Goal: Task Accomplishment & Management: Use online tool/utility

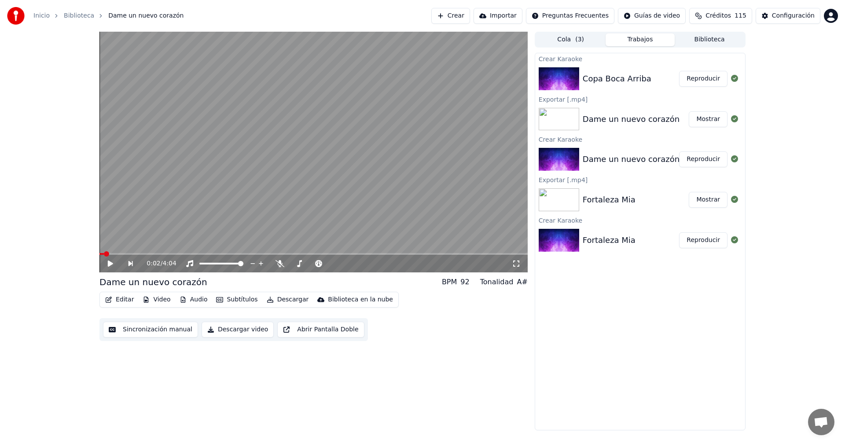
click at [697, 80] on button "Reproducir" at bounding box center [703, 79] width 48 height 16
click at [110, 264] on icon at bounding box center [116, 263] width 21 height 7
click at [110, 301] on icon "button" at bounding box center [108, 300] width 7 height 6
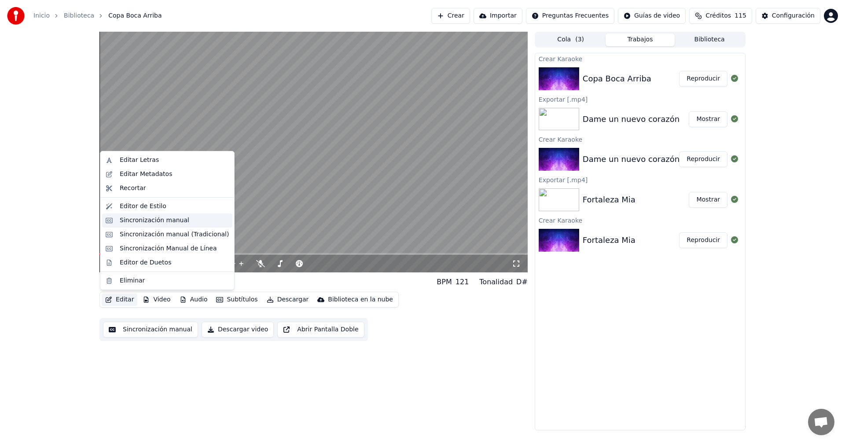
click at [119, 220] on div "Sincronización manual" at bounding box center [167, 220] width 130 height 14
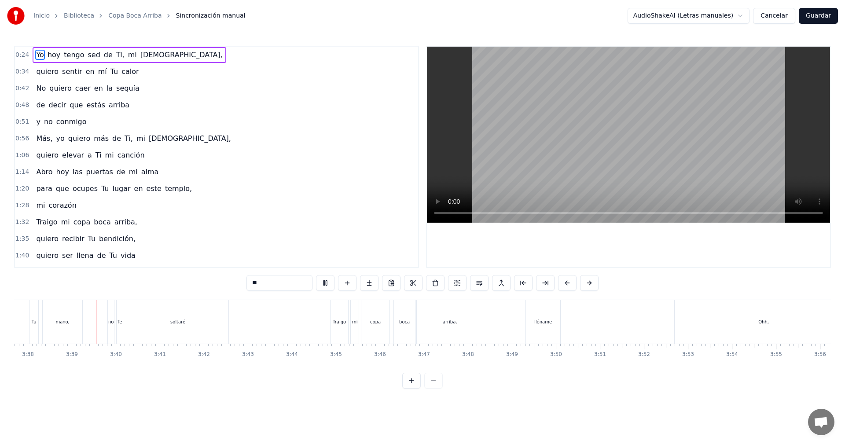
scroll to position [0, 9589]
click at [814, 14] on button "Guardar" at bounding box center [818, 16] width 39 height 16
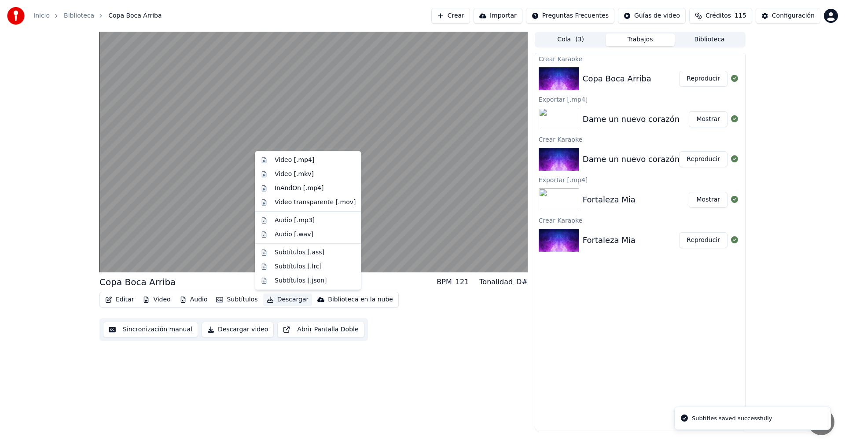
click at [283, 302] on button "Descargar" at bounding box center [287, 299] width 49 height 12
click at [295, 160] on div "Video [.mp4]" at bounding box center [295, 160] width 40 height 9
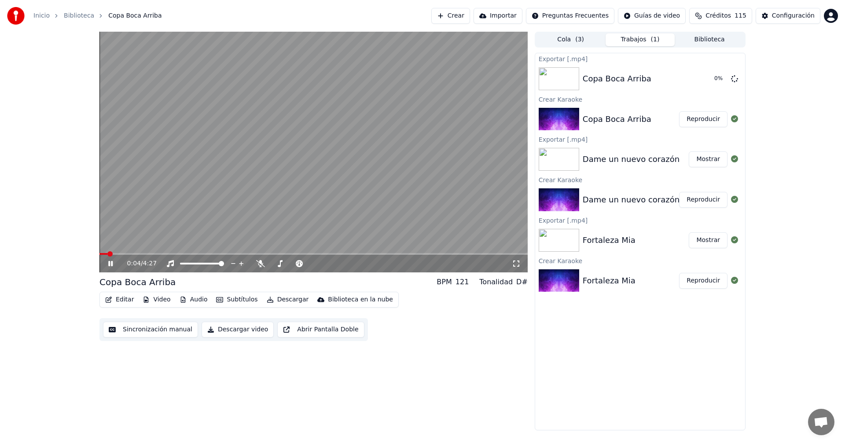
click at [110, 265] on icon at bounding box center [116, 263] width 21 height 7
click at [698, 77] on button "Mostrar" at bounding box center [708, 79] width 39 height 16
click at [470, 17] on button "Crear" at bounding box center [450, 16] width 39 height 16
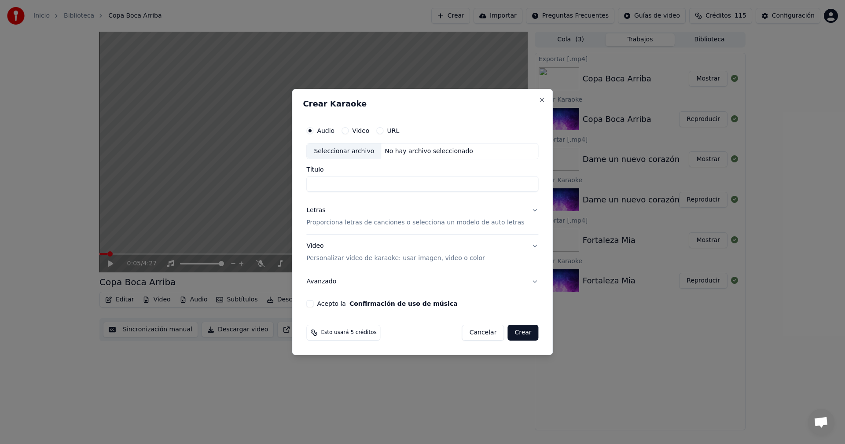
click at [371, 154] on div "Seleccionar archivo" at bounding box center [344, 151] width 74 height 16
drag, startPoint x: 399, startPoint y: 184, endPoint x: 372, endPoint y: 184, distance: 27.3
click at [372, 184] on input "**********" at bounding box center [422, 184] width 232 height 16
type input "*******"
click at [324, 213] on div "Letras" at bounding box center [315, 210] width 19 height 9
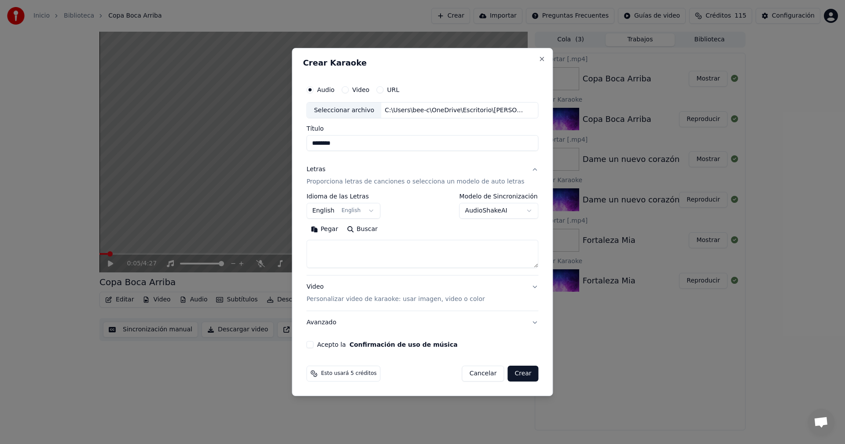
click at [368, 209] on body "**********" at bounding box center [422, 222] width 845 height 444
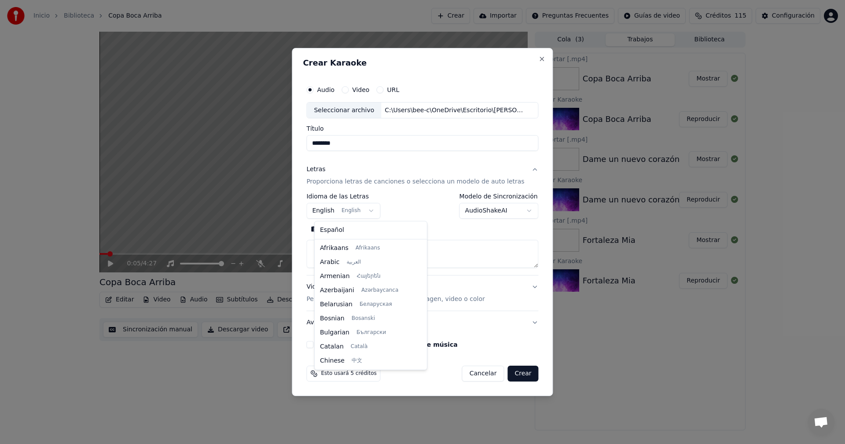
scroll to position [70, 0]
select select "**"
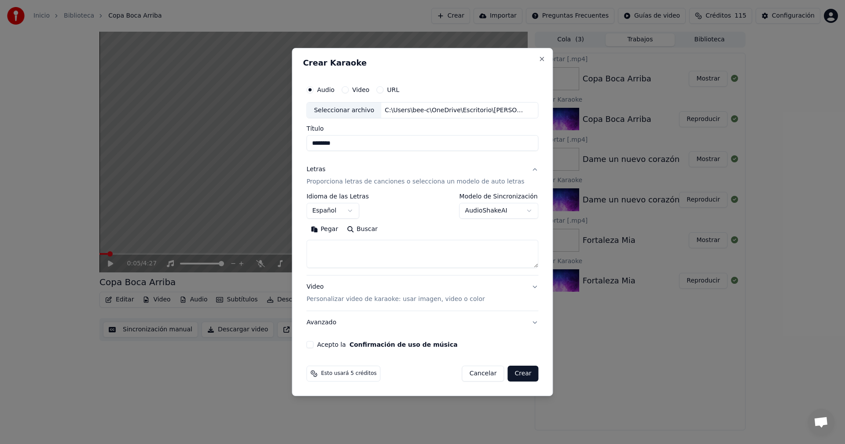
click at [329, 232] on button "Pegar" at bounding box center [324, 230] width 36 height 14
type textarea "**********"
click at [313, 346] on button "Acepto la Confirmación de uso de música" at bounding box center [309, 344] width 7 height 7
click at [520, 374] on button "Crear" at bounding box center [522, 374] width 31 height 16
select select
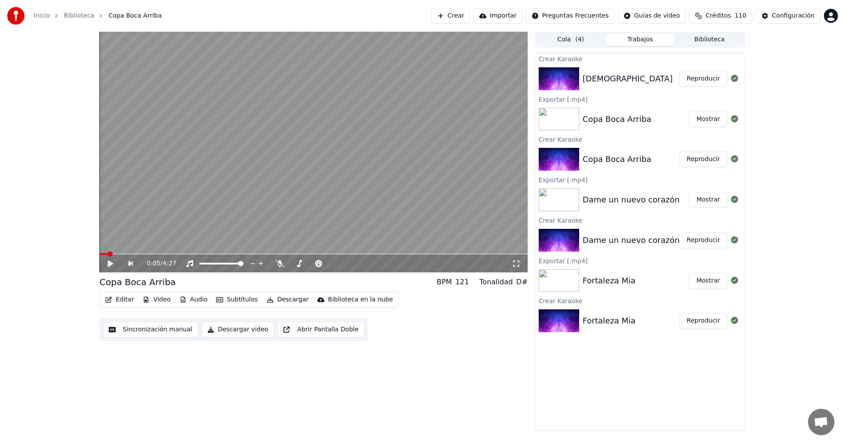
click at [698, 80] on button "Reproducir" at bounding box center [703, 79] width 48 height 16
click at [111, 264] on icon at bounding box center [116, 263] width 21 height 7
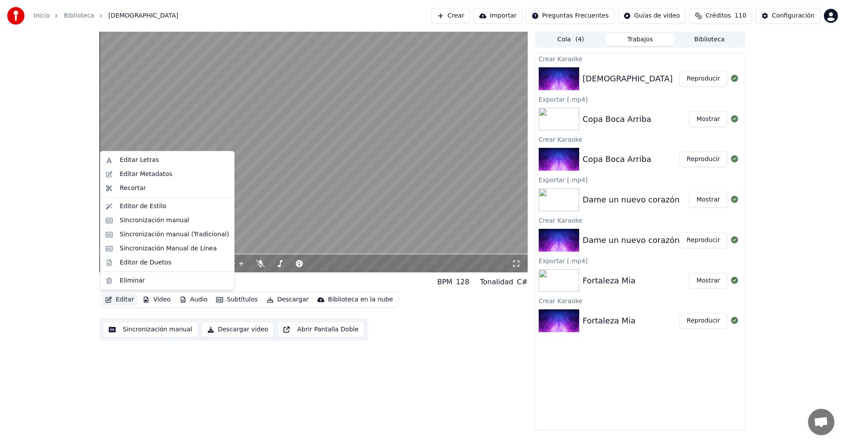
click at [122, 299] on button "Editar" at bounding box center [120, 299] width 36 height 12
click at [136, 219] on div "Sincronización manual" at bounding box center [155, 220] width 70 height 9
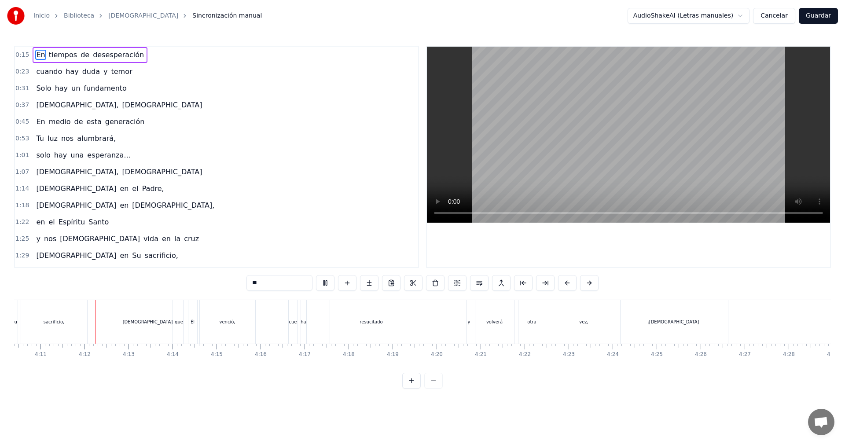
scroll to position [0, 11019]
click at [294, 324] on div "cue" at bounding box center [291, 322] width 8 height 7
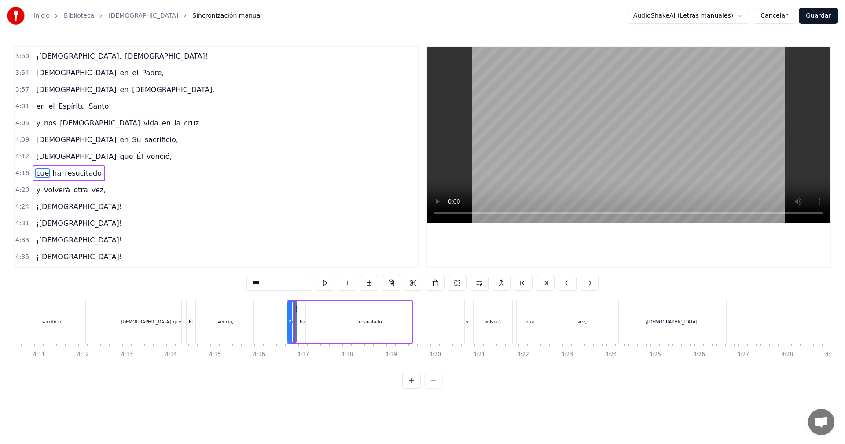
scroll to position [733, 0]
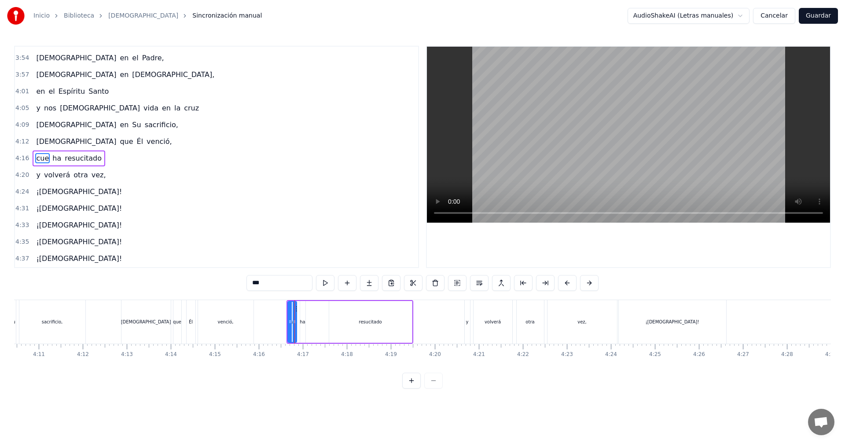
click at [254, 284] on input "***" at bounding box center [279, 283] width 66 height 16
type input "*"
type input "***"
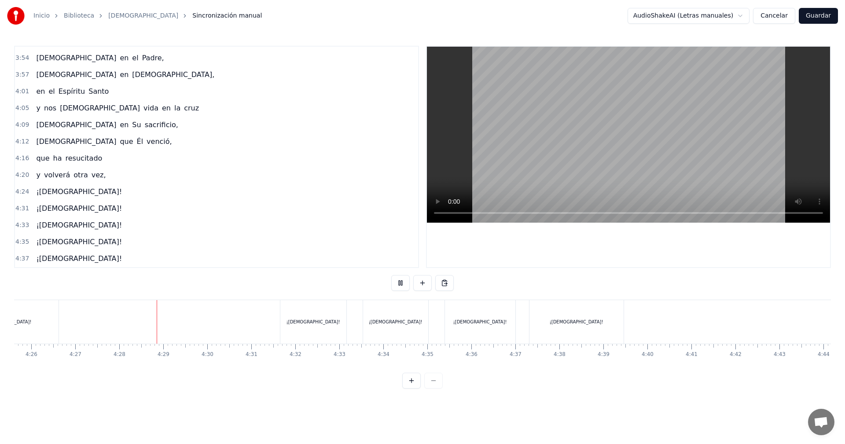
scroll to position [0, 11758]
drag, startPoint x: 831, startPoint y: 16, endPoint x: 826, endPoint y: 18, distance: 4.7
click at [830, 17] on button "Guardar" at bounding box center [818, 16] width 39 height 16
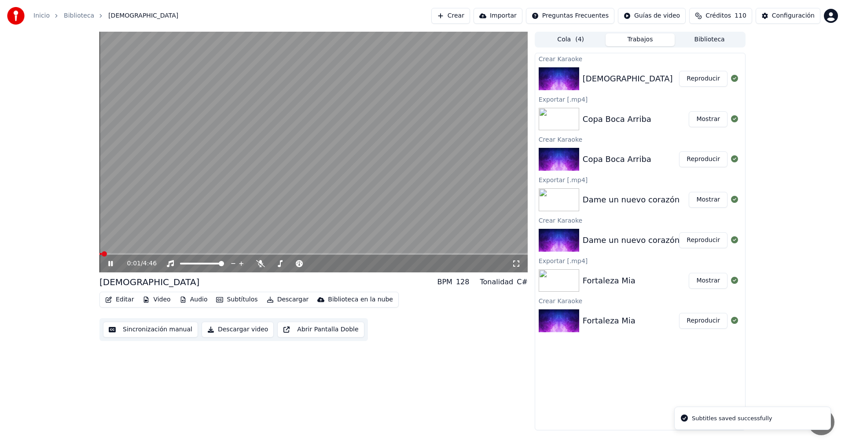
click at [108, 265] on icon at bounding box center [116, 263] width 21 height 7
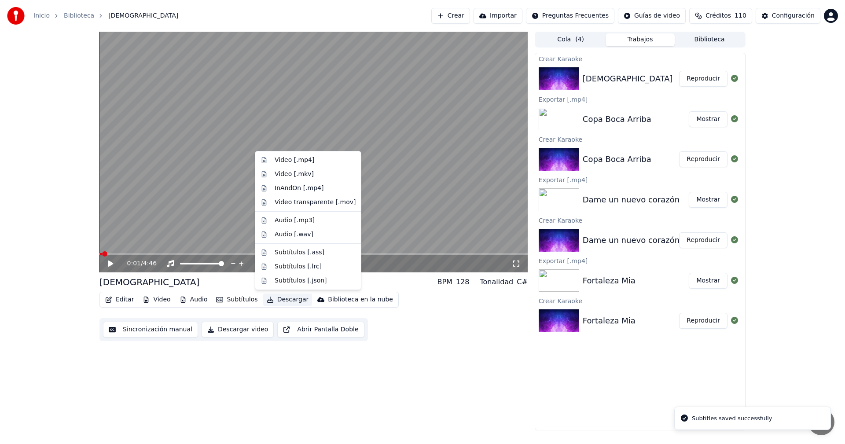
click at [277, 300] on button "Descargar" at bounding box center [287, 299] width 49 height 12
click at [306, 162] on div "Video [.mp4]" at bounding box center [295, 160] width 40 height 9
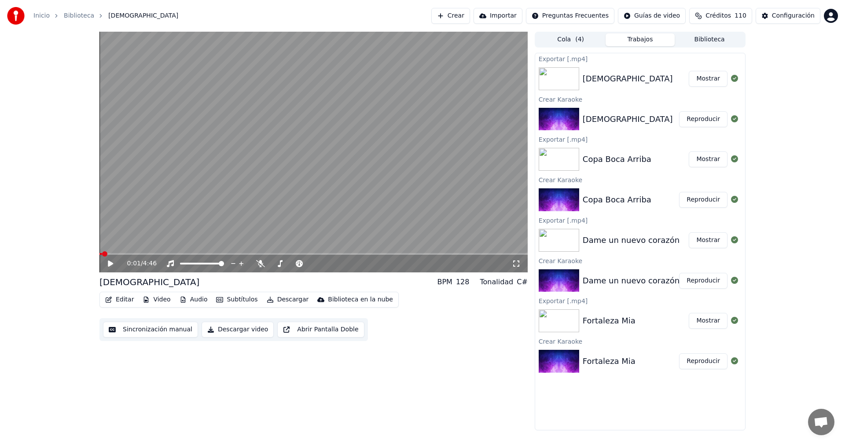
click at [470, 14] on button "Crear" at bounding box center [450, 16] width 39 height 16
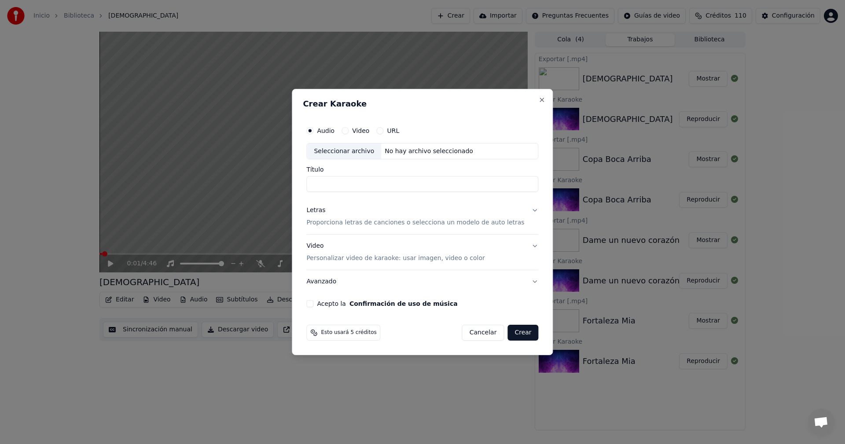
click at [376, 151] on div "Seleccionar archivo" at bounding box center [344, 151] width 74 height 16
drag, startPoint x: 418, startPoint y: 185, endPoint x: 398, endPoint y: 186, distance: 19.8
click at [398, 186] on input "**********" at bounding box center [422, 184] width 232 height 16
click at [359, 183] on input "**********" at bounding box center [422, 184] width 232 height 16
type input "**********"
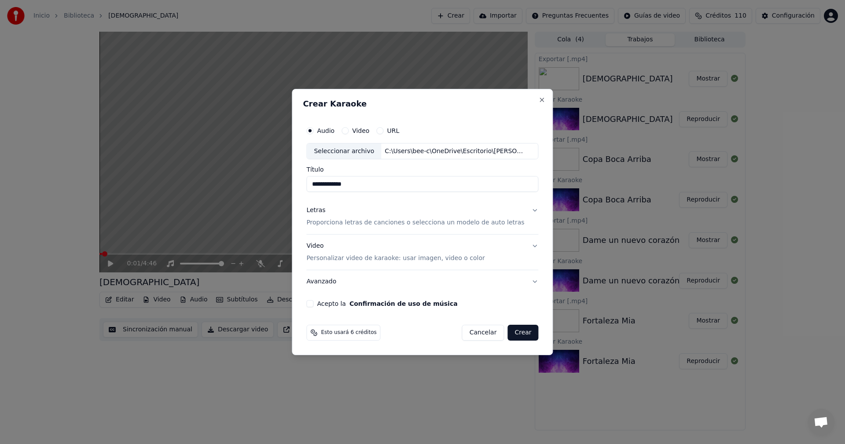
click at [325, 211] on div "Letras" at bounding box center [315, 210] width 19 height 9
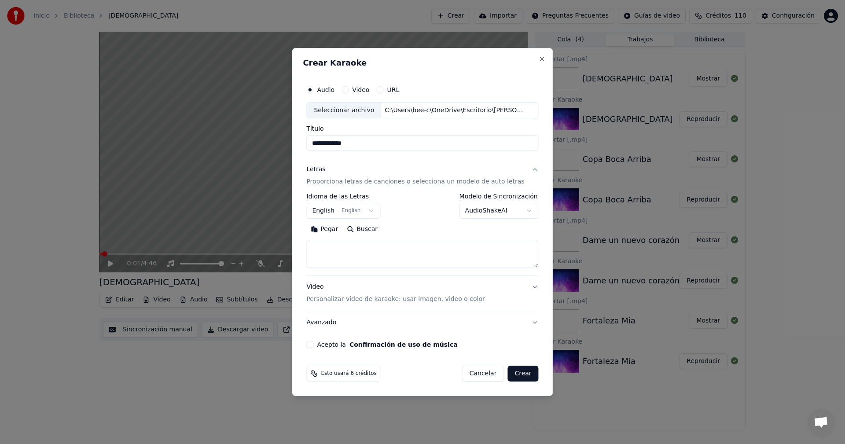
click at [365, 214] on body "**********" at bounding box center [422, 222] width 845 height 444
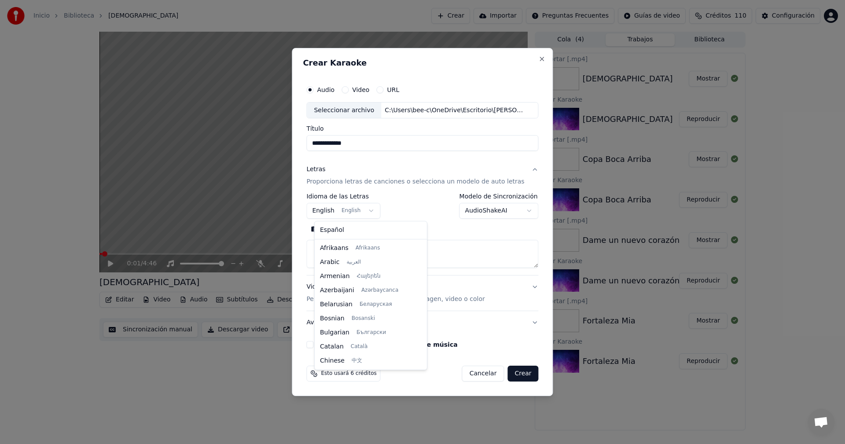
scroll to position [70, 0]
select select "**"
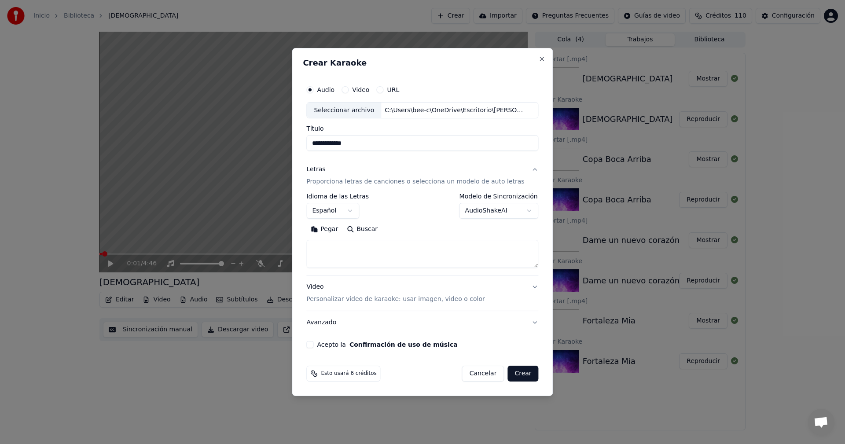
drag, startPoint x: 329, startPoint y: 230, endPoint x: 334, endPoint y: 232, distance: 5.2
click at [329, 230] on button "Pegar" at bounding box center [324, 230] width 36 height 14
type textarea "**********"
click at [313, 343] on button "Acepto la Confirmación de uso de música" at bounding box center [309, 344] width 7 height 7
click at [516, 374] on button "Crear" at bounding box center [522, 374] width 31 height 16
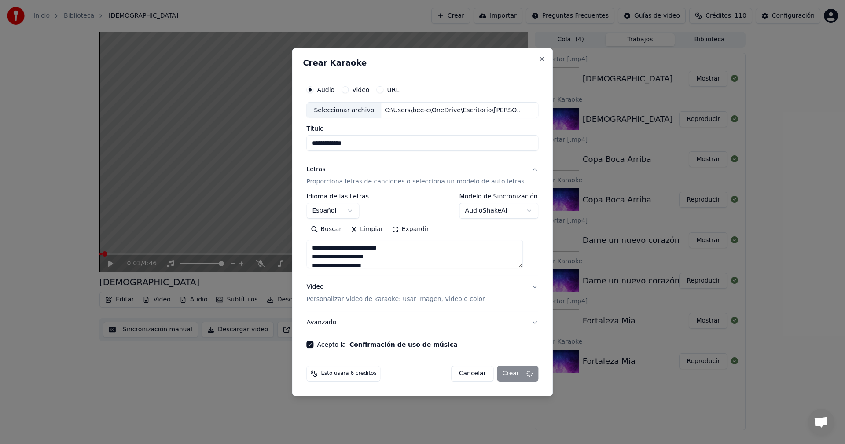
select select
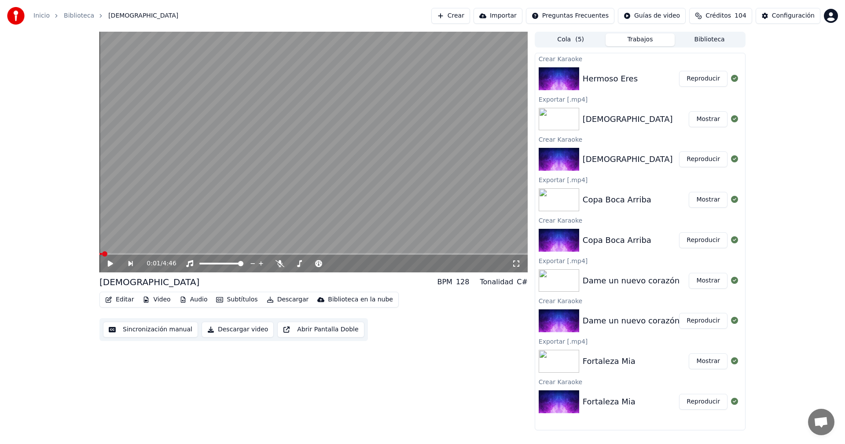
click at [712, 82] on button "Reproducir" at bounding box center [703, 79] width 48 height 16
click at [108, 263] on icon at bounding box center [116, 263] width 21 height 7
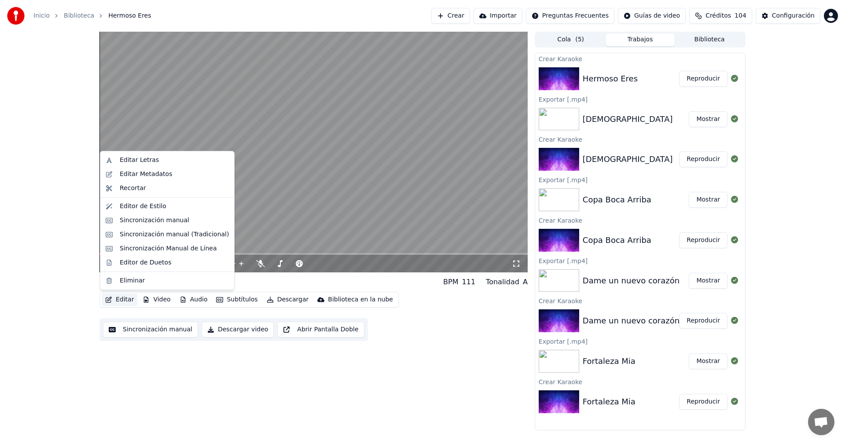
click at [121, 301] on button "Editar" at bounding box center [120, 299] width 36 height 12
click at [144, 218] on div "Sincronización manual" at bounding box center [155, 220] width 70 height 9
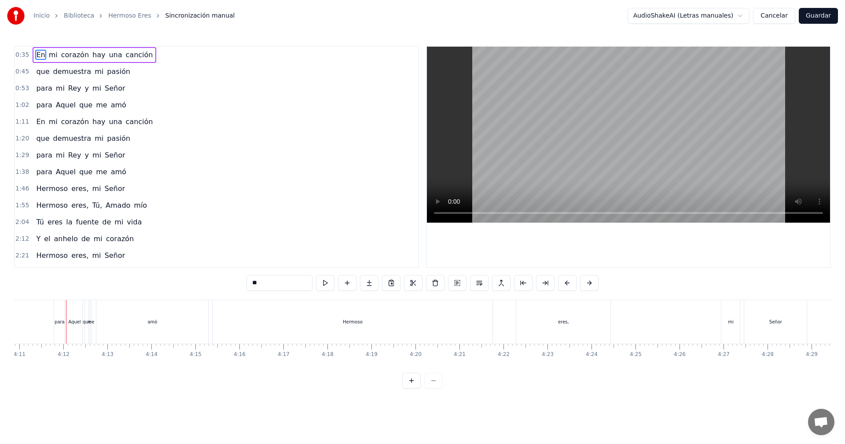
scroll to position [0, 11046]
click at [820, 16] on button "Guardar" at bounding box center [818, 16] width 39 height 16
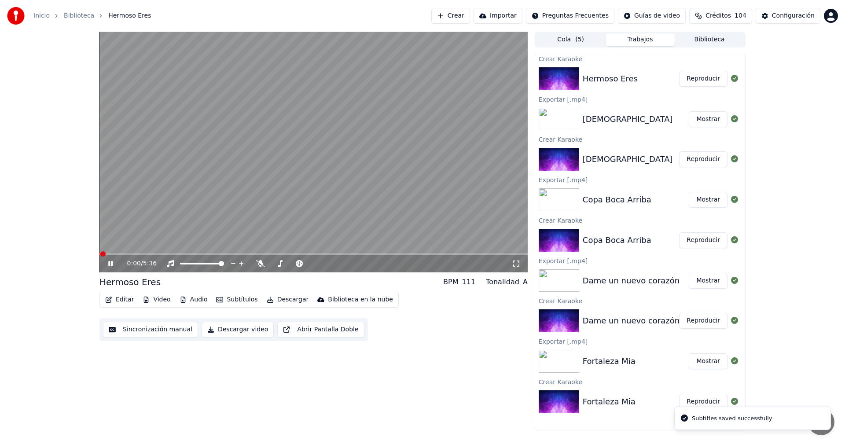
click at [110, 264] on icon at bounding box center [116, 263] width 21 height 7
click at [285, 301] on button "Descargar" at bounding box center [287, 299] width 49 height 12
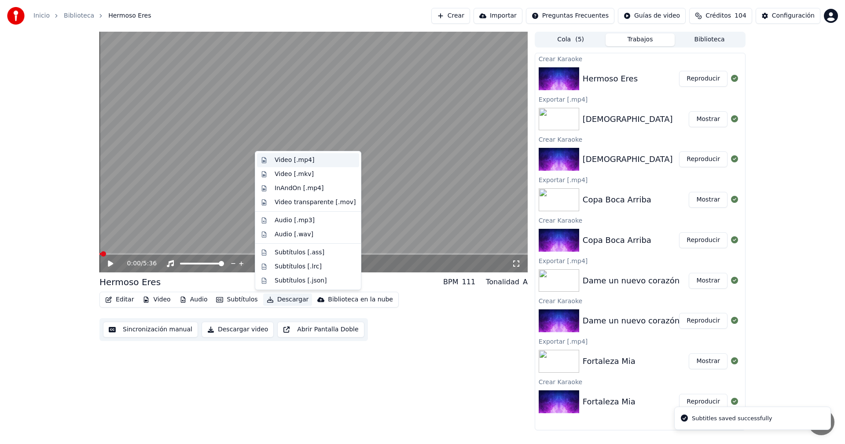
click at [296, 162] on div "Video [.mp4]" at bounding box center [295, 160] width 40 height 9
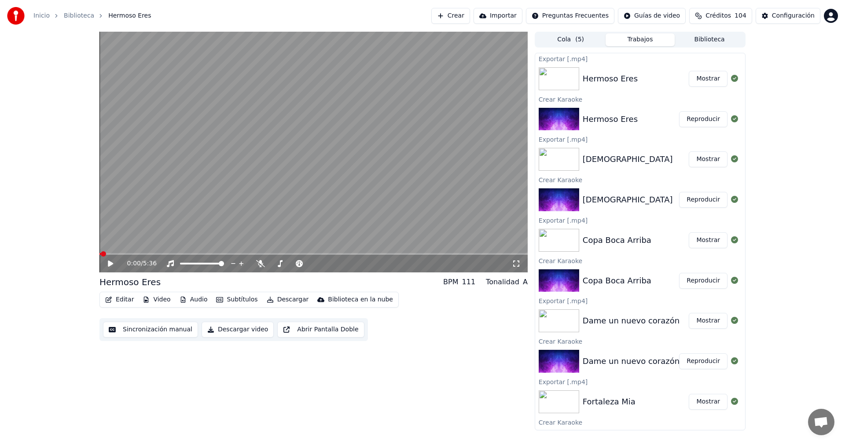
click at [704, 80] on button "Mostrar" at bounding box center [708, 79] width 39 height 16
click at [470, 15] on button "Crear" at bounding box center [450, 16] width 39 height 16
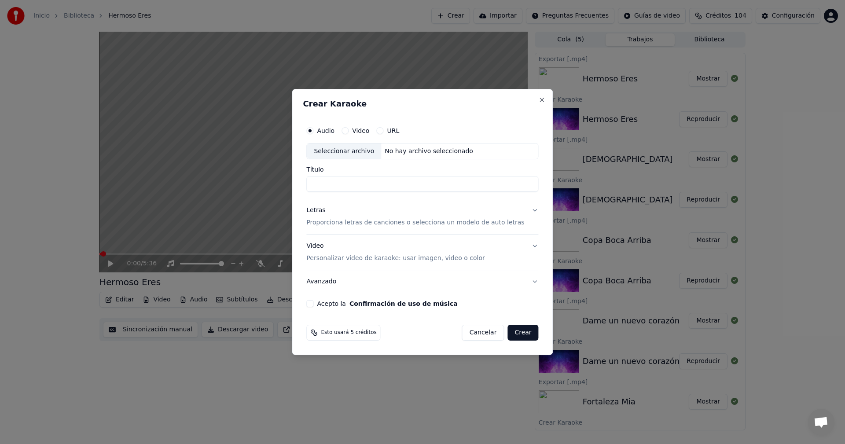
click at [388, 153] on div "No hay archivo seleccionado" at bounding box center [428, 151] width 95 height 9
type input "**********"
click at [319, 210] on div "Letras" at bounding box center [315, 210] width 19 height 9
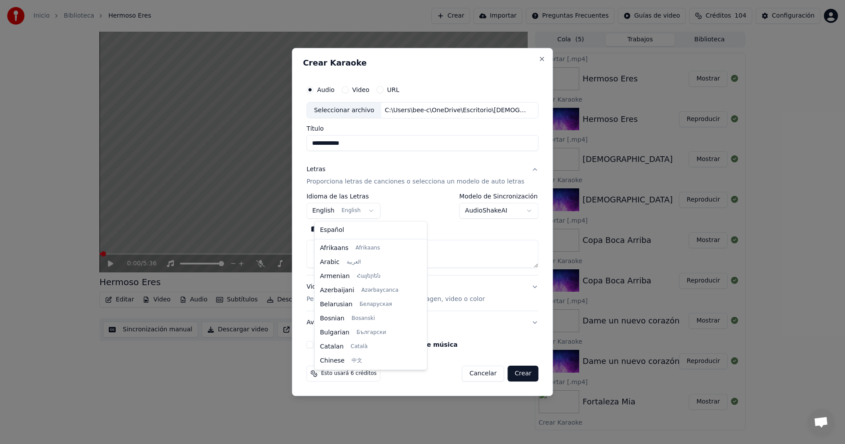
click at [356, 211] on body "**********" at bounding box center [422, 222] width 845 height 444
select select "**"
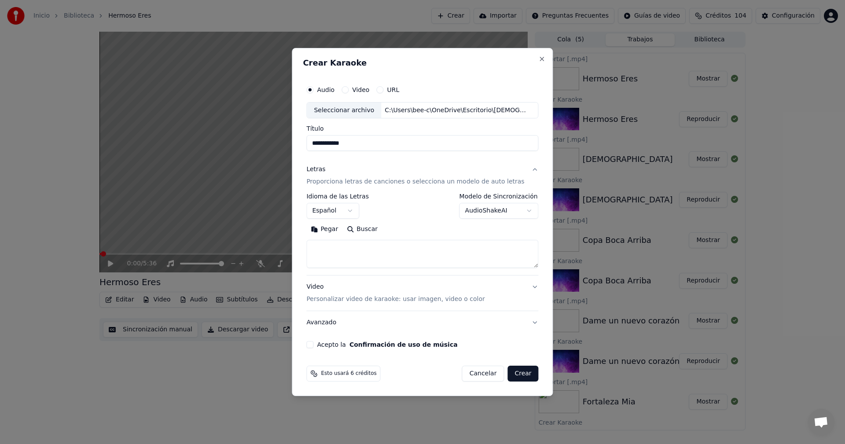
click at [329, 228] on button "Pegar" at bounding box center [324, 230] width 36 height 14
type textarea "**********"
click at [313, 344] on button "Acepto la Confirmación de uso de música" at bounding box center [309, 344] width 7 height 7
click at [517, 374] on button "Crear" at bounding box center [522, 374] width 31 height 16
select select
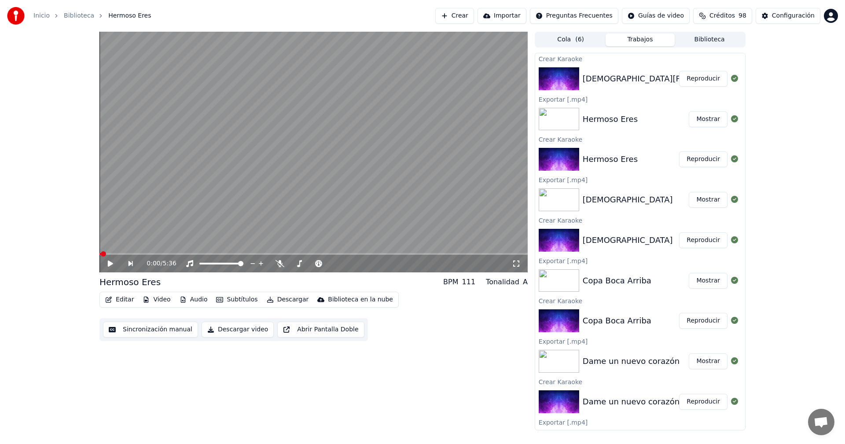
click at [682, 76] on button "Reproducir" at bounding box center [703, 79] width 48 height 16
click at [109, 265] on icon at bounding box center [110, 263] width 4 height 5
click at [107, 299] on icon "button" at bounding box center [108, 300] width 7 height 6
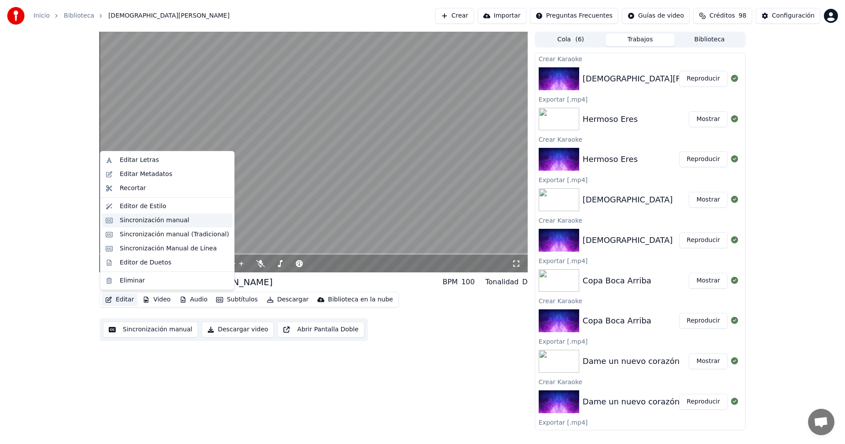
click at [125, 219] on div "Sincronización manual" at bounding box center [155, 220] width 70 height 9
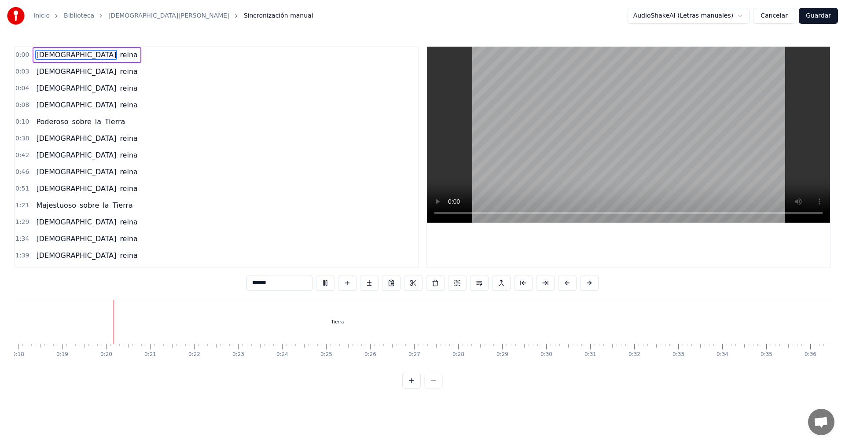
scroll to position [0, 814]
click at [692, 322] on div "Tierra" at bounding box center [312, 322] width 1050 height 44
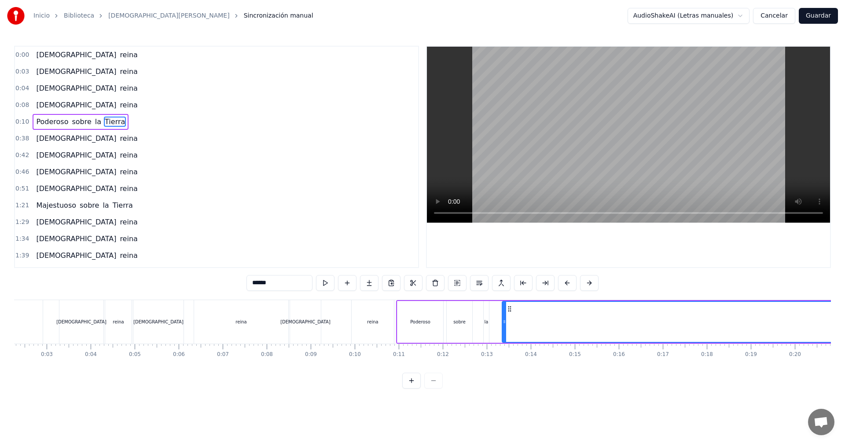
scroll to position [0, 0]
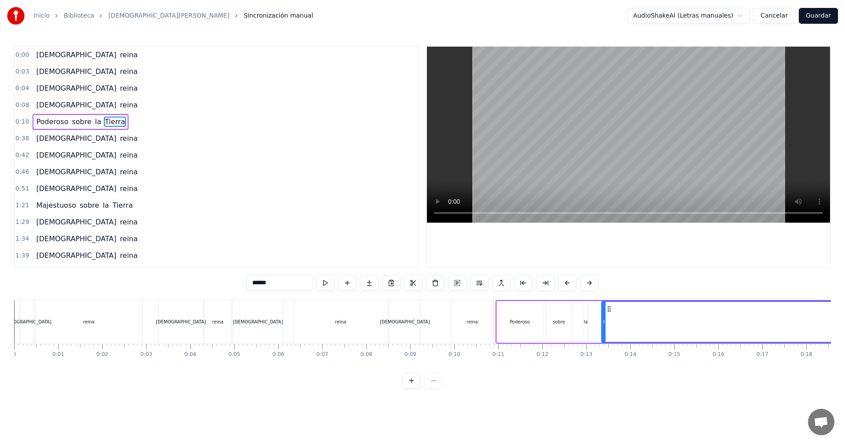
click at [23, 310] on div "[DEMOGRAPHIC_DATA]" at bounding box center [26, 322] width 13 height 44
type input "******"
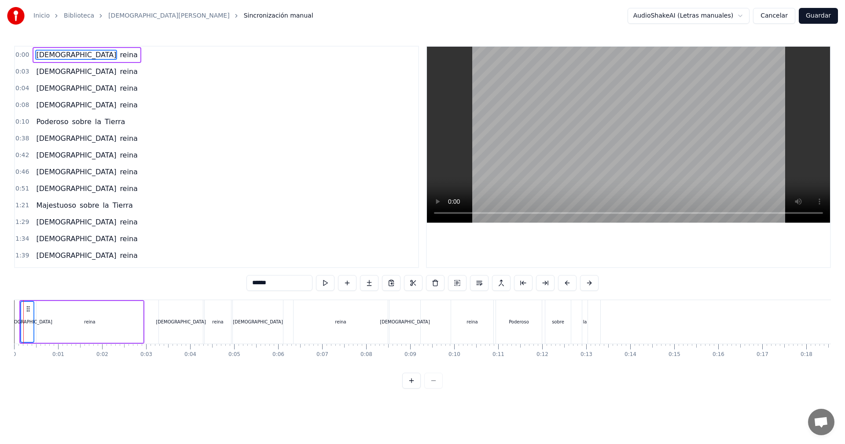
click at [115, 315] on div "reina" at bounding box center [90, 322] width 106 height 42
click at [171, 316] on div "[DEMOGRAPHIC_DATA]" at bounding box center [181, 322] width 44 height 44
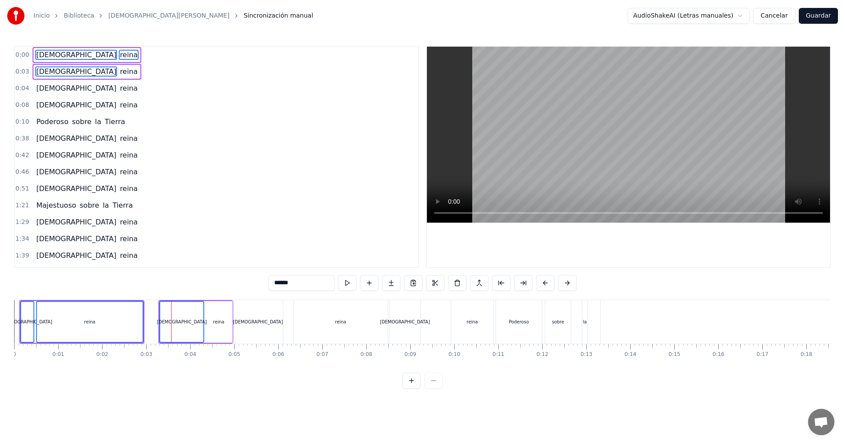
click at [224, 320] on div "reina" at bounding box center [218, 322] width 26 height 42
click at [249, 318] on div "[DEMOGRAPHIC_DATA]" at bounding box center [258, 322] width 50 height 44
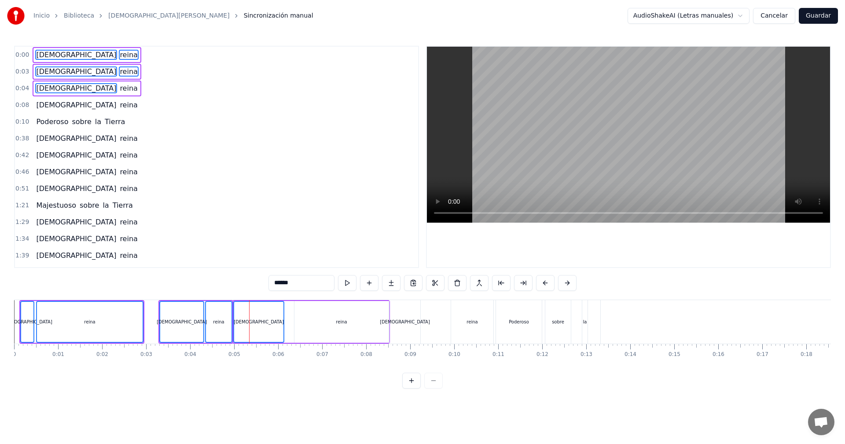
click at [330, 321] on div "reina" at bounding box center [341, 322] width 94 height 42
click at [399, 320] on div "[DEMOGRAPHIC_DATA]" at bounding box center [405, 322] width 50 height 7
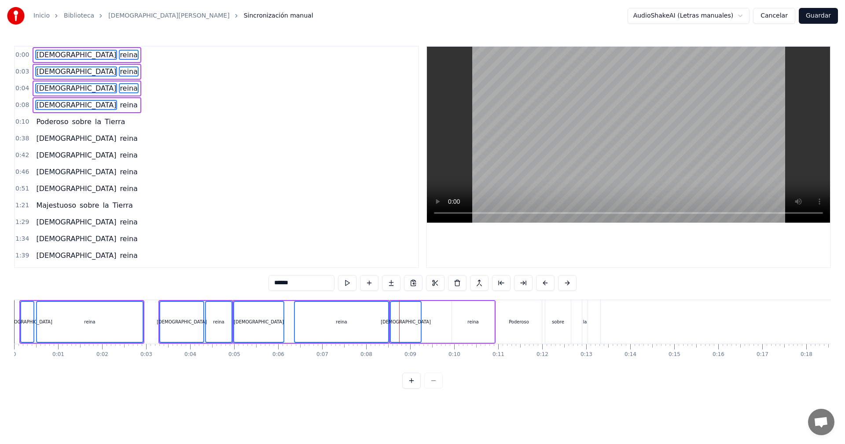
click at [441, 312] on div "[DEMOGRAPHIC_DATA][PERSON_NAME]" at bounding box center [442, 322] width 106 height 44
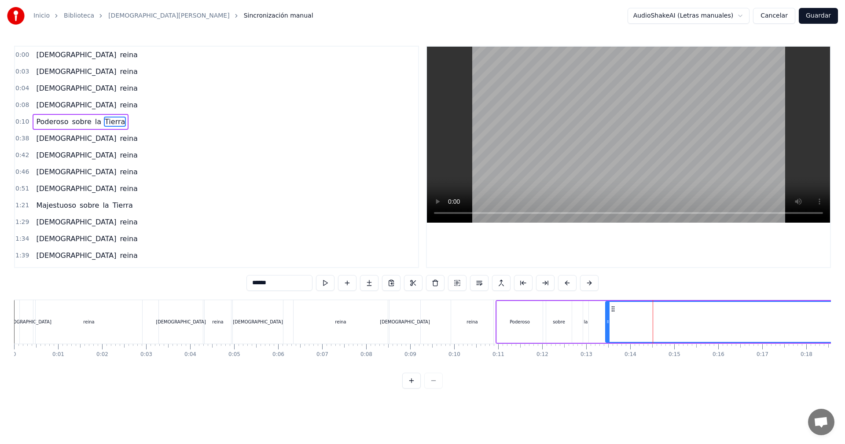
drag, startPoint x: 605, startPoint y: 325, endPoint x: 609, endPoint y: 328, distance: 4.8
click at [609, 328] on div at bounding box center [608, 322] width 4 height 40
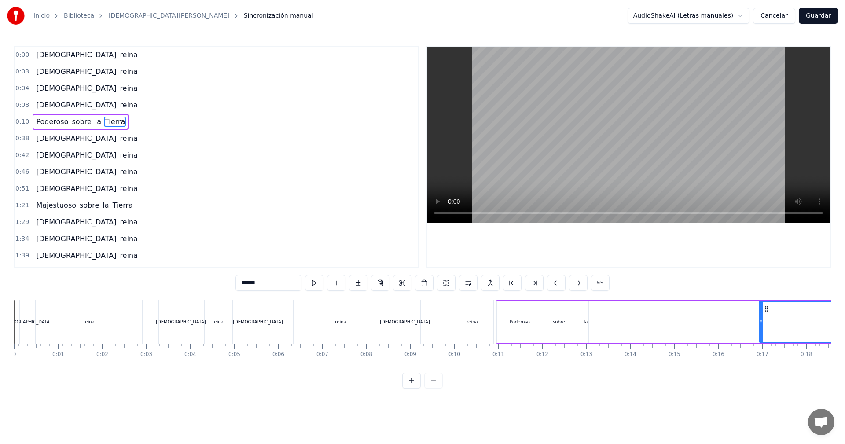
drag, startPoint x: 608, startPoint y: 321, endPoint x: 760, endPoint y: 318, distance: 151.8
click at [762, 316] on div at bounding box center [761, 322] width 4 height 40
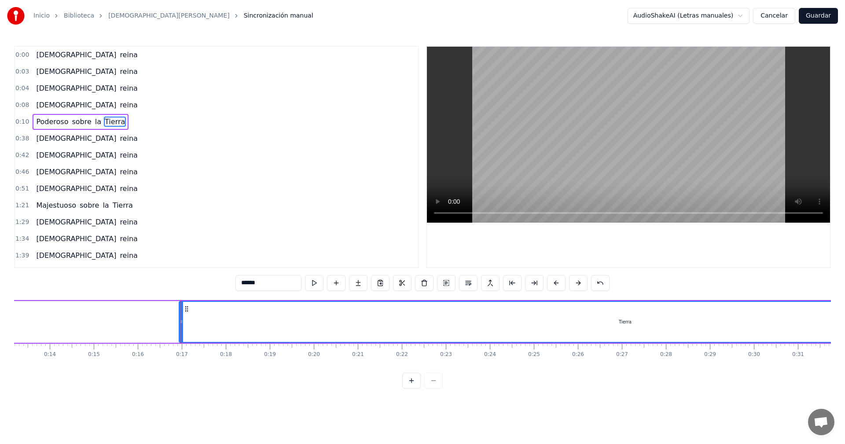
scroll to position [0, 588]
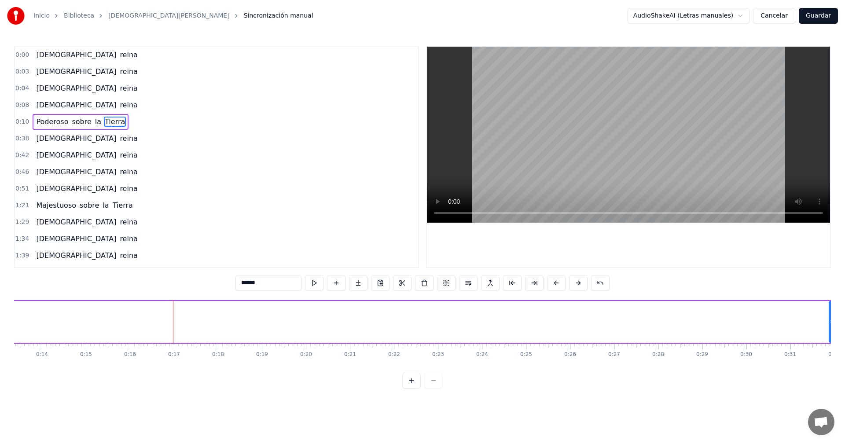
drag, startPoint x: 172, startPoint y: 320, endPoint x: 830, endPoint y: 331, distance: 657.9
click at [830, 331] on div at bounding box center [831, 322] width 4 height 40
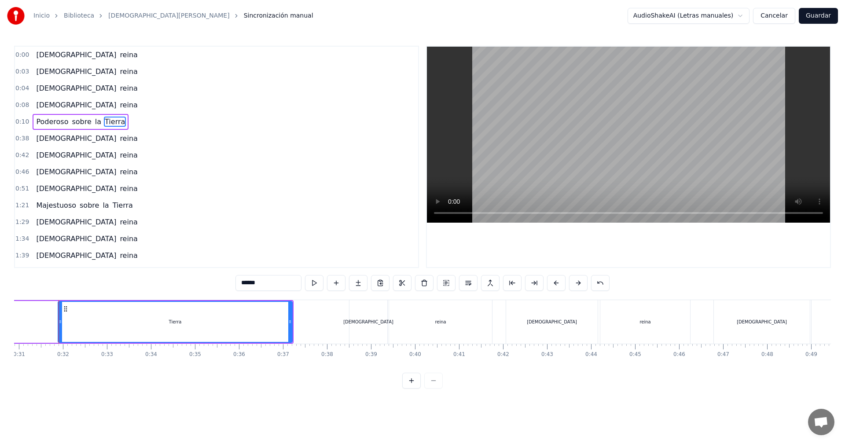
scroll to position [0, 1360]
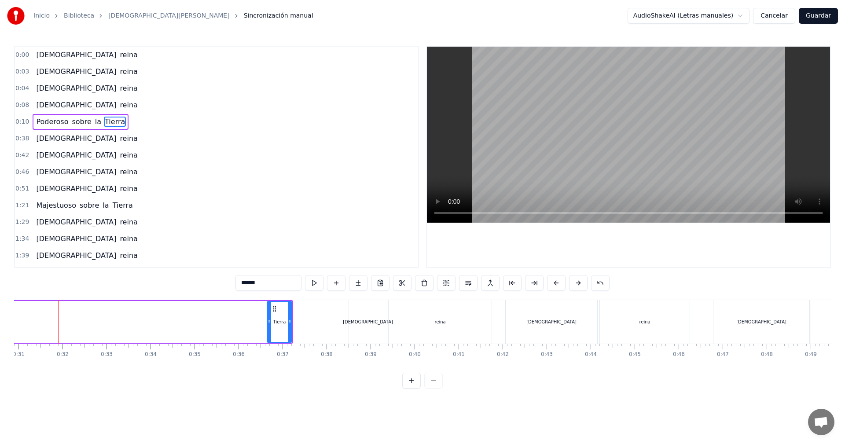
drag, startPoint x: 62, startPoint y: 321, endPoint x: 271, endPoint y: 320, distance: 209.4
click at [271, 320] on icon at bounding box center [270, 321] width 4 height 7
drag, startPoint x: 275, startPoint y: 309, endPoint x: 327, endPoint y: 307, distance: 52.0
click at [327, 307] on icon at bounding box center [326, 308] width 7 height 7
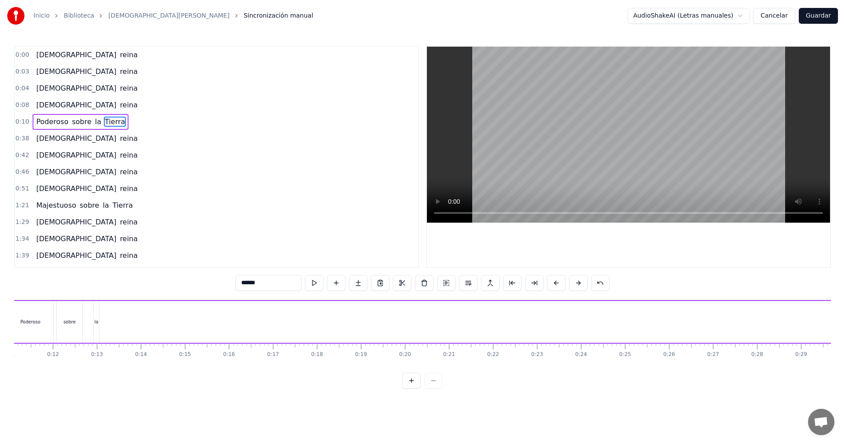
scroll to position [0, 307]
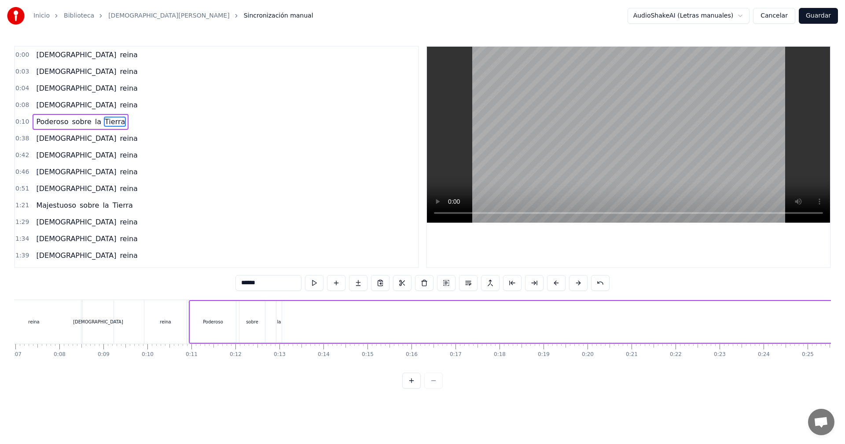
click at [280, 326] on div "la" at bounding box center [278, 322] width 5 height 42
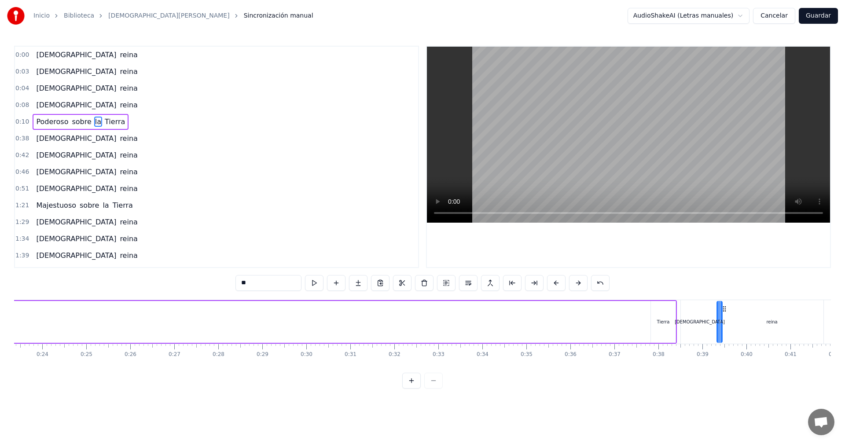
scroll to position [0, 1041]
drag, startPoint x: 284, startPoint y: 309, endPoint x: 645, endPoint y: 325, distance: 361.2
click at [645, 325] on div "Poderoso sobre la Tierra" at bounding box center [58, 322] width 1209 height 44
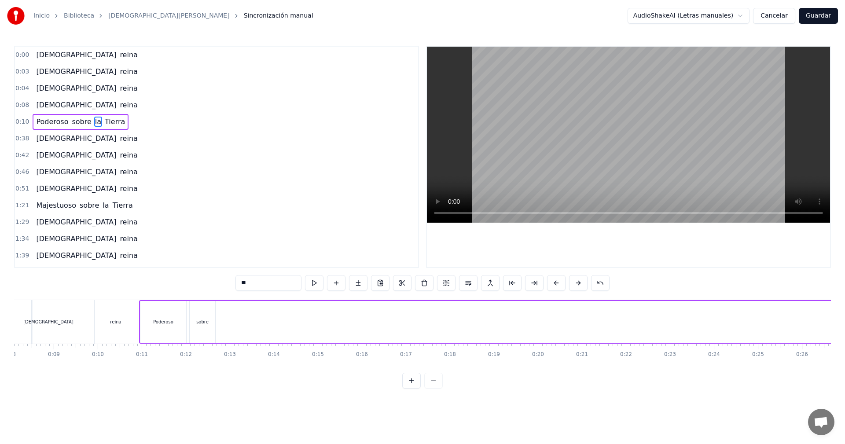
scroll to position [0, 315]
drag, startPoint x: 237, startPoint y: 308, endPoint x: 242, endPoint y: 308, distance: 5.7
click at [243, 308] on div "sobre" at bounding box center [244, 322] width 26 height 42
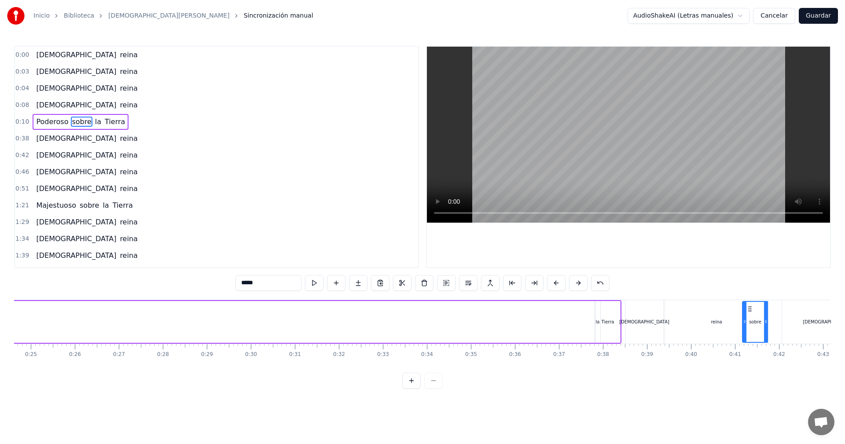
scroll to position [0, 1085]
drag, startPoint x: 237, startPoint y: 308, endPoint x: 577, endPoint y: 329, distance: 341.2
click at [577, 329] on div "sobre" at bounding box center [584, 322] width 25 height 40
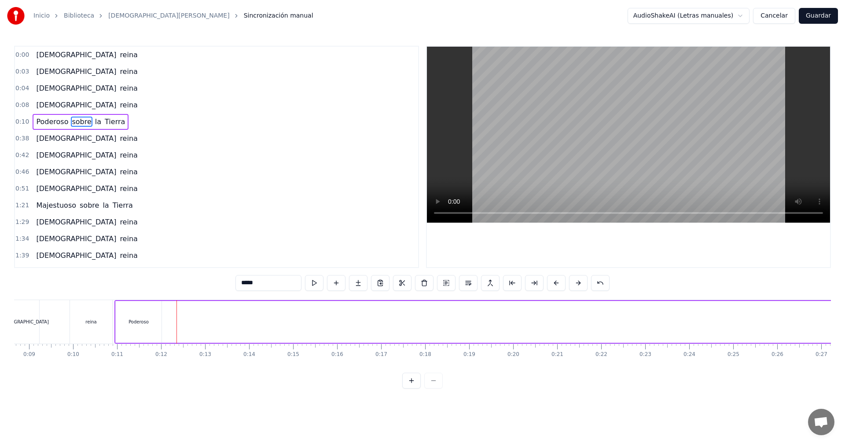
scroll to position [0, 298]
click at [209, 310] on div "Poderoso" at bounding box center [221, 322] width 46 height 42
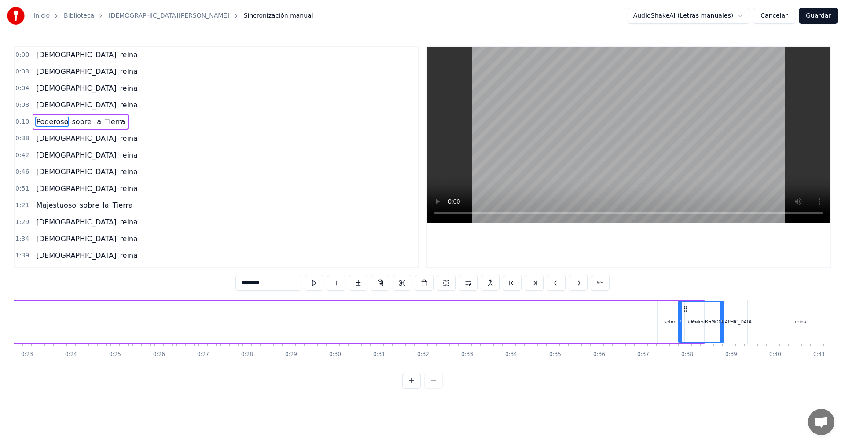
scroll to position [0, 1000]
drag, startPoint x: 204, startPoint y: 308, endPoint x: 621, endPoint y: 341, distance: 418.0
click at [621, 341] on div "Poderoso" at bounding box center [638, 322] width 45 height 40
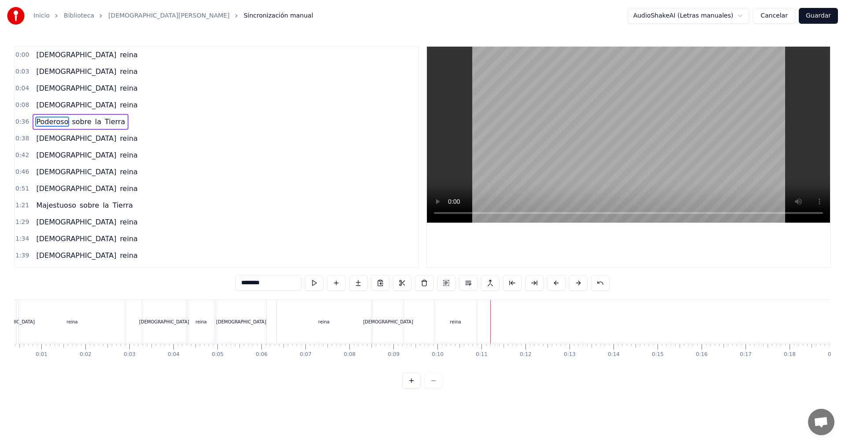
scroll to position [0, 0]
click at [119, 106] on span "reina" at bounding box center [128, 105] width 19 height 10
type input "*****"
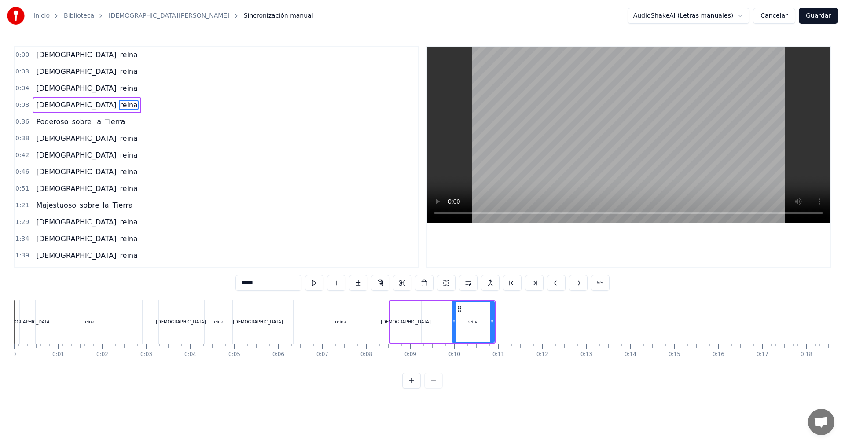
drag, startPoint x: 394, startPoint y: 305, endPoint x: 443, endPoint y: 315, distance: 49.5
click at [443, 315] on div "[DEMOGRAPHIC_DATA][PERSON_NAME]" at bounding box center [442, 322] width 106 height 44
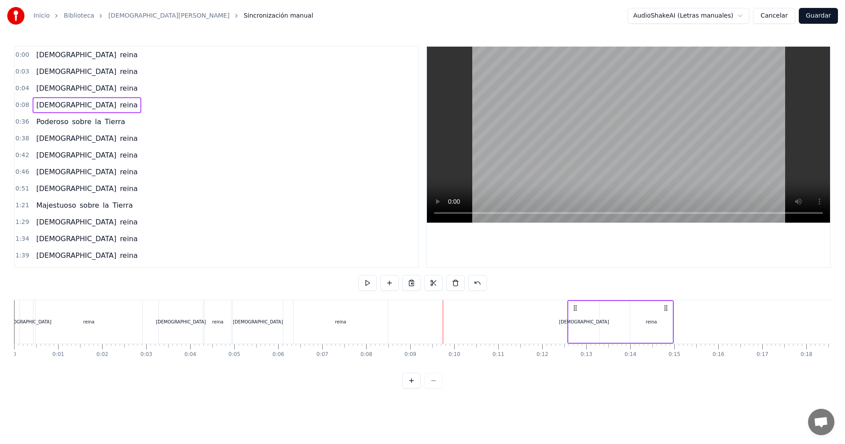
drag, startPoint x: 396, startPoint y: 308, endPoint x: 574, endPoint y: 316, distance: 178.4
click at [574, 316] on div "[DEMOGRAPHIC_DATA][PERSON_NAME]" at bounding box center [620, 322] width 106 height 44
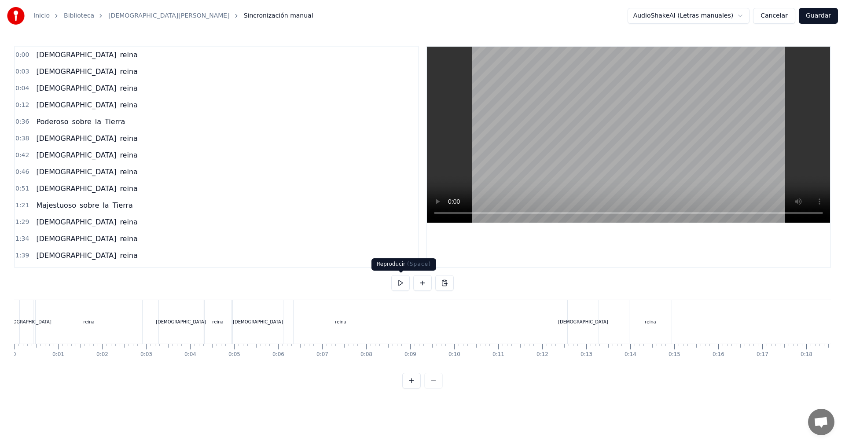
click at [403, 286] on button at bounding box center [400, 283] width 18 height 16
click at [402, 284] on button at bounding box center [400, 283] width 18 height 16
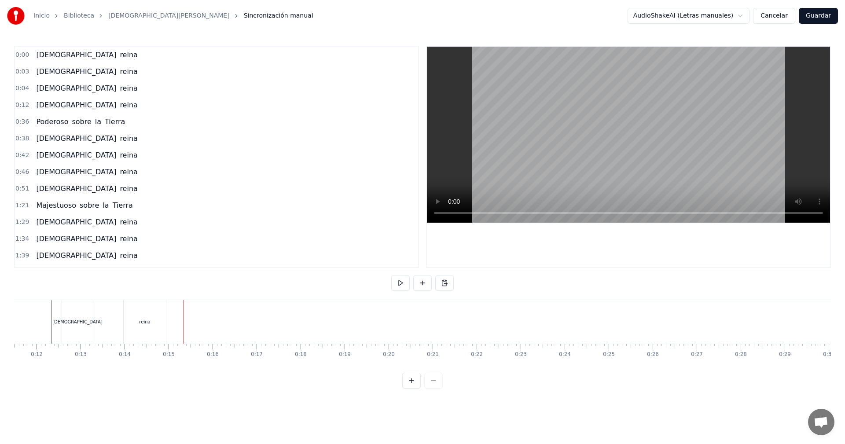
scroll to position [0, 480]
click at [97, 308] on div "[DEMOGRAPHIC_DATA]" at bounding box center [102, 322] width 31 height 44
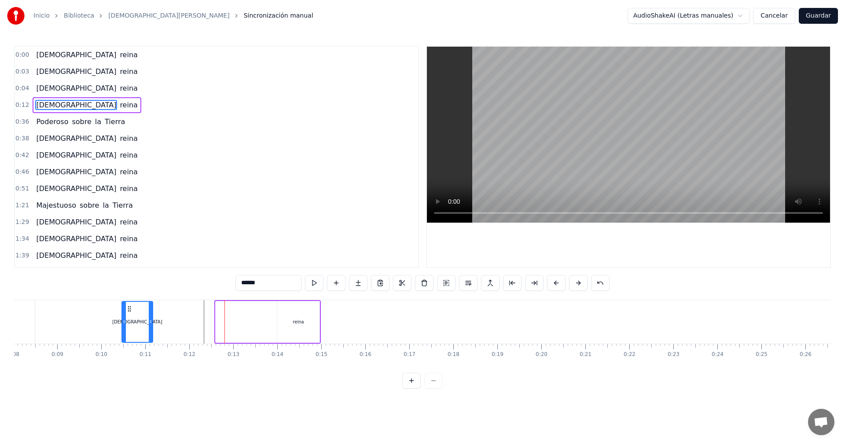
scroll to position [0, 335]
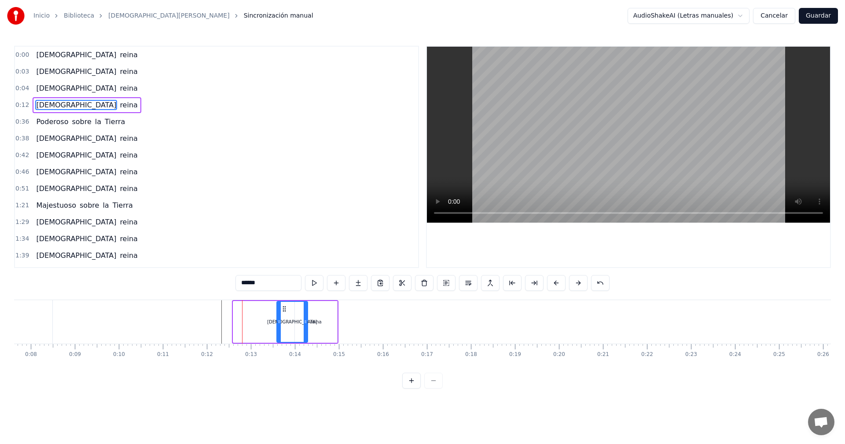
drag, startPoint x: 94, startPoint y: 307, endPoint x: 283, endPoint y: 317, distance: 189.1
click at [283, 317] on div "[DEMOGRAPHIC_DATA]" at bounding box center [292, 322] width 30 height 40
click at [282, 305] on icon at bounding box center [284, 308] width 7 height 7
click at [324, 319] on div "reina" at bounding box center [316, 322] width 42 height 42
drag, startPoint x: 281, startPoint y: 305, endPoint x: 330, endPoint y: 311, distance: 48.7
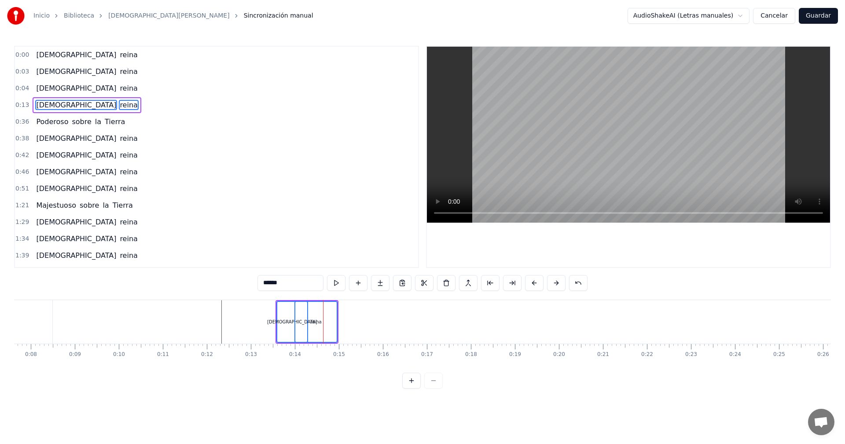
click at [330, 311] on div "[DEMOGRAPHIC_DATA][PERSON_NAME]" at bounding box center [306, 322] width 63 height 44
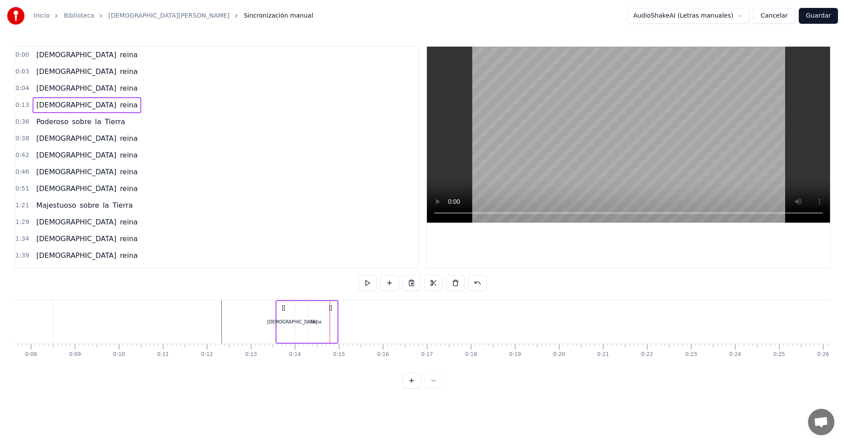
click at [286, 307] on icon at bounding box center [283, 307] width 7 height 7
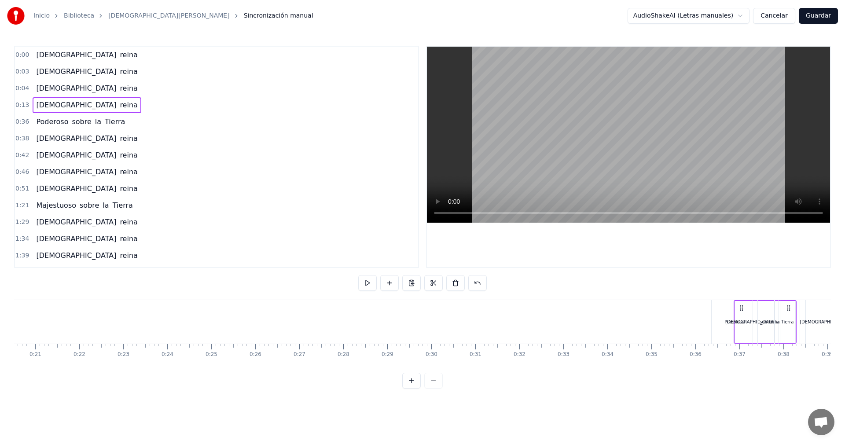
scroll to position [0, 919]
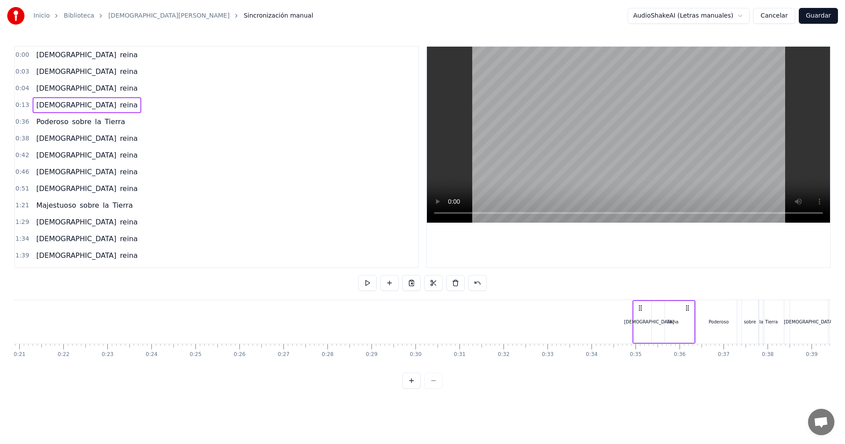
drag, startPoint x: 286, startPoint y: 307, endPoint x: 642, endPoint y: 326, distance: 356.5
click at [642, 326] on div "[DEMOGRAPHIC_DATA][PERSON_NAME]" at bounding box center [663, 322] width 63 height 44
click at [673, 319] on div "reina" at bounding box center [672, 322] width 11 height 7
drag, startPoint x: 654, startPoint y: 323, endPoint x: 682, endPoint y: 324, distance: 27.7
click at [682, 324] on icon at bounding box center [682, 321] width 4 height 7
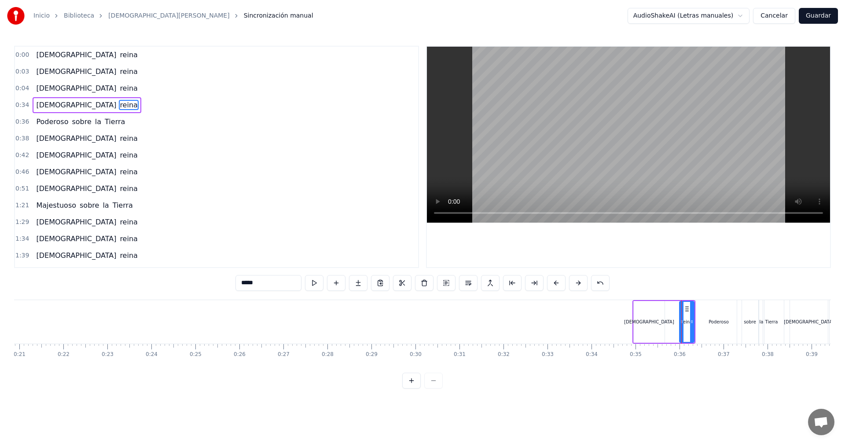
drag, startPoint x: 714, startPoint y: 325, endPoint x: 709, endPoint y: 326, distance: 4.7
click at [713, 325] on div "Poderoso" at bounding box center [718, 322] width 20 height 7
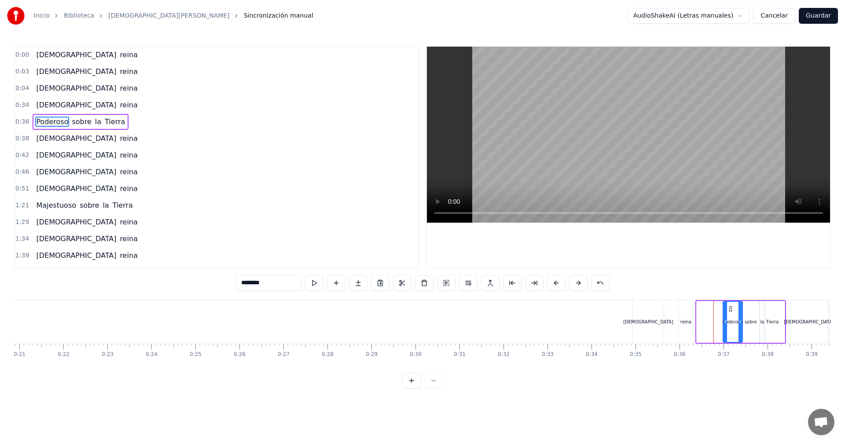
drag, startPoint x: 699, startPoint y: 323, endPoint x: 725, endPoint y: 322, distance: 26.4
click at [725, 322] on icon at bounding box center [725, 321] width 4 height 7
click at [689, 322] on div "reina" at bounding box center [685, 322] width 11 height 7
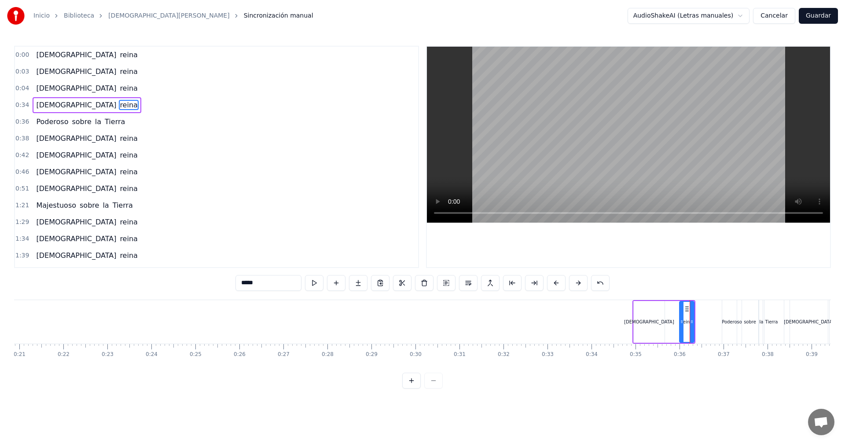
click at [641, 319] on div "[DEMOGRAPHIC_DATA]" at bounding box center [649, 322] width 31 height 42
type input "******"
drag, startPoint x: 640, startPoint y: 323, endPoint x: 655, endPoint y: 323, distance: 14.5
click at [652, 322] on icon at bounding box center [652, 321] width 4 height 7
drag, startPoint x: 659, startPoint y: 308, endPoint x: 675, endPoint y: 309, distance: 16.8
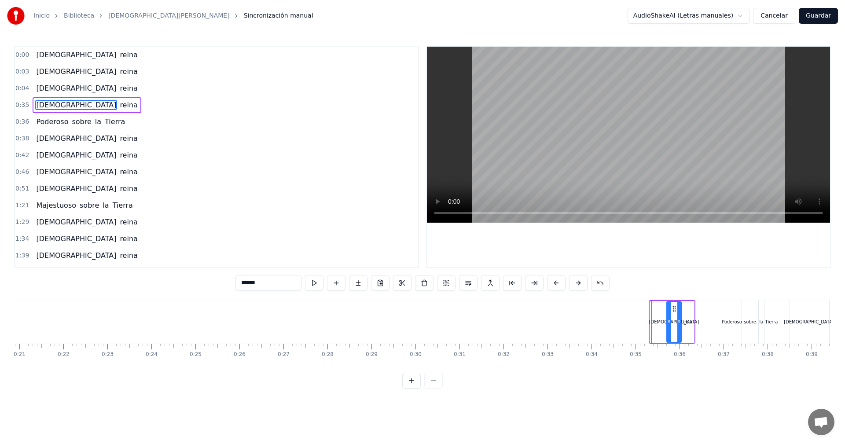
click at [675, 309] on icon at bounding box center [674, 308] width 7 height 7
click at [673, 308] on icon at bounding box center [674, 308] width 7 height 7
click at [682, 311] on div "reina" at bounding box center [686, 322] width 15 height 42
drag, startPoint x: 674, startPoint y: 307, endPoint x: 681, endPoint y: 309, distance: 7.7
click at [685, 308] on div "[DEMOGRAPHIC_DATA][PERSON_NAME]" at bounding box center [680, 322] width 30 height 44
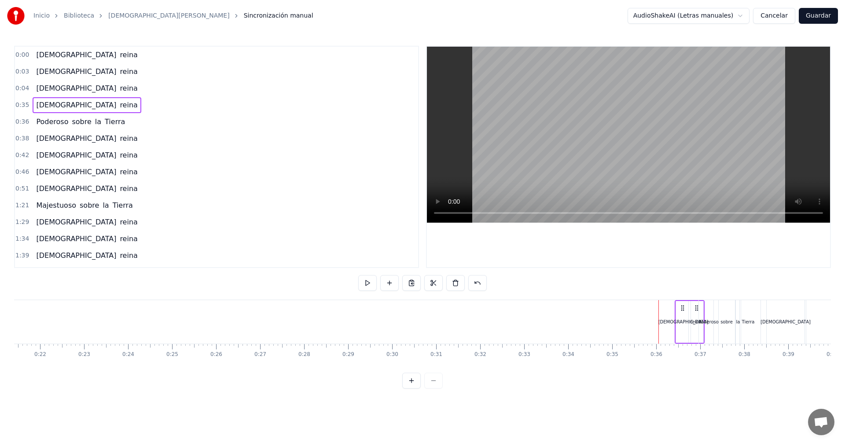
scroll to position [0, 942]
drag, startPoint x: 671, startPoint y: 307, endPoint x: 675, endPoint y: 309, distance: 4.7
click at [675, 309] on icon at bounding box center [677, 307] width 7 height 7
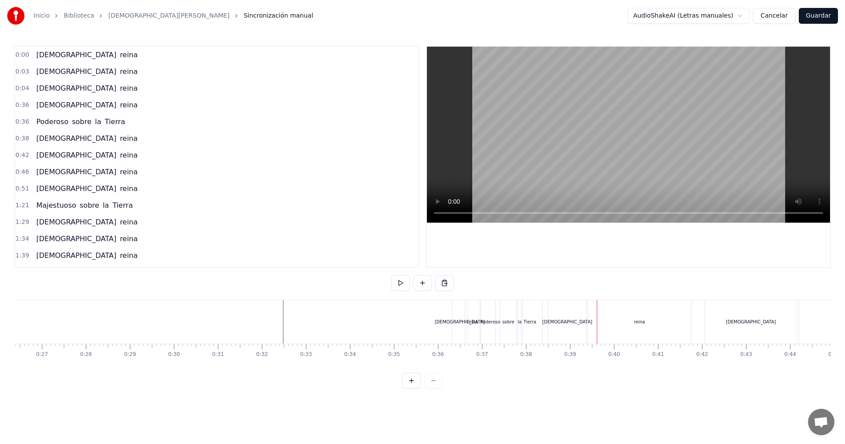
scroll to position [0, 1094]
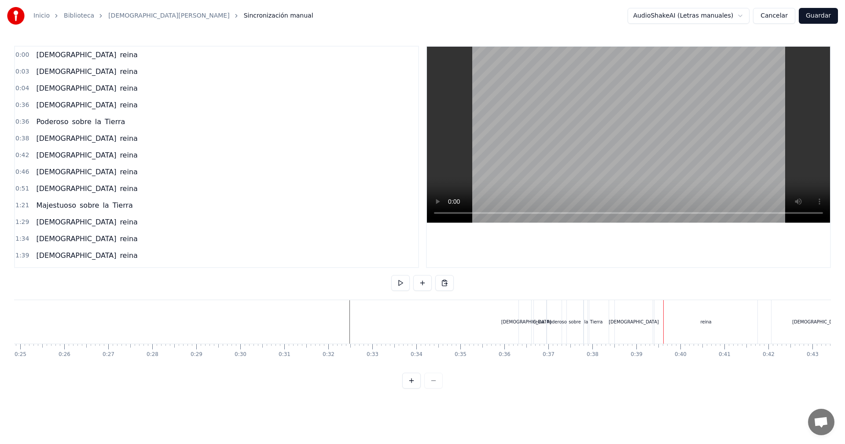
click at [663, 309] on div "reina" at bounding box center [705, 322] width 103 height 44
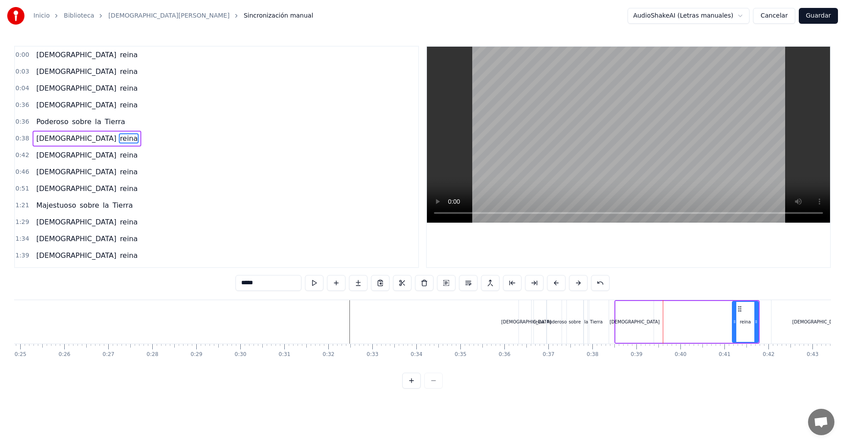
drag, startPoint x: 659, startPoint y: 324, endPoint x: 736, endPoint y: 323, distance: 77.0
click at [736, 323] on icon at bounding box center [735, 321] width 4 height 7
click at [620, 320] on div "[DEMOGRAPHIC_DATA]" at bounding box center [635, 322] width 38 height 42
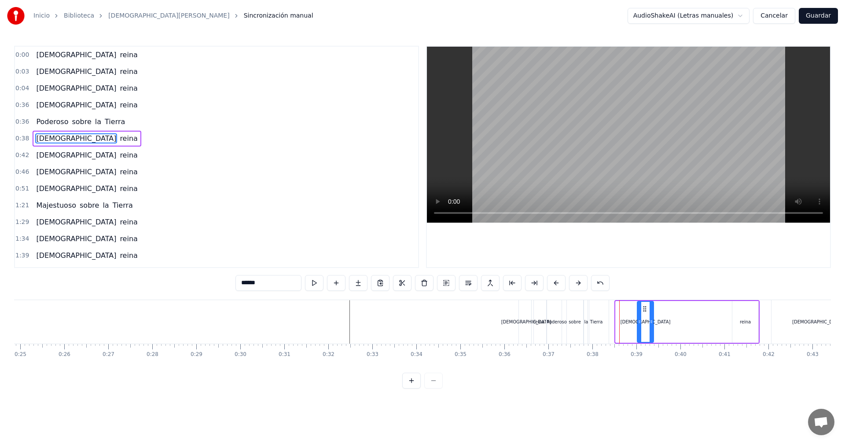
drag, startPoint x: 619, startPoint y: 320, endPoint x: 642, endPoint y: 324, distance: 23.1
click at [640, 324] on icon at bounding box center [640, 321] width 4 height 7
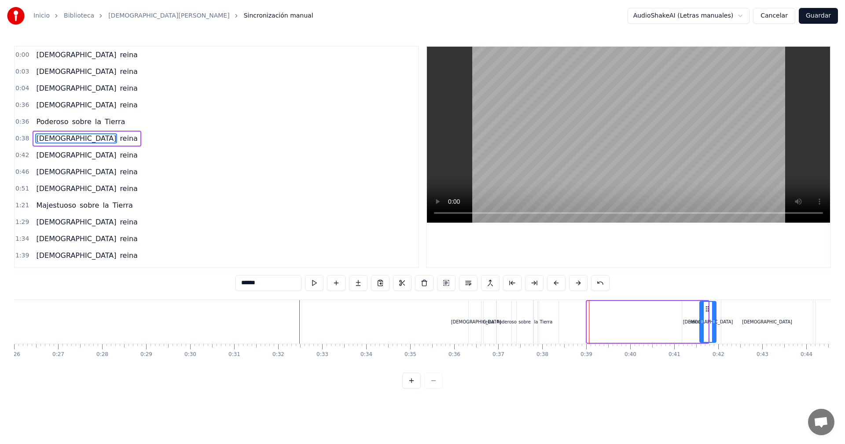
scroll to position [0, 1145]
drag, startPoint x: 645, startPoint y: 310, endPoint x: 672, endPoint y: 306, distance: 28.1
click at [672, 306] on icon at bounding box center [672, 308] width 7 height 7
click at [507, 318] on div "Poderoso" at bounding box center [505, 322] width 19 height 44
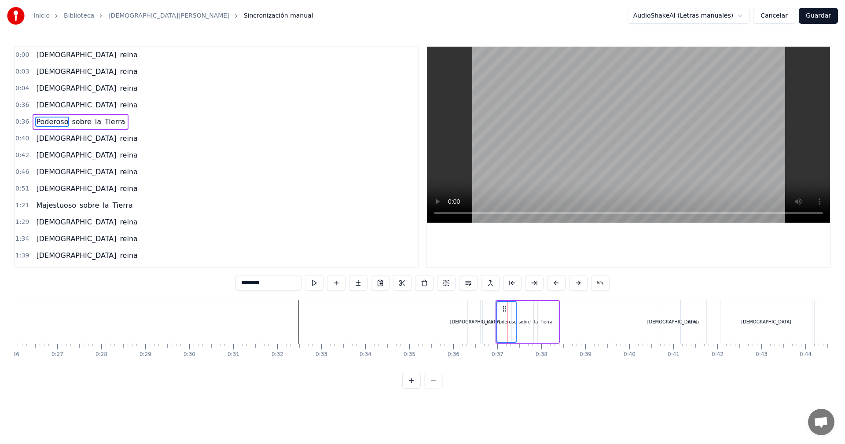
click at [522, 314] on div "sobre" at bounding box center [525, 322] width 26 height 42
click at [548, 312] on div "Tierra" at bounding box center [546, 322] width 25 height 42
click at [504, 307] on div "Poderoso" at bounding box center [506, 322] width 18 height 40
click at [506, 305] on icon at bounding box center [509, 308] width 7 height 7
click at [524, 310] on div "sobre" at bounding box center [525, 322] width 26 height 42
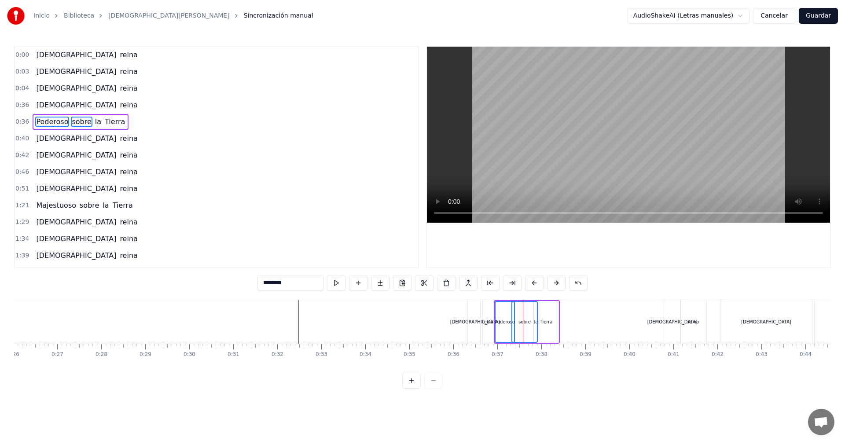
click at [546, 316] on div "Tierra" at bounding box center [546, 322] width 25 height 42
click at [503, 307] on div "Poderoso" at bounding box center [504, 322] width 18 height 40
click at [549, 308] on div "Tierra" at bounding box center [546, 322] width 25 height 42
click at [501, 308] on div "Poderoso" at bounding box center [501, 322] width 19 height 42
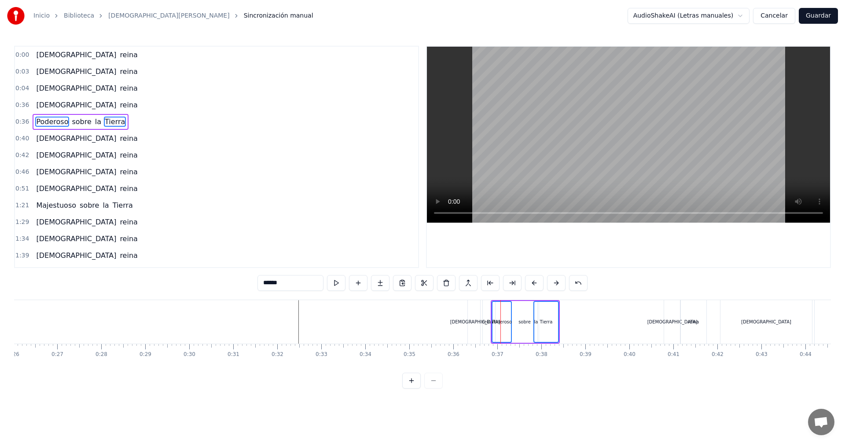
click at [519, 309] on div "sobre" at bounding box center [525, 322] width 26 height 42
click at [544, 317] on div "Tierra" at bounding box center [546, 322] width 24 height 40
type input "********"
drag, startPoint x: 499, startPoint y: 308, endPoint x: 535, endPoint y: 313, distance: 36.5
click at [540, 313] on div "Poderoso sobre la Tierra" at bounding box center [525, 322] width 69 height 44
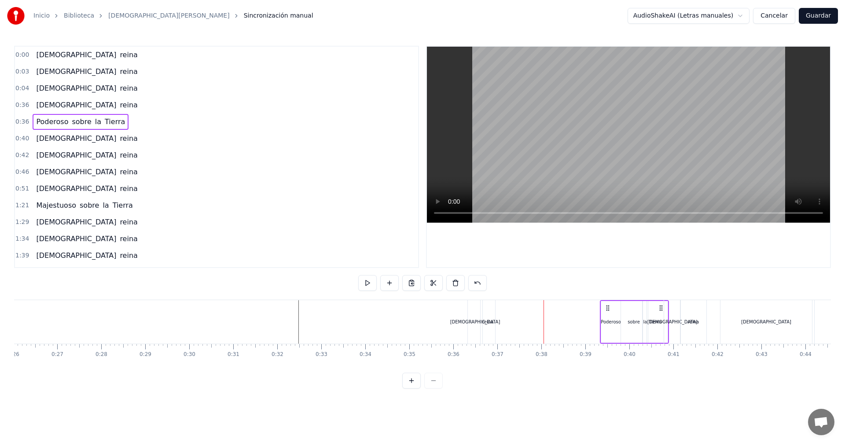
drag, startPoint x: 496, startPoint y: 307, endPoint x: 605, endPoint y: 316, distance: 109.5
click at [605, 316] on div "Poderoso sobre la Tierra" at bounding box center [634, 322] width 69 height 44
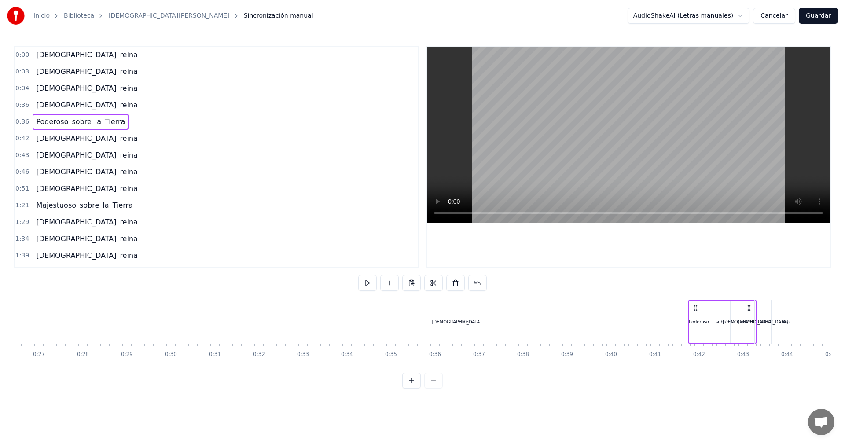
scroll to position [0, 1166]
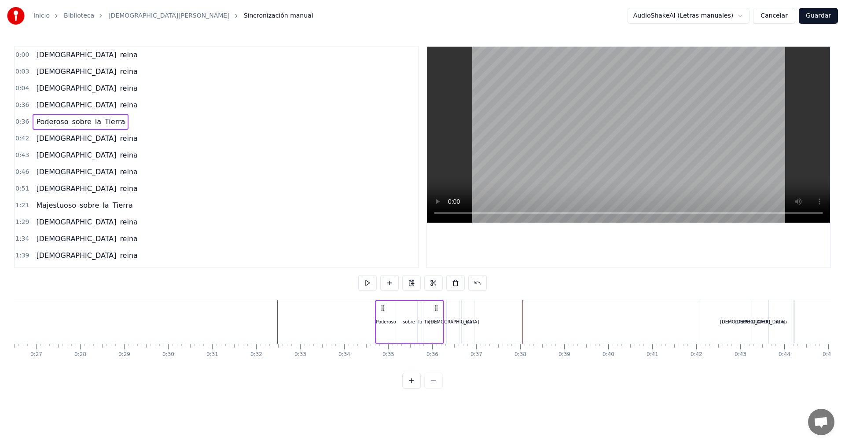
drag, startPoint x: 500, startPoint y: 310, endPoint x: 384, endPoint y: 307, distance: 115.8
click at [384, 307] on icon at bounding box center [382, 307] width 7 height 7
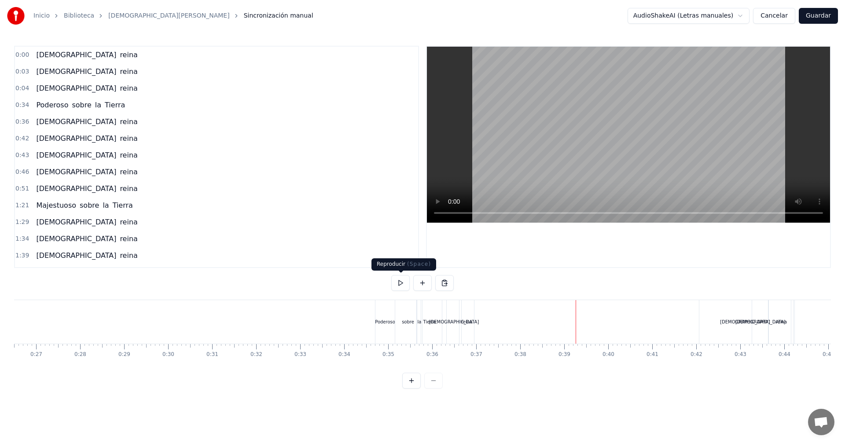
click at [402, 282] on button at bounding box center [400, 283] width 18 height 16
drag, startPoint x: 401, startPoint y: 280, endPoint x: 374, endPoint y: 297, distance: 32.8
click at [401, 282] on button at bounding box center [400, 283] width 18 height 16
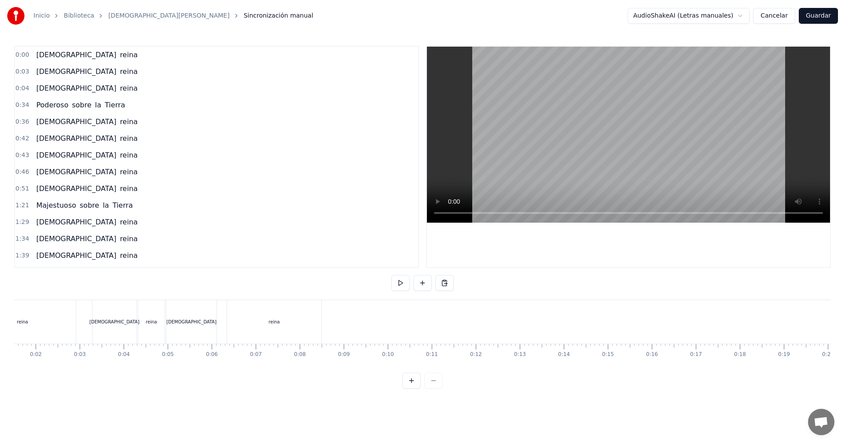
scroll to position [0, 0]
click at [304, 312] on div "reina" at bounding box center [340, 322] width 94 height 44
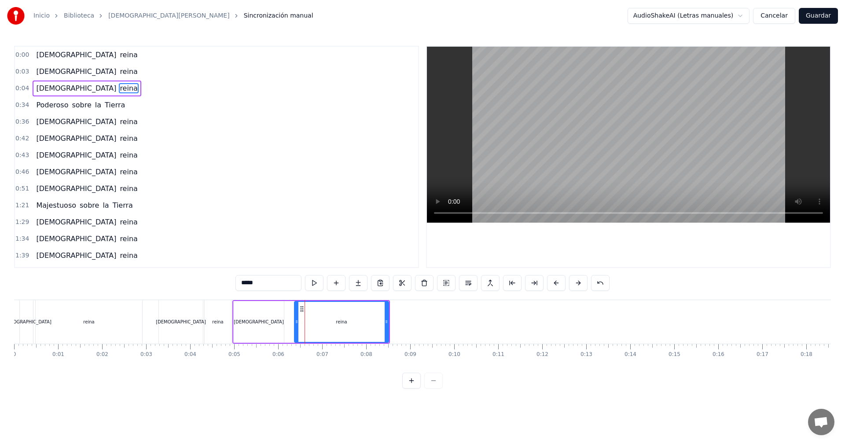
click at [263, 310] on div "[DEMOGRAPHIC_DATA]" at bounding box center [259, 322] width 50 height 42
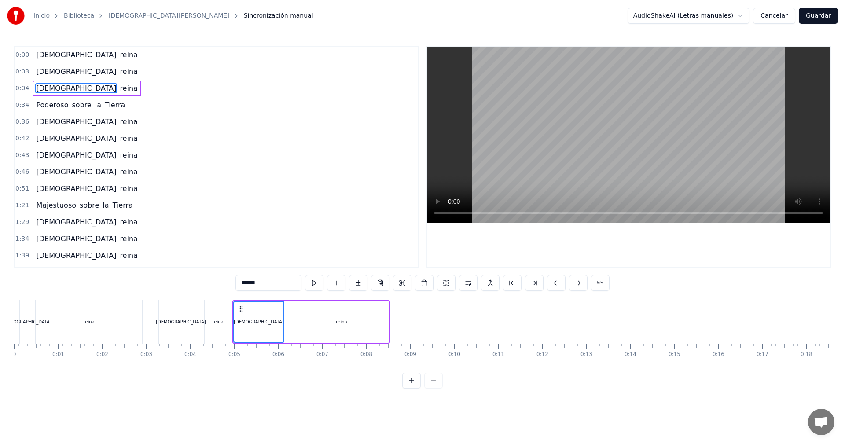
click at [320, 310] on div "reina" at bounding box center [341, 322] width 94 height 42
click at [255, 307] on div "[DEMOGRAPHIC_DATA]" at bounding box center [258, 322] width 49 height 40
click at [259, 306] on icon at bounding box center [262, 308] width 7 height 7
click at [315, 315] on div "reina" at bounding box center [341, 322] width 94 height 42
drag, startPoint x: 246, startPoint y: 308, endPoint x: 250, endPoint y: 312, distance: 6.3
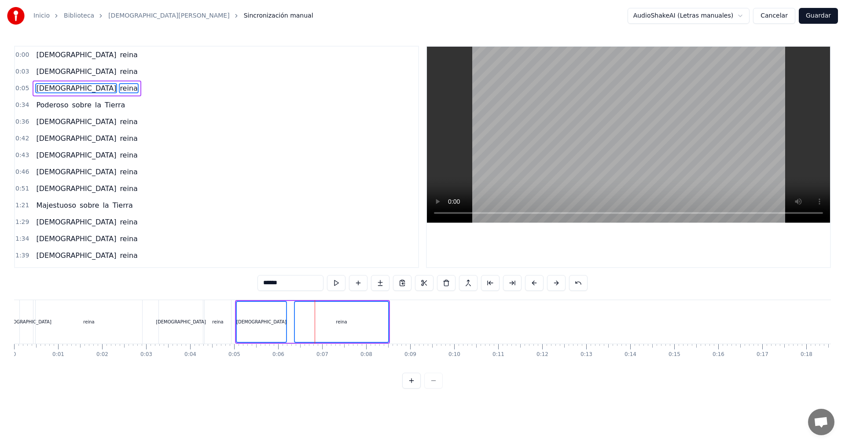
click at [250, 312] on div "[DEMOGRAPHIC_DATA]" at bounding box center [261, 322] width 49 height 40
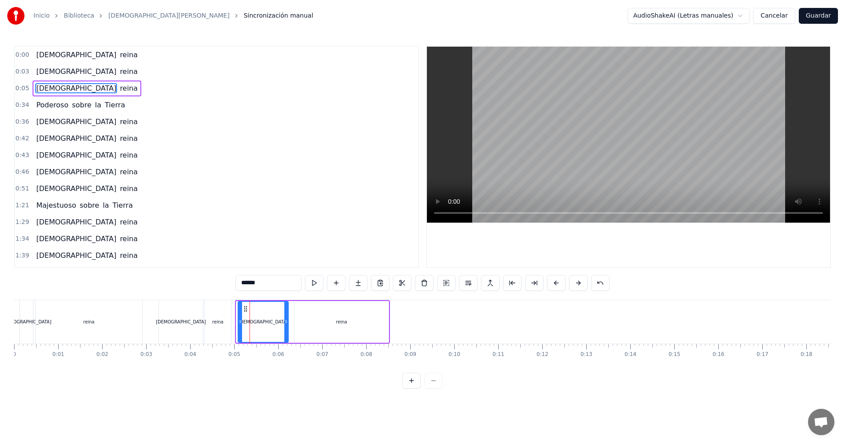
click at [243, 309] on icon at bounding box center [245, 308] width 7 height 7
click at [324, 315] on div "reina" at bounding box center [341, 322] width 94 height 42
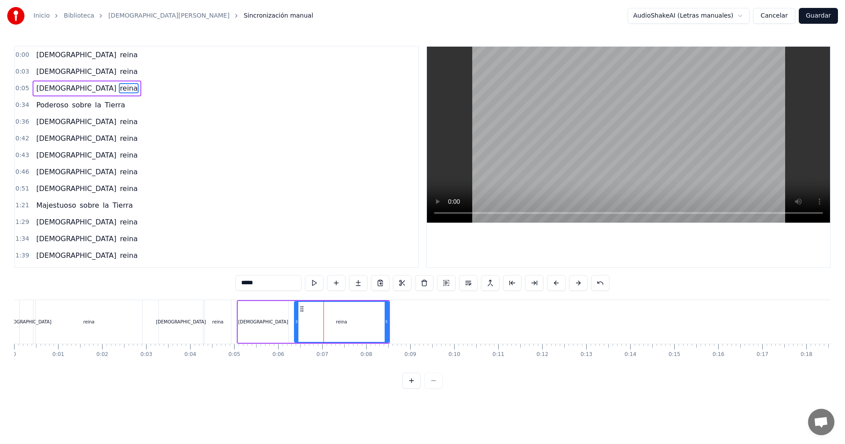
click at [248, 328] on div "[DEMOGRAPHIC_DATA]" at bounding box center [263, 322] width 50 height 42
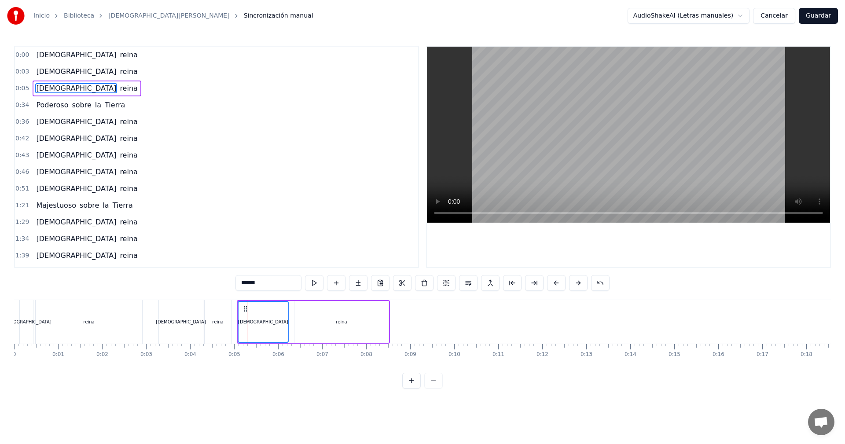
click at [323, 323] on div "reina" at bounding box center [341, 322] width 94 height 42
click at [253, 308] on div "[DEMOGRAPHIC_DATA]" at bounding box center [262, 322] width 49 height 40
drag, startPoint x: 248, startPoint y: 310, endPoint x: 244, endPoint y: 307, distance: 5.1
click at [244, 307] on icon at bounding box center [241, 308] width 7 height 7
click at [344, 323] on div "reina" at bounding box center [341, 322] width 11 height 7
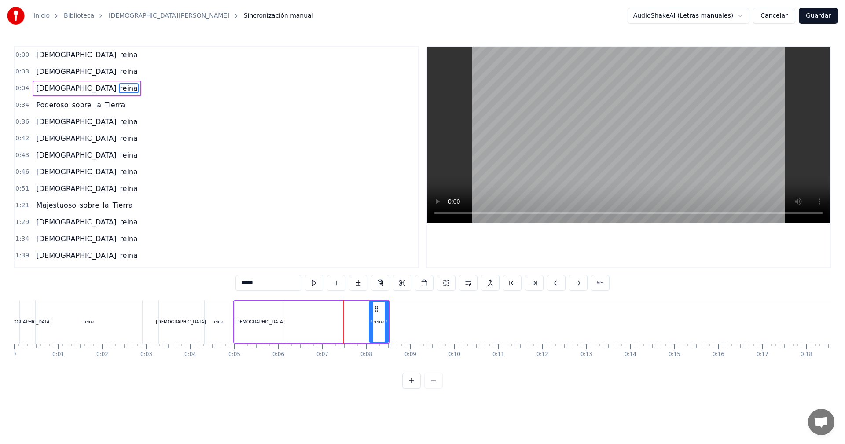
drag, startPoint x: 298, startPoint y: 321, endPoint x: 373, endPoint y: 319, distance: 74.8
click at [373, 319] on icon at bounding box center [372, 321] width 4 height 7
click at [249, 316] on div "[DEMOGRAPHIC_DATA]" at bounding box center [260, 322] width 50 height 42
drag, startPoint x: 238, startPoint y: 320, endPoint x: 273, endPoint y: 319, distance: 35.2
click at [273, 319] on icon at bounding box center [272, 321] width 4 height 7
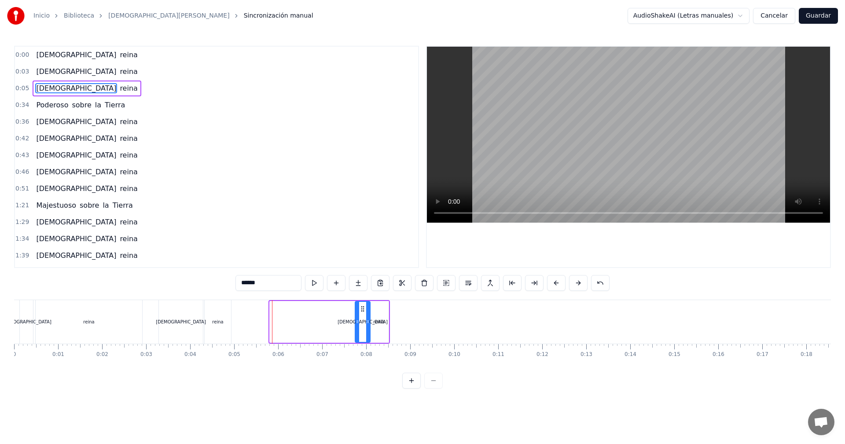
drag, startPoint x: 277, startPoint y: 307, endPoint x: 362, endPoint y: 313, distance: 85.6
click at [362, 313] on div "[DEMOGRAPHIC_DATA]" at bounding box center [363, 322] width 14 height 40
click at [358, 306] on div at bounding box center [358, 322] width 4 height 40
click at [372, 315] on div "reina" at bounding box center [378, 322] width 19 height 42
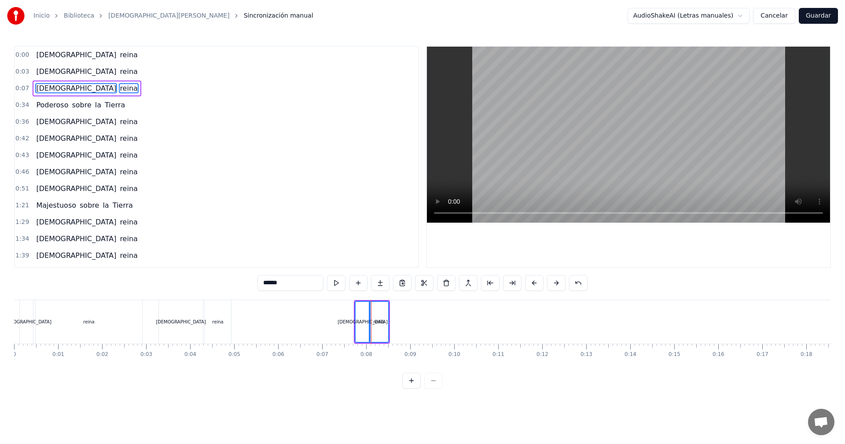
click at [363, 309] on div "[DEMOGRAPHIC_DATA]" at bounding box center [363, 322] width 14 height 40
click at [357, 308] on icon at bounding box center [360, 308] width 7 height 7
click at [377, 308] on div "reina" at bounding box center [378, 322] width 19 height 42
click at [361, 307] on div "[DEMOGRAPHIC_DATA]" at bounding box center [359, 322] width 15 height 42
click at [370, 314] on div "reina" at bounding box center [378, 322] width 19 height 42
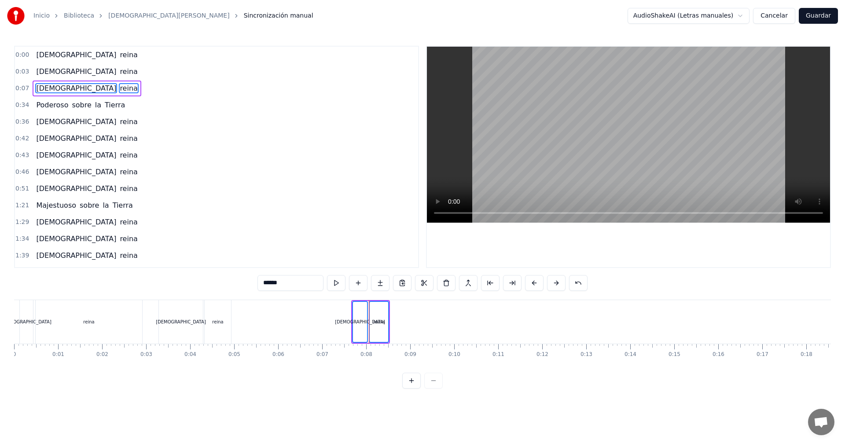
click at [361, 322] on div "[DEMOGRAPHIC_DATA]" at bounding box center [360, 322] width 50 height 7
click at [359, 323] on div "[DEMOGRAPHIC_DATA]" at bounding box center [360, 322] width 50 height 7
click at [376, 323] on div "reina" at bounding box center [378, 322] width 11 height 7
type input "******"
click at [359, 308] on circle at bounding box center [359, 308] width 0 height 0
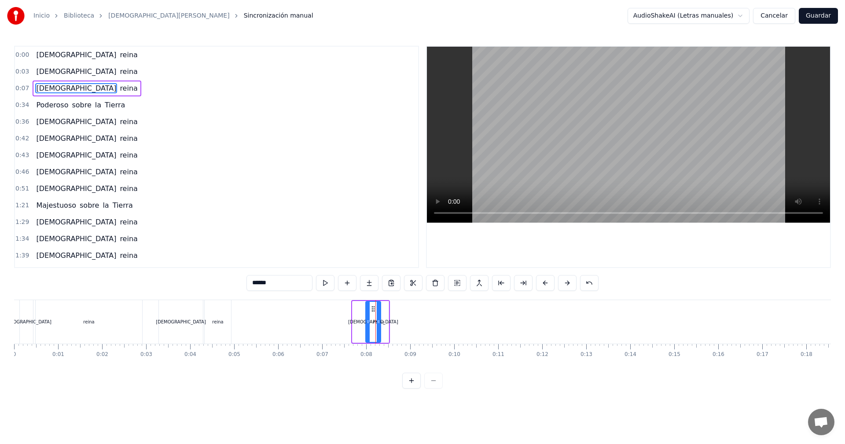
click at [370, 305] on icon at bounding box center [373, 308] width 7 height 7
click at [361, 333] on div "[DEMOGRAPHIC_DATA]" at bounding box center [361, 322] width 14 height 40
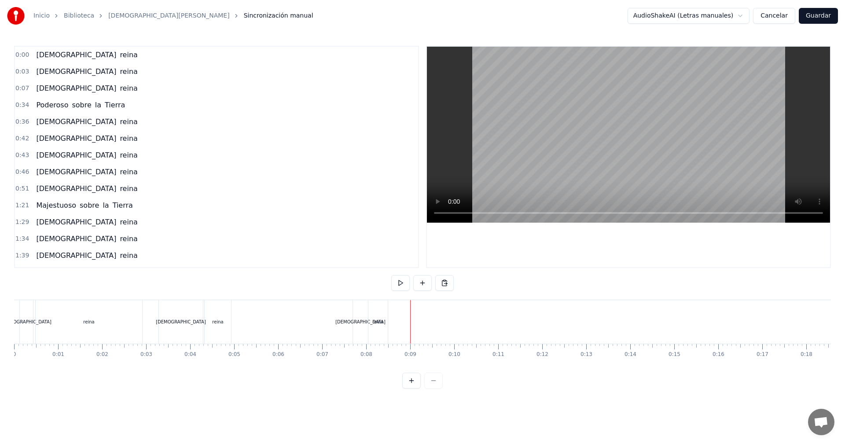
click at [359, 315] on div "[DEMOGRAPHIC_DATA]" at bounding box center [360, 322] width 15 height 44
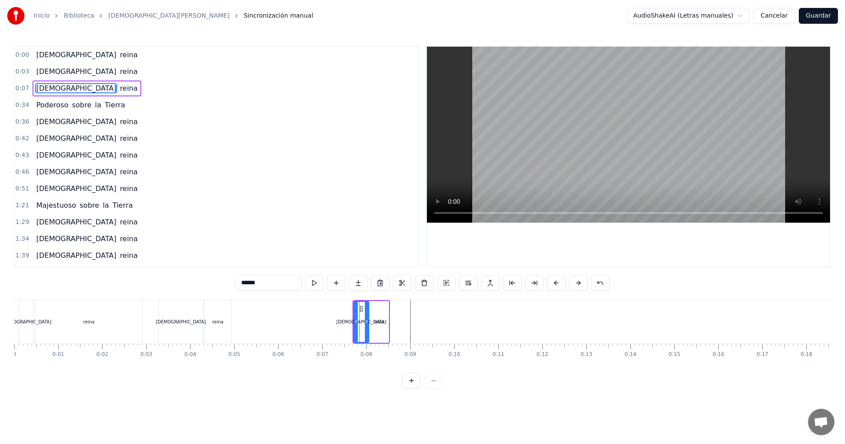
click at [376, 314] on div "reina" at bounding box center [378, 322] width 19 height 42
click at [359, 314] on div "[DEMOGRAPHIC_DATA]" at bounding box center [361, 322] width 15 height 42
click at [377, 316] on div "reina" at bounding box center [378, 322] width 19 height 42
click at [359, 319] on div "[DEMOGRAPHIC_DATA]" at bounding box center [361, 322] width 50 height 7
click at [378, 314] on div "reina" at bounding box center [378, 322] width 19 height 42
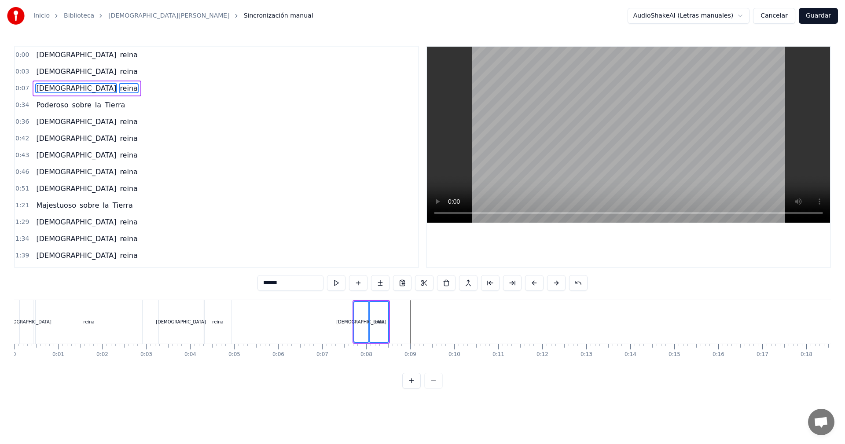
click at [358, 306] on div "[DEMOGRAPHIC_DATA]" at bounding box center [361, 322] width 14 height 40
click at [356, 307] on icon at bounding box center [359, 308] width 7 height 7
click at [359, 308] on circle at bounding box center [359, 308] width 0 height 0
click at [376, 309] on div "reina" at bounding box center [378, 322] width 19 height 42
click at [579, 285] on button at bounding box center [578, 283] width 18 height 16
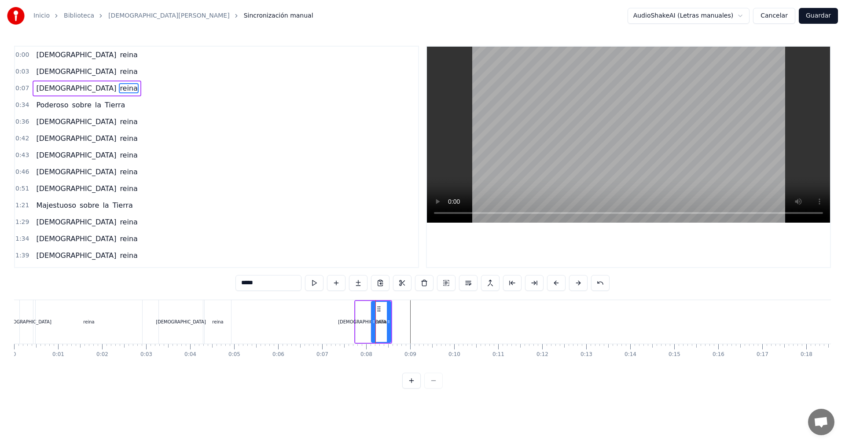
click at [579, 285] on button at bounding box center [578, 283] width 18 height 16
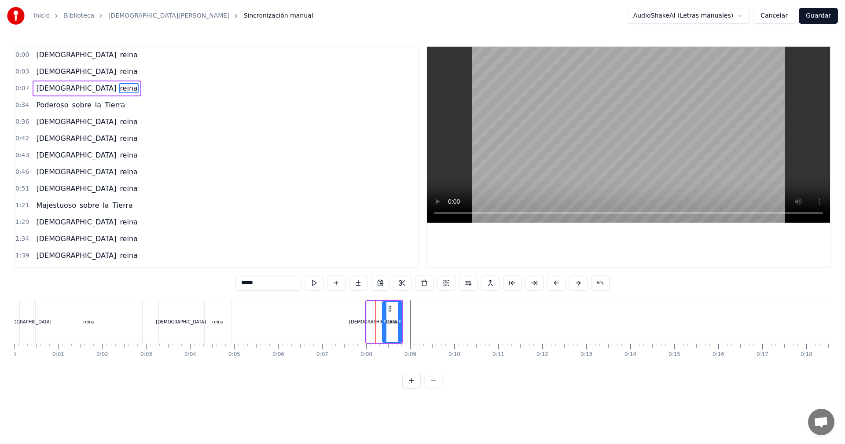
click at [579, 285] on button at bounding box center [578, 283] width 18 height 16
click at [579, 284] on button at bounding box center [578, 283] width 18 height 16
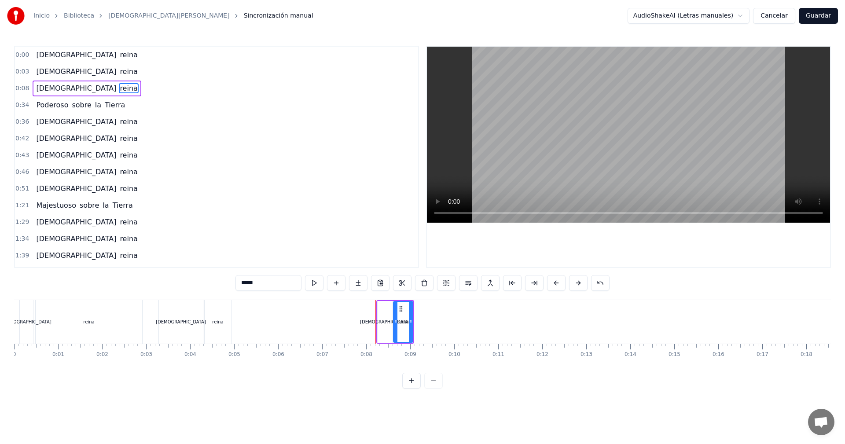
click at [578, 284] on button at bounding box center [578, 283] width 18 height 16
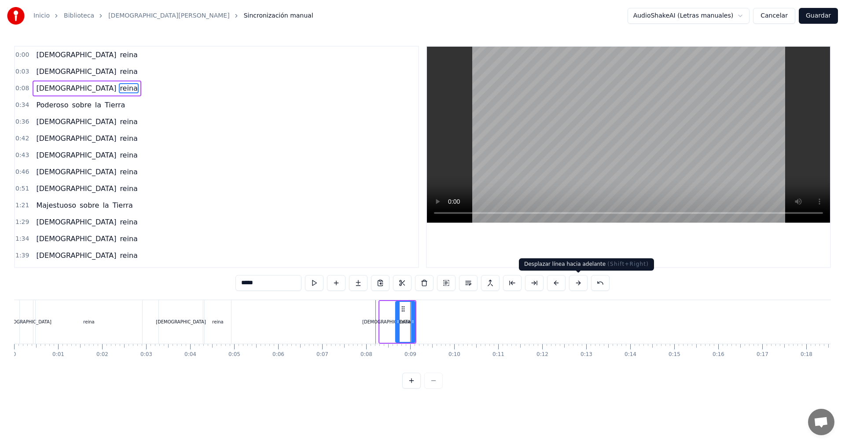
click at [577, 283] on button at bounding box center [578, 283] width 18 height 16
click at [577, 284] on button at bounding box center [578, 283] width 18 height 16
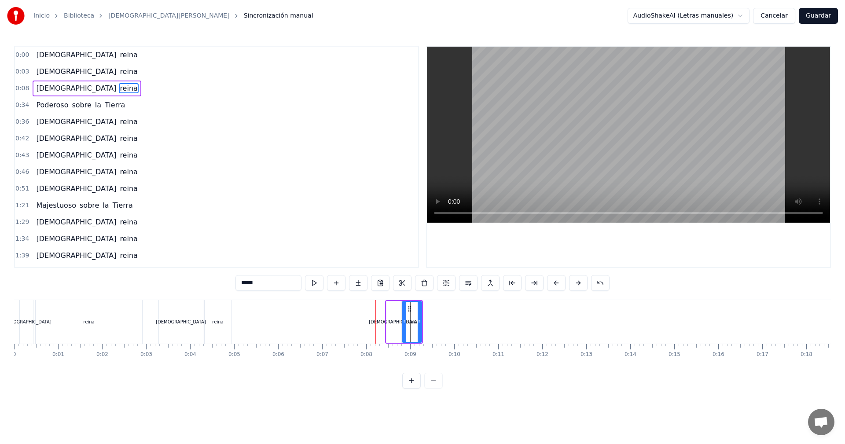
click at [577, 284] on button at bounding box center [578, 283] width 18 height 16
click at [574, 282] on button at bounding box center [578, 283] width 18 height 16
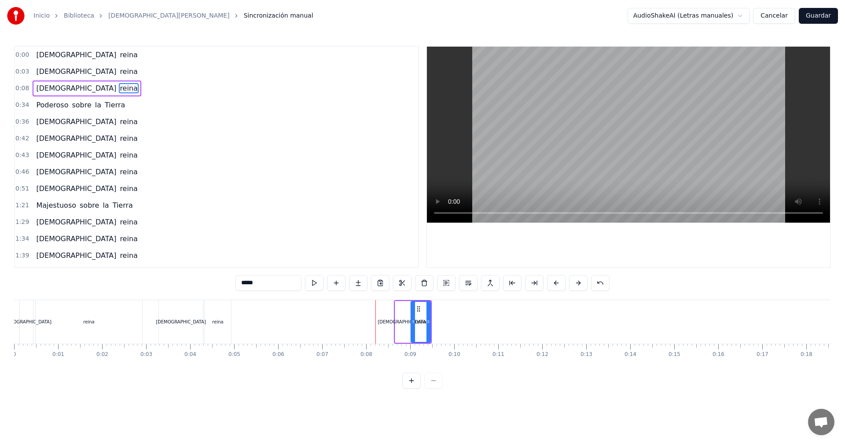
click at [574, 282] on button at bounding box center [578, 283] width 18 height 16
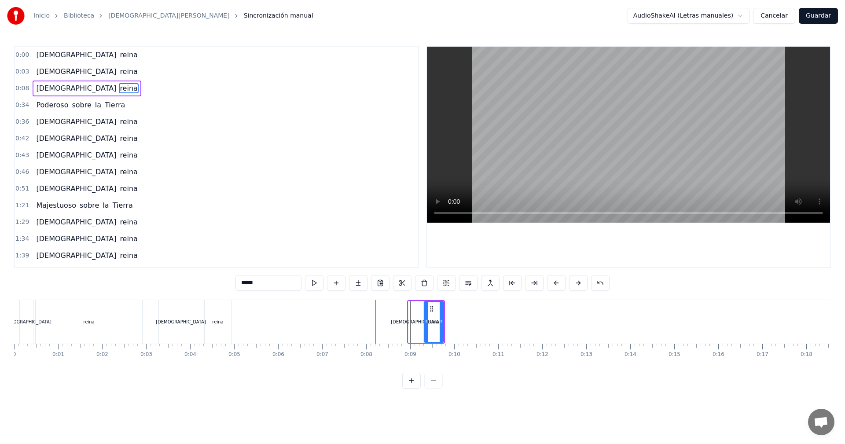
click at [574, 282] on button at bounding box center [578, 283] width 18 height 16
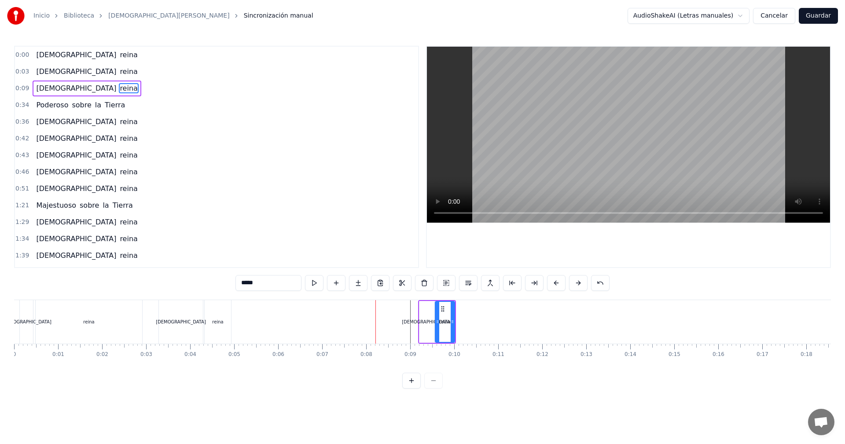
click at [574, 282] on button at bounding box center [578, 283] width 18 height 16
click at [573, 282] on button at bounding box center [578, 283] width 18 height 16
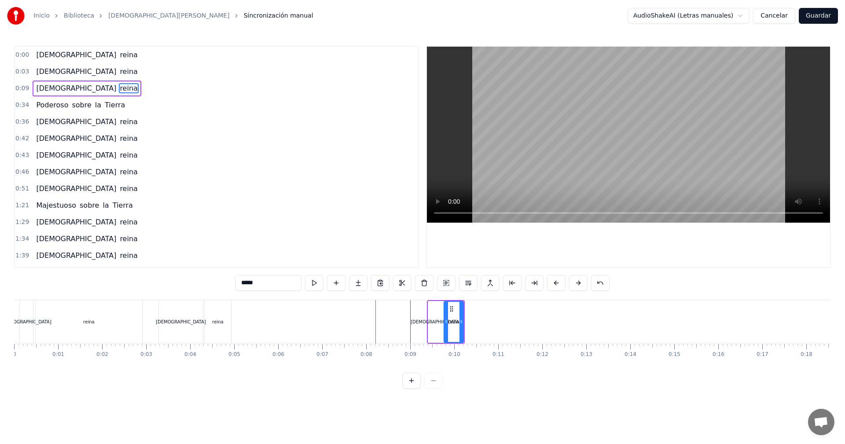
click at [572, 282] on button at bounding box center [578, 283] width 18 height 16
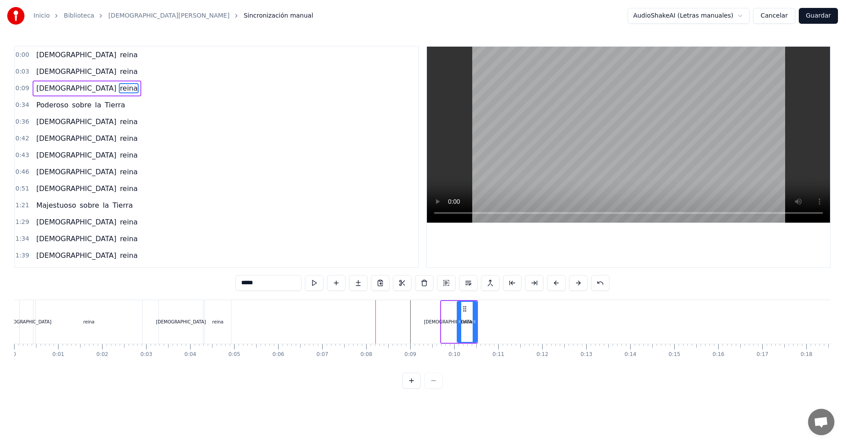
click at [572, 282] on button at bounding box center [578, 283] width 18 height 16
click at [571, 282] on button at bounding box center [578, 283] width 18 height 16
click at [452, 325] on div "[DEMOGRAPHIC_DATA]" at bounding box center [458, 322] width 50 height 7
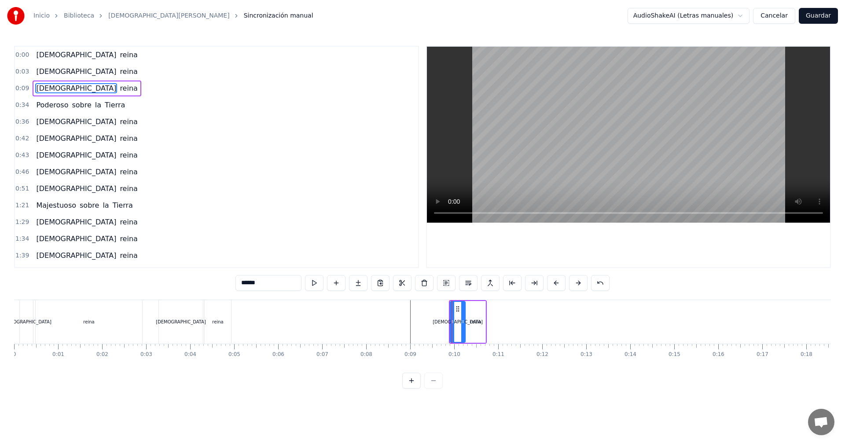
click at [217, 325] on div "reina" at bounding box center [218, 322] width 26 height 44
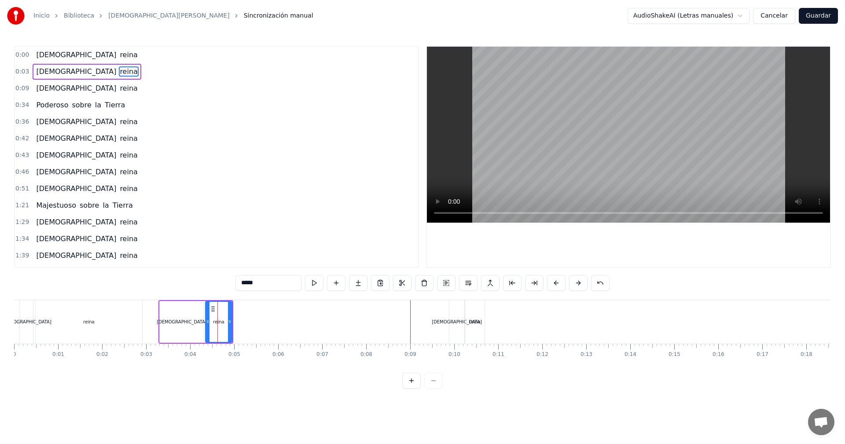
click at [467, 316] on div "reina" at bounding box center [474, 322] width 19 height 44
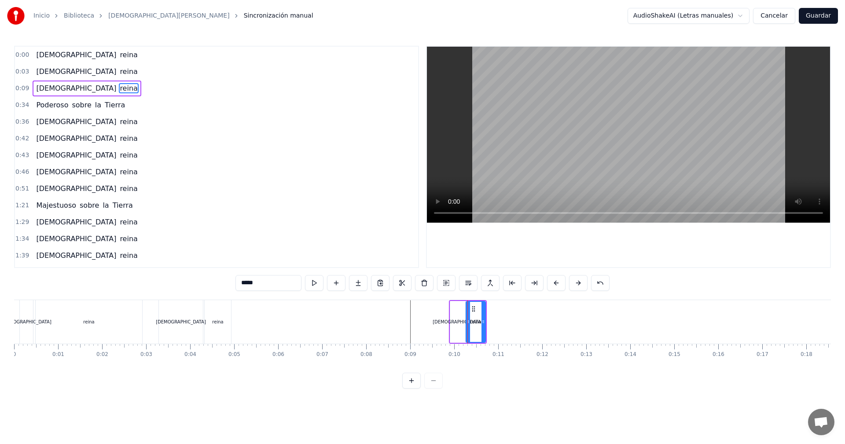
click at [460, 315] on div "[DEMOGRAPHIC_DATA]" at bounding box center [457, 322] width 15 height 42
type input "******"
click at [475, 314] on div "reina" at bounding box center [475, 322] width 19 height 42
click at [475, 315] on div "reina" at bounding box center [475, 322] width 18 height 40
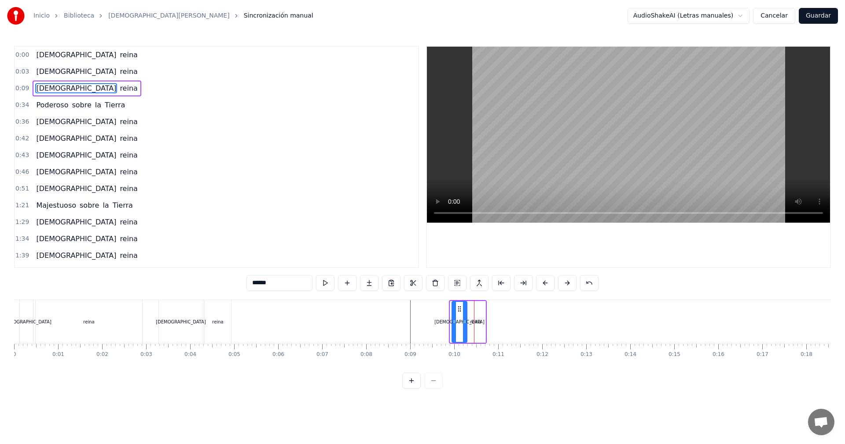
drag, startPoint x: 458, startPoint y: 312, endPoint x: 460, endPoint y: 317, distance: 5.2
click at [460, 317] on div "[DEMOGRAPHIC_DATA]" at bounding box center [459, 322] width 14 height 40
click at [459, 332] on div "[DEMOGRAPHIC_DATA]" at bounding box center [459, 322] width 14 height 40
click at [475, 331] on div "reina" at bounding box center [475, 322] width 19 height 42
click at [462, 318] on div "[DEMOGRAPHIC_DATA]" at bounding box center [459, 322] width 15 height 42
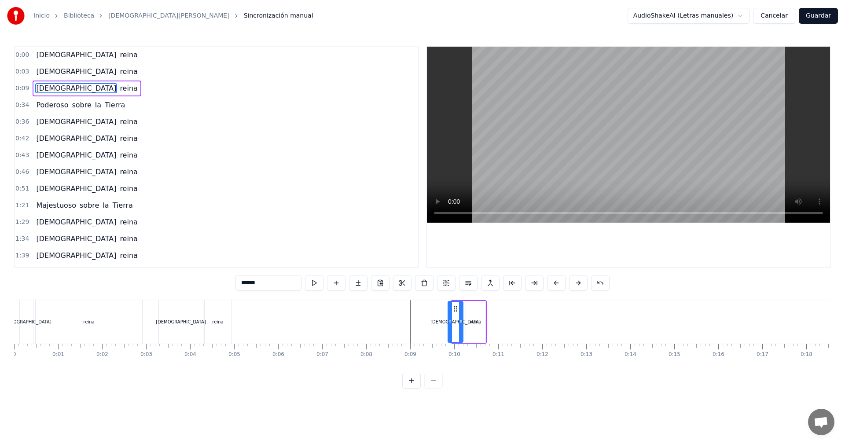
click at [454, 309] on icon at bounding box center [455, 308] width 7 height 7
click at [473, 309] on div "reina" at bounding box center [475, 322] width 19 height 42
type input "*****"
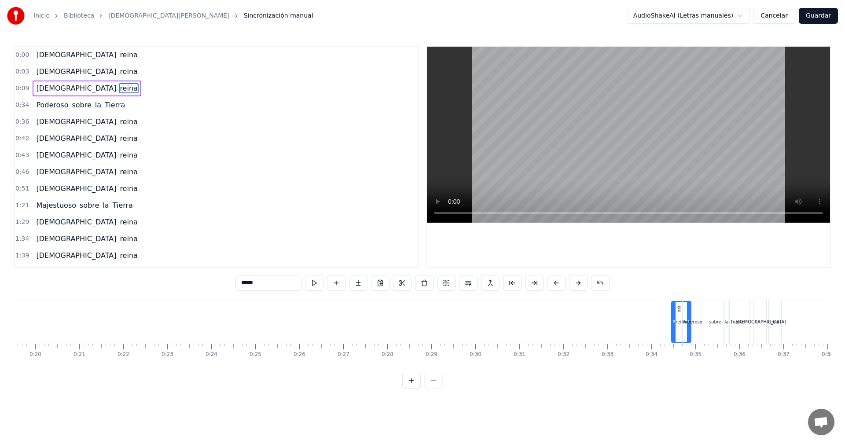
scroll to position [0, 861]
drag, startPoint x: 477, startPoint y: 312, endPoint x: 664, endPoint y: 311, distance: 187.9
click at [664, 311] on icon at bounding box center [661, 308] width 7 height 7
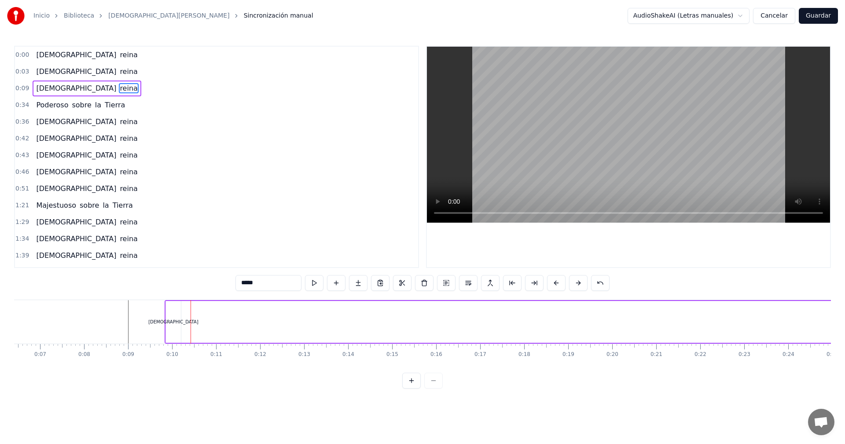
scroll to position [0, 273]
drag, startPoint x: 183, startPoint y: 308, endPoint x: 256, endPoint y: 326, distance: 75.7
click at [331, 328] on div "[DEMOGRAPHIC_DATA][PERSON_NAME]" at bounding box center [717, 322] width 1089 height 44
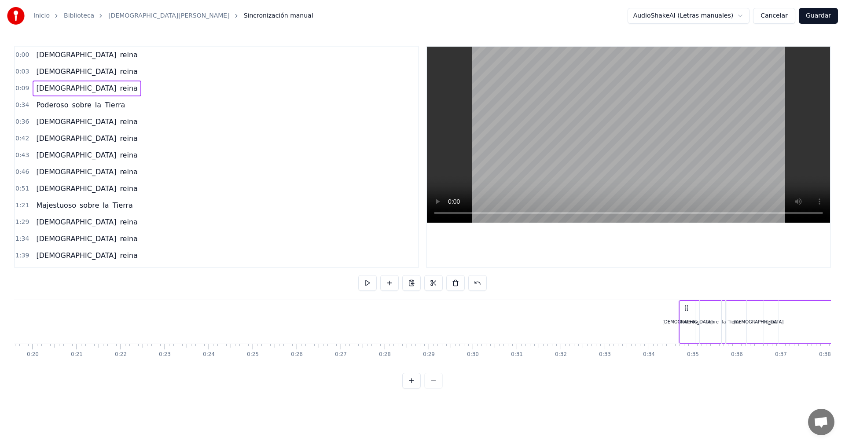
scroll to position [0, 863]
drag, startPoint x: 182, startPoint y: 307, endPoint x: 670, endPoint y: 341, distance: 489.1
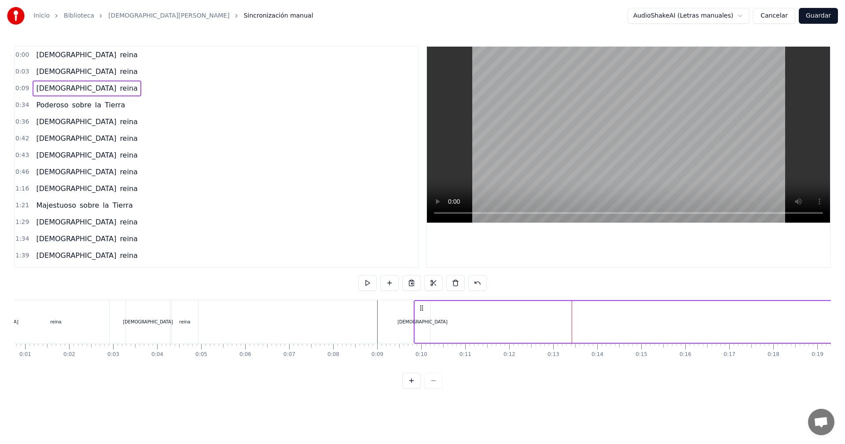
scroll to position [0, 0]
click at [460, 308] on div "[DEMOGRAPHIC_DATA]" at bounding box center [455, 322] width 15 height 42
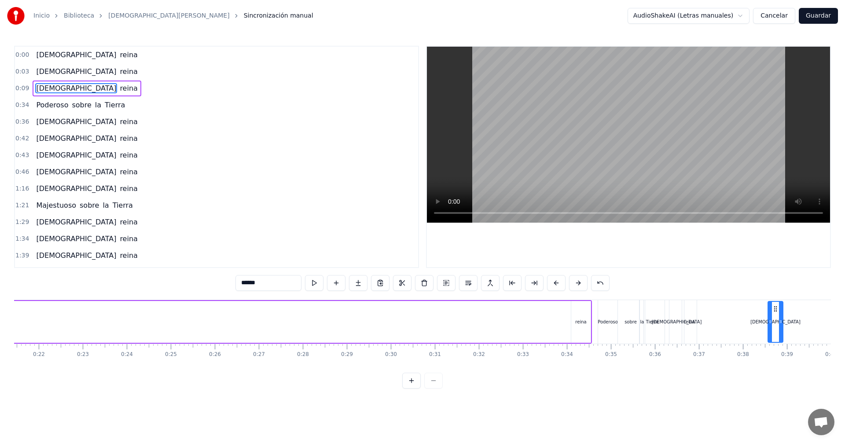
scroll to position [0, 950]
drag, startPoint x: 455, startPoint y: 307, endPoint x: 558, endPoint y: 317, distance: 103.0
click at [558, 317] on div "[DEMOGRAPHIC_DATA]" at bounding box center [558, 322] width 14 height 40
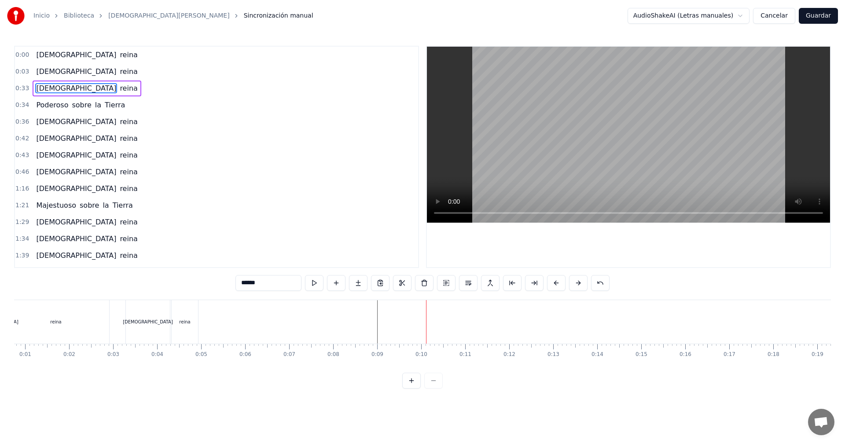
scroll to position [0, 0]
click at [176, 304] on div "[DEMOGRAPHIC_DATA]" at bounding box center [181, 322] width 44 height 44
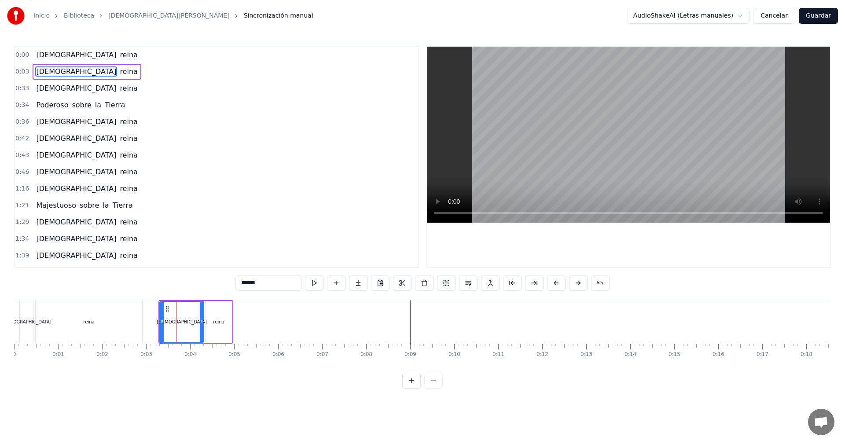
click at [216, 306] on div "reina" at bounding box center [218, 322] width 26 height 42
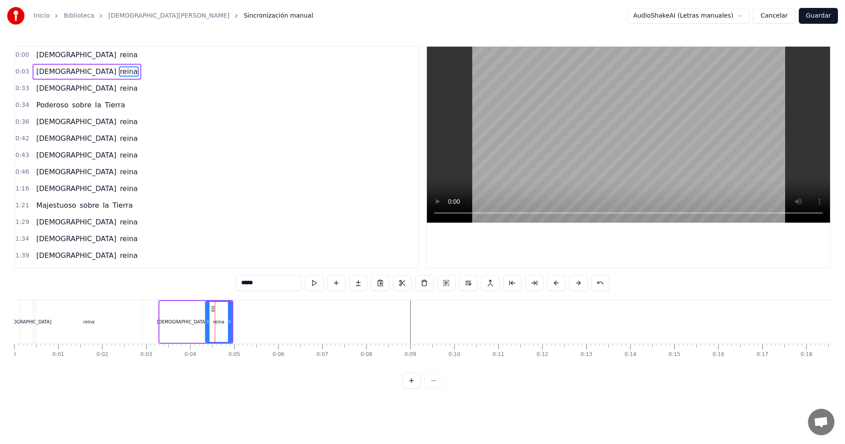
click at [185, 306] on div "[DEMOGRAPHIC_DATA]" at bounding box center [182, 322] width 44 height 42
type input "******"
click at [202, 308] on div "[DEMOGRAPHIC_DATA]" at bounding box center [181, 322] width 43 height 40
click at [213, 308] on div "reina" at bounding box center [218, 322] width 26 height 42
click at [179, 308] on div "[DEMOGRAPHIC_DATA]" at bounding box center [182, 322] width 44 height 42
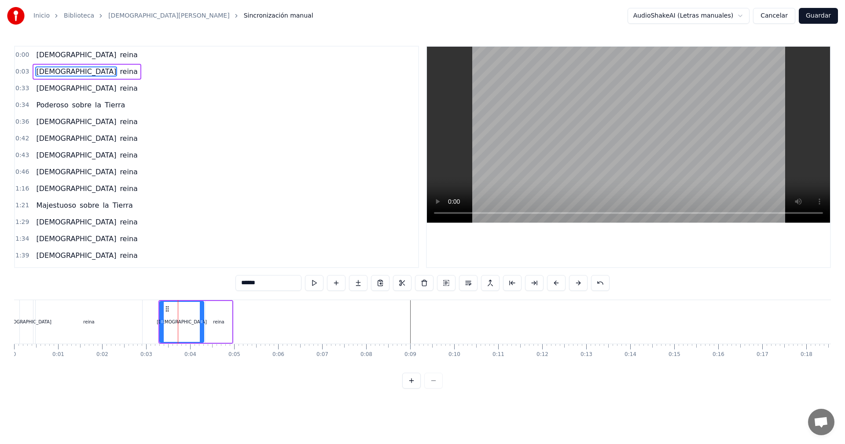
drag, startPoint x: 172, startPoint y: 309, endPoint x: 183, endPoint y: 312, distance: 11.3
click at [194, 314] on div "[DEMOGRAPHIC_DATA]" at bounding box center [181, 322] width 43 height 40
drag, startPoint x: 169, startPoint y: 307, endPoint x: 183, endPoint y: 315, distance: 16.5
click at [194, 316] on div "[DEMOGRAPHIC_DATA]" at bounding box center [181, 322] width 43 height 40
drag, startPoint x: 166, startPoint y: 308, endPoint x: 161, endPoint y: 312, distance: 6.3
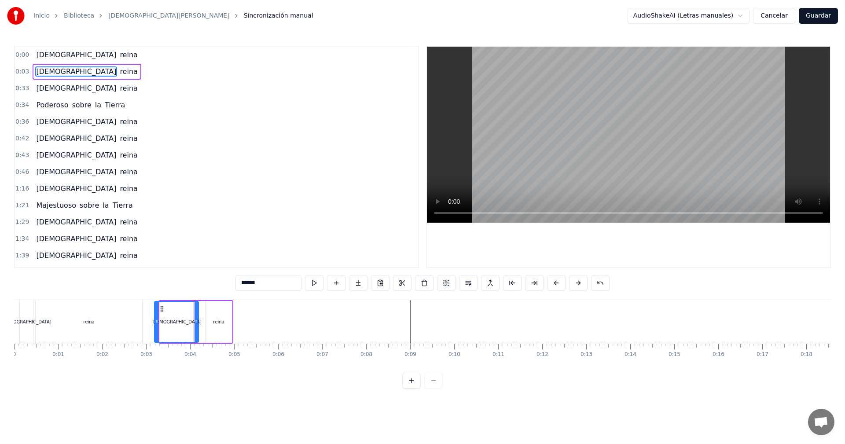
click at [161, 312] on icon at bounding box center [161, 308] width 7 height 7
click at [225, 317] on div "reina" at bounding box center [218, 322] width 26 height 42
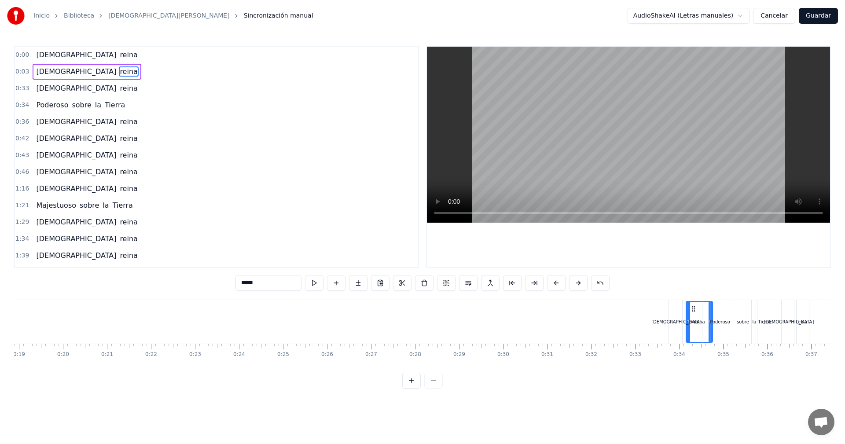
scroll to position [0, 833]
drag, startPoint x: 212, startPoint y: 308, endPoint x: 643, endPoint y: 349, distance: 433.1
click at [643, 349] on div "[DEMOGRAPHIC_DATA][PERSON_NAME] [DEMOGRAPHIC_DATA][PERSON_NAME] [DEMOGRAPHIC_DA…" at bounding box center [422, 333] width 817 height 66
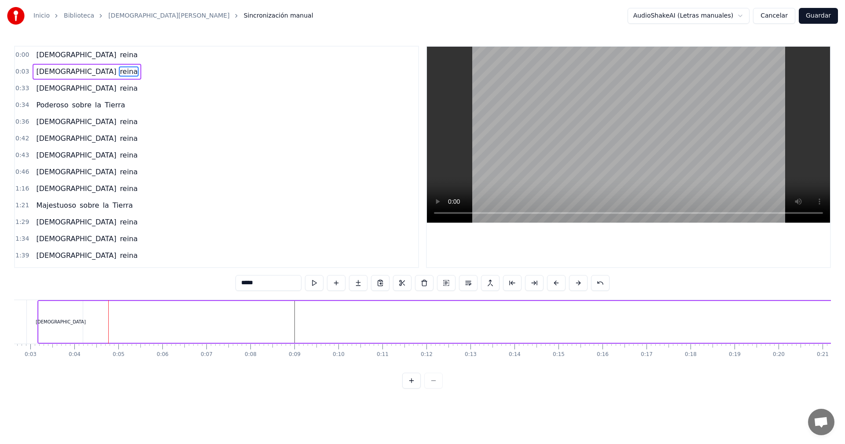
scroll to position [0, 33]
click at [133, 314] on div "[DEMOGRAPHIC_DATA]" at bounding box center [143, 322] width 44 height 42
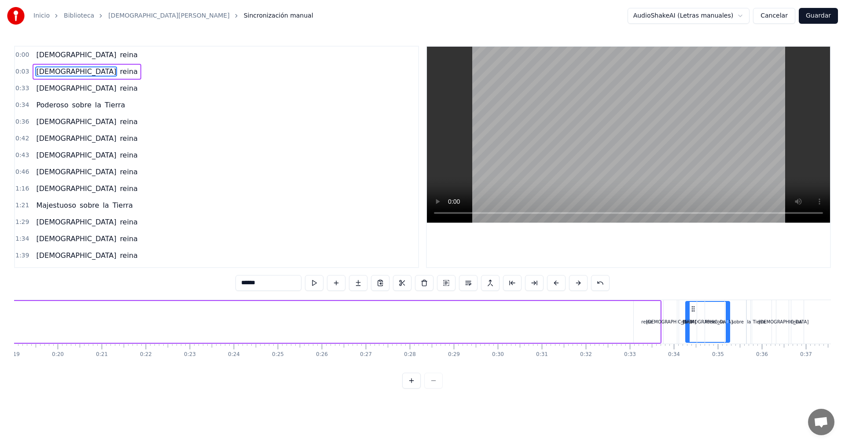
scroll to position [0, 841]
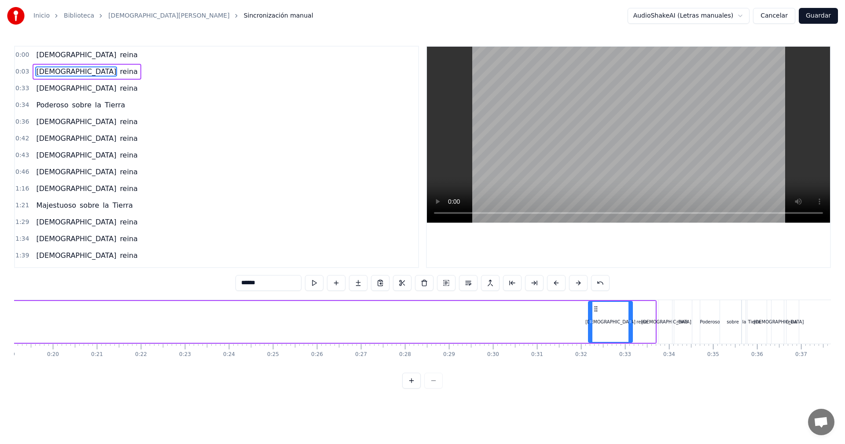
drag, startPoint x: 128, startPoint y: 309, endPoint x: 595, endPoint y: 341, distance: 468.3
click at [595, 341] on div "[DEMOGRAPHIC_DATA]" at bounding box center [610, 322] width 43 height 40
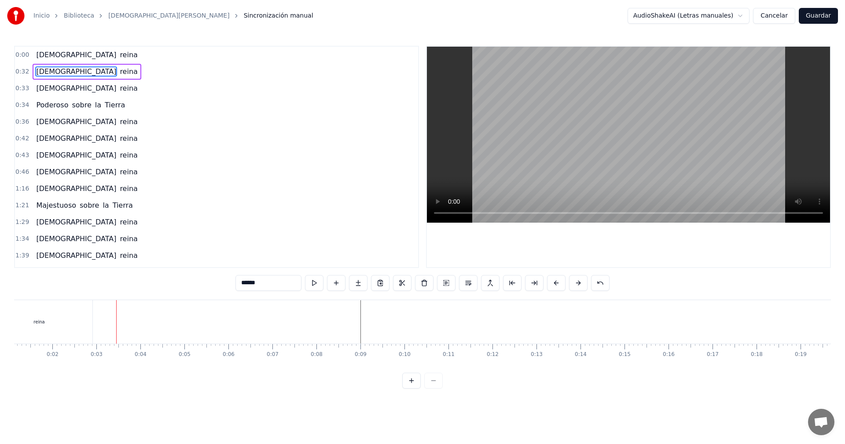
scroll to position [0, 0]
drag, startPoint x: 36, startPoint y: 373, endPoint x: 15, endPoint y: 361, distance: 24.2
click at [6, 369] on div "Inicio Biblioteca [DEMOGRAPHIC_DATA][PERSON_NAME] [PERSON_NAME] manual AudioSha…" at bounding box center [422, 194] width 845 height 389
click at [73, 310] on div "reina" at bounding box center [89, 322] width 106 height 44
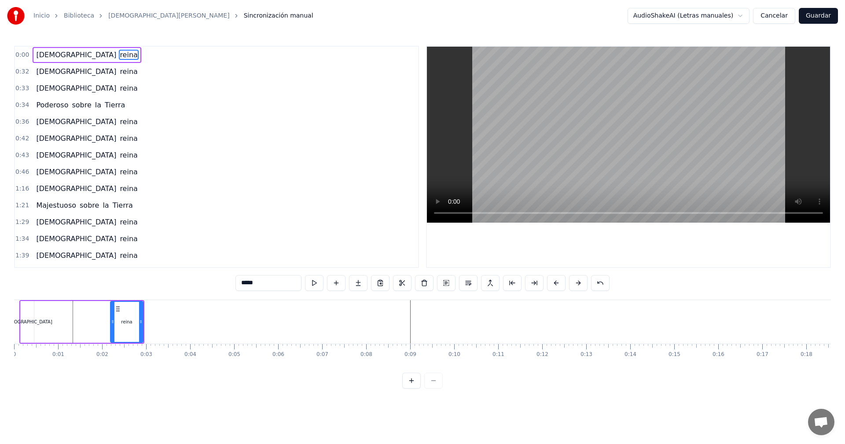
drag, startPoint x: 38, startPoint y: 322, endPoint x: 112, endPoint y: 324, distance: 73.5
click at [112, 324] on icon at bounding box center [113, 321] width 4 height 7
click at [27, 316] on div "[DEMOGRAPHIC_DATA]" at bounding box center [27, 322] width 13 height 42
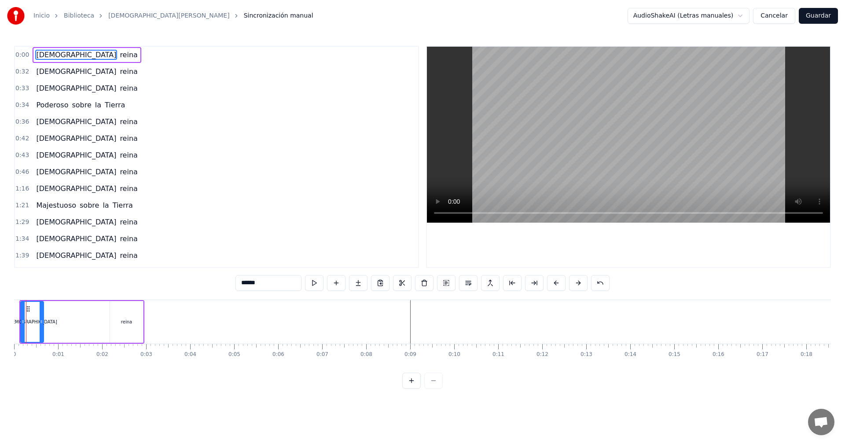
click at [40, 319] on icon at bounding box center [42, 321] width 4 height 7
drag, startPoint x: 26, startPoint y: 307, endPoint x: 94, endPoint y: 315, distance: 68.7
click at [94, 315] on div "[DEMOGRAPHIC_DATA]" at bounding box center [100, 322] width 22 height 40
click at [128, 309] on div "reina" at bounding box center [126, 322] width 33 height 42
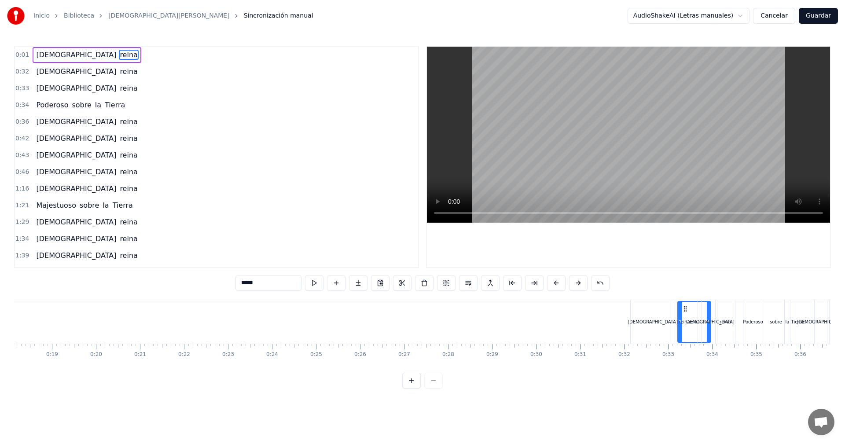
scroll to position [0, 799]
drag, startPoint x: 117, startPoint y: 308, endPoint x: 602, endPoint y: 326, distance: 485.2
click at [602, 326] on div "reina" at bounding box center [611, 322] width 32 height 40
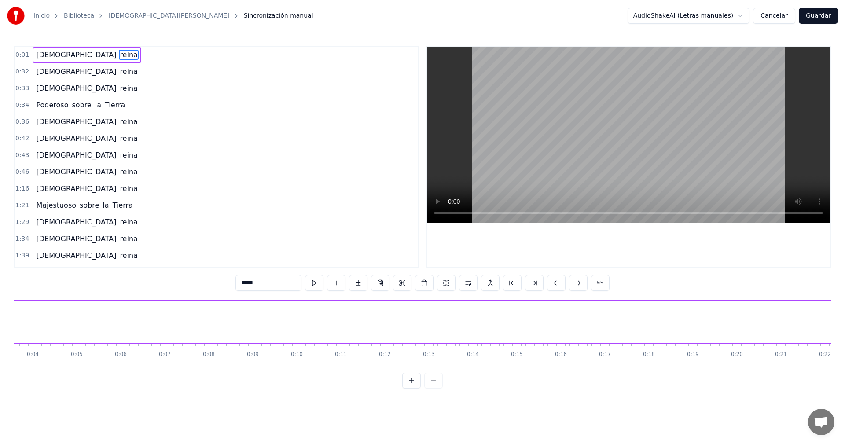
scroll to position [0, 0]
click at [96, 311] on div "[DEMOGRAPHIC_DATA]" at bounding box center [100, 322] width 23 height 42
type input "******"
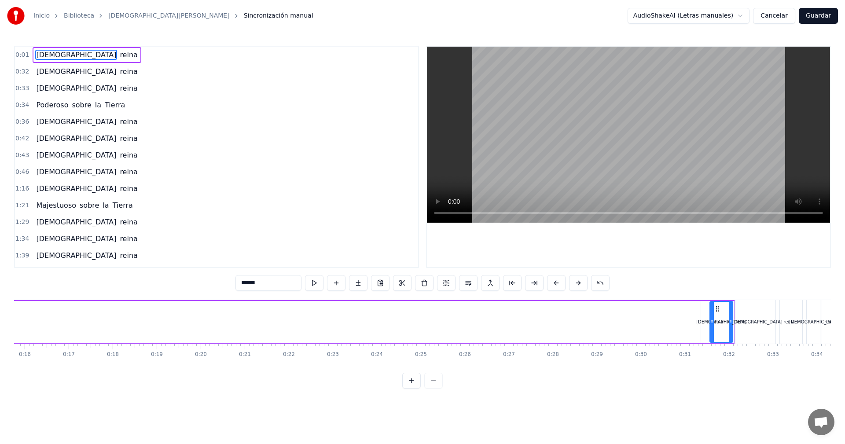
scroll to position [0, 698]
drag, startPoint x: 96, startPoint y: 311, endPoint x: 679, endPoint y: 296, distance: 582.7
click at [679, 296] on div "0:01 [DEMOGRAPHIC_DATA][PERSON_NAME] 0:32 [DEMOGRAPHIC_DATA][PERSON_NAME] 0:33 …" at bounding box center [422, 217] width 817 height 343
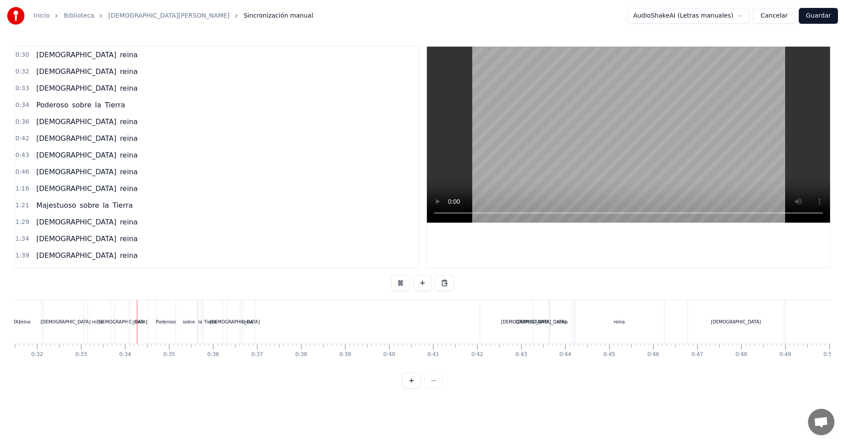
scroll to position [0, 1438]
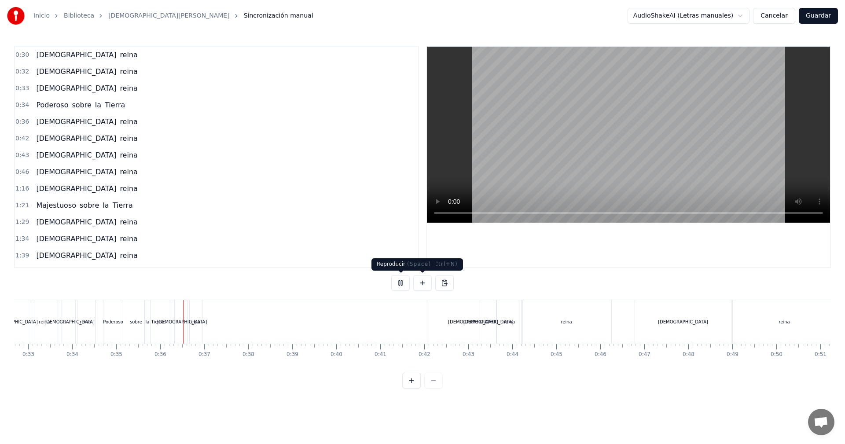
click at [401, 284] on button at bounding box center [400, 283] width 18 height 16
click at [196, 311] on div "reina" at bounding box center [194, 322] width 15 height 44
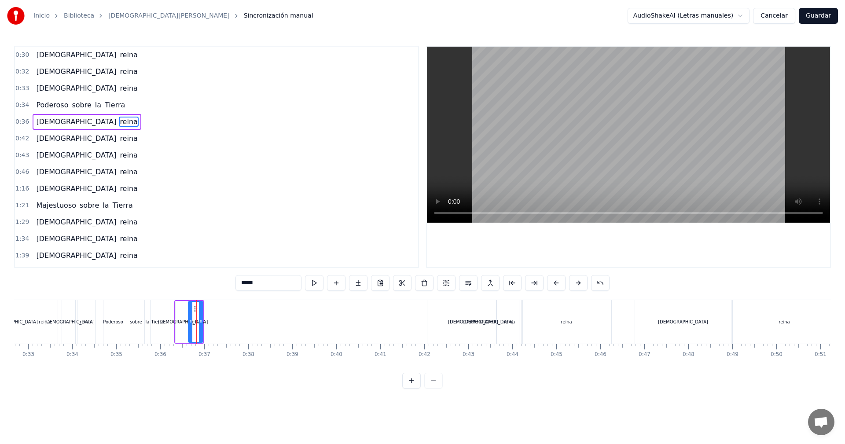
click at [180, 305] on div "[DEMOGRAPHIC_DATA]" at bounding box center [183, 322] width 15 height 42
click at [194, 304] on div "reina" at bounding box center [195, 322] width 15 height 42
click at [194, 319] on div "reina" at bounding box center [195, 322] width 11 height 7
click at [184, 305] on div "[DEMOGRAPHIC_DATA]" at bounding box center [183, 322] width 15 height 42
type input "******"
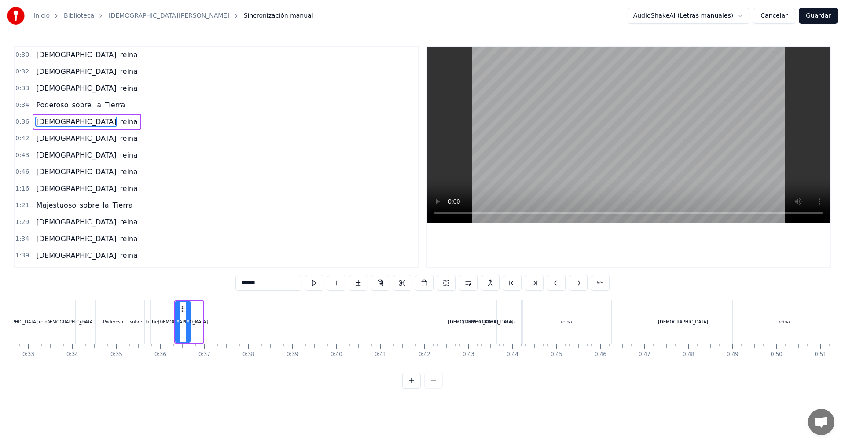
click at [184, 305] on icon at bounding box center [183, 308] width 7 height 7
click at [192, 306] on div "reina" at bounding box center [195, 322] width 15 height 42
click at [183, 308] on icon at bounding box center [183, 308] width 7 height 7
click at [190, 304] on div "[DEMOGRAPHIC_DATA]" at bounding box center [182, 322] width 15 height 42
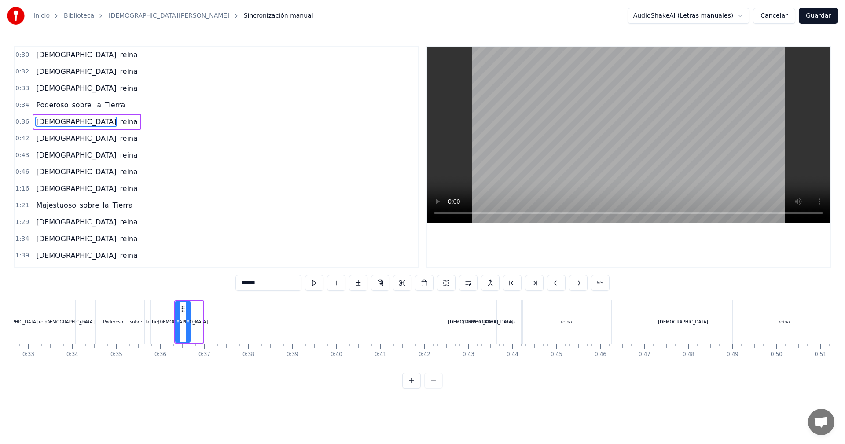
click at [182, 303] on div "[DEMOGRAPHIC_DATA]" at bounding box center [183, 322] width 14 height 40
click at [182, 335] on div "[DEMOGRAPHIC_DATA]" at bounding box center [183, 322] width 14 height 40
click at [192, 334] on div "reina" at bounding box center [195, 322] width 15 height 42
click at [184, 335] on div "[DEMOGRAPHIC_DATA]" at bounding box center [183, 322] width 15 height 42
click at [187, 335] on div "[DEMOGRAPHIC_DATA]" at bounding box center [183, 322] width 14 height 40
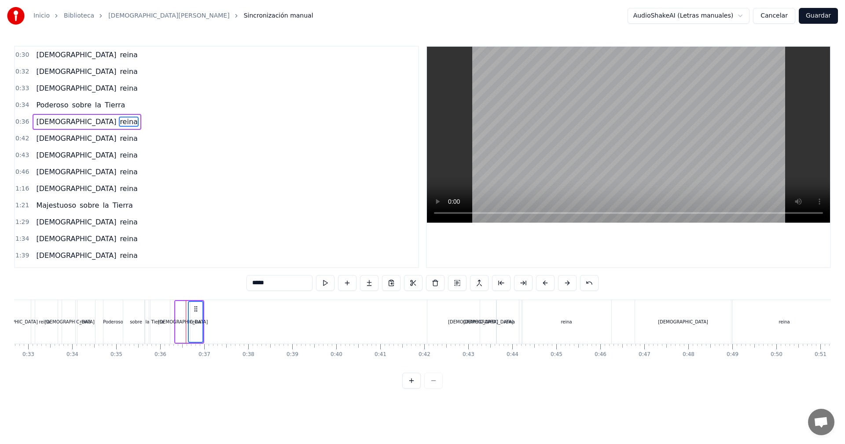
click at [193, 334] on div "reina" at bounding box center [196, 322] width 14 height 40
drag, startPoint x: 184, startPoint y: 333, endPoint x: 193, endPoint y: 332, distance: 8.8
click at [193, 332] on div "[DEMOGRAPHIC_DATA][PERSON_NAME]" at bounding box center [189, 322] width 30 height 44
drag, startPoint x: 180, startPoint y: 324, endPoint x: 190, endPoint y: 324, distance: 10.1
click at [190, 324] on div "[DEMOGRAPHIC_DATA][PERSON_NAME]" at bounding box center [189, 322] width 30 height 44
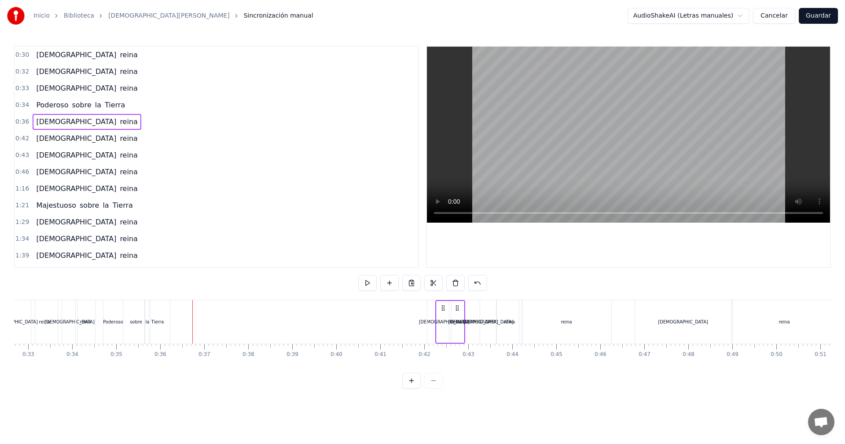
drag, startPoint x: 181, startPoint y: 310, endPoint x: 442, endPoint y: 321, distance: 261.2
drag, startPoint x: 183, startPoint y: 307, endPoint x: 459, endPoint y: 326, distance: 277.0
click at [459, 326] on div "[DEMOGRAPHIC_DATA][PERSON_NAME]" at bounding box center [466, 322] width 30 height 44
click at [111, 312] on div "Poderoso" at bounding box center [112, 322] width 19 height 44
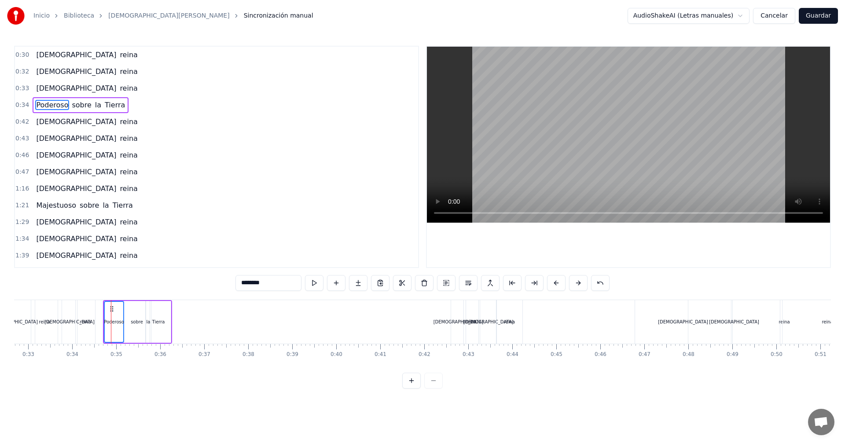
click at [136, 331] on div "sobre" at bounding box center [137, 322] width 26 height 42
click at [148, 330] on div "sobre" at bounding box center [137, 322] width 25 height 40
click at [144, 330] on div "Poderoso sobre la Tierra" at bounding box center [137, 322] width 69 height 44
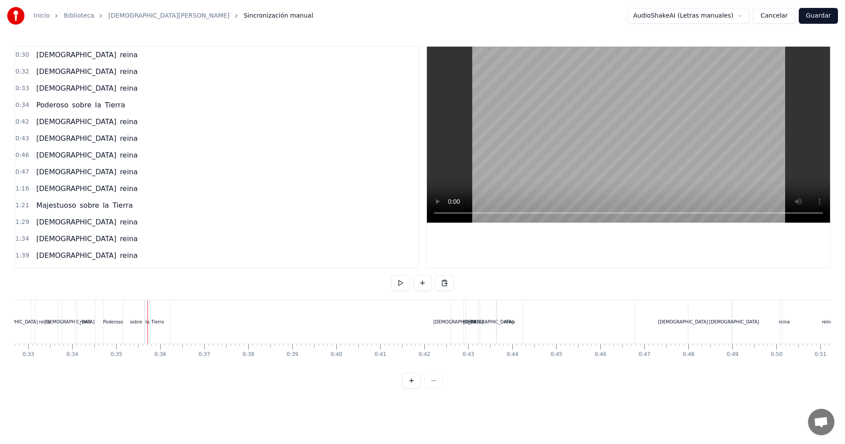
drag, startPoint x: 148, startPoint y: 320, endPoint x: 156, endPoint y: 317, distance: 8.1
click at [149, 320] on div "Tierra" at bounding box center [157, 322] width 25 height 44
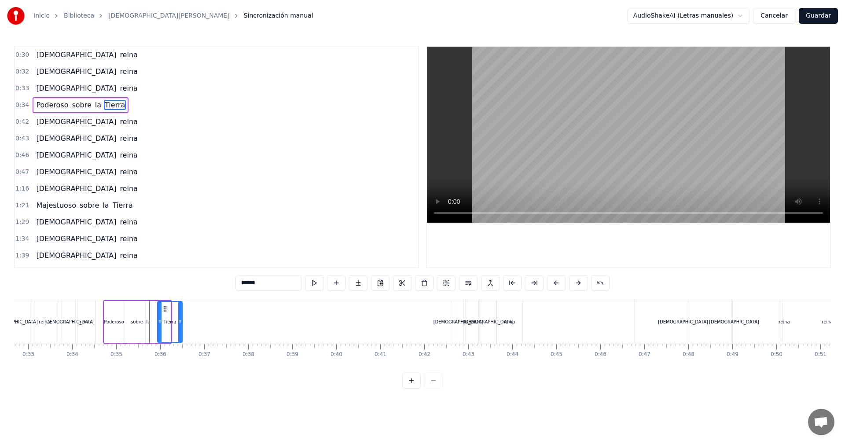
drag, startPoint x: 157, startPoint y: 309, endPoint x: 169, endPoint y: 309, distance: 12.3
click at [169, 309] on icon at bounding box center [164, 308] width 7 height 7
click at [147, 322] on div "la" at bounding box center [149, 322] width 4 height 7
drag, startPoint x: 150, startPoint y: 323, endPoint x: 157, endPoint y: 322, distance: 7.5
click at [157, 322] on icon at bounding box center [156, 321] width 4 height 7
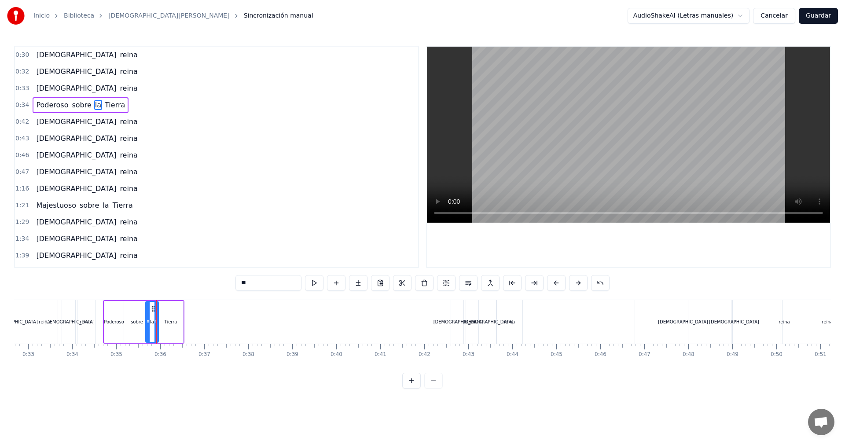
click at [112, 330] on div "Poderoso" at bounding box center [113, 322] width 19 height 42
drag, startPoint x: 130, startPoint y: 330, endPoint x: 144, endPoint y: 332, distance: 14.7
click at [130, 329] on div "sobre" at bounding box center [137, 322] width 26 height 42
click at [152, 332] on div "la" at bounding box center [152, 322] width 13 height 42
click at [163, 334] on div "Tierra" at bounding box center [170, 322] width 25 height 42
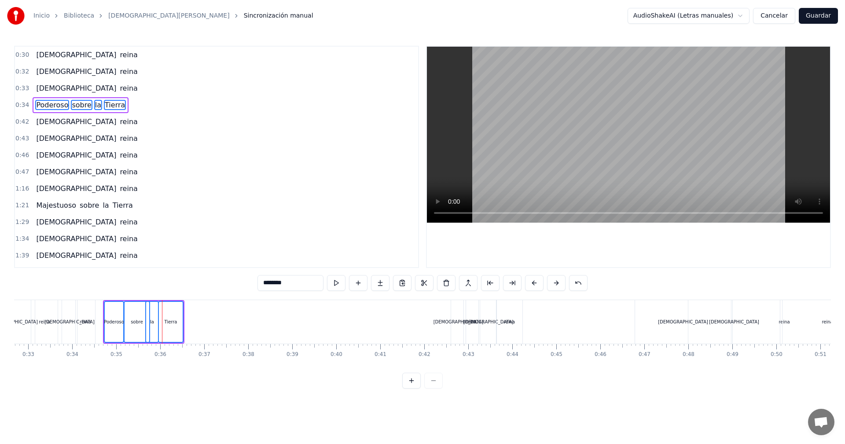
click at [165, 335] on div "Tierra" at bounding box center [171, 322] width 24 height 40
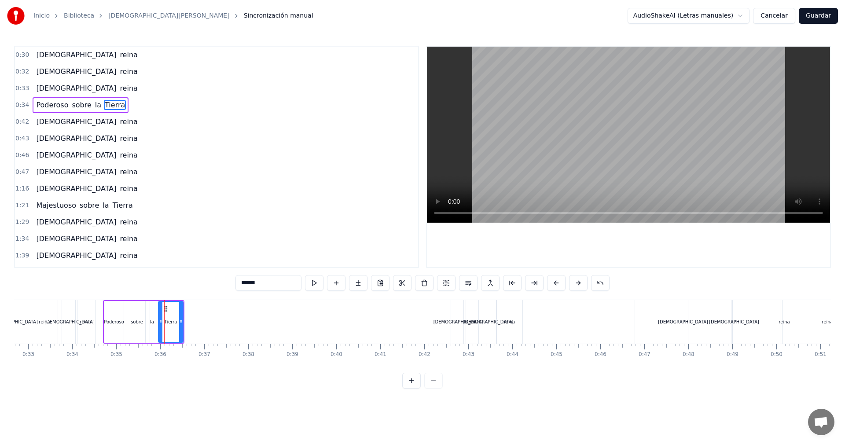
click at [113, 307] on div "Poderoso" at bounding box center [113, 322] width 19 height 42
type input "********"
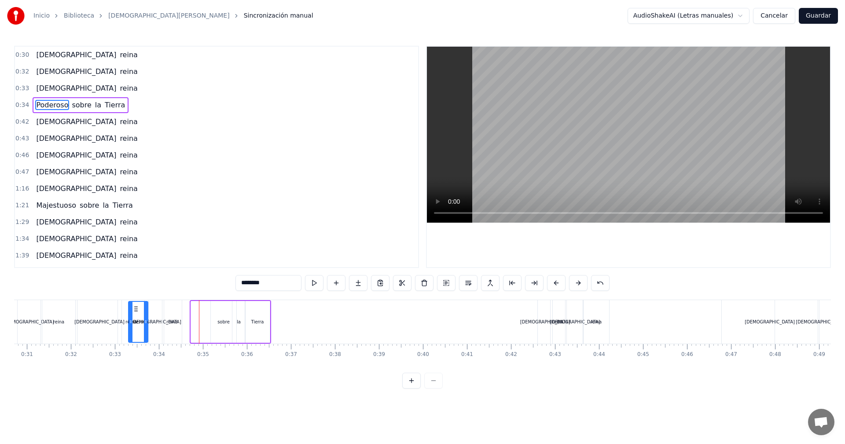
scroll to position [0, 1345]
drag, startPoint x: 112, startPoint y: 308, endPoint x: 206, endPoint y: 314, distance: 94.4
click at [206, 314] on div "Poderoso" at bounding box center [209, 322] width 18 height 40
drag, startPoint x: 208, startPoint y: 336, endPoint x: 213, endPoint y: 336, distance: 4.9
click at [208, 336] on div "Poderoso" at bounding box center [208, 322] width 18 height 40
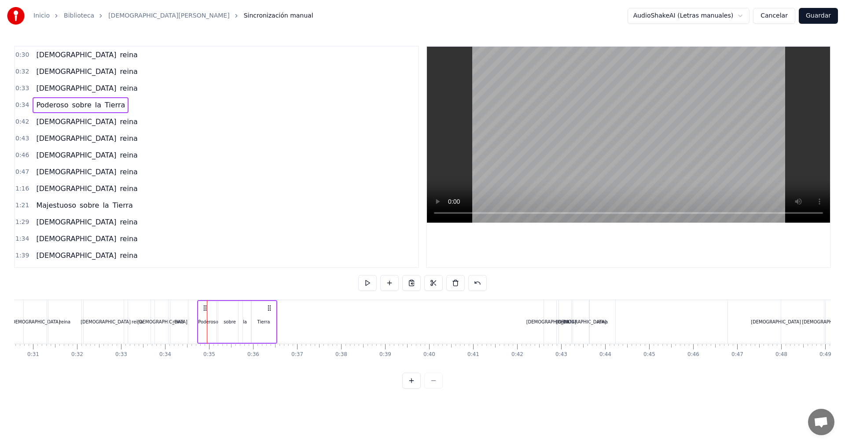
click at [223, 335] on div "sobre" at bounding box center [230, 322] width 26 height 42
click at [245, 334] on div "la" at bounding box center [244, 322] width 13 height 42
click at [263, 337] on div "Tierra" at bounding box center [263, 322] width 25 height 42
click at [208, 308] on div "Poderoso" at bounding box center [207, 322] width 19 height 42
type input "********"
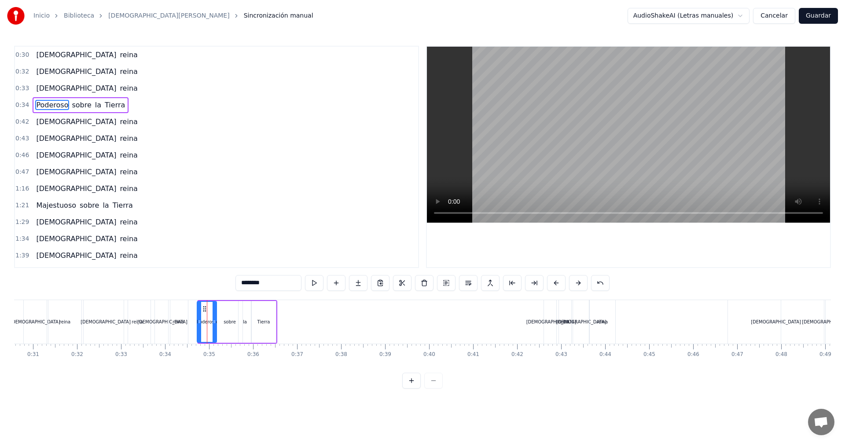
click at [204, 313] on div "Poderoso" at bounding box center [207, 322] width 18 height 40
click at [213, 312] on div "Poderoso" at bounding box center [207, 322] width 18 height 40
click at [226, 313] on div "sobre" at bounding box center [230, 322] width 26 height 42
click at [240, 319] on div "sobre" at bounding box center [229, 322] width 25 height 40
click at [246, 324] on div "la" at bounding box center [245, 322] width 4 height 7
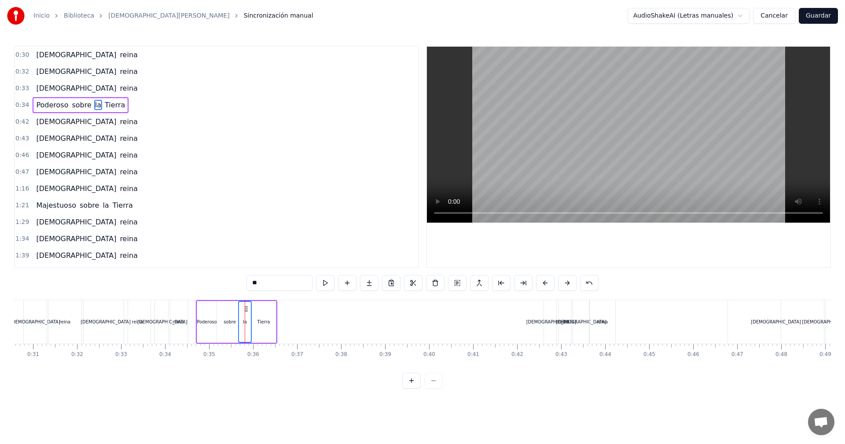
click at [259, 325] on div "Tierra" at bounding box center [263, 322] width 25 height 42
click at [262, 330] on div "Tierra" at bounding box center [264, 322] width 24 height 40
click at [243, 328] on div "la" at bounding box center [245, 322] width 12 height 40
click at [264, 330] on div "Tierra" at bounding box center [263, 322] width 25 height 42
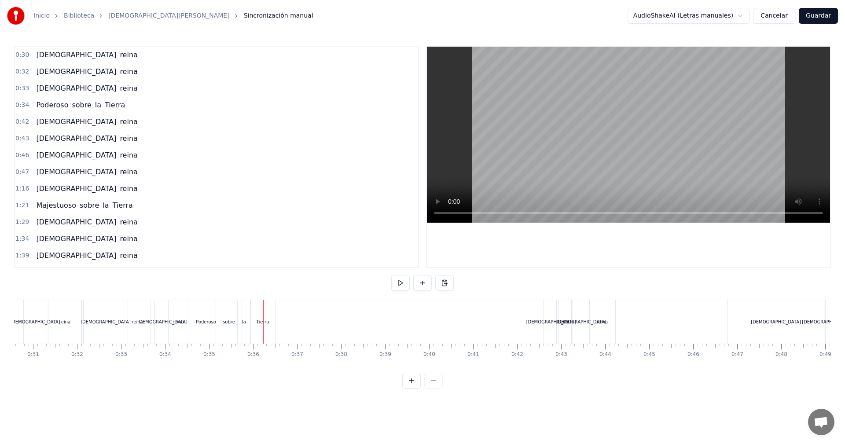
click at [218, 315] on div "sobre" at bounding box center [229, 322] width 26 height 44
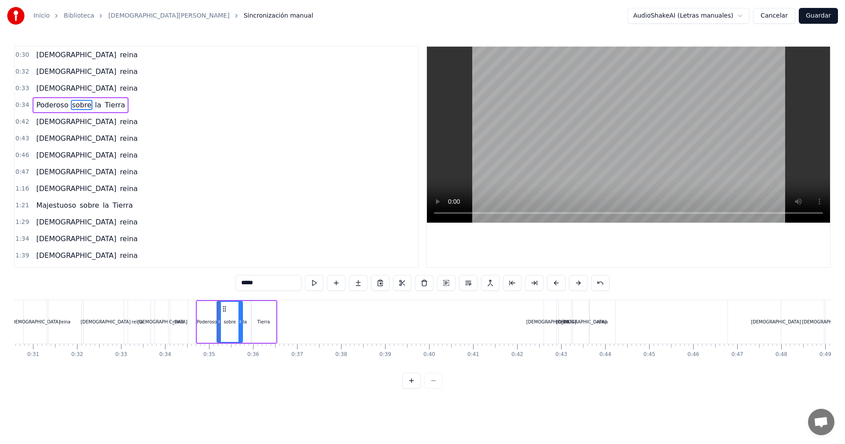
drag, startPoint x: 208, startPoint y: 309, endPoint x: 219, endPoint y: 311, distance: 11.1
click at [219, 311] on div "Poderoso sobre la Tierra" at bounding box center [236, 322] width 81 height 44
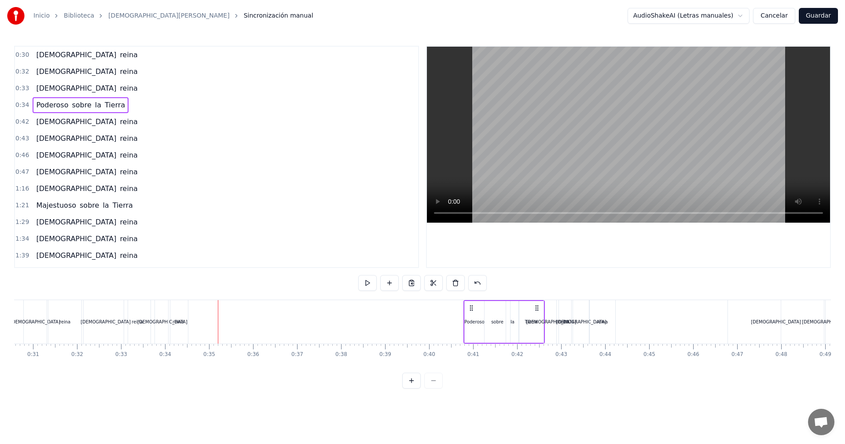
drag, startPoint x: 205, startPoint y: 309, endPoint x: 473, endPoint y: 326, distance: 268.0
click at [473, 326] on div "Poderoso sobre la Tierra" at bounding box center [503, 322] width 81 height 44
click at [139, 323] on div "reina" at bounding box center [137, 322] width 11 height 7
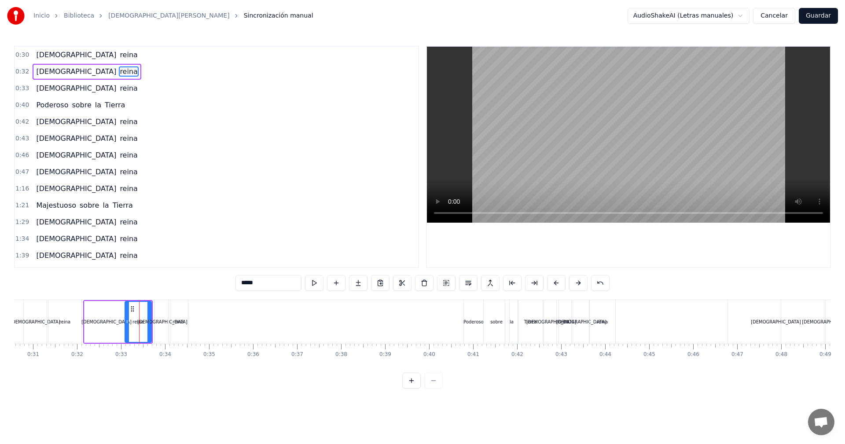
click at [99, 310] on div "[DEMOGRAPHIC_DATA]" at bounding box center [106, 322] width 44 height 42
click at [161, 310] on div "[DEMOGRAPHIC_DATA]" at bounding box center [162, 322] width 15 height 44
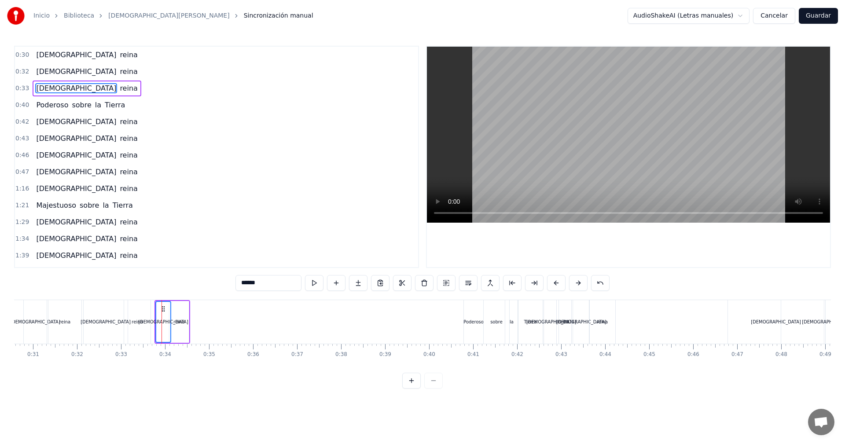
click at [176, 313] on div "reina" at bounding box center [178, 322] width 19 height 42
drag, startPoint x: 163, startPoint y: 316, endPoint x: 170, endPoint y: 316, distance: 7.1
click at [164, 315] on div "[DEMOGRAPHIC_DATA]" at bounding box center [163, 322] width 14 height 40
type input "*****"
click at [177, 319] on div "reina" at bounding box center [178, 322] width 11 height 7
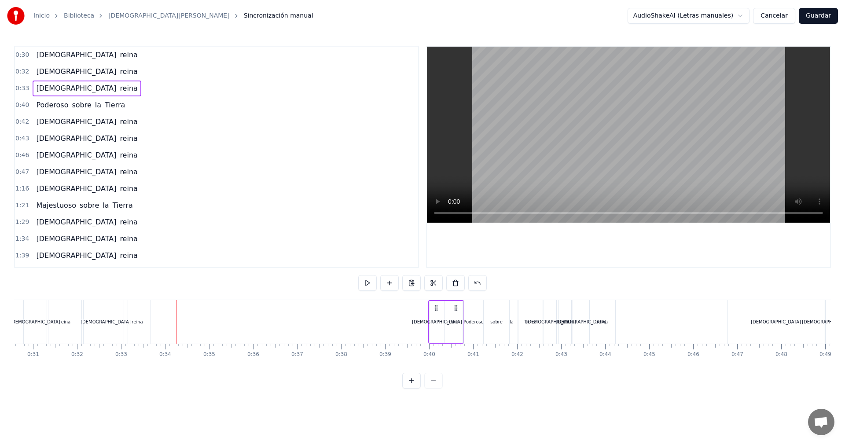
drag, startPoint x: 162, startPoint y: 309, endPoint x: 436, endPoint y: 332, distance: 274.6
click at [436, 332] on div "[DEMOGRAPHIC_DATA][PERSON_NAME]" at bounding box center [446, 322] width 36 height 44
click at [92, 307] on div "[DEMOGRAPHIC_DATA]" at bounding box center [106, 322] width 44 height 44
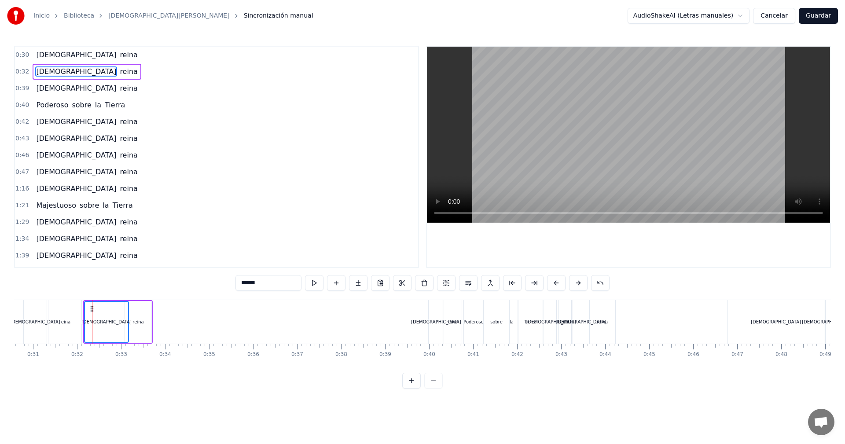
click at [137, 315] on div "reina" at bounding box center [138, 322] width 26 height 42
click at [103, 312] on div "[DEMOGRAPHIC_DATA]" at bounding box center [106, 322] width 43 height 40
type input "*****"
click at [138, 317] on div "reina" at bounding box center [138, 322] width 26 height 40
click at [138, 317] on div "reina" at bounding box center [138, 322] width 26 height 42
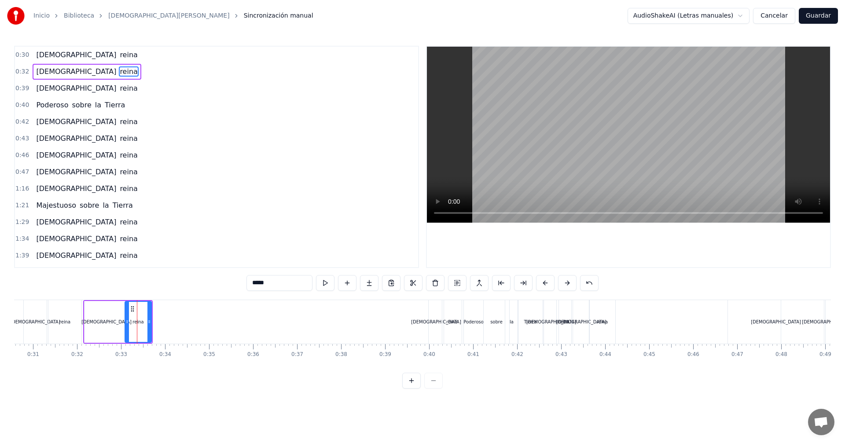
click at [95, 309] on div "[DEMOGRAPHIC_DATA]" at bounding box center [106, 322] width 44 height 42
type input "******"
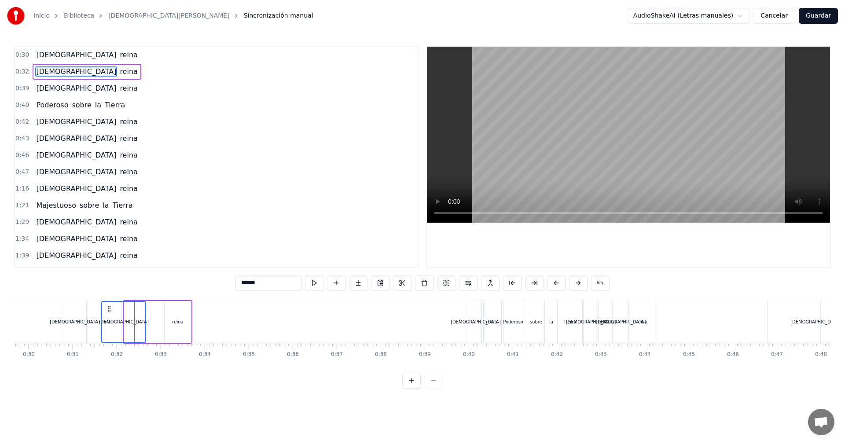
scroll to position [0, 1276]
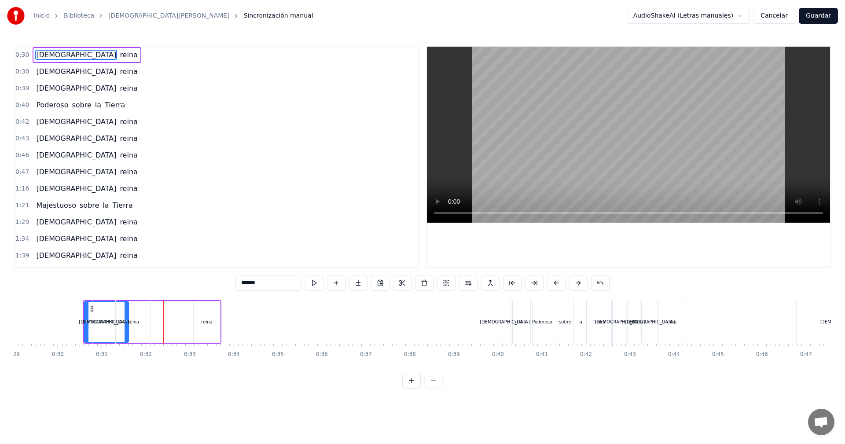
drag, startPoint x: 92, startPoint y: 308, endPoint x: 109, endPoint y: 309, distance: 17.2
click at [117, 309] on div "[DEMOGRAPHIC_DATA][PERSON_NAME]" at bounding box center [122, 322] width 60 height 44
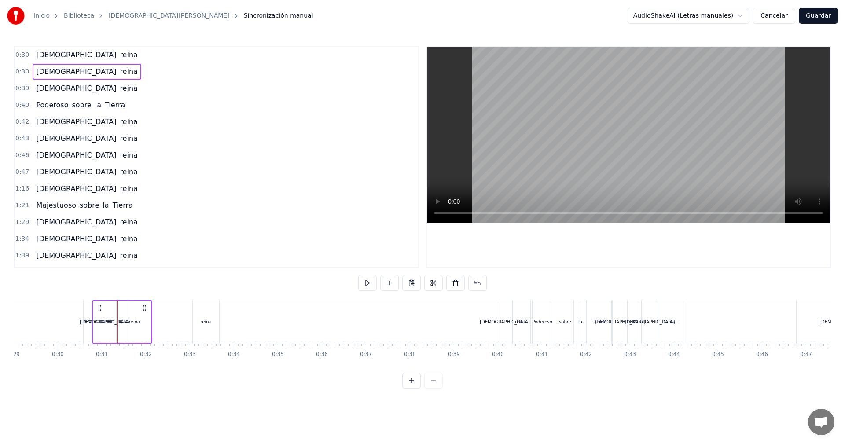
click at [99, 310] on circle at bounding box center [99, 310] width 0 height 0
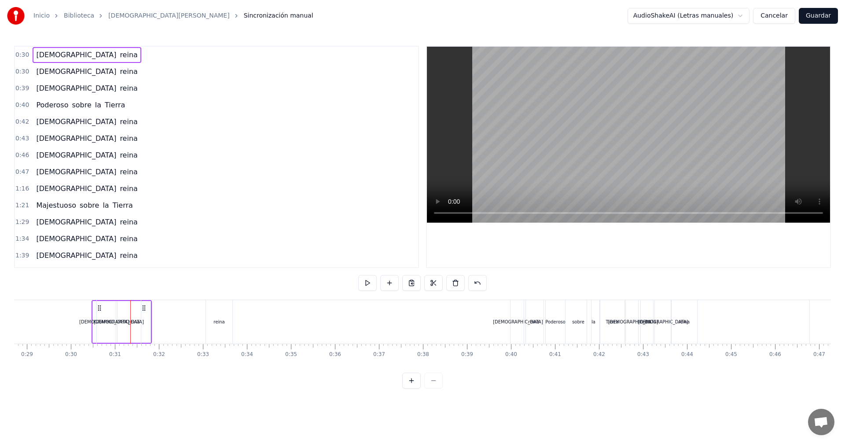
drag, startPoint x: 100, startPoint y: 308, endPoint x: 126, endPoint y: 309, distance: 26.4
click at [127, 308] on div "[DEMOGRAPHIC_DATA]" at bounding box center [119, 322] width 44 height 44
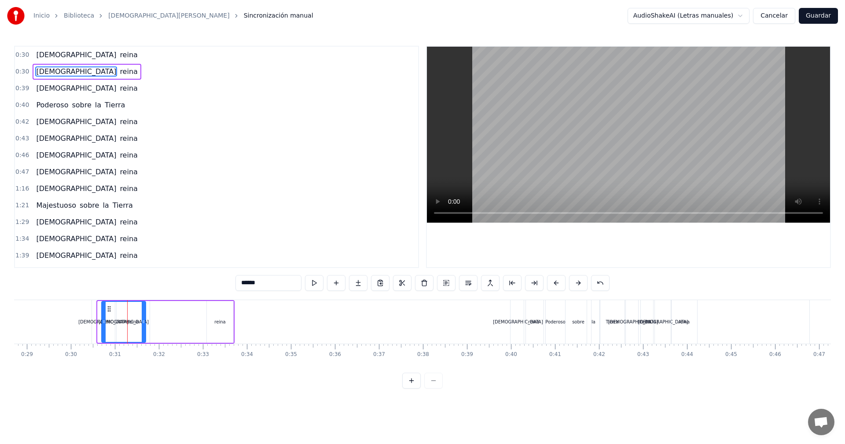
drag, startPoint x: 102, startPoint y: 309, endPoint x: 107, endPoint y: 310, distance: 5.4
click at [107, 310] on icon at bounding box center [109, 308] width 7 height 7
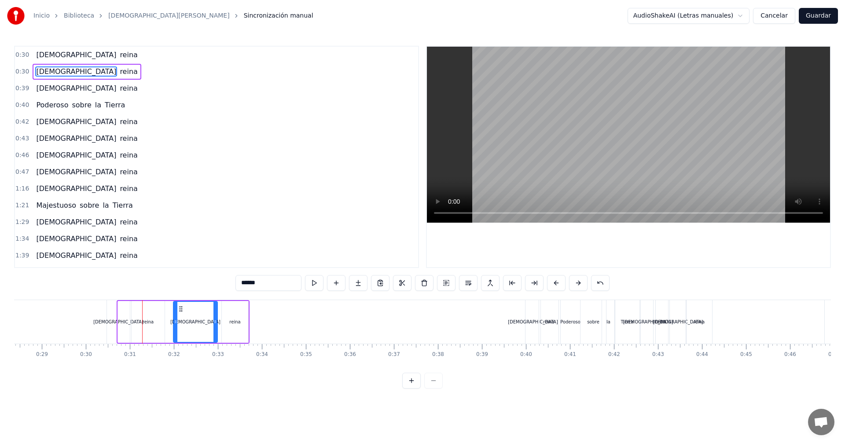
drag, startPoint x: 114, startPoint y: 311, endPoint x: 173, endPoint y: 314, distance: 59.5
click at [174, 314] on div "[DEMOGRAPHIC_DATA]" at bounding box center [195, 322] width 43 height 40
click at [190, 315] on div "[DEMOGRAPHIC_DATA]" at bounding box center [187, 322] width 43 height 40
click at [228, 324] on div "reina" at bounding box center [237, 322] width 26 height 42
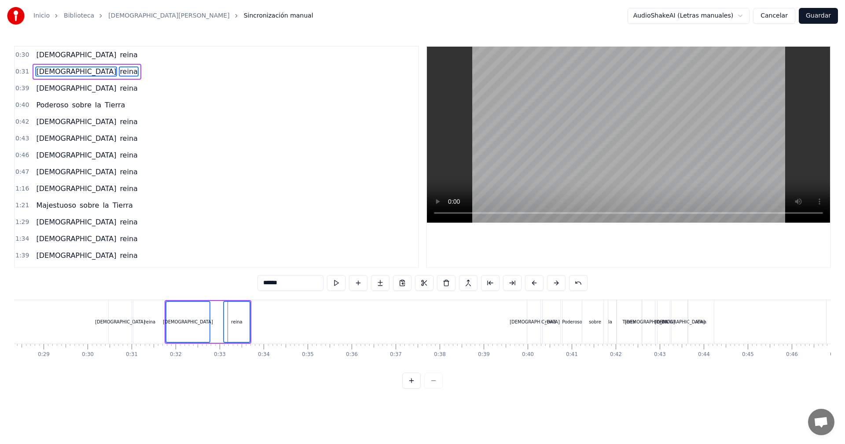
click at [184, 314] on div "[DEMOGRAPHIC_DATA]" at bounding box center [187, 322] width 43 height 40
click at [186, 315] on div "[DEMOGRAPHIC_DATA]" at bounding box center [187, 322] width 43 height 40
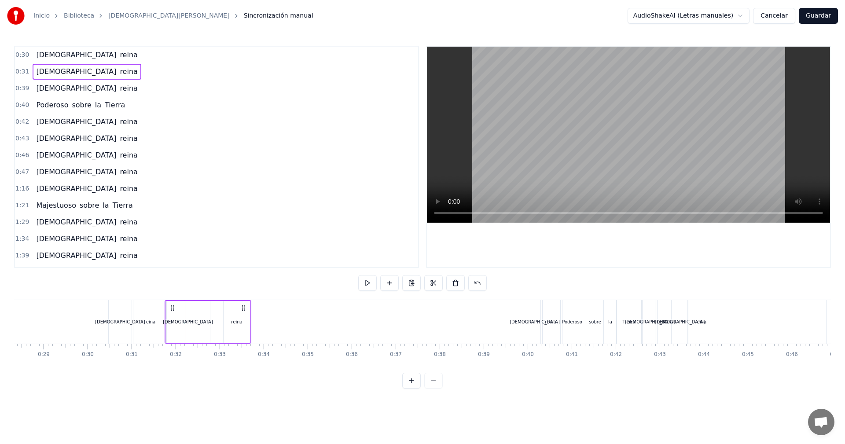
click at [216, 318] on div "[DEMOGRAPHIC_DATA][PERSON_NAME]" at bounding box center [208, 322] width 87 height 44
drag, startPoint x: 177, startPoint y: 309, endPoint x: 195, endPoint y: 312, distance: 18.6
click at [199, 311] on div "[DEMOGRAPHIC_DATA]" at bounding box center [187, 322] width 44 height 44
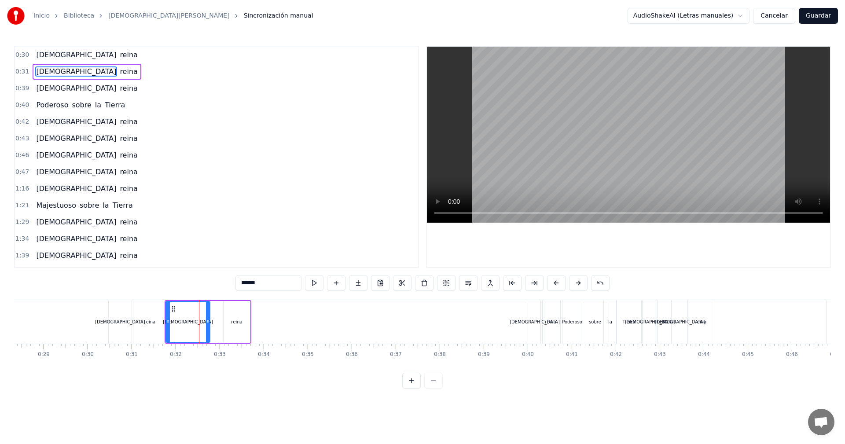
click at [176, 310] on icon at bounding box center [173, 308] width 7 height 7
drag, startPoint x: 173, startPoint y: 309, endPoint x: 194, endPoint y: 311, distance: 20.3
click at [194, 311] on icon at bounding box center [193, 308] width 7 height 7
drag, startPoint x: 229, startPoint y: 321, endPoint x: 221, endPoint y: 321, distance: 7.9
click at [221, 321] on icon at bounding box center [220, 321] width 4 height 7
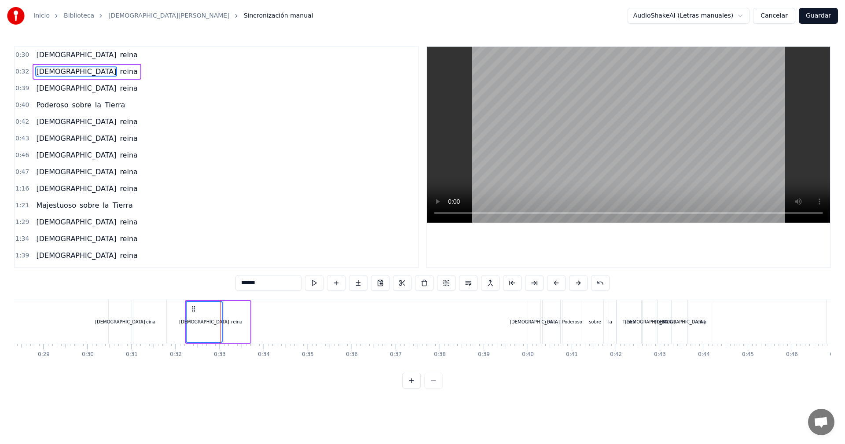
click at [233, 316] on div "reina" at bounding box center [237, 322] width 26 height 42
click at [209, 319] on div "[DEMOGRAPHIC_DATA]" at bounding box center [204, 322] width 50 height 7
type input "*****"
click at [231, 337] on div "reina" at bounding box center [237, 322] width 26 height 40
click at [192, 309] on icon at bounding box center [192, 307] width 7 height 7
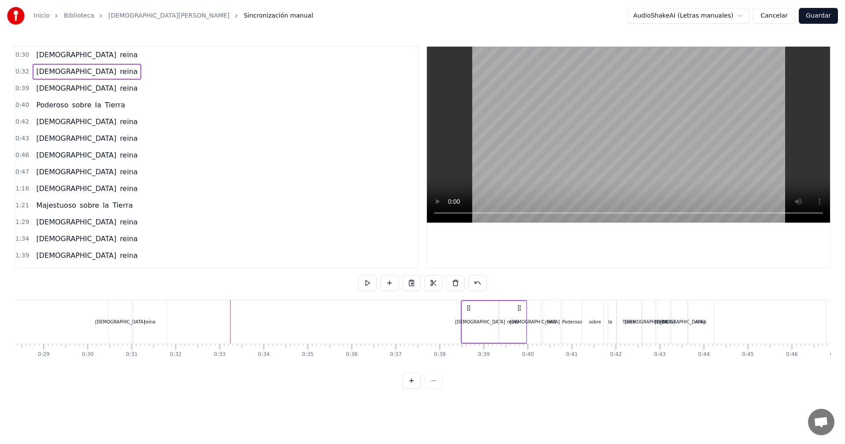
drag, startPoint x: 192, startPoint y: 309, endPoint x: 466, endPoint y: 333, distance: 275.2
click at [467, 332] on div "[DEMOGRAPHIC_DATA][PERSON_NAME]" at bounding box center [494, 322] width 66 height 44
click at [121, 310] on div "[DEMOGRAPHIC_DATA]" at bounding box center [120, 322] width 23 height 44
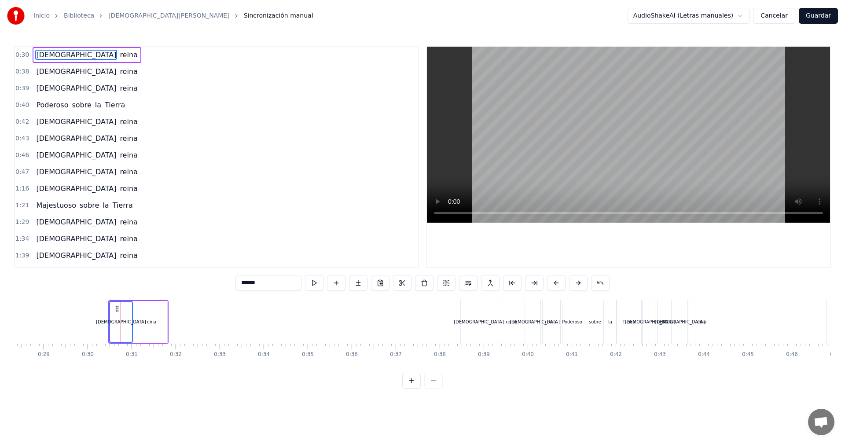
click at [146, 314] on div "reina" at bounding box center [150, 322] width 33 height 42
drag, startPoint x: 126, startPoint y: 314, endPoint x: 138, endPoint y: 314, distance: 11.9
click at [126, 314] on div "[DEMOGRAPHIC_DATA]" at bounding box center [121, 322] width 22 height 40
type input "*****"
click at [151, 318] on div "reina" at bounding box center [151, 322] width 32 height 40
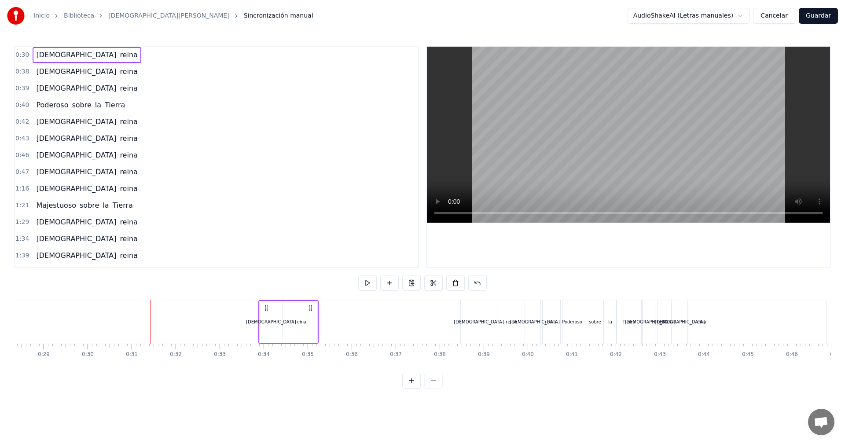
drag, startPoint x: 118, startPoint y: 308, endPoint x: 268, endPoint y: 322, distance: 150.7
click at [268, 322] on div "[DEMOGRAPHIC_DATA][PERSON_NAME]" at bounding box center [288, 322] width 60 height 44
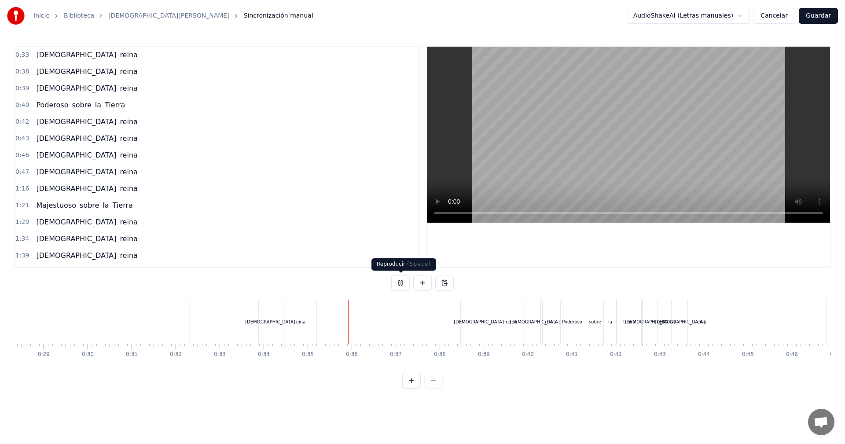
click at [399, 285] on button at bounding box center [400, 283] width 18 height 16
click at [468, 309] on div "[DEMOGRAPHIC_DATA]" at bounding box center [479, 322] width 36 height 44
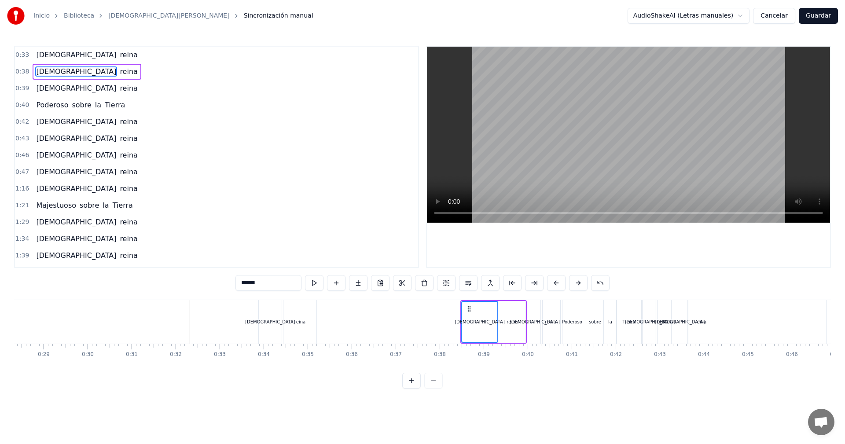
click at [507, 310] on div "reina" at bounding box center [512, 322] width 26 height 42
click at [477, 311] on div "[DEMOGRAPHIC_DATA]" at bounding box center [479, 322] width 35 height 40
type input "*****"
click at [506, 316] on div "reina" at bounding box center [512, 322] width 26 height 40
click at [477, 302] on div "[DEMOGRAPHIC_DATA]" at bounding box center [480, 322] width 36 height 42
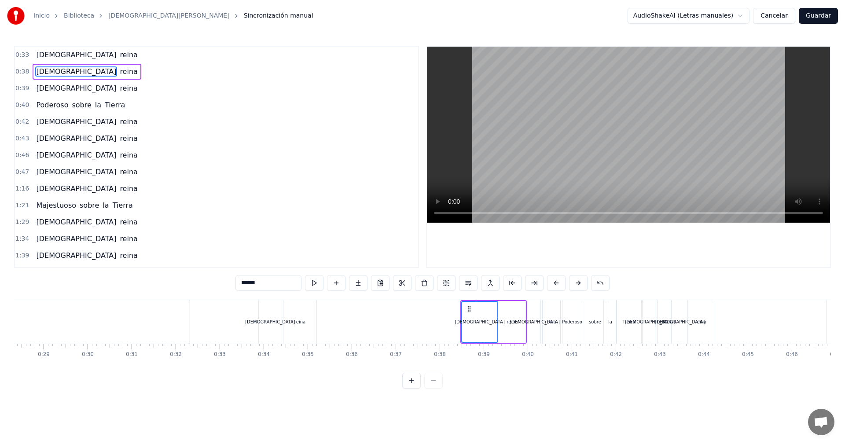
click at [517, 311] on div "reina" at bounding box center [512, 322] width 26 height 42
click at [487, 319] on div "[DEMOGRAPHIC_DATA]" at bounding box center [479, 322] width 35 height 40
drag, startPoint x: 472, startPoint y: 315, endPoint x: 477, endPoint y: 315, distance: 4.8
click at [472, 315] on div "[DEMOGRAPHIC_DATA]" at bounding box center [480, 322] width 36 height 42
click at [508, 330] on div "reina" at bounding box center [512, 322] width 26 height 40
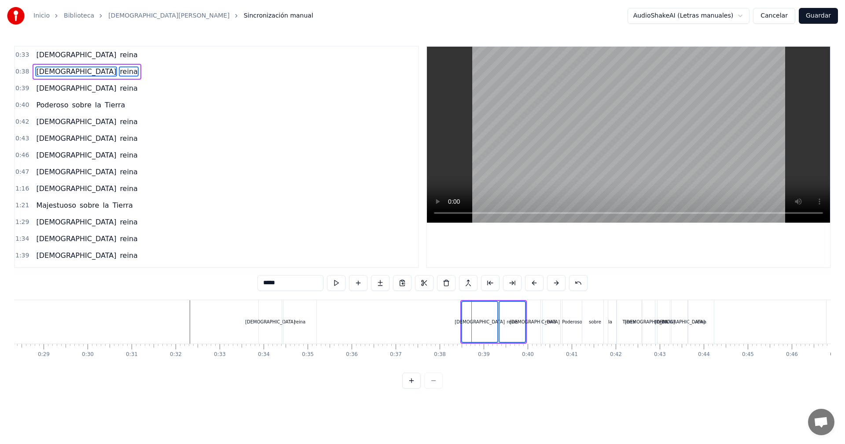
type input "******"
click at [471, 313] on div "[DEMOGRAPHIC_DATA]" at bounding box center [479, 322] width 35 height 40
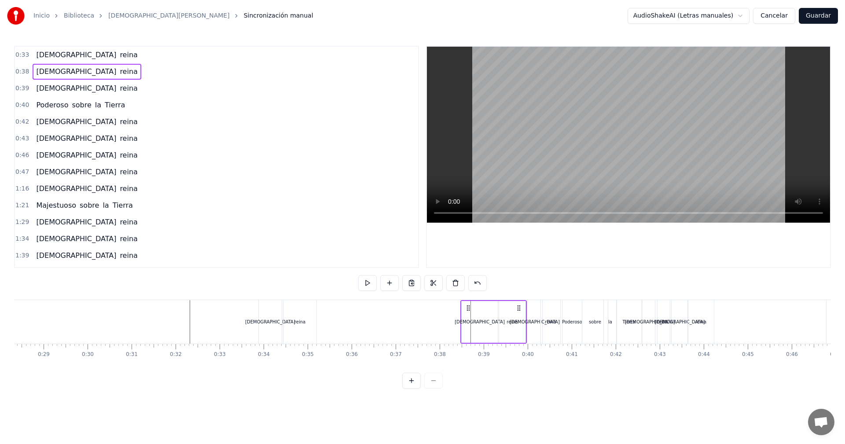
click at [508, 327] on div "reina" at bounding box center [512, 322] width 26 height 42
click at [469, 319] on div "[DEMOGRAPHIC_DATA]" at bounding box center [480, 322] width 36 height 42
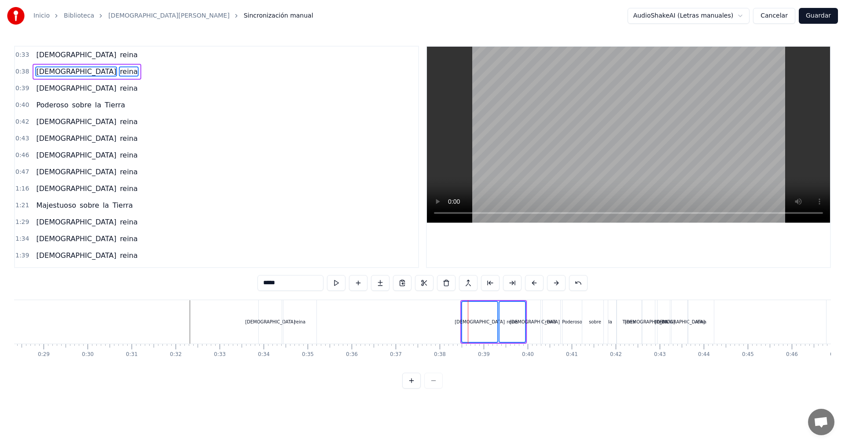
click at [467, 310] on div "[DEMOGRAPHIC_DATA]" at bounding box center [479, 322] width 35 height 40
click at [467, 308] on icon at bounding box center [467, 308] width 7 height 7
click at [508, 319] on div "reina" at bounding box center [511, 322] width 11 height 7
click at [475, 320] on div "[DEMOGRAPHIC_DATA]" at bounding box center [478, 322] width 50 height 7
type input "*****"
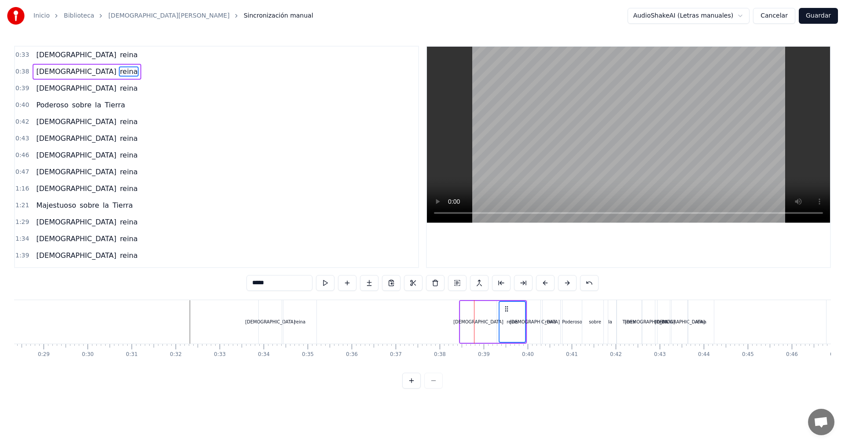
click at [506, 325] on div "reina" at bounding box center [512, 322] width 26 height 40
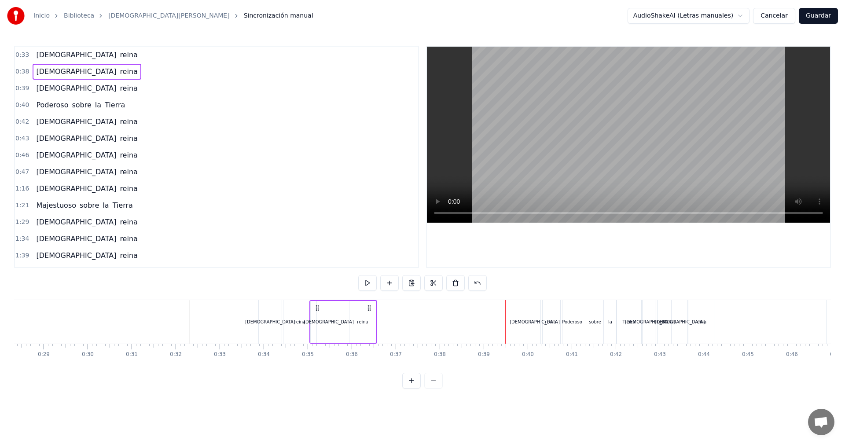
drag, startPoint x: 469, startPoint y: 309, endPoint x: 319, endPoint y: 302, distance: 149.7
click at [319, 302] on div "[DEMOGRAPHIC_DATA][PERSON_NAME]" at bounding box center [343, 322] width 68 height 44
click at [344, 319] on div "[DEMOGRAPHIC_DATA]" at bounding box center [329, 322] width 36 height 42
drag, startPoint x: 345, startPoint y: 322, endPoint x: 334, endPoint y: 322, distance: 10.1
click at [334, 322] on icon at bounding box center [335, 321] width 4 height 7
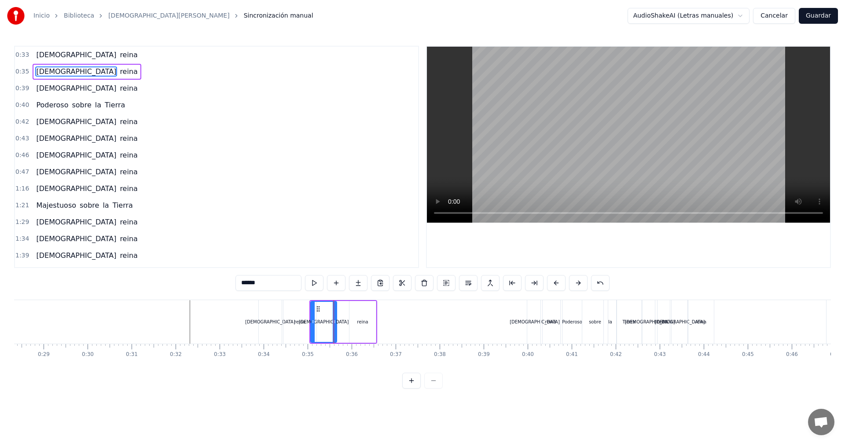
click at [355, 323] on div "reina" at bounding box center [362, 322] width 26 height 42
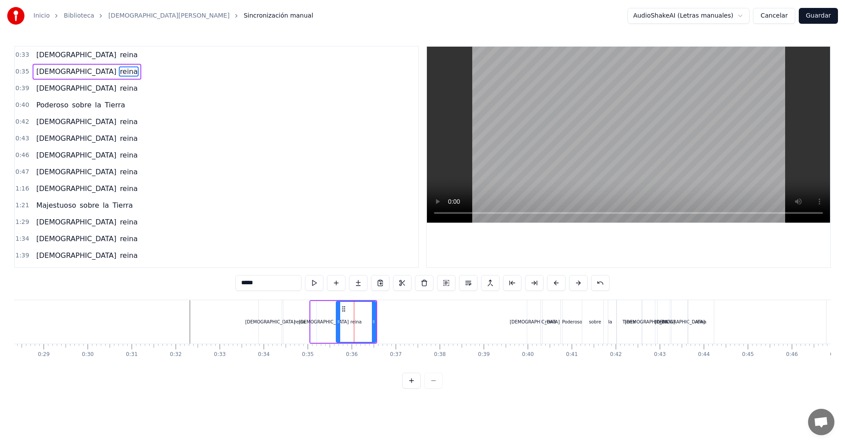
drag, startPoint x: 352, startPoint y: 323, endPoint x: 338, endPoint y: 323, distance: 13.2
click at [338, 323] on icon at bounding box center [339, 321] width 4 height 7
click at [534, 328] on div "[DEMOGRAPHIC_DATA]" at bounding box center [534, 322] width 15 height 44
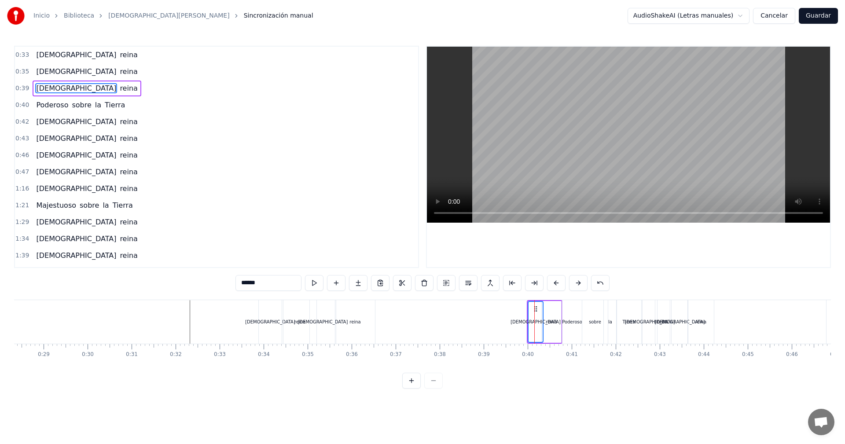
click at [550, 319] on div "reina" at bounding box center [551, 322] width 11 height 7
click at [533, 315] on div "[DEMOGRAPHIC_DATA]" at bounding box center [535, 322] width 14 height 40
type input "*****"
click at [552, 317] on div "reina" at bounding box center [551, 322] width 18 height 40
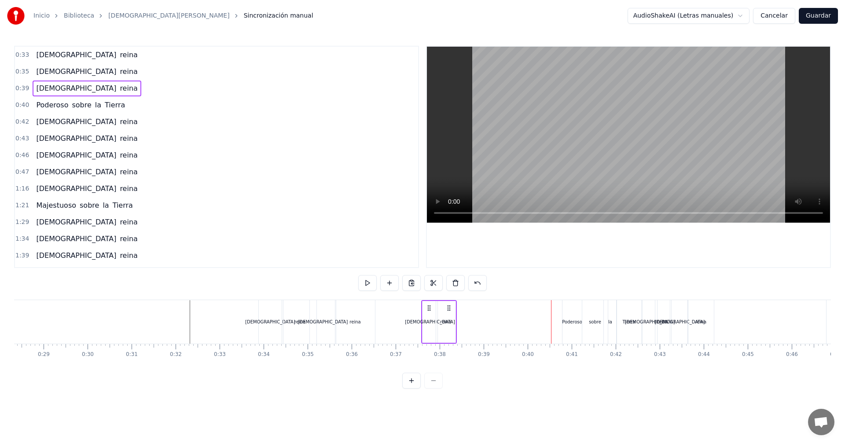
drag, startPoint x: 534, startPoint y: 309, endPoint x: 429, endPoint y: 314, distance: 105.7
click at [429, 314] on div "[DEMOGRAPHIC_DATA][PERSON_NAME]" at bounding box center [439, 322] width 36 height 44
click at [367, 281] on button at bounding box center [367, 283] width 18 height 16
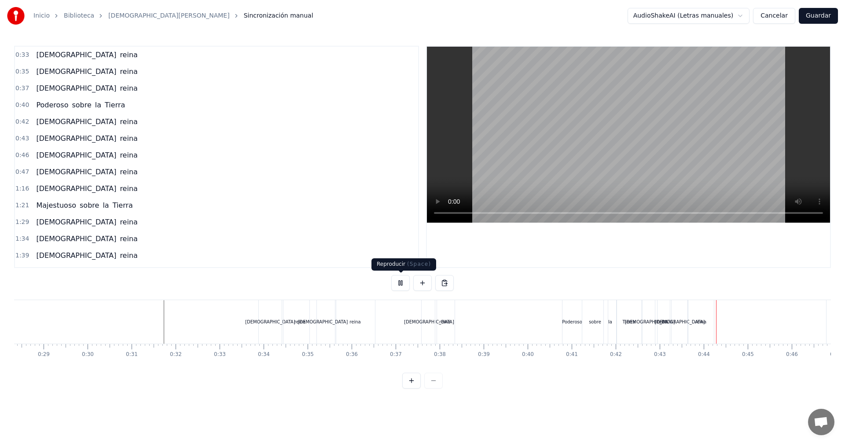
click at [400, 285] on button at bounding box center [400, 283] width 18 height 16
click at [342, 308] on div "reina" at bounding box center [355, 322] width 40 height 44
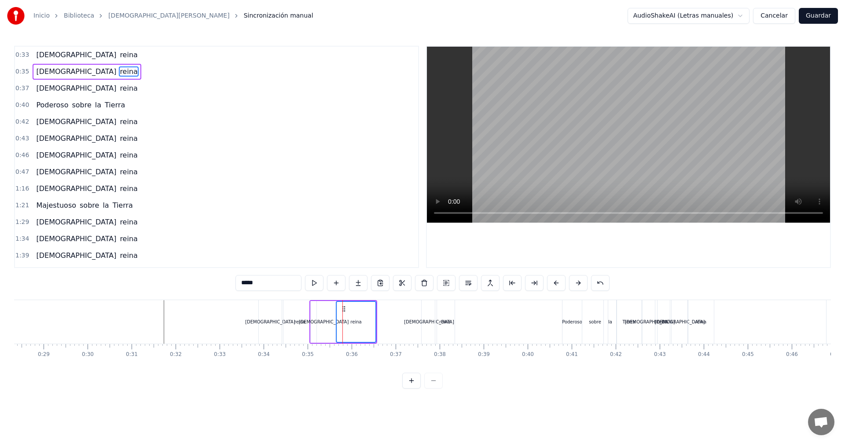
click at [319, 309] on div "[DEMOGRAPHIC_DATA]" at bounding box center [324, 322] width 26 height 42
click at [345, 308] on div "reina" at bounding box center [356, 322] width 39 height 40
type input "******"
drag, startPoint x: 320, startPoint y: 315, endPoint x: 341, endPoint y: 320, distance: 20.9
click at [321, 315] on div "[DEMOGRAPHIC_DATA]" at bounding box center [323, 322] width 25 height 40
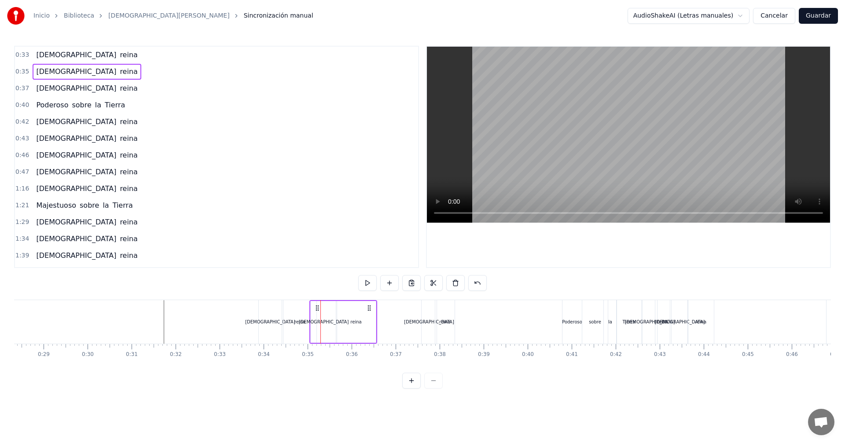
click at [347, 325] on div "reina" at bounding box center [356, 322] width 40 height 42
click at [319, 308] on div "[DEMOGRAPHIC_DATA]" at bounding box center [324, 322] width 26 height 42
type input "******"
click at [319, 308] on icon at bounding box center [320, 308] width 7 height 7
click at [319, 333] on div at bounding box center [319, 322] width 0 height 44
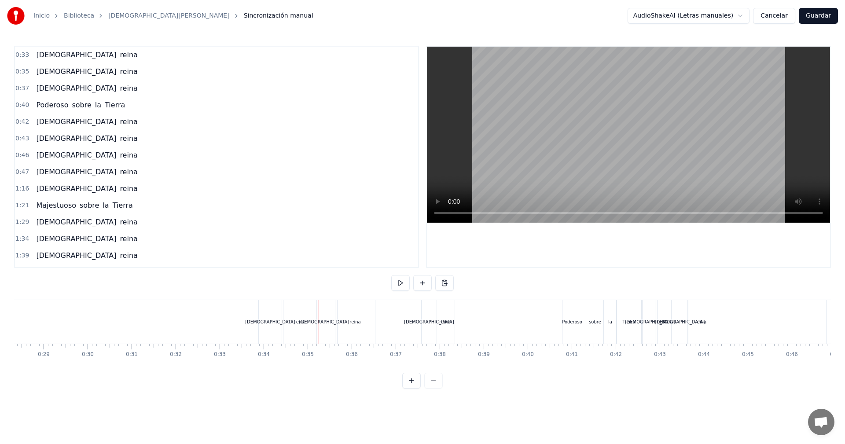
click at [353, 332] on div "reina" at bounding box center [355, 322] width 40 height 44
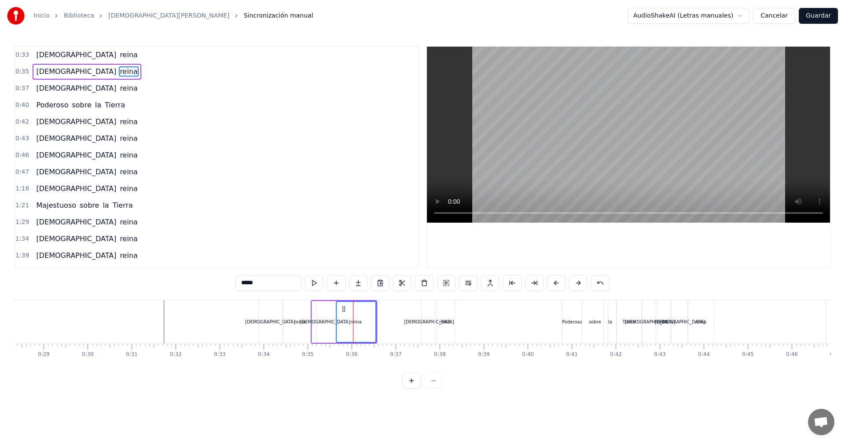
drag, startPoint x: 329, startPoint y: 333, endPoint x: 337, endPoint y: 334, distance: 8.0
click at [330, 333] on div "[DEMOGRAPHIC_DATA]" at bounding box center [325, 322] width 26 height 42
click at [357, 336] on div "reina" at bounding box center [356, 322] width 39 height 40
type input "******"
click at [323, 332] on div "[DEMOGRAPHIC_DATA]" at bounding box center [324, 322] width 25 height 40
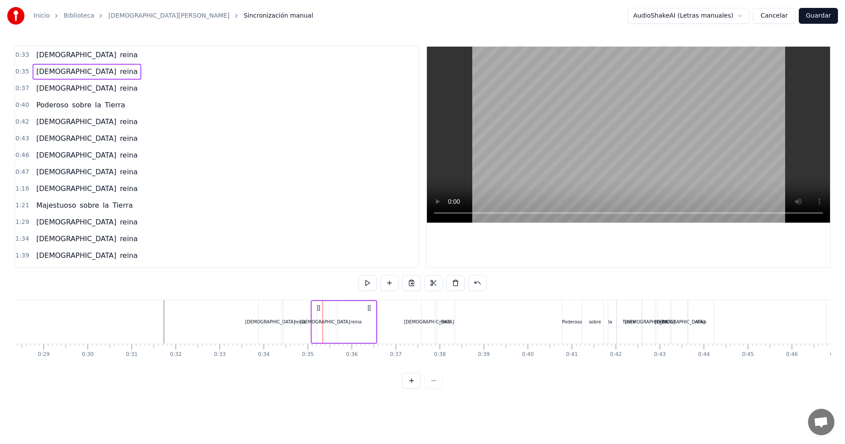
click at [321, 308] on icon at bounding box center [318, 307] width 7 height 7
click at [368, 308] on circle at bounding box center [368, 308] width 0 height 0
drag, startPoint x: 319, startPoint y: 308, endPoint x: 364, endPoint y: 309, distance: 45.3
click at [364, 309] on icon at bounding box center [363, 307] width 7 height 7
click at [431, 327] on div "[DEMOGRAPHIC_DATA]" at bounding box center [429, 322] width 15 height 44
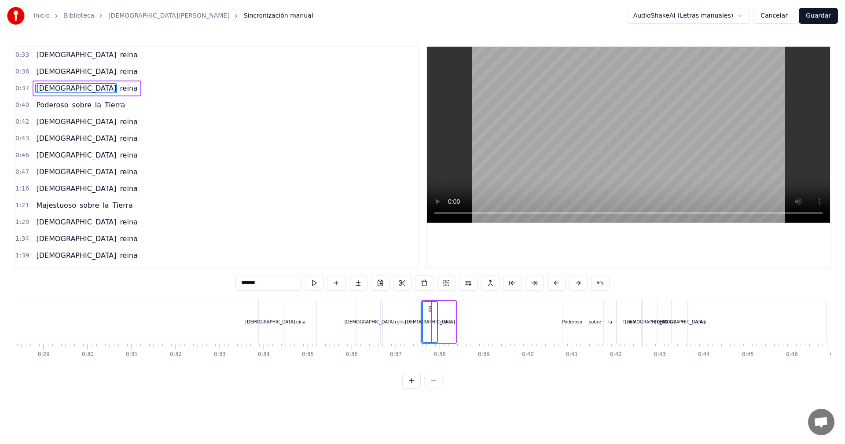
click at [429, 308] on icon at bounding box center [429, 308] width 7 height 7
click at [444, 308] on div "reina" at bounding box center [445, 322] width 19 height 42
click at [455, 322] on div "reina" at bounding box center [445, 322] width 18 height 40
type input "*****"
click at [427, 309] on div "[DEMOGRAPHIC_DATA]" at bounding box center [429, 322] width 15 height 42
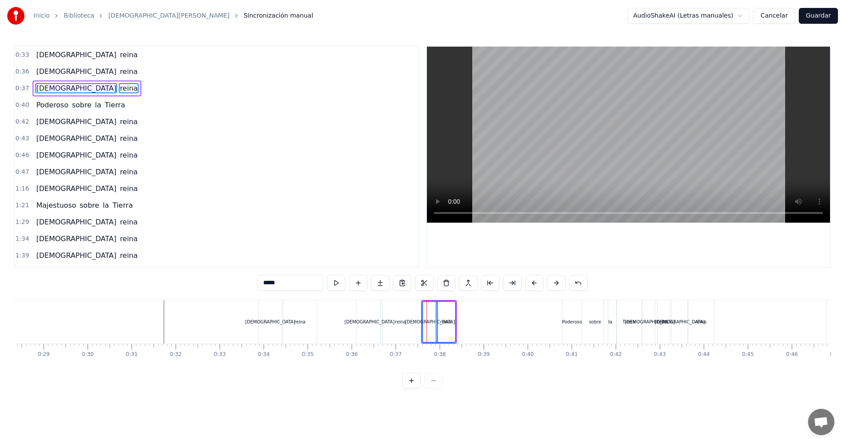
click at [425, 308] on div "[DEMOGRAPHIC_DATA]" at bounding box center [430, 322] width 14 height 40
drag, startPoint x: 428, startPoint y: 308, endPoint x: 437, endPoint y: 309, distance: 9.8
click at [437, 309] on div "[DEMOGRAPHIC_DATA][PERSON_NAME]" at bounding box center [439, 322] width 36 height 44
click at [428, 308] on circle at bounding box center [428, 308] width 0 height 0
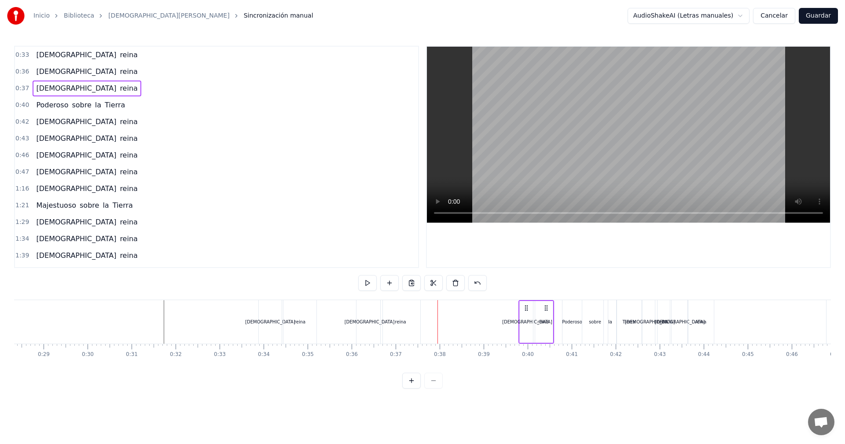
drag, startPoint x: 428, startPoint y: 308, endPoint x: 525, endPoint y: 312, distance: 97.3
click at [525, 312] on div "[DEMOGRAPHIC_DATA][PERSON_NAME]" at bounding box center [536, 322] width 36 height 44
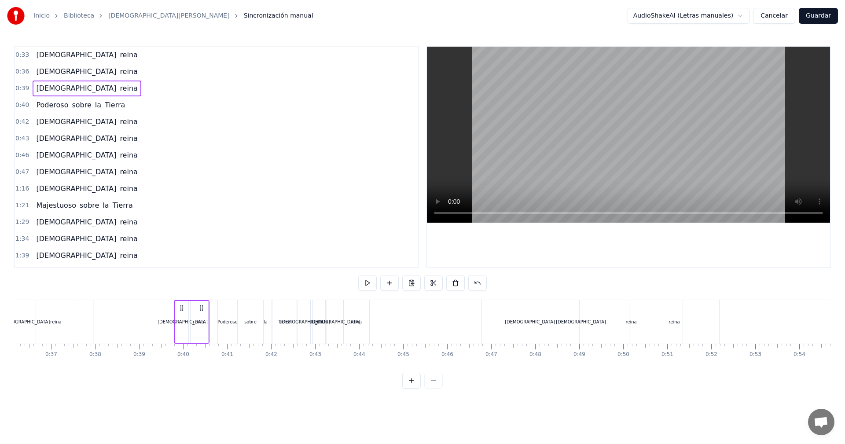
scroll to position [0, 1608]
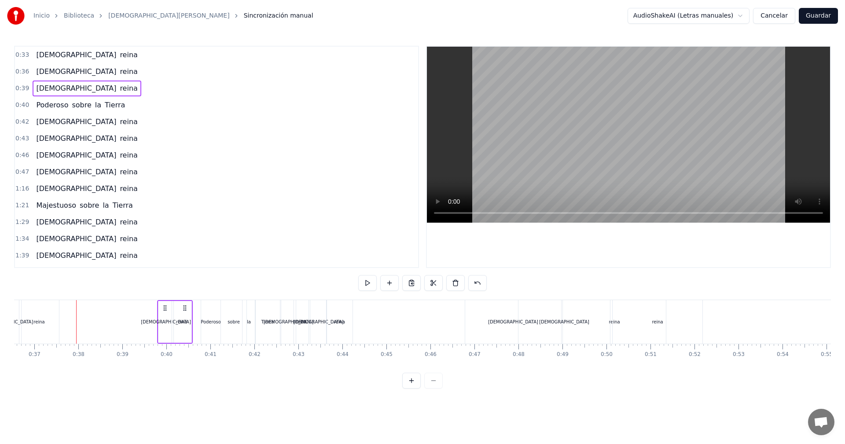
click at [315, 313] on div "[DEMOGRAPHIC_DATA]" at bounding box center [318, 322] width 16 height 44
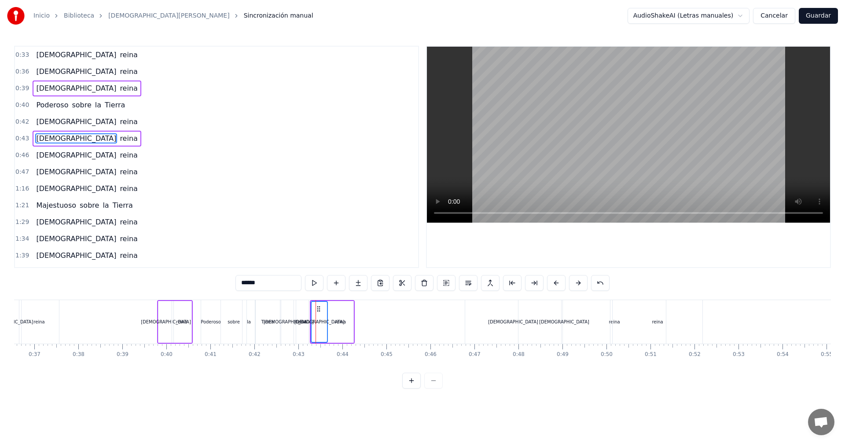
click at [335, 315] on div "reina" at bounding box center [340, 322] width 26 height 42
click at [318, 312] on div "[DEMOGRAPHIC_DATA]" at bounding box center [319, 322] width 15 height 40
click at [332, 309] on icon at bounding box center [334, 308] width 7 height 7
click at [314, 307] on div "[DEMOGRAPHIC_DATA]" at bounding box center [319, 322] width 16 height 42
click at [316, 308] on div "[DEMOGRAPHIC_DATA]" at bounding box center [319, 322] width 15 height 40
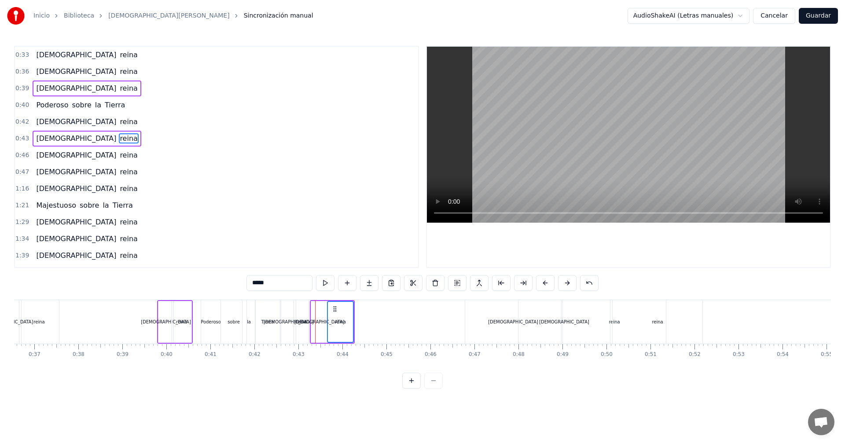
click at [316, 308] on div "[DEMOGRAPHIC_DATA]" at bounding box center [319, 322] width 16 height 42
click at [334, 310] on div "reina" at bounding box center [340, 322] width 25 height 40
type input "******"
click at [319, 310] on icon at bounding box center [318, 308] width 7 height 7
click at [319, 307] on icon at bounding box center [319, 308] width 7 height 7
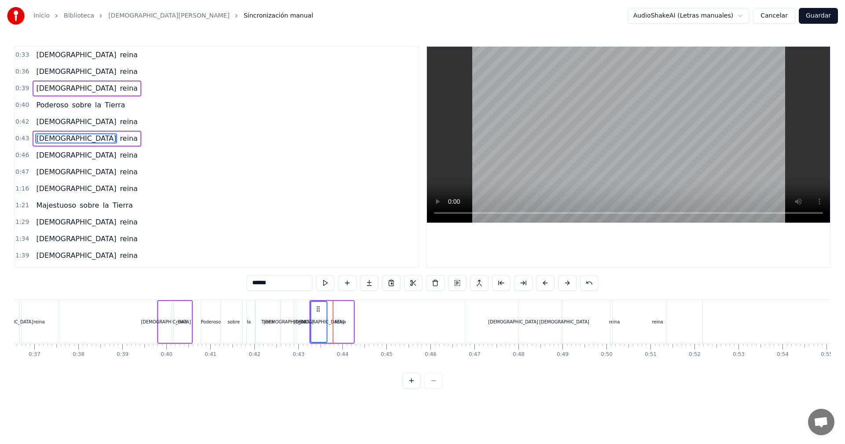
click at [332, 309] on div "reina" at bounding box center [340, 322] width 26 height 42
click at [336, 308] on div "reina" at bounding box center [340, 322] width 25 height 40
click at [318, 309] on icon at bounding box center [318, 308] width 7 height 7
click at [335, 308] on div at bounding box center [335, 322] width 0 height 44
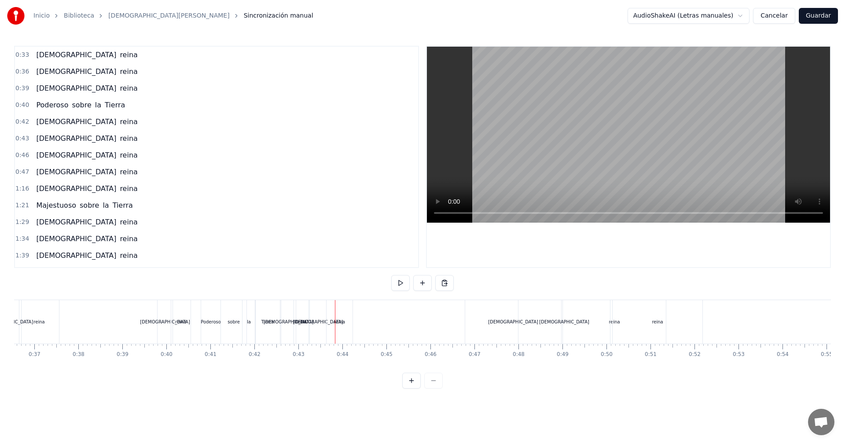
drag, startPoint x: 319, startPoint y: 308, endPoint x: 338, endPoint y: 308, distance: 19.4
click at [338, 308] on div "[DEMOGRAPHIC_DATA][PERSON_NAME]" at bounding box center [331, 322] width 45 height 44
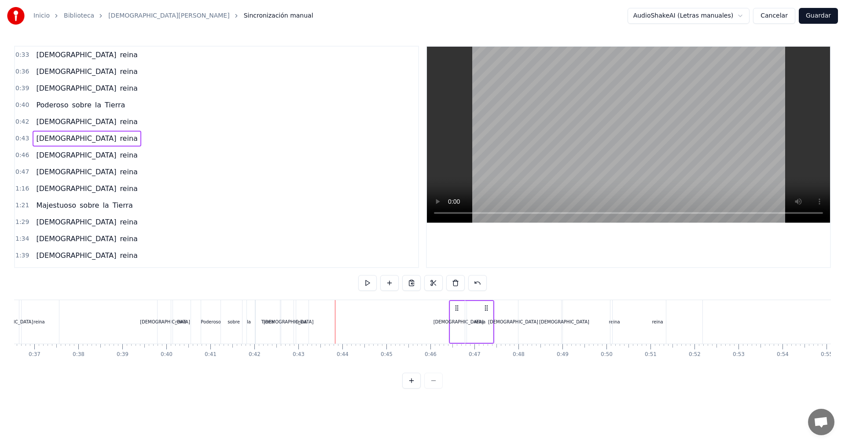
drag, startPoint x: 319, startPoint y: 308, endPoint x: 458, endPoint y: 315, distance: 139.7
click at [458, 315] on div "[DEMOGRAPHIC_DATA][PERSON_NAME]" at bounding box center [471, 322] width 45 height 44
drag, startPoint x: 317, startPoint y: 307, endPoint x: 488, endPoint y: 315, distance: 170.5
click at [488, 315] on div "[DEMOGRAPHIC_DATA][PERSON_NAME]" at bounding box center [505, 322] width 45 height 44
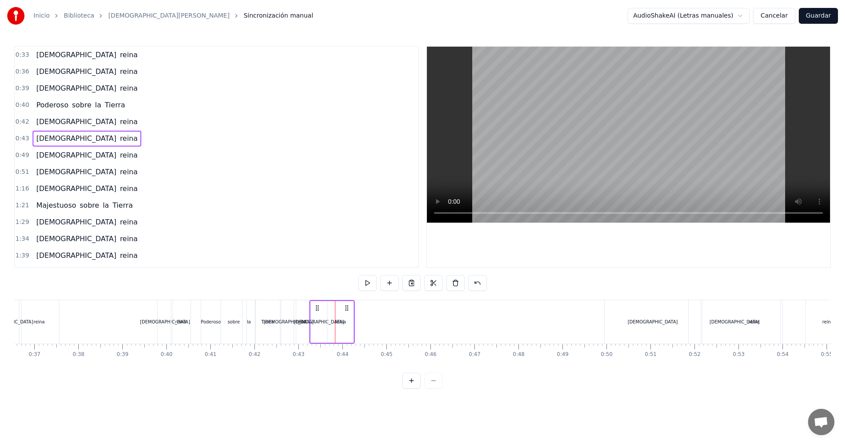
click at [654, 325] on div "[DEMOGRAPHIC_DATA]" at bounding box center [653, 322] width 96 height 44
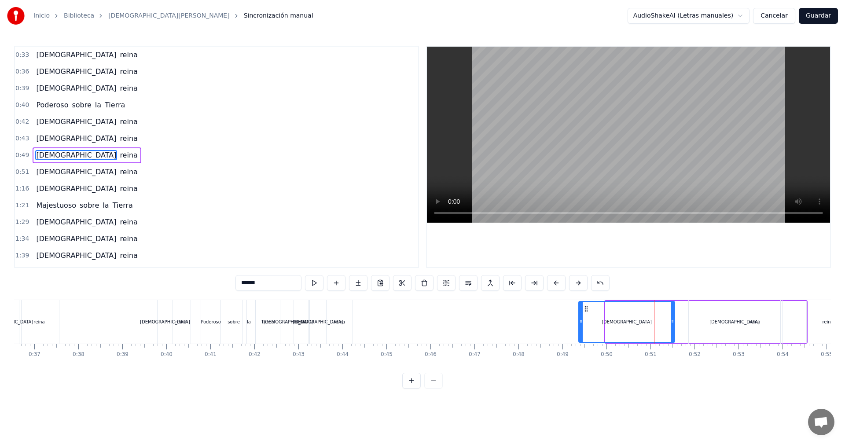
drag, startPoint x: 614, startPoint y: 309, endPoint x: 587, endPoint y: 310, distance: 26.9
click at [587, 310] on icon at bounding box center [586, 308] width 7 height 7
click at [319, 314] on div "[DEMOGRAPHIC_DATA]" at bounding box center [318, 322] width 16 height 44
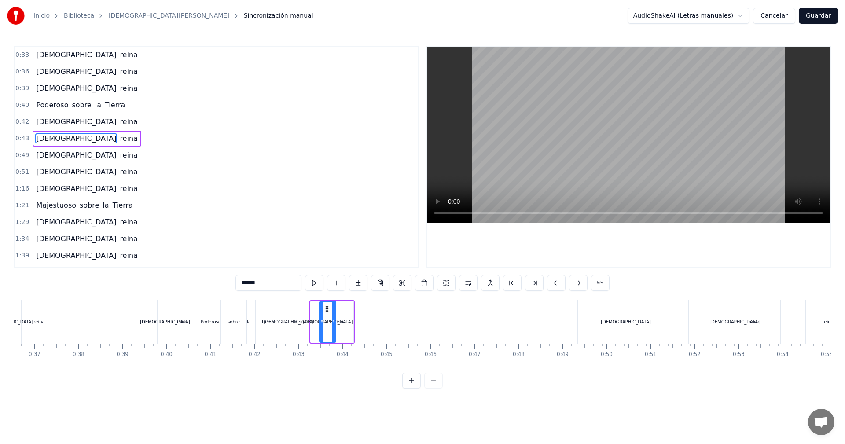
drag, startPoint x: 320, startPoint y: 308, endPoint x: 329, endPoint y: 309, distance: 8.8
click at [329, 309] on icon at bounding box center [326, 308] width 7 height 7
click at [347, 312] on div "reina" at bounding box center [340, 322] width 26 height 42
type input "*****"
drag, startPoint x: 347, startPoint y: 312, endPoint x: 352, endPoint y: 312, distance: 5.7
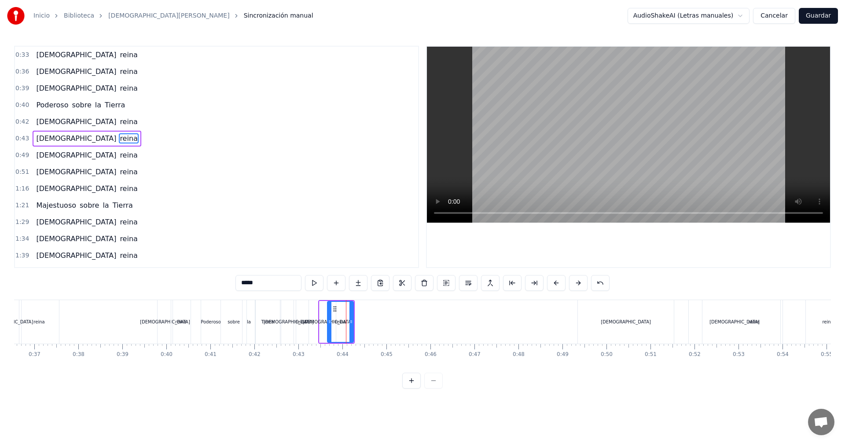
click at [352, 312] on div "reina" at bounding box center [340, 322] width 25 height 40
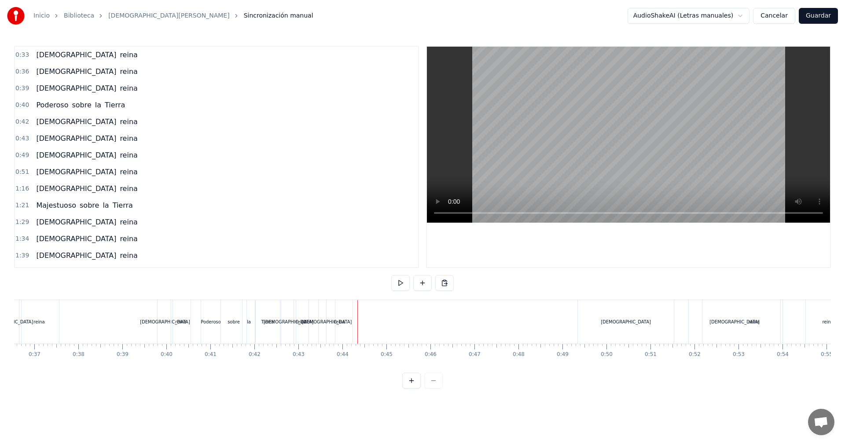
click at [353, 321] on div "reina" at bounding box center [339, 322] width 27 height 44
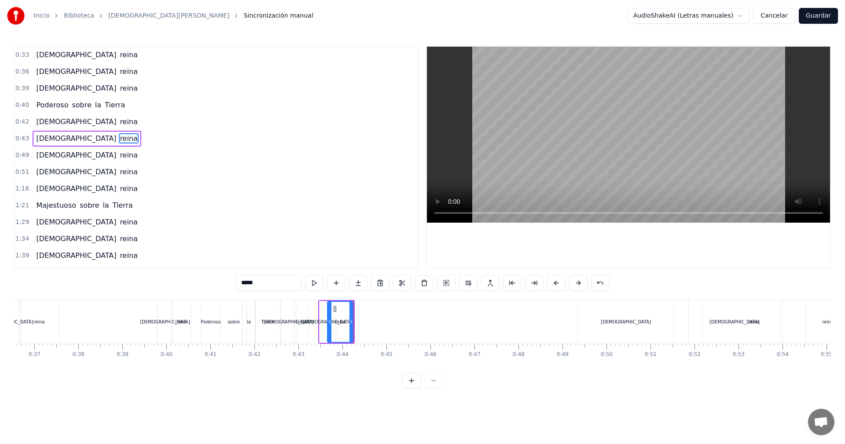
click at [345, 320] on div "reina" at bounding box center [340, 322] width 11 height 7
click at [353, 323] on div "reina" at bounding box center [340, 322] width 27 height 42
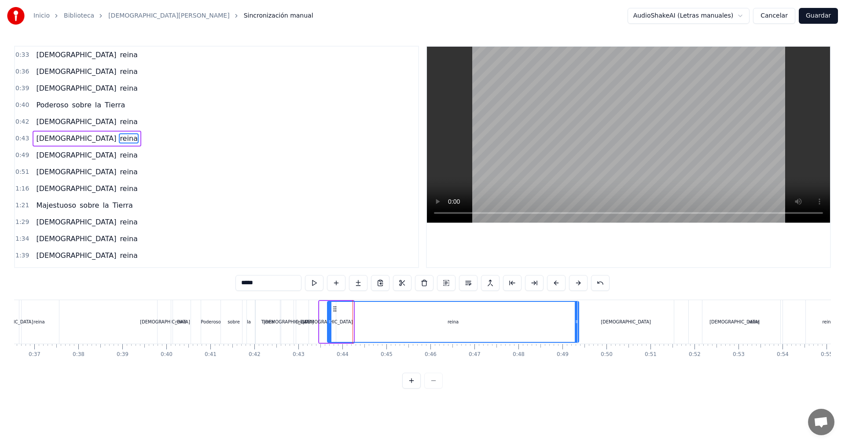
drag, startPoint x: 352, startPoint y: 323, endPoint x: 577, endPoint y: 332, distance: 225.5
click at [577, 332] on div at bounding box center [577, 322] width 4 height 40
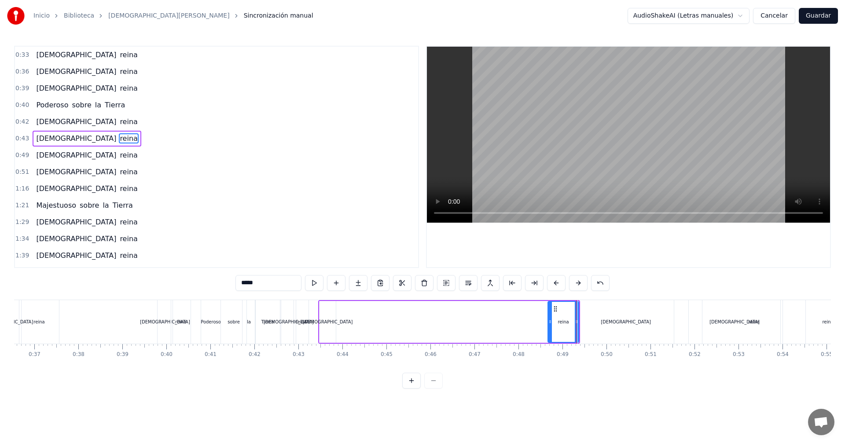
drag, startPoint x: 330, startPoint y: 322, endPoint x: 536, endPoint y: 323, distance: 205.9
click at [550, 319] on icon at bounding box center [550, 321] width 4 height 7
click at [332, 323] on div "[DEMOGRAPHIC_DATA]" at bounding box center [328, 322] width 50 height 7
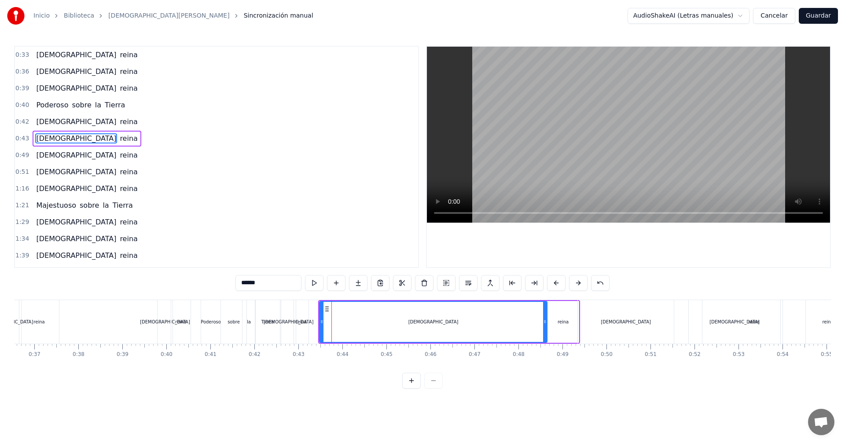
drag, startPoint x: 335, startPoint y: 322, endPoint x: 540, endPoint y: 323, distance: 205.0
click at [546, 320] on icon at bounding box center [545, 321] width 4 height 7
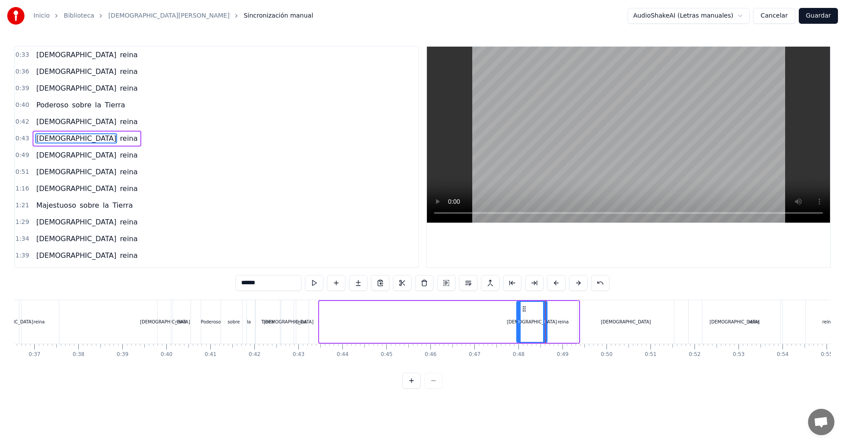
drag, startPoint x: 321, startPoint y: 320, endPoint x: 518, endPoint y: 318, distance: 197.1
click at [518, 318] on div at bounding box center [519, 322] width 4 height 40
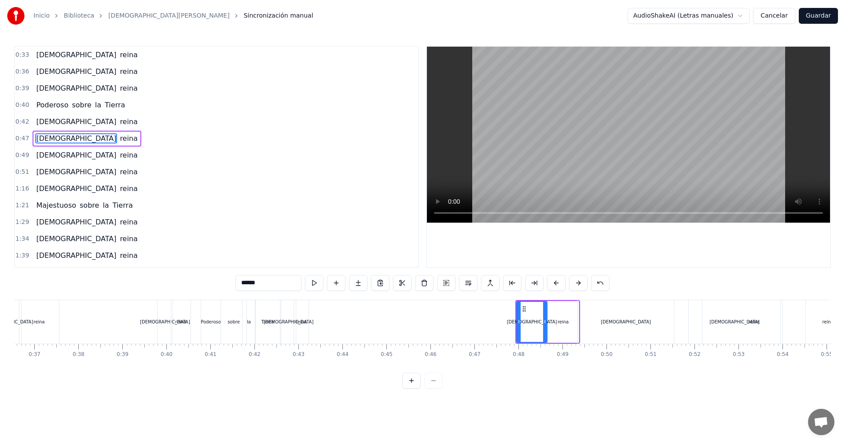
click at [287, 326] on div "[DEMOGRAPHIC_DATA]" at bounding box center [288, 322] width 15 height 44
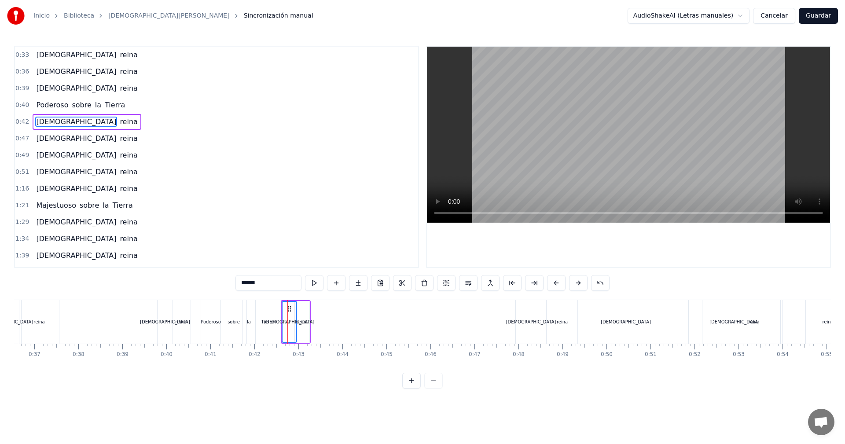
click at [304, 331] on div "reina" at bounding box center [302, 322] width 15 height 42
click at [288, 308] on div "[DEMOGRAPHIC_DATA]" at bounding box center [289, 322] width 14 height 40
click at [301, 310] on icon at bounding box center [302, 308] width 7 height 7
click at [303, 310] on icon at bounding box center [302, 308] width 7 height 7
click at [289, 308] on div "[DEMOGRAPHIC_DATA]" at bounding box center [289, 322] width 15 height 42
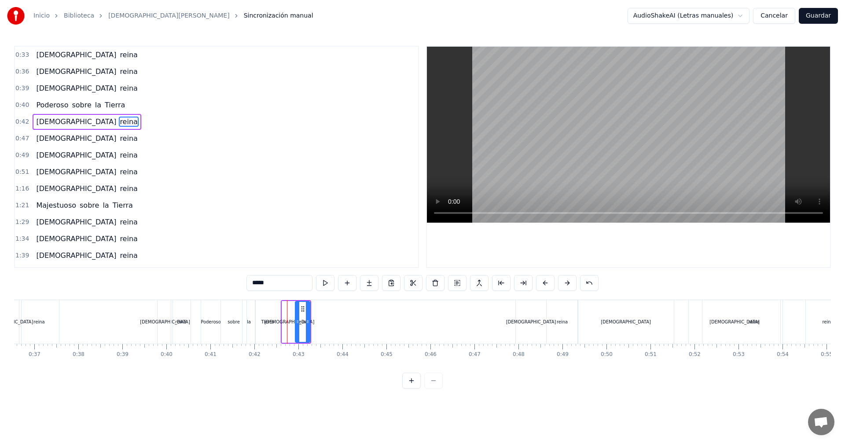
type input "******"
click at [290, 309] on icon at bounding box center [290, 308] width 7 height 7
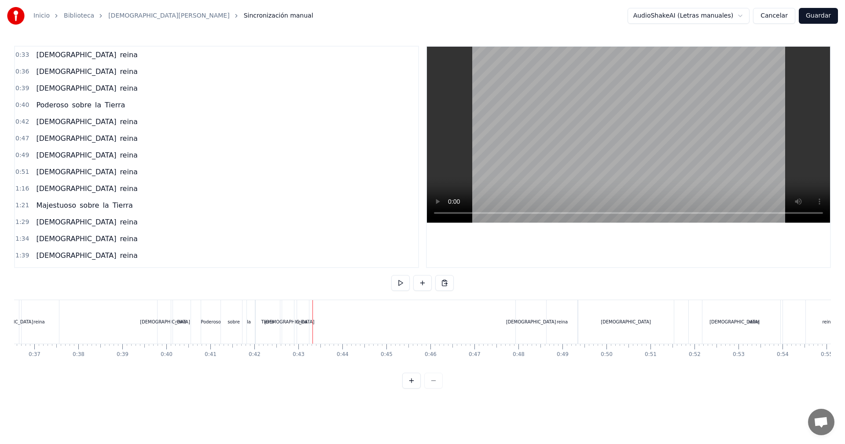
click at [284, 327] on div "[DEMOGRAPHIC_DATA]" at bounding box center [289, 322] width 15 height 44
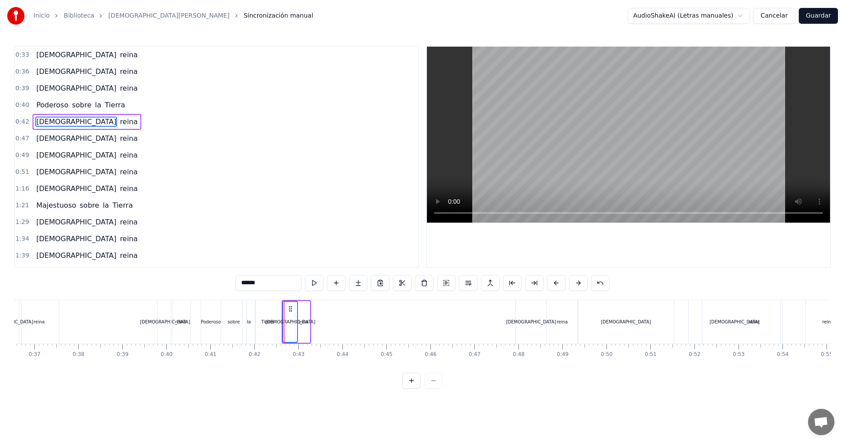
click at [301, 334] on div "reina" at bounding box center [302, 322] width 15 height 42
click at [287, 312] on div "[DEMOGRAPHIC_DATA]" at bounding box center [290, 322] width 14 height 40
type input "*****"
drag, startPoint x: 285, startPoint y: 308, endPoint x: 291, endPoint y: 312, distance: 7.3
click at [285, 308] on div "[DEMOGRAPHIC_DATA]" at bounding box center [290, 322] width 15 height 42
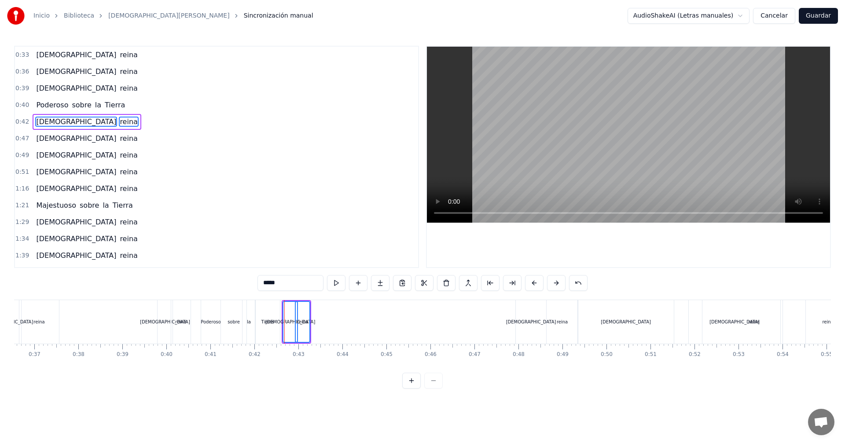
click at [286, 308] on div "[DEMOGRAPHIC_DATA]" at bounding box center [290, 322] width 14 height 40
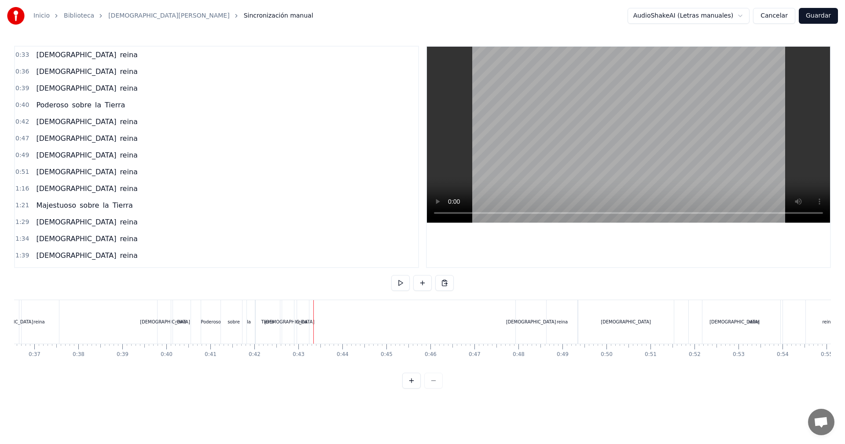
drag, startPoint x: 303, startPoint y: 318, endPoint x: 311, endPoint y: 321, distance: 7.9
click at [304, 319] on div "reina" at bounding box center [301, 322] width 11 height 7
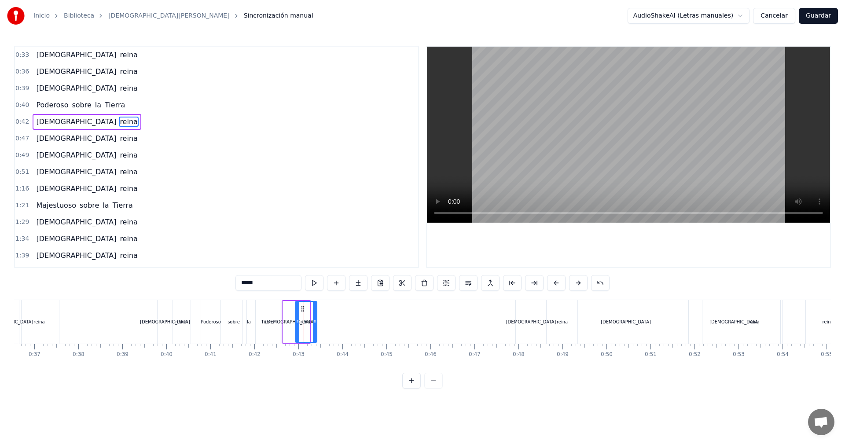
drag, startPoint x: 308, startPoint y: 321, endPoint x: 337, endPoint y: 319, distance: 28.2
click at [316, 319] on icon at bounding box center [315, 321] width 4 height 7
click at [311, 323] on icon at bounding box center [312, 321] width 4 height 7
click at [293, 319] on div "[DEMOGRAPHIC_DATA]" at bounding box center [290, 322] width 50 height 7
click at [310, 320] on icon at bounding box center [310, 321] width 4 height 7
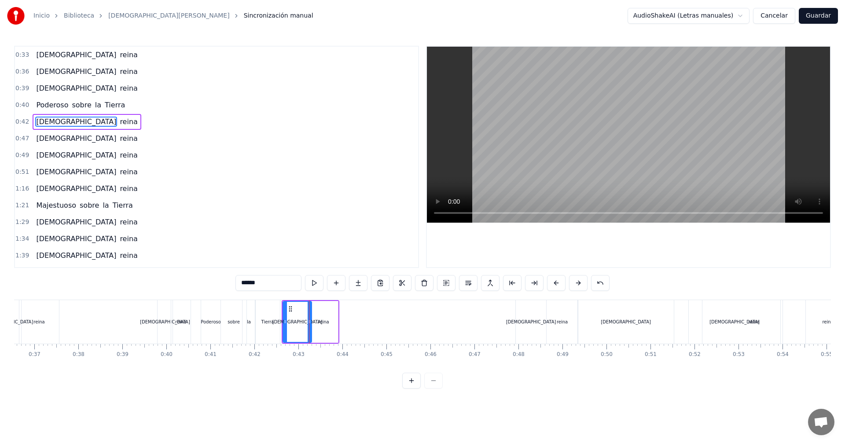
click at [289, 312] on icon at bounding box center [290, 308] width 7 height 7
click at [315, 308] on div "reina" at bounding box center [323, 322] width 29 height 42
click at [311, 321] on div "reina" at bounding box center [323, 322] width 28 height 40
click at [286, 308] on div "[DEMOGRAPHIC_DATA]" at bounding box center [297, 322] width 29 height 42
drag, startPoint x: 314, startPoint y: 309, endPoint x: 300, endPoint y: 310, distance: 14.5
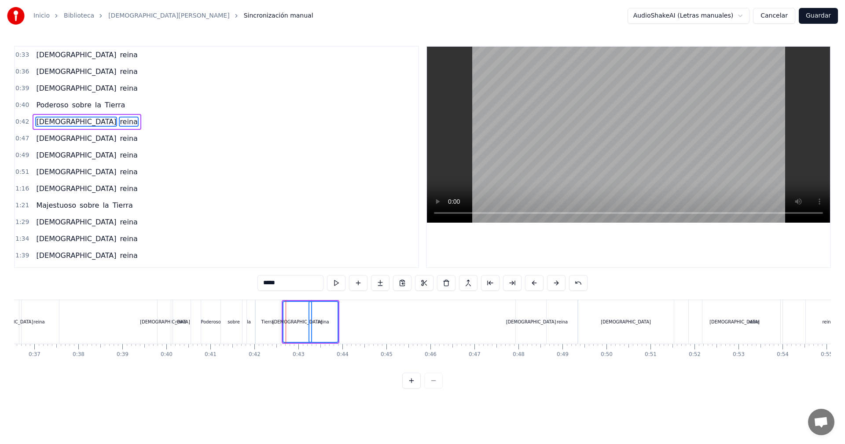
click at [314, 309] on div "reina" at bounding box center [323, 322] width 28 height 40
click at [293, 311] on icon at bounding box center [290, 308] width 7 height 7
click at [292, 310] on icon at bounding box center [290, 308] width 7 height 7
click at [323, 312] on div "reina" at bounding box center [323, 322] width 29 height 42
click at [292, 312] on div "[DEMOGRAPHIC_DATA]" at bounding box center [298, 322] width 28 height 40
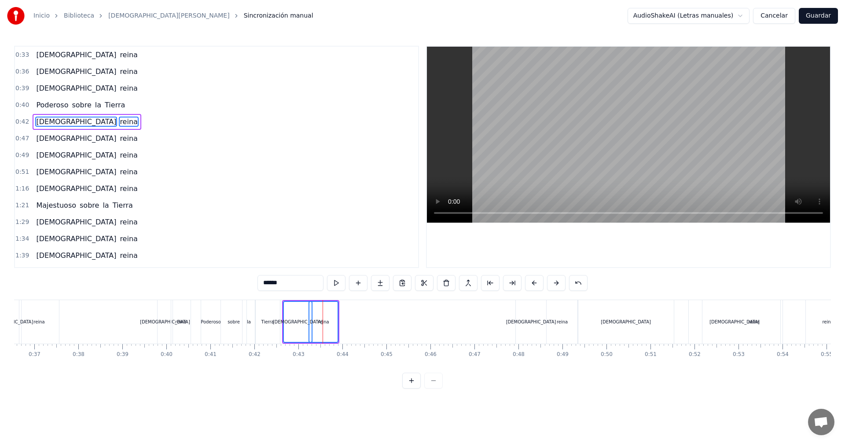
type input "*****"
click at [319, 315] on div "reina" at bounding box center [323, 322] width 28 height 40
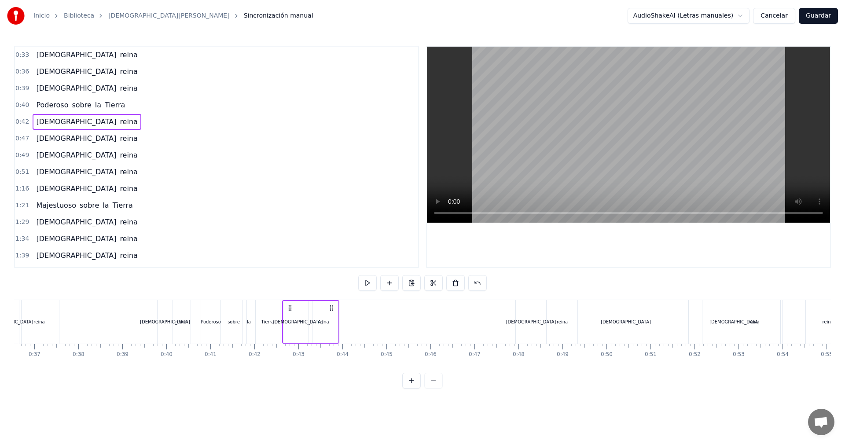
click at [296, 312] on div "[DEMOGRAPHIC_DATA]" at bounding box center [297, 322] width 29 height 42
click at [297, 315] on div "[DEMOGRAPHIC_DATA]" at bounding box center [298, 322] width 28 height 40
click at [331, 314] on div "reina" at bounding box center [323, 322] width 29 height 42
click at [291, 308] on div "[DEMOGRAPHIC_DATA]" at bounding box center [297, 322] width 29 height 42
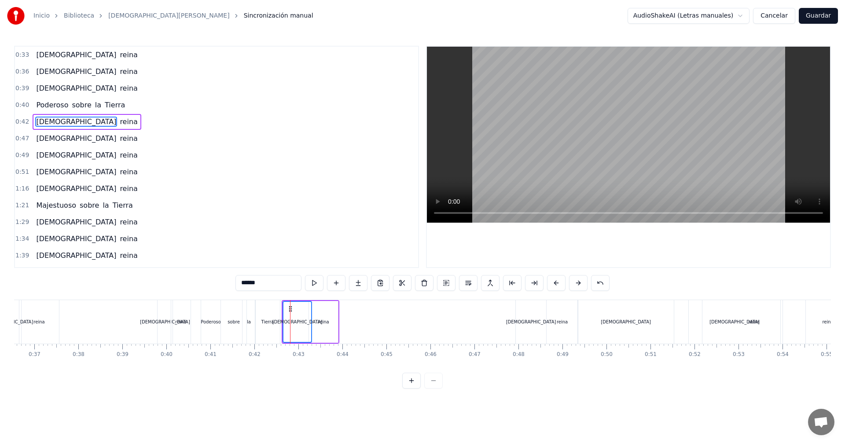
click at [326, 314] on div "reina" at bounding box center [323, 322] width 29 height 42
click at [288, 308] on div "[DEMOGRAPHIC_DATA]" at bounding box center [297, 322] width 28 height 40
click at [319, 309] on icon at bounding box center [316, 308] width 7 height 7
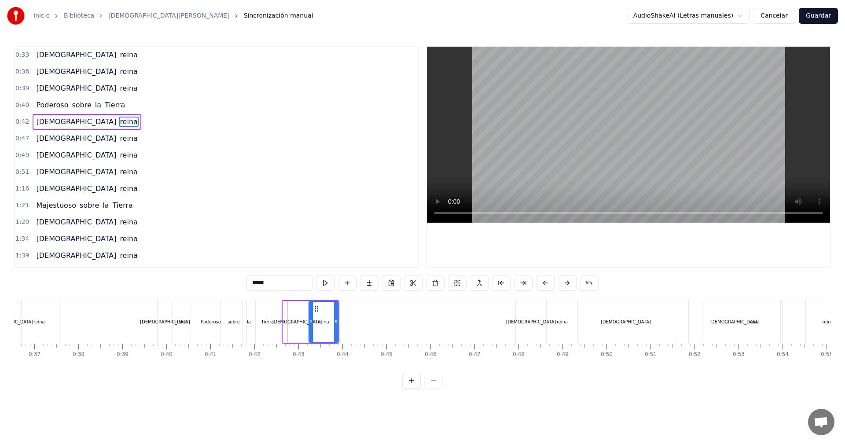
click at [286, 308] on div "[DEMOGRAPHIC_DATA]" at bounding box center [297, 322] width 29 height 42
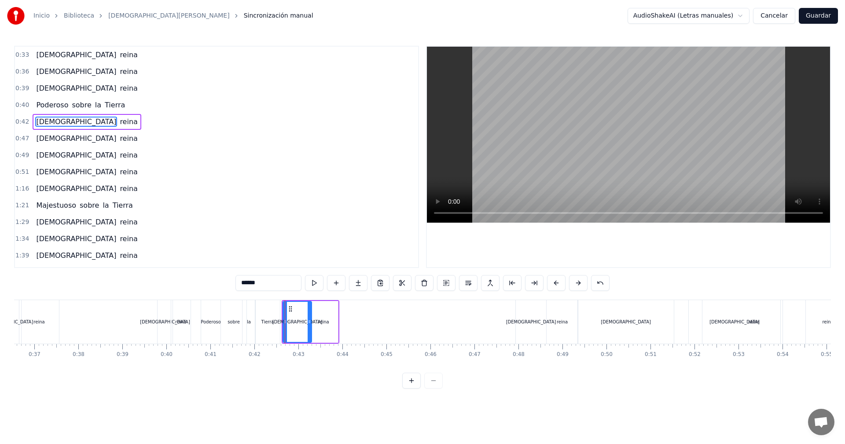
click at [320, 310] on div "reina" at bounding box center [323, 322] width 29 height 42
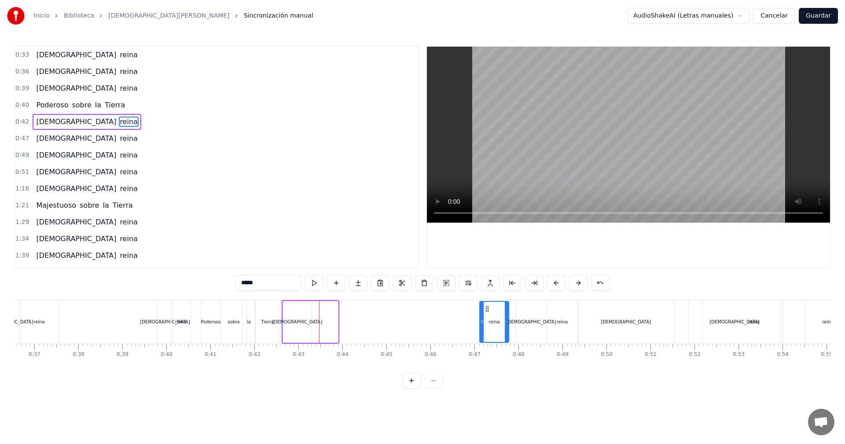
drag, startPoint x: 316, startPoint y: 308, endPoint x: 487, endPoint y: 313, distance: 170.8
click at [487, 313] on div "reina" at bounding box center [494, 322] width 28 height 40
click at [290, 311] on div "[DEMOGRAPHIC_DATA]" at bounding box center [297, 322] width 29 height 42
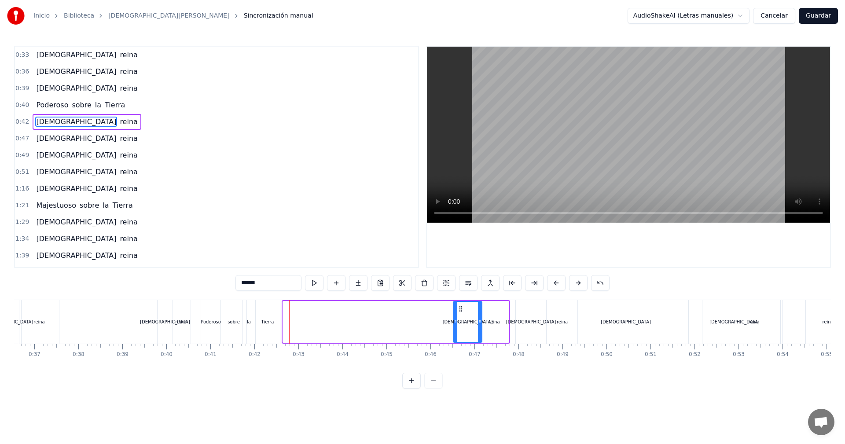
drag, startPoint x: 290, startPoint y: 309, endPoint x: 461, endPoint y: 311, distance: 170.3
click at [461, 311] on icon at bounding box center [460, 308] width 7 height 7
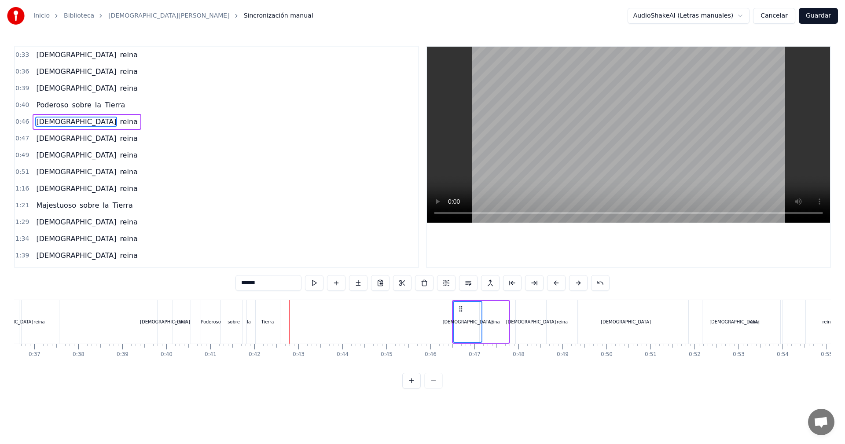
click at [206, 308] on div "Poderoso" at bounding box center [210, 322] width 19 height 44
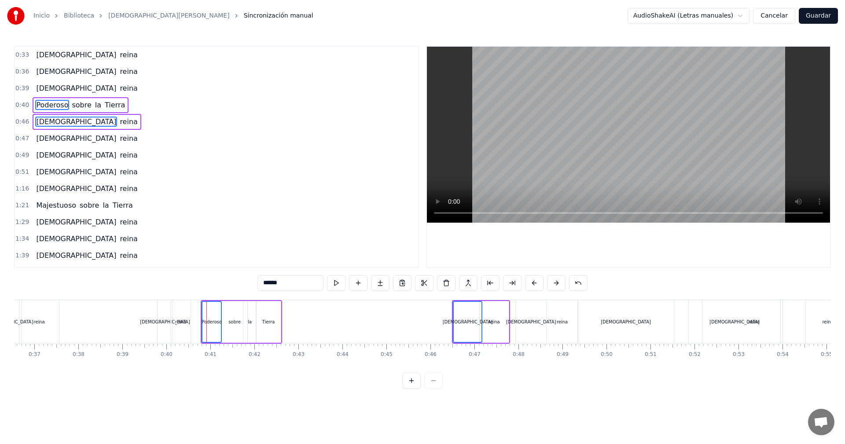
click at [227, 313] on div "sobre" at bounding box center [235, 322] width 26 height 42
click at [250, 326] on div "la" at bounding box center [249, 322] width 13 height 42
click at [267, 330] on div "Tierra" at bounding box center [268, 322] width 25 height 42
click at [212, 311] on div "Poderoso" at bounding box center [211, 322] width 18 height 40
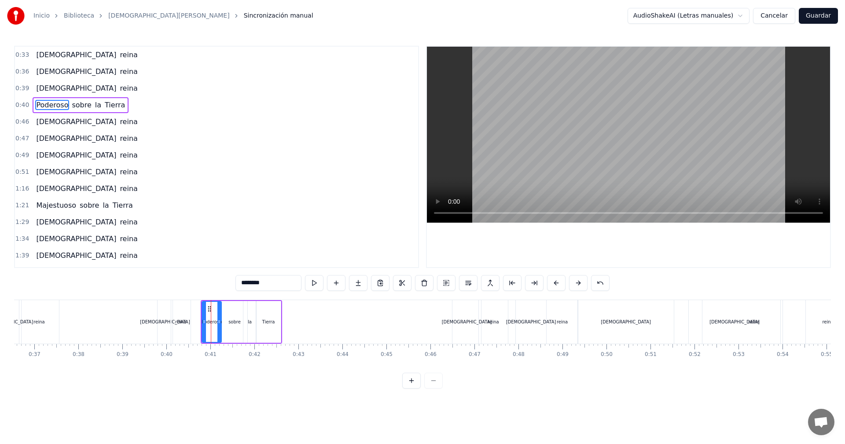
click at [210, 309] on circle at bounding box center [210, 308] width 0 height 0
click at [210, 307] on icon at bounding box center [210, 308] width 7 height 7
click at [212, 308] on icon at bounding box center [209, 308] width 7 height 7
click at [231, 316] on div "sobre" at bounding box center [235, 322] width 26 height 42
click at [249, 334] on div "la" at bounding box center [249, 322] width 13 height 42
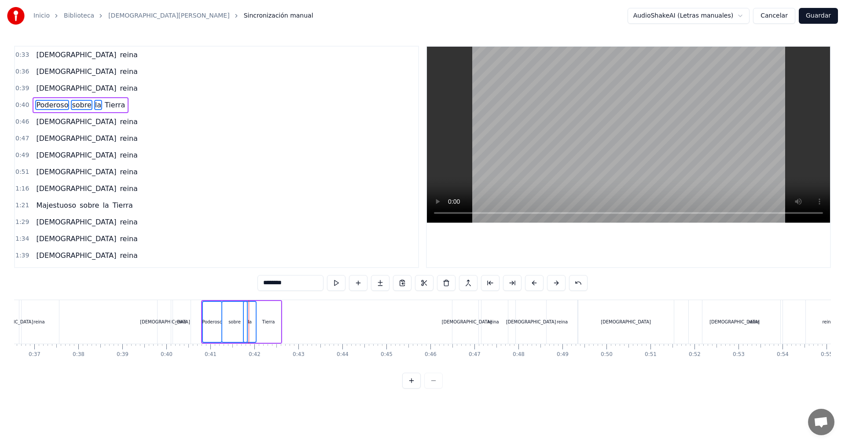
click at [267, 335] on div "Tierra" at bounding box center [268, 322] width 25 height 42
click at [211, 314] on div "Poderoso" at bounding box center [212, 322] width 18 height 40
click at [208, 308] on div "Poderoso" at bounding box center [211, 322] width 19 height 42
click at [209, 308] on icon at bounding box center [209, 308] width 7 height 7
click at [231, 311] on div "sobre" at bounding box center [235, 322] width 26 height 42
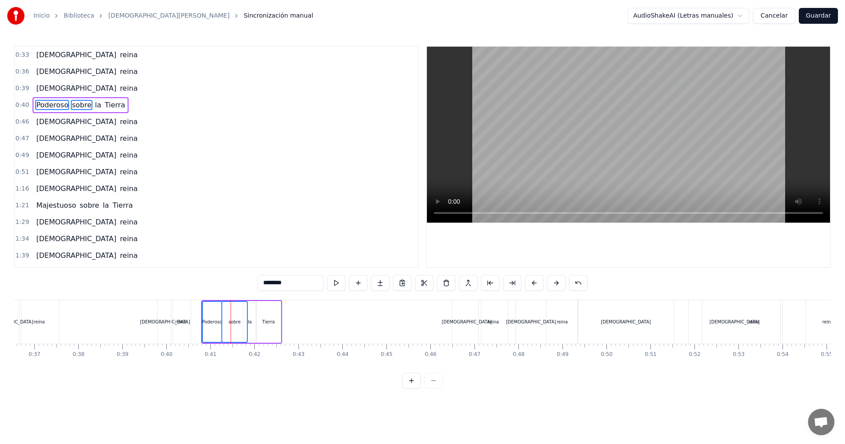
click at [251, 314] on div "la" at bounding box center [249, 322] width 13 height 42
click at [264, 315] on div "Tierra" at bounding box center [268, 322] width 25 height 42
click at [204, 307] on div "Poderoso" at bounding box center [212, 322] width 18 height 40
click at [205, 307] on div "Poderoso" at bounding box center [211, 322] width 19 height 42
click at [206, 307] on div at bounding box center [205, 322] width 4 height 40
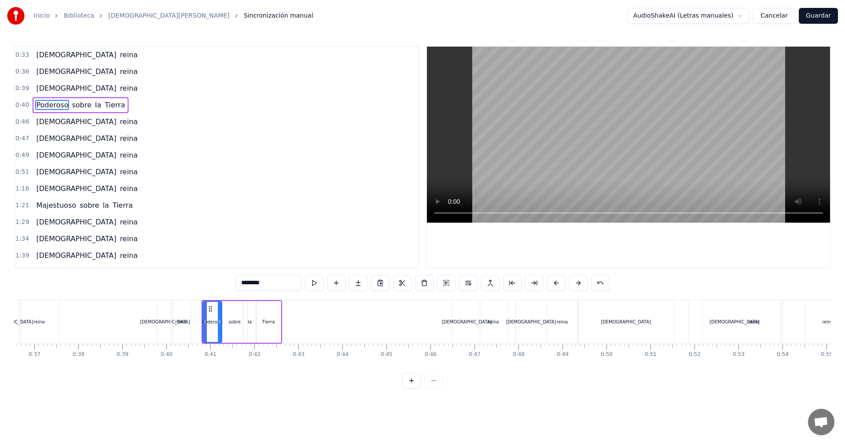
click at [267, 317] on div "Tierra" at bounding box center [268, 322] width 25 height 42
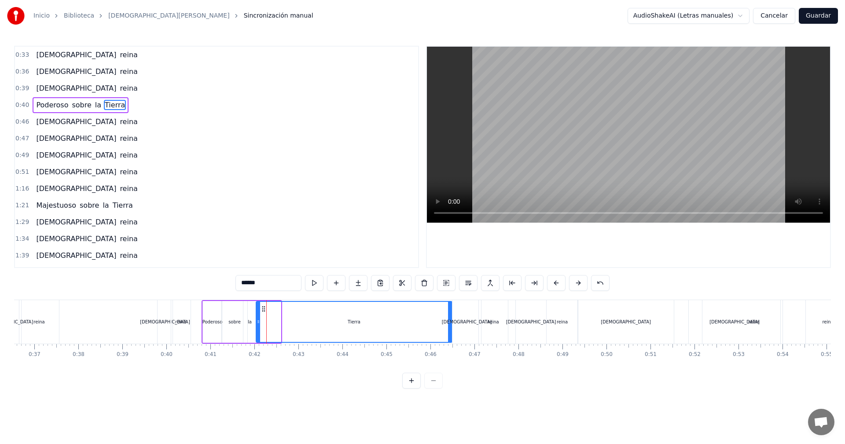
drag, startPoint x: 278, startPoint y: 323, endPoint x: 449, endPoint y: 329, distance: 171.2
click at [449, 329] on div at bounding box center [450, 322] width 4 height 40
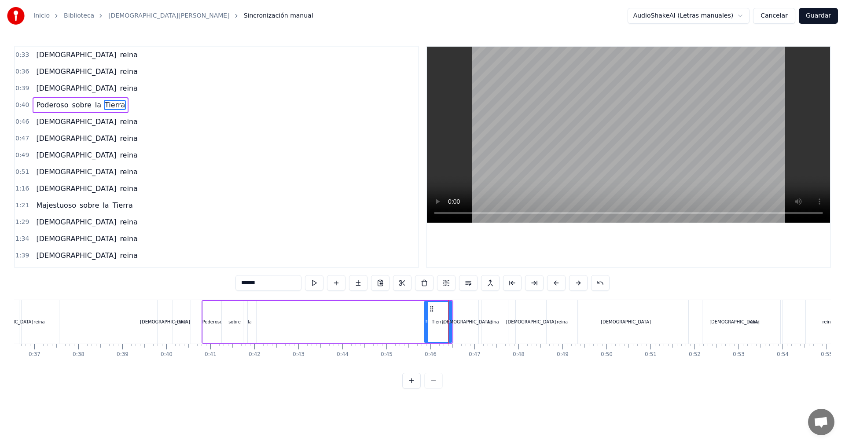
drag, startPoint x: 258, startPoint y: 321, endPoint x: 427, endPoint y: 320, distance: 169.0
click at [427, 320] on icon at bounding box center [427, 321] width 4 height 7
click at [250, 325] on div "la" at bounding box center [249, 322] width 13 height 42
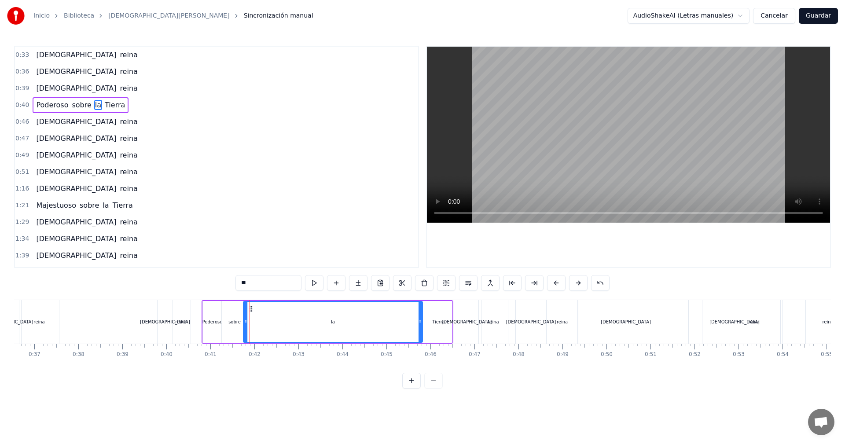
drag, startPoint x: 255, startPoint y: 320, endPoint x: 422, endPoint y: 323, distance: 166.3
click at [422, 323] on icon at bounding box center [420, 321] width 4 height 7
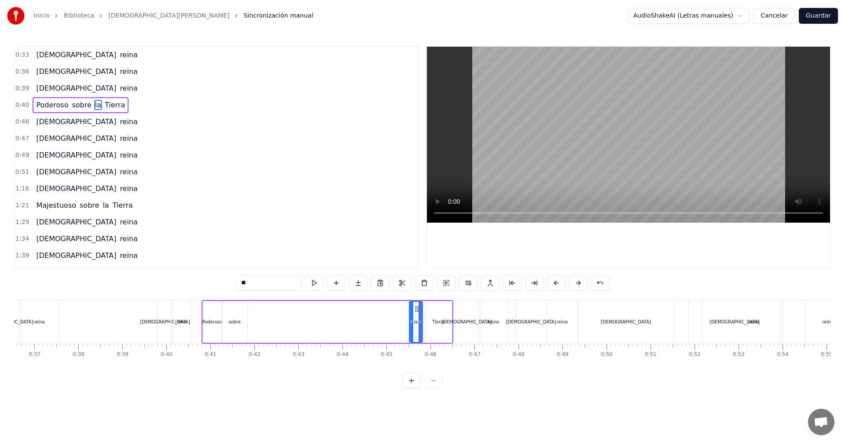
drag, startPoint x: 245, startPoint y: 323, endPoint x: 411, endPoint y: 325, distance: 165.9
click at [411, 325] on icon at bounding box center [412, 321] width 4 height 7
click at [232, 324] on div "sobre" at bounding box center [234, 322] width 12 height 7
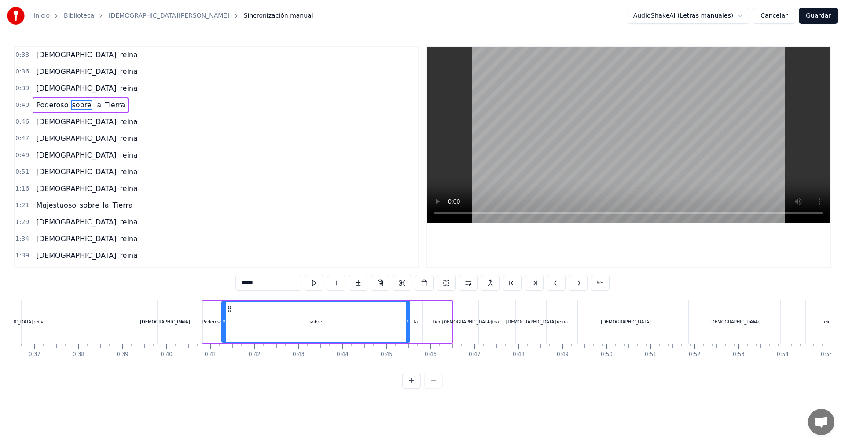
drag, startPoint x: 246, startPoint y: 322, endPoint x: 408, endPoint y: 328, distance: 162.5
click at [408, 328] on div at bounding box center [408, 322] width 4 height 40
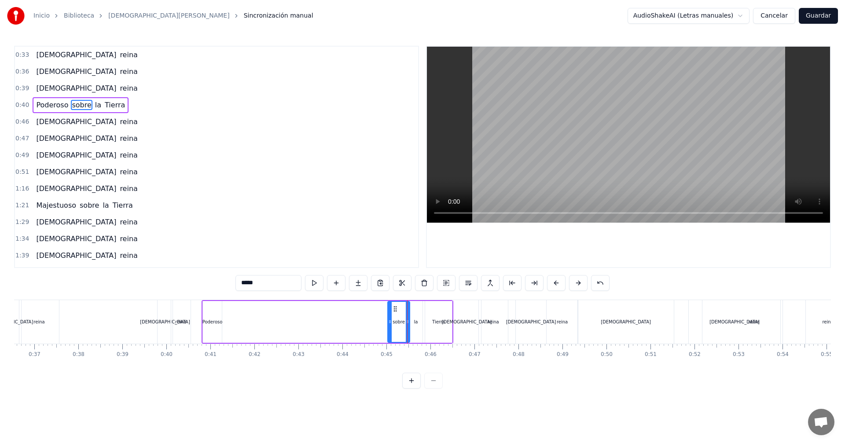
drag, startPoint x: 225, startPoint y: 323, endPoint x: 391, endPoint y: 323, distance: 165.9
click at [391, 323] on icon at bounding box center [390, 321] width 4 height 7
click at [206, 320] on div "Poderoso" at bounding box center [212, 322] width 20 height 7
type input "********"
click at [222, 323] on div "Poderoso" at bounding box center [212, 322] width 20 height 42
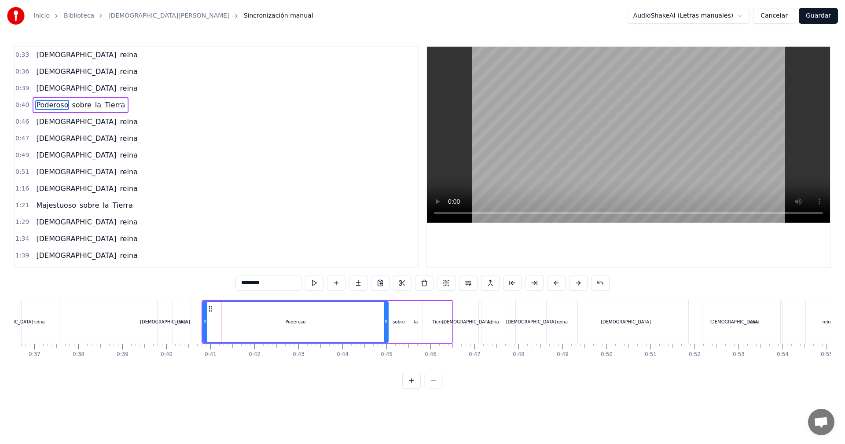
drag, startPoint x: 219, startPoint y: 323, endPoint x: 385, endPoint y: 324, distance: 166.3
click at [385, 324] on icon at bounding box center [386, 321] width 4 height 7
drag, startPoint x: 206, startPoint y: 320, endPoint x: 326, endPoint y: 319, distance: 120.6
click at [326, 319] on icon at bounding box center [326, 321] width 4 height 7
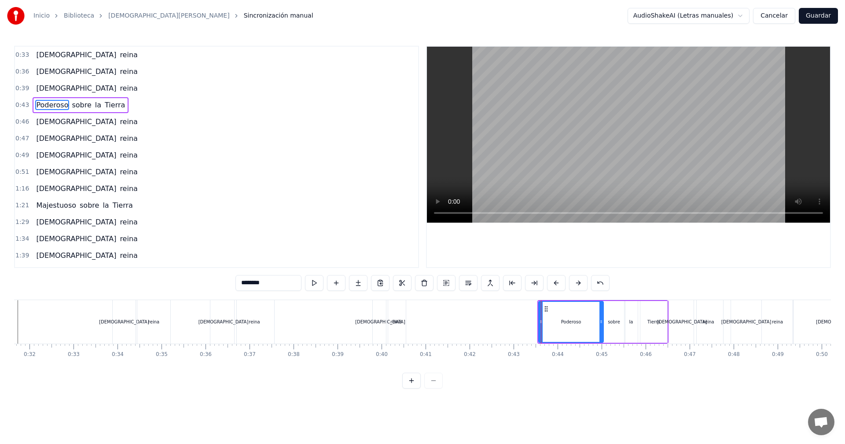
scroll to position [0, 1301]
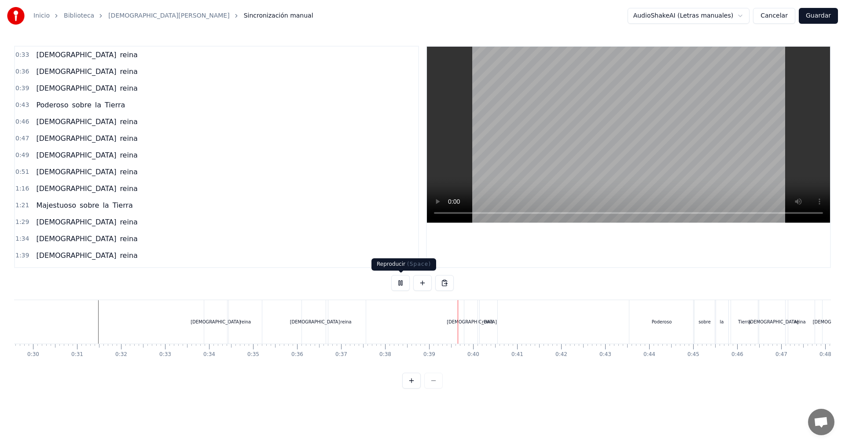
click at [402, 285] on button at bounding box center [400, 283] width 18 height 16
click at [311, 325] on div "[DEMOGRAPHIC_DATA]" at bounding box center [315, 322] width 50 height 7
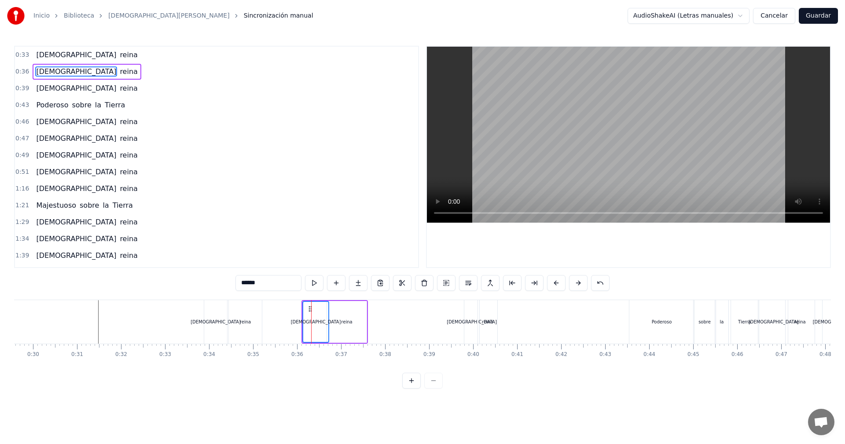
click at [334, 308] on div "reina" at bounding box center [347, 322] width 40 height 42
click at [312, 310] on div "[DEMOGRAPHIC_DATA]" at bounding box center [315, 322] width 25 height 40
click at [308, 306] on div "[DEMOGRAPHIC_DATA]" at bounding box center [316, 322] width 26 height 42
click at [312, 311] on div "[DEMOGRAPHIC_DATA]" at bounding box center [315, 322] width 25 height 40
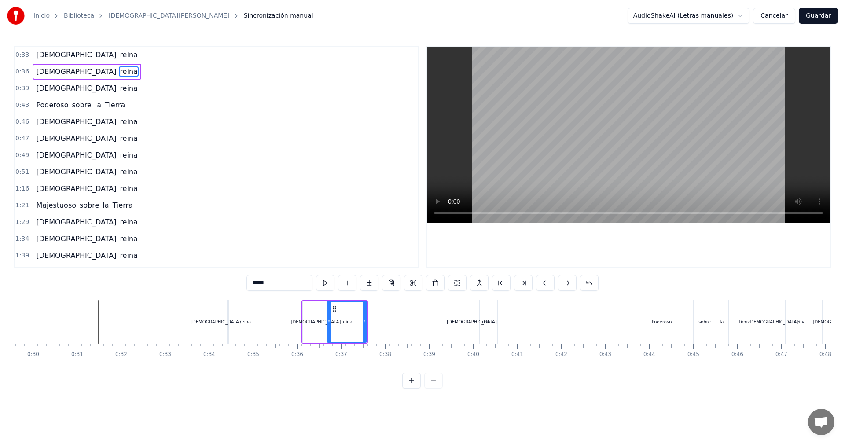
click at [343, 317] on div "reina" at bounding box center [346, 322] width 39 height 40
click at [312, 310] on div "[DEMOGRAPHIC_DATA]" at bounding box center [316, 322] width 26 height 42
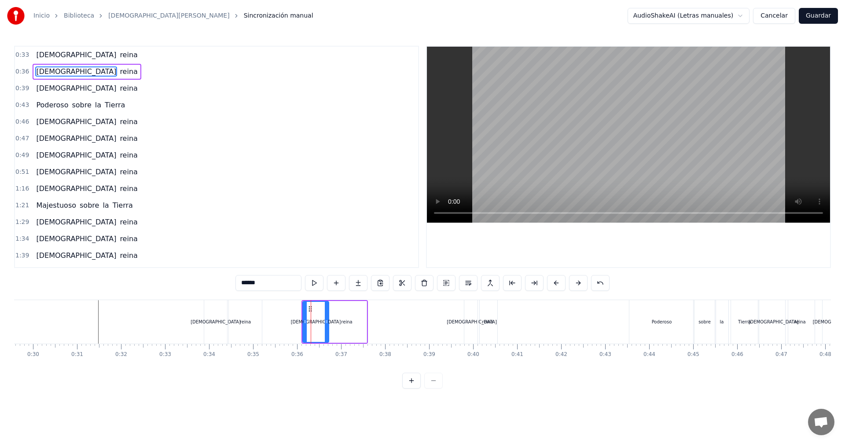
click at [310, 308] on icon at bounding box center [310, 308] width 7 height 7
click at [337, 310] on div "reina" at bounding box center [347, 322] width 40 height 42
click at [313, 308] on div "[DEMOGRAPHIC_DATA]" at bounding box center [315, 322] width 25 height 40
click at [311, 307] on icon at bounding box center [314, 308] width 7 height 7
click at [345, 310] on div "reina" at bounding box center [347, 322] width 40 height 42
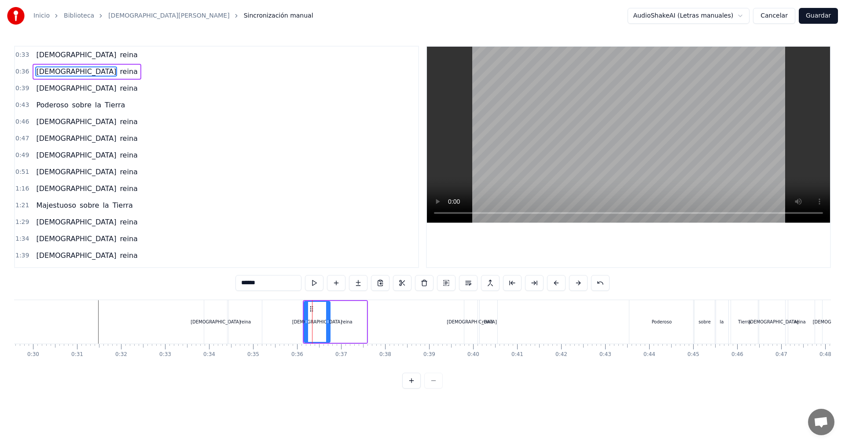
type input "*****"
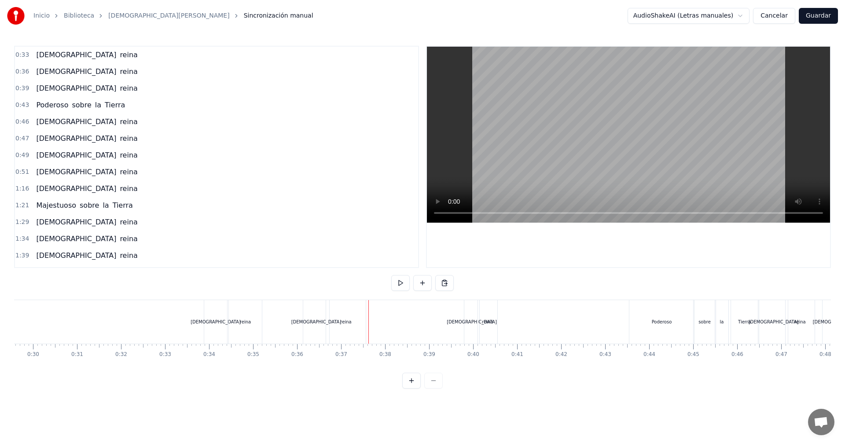
click at [345, 312] on div "reina" at bounding box center [346, 322] width 40 height 44
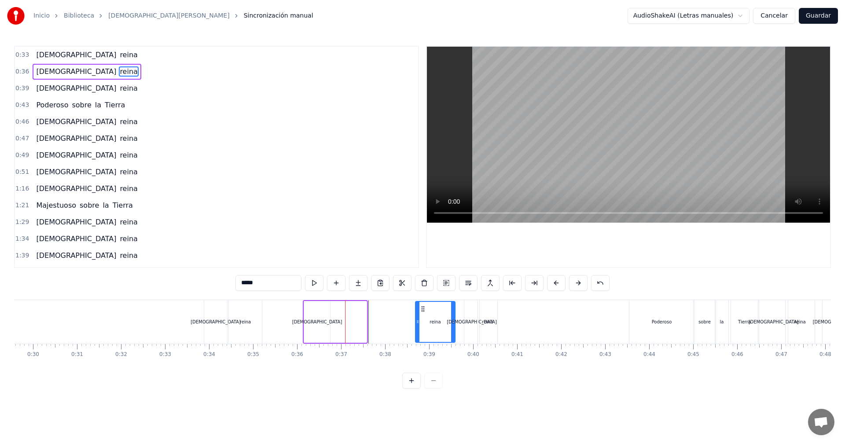
drag, startPoint x: 334, startPoint y: 308, endPoint x: 422, endPoint y: 315, distance: 88.8
click at [422, 315] on div "reina" at bounding box center [435, 322] width 39 height 40
click at [315, 309] on div "[DEMOGRAPHIC_DATA]" at bounding box center [317, 322] width 26 height 42
type input "******"
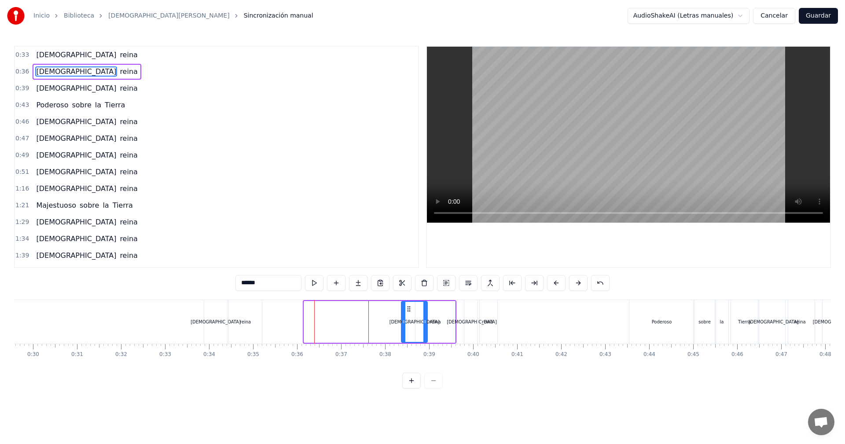
drag, startPoint x: 310, startPoint y: 308, endPoint x: 407, endPoint y: 312, distance: 97.3
click at [407, 312] on icon at bounding box center [408, 308] width 7 height 7
click at [221, 316] on div "[DEMOGRAPHIC_DATA]" at bounding box center [215, 322] width 23 height 44
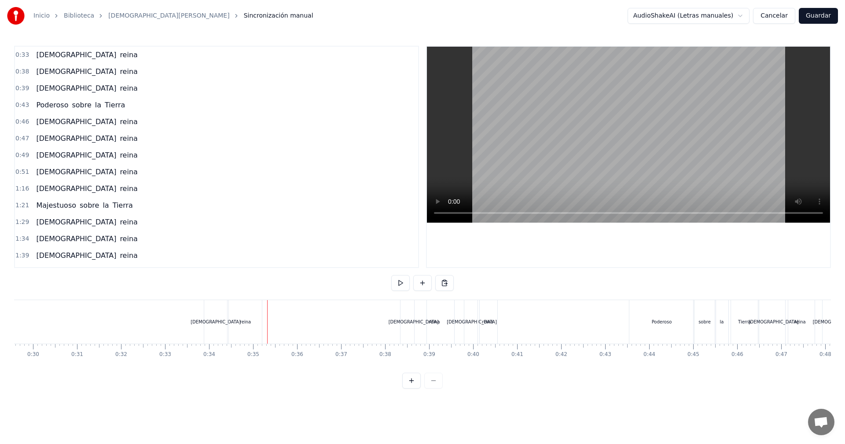
click at [257, 319] on div "reina" at bounding box center [245, 322] width 33 height 44
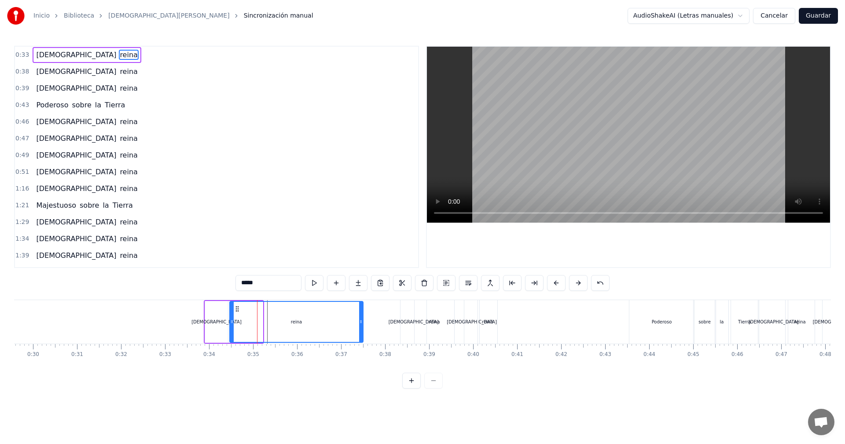
drag, startPoint x: 260, startPoint y: 323, endPoint x: 361, endPoint y: 323, distance: 100.3
click at [361, 323] on icon at bounding box center [361, 321] width 4 height 7
click at [219, 321] on div "[DEMOGRAPHIC_DATA]" at bounding box center [216, 322] width 50 height 7
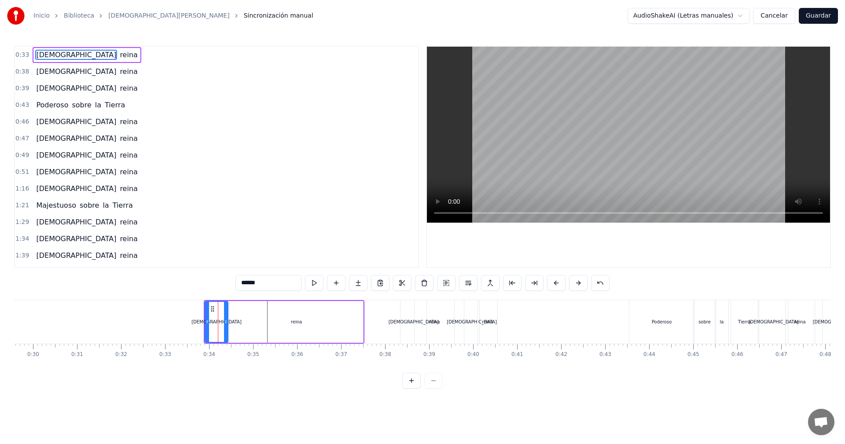
click at [224, 322] on icon at bounding box center [226, 321] width 4 height 7
drag, startPoint x: 225, startPoint y: 322, endPoint x: 286, endPoint y: 322, distance: 61.2
click at [286, 322] on icon at bounding box center [287, 321] width 4 height 7
click at [297, 325] on div "reina" at bounding box center [296, 322] width 133 height 42
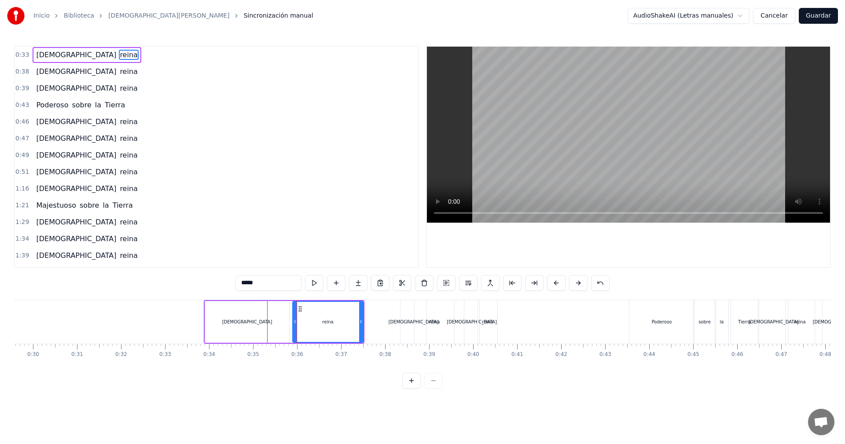
drag, startPoint x: 231, startPoint y: 322, endPoint x: 294, endPoint y: 321, distance: 62.9
click at [294, 321] on icon at bounding box center [295, 321] width 4 height 7
drag, startPoint x: 294, startPoint y: 323, endPoint x: 286, endPoint y: 323, distance: 7.9
click at [286, 323] on icon at bounding box center [287, 321] width 4 height 7
click at [240, 322] on div "[DEMOGRAPHIC_DATA]" at bounding box center [247, 322] width 50 height 7
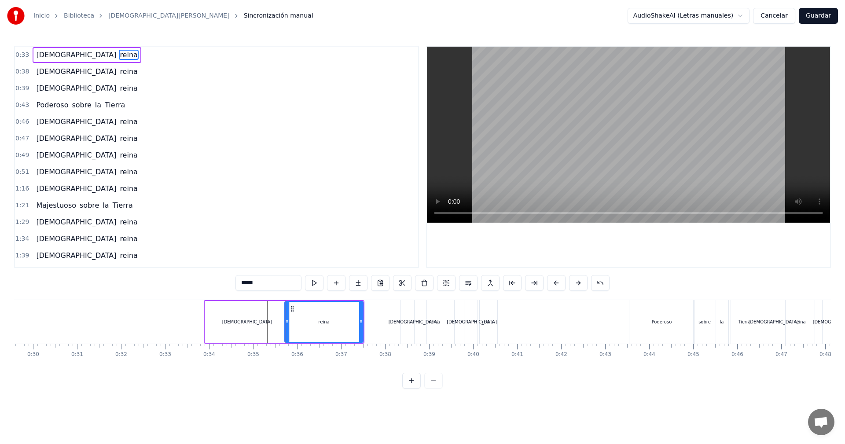
type input "******"
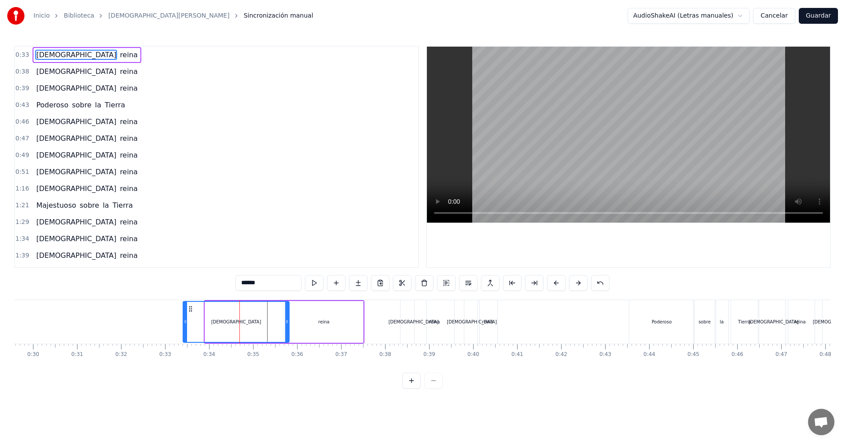
drag, startPoint x: 208, startPoint y: 321, endPoint x: 186, endPoint y: 319, distance: 22.1
click at [186, 319] on icon at bounding box center [185, 321] width 4 height 7
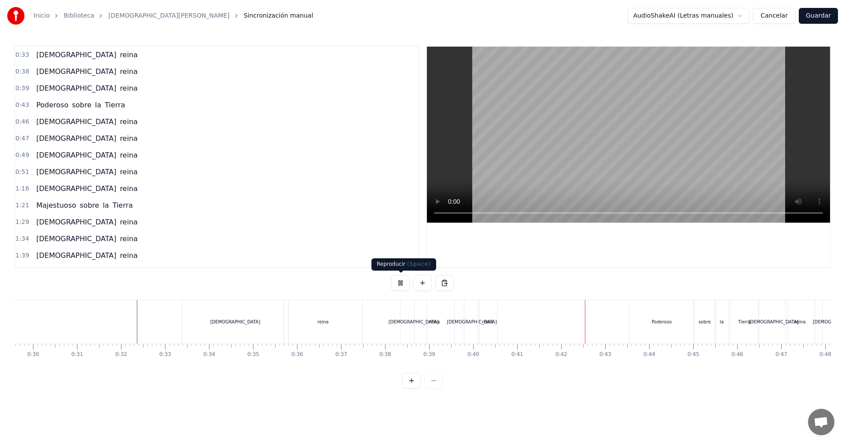
click at [403, 283] on button at bounding box center [400, 283] width 18 height 16
click at [469, 311] on div "[DEMOGRAPHIC_DATA]" at bounding box center [471, 322] width 15 height 44
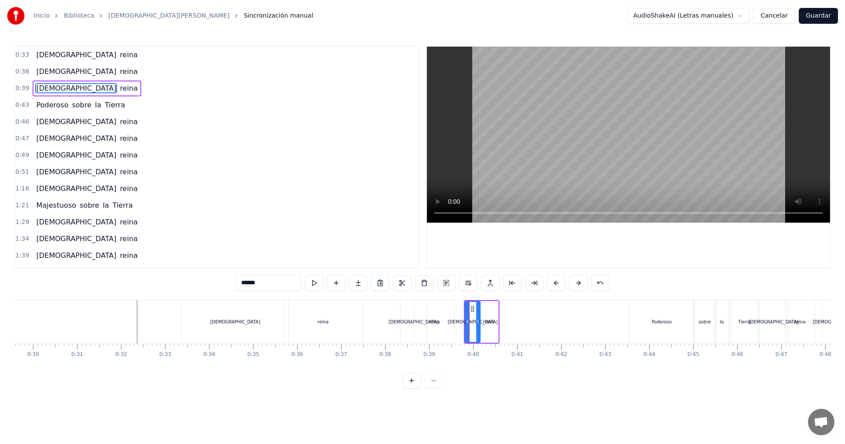
click at [488, 312] on div "reina" at bounding box center [488, 322] width 19 height 42
click at [472, 312] on div "[DEMOGRAPHIC_DATA]" at bounding box center [472, 322] width 15 height 42
click at [484, 311] on div "reina" at bounding box center [488, 322] width 18 height 40
click at [470, 312] on icon at bounding box center [472, 308] width 7 height 7
click at [471, 309] on icon at bounding box center [472, 308] width 7 height 7
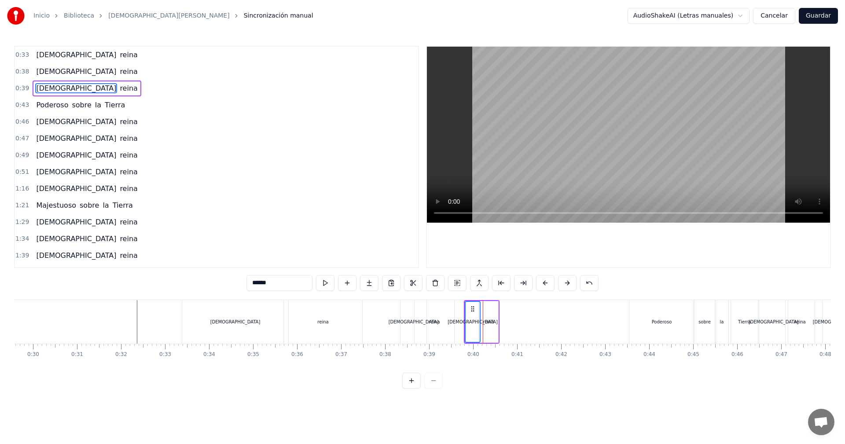
click at [471, 309] on icon at bounding box center [472, 308] width 7 height 7
click at [472, 309] on icon at bounding box center [472, 308] width 7 height 7
click at [484, 306] on div "reina" at bounding box center [488, 322] width 19 height 42
click at [470, 308] on div "[DEMOGRAPHIC_DATA]" at bounding box center [473, 322] width 14 height 40
click at [472, 308] on icon at bounding box center [475, 308] width 7 height 7
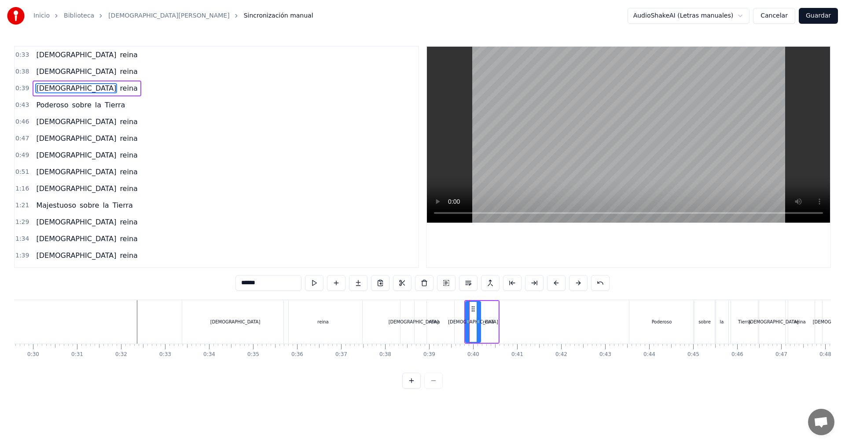
click at [487, 316] on div "reina" at bounding box center [488, 322] width 19 height 42
type input "*****"
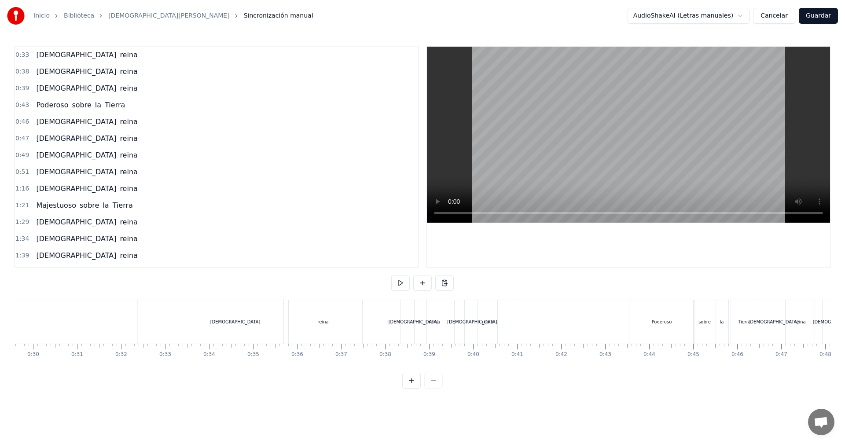
click at [490, 319] on div "reina" at bounding box center [487, 322] width 11 height 7
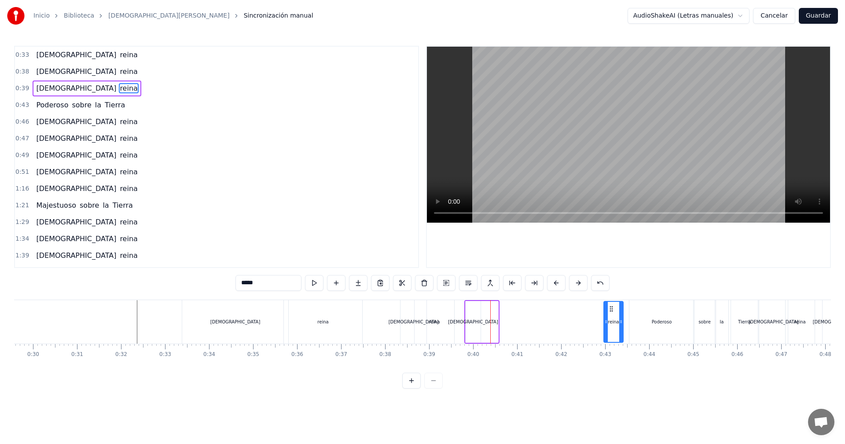
drag, startPoint x: 488, startPoint y: 310, endPoint x: 612, endPoint y: 321, distance: 125.5
click at [612, 321] on div "reina" at bounding box center [613, 322] width 18 height 40
click at [470, 307] on div "[DEMOGRAPHIC_DATA]" at bounding box center [473, 322] width 15 height 42
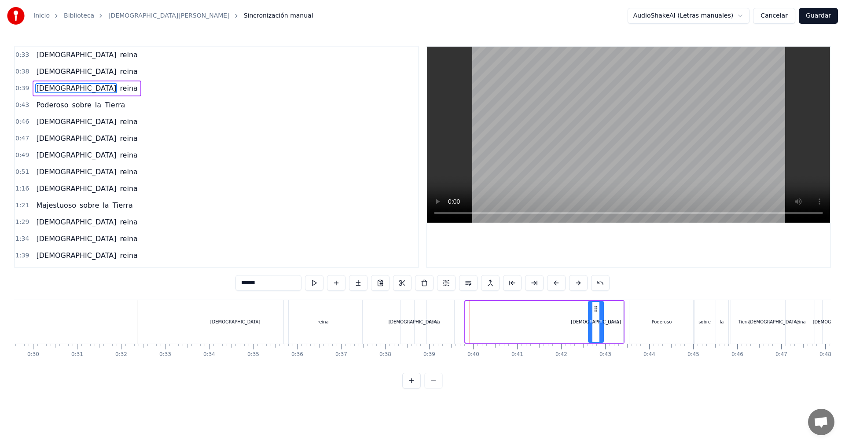
drag, startPoint x: 471, startPoint y: 307, endPoint x: 594, endPoint y: 321, distance: 123.6
click at [594, 321] on div "[DEMOGRAPHIC_DATA]" at bounding box center [596, 322] width 14 height 40
click at [409, 309] on div "[DEMOGRAPHIC_DATA]" at bounding box center [413, 322] width 26 height 44
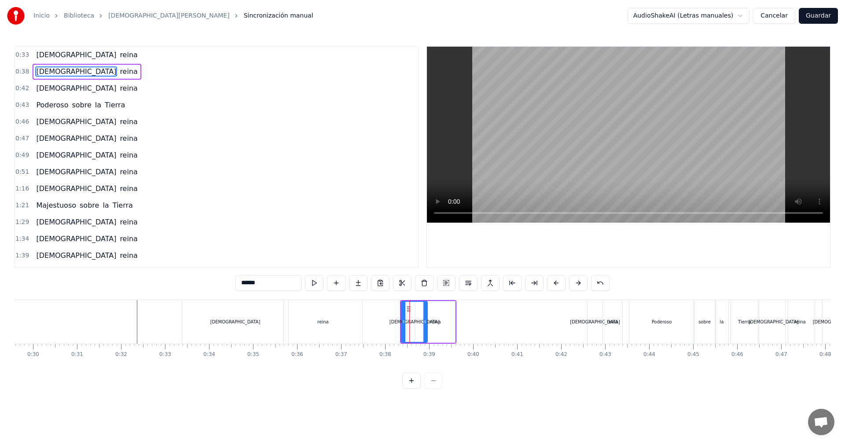
click at [437, 319] on div "reina" at bounding box center [434, 322] width 11 height 7
type input "*****"
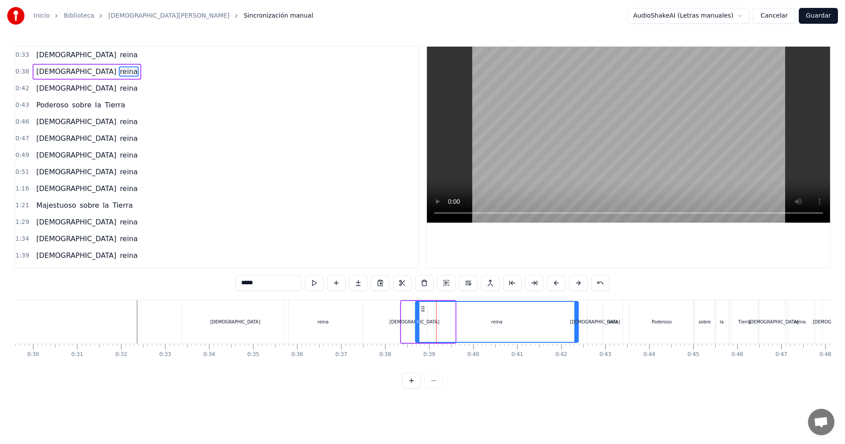
drag, startPoint x: 453, startPoint y: 323, endPoint x: 576, endPoint y: 327, distance: 123.3
click at [576, 327] on div at bounding box center [576, 322] width 4 height 40
drag, startPoint x: 418, startPoint y: 322, endPoint x: 485, endPoint y: 319, distance: 67.0
click at [485, 319] on icon at bounding box center [486, 321] width 4 height 7
click at [442, 322] on div "[DEMOGRAPHIC_DATA][PERSON_NAME]" at bounding box center [490, 322] width 180 height 44
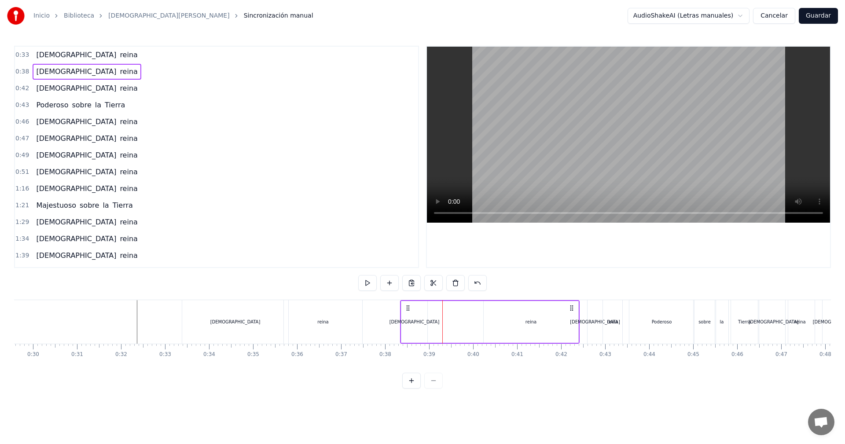
click at [406, 308] on icon at bounding box center [407, 307] width 7 height 7
click at [427, 323] on div "[DEMOGRAPHIC_DATA]" at bounding box center [414, 322] width 27 height 42
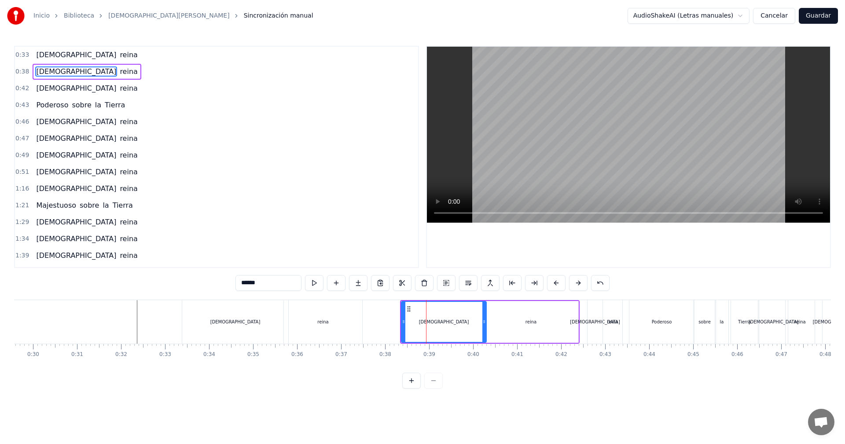
drag, startPoint x: 425, startPoint y: 323, endPoint x: 484, endPoint y: 321, distance: 59.0
click at [484, 321] on icon at bounding box center [484, 321] width 4 height 7
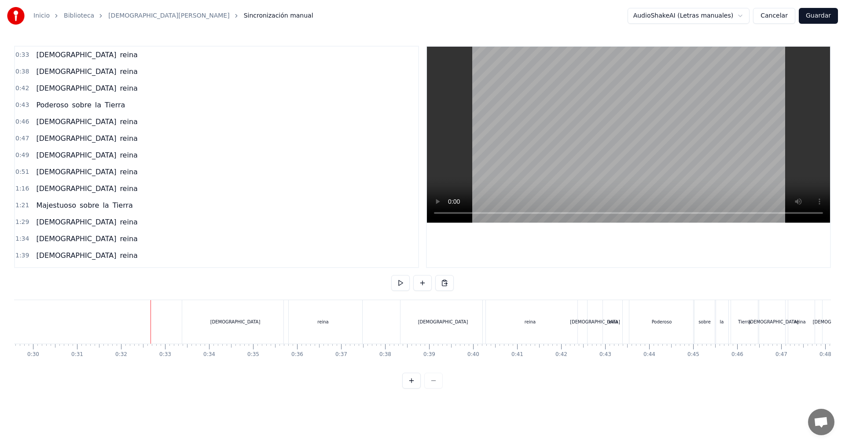
click at [396, 285] on button at bounding box center [400, 283] width 18 height 16
click at [403, 284] on button at bounding box center [400, 283] width 18 height 16
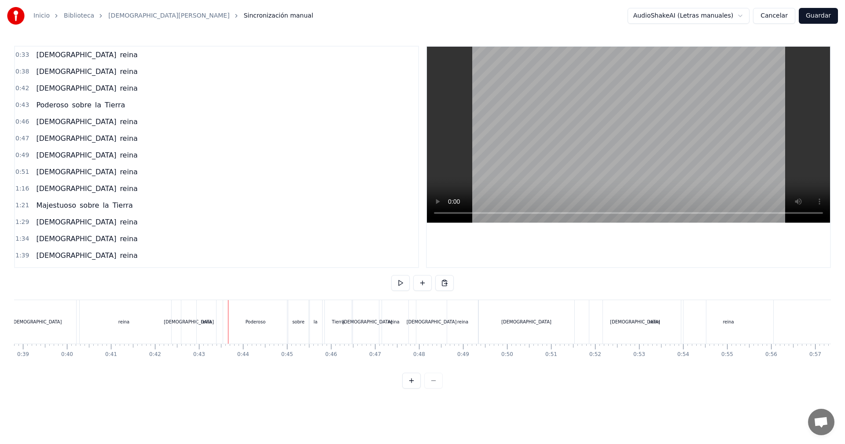
scroll to position [0, 1716]
click at [496, 315] on div "[DEMOGRAPHIC_DATA]" at bounding box center [517, 322] width 96 height 44
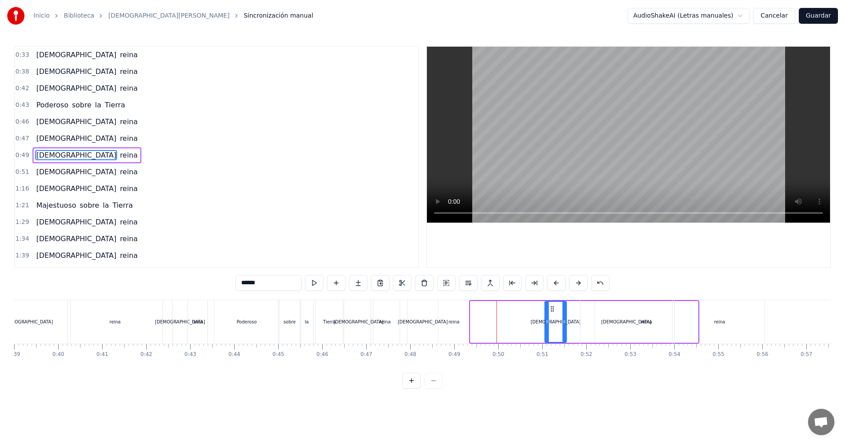
drag, startPoint x: 472, startPoint y: 322, endPoint x: 546, endPoint y: 319, distance: 74.4
click at [546, 319] on icon at bounding box center [547, 321] width 4 height 7
click at [585, 323] on div "[DEMOGRAPHIC_DATA]" at bounding box center [626, 322] width 92 height 44
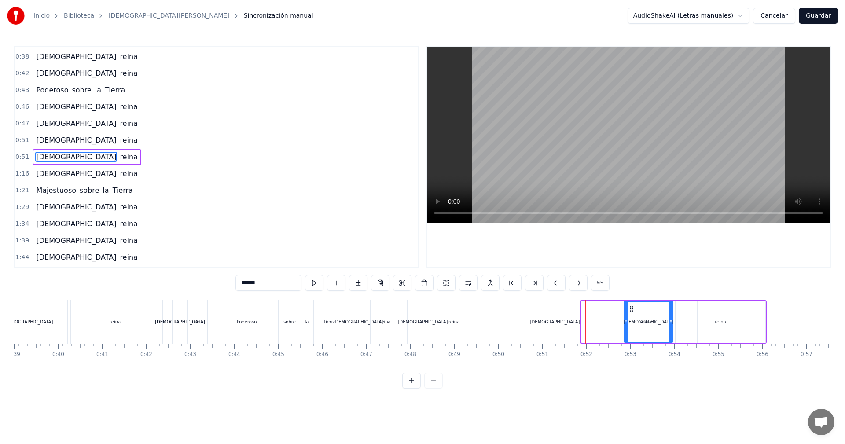
drag, startPoint x: 583, startPoint y: 323, endPoint x: 626, endPoint y: 323, distance: 42.7
click at [626, 323] on icon at bounding box center [626, 321] width 4 height 7
click at [664, 323] on div "[DEMOGRAPHIC_DATA]" at bounding box center [648, 322] width 48 height 40
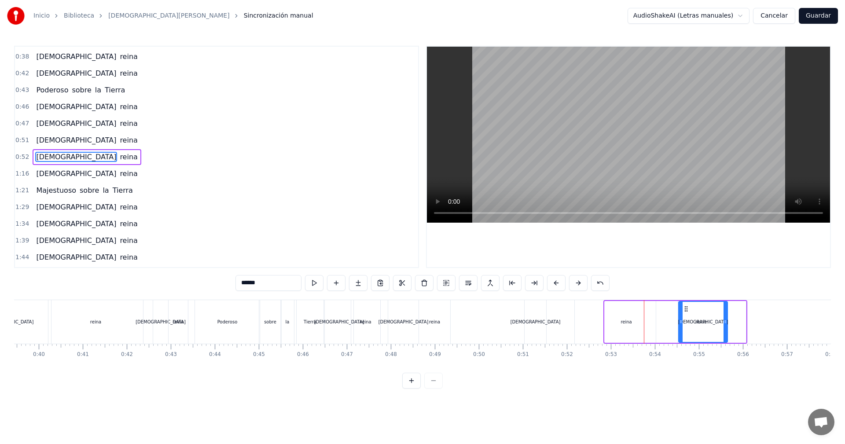
scroll to position [0, 1739]
drag, startPoint x: 632, startPoint y: 310, endPoint x: 664, endPoint y: 310, distance: 31.7
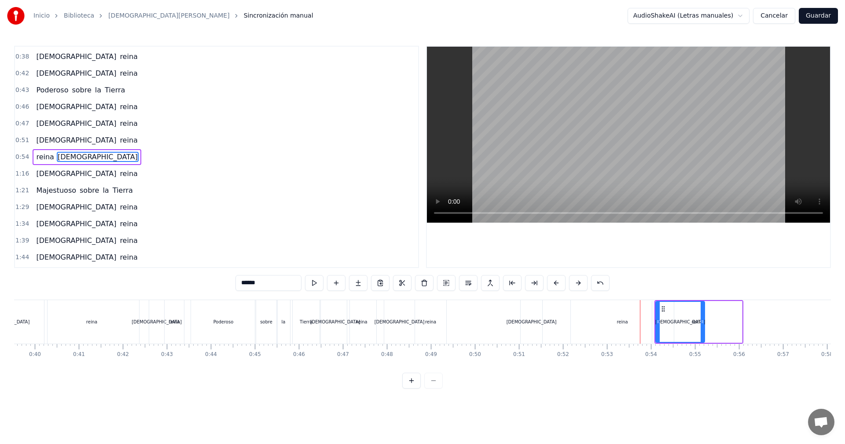
click at [627, 323] on div "reina" at bounding box center [622, 322] width 103 height 44
type input "*****"
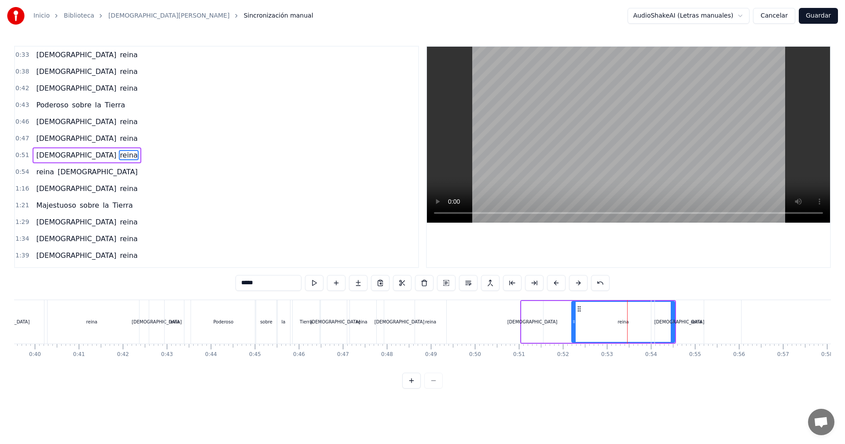
click at [551, 325] on div "[DEMOGRAPHIC_DATA][PERSON_NAME]" at bounding box center [598, 322] width 156 height 44
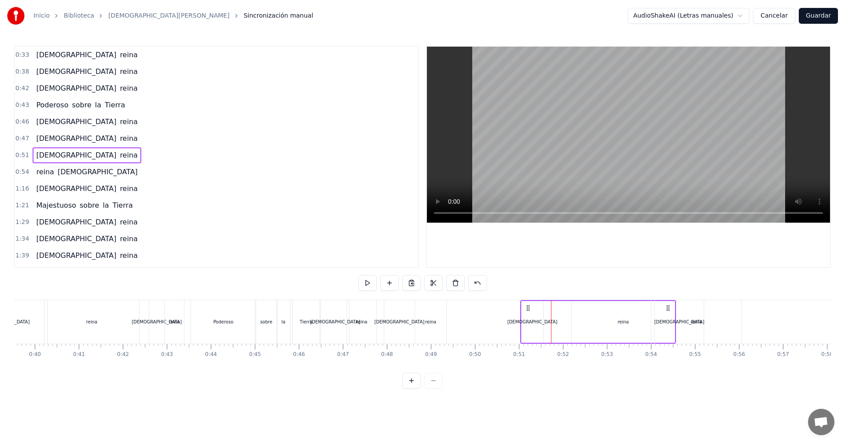
click at [543, 323] on div "[DEMOGRAPHIC_DATA]" at bounding box center [532, 322] width 22 height 42
click at [543, 323] on icon at bounding box center [541, 321] width 4 height 7
click at [546, 323] on div "[DEMOGRAPHIC_DATA][PERSON_NAME]" at bounding box center [598, 322] width 156 height 44
click at [535, 321] on div "[DEMOGRAPHIC_DATA]" at bounding box center [532, 322] width 50 height 7
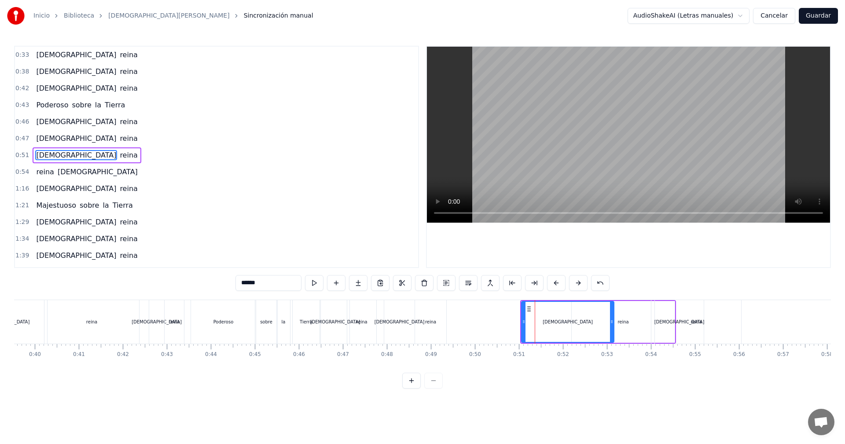
drag, startPoint x: 541, startPoint y: 324, endPoint x: 608, endPoint y: 326, distance: 66.9
click at [611, 325] on icon at bounding box center [612, 321] width 4 height 7
drag, startPoint x: 524, startPoint y: 321, endPoint x: 595, endPoint y: 322, distance: 71.7
click at [428, 323] on div "reina" at bounding box center [430, 322] width 11 height 7
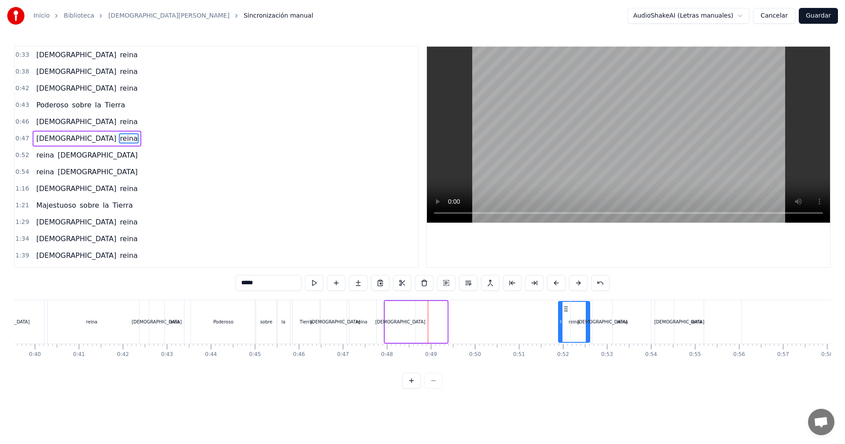
drag, startPoint x: 425, startPoint y: 308, endPoint x: 561, endPoint y: 318, distance: 136.3
click at [566, 317] on div "reina" at bounding box center [574, 322] width 30 height 40
click at [405, 325] on div "[DEMOGRAPHIC_DATA]" at bounding box center [400, 322] width 50 height 7
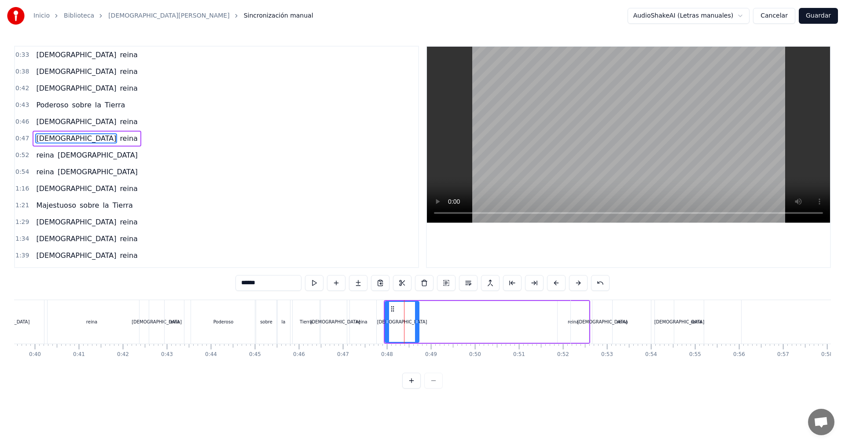
click at [418, 323] on icon at bounding box center [417, 321] width 4 height 7
drag, startPoint x: 396, startPoint y: 311, endPoint x: 542, endPoint y: 315, distance: 146.1
click at [542, 315] on div "[DEMOGRAPHIC_DATA]" at bounding box center [548, 322] width 33 height 40
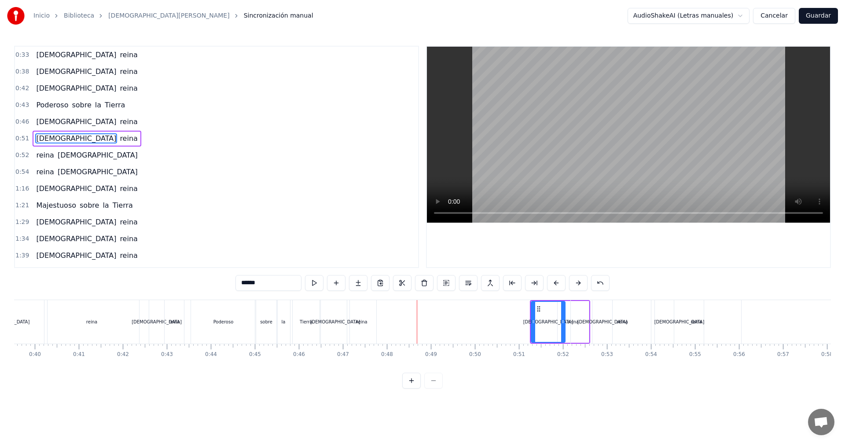
click at [357, 309] on div "reina" at bounding box center [361, 322] width 29 height 44
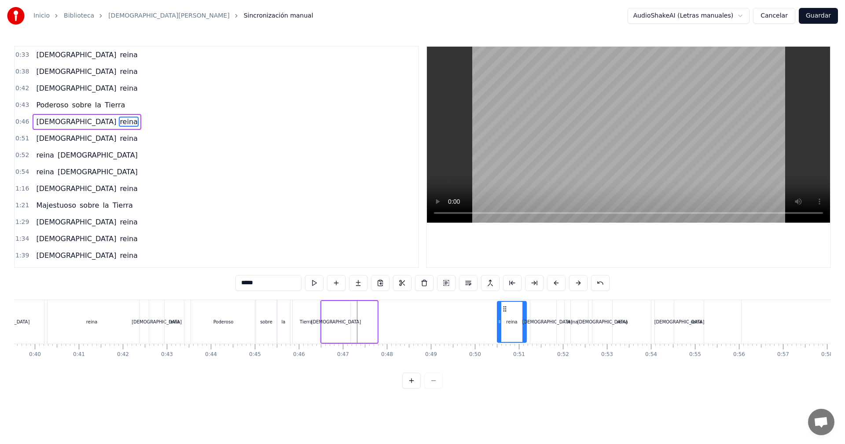
drag, startPoint x: 356, startPoint y: 310, endPoint x: 505, endPoint y: 315, distance: 149.3
click at [505, 315] on div "reina" at bounding box center [512, 322] width 28 height 40
click at [326, 307] on div "[DEMOGRAPHIC_DATA]" at bounding box center [336, 322] width 29 height 42
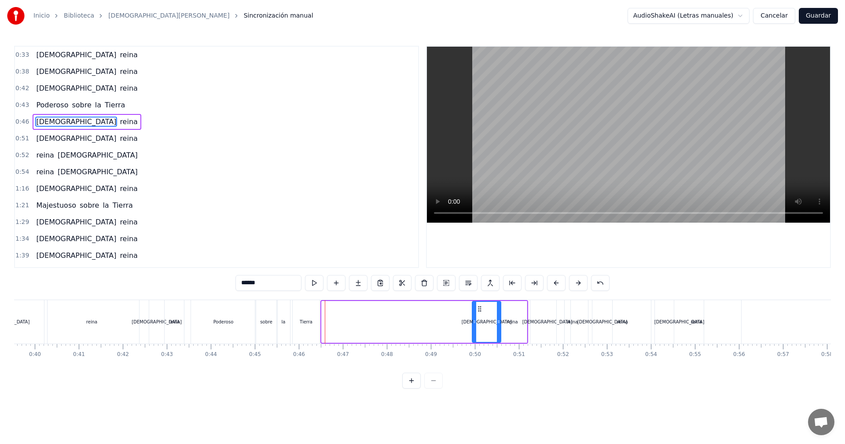
drag, startPoint x: 329, startPoint y: 307, endPoint x: 479, endPoint y: 317, distance: 150.8
click at [479, 317] on div "[DEMOGRAPHIC_DATA]" at bounding box center [487, 322] width 28 height 40
click at [298, 307] on div "Tierra" at bounding box center [306, 322] width 27 height 44
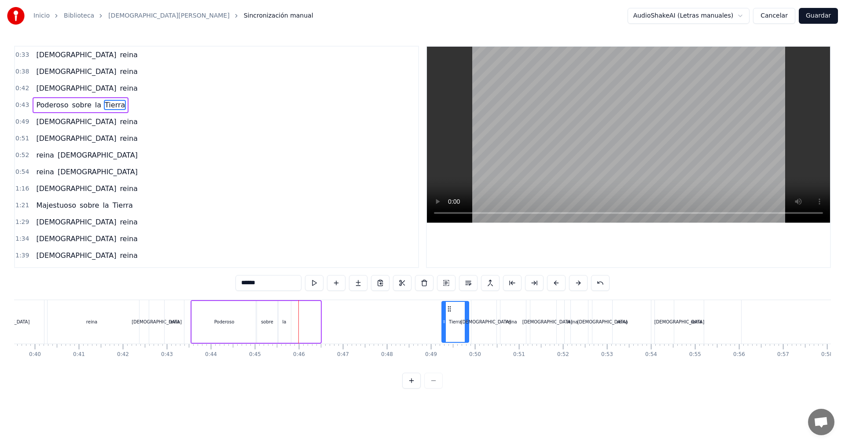
drag, startPoint x: 302, startPoint y: 307, endPoint x: 450, endPoint y: 318, distance: 148.7
click at [450, 318] on div "Tierra" at bounding box center [455, 322] width 26 height 40
click at [283, 307] on div "la" at bounding box center [284, 322] width 13 height 42
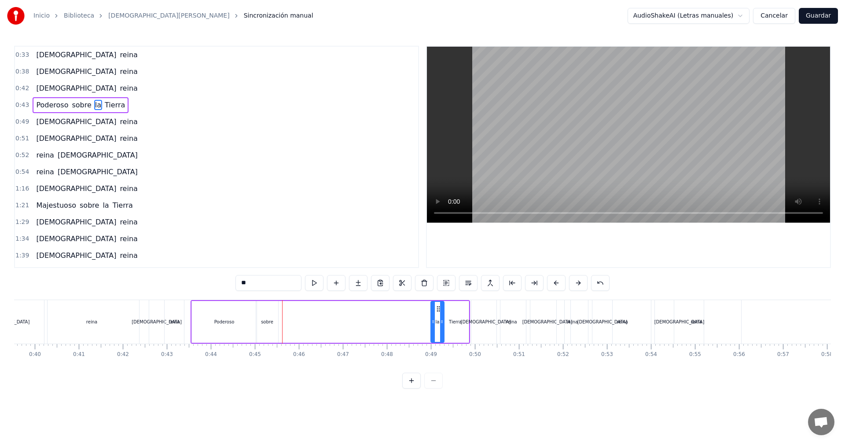
drag, startPoint x: 283, startPoint y: 307, endPoint x: 436, endPoint y: 314, distance: 153.3
click at [436, 314] on div "la" at bounding box center [437, 322] width 12 height 40
click at [262, 309] on div "sobre" at bounding box center [267, 322] width 22 height 42
drag, startPoint x: 265, startPoint y: 307, endPoint x: 419, endPoint y: 313, distance: 154.1
click at [419, 313] on div "sobre" at bounding box center [420, 322] width 21 height 40
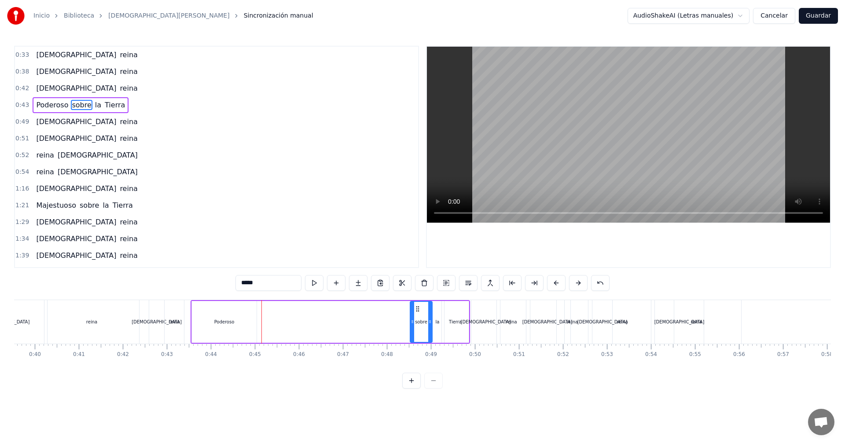
click at [210, 310] on div "Poderoso" at bounding box center [224, 322] width 65 height 42
drag, startPoint x: 198, startPoint y: 306, endPoint x: 380, endPoint y: 314, distance: 181.4
click at [380, 314] on div "Poderoso" at bounding box center [406, 322] width 64 height 40
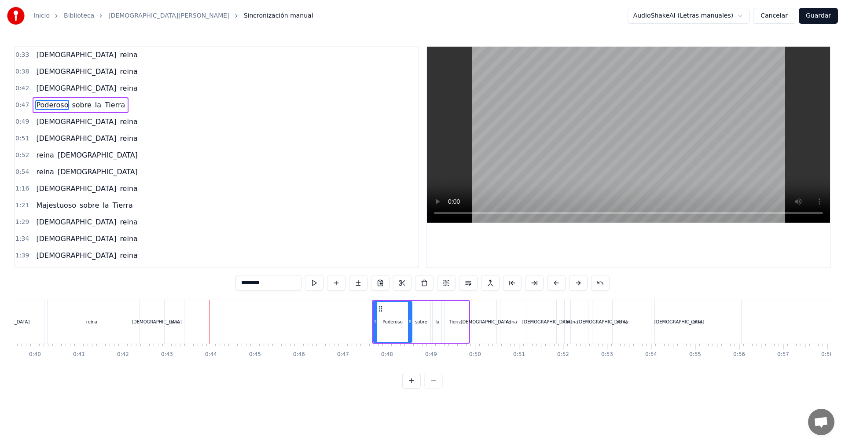
drag, startPoint x: 437, startPoint y: 321, endPoint x: 411, endPoint y: 320, distance: 26.4
click at [411, 320] on icon at bounding box center [410, 321] width 4 height 7
drag, startPoint x: 379, startPoint y: 311, endPoint x: 384, endPoint y: 311, distance: 4.8
click at [385, 311] on circle at bounding box center [385, 311] width 0 height 0
click at [176, 309] on div "reina" at bounding box center [174, 322] width 19 height 44
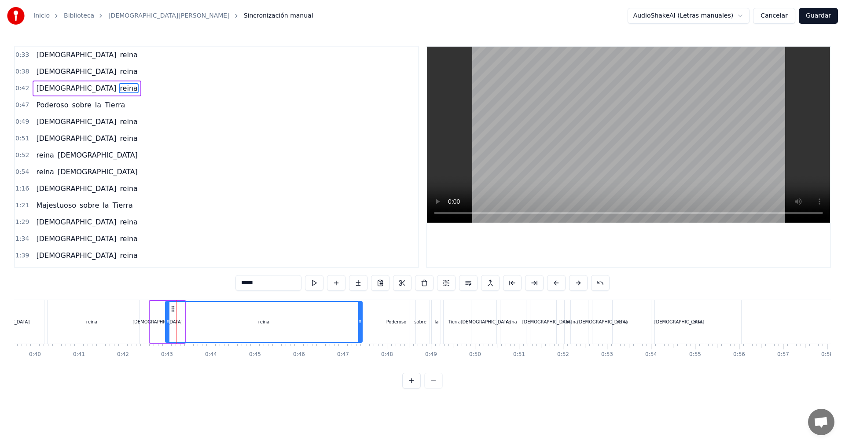
drag, startPoint x: 186, startPoint y: 320, endPoint x: 361, endPoint y: 326, distance: 174.8
click at [361, 326] on div at bounding box center [360, 322] width 4 height 40
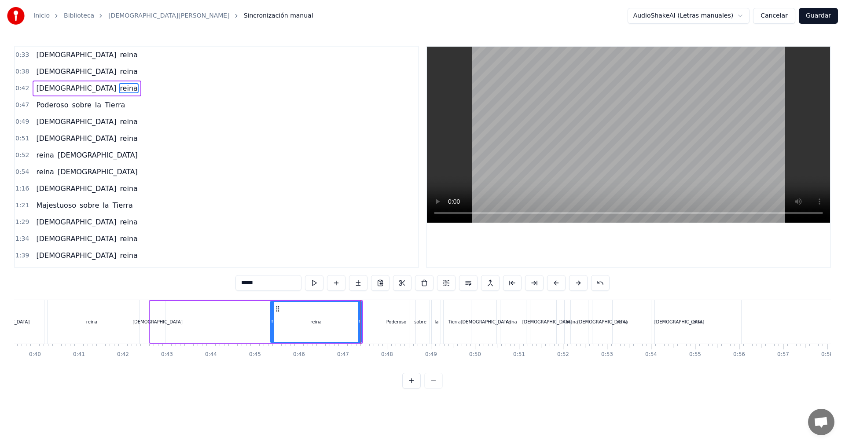
drag, startPoint x: 167, startPoint y: 323, endPoint x: 272, endPoint y: 322, distance: 104.7
click at [272, 322] on icon at bounding box center [273, 321] width 4 height 7
click at [162, 321] on div "[DEMOGRAPHIC_DATA]" at bounding box center [157, 322] width 50 height 7
type input "******"
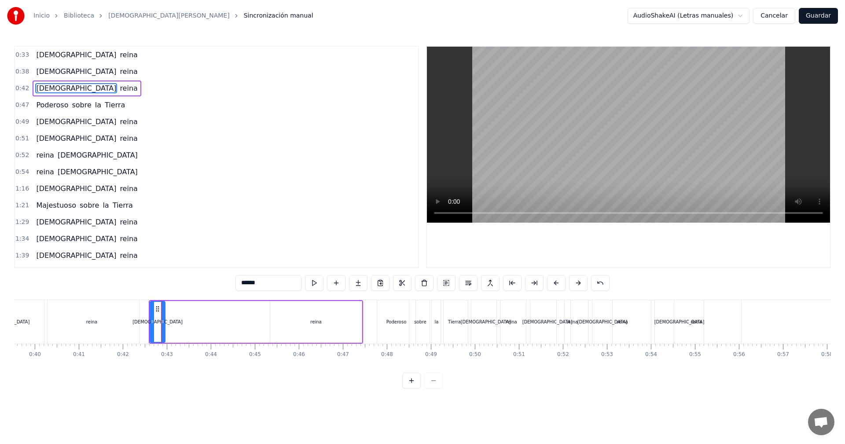
drag, startPoint x: 161, startPoint y: 322, endPoint x: 167, endPoint y: 321, distance: 5.4
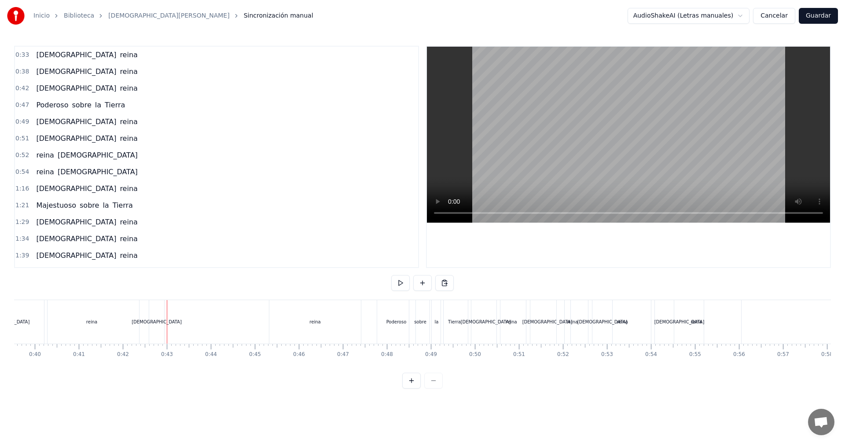
click at [158, 311] on div "[DEMOGRAPHIC_DATA]" at bounding box center [156, 322] width 15 height 44
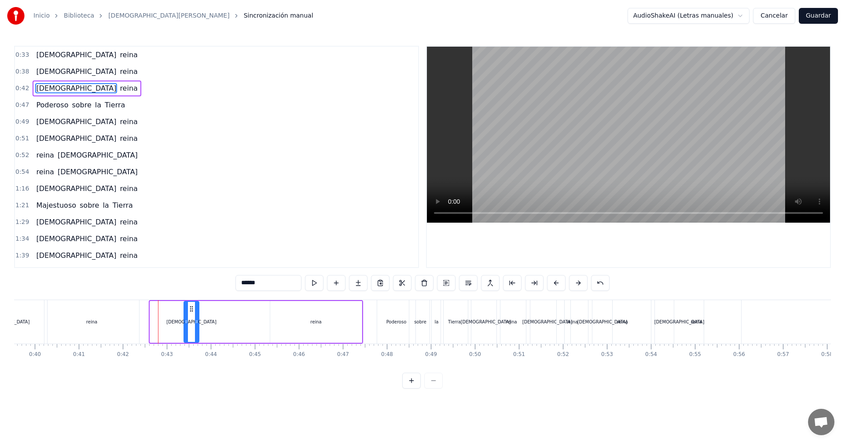
drag, startPoint x: 157, startPoint y: 308, endPoint x: 191, endPoint y: 308, distance: 33.9
click at [191, 308] on icon at bounding box center [191, 308] width 7 height 7
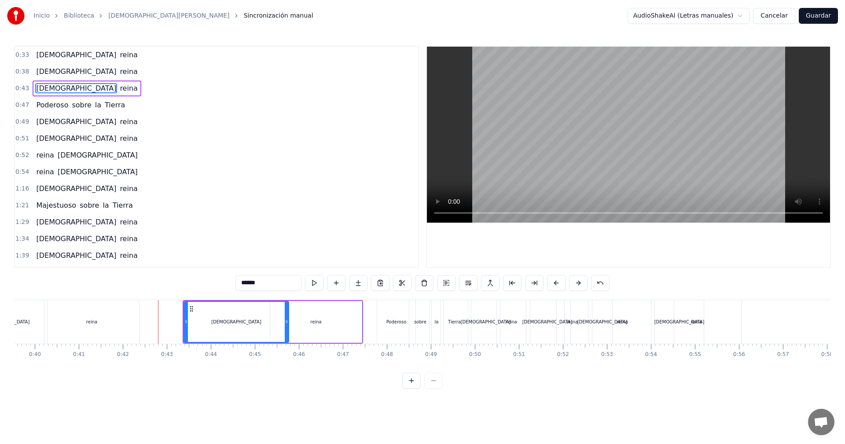
drag, startPoint x: 197, startPoint y: 322, endPoint x: 287, endPoint y: 326, distance: 89.9
click at [287, 326] on div at bounding box center [287, 322] width 4 height 40
click at [301, 322] on div "reina" at bounding box center [316, 322] width 92 height 42
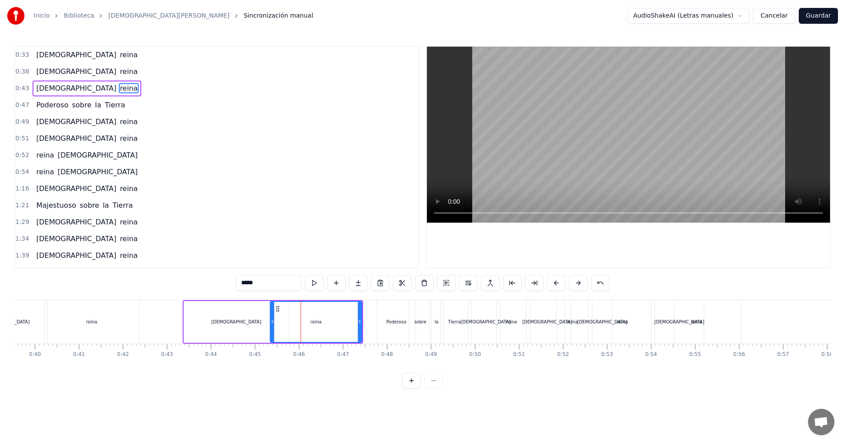
click at [37, 314] on div "[DEMOGRAPHIC_DATA]" at bounding box center [4, 322] width 85 height 44
type input "******"
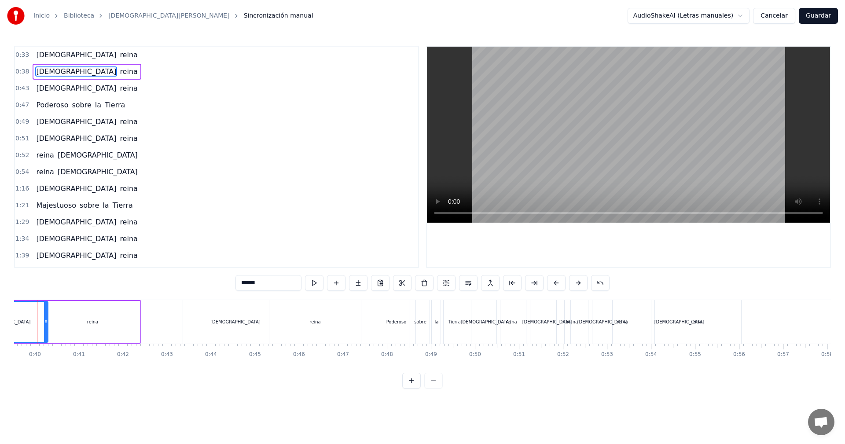
scroll to position [0, 1718]
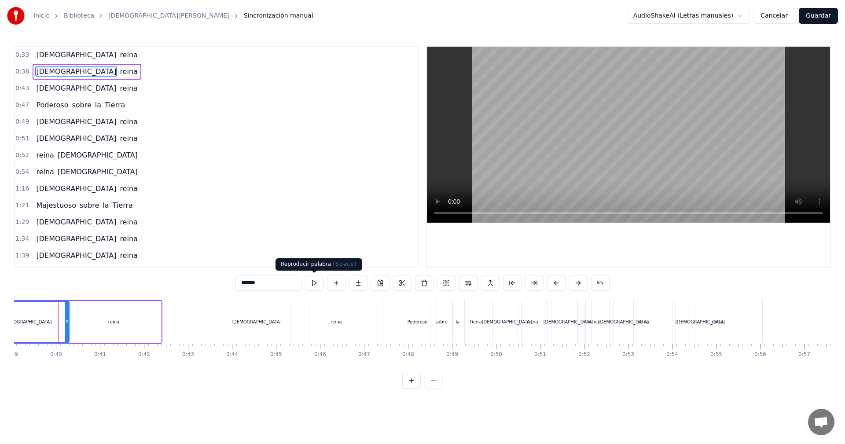
click at [315, 282] on button at bounding box center [314, 283] width 18 height 16
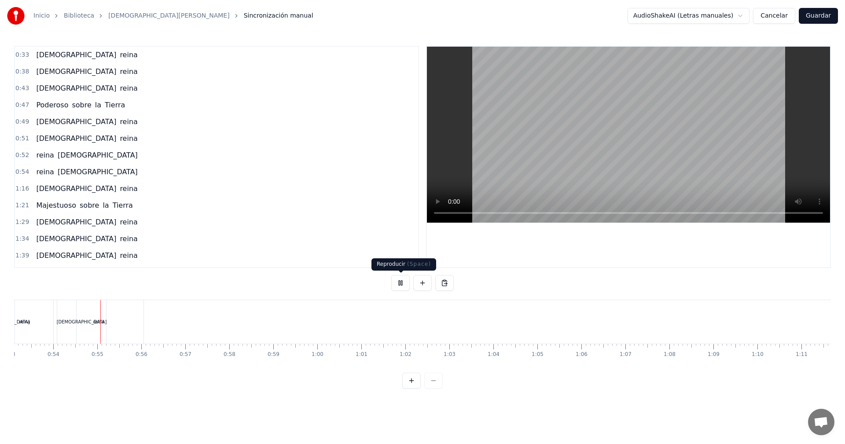
scroll to position [0, 2357]
click at [402, 282] on button at bounding box center [400, 283] width 18 height 16
drag, startPoint x: 175, startPoint y: 374, endPoint x: 187, endPoint y: 370, distance: 12.0
click at [193, 370] on div "0:33 [DEMOGRAPHIC_DATA][PERSON_NAME] 0:38 [DEMOGRAPHIC_DATA][PERSON_NAME] 0:43 …" at bounding box center [422, 217] width 817 height 343
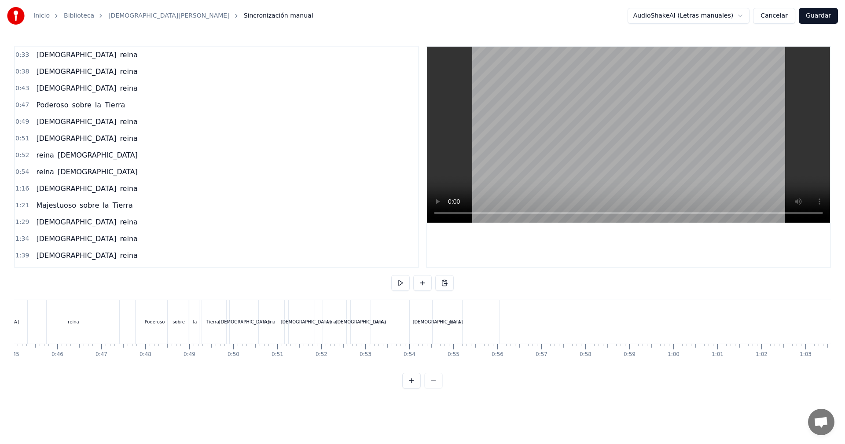
scroll to position [0, 1923]
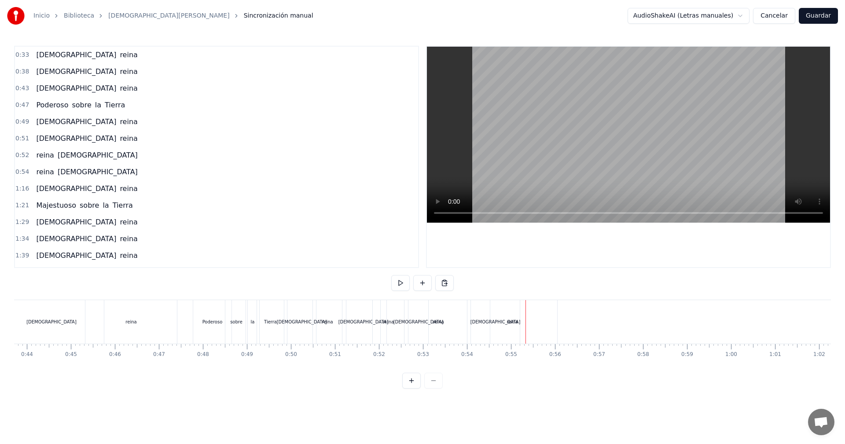
click at [527, 309] on div "reina" at bounding box center [512, 322] width 90 height 44
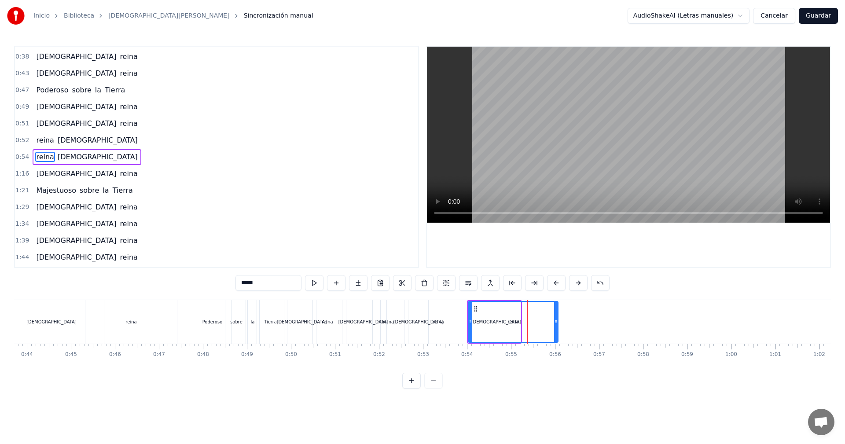
drag, startPoint x: 533, startPoint y: 306, endPoint x: 549, endPoint y: 309, distance: 15.6
click at [552, 308] on div "reina" at bounding box center [513, 322] width 89 height 40
drag, startPoint x: 496, startPoint y: 314, endPoint x: 514, endPoint y: 313, distance: 18.5
click at [495, 313] on div "reina" at bounding box center [513, 322] width 89 height 40
click at [536, 315] on div "reina" at bounding box center [513, 322] width 90 height 42
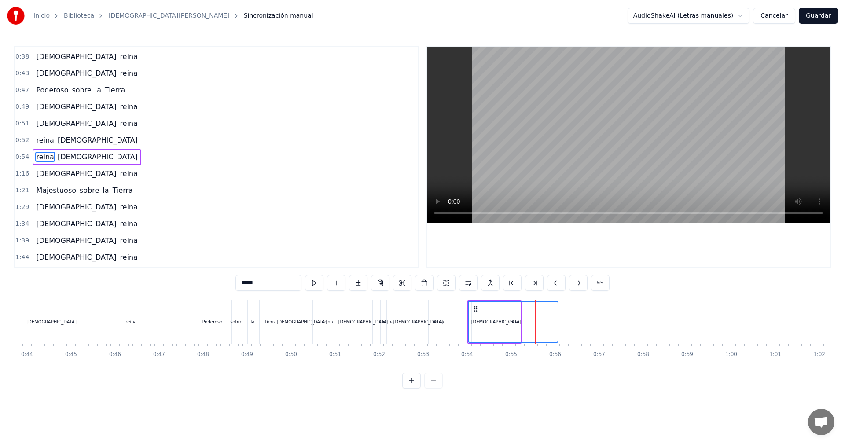
click at [528, 312] on div "reina" at bounding box center [513, 322] width 89 height 40
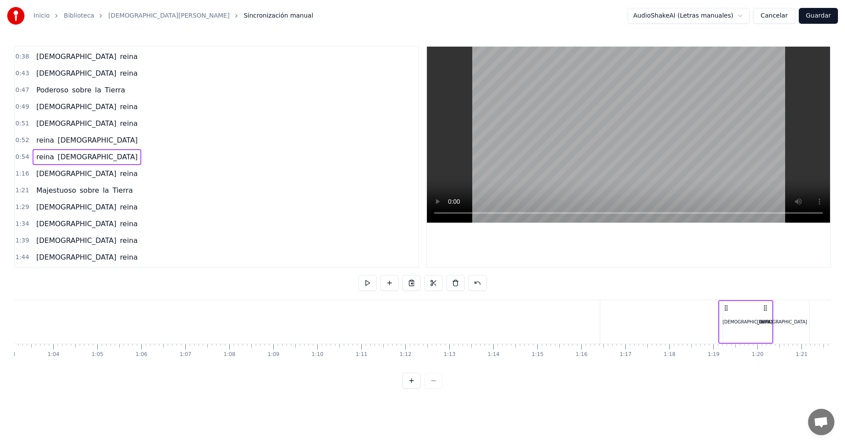
scroll to position [0, 2806]
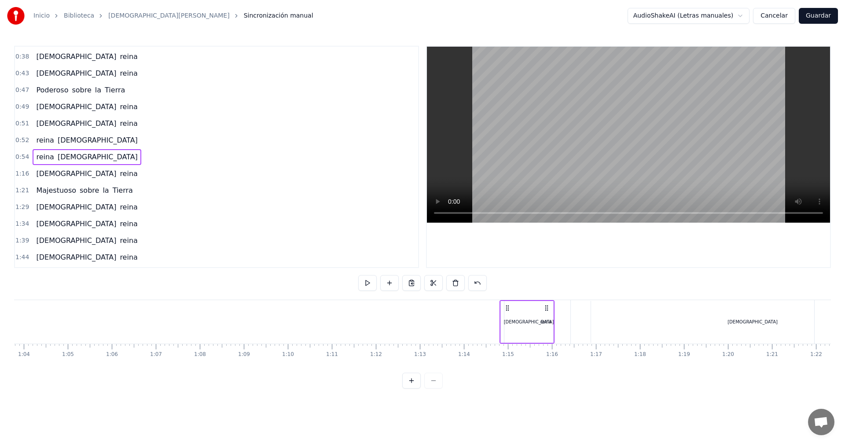
drag, startPoint x: 474, startPoint y: 307, endPoint x: 507, endPoint y: 321, distance: 35.9
click at [507, 321] on div "[PERSON_NAME][DEMOGRAPHIC_DATA]" at bounding box center [526, 322] width 55 height 44
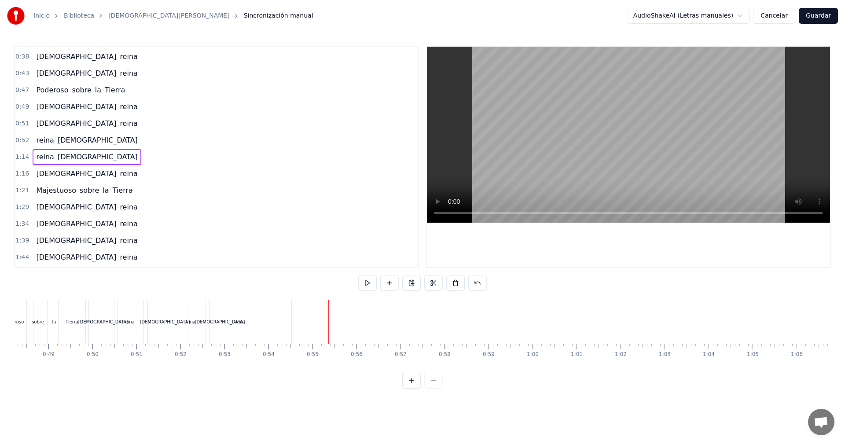
scroll to position [0, 2023]
click at [343, 319] on div "reina" at bounding box center [338, 322] width 11 height 7
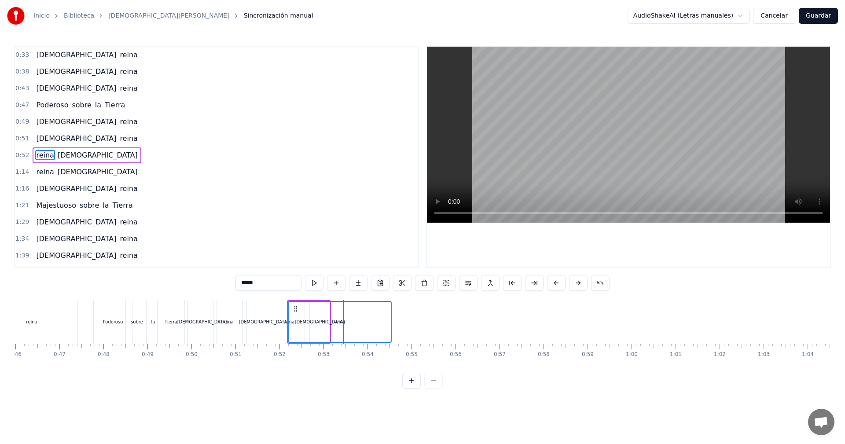
click at [313, 319] on div "reina" at bounding box center [340, 322] width 102 height 40
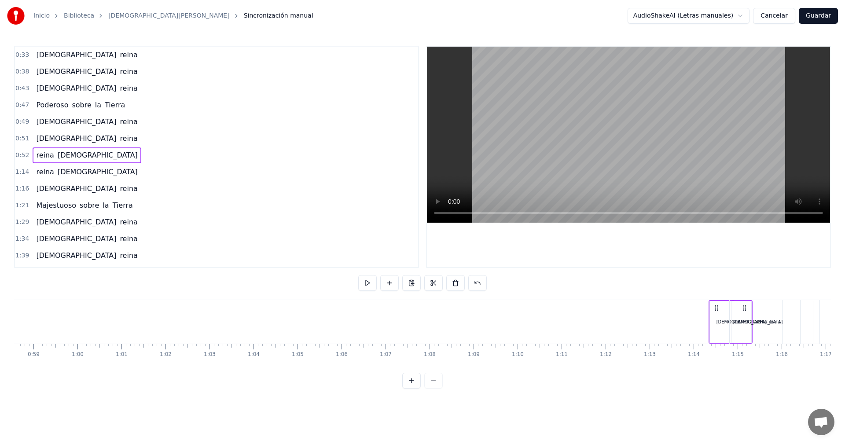
scroll to position [0, 2585]
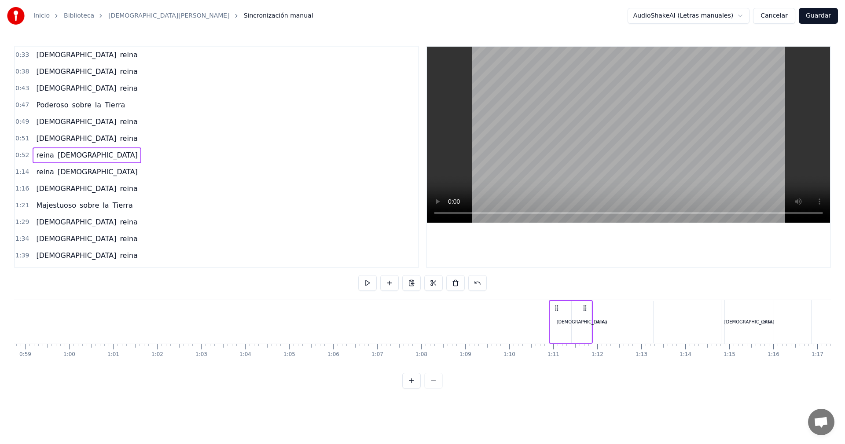
drag, startPoint x: 297, startPoint y: 309, endPoint x: 559, endPoint y: 343, distance: 264.0
click at [559, 343] on div "[PERSON_NAME][DEMOGRAPHIC_DATA]" at bounding box center [571, 322] width 44 height 44
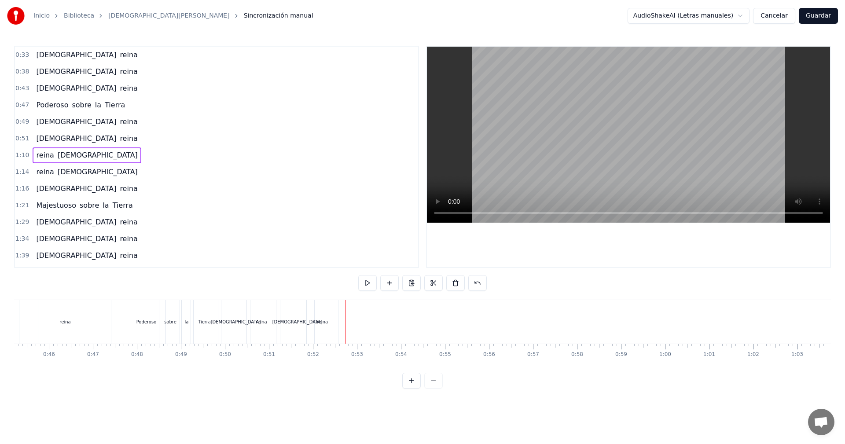
scroll to position [0, 1981]
click at [336, 330] on div "reina" at bounding box center [330, 322] width 31 height 44
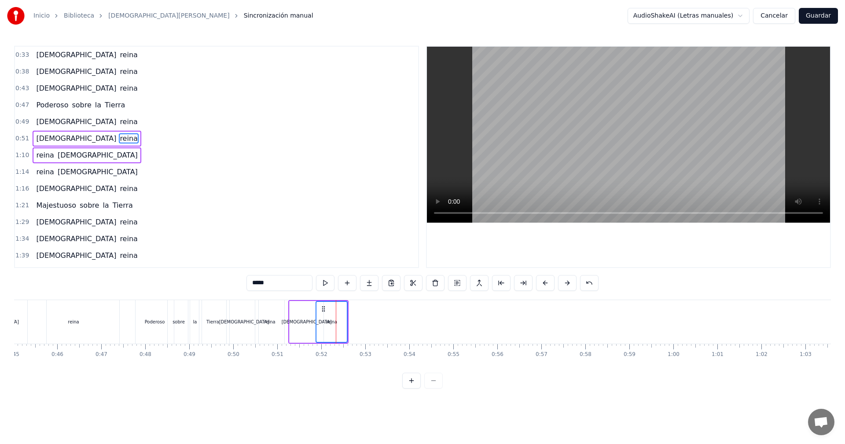
click at [307, 329] on div "[DEMOGRAPHIC_DATA]" at bounding box center [307, 322] width 34 height 42
drag, startPoint x: 294, startPoint y: 306, endPoint x: 311, endPoint y: 308, distance: 17.3
click at [312, 308] on div "[DEMOGRAPHIC_DATA]" at bounding box center [306, 322] width 33 height 40
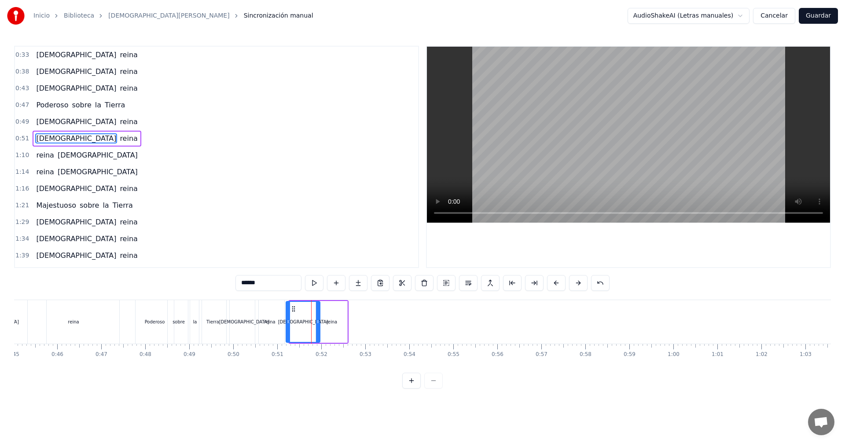
drag, startPoint x: 297, startPoint y: 310, endPoint x: 293, endPoint y: 307, distance: 4.7
click at [293, 307] on icon at bounding box center [293, 308] width 7 height 7
click at [329, 315] on div "reina" at bounding box center [331, 322] width 31 height 42
click at [301, 311] on div "[DEMOGRAPHIC_DATA]" at bounding box center [303, 322] width 34 height 42
click at [291, 307] on div "[DEMOGRAPHIC_DATA]" at bounding box center [302, 322] width 33 height 40
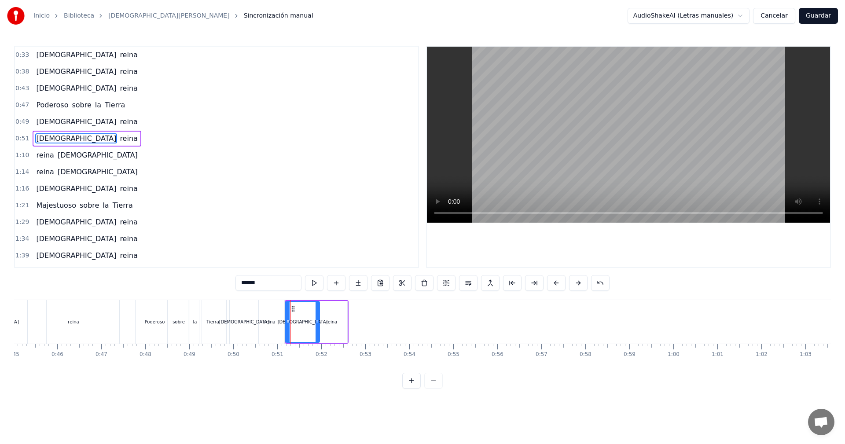
click at [291, 309] on icon at bounding box center [293, 308] width 7 height 7
click at [294, 309] on icon at bounding box center [293, 308] width 7 height 7
click at [329, 315] on div "reina" at bounding box center [331, 322] width 31 height 42
type input "*****"
click at [330, 335] on div "reina" at bounding box center [331, 322] width 30 height 40
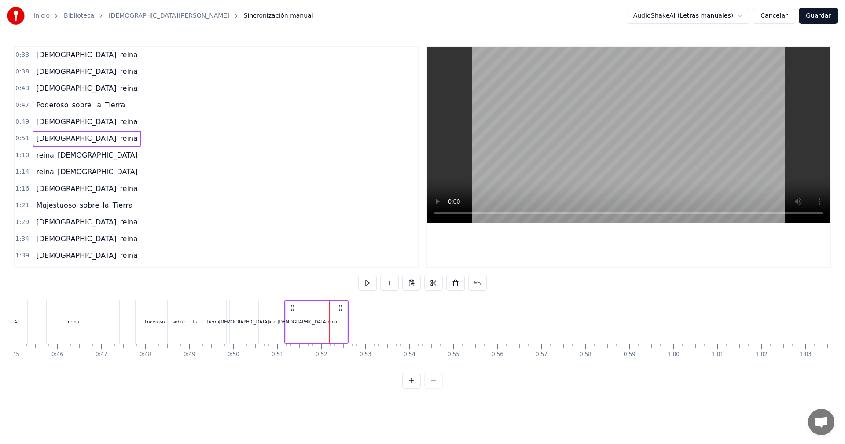
click at [306, 337] on div "[DEMOGRAPHIC_DATA]" at bounding box center [303, 322] width 34 height 42
click at [293, 307] on icon at bounding box center [296, 308] width 7 height 7
click at [294, 309] on icon at bounding box center [293, 308] width 7 height 7
click at [333, 326] on div "reina" at bounding box center [331, 322] width 31 height 42
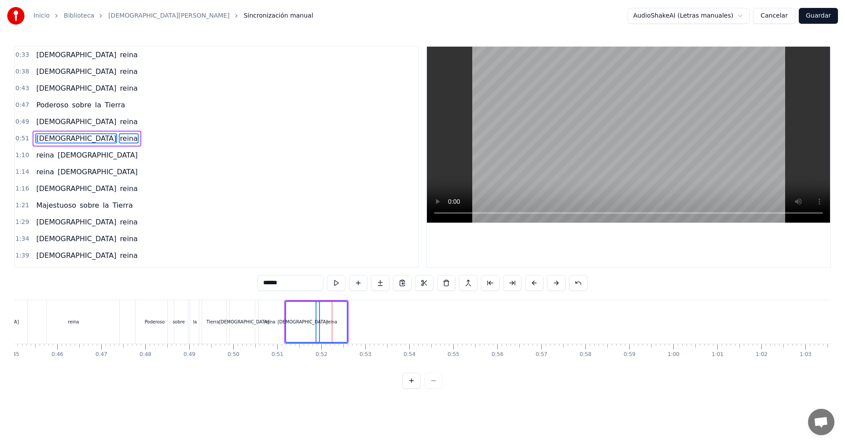
click at [304, 330] on div "[DEMOGRAPHIC_DATA]" at bounding box center [302, 322] width 33 height 40
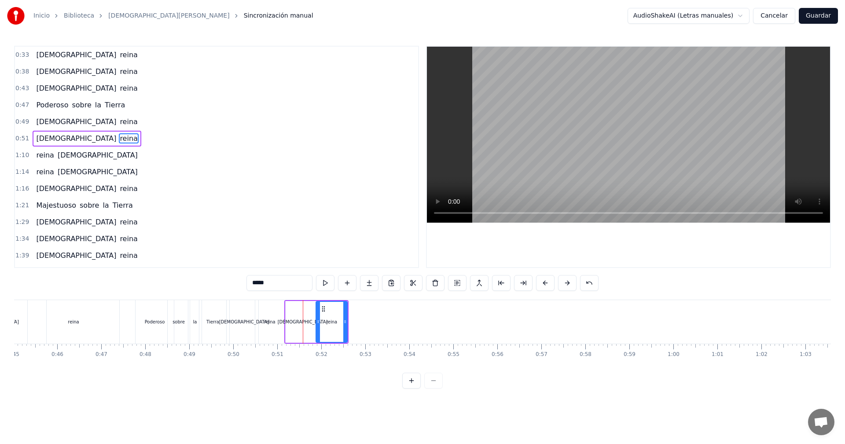
click at [291, 308] on div "[DEMOGRAPHIC_DATA]" at bounding box center [303, 322] width 34 height 42
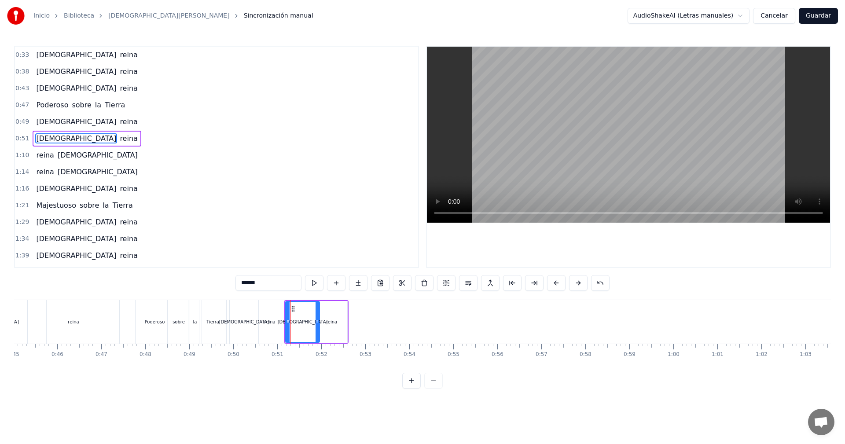
click at [292, 307] on circle at bounding box center [292, 306] width 0 height 0
click at [295, 310] on icon at bounding box center [293, 308] width 7 height 7
click at [331, 312] on div "reina" at bounding box center [331, 322] width 31 height 42
type input "*****"
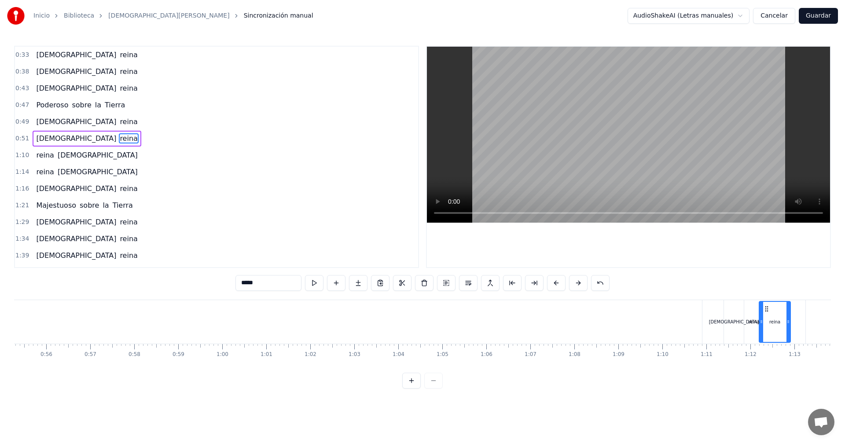
scroll to position [0, 2455]
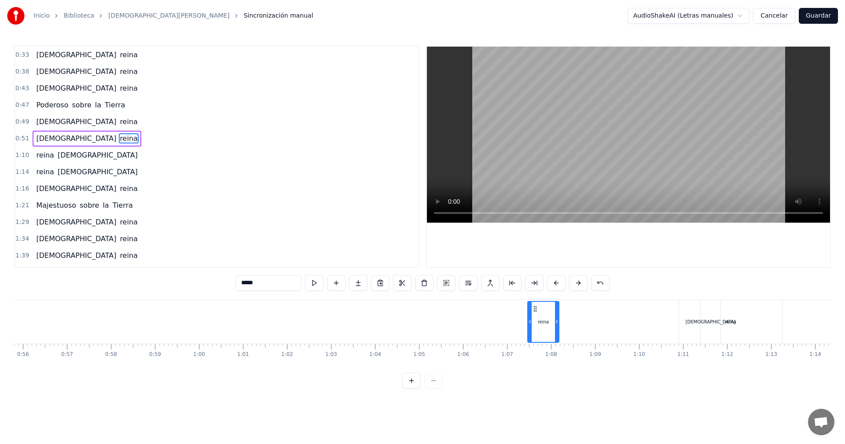
drag, startPoint x: 323, startPoint y: 309, endPoint x: 535, endPoint y: 329, distance: 212.6
click at [535, 329] on div "reina" at bounding box center [543, 322] width 30 height 40
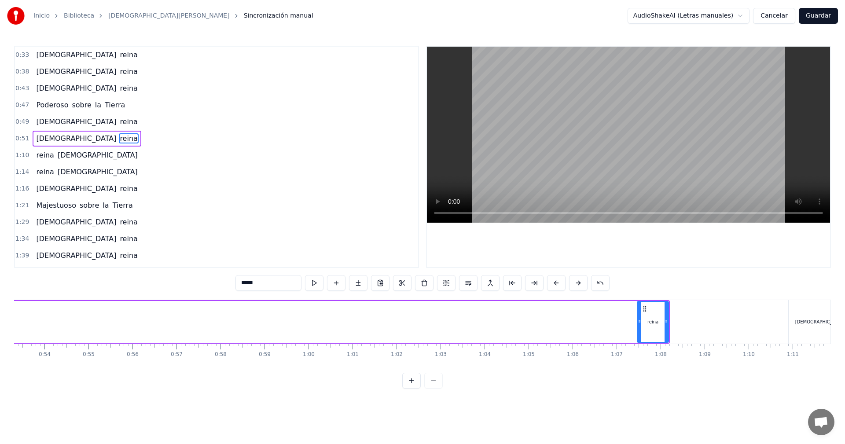
scroll to position [0, 1989]
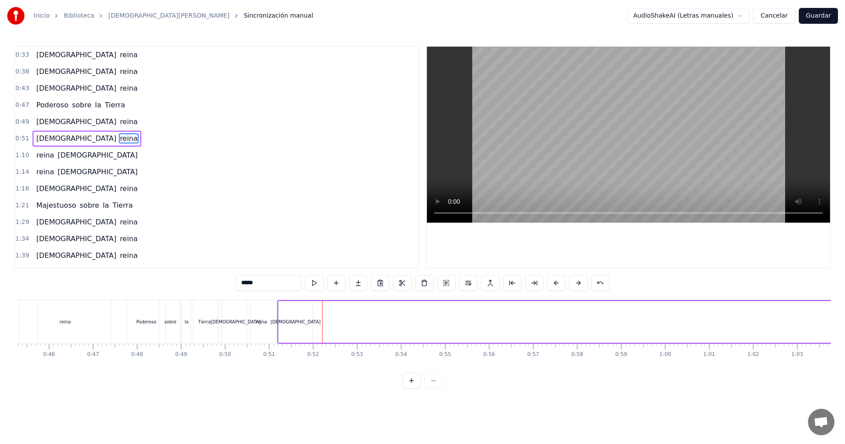
drag, startPoint x: 295, startPoint y: 309, endPoint x: 577, endPoint y: 340, distance: 283.3
click at [577, 340] on div "[DEMOGRAPHIC_DATA][PERSON_NAME]" at bounding box center [651, 322] width 749 height 44
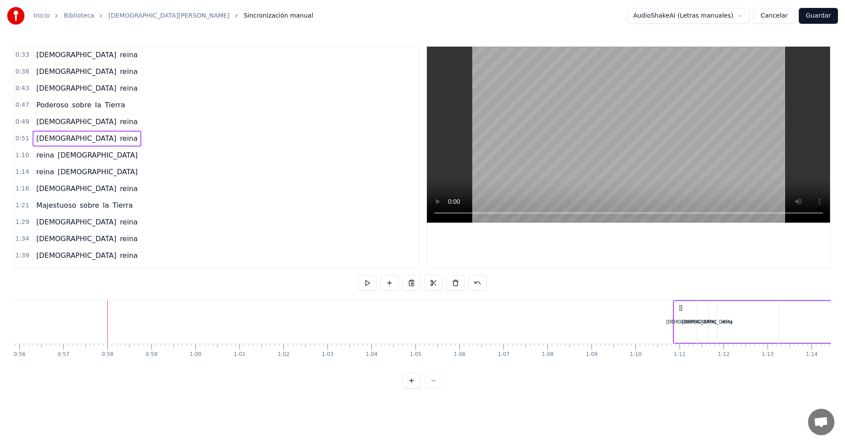
scroll to position [0, 2460]
drag, startPoint x: 287, startPoint y: 308, endPoint x: 535, endPoint y: 323, distance: 247.7
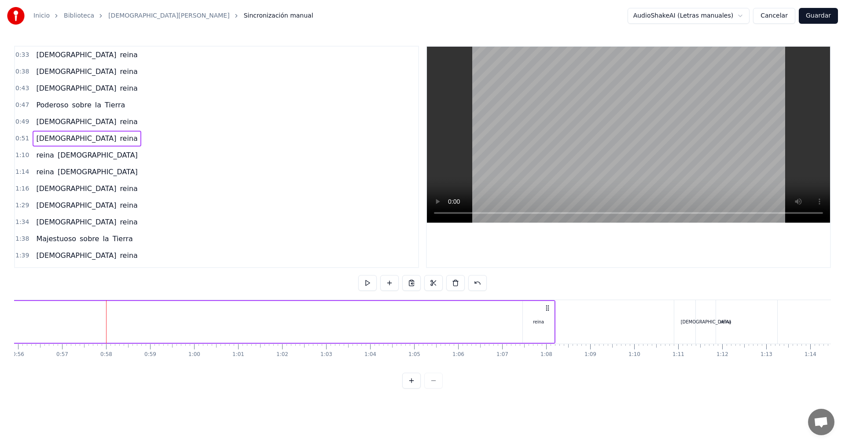
click at [734, 327] on div "reina" at bounding box center [725, 322] width 103 height 44
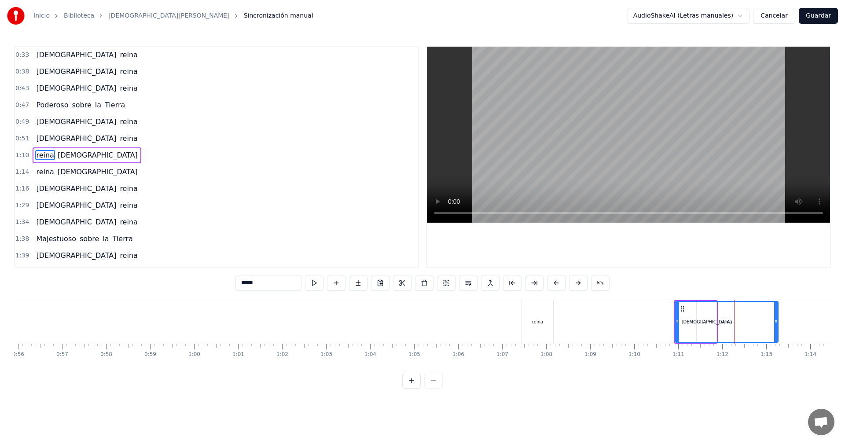
click at [535, 327] on div "reina" at bounding box center [537, 322] width 31 height 44
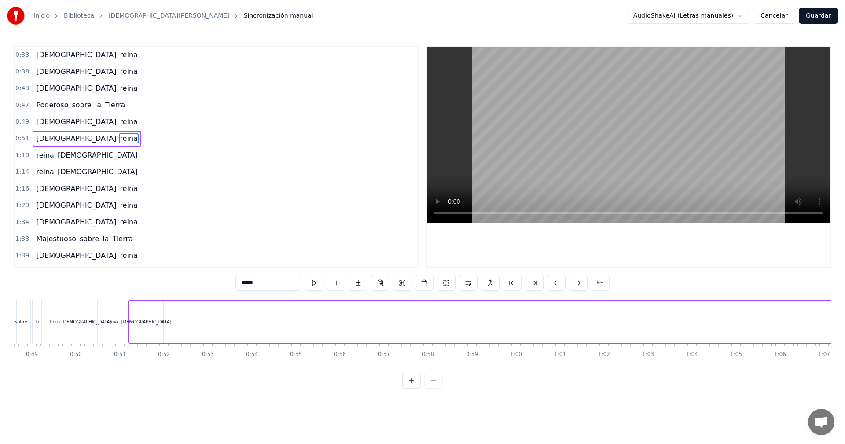
scroll to position [0, 2122]
drag, startPoint x: 175, startPoint y: 305, endPoint x: 240, endPoint y: 316, distance: 66.0
click at [250, 314] on div "[DEMOGRAPHIC_DATA][PERSON_NAME]" at bounding box center [518, 322] width 749 height 44
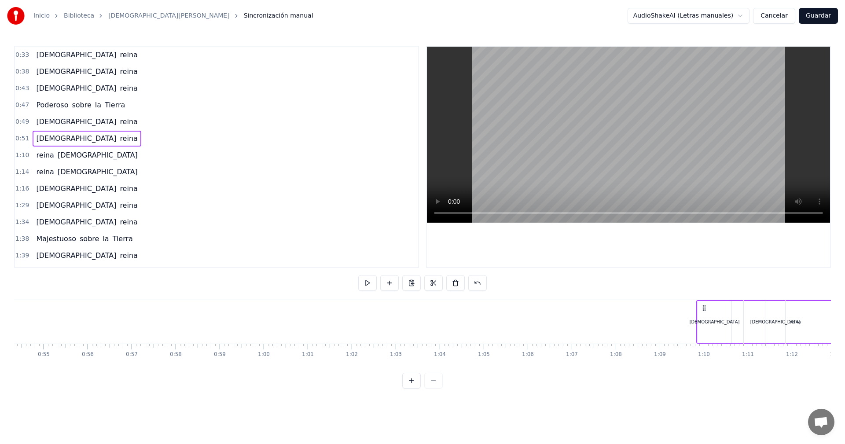
scroll to position [0, 2393]
drag, startPoint x: 155, startPoint y: 310, endPoint x: 680, endPoint y: 365, distance: 527.8
click at [680, 365] on div "[DEMOGRAPHIC_DATA][PERSON_NAME] [DEMOGRAPHIC_DATA][PERSON_NAME] [DEMOGRAPHIC_DA…" at bounding box center [422, 333] width 817 height 66
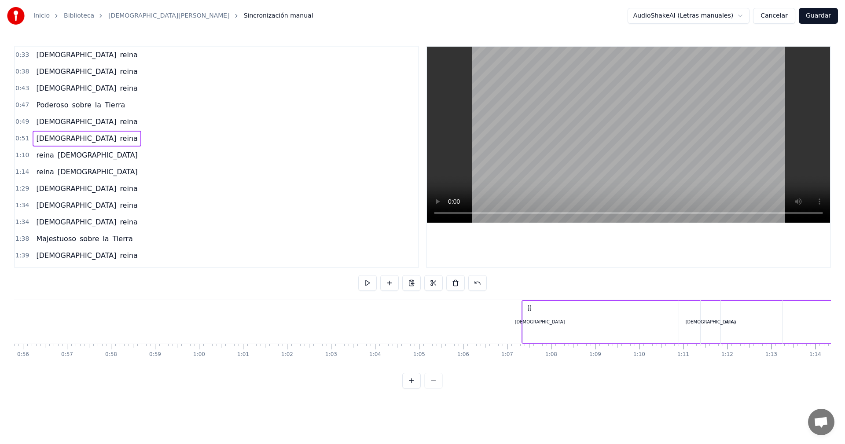
drag, startPoint x: 246, startPoint y: 306, endPoint x: 529, endPoint y: 334, distance: 285.2
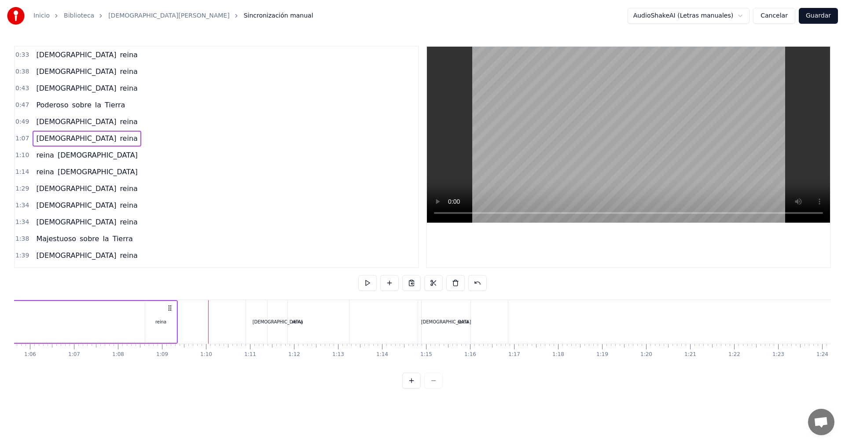
scroll to position [0, 2886]
drag, startPoint x: 767, startPoint y: 308, endPoint x: 237, endPoint y: 315, distance: 530.3
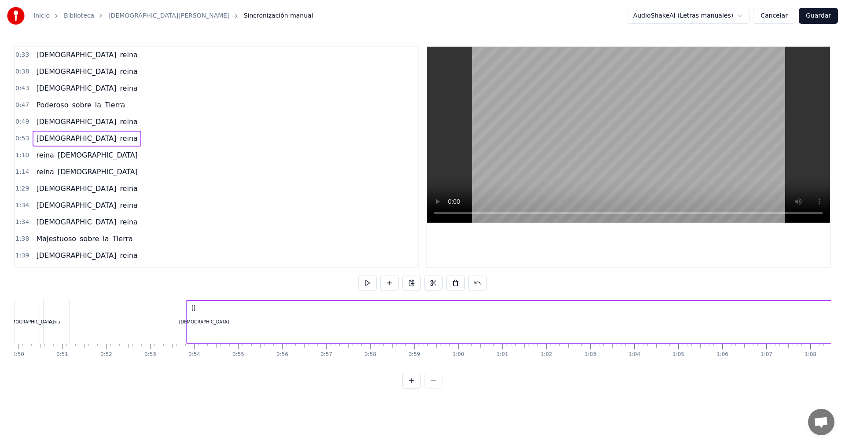
scroll to position [0, 2171]
click at [238, 322] on div "[DEMOGRAPHIC_DATA]" at bounding box center [229, 322] width 34 height 42
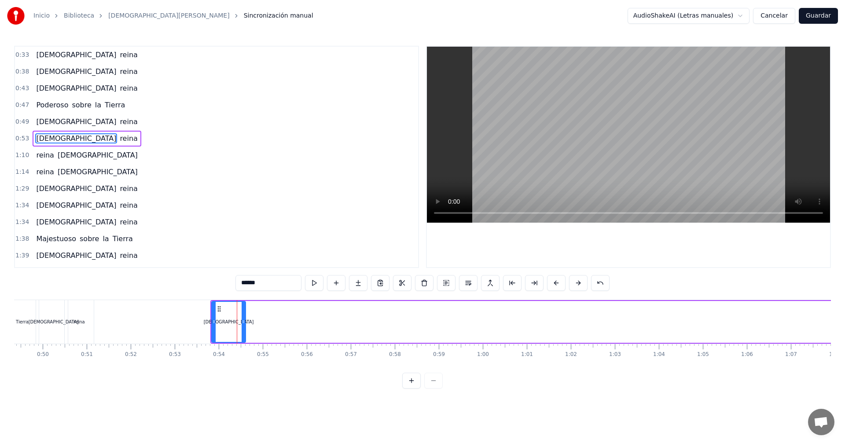
click at [239, 314] on div "[DEMOGRAPHIC_DATA]" at bounding box center [228, 322] width 33 height 40
drag, startPoint x: 221, startPoint y: 308, endPoint x: 658, endPoint y: 342, distance: 438.7
click at [658, 342] on div "[DEMOGRAPHIC_DATA]" at bounding box center [667, 322] width 35 height 42
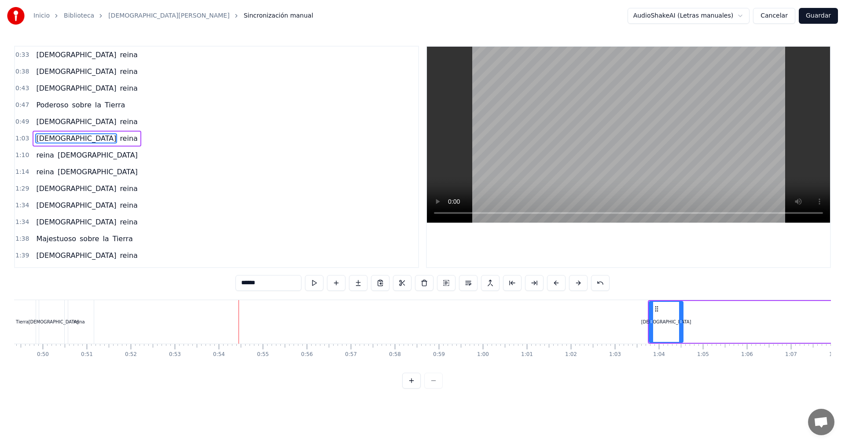
drag, startPoint x: 660, startPoint y: 308, endPoint x: 708, endPoint y: 315, distance: 48.5
click at [733, 315] on div "[DEMOGRAPHIC_DATA][PERSON_NAME]" at bounding box center [804, 322] width 312 height 44
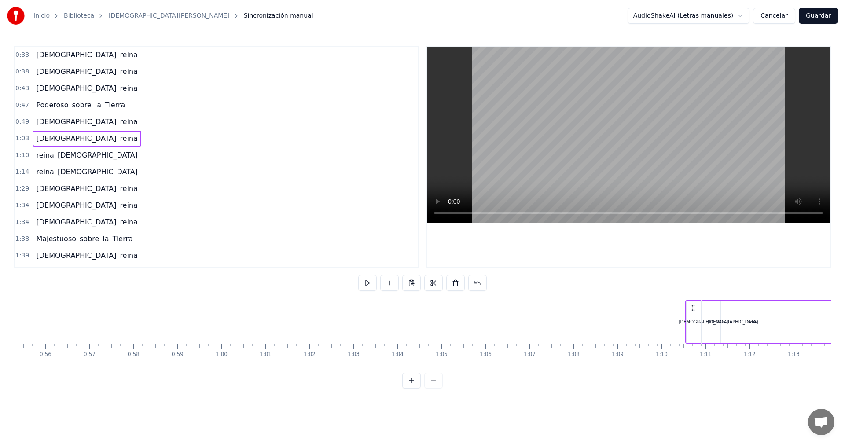
scroll to position [0, 2439]
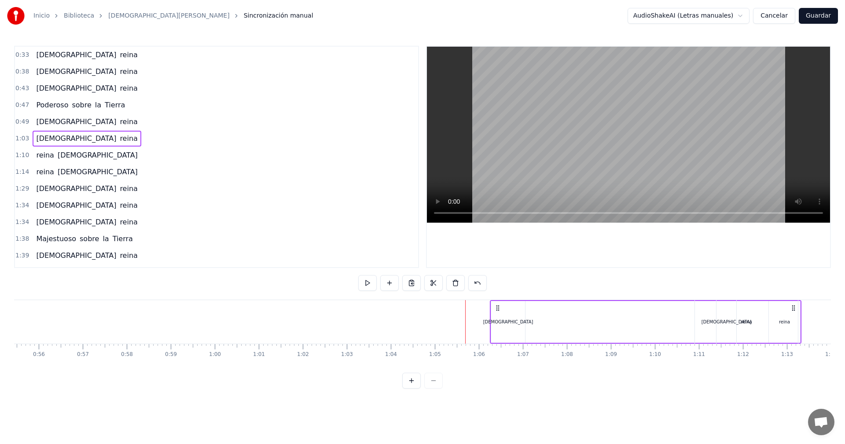
drag, startPoint x: 654, startPoint y: 308, endPoint x: 496, endPoint y: 312, distance: 157.6
click at [496, 312] on div "[DEMOGRAPHIC_DATA][PERSON_NAME]" at bounding box center [646, 322] width 312 height 44
click at [492, 312] on div "[DEMOGRAPHIC_DATA]" at bounding box center [508, 322] width 34 height 42
click at [790, 304] on div "reina" at bounding box center [746, 322] width 103 height 44
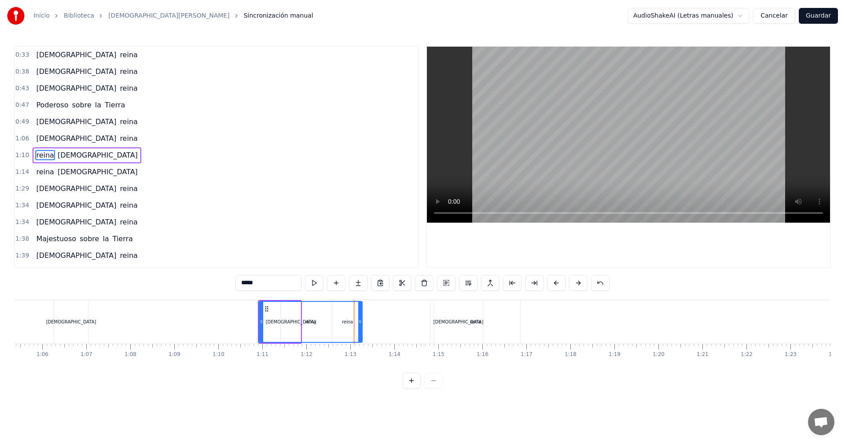
scroll to position [0, 2818]
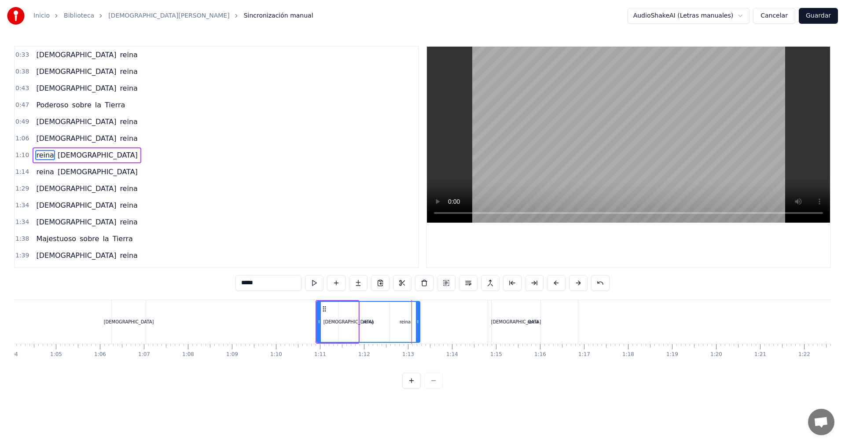
click at [121, 315] on div "[DEMOGRAPHIC_DATA]" at bounding box center [129, 322] width 34 height 44
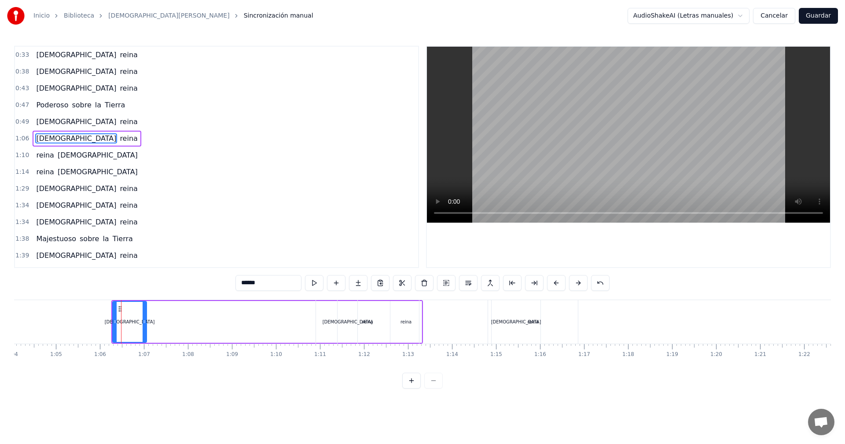
click at [420, 323] on div "reina" at bounding box center [405, 322] width 31 height 42
type input "*****"
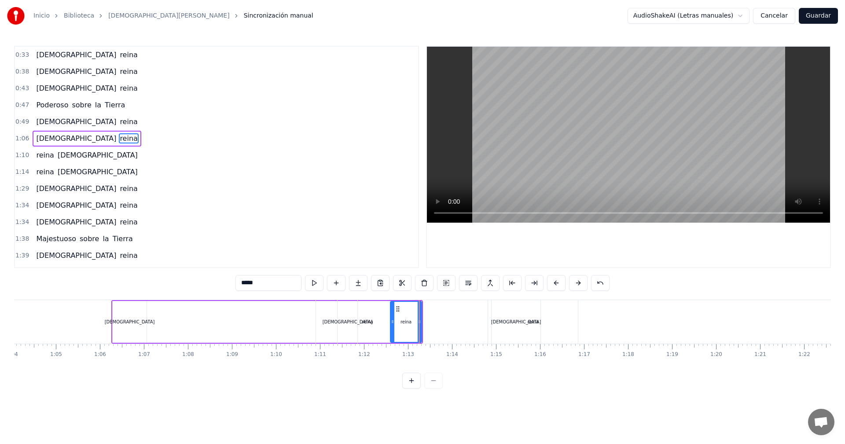
drag, startPoint x: 398, startPoint y: 309, endPoint x: 308, endPoint y: 313, distance: 89.8
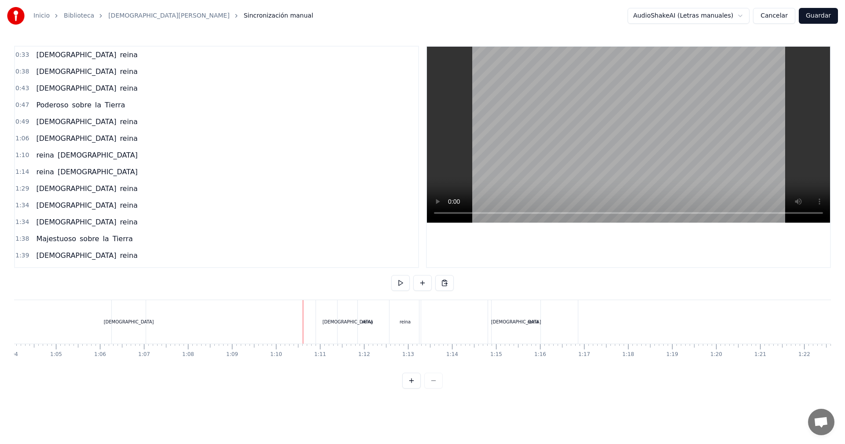
click at [408, 323] on div "reina" at bounding box center [367, 322] width 103 height 44
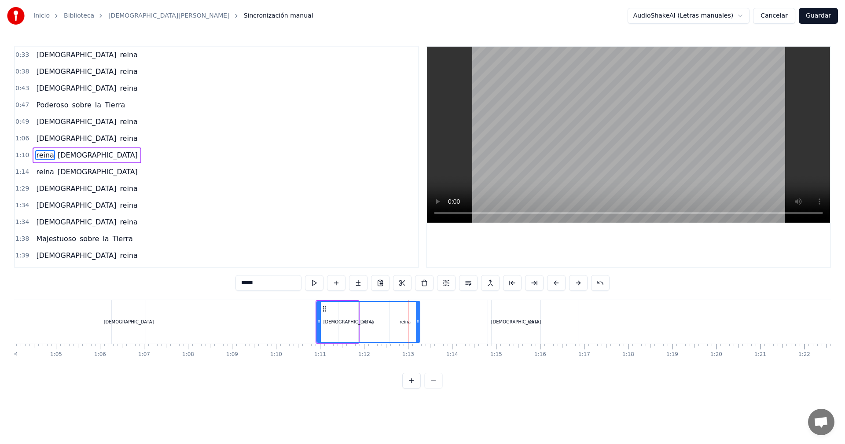
click at [415, 318] on div "reina" at bounding box center [368, 322] width 102 height 40
click at [135, 323] on div "[DEMOGRAPHIC_DATA]" at bounding box center [129, 322] width 50 height 7
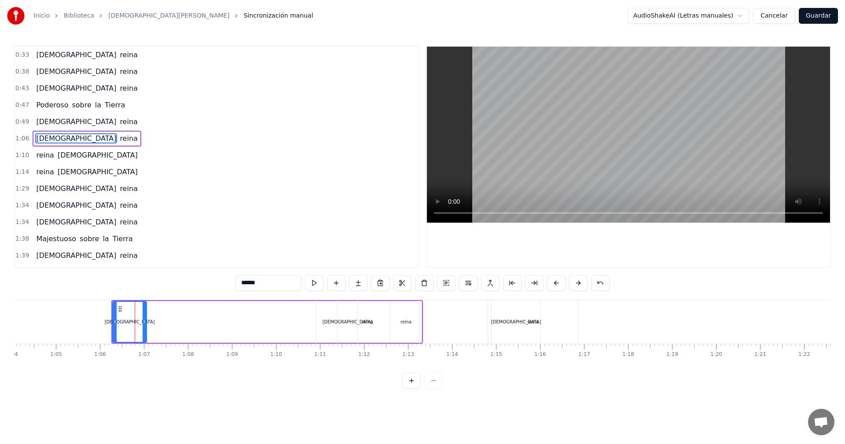
click at [419, 316] on div "reina" at bounding box center [367, 322] width 104 height 44
type input "*****"
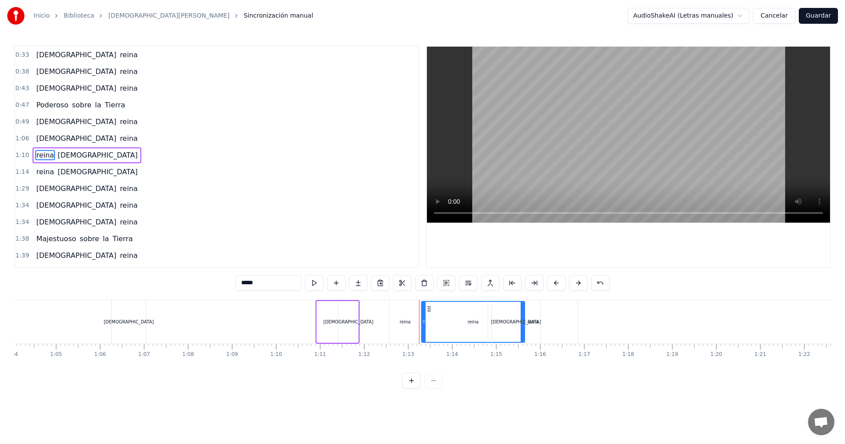
drag, startPoint x: 323, startPoint y: 308, endPoint x: 428, endPoint y: 318, distance: 105.2
click at [402, 325] on div "reina" at bounding box center [405, 322] width 11 height 7
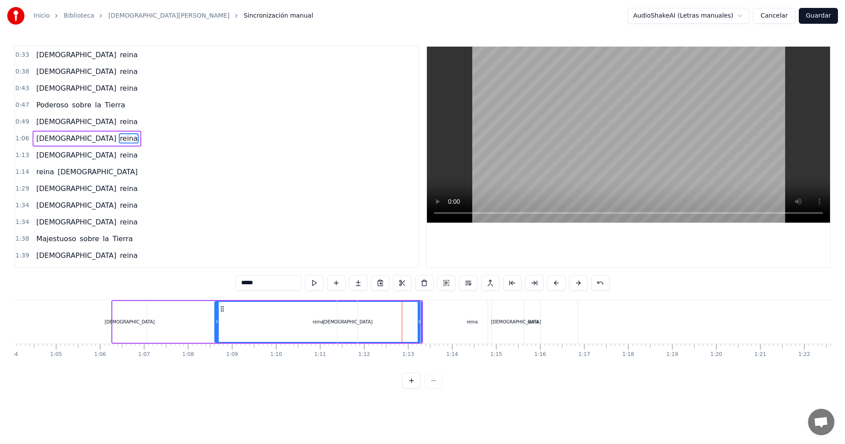
drag, startPoint x: 393, startPoint y: 319, endPoint x: 220, endPoint y: 315, distance: 172.5
click at [219, 315] on div at bounding box center [217, 322] width 4 height 40
click at [416, 323] on div "[DEMOGRAPHIC_DATA][PERSON_NAME]" at bounding box center [431, 322] width 189 height 44
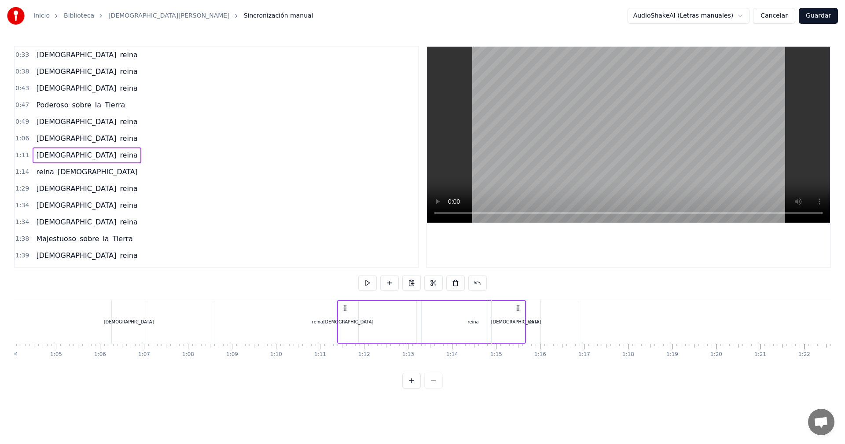
click at [321, 323] on div "reina" at bounding box center [317, 322] width 11 height 7
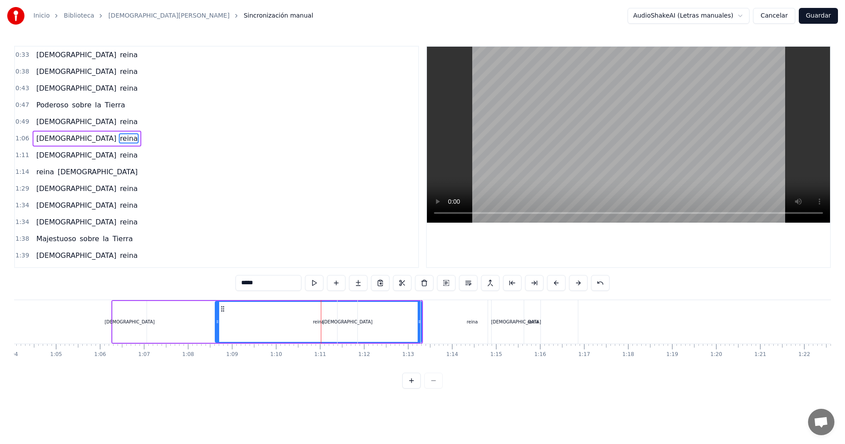
click at [131, 315] on div "[DEMOGRAPHIC_DATA]" at bounding box center [130, 322] width 34 height 42
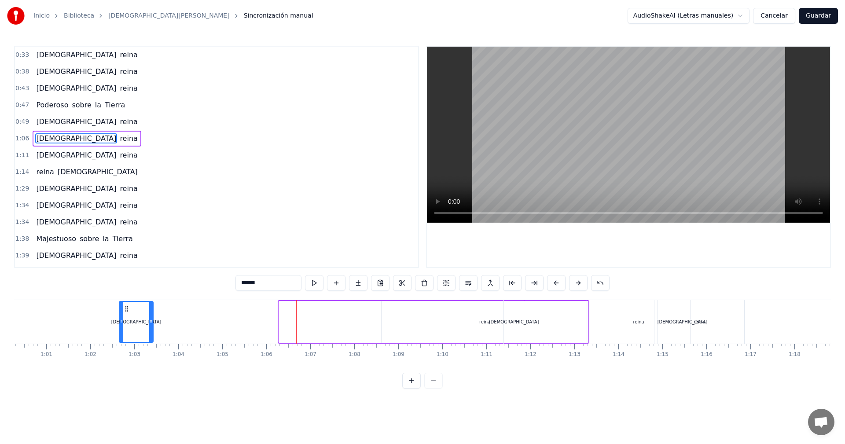
scroll to position [0, 2636]
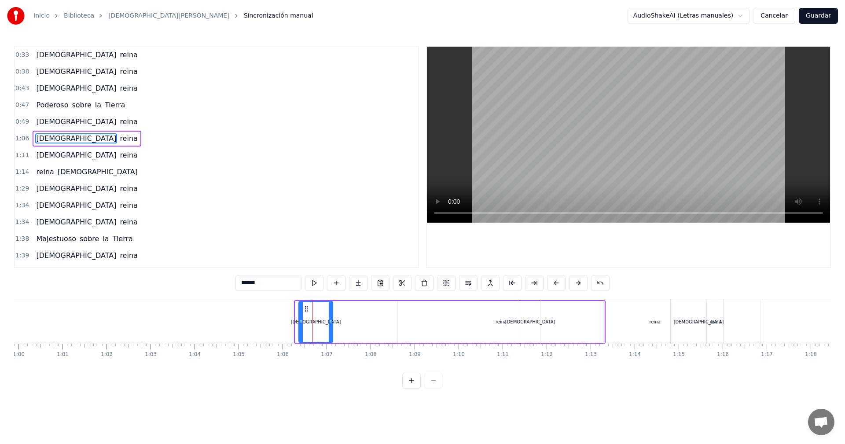
drag, startPoint x: 121, startPoint y: 308, endPoint x: 304, endPoint y: 313, distance: 183.5
click at [304, 313] on div "[DEMOGRAPHIC_DATA]" at bounding box center [315, 322] width 33 height 40
click at [499, 327] on div "reina" at bounding box center [501, 322] width 206 height 42
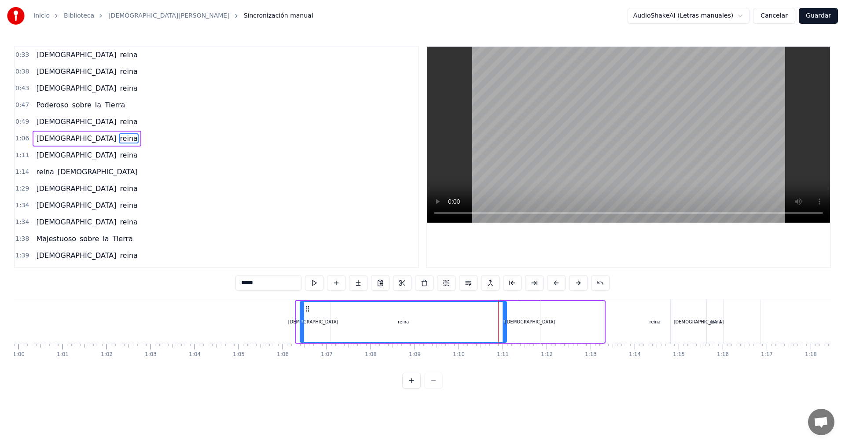
drag, startPoint x: 407, startPoint y: 309, endPoint x: 309, endPoint y: 311, distance: 97.7
click at [309, 311] on icon at bounding box center [307, 308] width 7 height 7
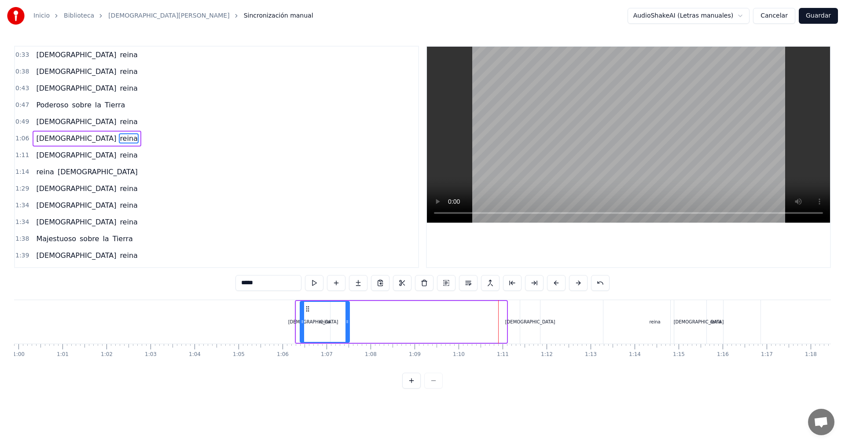
drag, startPoint x: 506, startPoint y: 321, endPoint x: 348, endPoint y: 325, distance: 157.1
click at [348, 325] on div at bounding box center [347, 322] width 4 height 40
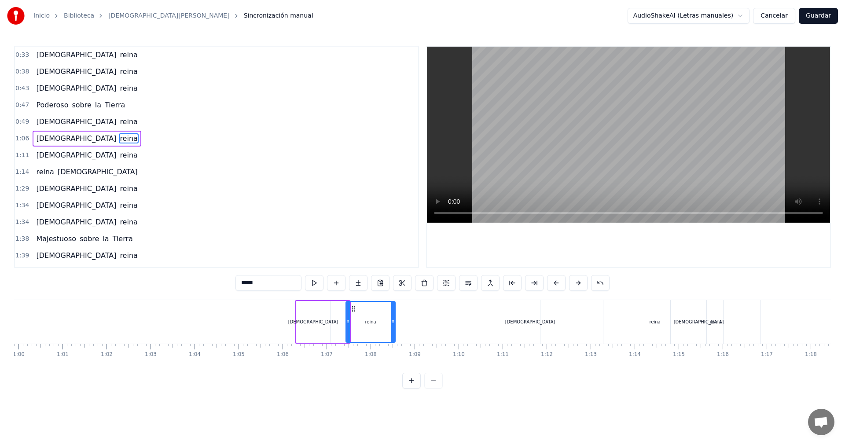
drag, startPoint x: 309, startPoint y: 309, endPoint x: 353, endPoint y: 309, distance: 44.0
click at [353, 309] on icon at bounding box center [353, 308] width 7 height 7
click at [309, 310] on div "[DEMOGRAPHIC_DATA]" at bounding box center [313, 322] width 34 height 42
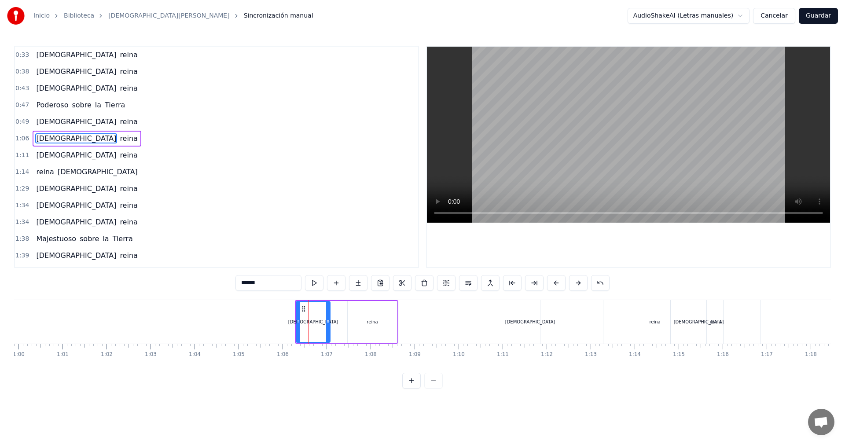
click at [356, 311] on div "reina" at bounding box center [372, 322] width 49 height 42
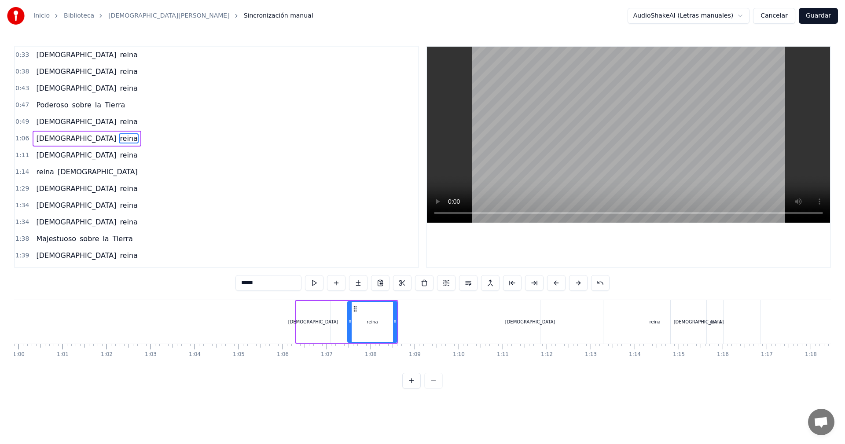
click at [316, 310] on div "[DEMOGRAPHIC_DATA]" at bounding box center [313, 322] width 34 height 42
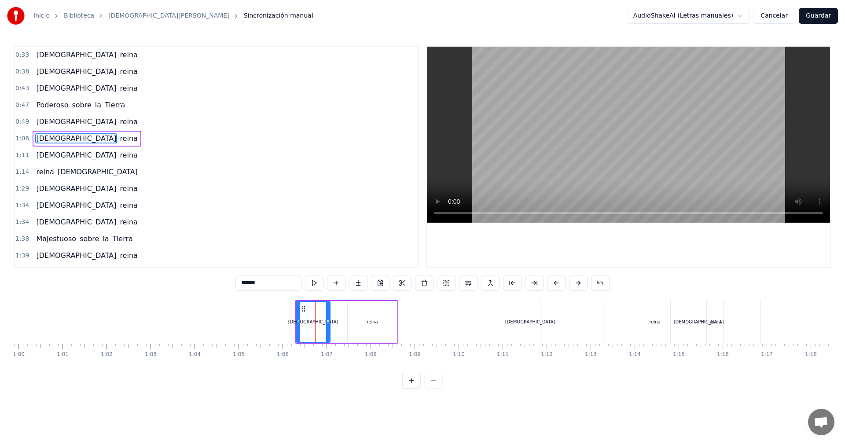
click at [372, 313] on div "reina" at bounding box center [372, 322] width 49 height 42
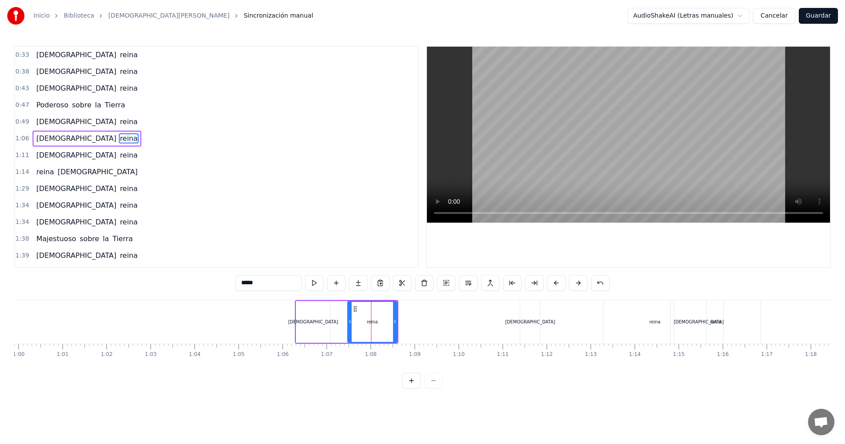
click at [528, 324] on div "[DEMOGRAPHIC_DATA]" at bounding box center [530, 322] width 50 height 7
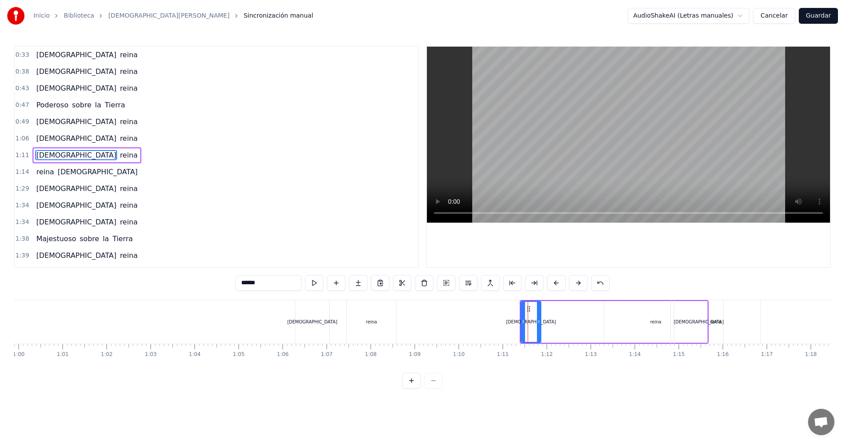
click at [646, 325] on div "reina" at bounding box center [655, 322] width 103 height 42
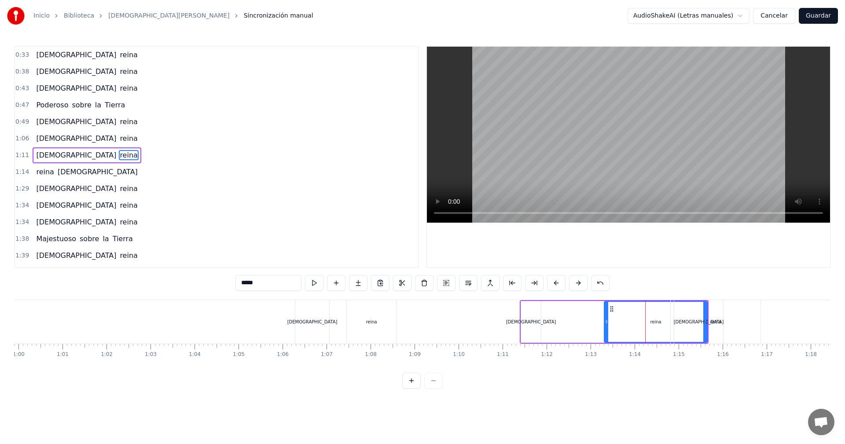
click at [705, 322] on div "[DEMOGRAPHIC_DATA]" at bounding box center [698, 322] width 49 height 44
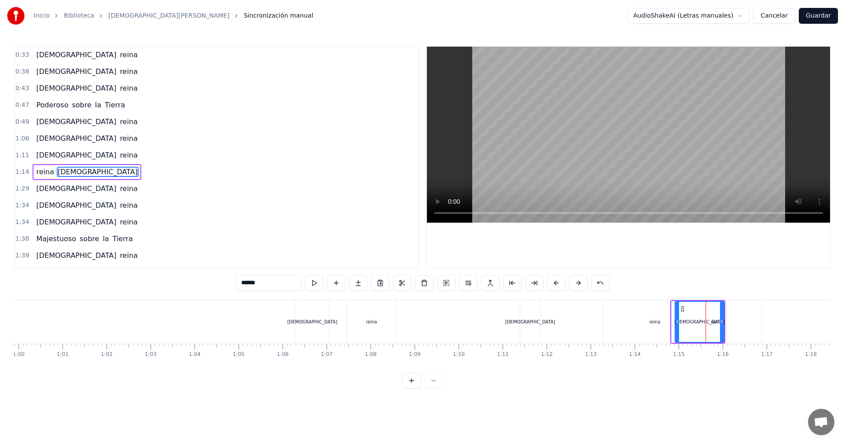
scroll to position [15, 0]
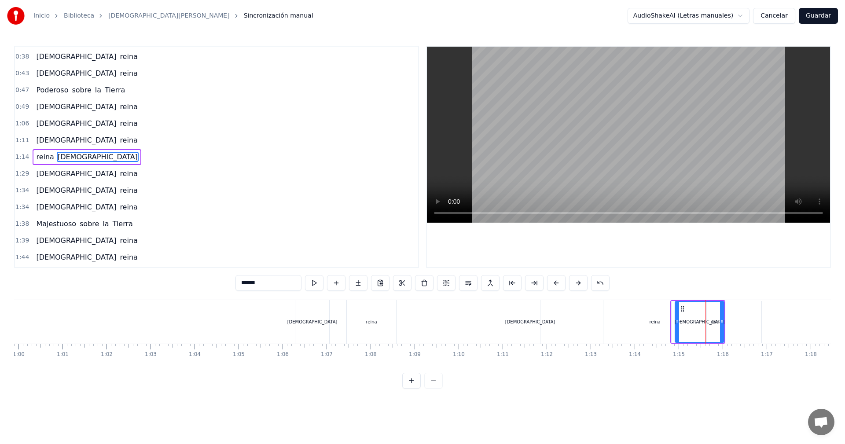
click at [625, 322] on div "reina" at bounding box center [654, 322] width 103 height 44
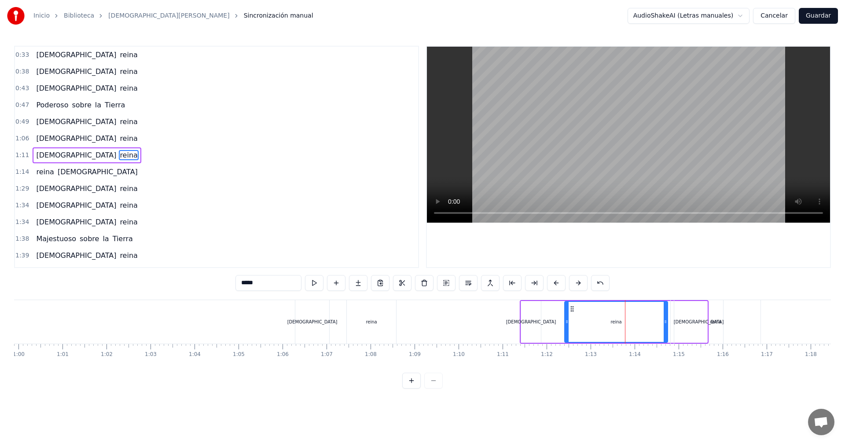
drag, startPoint x: 613, startPoint y: 310, endPoint x: 560, endPoint y: 314, distance: 52.9
click at [565, 314] on div "reina" at bounding box center [616, 322] width 102 height 40
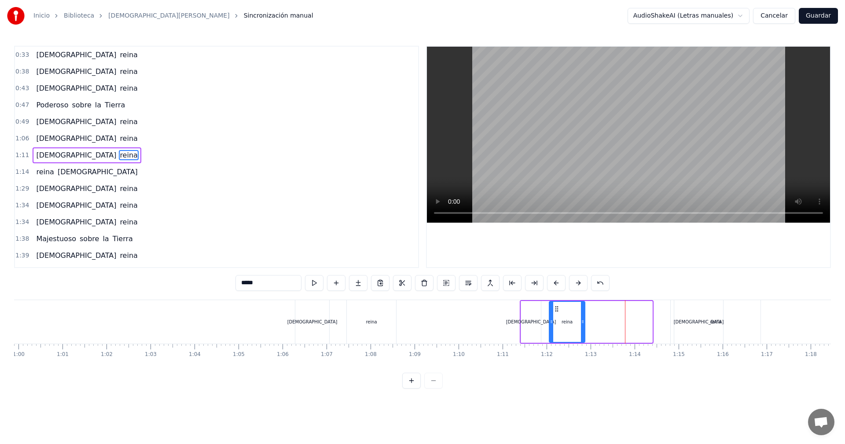
drag, startPoint x: 650, startPoint y: 320, endPoint x: 583, endPoint y: 323, distance: 67.4
click at [583, 323] on icon at bounding box center [583, 321] width 4 height 7
click at [377, 315] on div "reina" at bounding box center [371, 322] width 49 height 44
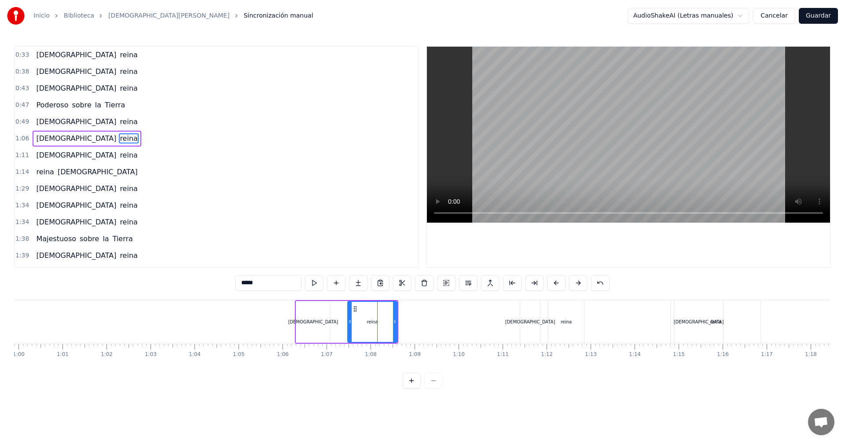
drag, startPoint x: 317, startPoint y: 315, endPoint x: 326, endPoint y: 319, distance: 9.5
click at [318, 315] on div "[DEMOGRAPHIC_DATA]" at bounding box center [313, 322] width 34 height 42
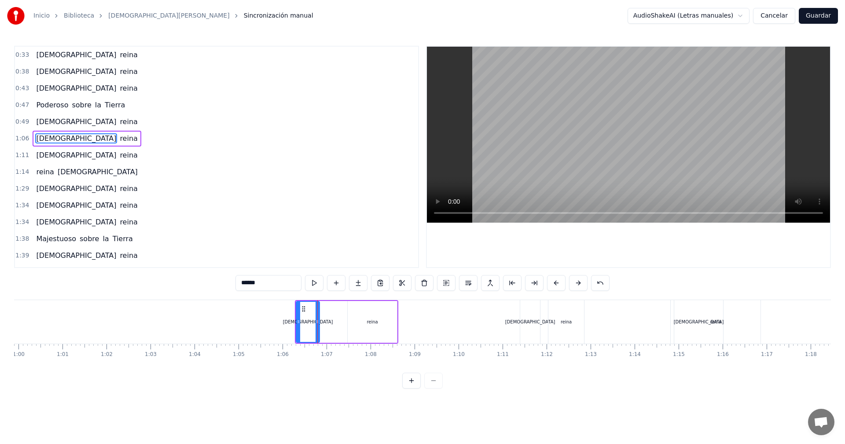
drag, startPoint x: 327, startPoint y: 323, endPoint x: 319, endPoint y: 318, distance: 9.1
click at [319, 318] on icon at bounding box center [317, 321] width 4 height 7
drag, startPoint x: 306, startPoint y: 311, endPoint x: 349, endPoint y: 309, distance: 43.1
click at [349, 309] on icon at bounding box center [346, 308] width 7 height 7
click at [381, 310] on div "reina" at bounding box center [372, 322] width 49 height 42
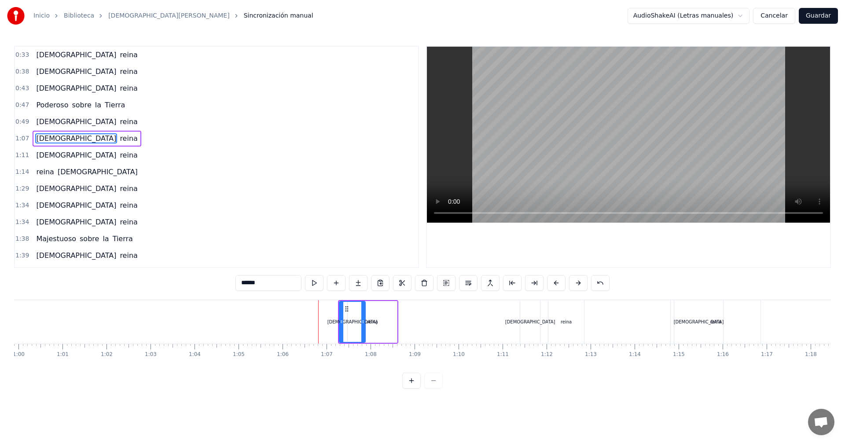
type input "*****"
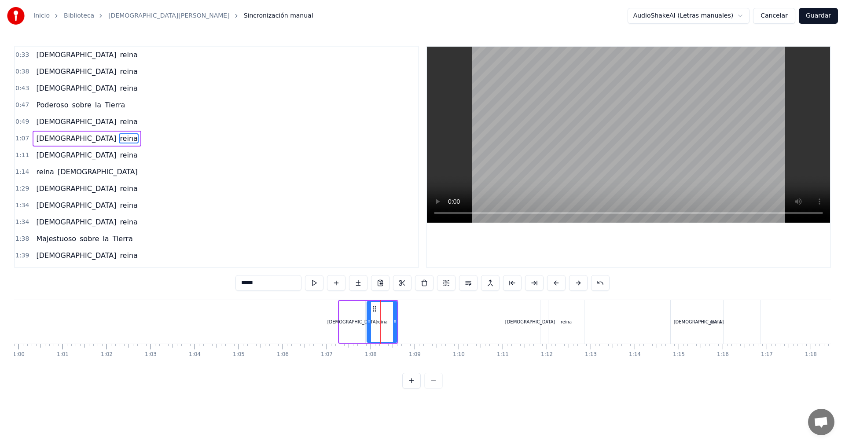
drag, startPoint x: 352, startPoint y: 323, endPoint x: 371, endPoint y: 320, distance: 19.6
click at [371, 320] on icon at bounding box center [369, 321] width 4 height 7
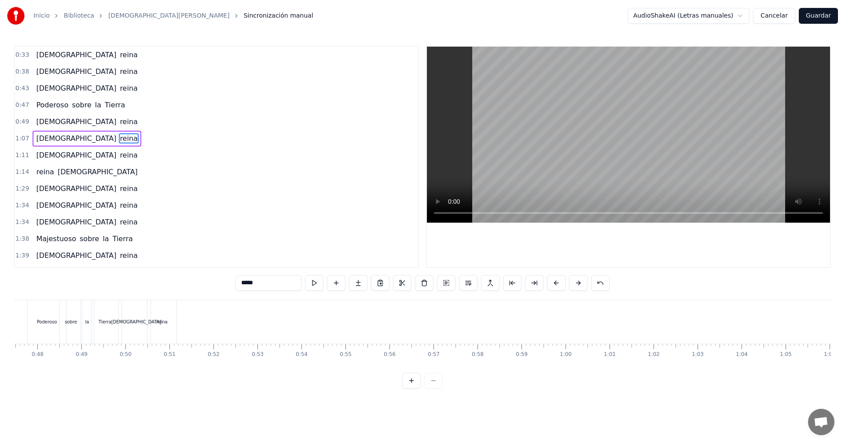
scroll to position [0, 2047]
click at [203, 312] on div "reina" at bounding box center [203, 322] width 29 height 44
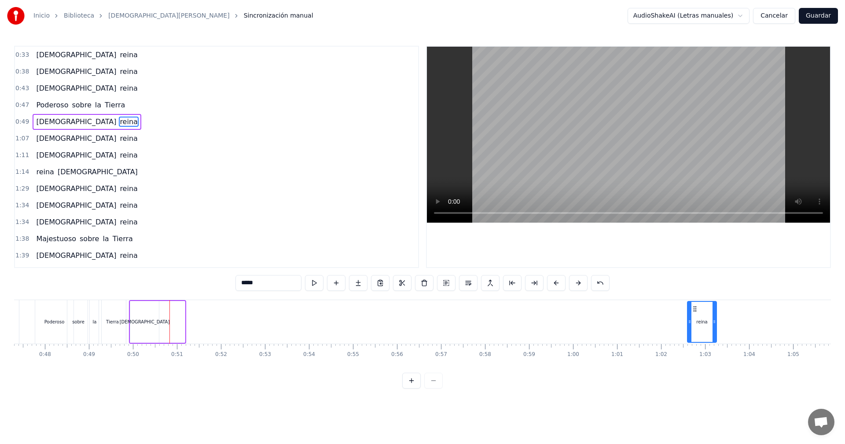
scroll to position [0, 2084]
drag, startPoint x: 199, startPoint y: 308, endPoint x: 576, endPoint y: 332, distance: 377.8
click at [576, 332] on div "reina" at bounding box center [581, 322] width 28 height 40
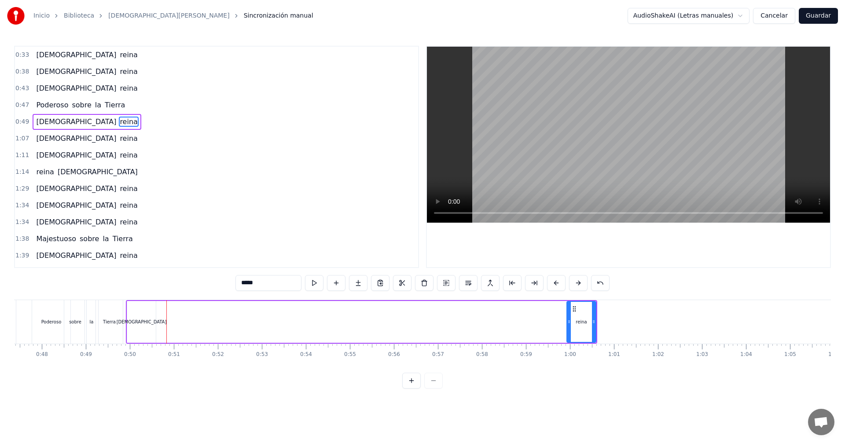
drag, startPoint x: 132, startPoint y: 303, endPoint x: 154, endPoint y: 307, distance: 22.3
click at [165, 307] on div "[DEMOGRAPHIC_DATA][PERSON_NAME]" at bounding box center [361, 322] width 471 height 44
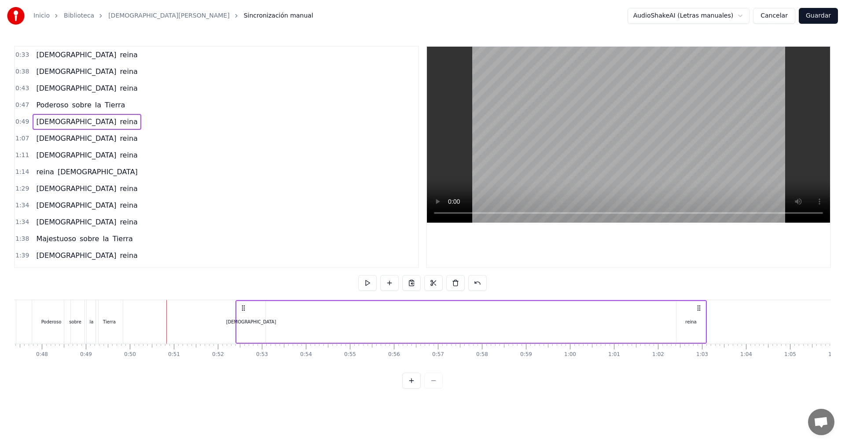
drag, startPoint x: 136, startPoint y: 306, endPoint x: 245, endPoint y: 310, distance: 109.2
click at [245, 310] on icon at bounding box center [243, 307] width 7 height 7
click at [247, 311] on div "[DEMOGRAPHIC_DATA]" at bounding box center [250, 322] width 29 height 42
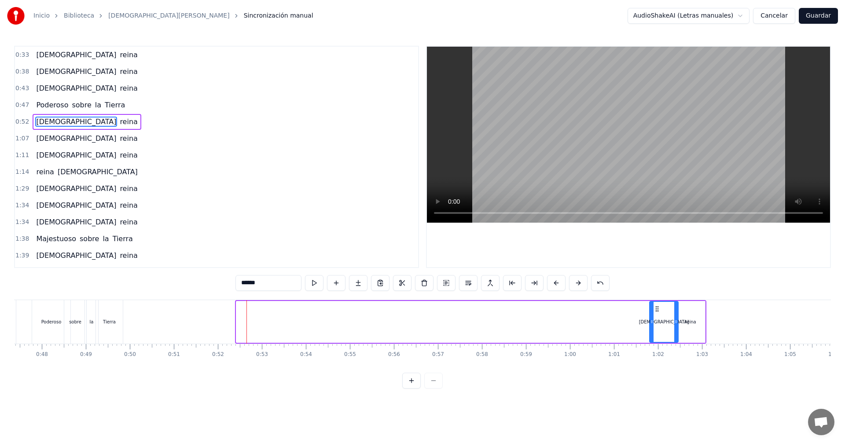
drag, startPoint x: 245, startPoint y: 309, endPoint x: 658, endPoint y: 334, distance: 413.9
click at [658, 334] on div "[DEMOGRAPHIC_DATA]" at bounding box center [664, 322] width 28 height 40
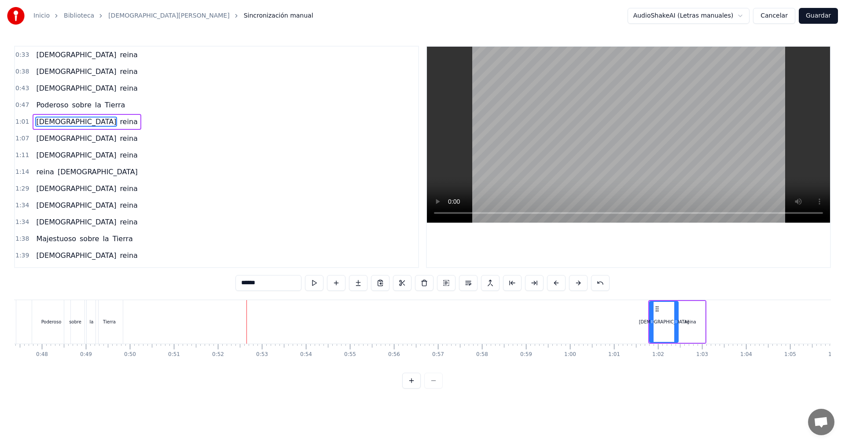
click at [659, 308] on icon at bounding box center [656, 308] width 7 height 7
click at [686, 309] on div "reina" at bounding box center [690, 322] width 29 height 42
click at [659, 308] on div "[DEMOGRAPHIC_DATA]" at bounding box center [663, 322] width 29 height 42
type input "******"
drag, startPoint x: 656, startPoint y: 309, endPoint x: 525, endPoint y: 319, distance: 130.6
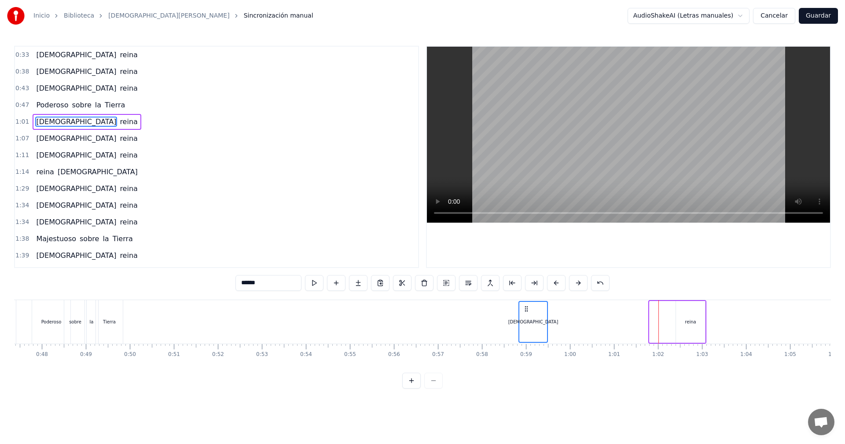
click at [525, 319] on div "[DEMOGRAPHIC_DATA]" at bounding box center [533, 322] width 28 height 40
drag, startPoint x: 689, startPoint y: 309, endPoint x: 659, endPoint y: 312, distance: 30.4
click at [653, 313] on div "[DEMOGRAPHIC_DATA][PERSON_NAME]" at bounding box center [611, 322] width 189 height 44
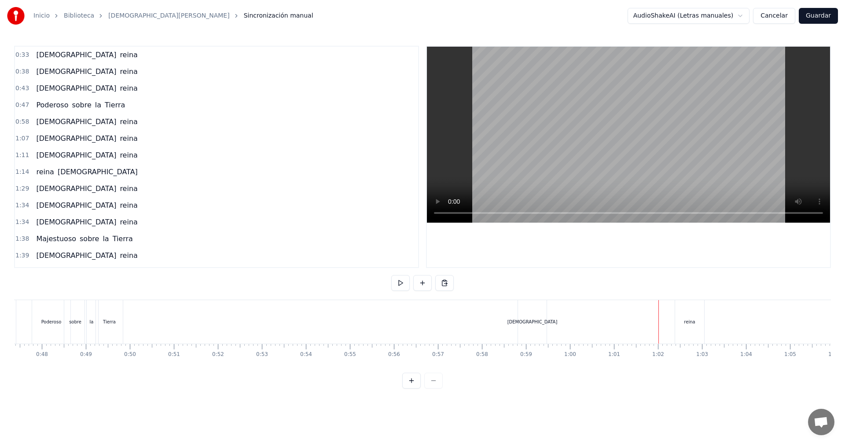
click at [682, 308] on div "reina" at bounding box center [689, 322] width 29 height 44
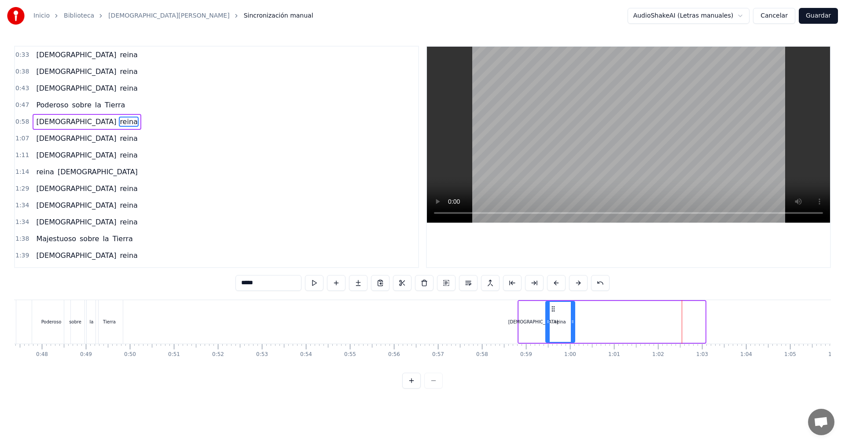
drag, startPoint x: 683, startPoint y: 308, endPoint x: 553, endPoint y: 311, distance: 130.3
click at [553, 311] on icon at bounding box center [553, 308] width 7 height 7
click at [51, 313] on div "Poderoso" at bounding box center [51, 322] width 38 height 44
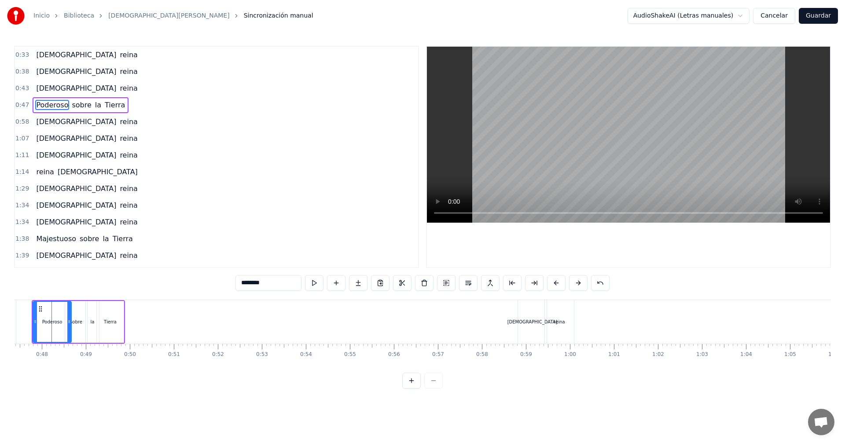
scroll to position [0, 2078]
click at [84, 323] on div "sobre" at bounding box center [83, 322] width 12 height 7
click at [100, 323] on div "la" at bounding box center [99, 322] width 4 height 7
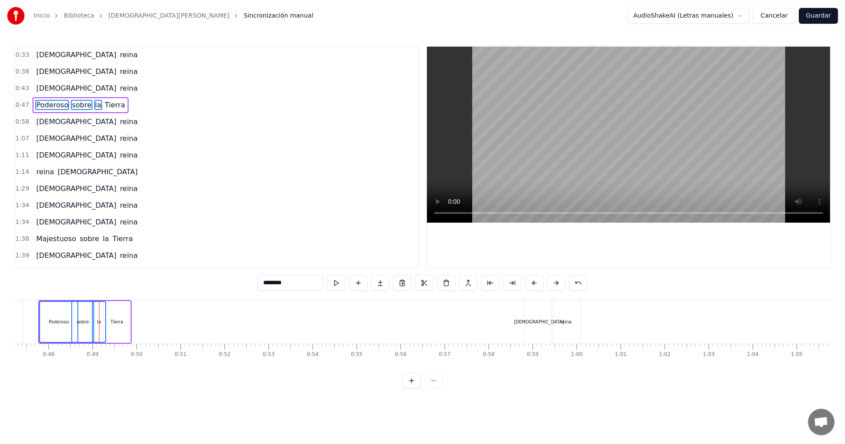
click at [117, 324] on div "Tierra" at bounding box center [116, 322] width 13 height 7
drag, startPoint x: 47, startPoint y: 306, endPoint x: 55, endPoint y: 305, distance: 7.6
click at [61, 304] on div "Poderoso" at bounding box center [58, 322] width 37 height 40
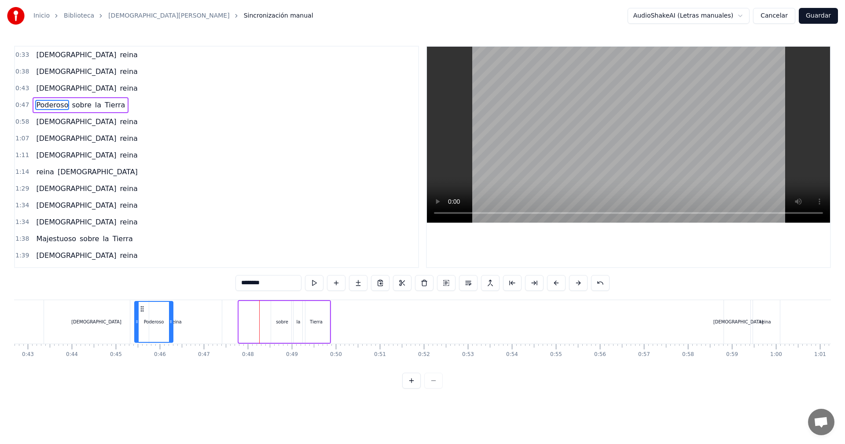
scroll to position [0, 1876]
drag, startPoint x: 48, startPoint y: 307, endPoint x: 245, endPoint y: 318, distance: 197.5
click at [245, 318] on div "Poderoso" at bounding box center [255, 322] width 37 height 40
click at [251, 319] on div "Poderoso" at bounding box center [256, 322] width 20 height 7
click at [318, 321] on div "Tierra" at bounding box center [318, 322] width 13 height 7
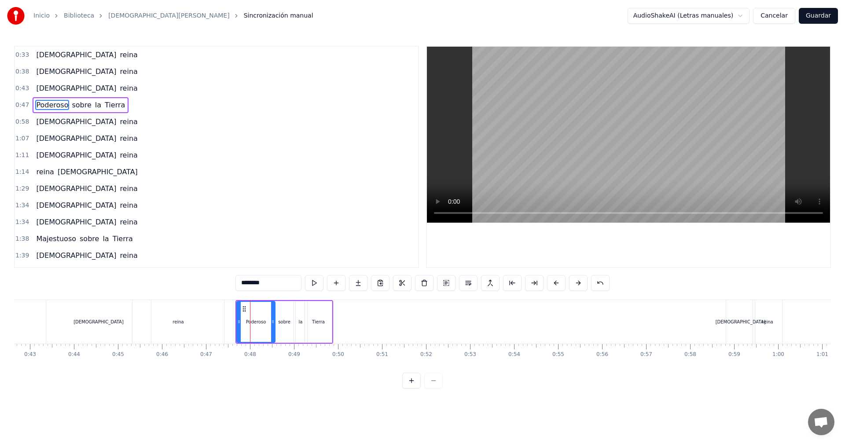
type input "******"
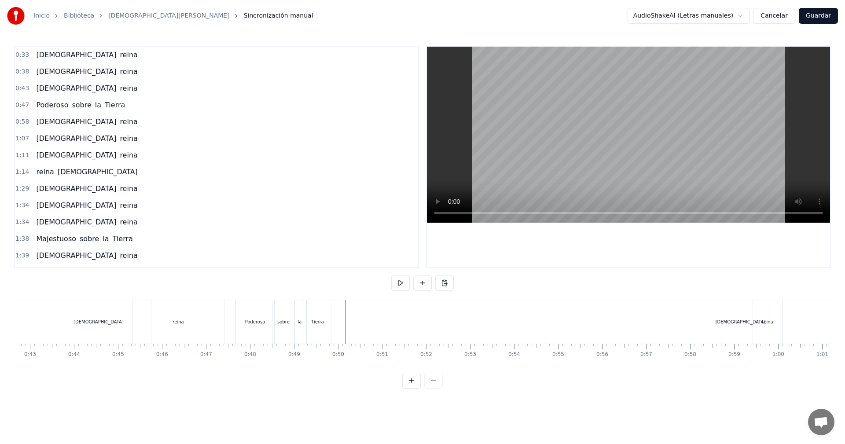
drag, startPoint x: 317, startPoint y: 318, endPoint x: 324, endPoint y: 321, distance: 7.9
click at [330, 321] on div "Tierra" at bounding box center [317, 322] width 27 height 44
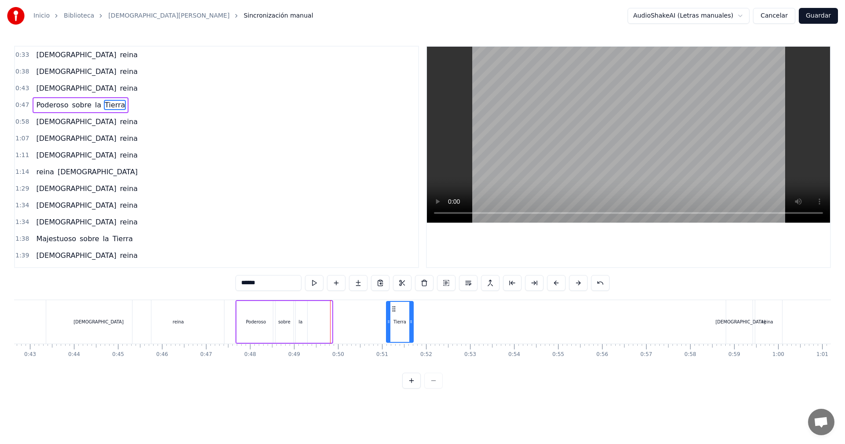
drag, startPoint x: 312, startPoint y: 310, endPoint x: 394, endPoint y: 313, distance: 81.5
click at [394, 313] on div "Tierra" at bounding box center [400, 322] width 26 height 40
click at [299, 309] on div "la" at bounding box center [300, 322] width 13 height 42
drag, startPoint x: 301, startPoint y: 308, endPoint x: 353, endPoint y: 309, distance: 51.5
click at [353, 309] on icon at bounding box center [352, 308] width 7 height 7
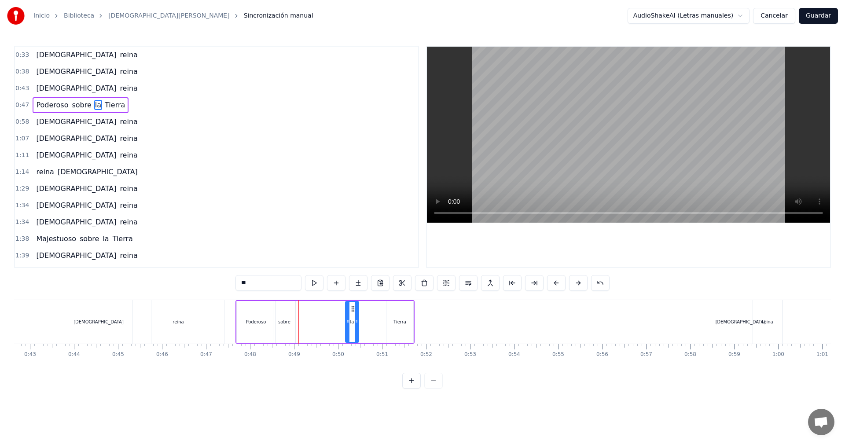
click at [282, 308] on div "sobre" at bounding box center [284, 322] width 22 height 42
drag, startPoint x: 281, startPoint y: 308, endPoint x: 317, endPoint y: 310, distance: 35.7
click at [319, 310] on icon at bounding box center [318, 308] width 7 height 7
click at [259, 314] on div "Poderoso" at bounding box center [256, 322] width 38 height 42
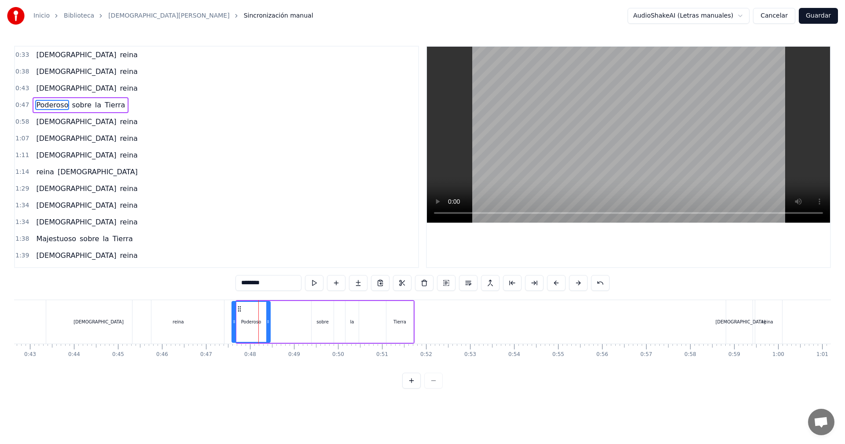
click at [240, 306] on icon at bounding box center [239, 308] width 7 height 7
drag, startPoint x: 270, startPoint y: 322, endPoint x: 290, endPoint y: 321, distance: 19.8
click at [289, 321] on icon at bounding box center [288, 321] width 4 height 7
click at [315, 323] on div "sobre" at bounding box center [323, 322] width 22 height 42
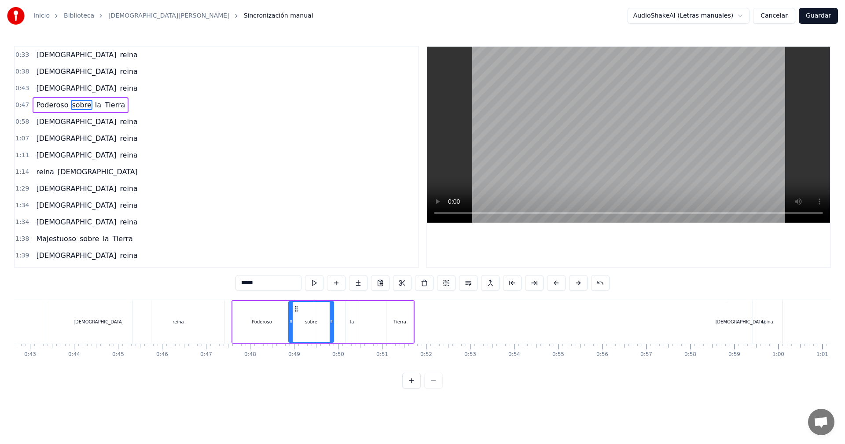
drag, startPoint x: 312, startPoint y: 323, endPoint x: 290, endPoint y: 323, distance: 22.9
click at [290, 323] on icon at bounding box center [291, 321] width 4 height 7
click at [333, 321] on icon at bounding box center [332, 321] width 4 height 7
drag, startPoint x: 333, startPoint y: 321, endPoint x: 315, endPoint y: 322, distance: 17.6
click at [315, 322] on icon at bounding box center [314, 321] width 4 height 7
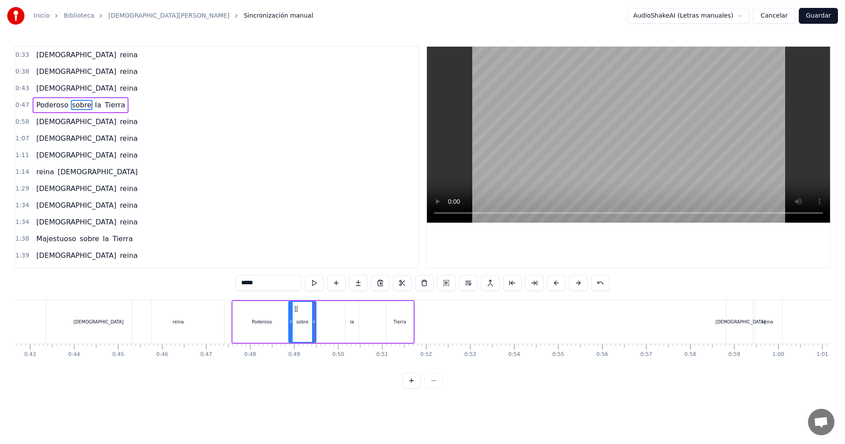
click at [350, 320] on div "la" at bounding box center [351, 322] width 13 height 42
drag, startPoint x: 348, startPoint y: 323, endPoint x: 323, endPoint y: 323, distance: 24.2
click at [323, 323] on icon at bounding box center [325, 321] width 4 height 7
drag, startPoint x: 355, startPoint y: 323, endPoint x: 341, endPoint y: 323, distance: 14.1
click at [345, 323] on icon at bounding box center [347, 321] width 4 height 7
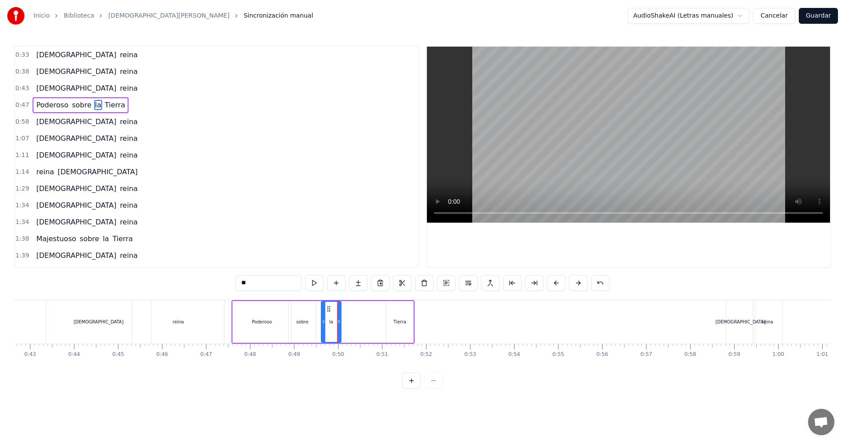
click at [399, 326] on div "Tierra" at bounding box center [399, 322] width 27 height 42
type input "******"
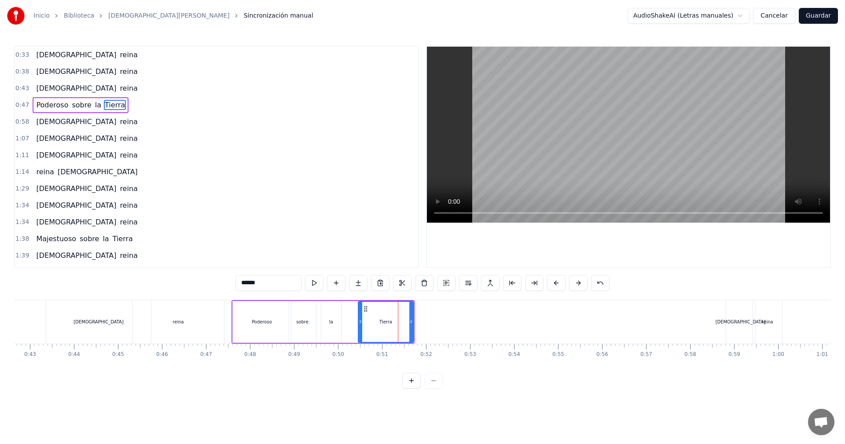
drag, startPoint x: 388, startPoint y: 323, endPoint x: 360, endPoint y: 323, distance: 28.2
click at [360, 323] on icon at bounding box center [361, 321] width 4 height 7
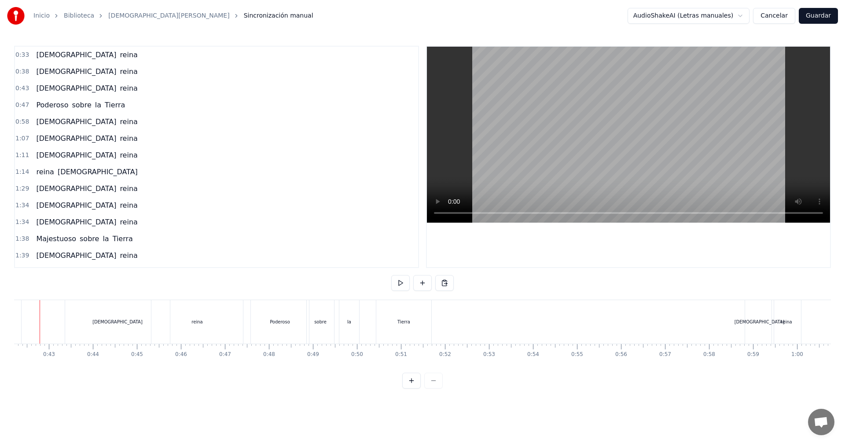
scroll to position [0, 1839]
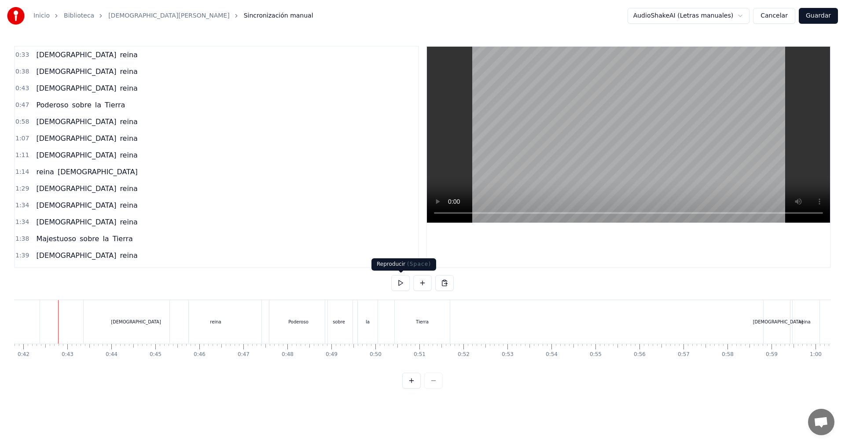
click at [402, 285] on button at bounding box center [400, 283] width 18 height 16
click at [406, 283] on button at bounding box center [400, 283] width 18 height 16
click at [417, 314] on div "Tierra" at bounding box center [422, 322] width 55 height 44
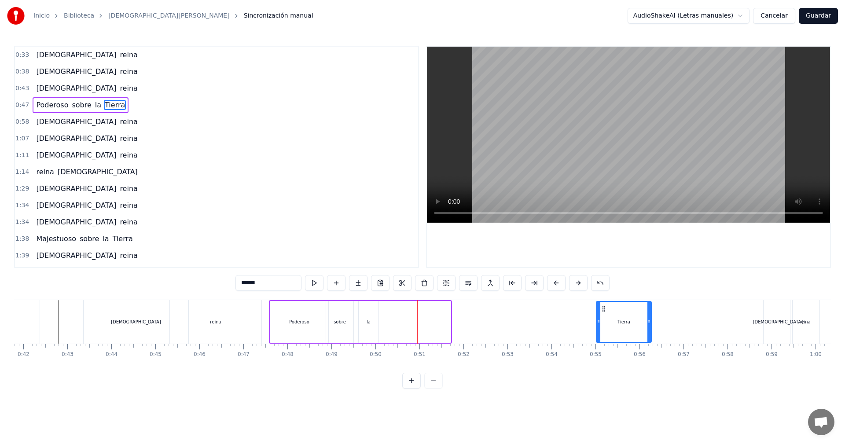
drag, startPoint x: 402, startPoint y: 309, endPoint x: 604, endPoint y: 311, distance: 202.4
click at [604, 311] on icon at bounding box center [603, 308] width 7 height 7
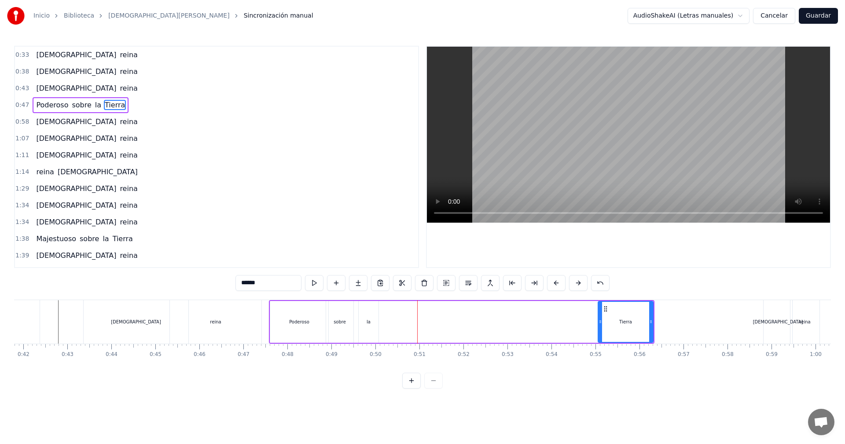
click at [364, 307] on div "la" at bounding box center [369, 322] width 20 height 42
drag, startPoint x: 370, startPoint y: 307, endPoint x: 594, endPoint y: 310, distance: 224.9
click at [594, 310] on icon at bounding box center [596, 308] width 7 height 7
click at [331, 311] on div "sobre" at bounding box center [339, 322] width 27 height 42
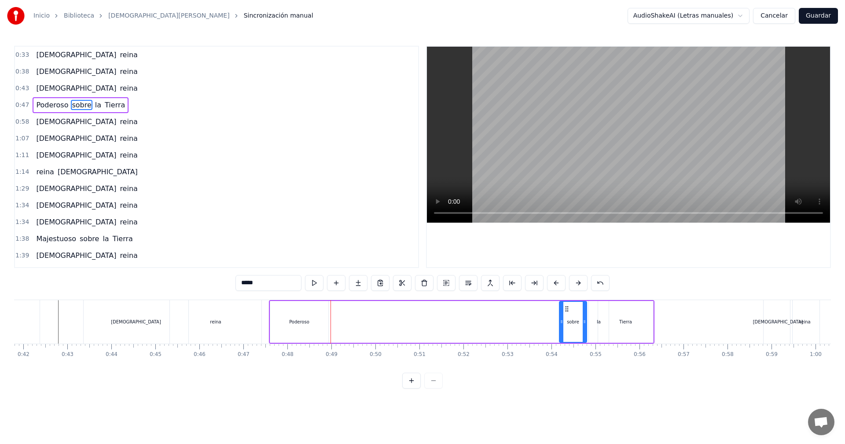
drag, startPoint x: 331, startPoint y: 308, endPoint x: 563, endPoint y: 311, distance: 231.9
click at [564, 311] on icon at bounding box center [566, 308] width 7 height 7
click at [283, 310] on div "Poderoso" at bounding box center [299, 322] width 58 height 42
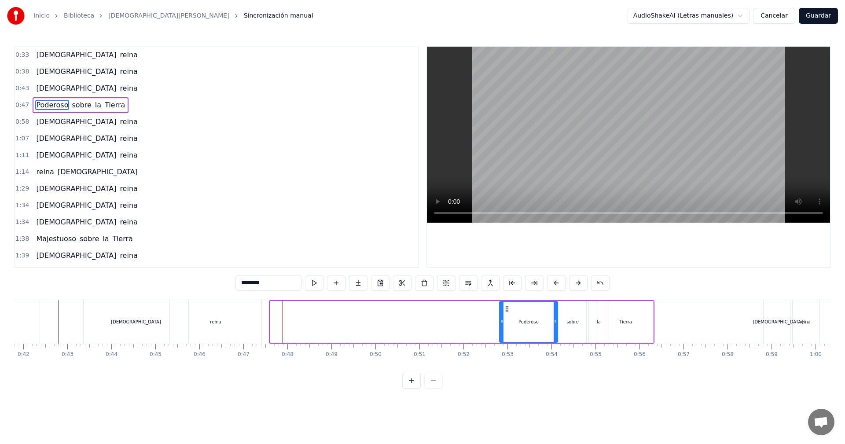
drag, startPoint x: 279, startPoint y: 308, endPoint x: 508, endPoint y: 315, distance: 229.3
click at [508, 315] on div "Poderoso" at bounding box center [528, 322] width 57 height 40
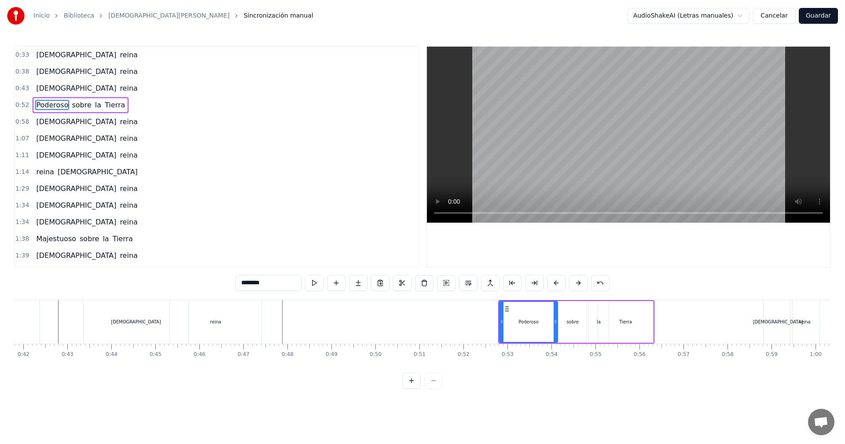
click at [195, 311] on div "reina" at bounding box center [216, 322] width 92 height 44
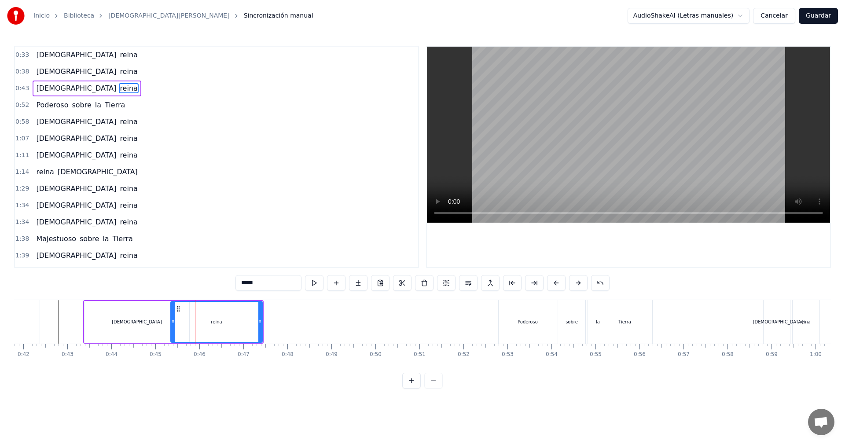
drag, startPoint x: 93, startPoint y: 307, endPoint x: 120, endPoint y: 306, distance: 27.3
click at [120, 306] on div "[DEMOGRAPHIC_DATA]" at bounding box center [136, 322] width 105 height 42
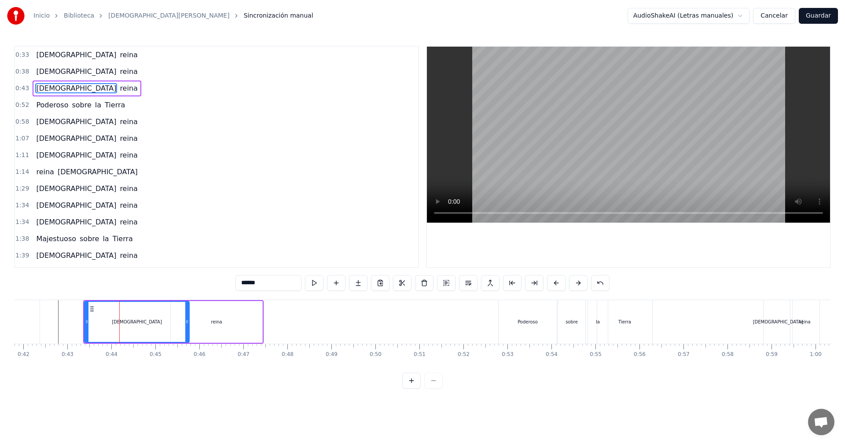
click at [206, 314] on div "reina" at bounding box center [217, 322] width 92 height 42
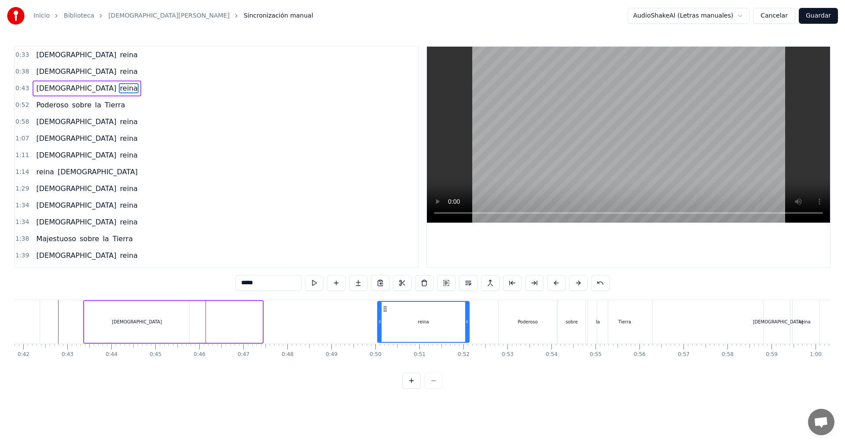
drag, startPoint x: 177, startPoint y: 309, endPoint x: 384, endPoint y: 314, distance: 206.9
click at [384, 314] on div "reina" at bounding box center [423, 322] width 91 height 40
click at [105, 314] on div "[DEMOGRAPHIC_DATA]" at bounding box center [136, 322] width 105 height 42
type input "******"
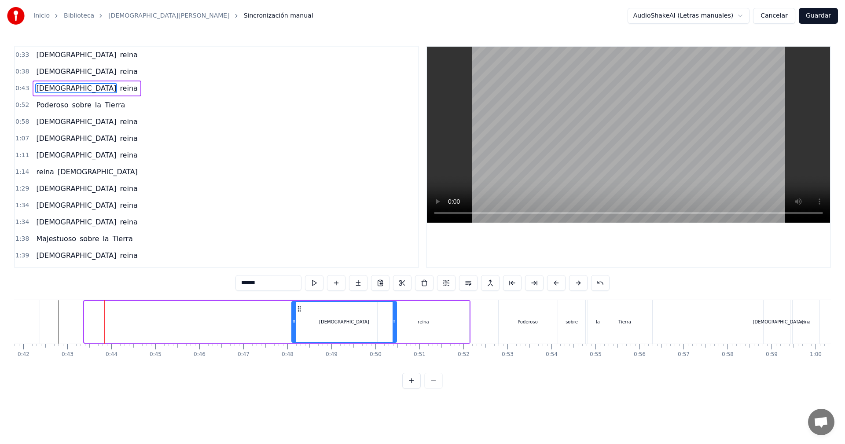
drag, startPoint x: 107, startPoint y: 307, endPoint x: 298, endPoint y: 308, distance: 191.0
click at [298, 308] on icon at bounding box center [299, 308] width 7 height 7
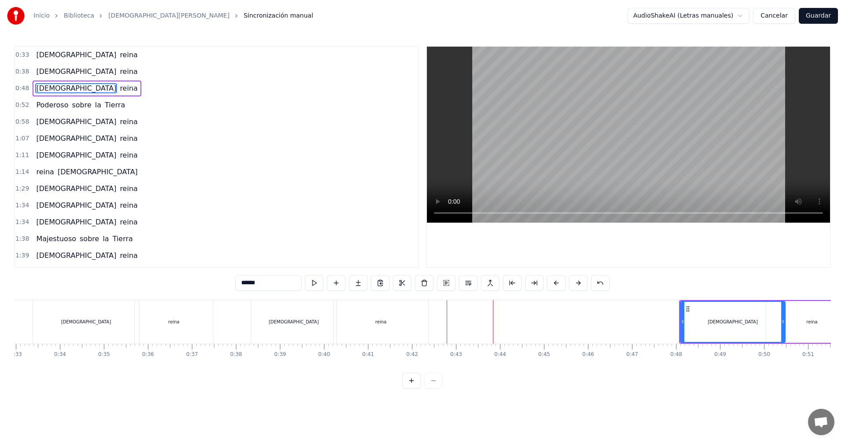
scroll to position [0, 1434]
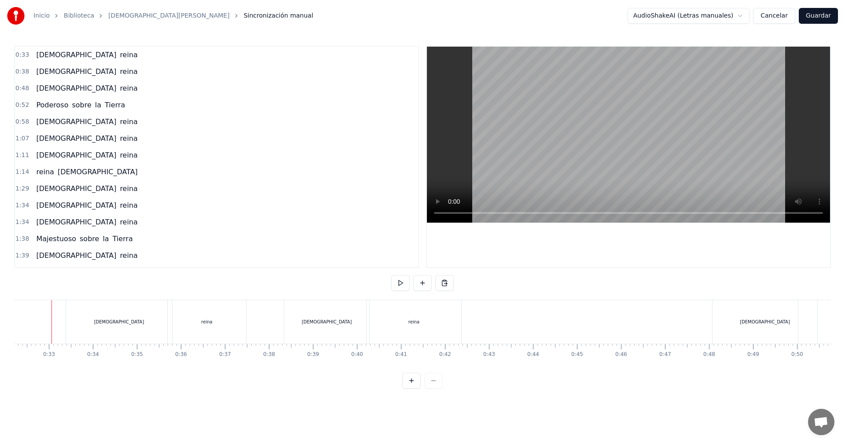
scroll to position [0, 1411]
click at [400, 282] on button at bounding box center [400, 283] width 18 height 16
click at [735, 309] on div "[DEMOGRAPHIC_DATA]" at bounding box center [771, 322] width 105 height 44
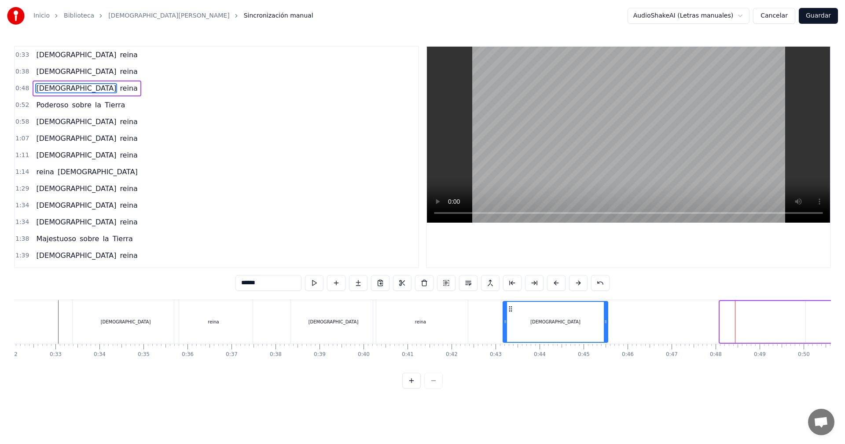
drag, startPoint x: 728, startPoint y: 310, endPoint x: 511, endPoint y: 316, distance: 217.0
click at [511, 316] on div "[DEMOGRAPHIC_DATA]" at bounding box center [555, 322] width 104 height 40
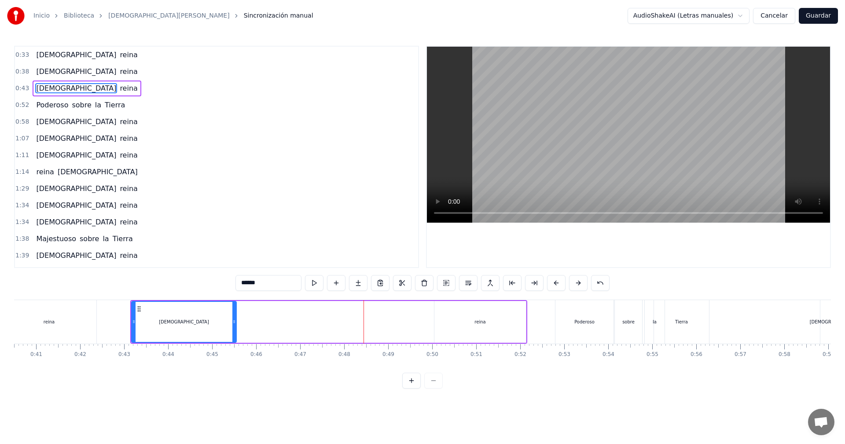
scroll to position [0, 1790]
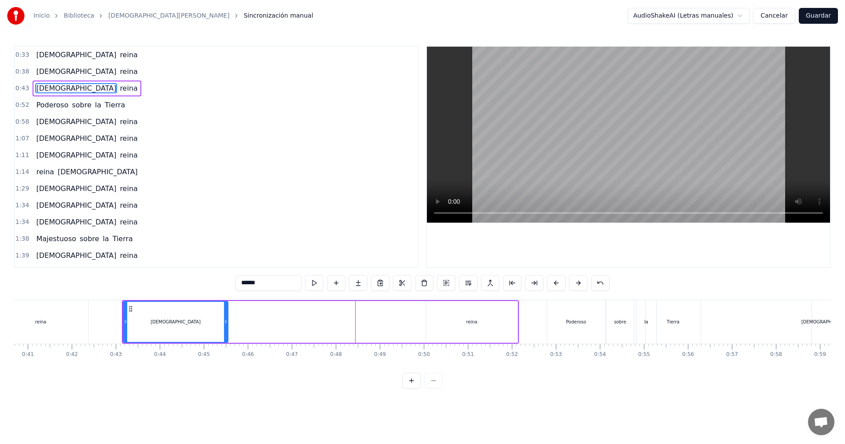
click at [455, 313] on div "reina" at bounding box center [472, 322] width 92 height 42
type input "*****"
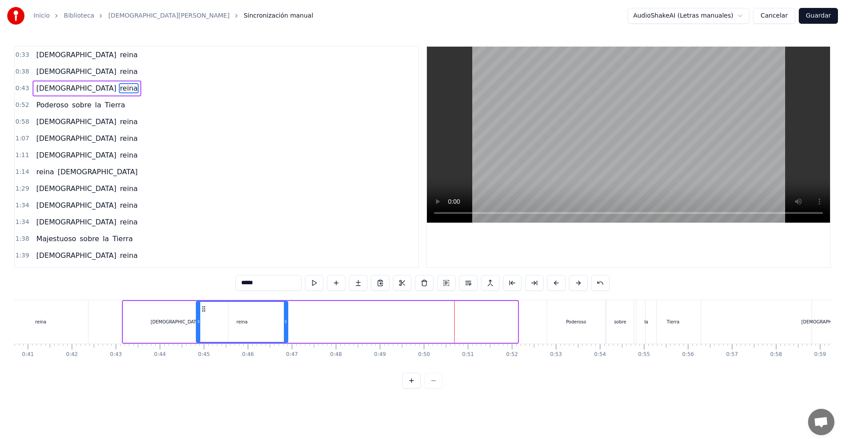
drag, startPoint x: 433, startPoint y: 308, endPoint x: 204, endPoint y: 321, distance: 230.1
click at [204, 321] on div "reina" at bounding box center [242, 322] width 91 height 40
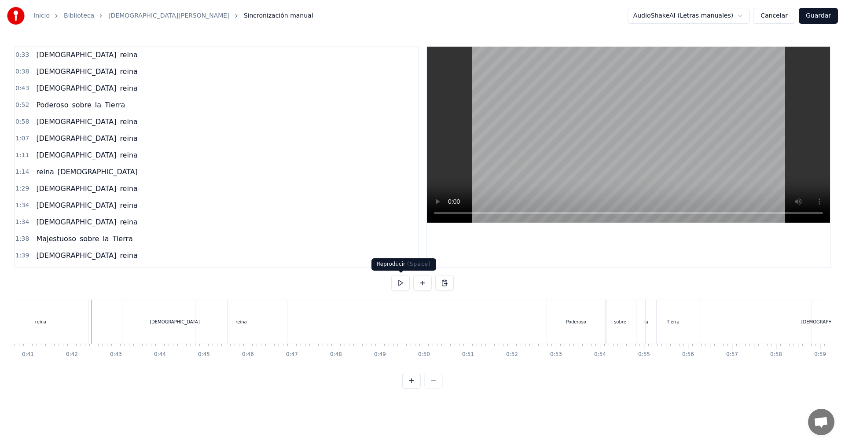
click at [395, 284] on button at bounding box center [400, 283] width 18 height 16
click at [400, 285] on button at bounding box center [400, 283] width 18 height 16
click at [400, 283] on button at bounding box center [400, 283] width 18 height 16
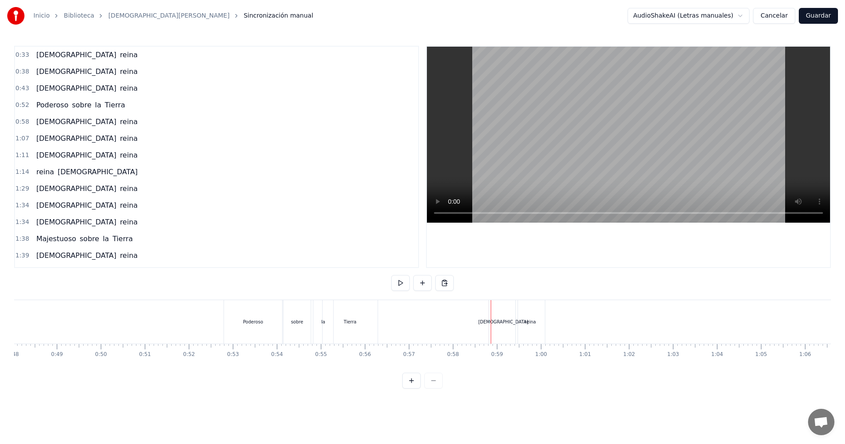
scroll to position [0, 2097]
click at [310, 317] on div "sobre" at bounding box center [313, 322] width 27 height 44
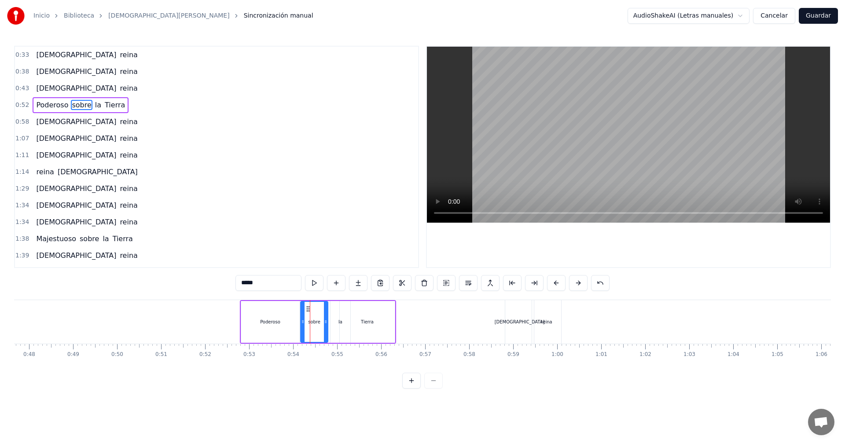
click at [362, 316] on div "Tierra" at bounding box center [367, 322] width 55 height 42
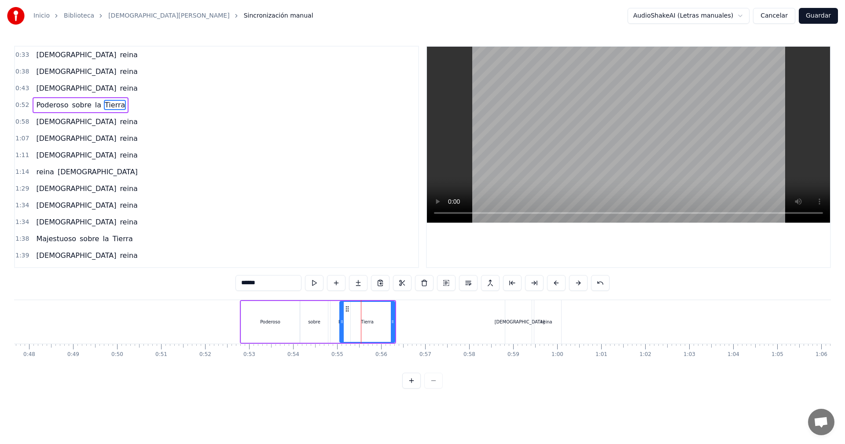
click at [517, 319] on div "[DEMOGRAPHIC_DATA]" at bounding box center [520, 322] width 50 height 7
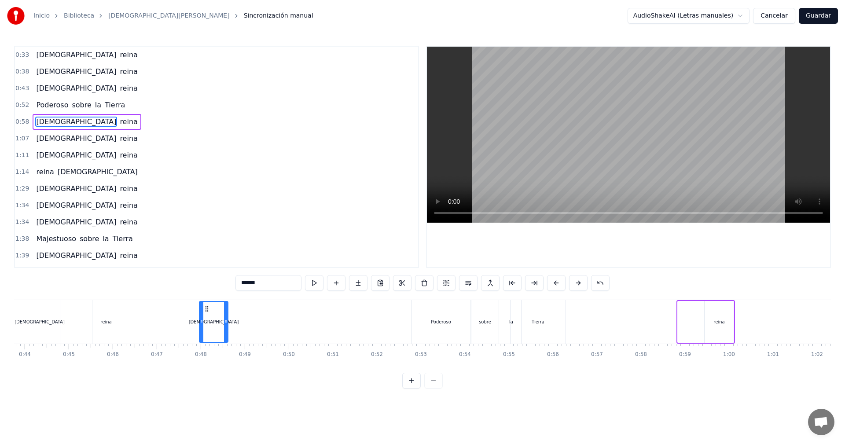
scroll to position [0, 1925]
drag, startPoint x: 511, startPoint y: 307, endPoint x: 205, endPoint y: 323, distance: 305.8
click at [205, 323] on div "[DEMOGRAPHIC_DATA]" at bounding box center [215, 322] width 28 height 40
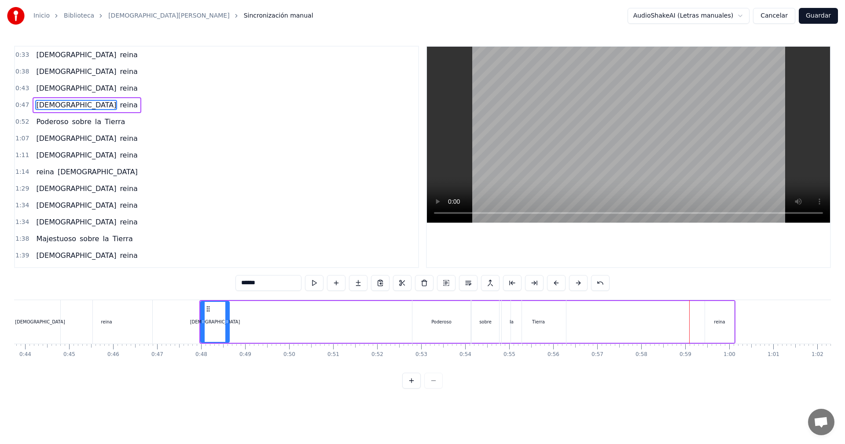
click at [714, 321] on div "reina" at bounding box center [719, 322] width 29 height 42
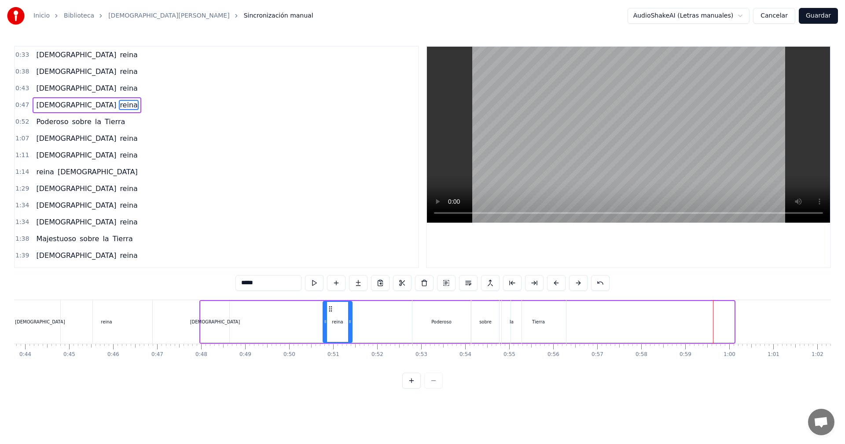
drag, startPoint x: 712, startPoint y: 310, endPoint x: 330, endPoint y: 317, distance: 382.0
click at [330, 317] on div "reina" at bounding box center [337, 322] width 28 height 40
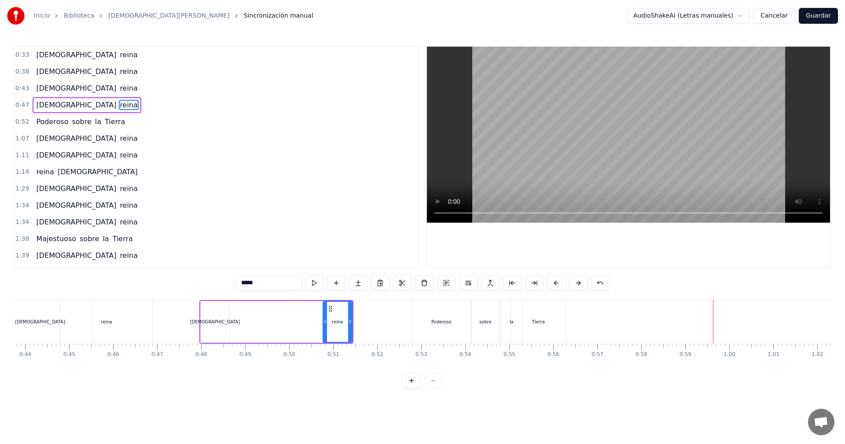
click at [534, 320] on div "Tierra" at bounding box center [538, 322] width 13 height 7
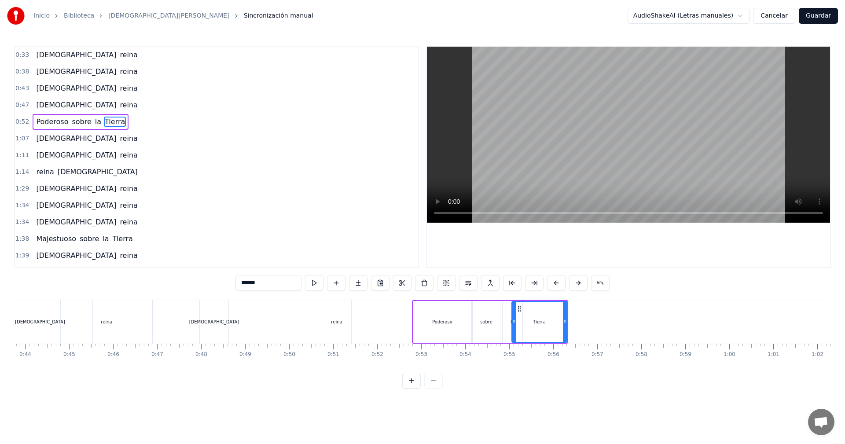
drag, startPoint x: 526, startPoint y: 307, endPoint x: 558, endPoint y: 310, distance: 32.7
click at [558, 310] on div "Tierra" at bounding box center [539, 322] width 54 height 40
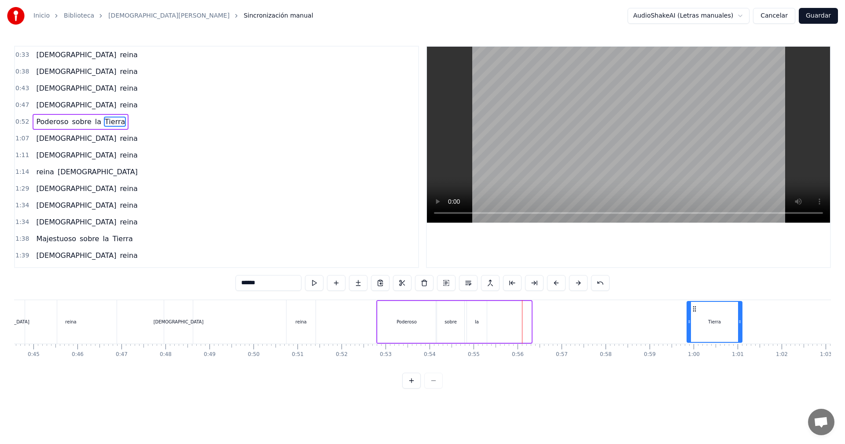
scroll to position [0, 1963]
drag, startPoint x: 517, startPoint y: 311, endPoint x: 673, endPoint y: 309, distance: 155.8
click at [673, 309] on icon at bounding box center [674, 308] width 7 height 7
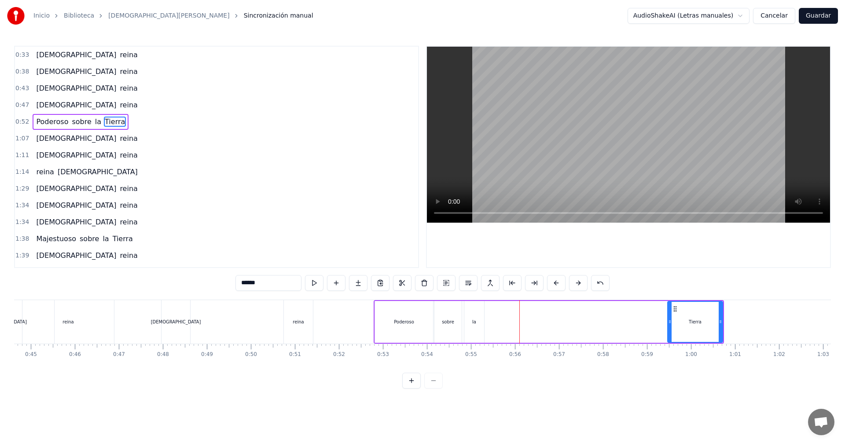
click at [472, 319] on div "la" at bounding box center [474, 322] width 20 height 42
drag, startPoint x: 473, startPoint y: 309, endPoint x: 662, endPoint y: 311, distance: 189.2
click at [662, 311] on icon at bounding box center [661, 308] width 7 height 7
click at [449, 315] on div "sobre" at bounding box center [447, 322] width 27 height 42
type input "*****"
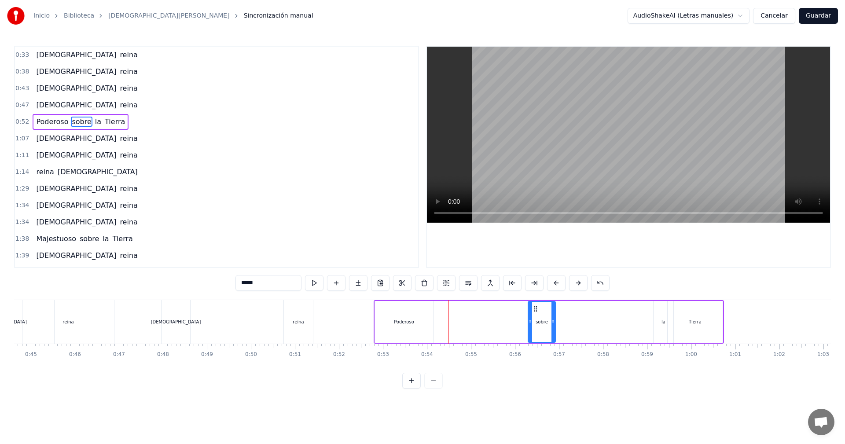
drag, startPoint x: 443, startPoint y: 307, endPoint x: 537, endPoint y: 308, distance: 93.7
click at [537, 308] on icon at bounding box center [535, 308] width 7 height 7
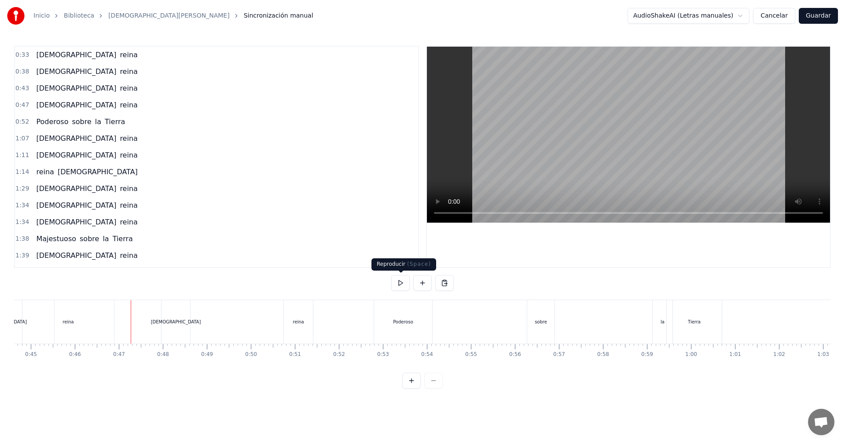
click at [403, 279] on button at bounding box center [400, 283] width 18 height 16
click at [390, 318] on div "Poderoso" at bounding box center [403, 322] width 58 height 44
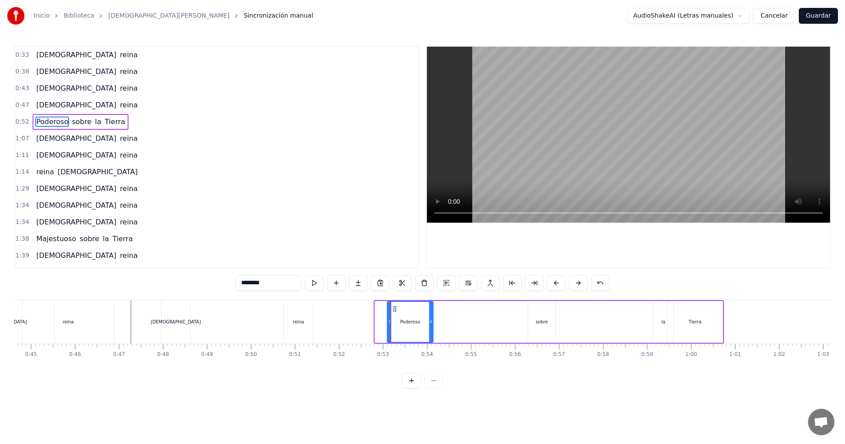
drag, startPoint x: 377, startPoint y: 322, endPoint x: 389, endPoint y: 324, distance: 12.5
click at [389, 324] on icon at bounding box center [390, 321] width 4 height 7
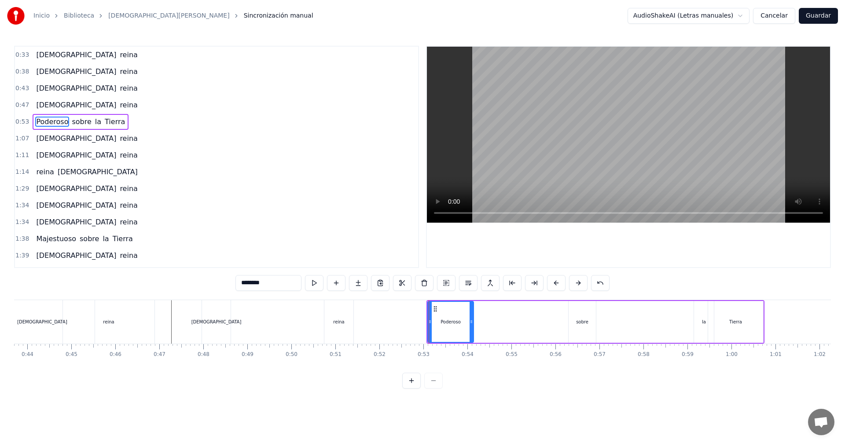
scroll to position [0, 1997]
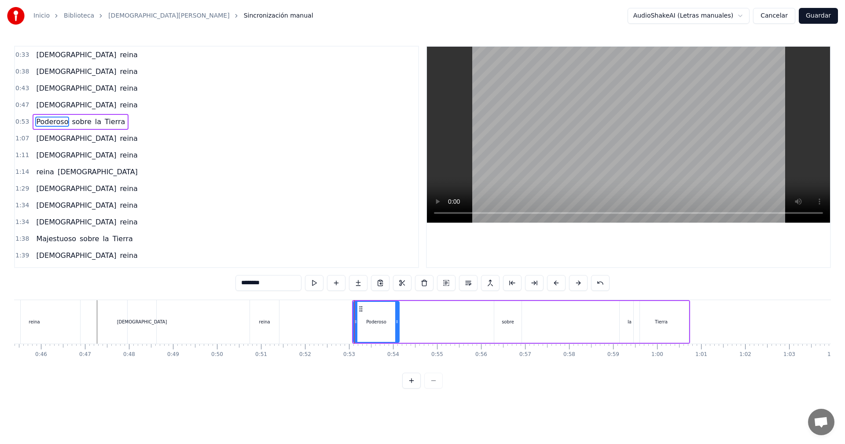
click at [148, 322] on div "[DEMOGRAPHIC_DATA]" at bounding box center [142, 322] width 50 height 7
type input "******"
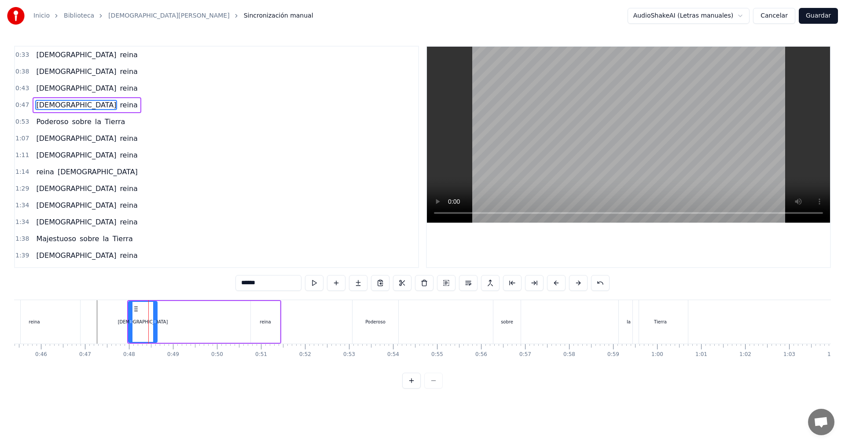
click at [151, 322] on div "[DEMOGRAPHIC_DATA]" at bounding box center [143, 322] width 28 height 40
click at [421, 285] on button at bounding box center [424, 283] width 18 height 16
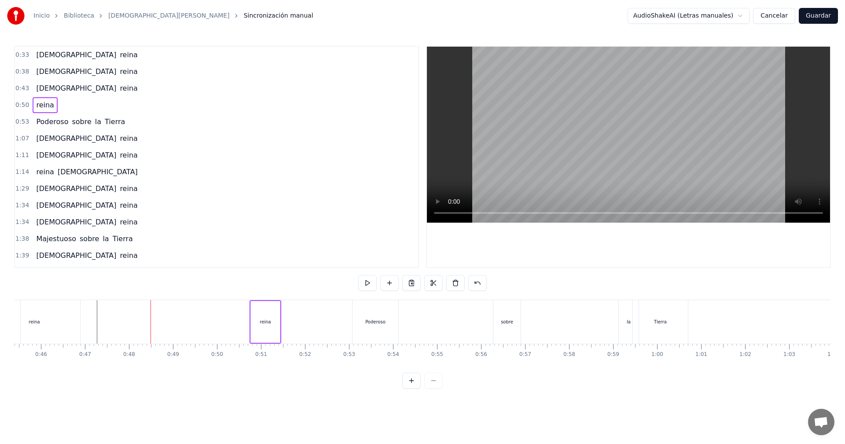
click at [262, 313] on div "reina" at bounding box center [265, 322] width 29 height 42
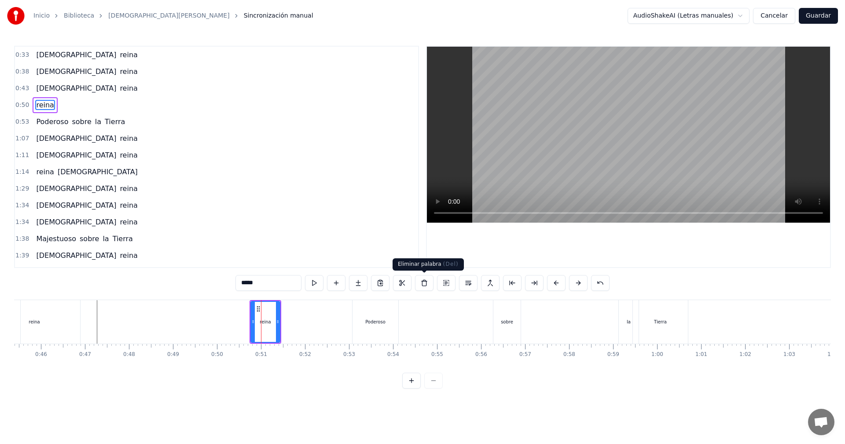
click at [426, 284] on button at bounding box center [424, 283] width 18 height 16
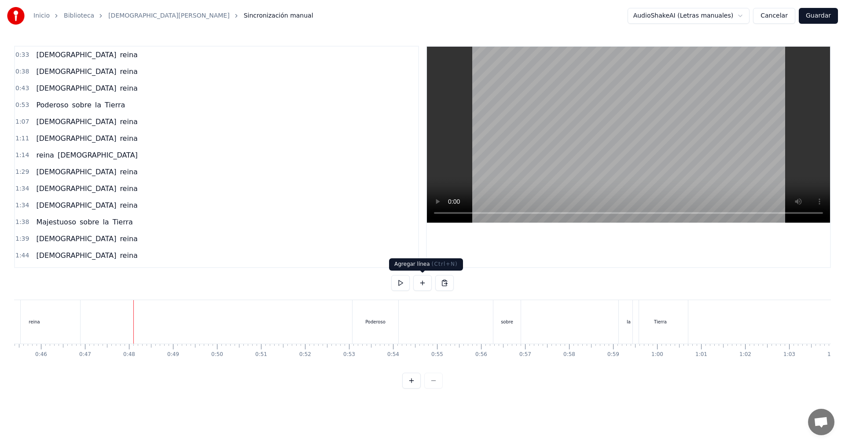
click at [418, 283] on button at bounding box center [422, 283] width 18 height 16
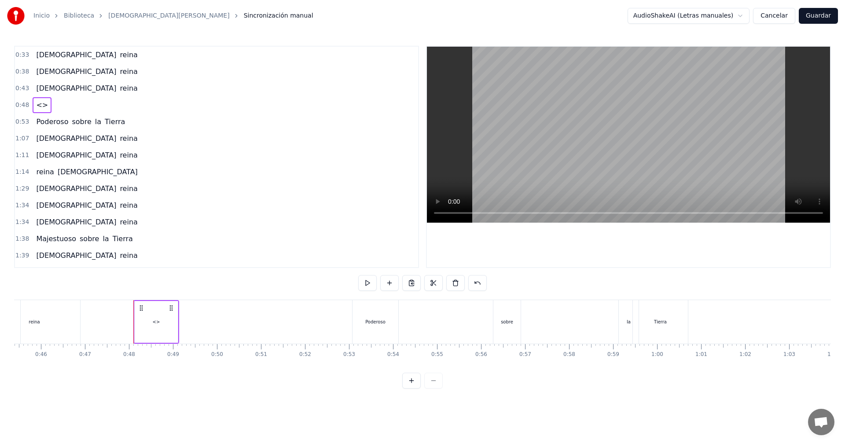
click at [158, 324] on div "<>" at bounding box center [156, 322] width 7 height 7
drag, startPoint x: 252, startPoint y: 283, endPoint x: 223, endPoint y: 282, distance: 28.6
click at [224, 282] on div "0:33 [DEMOGRAPHIC_DATA][PERSON_NAME] 0:38 [DEMOGRAPHIC_DATA][PERSON_NAME] 0:43 …" at bounding box center [422, 217] width 817 height 343
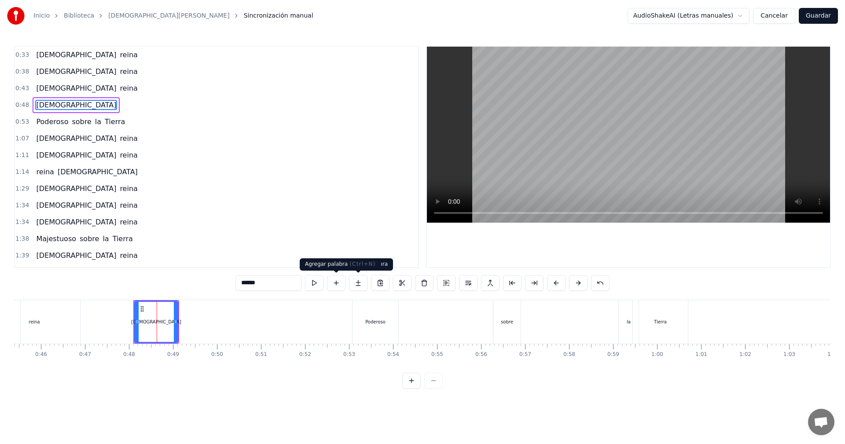
type input "******"
click at [341, 285] on button at bounding box center [336, 283] width 18 height 16
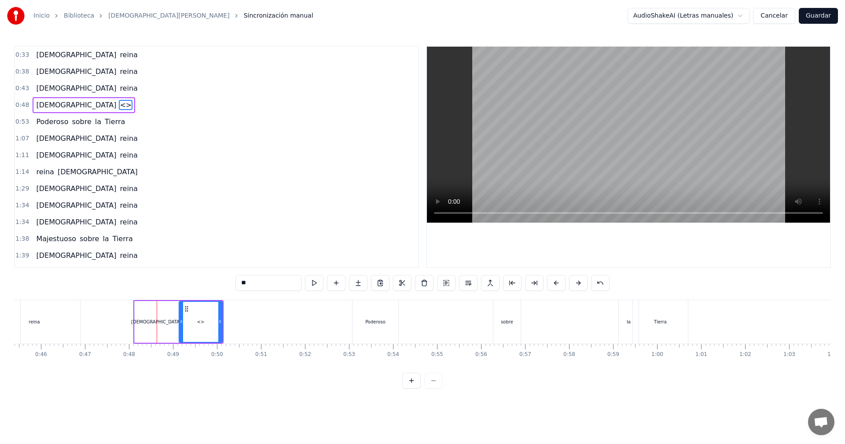
click at [263, 286] on input "**" at bounding box center [268, 283] width 66 height 16
click at [255, 281] on input "**" at bounding box center [268, 283] width 66 height 16
type input "*"
type input "*****"
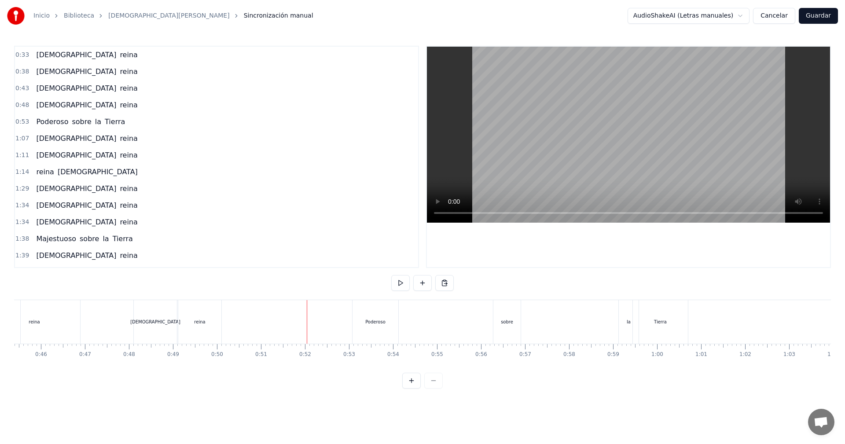
click at [68, 314] on div "reina" at bounding box center [35, 322] width 92 height 44
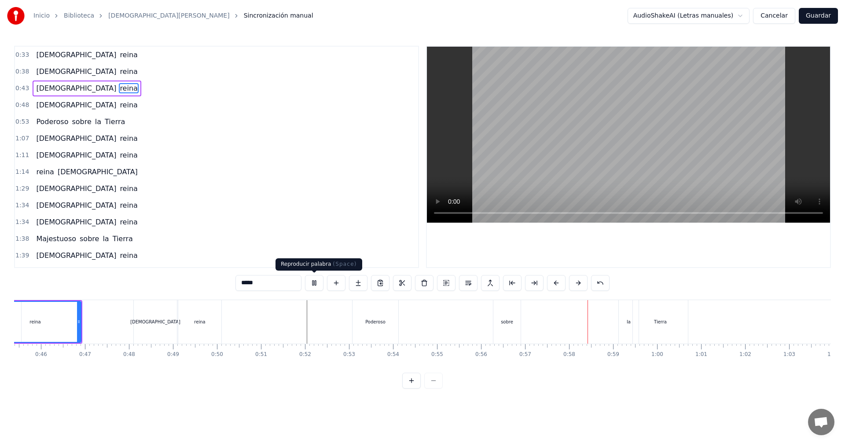
click at [315, 285] on button at bounding box center [314, 283] width 18 height 16
click at [509, 319] on div "sobre" at bounding box center [507, 322] width 12 height 7
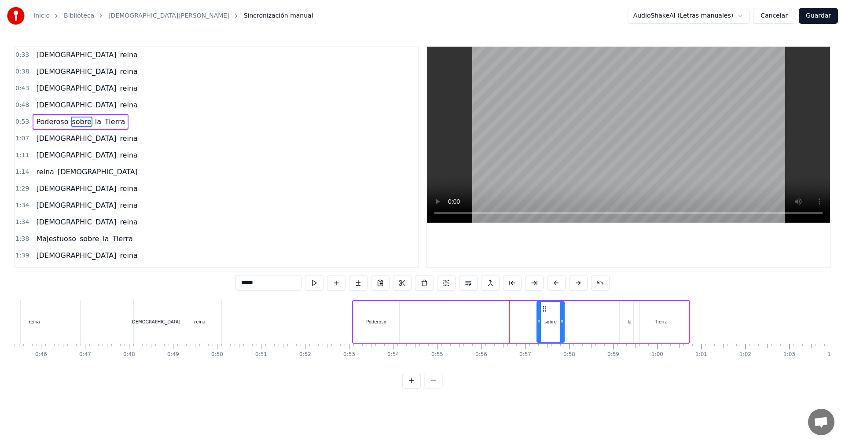
drag, startPoint x: 502, startPoint y: 308, endPoint x: 545, endPoint y: 312, distance: 42.9
click at [545, 312] on icon at bounding box center [544, 308] width 7 height 7
click at [631, 313] on div "la" at bounding box center [630, 322] width 20 height 42
type input "**"
drag, startPoint x: 623, startPoint y: 323, endPoint x: 566, endPoint y: 326, distance: 56.8
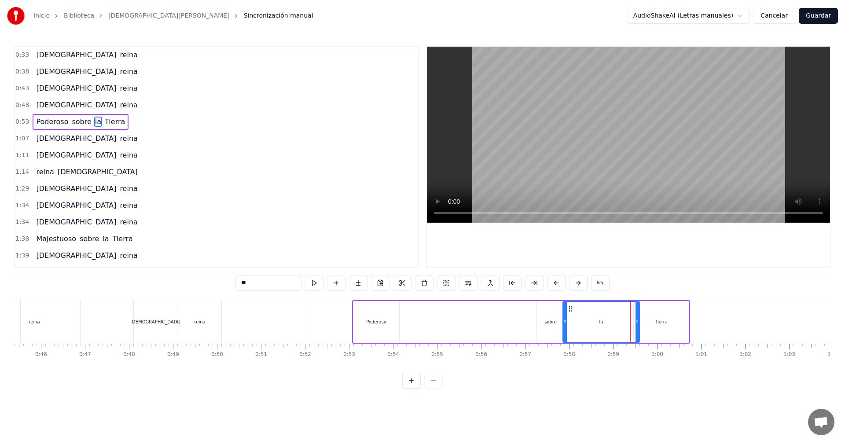
click at [566, 326] on div at bounding box center [565, 322] width 4 height 40
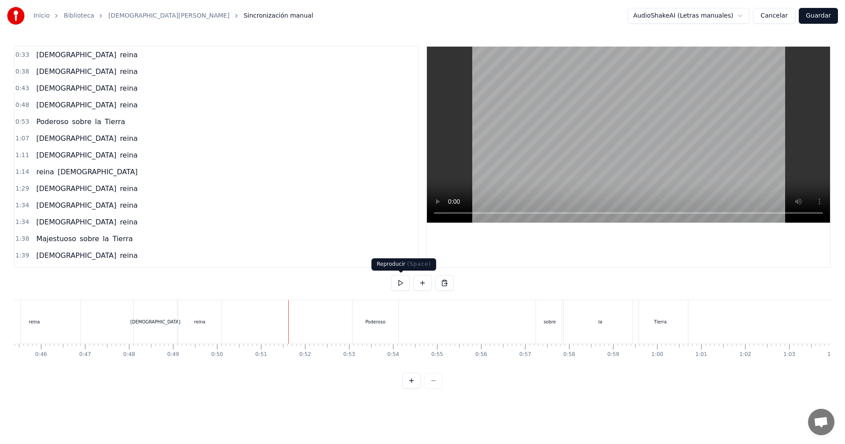
click at [394, 284] on button at bounding box center [400, 283] width 18 height 16
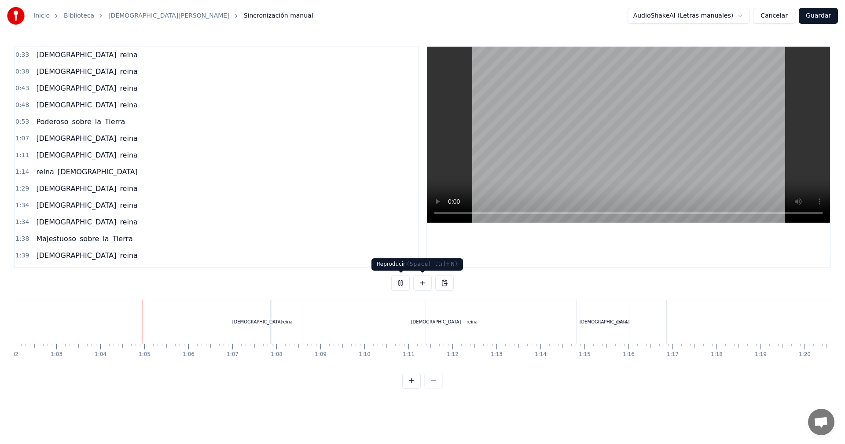
click at [401, 280] on button at bounding box center [400, 283] width 18 height 16
click at [249, 310] on div "[DEMOGRAPHIC_DATA]" at bounding box center [257, 322] width 26 height 44
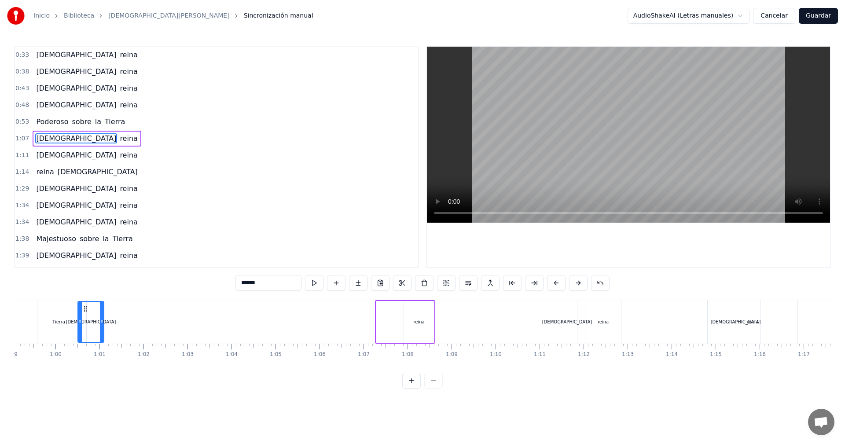
scroll to position [0, 2587]
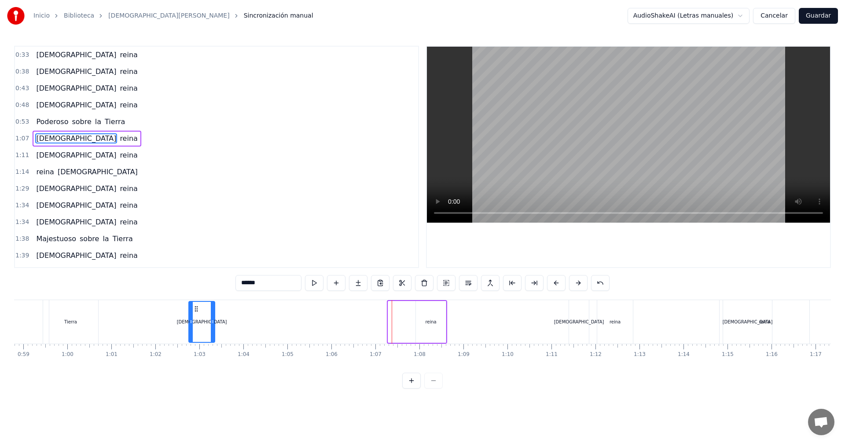
drag, startPoint x: 250, startPoint y: 308, endPoint x: 191, endPoint y: 320, distance: 59.7
click at [191, 320] on div "[DEMOGRAPHIC_DATA]" at bounding box center [201, 322] width 25 height 40
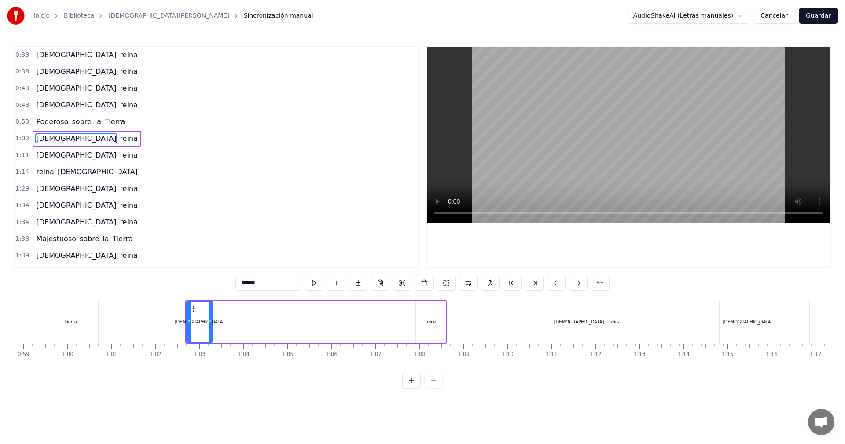
drag, startPoint x: 421, startPoint y: 307, endPoint x: 388, endPoint y: 310, distance: 32.7
click at [388, 310] on div "[DEMOGRAPHIC_DATA][PERSON_NAME]" at bounding box center [316, 322] width 262 height 44
click
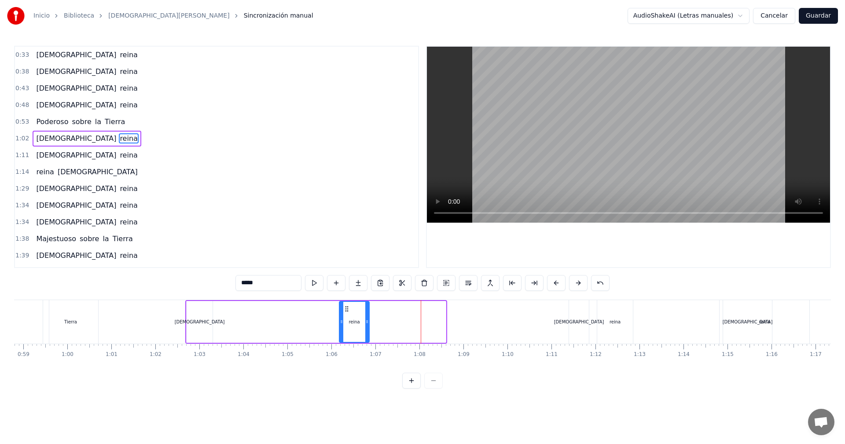
drag, startPoint x: 421, startPoint y: 308, endPoint x: 345, endPoint y: 306, distance: 76.6
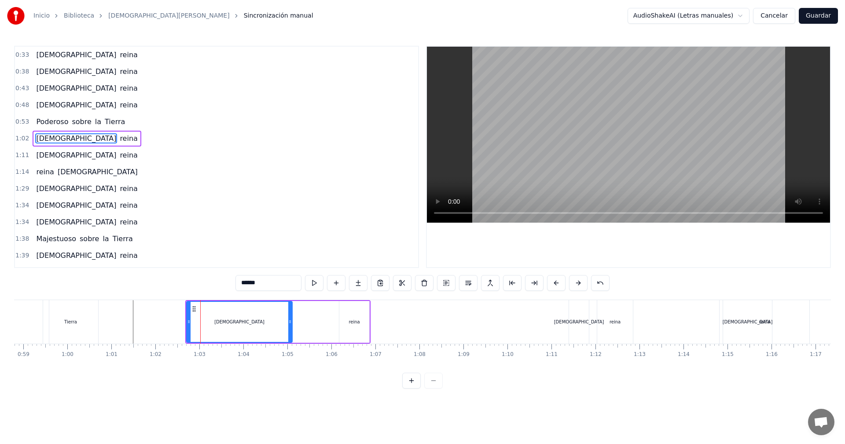
drag, startPoint x: 209, startPoint y: 321, endPoint x: 292, endPoint y: 323, distance: 82.3
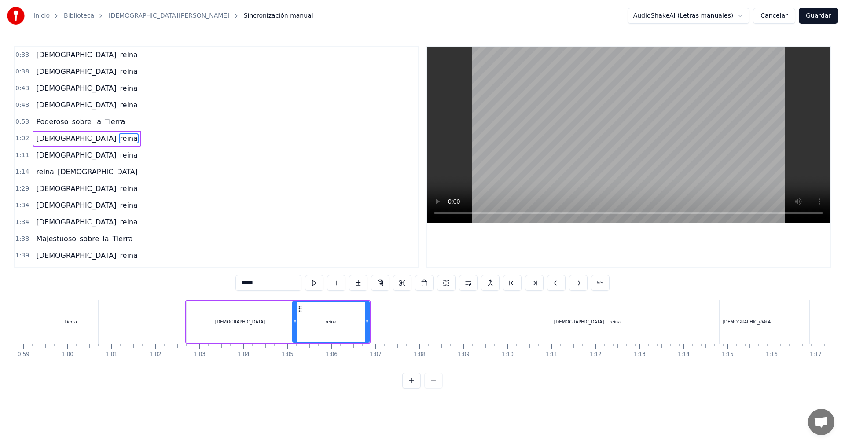
drag, startPoint x: 340, startPoint y: 322, endPoint x: 293, endPoint y: 320, distance: 46.7
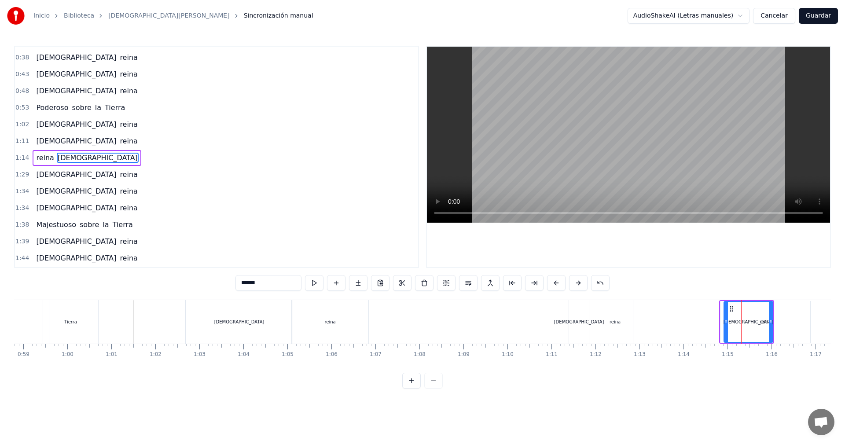
scroll to position [15, 0]
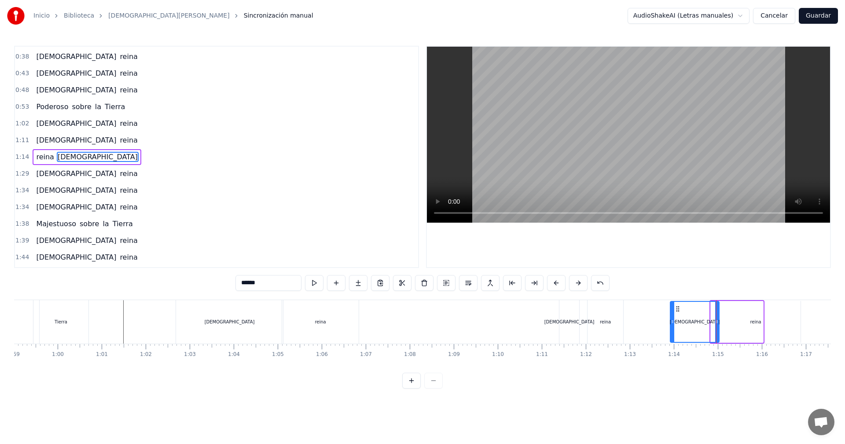
drag, startPoint x: 733, startPoint y: 308, endPoint x: 684, endPoint y: 308, distance: 48.8
type input "*****"
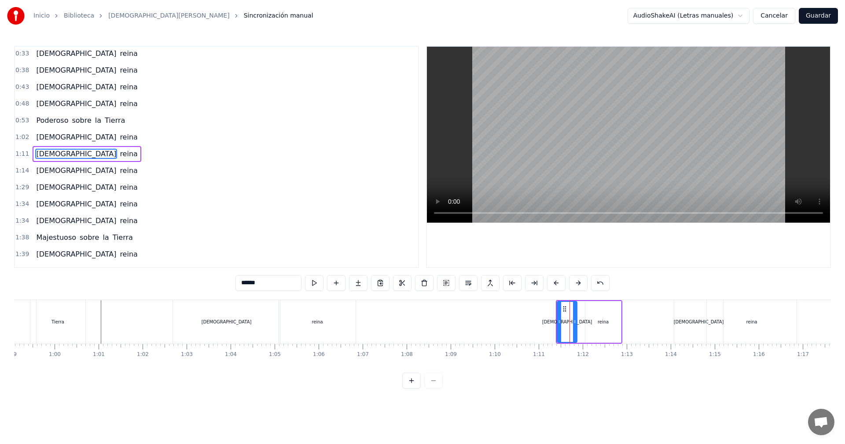
scroll to position [0, 0]
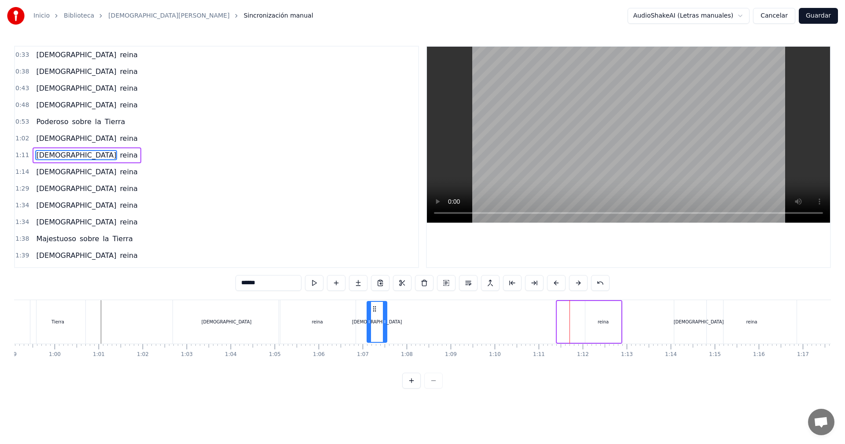
drag, startPoint x: 564, startPoint y: 308, endPoint x: 374, endPoint y: 319, distance: 190.4
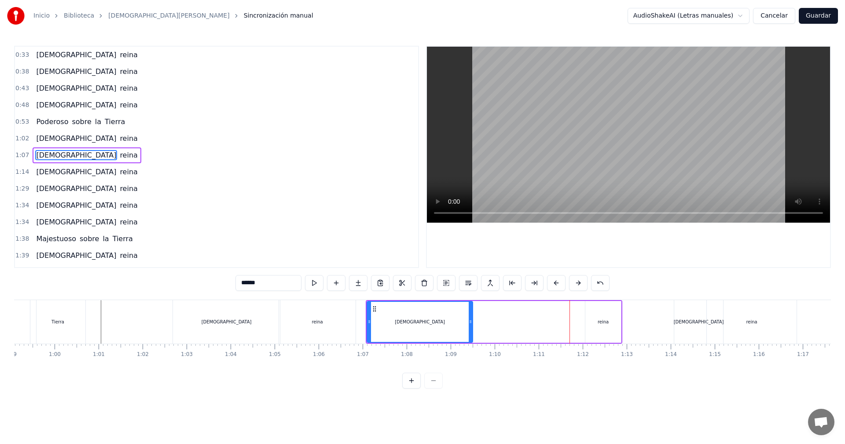
drag, startPoint x: 386, startPoint y: 323, endPoint x: 476, endPoint y: 322, distance: 89.3
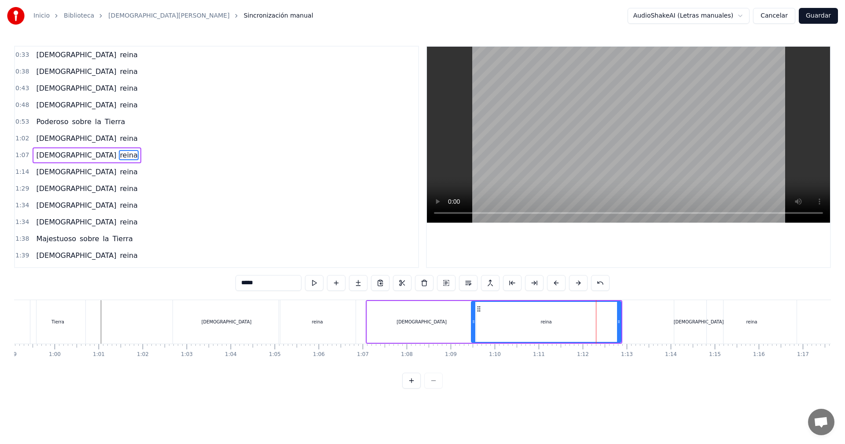
drag, startPoint x: 589, startPoint y: 322, endPoint x: 475, endPoint y: 327, distance: 114.1
drag, startPoint x: 619, startPoint y: 324, endPoint x: 584, endPoint y: 324, distance: 34.8
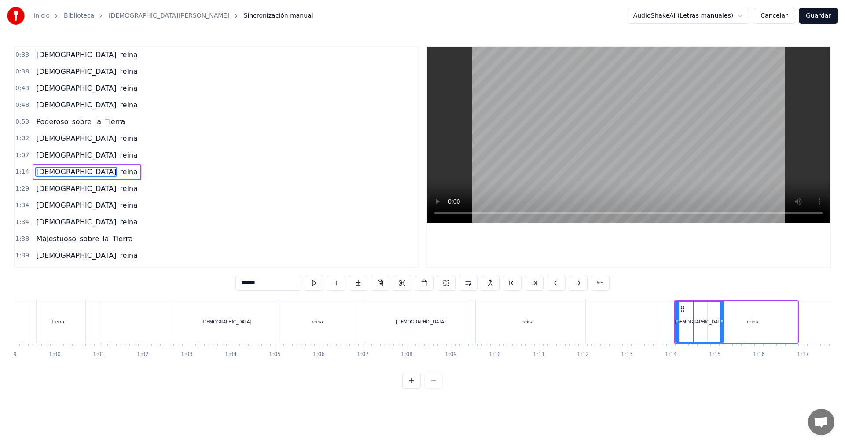
scroll to position [15, 0]
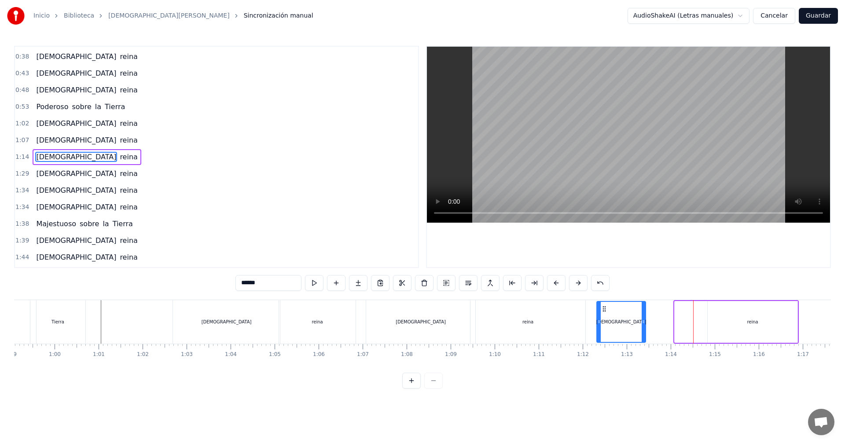
drag, startPoint x: 682, startPoint y: 310, endPoint x: 604, endPoint y: 312, distance: 77.9
type input "*****"
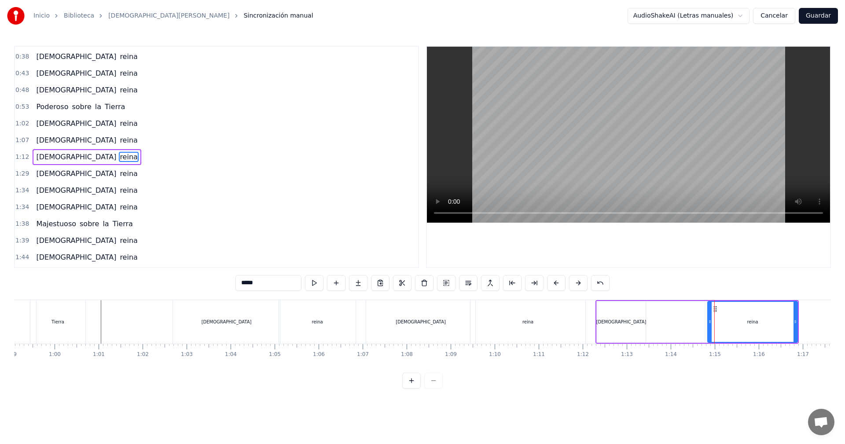
drag, startPoint x: 714, startPoint y: 308, endPoint x: 686, endPoint y: 312, distance: 28.0
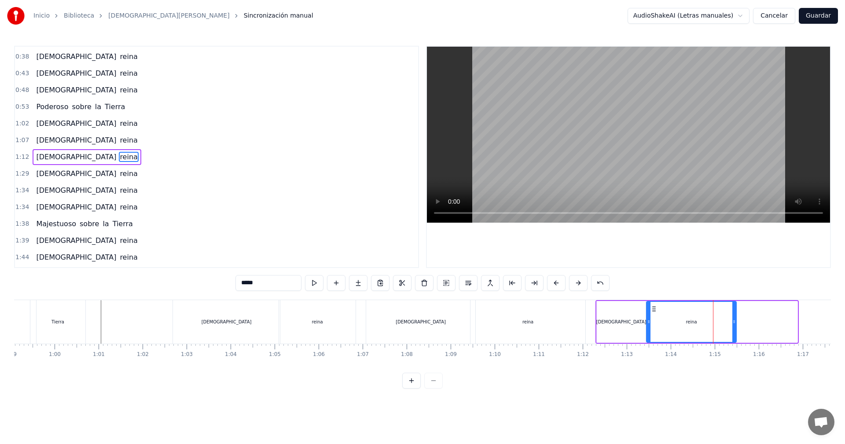
drag, startPoint x: 717, startPoint y: 309, endPoint x: 656, endPoint y: 311, distance: 61.2
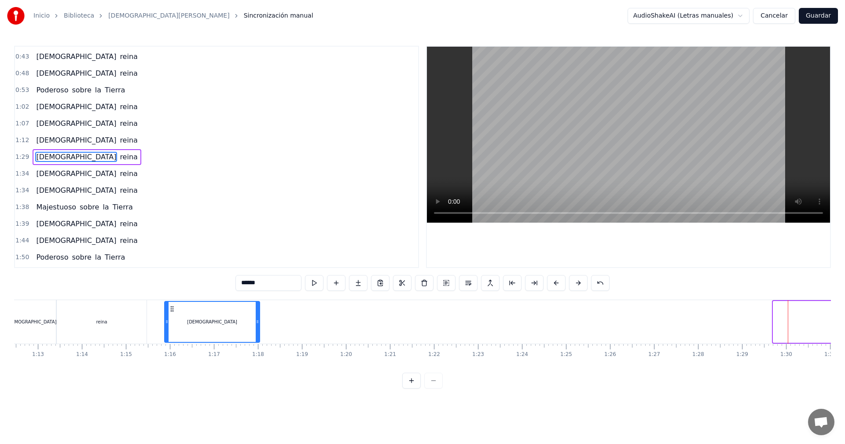
scroll to position [0, 3179]
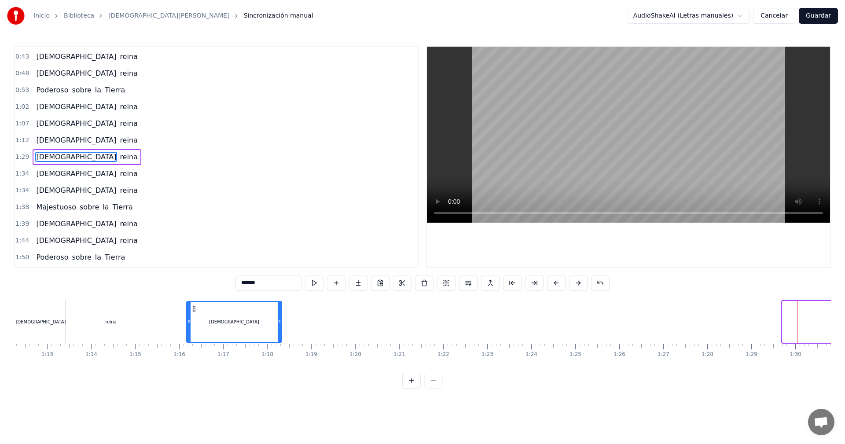
drag, startPoint x: 634, startPoint y: 309, endPoint x: 194, endPoint y: 333, distance: 440.6
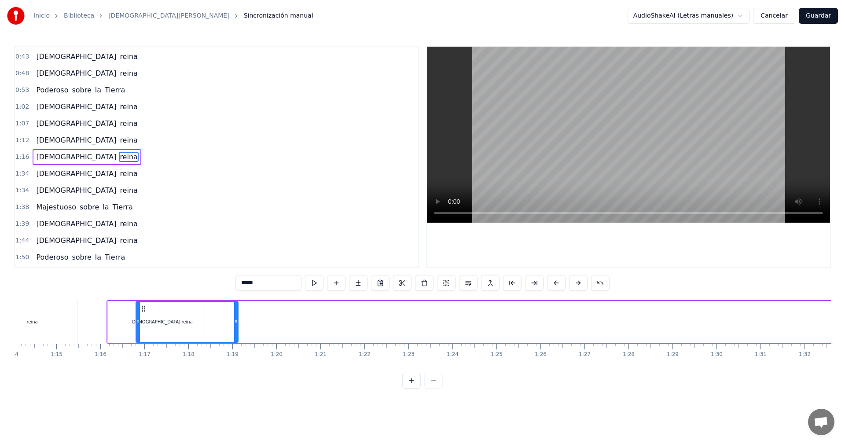
scroll to position [0, 3257]
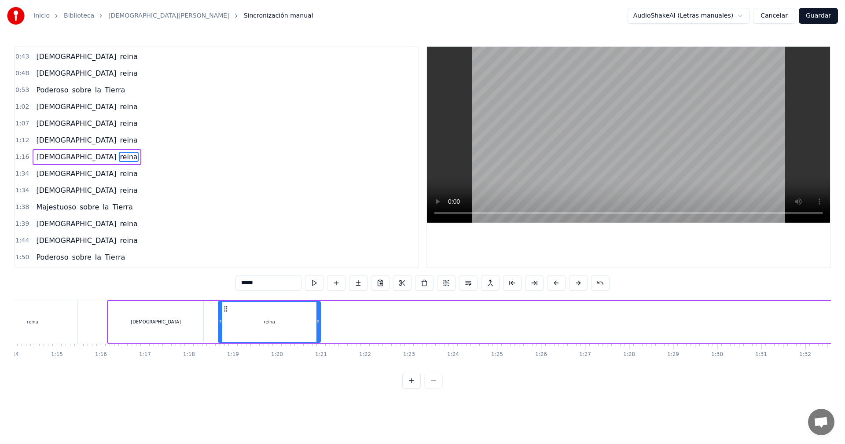
drag, startPoint x: 351, startPoint y: 310, endPoint x: 227, endPoint y: 316, distance: 124.2
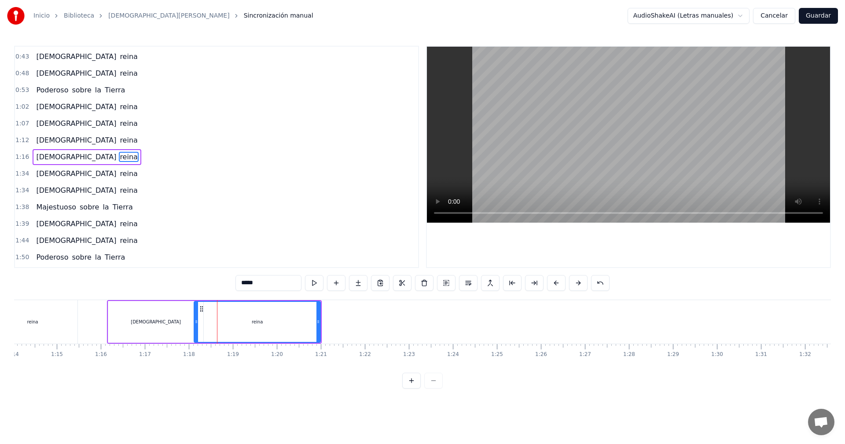
drag, startPoint x: 220, startPoint y: 323, endPoint x: 207, endPoint y: 321, distance: 13.3
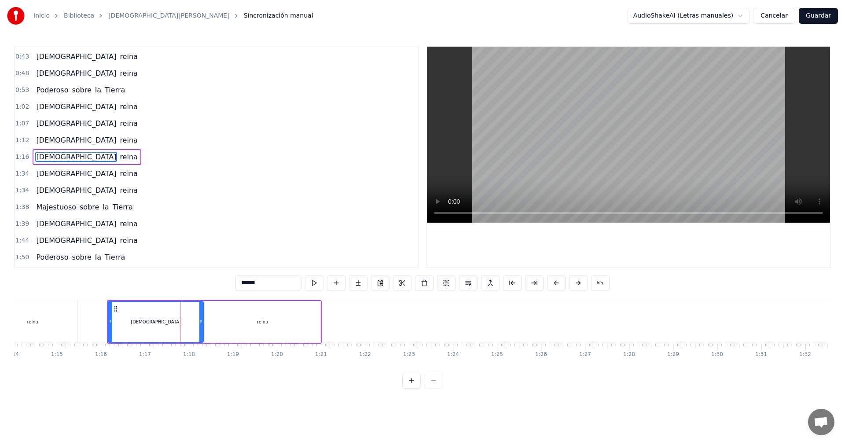
type input "*****"
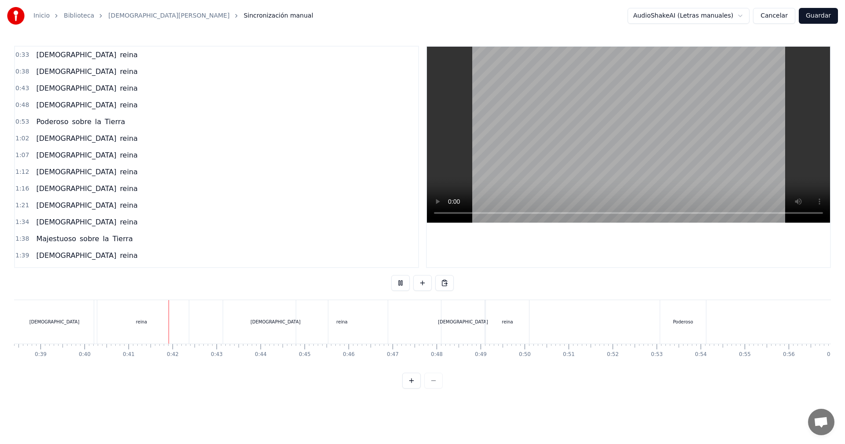
scroll to position [0, 1776]
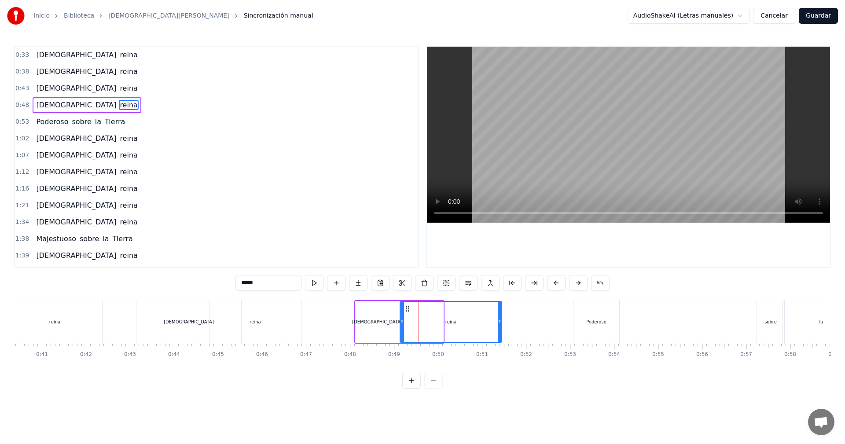
drag, startPoint x: 442, startPoint y: 324, endPoint x: 501, endPoint y: 320, distance: 58.6
drag, startPoint x: 403, startPoint y: 325, endPoint x: 420, endPoint y: 325, distance: 17.2
type input "******"
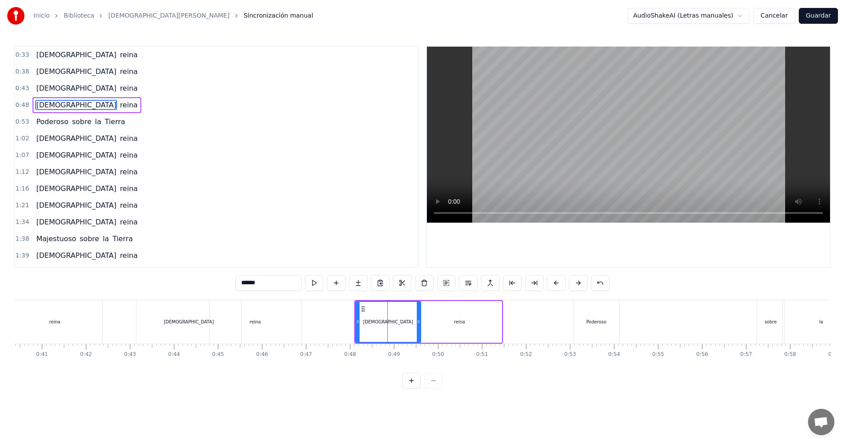
drag, startPoint x: 396, startPoint y: 325, endPoint x: 418, endPoint y: 324, distance: 22.0
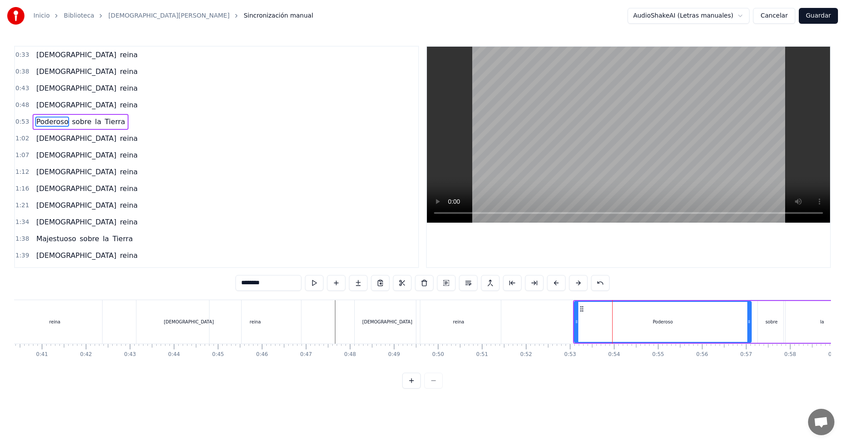
drag, startPoint x: 619, startPoint y: 323, endPoint x: 750, endPoint y: 324, distance: 131.1
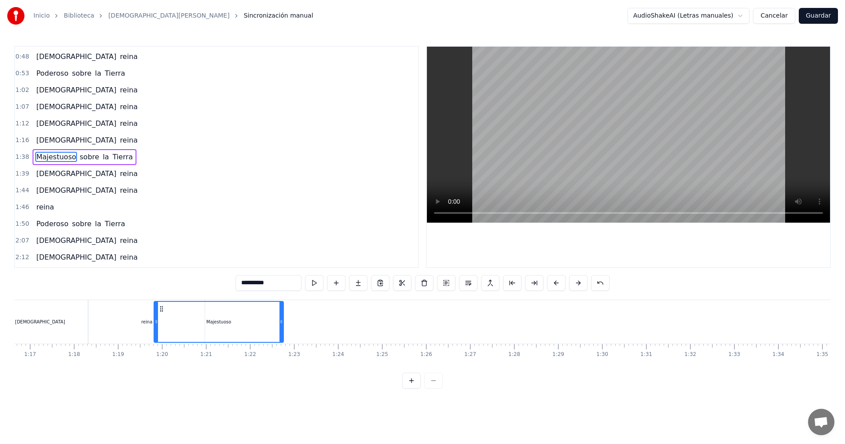
scroll to position [0, 3370]
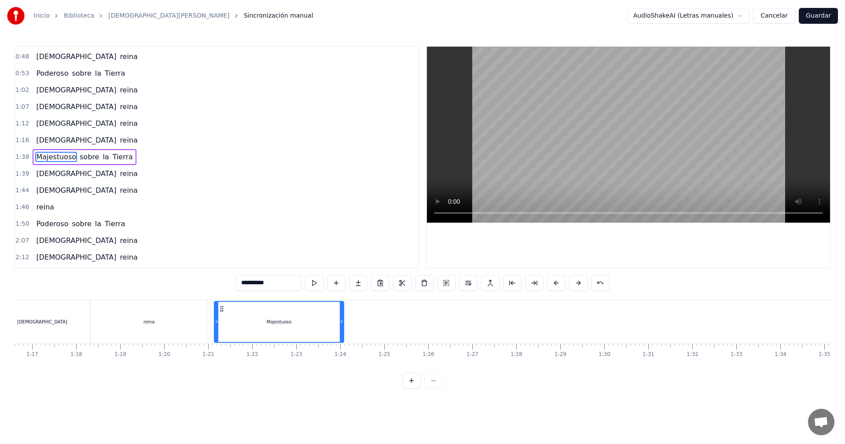
drag, startPoint x: 524, startPoint y: 309, endPoint x: 220, endPoint y: 326, distance: 305.0
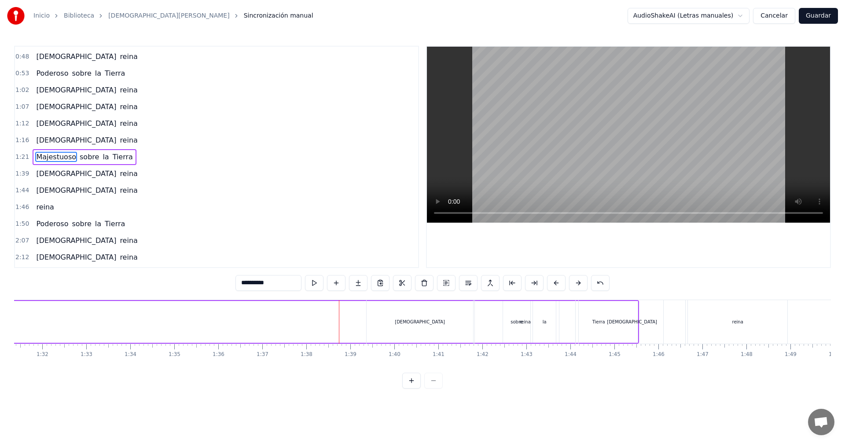
scroll to position [0, 4003]
type input "*****"
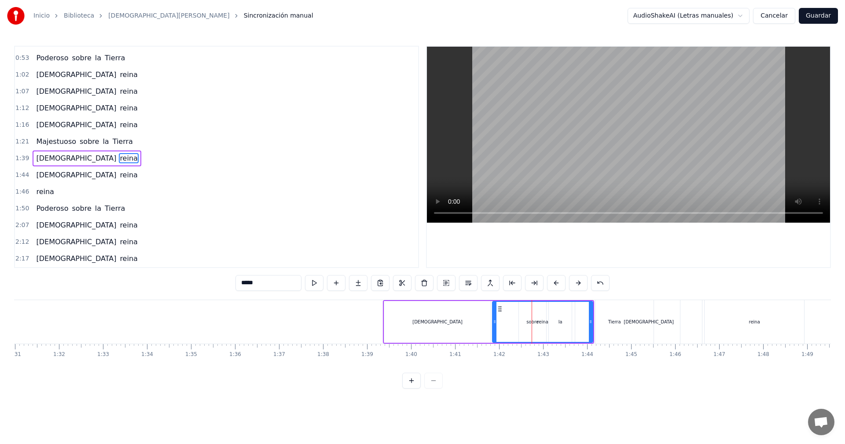
scroll to position [65, 0]
drag, startPoint x: 527, startPoint y: 323, endPoint x: 511, endPoint y: 324, distance: 15.5
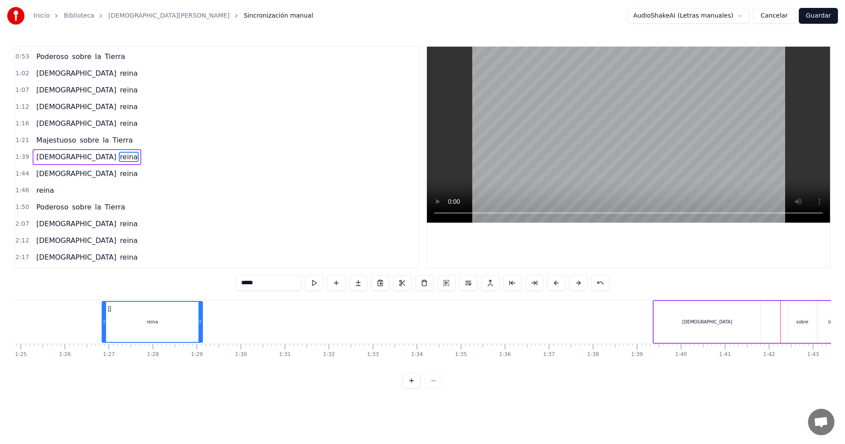
scroll to position [0, 3707]
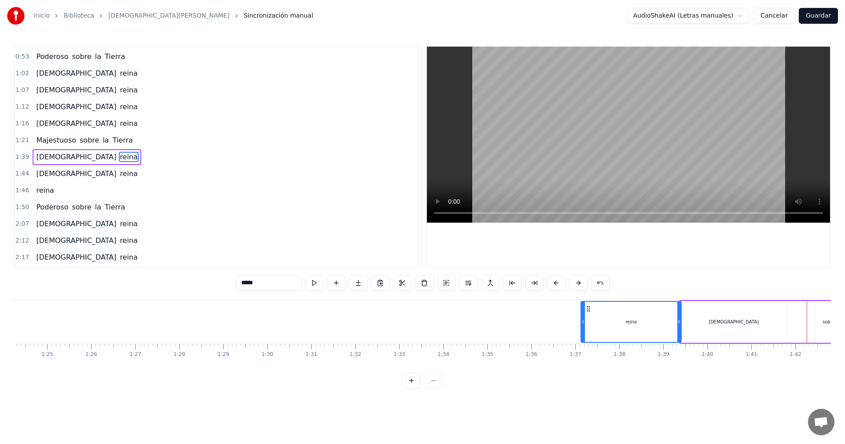
drag, startPoint x: 500, startPoint y: 308, endPoint x: 584, endPoint y: 332, distance: 87.2
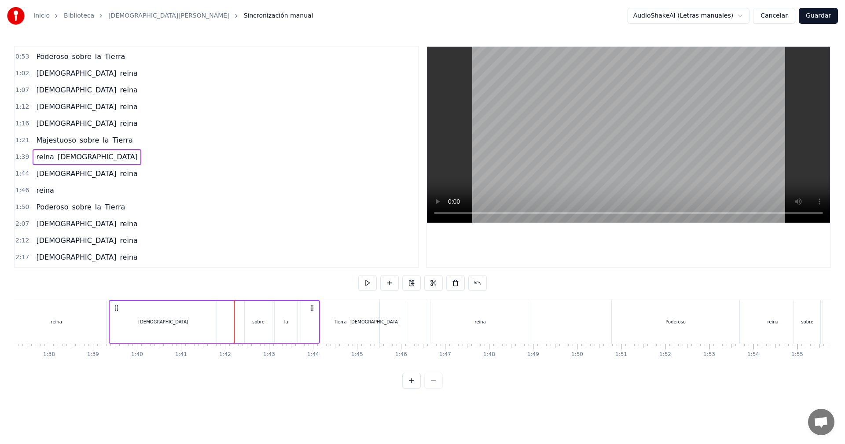
scroll to position [0, 4243]
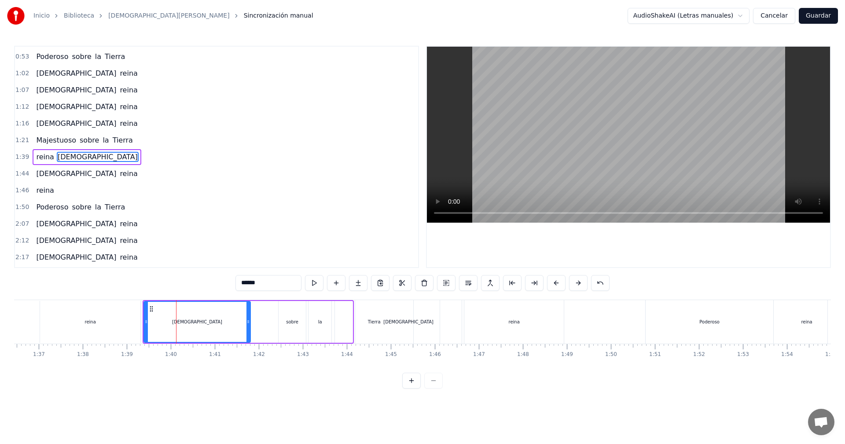
drag, startPoint x: 307, startPoint y: 322, endPoint x: 296, endPoint y: 323, distance: 11.1
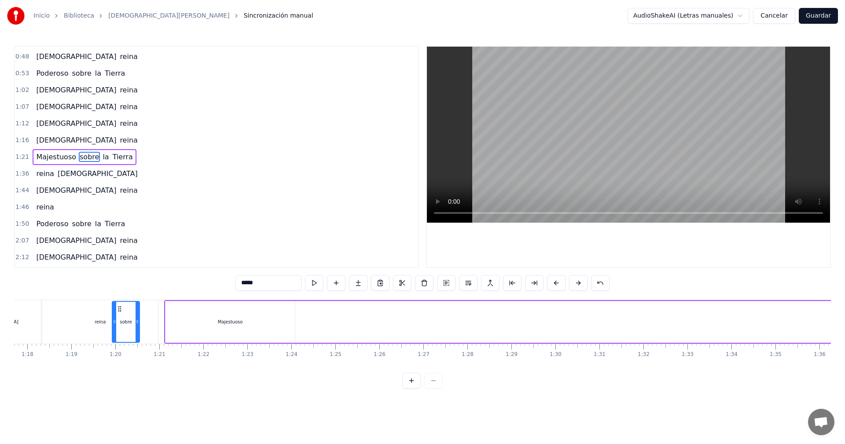
scroll to position [0, 3409]
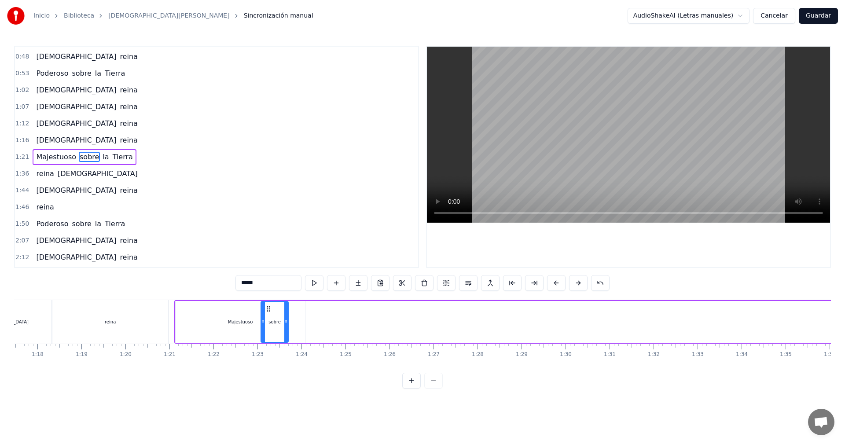
drag, startPoint x: 288, startPoint y: 308, endPoint x: 270, endPoint y: 322, distance: 23.0
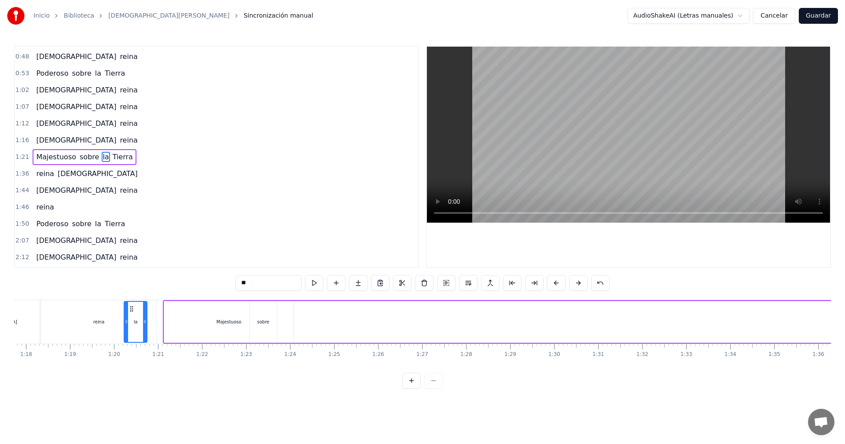
scroll to position [0, 3413]
drag, startPoint x: 290, startPoint y: 309, endPoint x: 284, endPoint y: 322, distance: 13.8
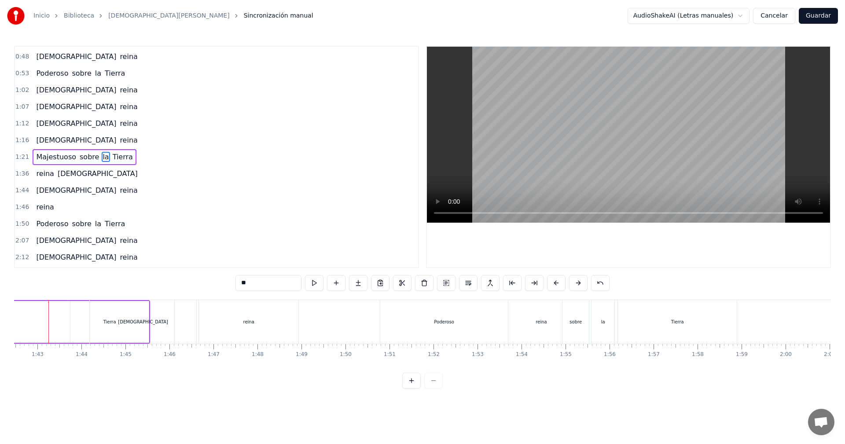
scroll to position [0, 4294]
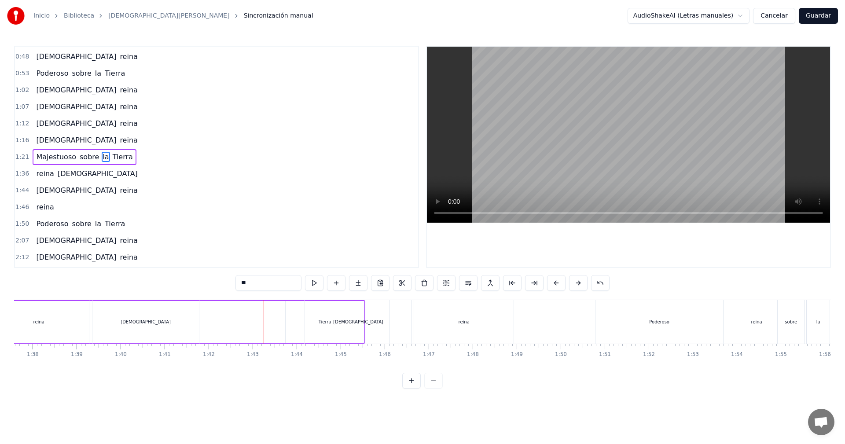
type input "******"
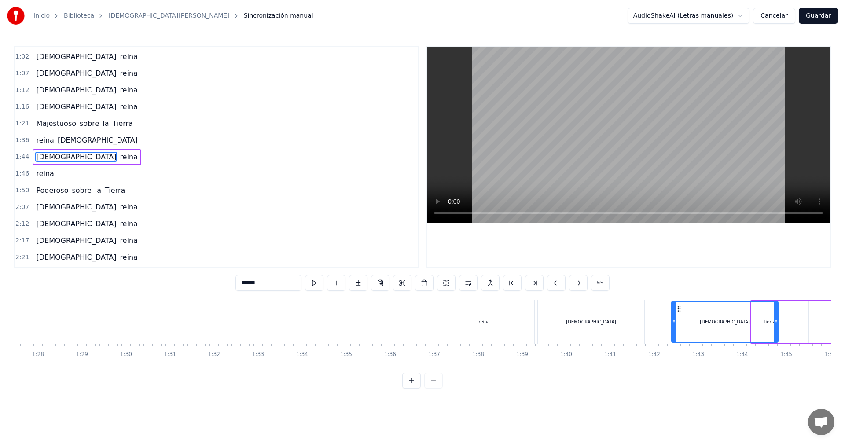
scroll to position [0, 3850]
drag, startPoint x: 315, startPoint y: 309, endPoint x: 664, endPoint y: 343, distance: 350.6
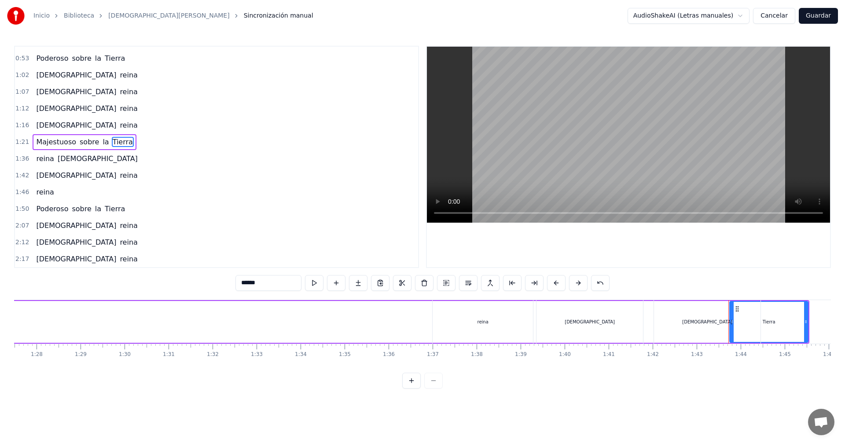
scroll to position [48, 0]
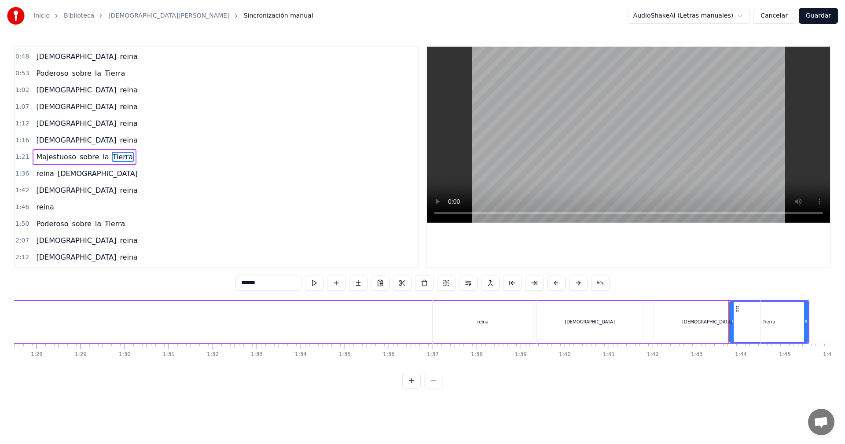
drag, startPoint x: 736, startPoint y: 309, endPoint x: 185, endPoint y: 324, distance: 551.1
type input "******"
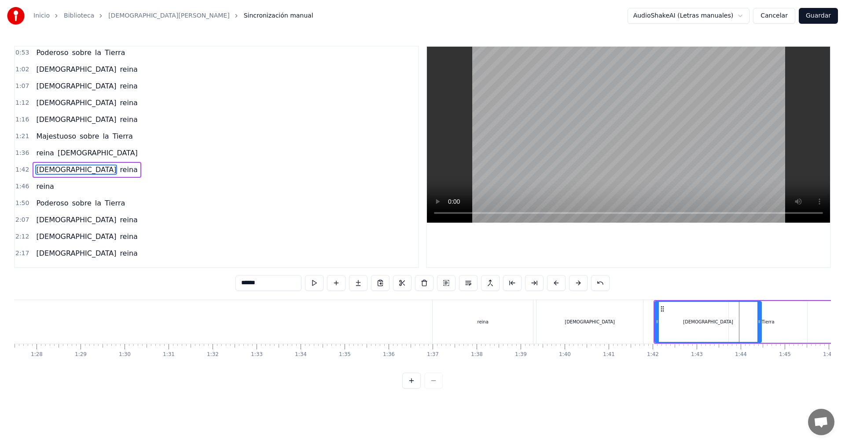
scroll to position [82, 0]
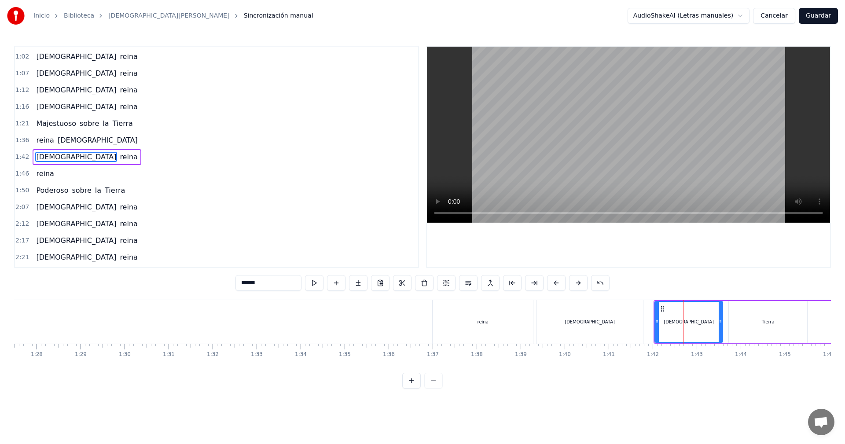
drag, startPoint x: 758, startPoint y: 323, endPoint x: 708, endPoint y: 320, distance: 50.7
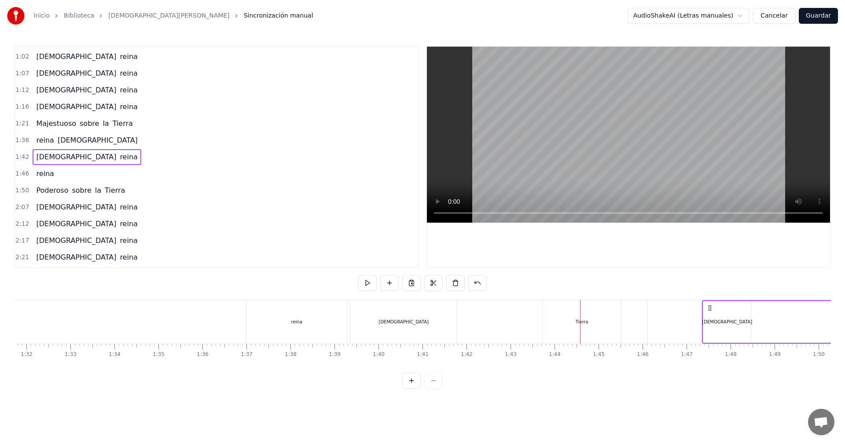
scroll to position [0, 4038]
drag, startPoint x: 661, startPoint y: 308, endPoint x: 638, endPoint y: 307, distance: 22.9
drag, startPoint x: 478, startPoint y: 308, endPoint x: 604, endPoint y: 319, distance: 126.2
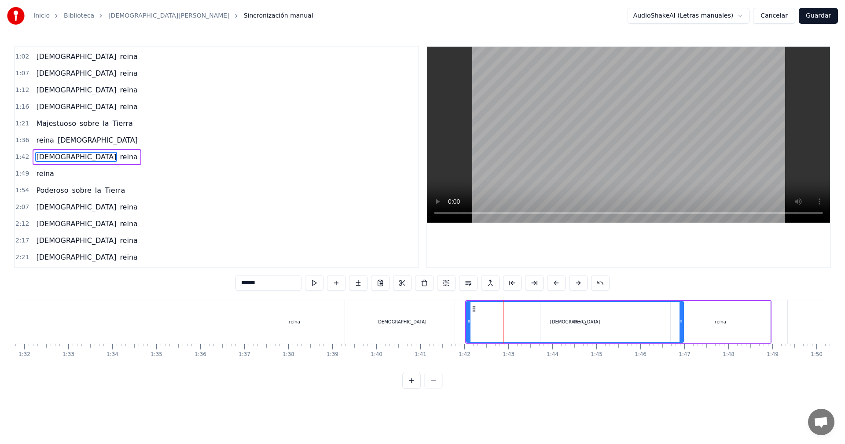
drag, startPoint x: 513, startPoint y: 324, endPoint x: 683, endPoint y: 329, distance: 169.5
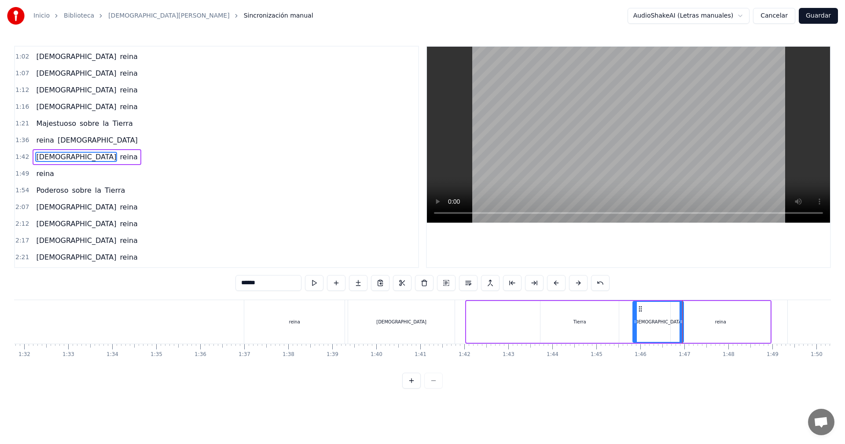
drag, startPoint x: 468, startPoint y: 322, endPoint x: 634, endPoint y: 324, distance: 166.3
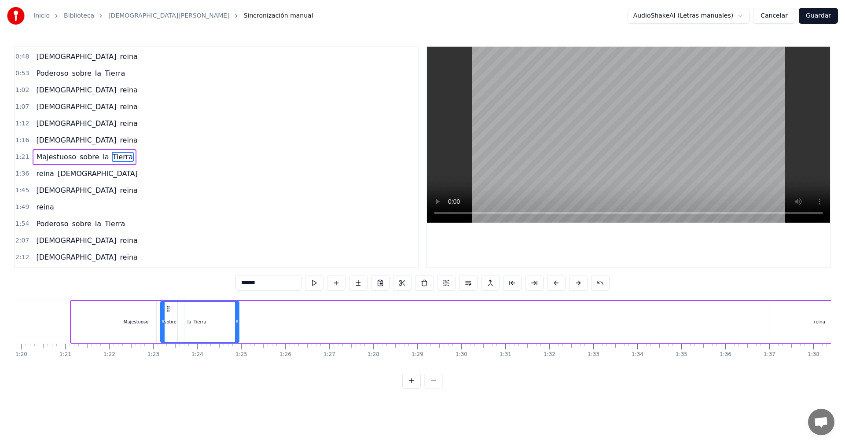
scroll to position [0, 3508]
drag, startPoint x: 551, startPoint y: 310, endPoint x: 199, endPoint y: 304, distance: 352.1
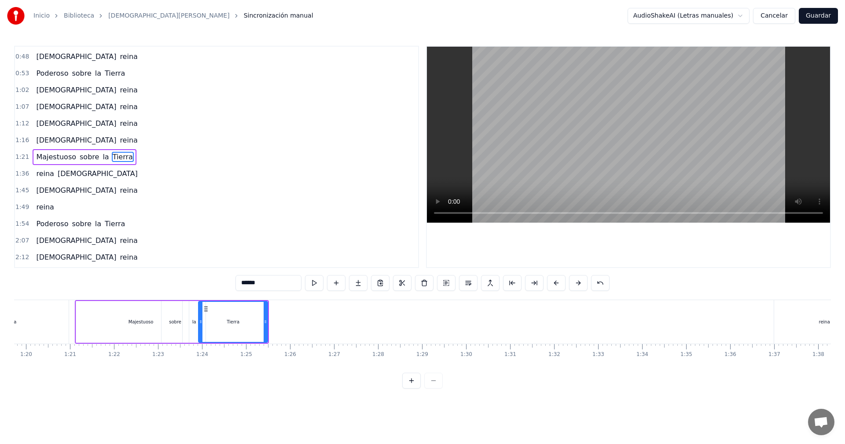
drag, startPoint x: 192, startPoint y: 322, endPoint x: 209, endPoint y: 323, distance: 16.8
drag, startPoint x: 267, startPoint y: 323, endPoint x: 255, endPoint y: 323, distance: 11.9
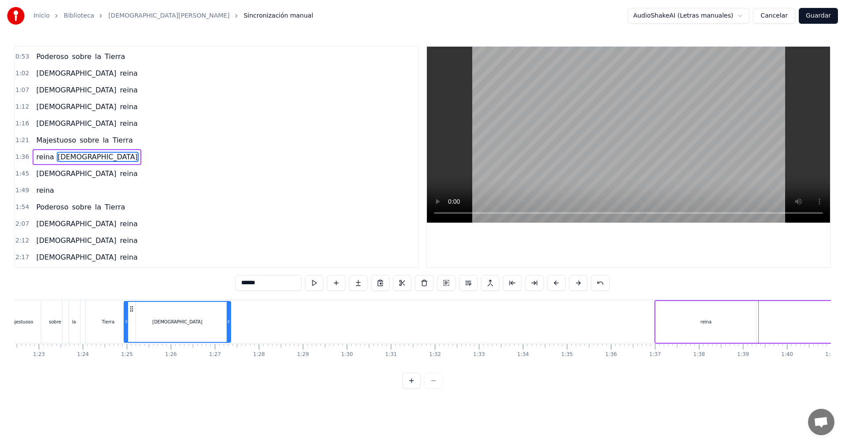
scroll to position [0, 3610]
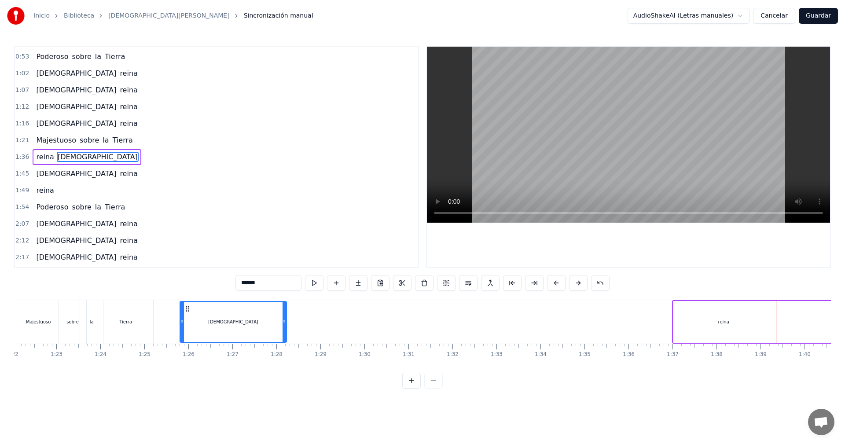
drag, startPoint x: 685, startPoint y: 309, endPoint x: 191, endPoint y: 308, distance: 493.7
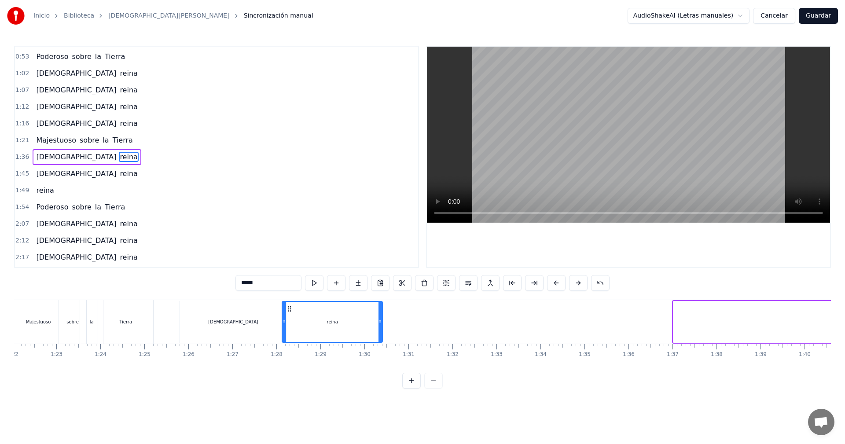
drag, startPoint x: 682, startPoint y: 309, endPoint x: 290, endPoint y: 309, distance: 391.2
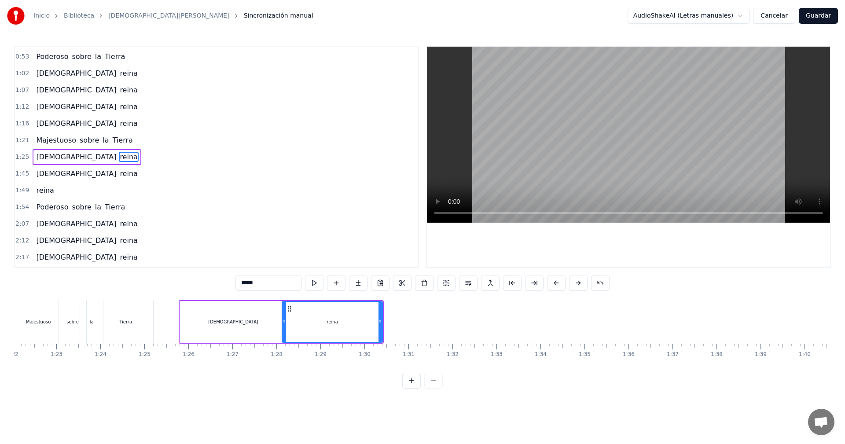
type input "******"
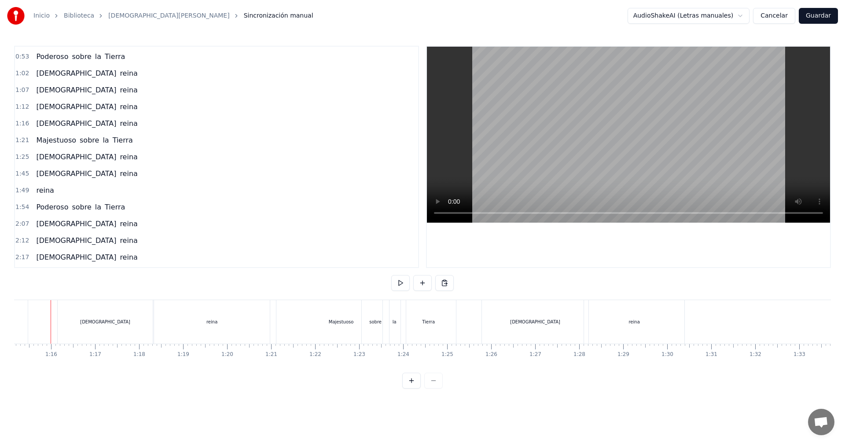
scroll to position [0, 3300]
drag, startPoint x: 400, startPoint y: 274, endPoint x: 404, endPoint y: 279, distance: 6.5
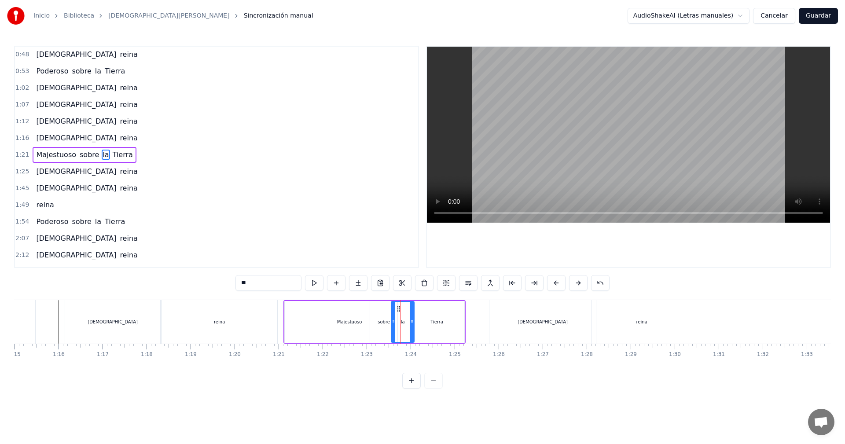
scroll to position [48, 0]
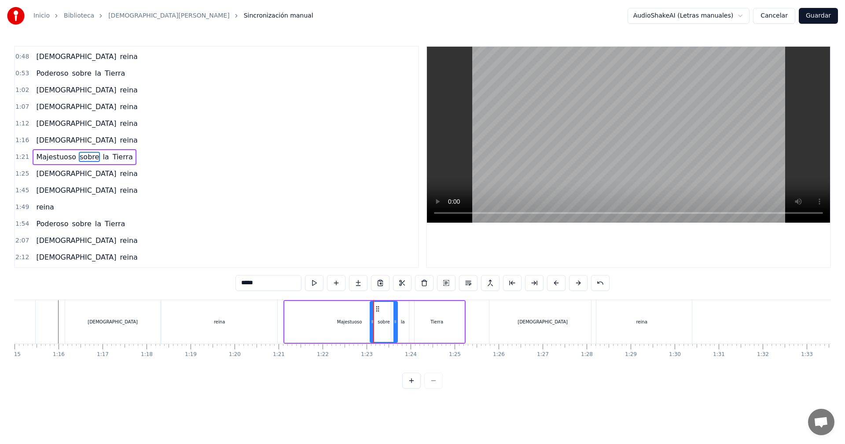
type input "**********"
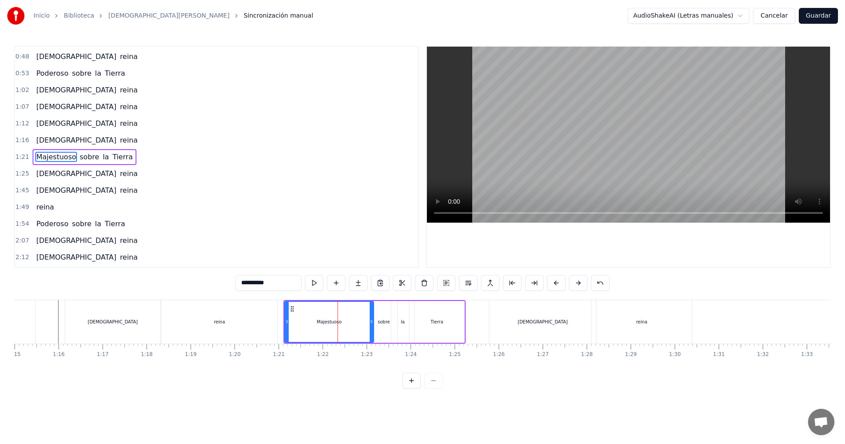
drag, startPoint x: 411, startPoint y: 322, endPoint x: 371, endPoint y: 321, distance: 40.5
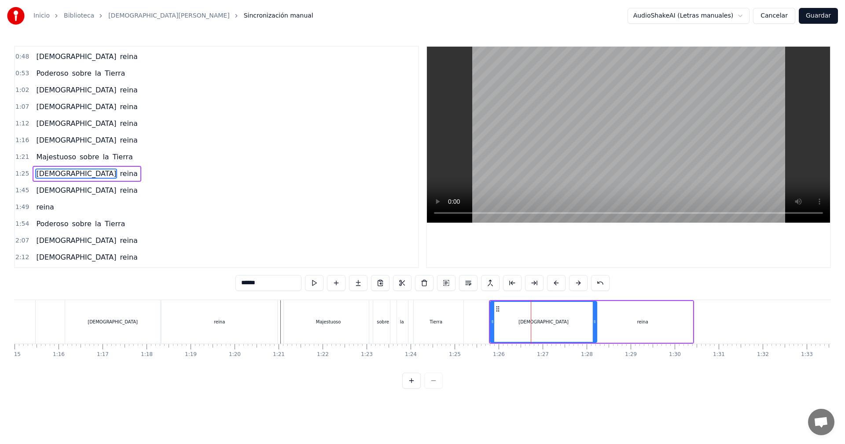
scroll to position [65, 0]
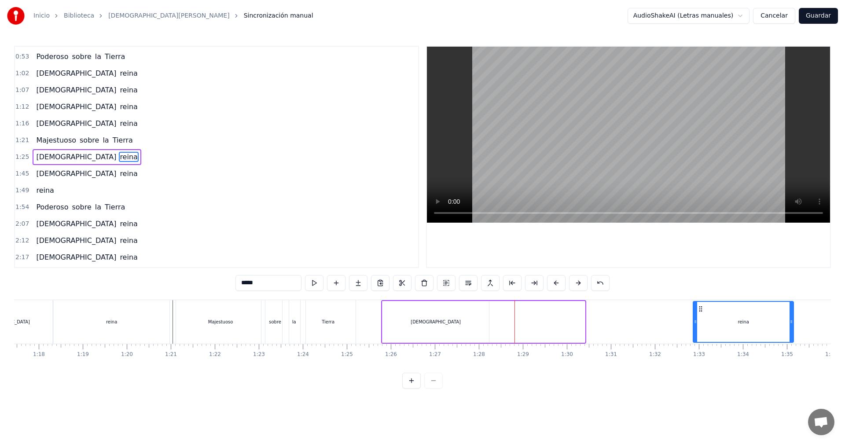
drag, startPoint x: 601, startPoint y: 309, endPoint x: 697, endPoint y: 311, distance: 95.9
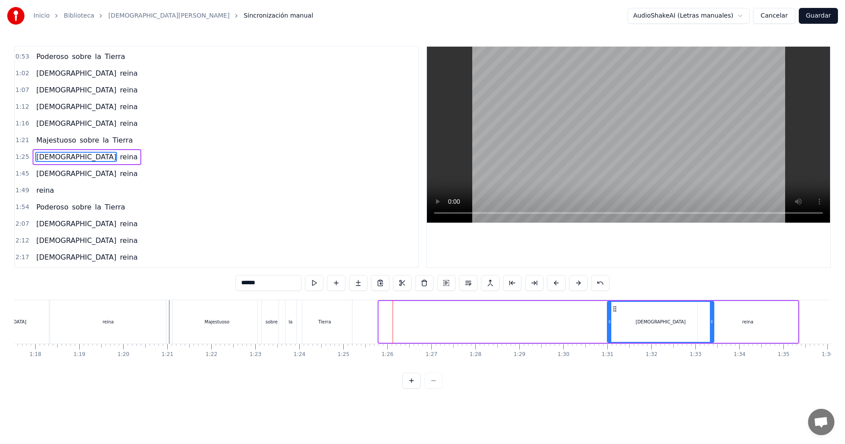
drag, startPoint x: 387, startPoint y: 308, endPoint x: 616, endPoint y: 311, distance: 228.4
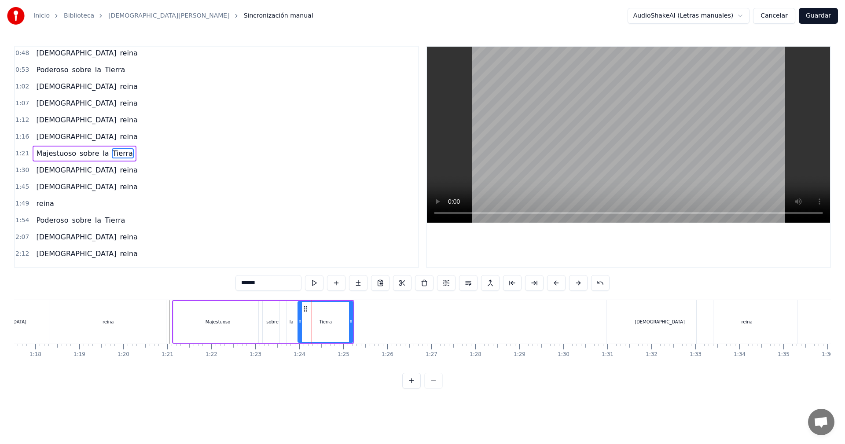
scroll to position [48, 0]
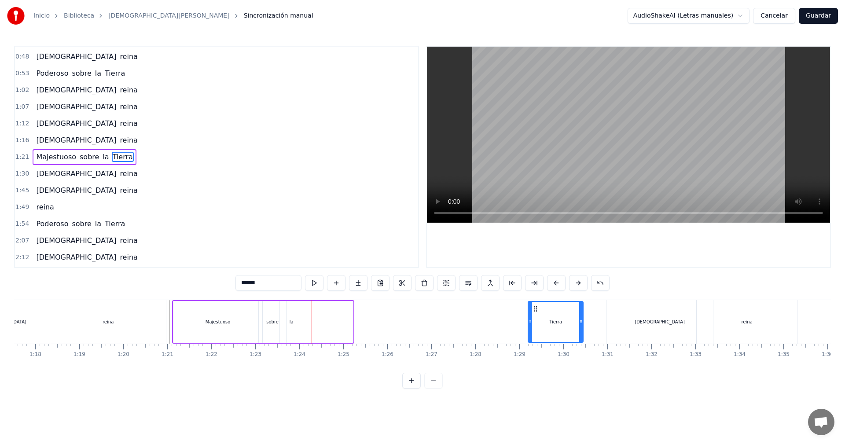
drag, startPoint x: 308, startPoint y: 309, endPoint x: 536, endPoint y: 304, distance: 227.5
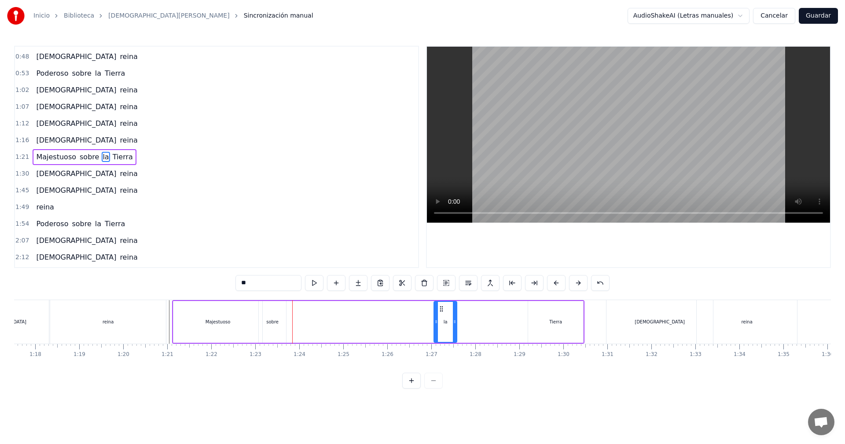
drag, startPoint x: 288, startPoint y: 308, endPoint x: 442, endPoint y: 310, distance: 154.0
drag, startPoint x: 456, startPoint y: 322, endPoint x: 496, endPoint y: 321, distance: 40.5
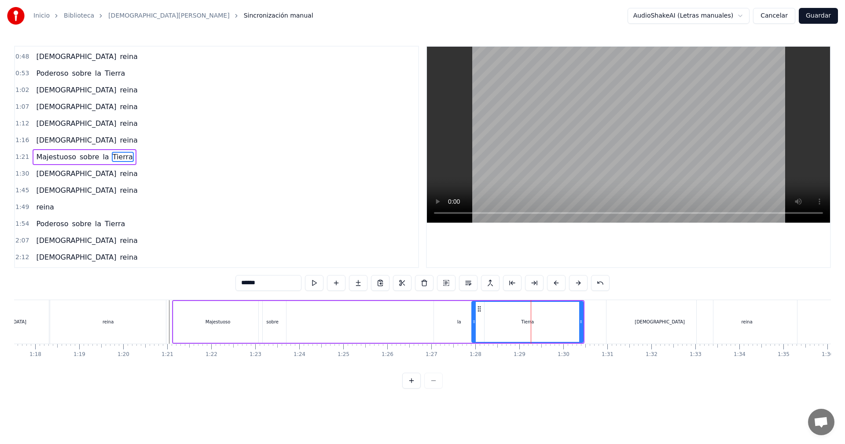
drag, startPoint x: 530, startPoint y: 323, endPoint x: 474, endPoint y: 322, distance: 56.3
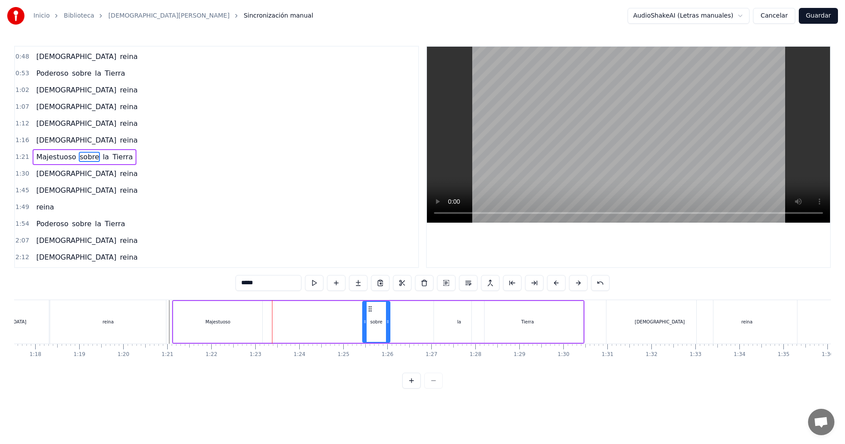
drag, startPoint x: 269, startPoint y: 311, endPoint x: 373, endPoint y: 310, distance: 103.8
drag, startPoint x: 389, startPoint y: 323, endPoint x: 445, endPoint y: 324, distance: 55.5
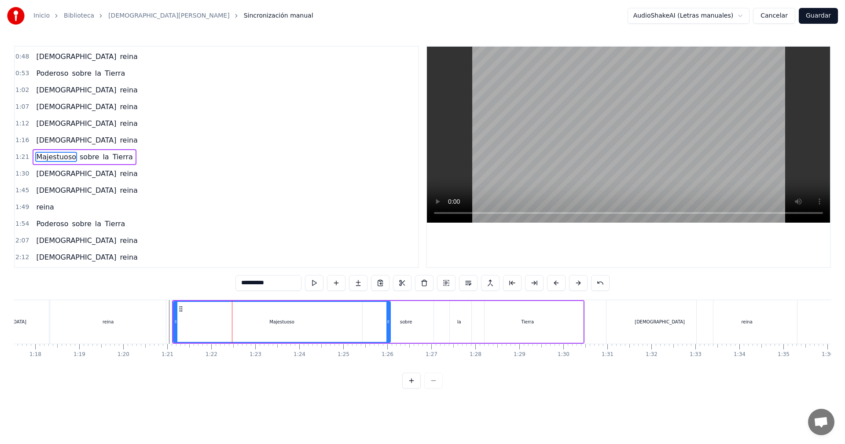
drag, startPoint x: 263, startPoint y: 322, endPoint x: 390, endPoint y: 322, distance: 126.7
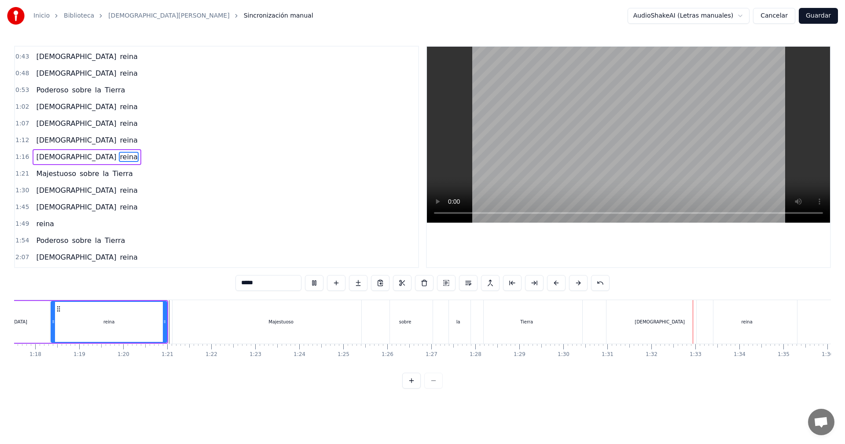
type input "******"
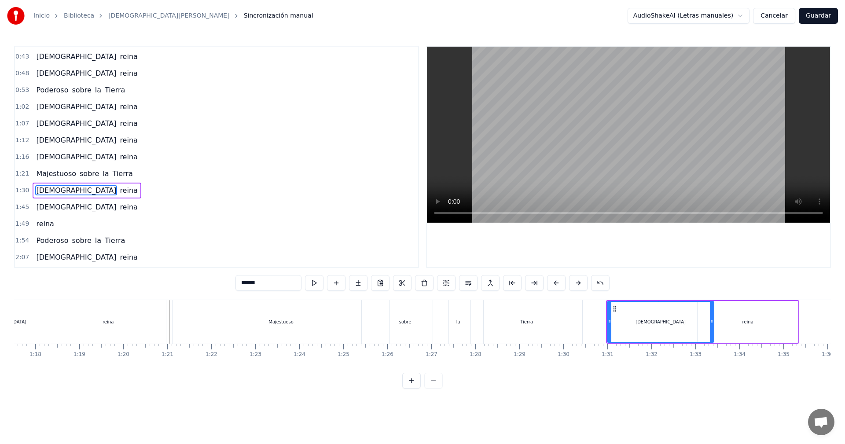
scroll to position [65, 0]
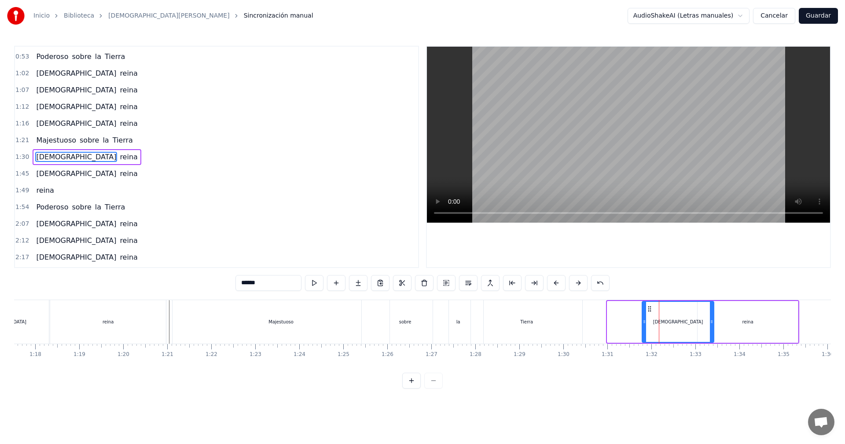
drag, startPoint x: 609, startPoint y: 323, endPoint x: 644, endPoint y: 320, distance: 34.9
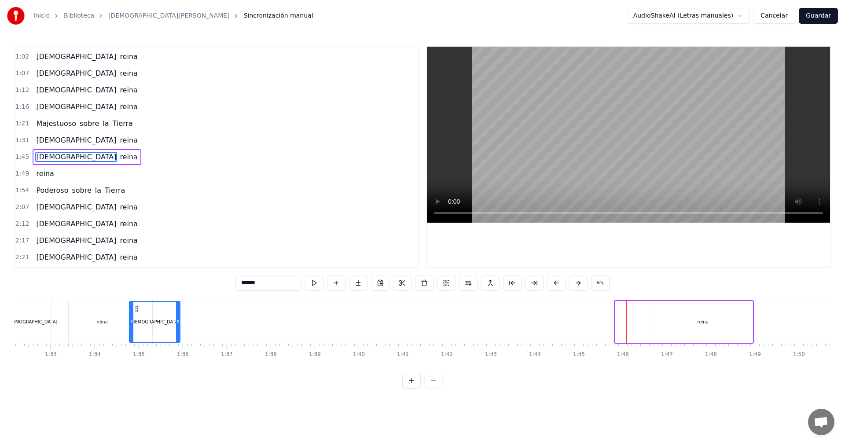
scroll to position [0, 4052]
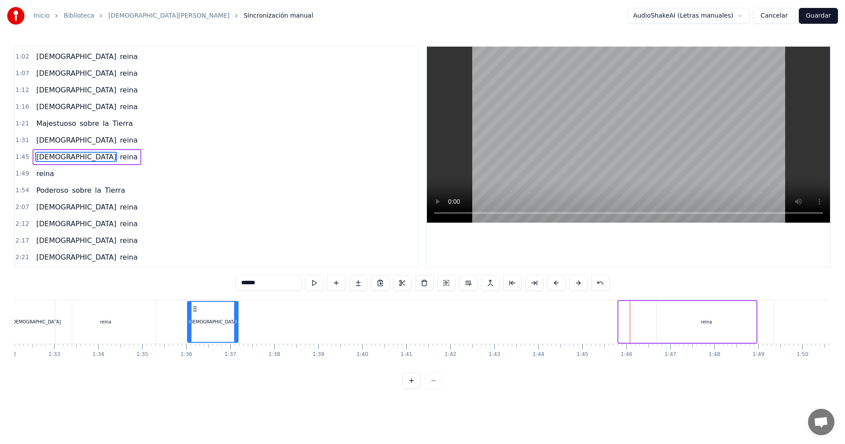
drag, startPoint x: 526, startPoint y: 308, endPoint x: 193, endPoint y: 316, distance: 333.2
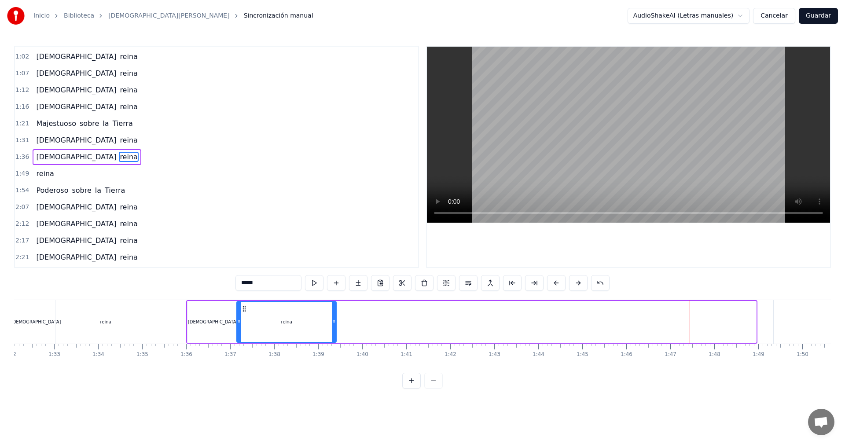
drag, startPoint x: 667, startPoint y: 310, endPoint x: 248, endPoint y: 321, distance: 419.9
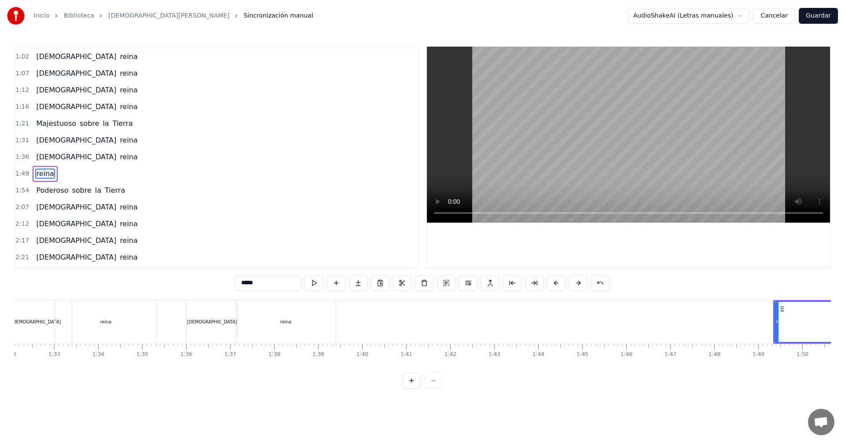
scroll to position [99, 0]
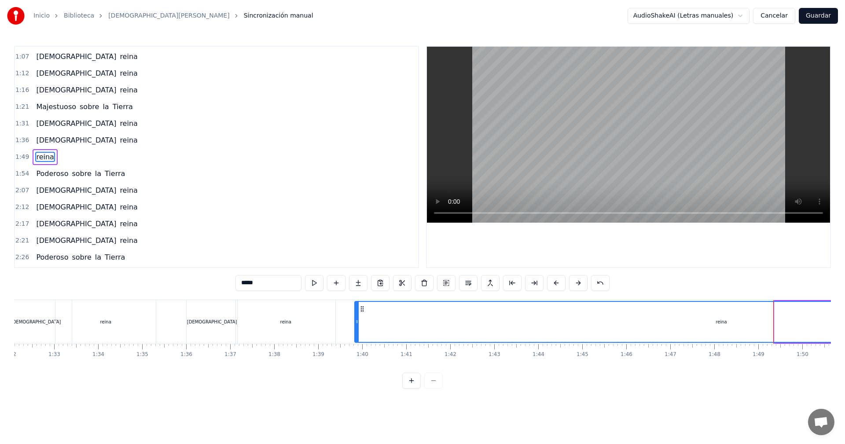
drag, startPoint x: 781, startPoint y: 307, endPoint x: 362, endPoint y: 313, distance: 419.8
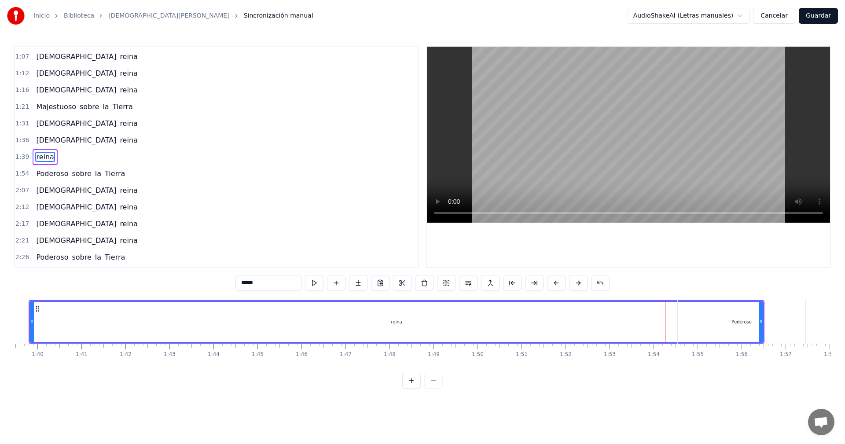
drag, startPoint x: 761, startPoint y: 322, endPoint x: 730, endPoint y: 322, distance: 30.4
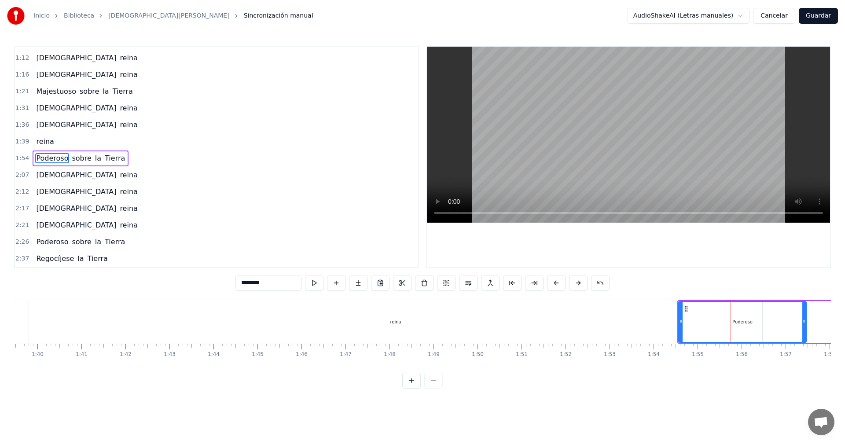
scroll to position [115, 0]
drag, startPoint x: 684, startPoint y: 323, endPoint x: 793, endPoint y: 322, distance: 109.6
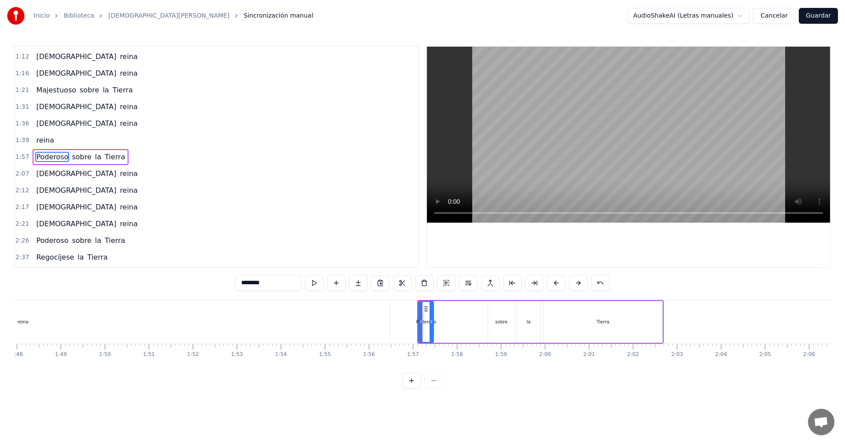
scroll to position [0, 4534]
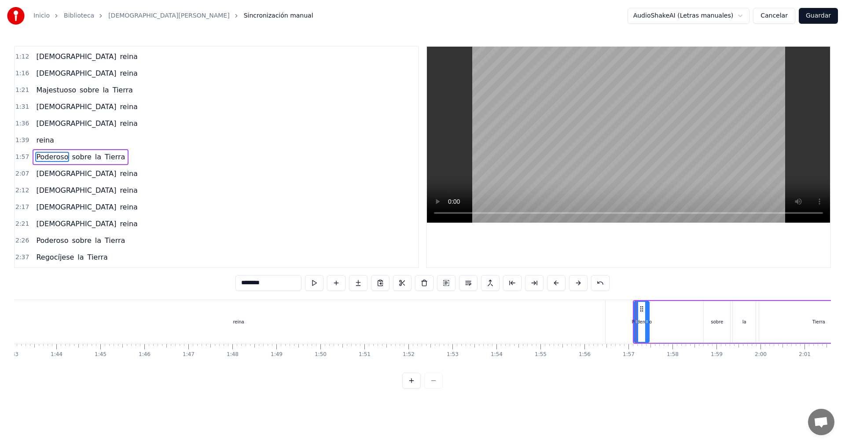
type input "*****"
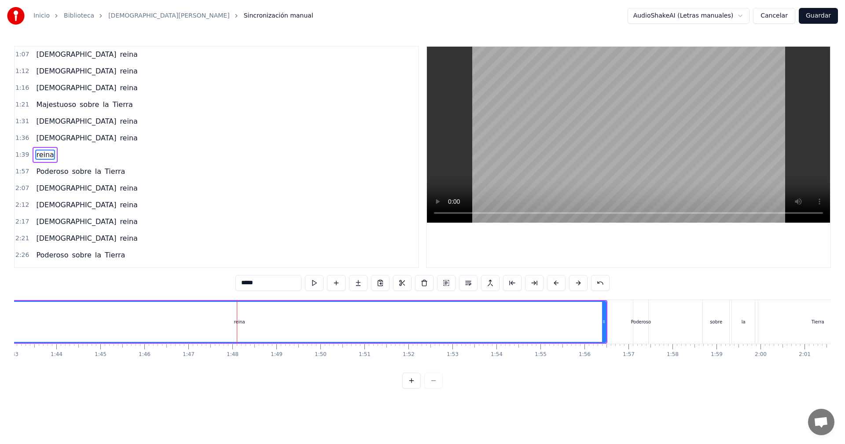
scroll to position [99, 0]
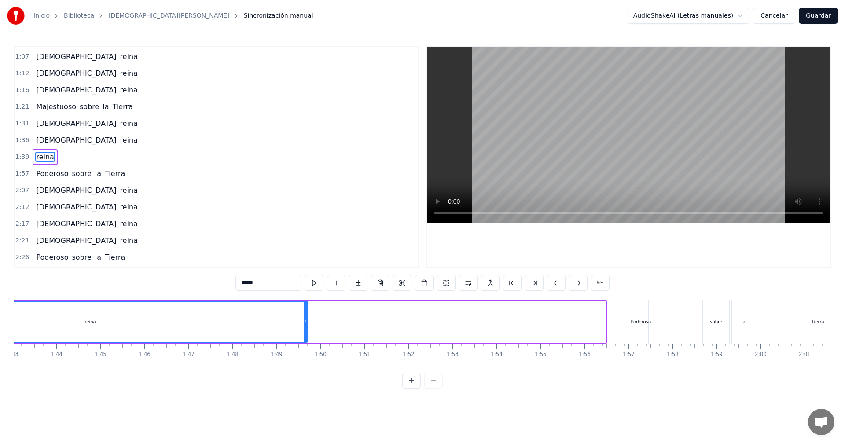
drag, startPoint x: 604, startPoint y: 323, endPoint x: 304, endPoint y: 326, distance: 300.1
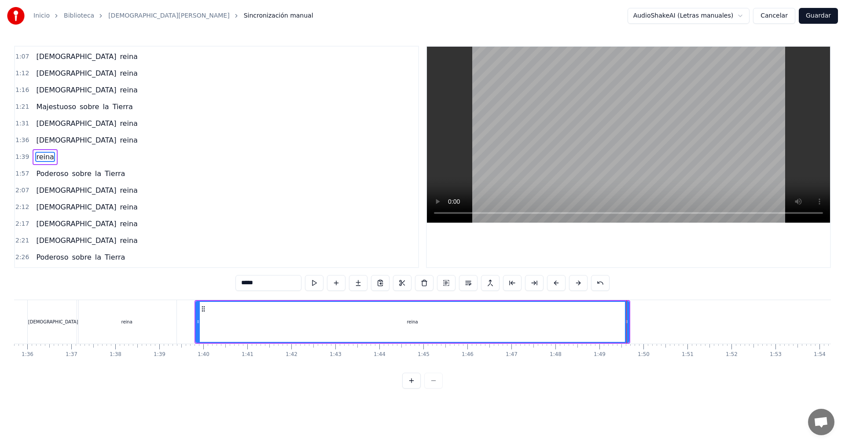
scroll to position [0, 4070]
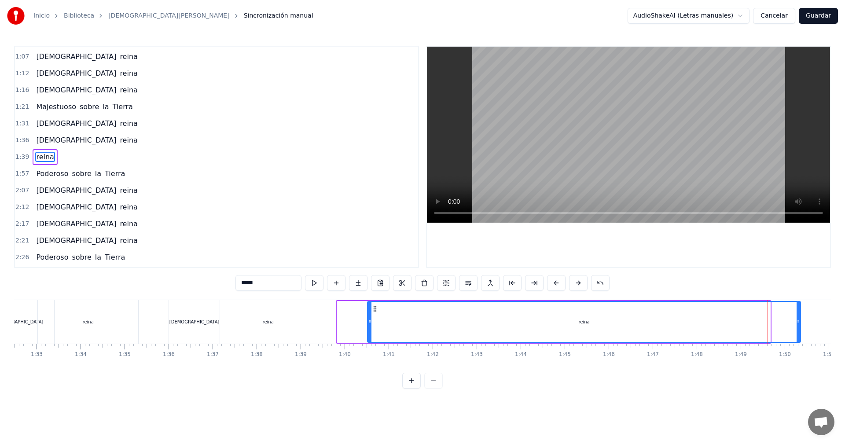
drag, startPoint x: 343, startPoint y: 309, endPoint x: 373, endPoint y: 309, distance: 30.4
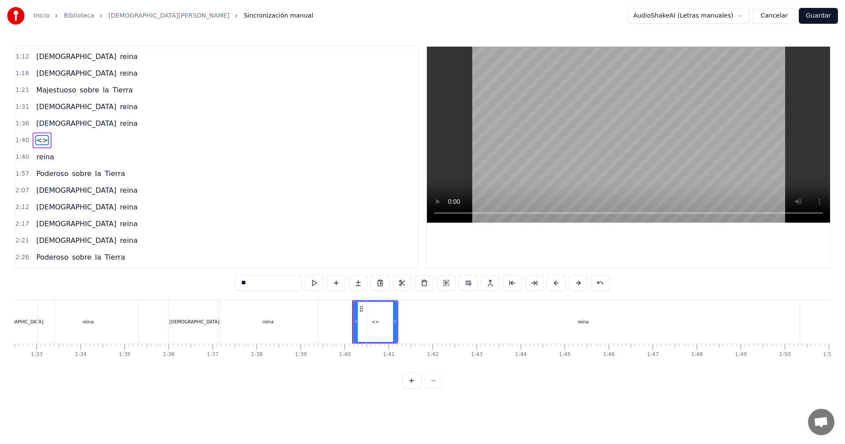
scroll to position [99, 0]
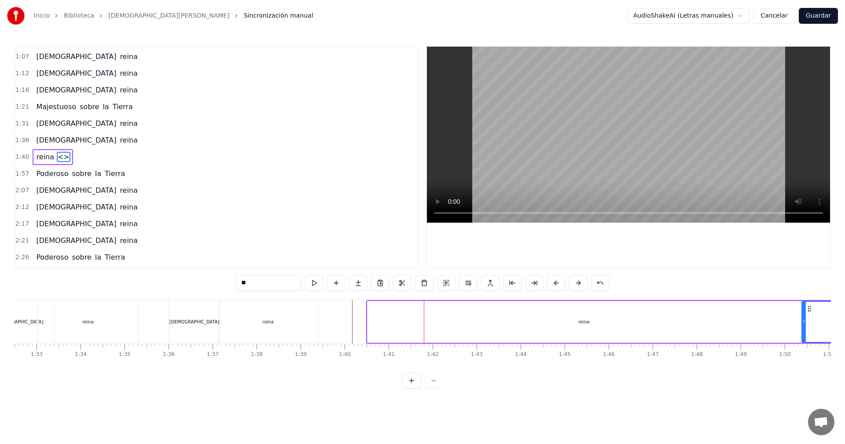
drag, startPoint x: 257, startPoint y: 284, endPoint x: 228, endPoint y: 280, distance: 29.3
type input "******"
drag, startPoint x: 60, startPoint y: 158, endPoint x: 38, endPoint y: 160, distance: 22.5
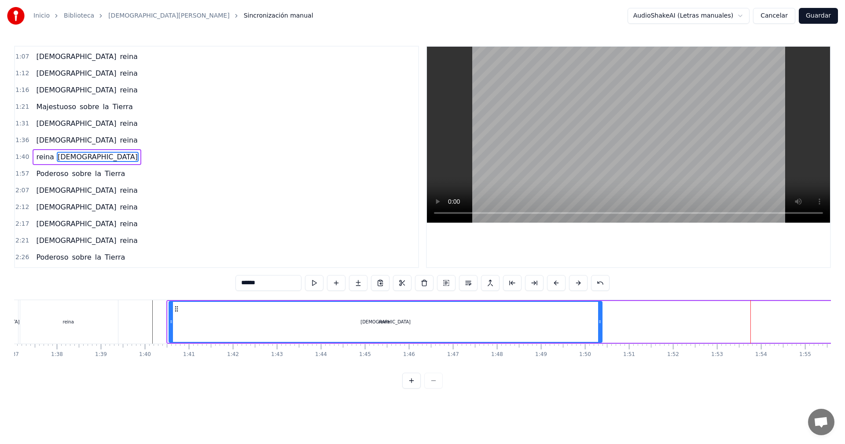
scroll to position [0, 4265]
drag, startPoint x: 69, startPoint y: 309, endPoint x: 190, endPoint y: 325, distance: 122.0
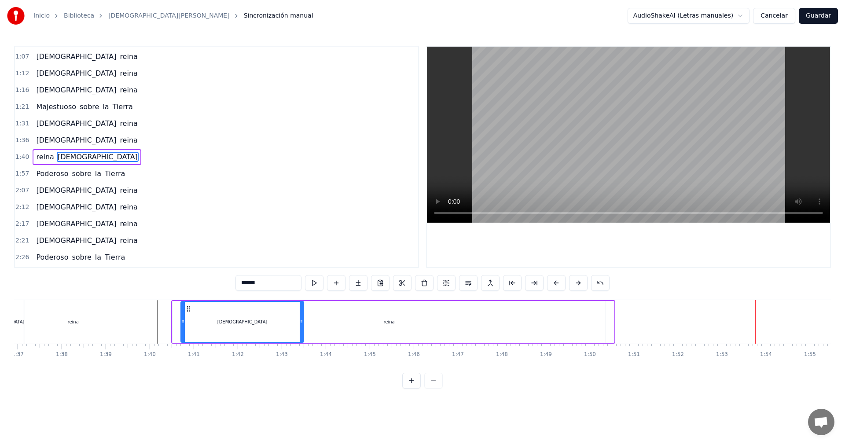
drag, startPoint x: 612, startPoint y: 325, endPoint x: 291, endPoint y: 322, distance: 320.3
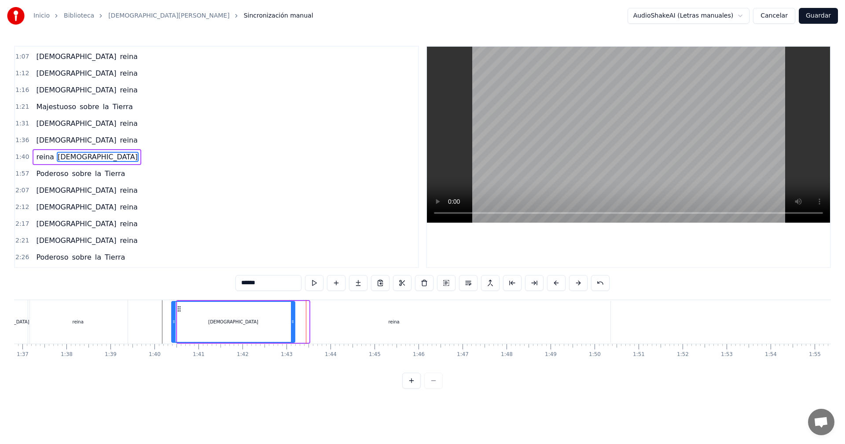
scroll to position [0, 4259]
drag, startPoint x: 187, startPoint y: 308, endPoint x: 179, endPoint y: 307, distance: 8.4
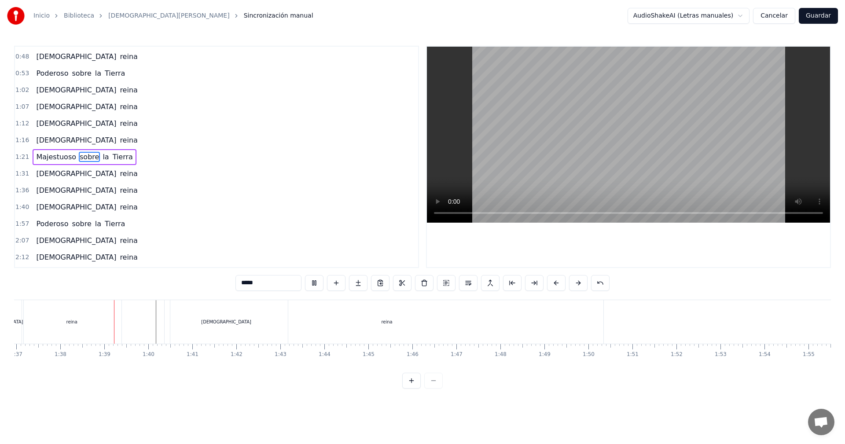
scroll to position [0, 4293]
type input "*****"
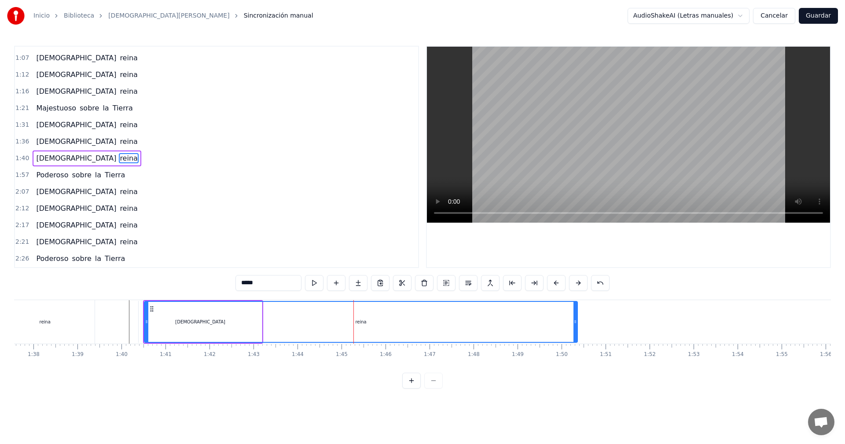
scroll to position [99, 0]
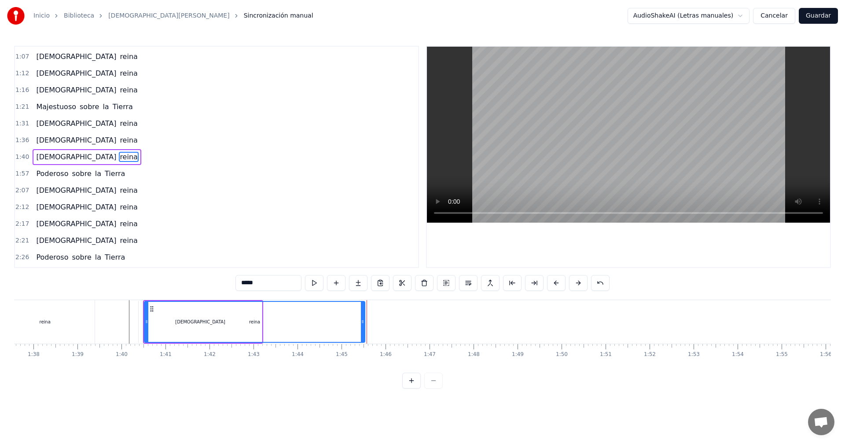
drag, startPoint x: 577, startPoint y: 324, endPoint x: 364, endPoint y: 316, distance: 212.7
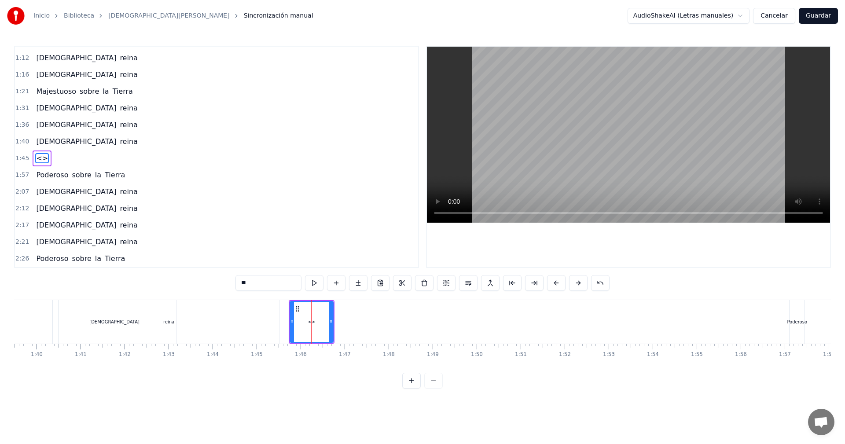
scroll to position [115, 0]
drag, startPoint x: 265, startPoint y: 284, endPoint x: 227, endPoint y: 282, distance: 37.9
type input "******"
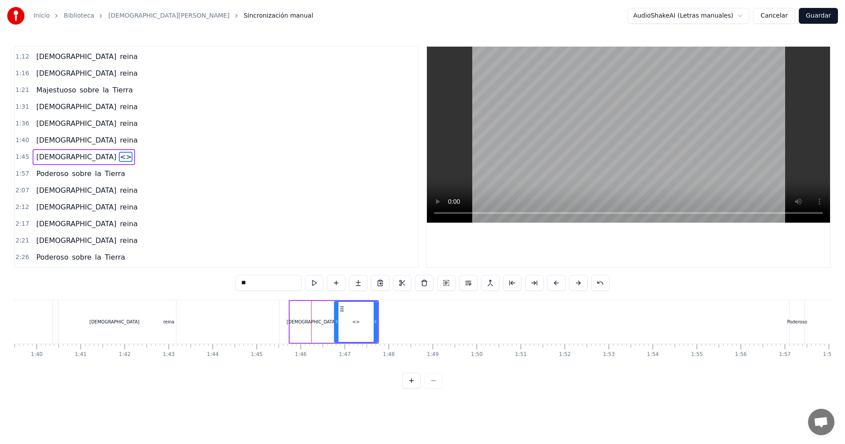
type input "*"
type input "*****"
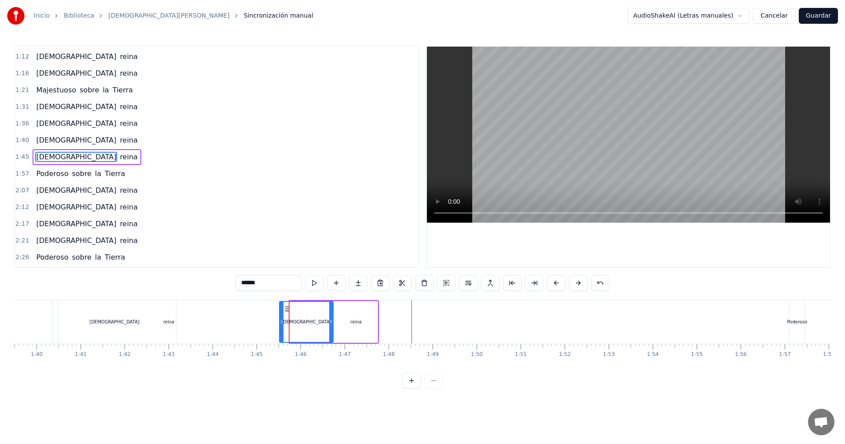
drag, startPoint x: 291, startPoint y: 323, endPoint x: 280, endPoint y: 323, distance: 10.6
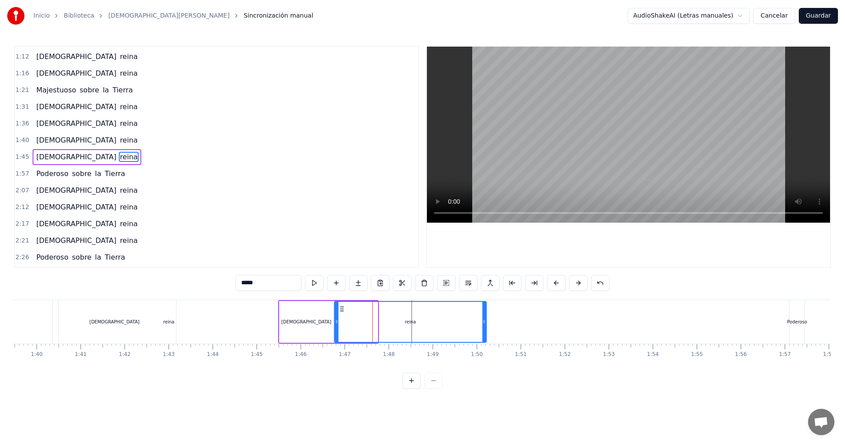
drag, startPoint x: 374, startPoint y: 324, endPoint x: 478, endPoint y: 330, distance: 104.0
drag, startPoint x: 338, startPoint y: 323, endPoint x: 403, endPoint y: 323, distance: 65.6
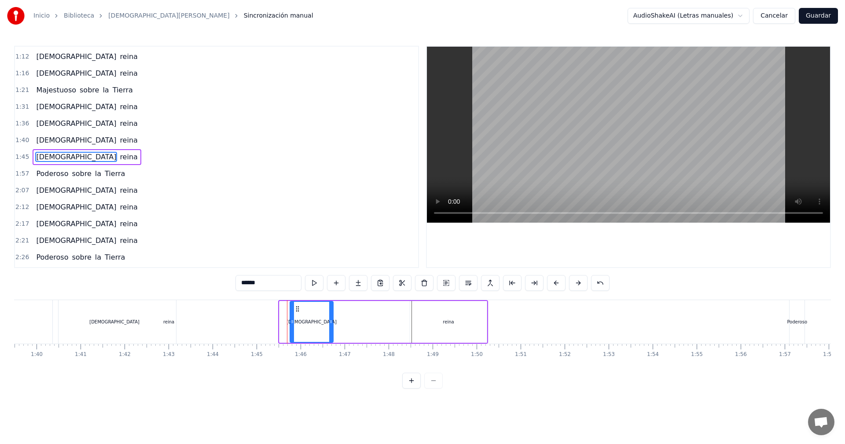
drag, startPoint x: 281, startPoint y: 322, endPoint x: 292, endPoint y: 322, distance: 10.6
type input "*****"
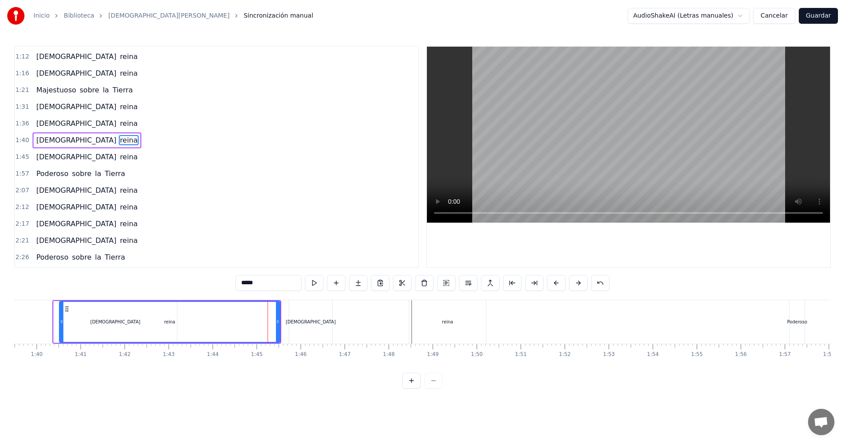
scroll to position [99, 0]
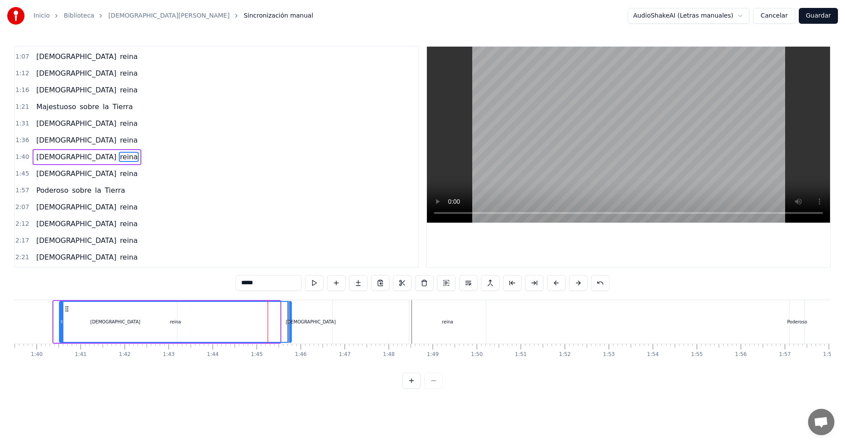
drag, startPoint x: 278, startPoint y: 321, endPoint x: 289, endPoint y: 320, distance: 11.5
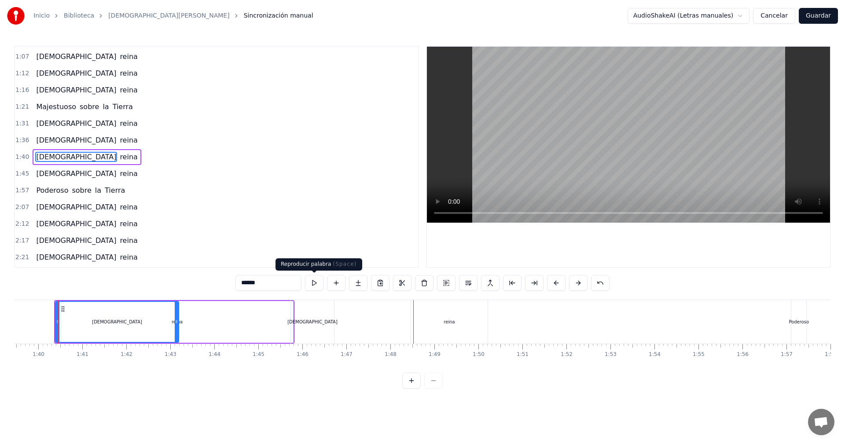
scroll to position [0, 4372]
drag, startPoint x: 180, startPoint y: 321, endPoint x: 171, endPoint y: 320, distance: 9.7
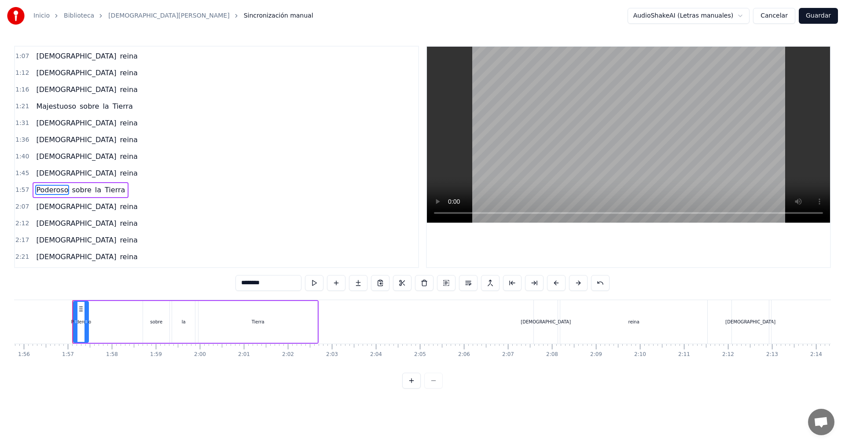
scroll to position [0, 5109]
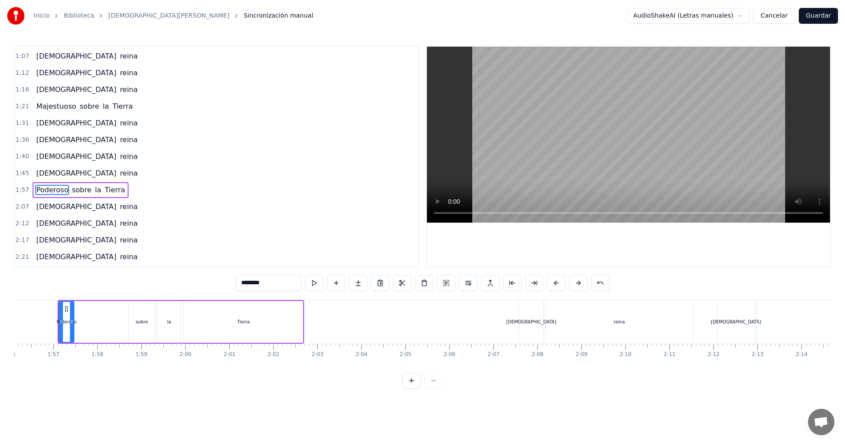
drag, startPoint x: 319, startPoint y: 374, endPoint x: 313, endPoint y: 373, distance: 6.3
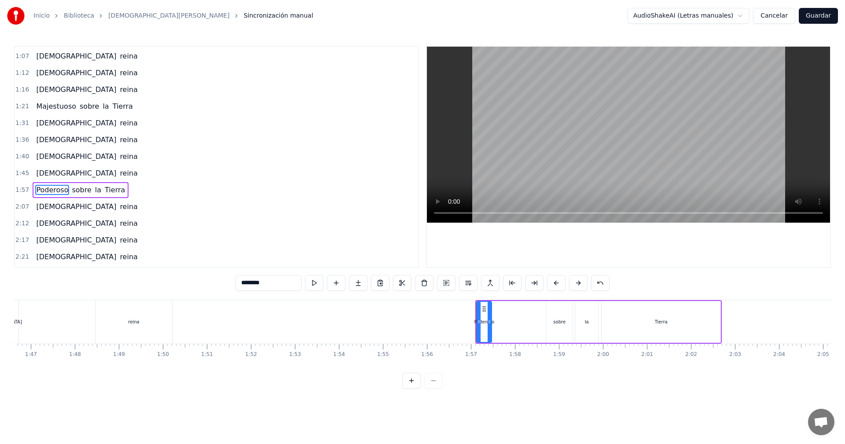
scroll to position [0, 4675]
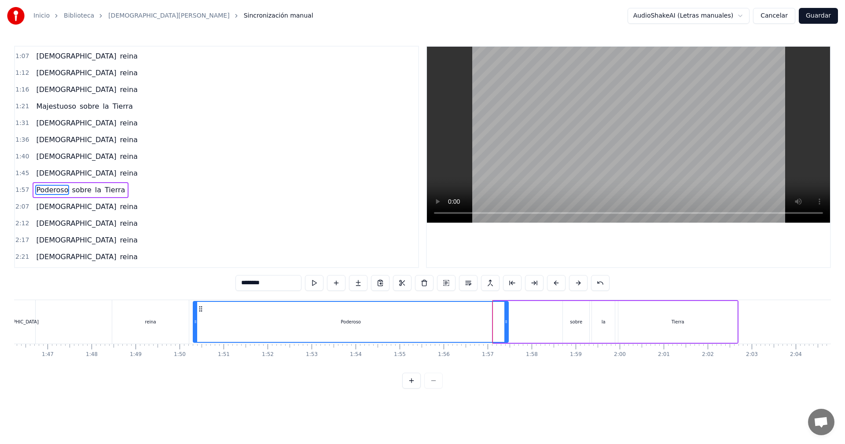
drag, startPoint x: 495, startPoint y: 324, endPoint x: 195, endPoint y: 328, distance: 300.1
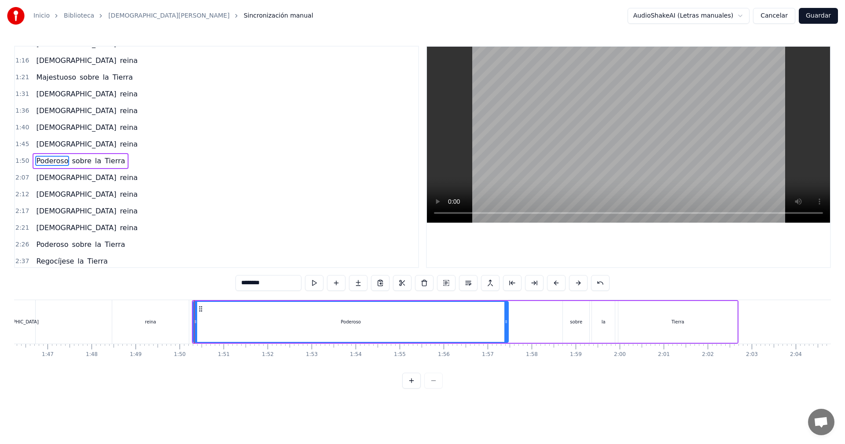
scroll to position [132, 0]
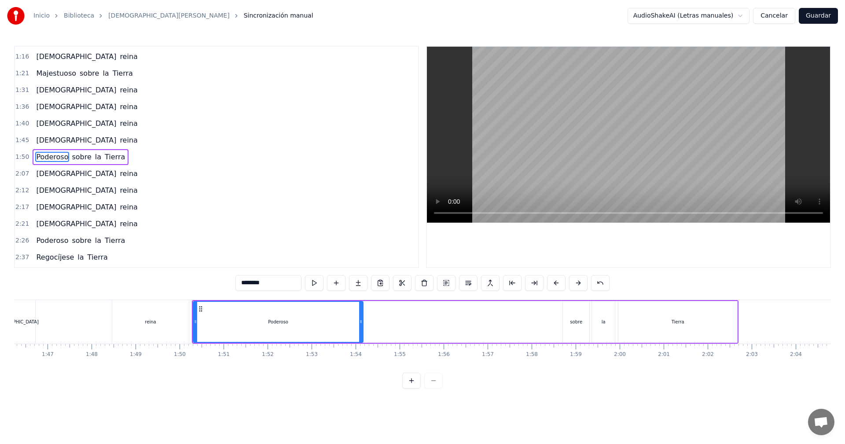
drag, startPoint x: 505, startPoint y: 323, endPoint x: 359, endPoint y: 319, distance: 145.2
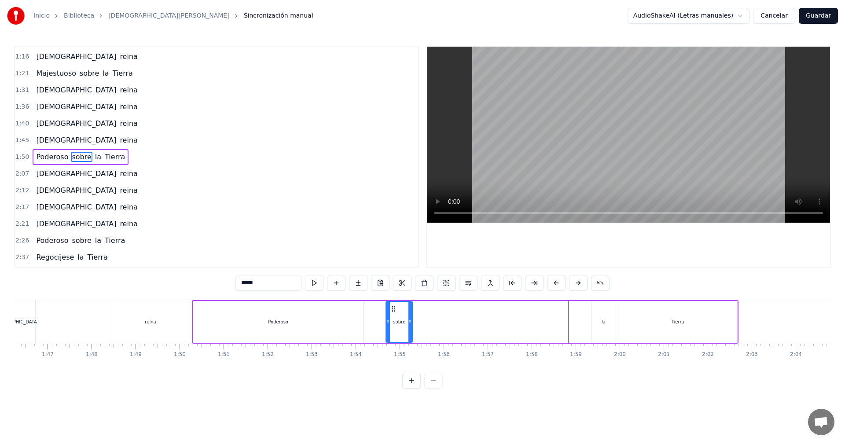
drag, startPoint x: 569, startPoint y: 309, endPoint x: 392, endPoint y: 315, distance: 177.0
drag, startPoint x: 599, startPoint y: 309, endPoint x: 456, endPoint y: 309, distance: 143.4
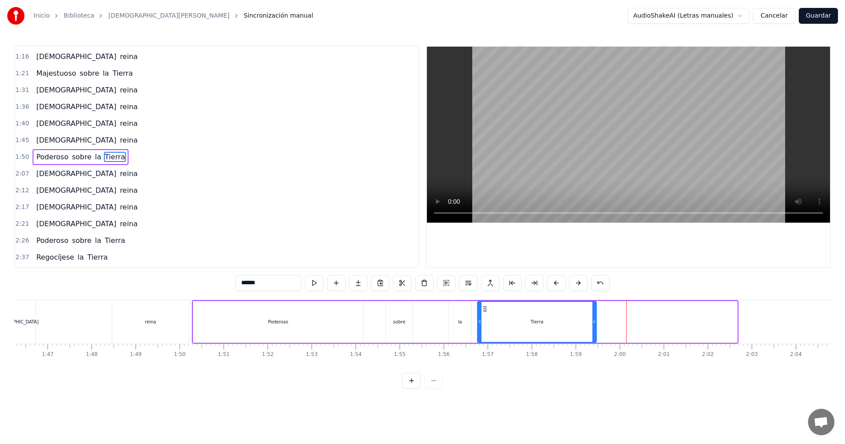
drag, startPoint x: 626, startPoint y: 310, endPoint x: 486, endPoint y: 308, distance: 140.4
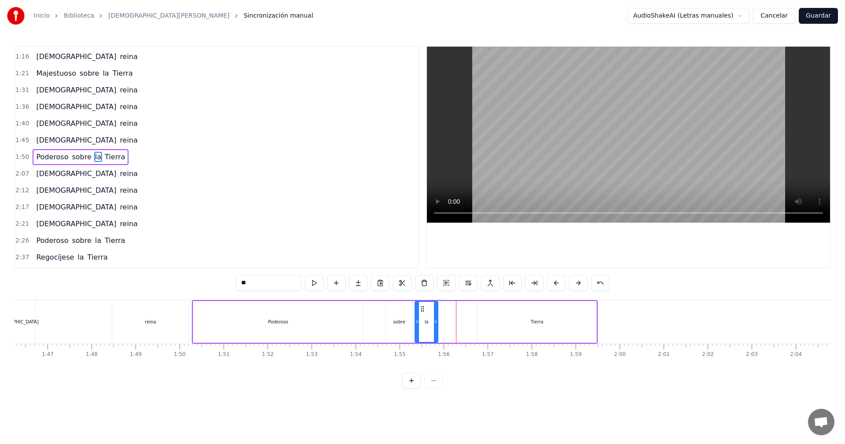
drag, startPoint x: 454, startPoint y: 307, endPoint x: 420, endPoint y: 309, distance: 33.5
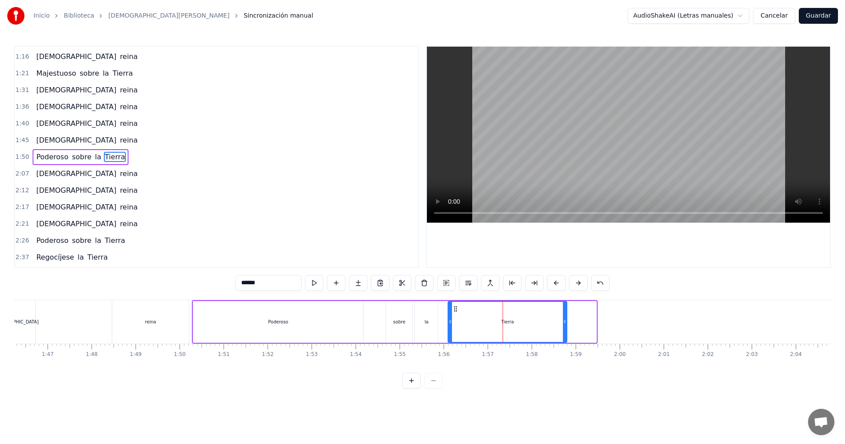
drag, startPoint x: 485, startPoint y: 308, endPoint x: 455, endPoint y: 308, distance: 29.5
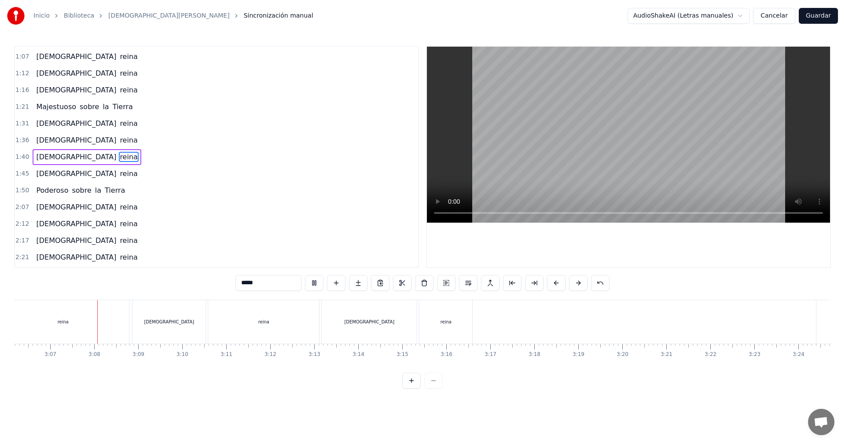
scroll to position [0, 8207]
click at [315, 283] on button at bounding box center [314, 283] width 18 height 16
click at [429, 312] on div "reina" at bounding box center [430, 322] width 53 height 44
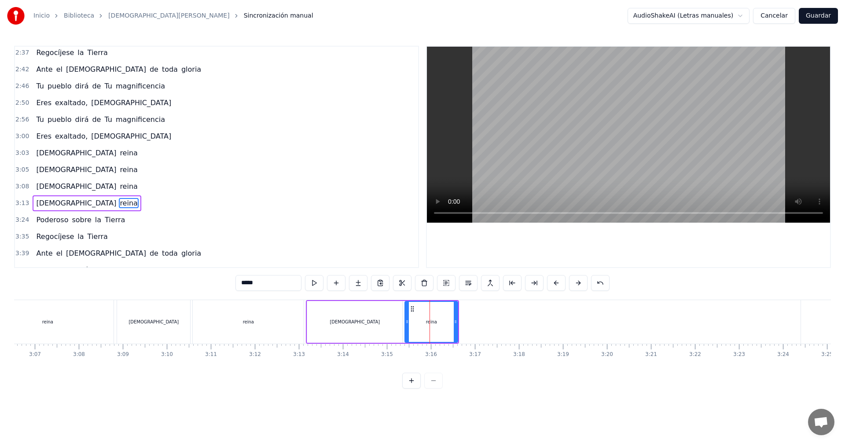
scroll to position [383, 0]
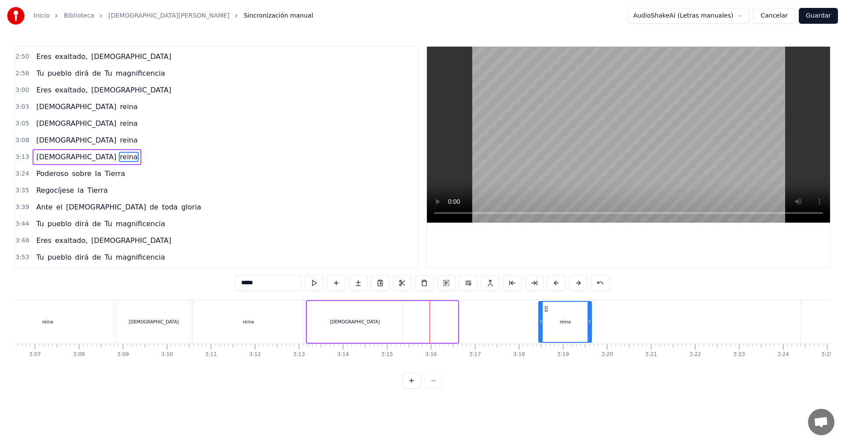
drag, startPoint x: 414, startPoint y: 308, endPoint x: 548, endPoint y: 319, distance: 134.2
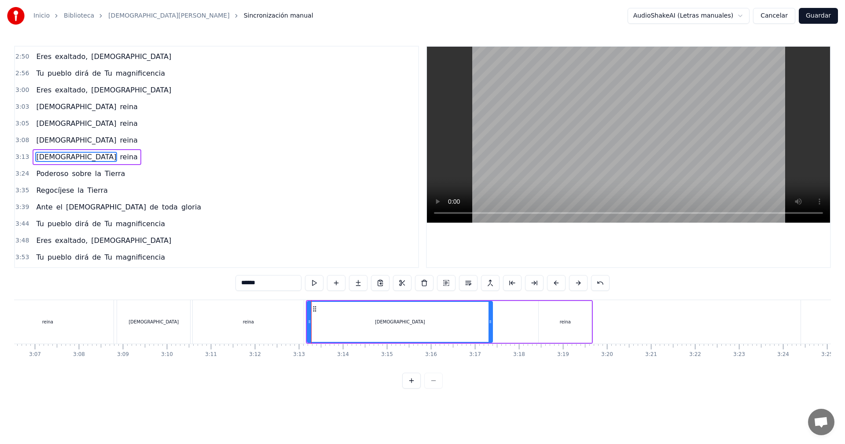
drag, startPoint x: 400, startPoint y: 323, endPoint x: 490, endPoint y: 326, distance: 90.3
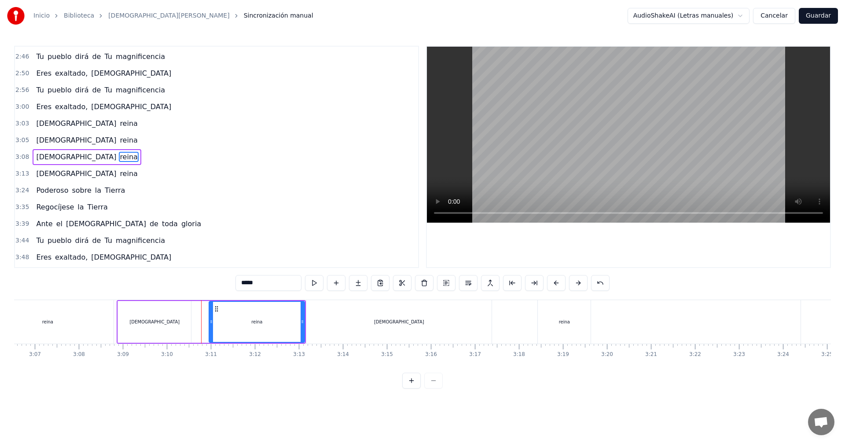
drag, startPoint x: 198, startPoint y: 323, endPoint x: 212, endPoint y: 322, distance: 13.2
drag, startPoint x: 258, startPoint y: 310, endPoint x: 271, endPoint y: 311, distance: 13.2
click at [271, 311] on div "reina" at bounding box center [256, 322] width 95 height 40
drag, startPoint x: 216, startPoint y: 308, endPoint x: 258, endPoint y: 311, distance: 41.4
click at [258, 311] on icon at bounding box center [257, 308] width 7 height 7
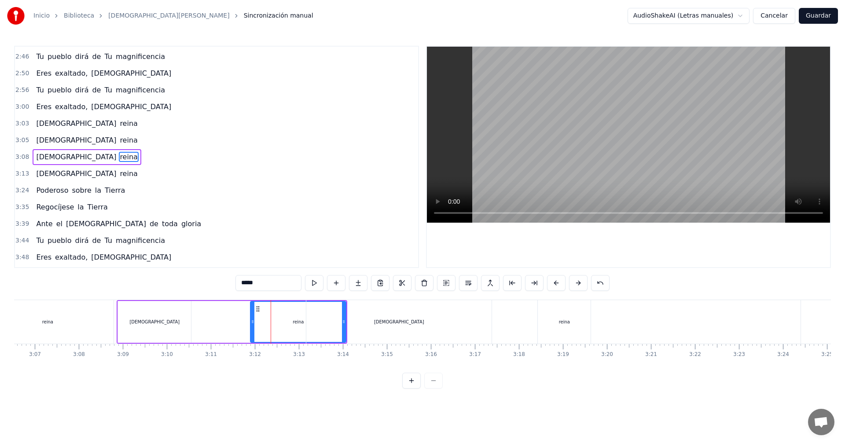
click at [140, 310] on div "[DEMOGRAPHIC_DATA]" at bounding box center [154, 322] width 73 height 42
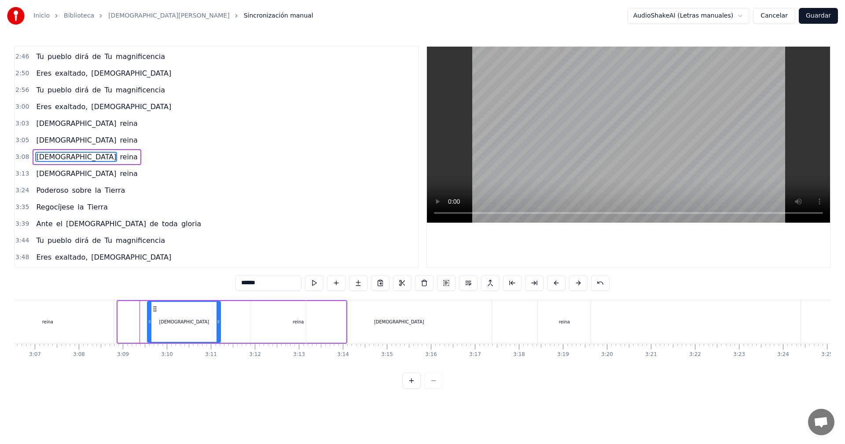
drag, startPoint x: 128, startPoint y: 308, endPoint x: 157, endPoint y: 308, distance: 29.5
click at [157, 308] on icon at bounding box center [154, 308] width 7 height 7
click at [85, 311] on div "reina" at bounding box center [48, 322] width 132 height 44
type input "*****"
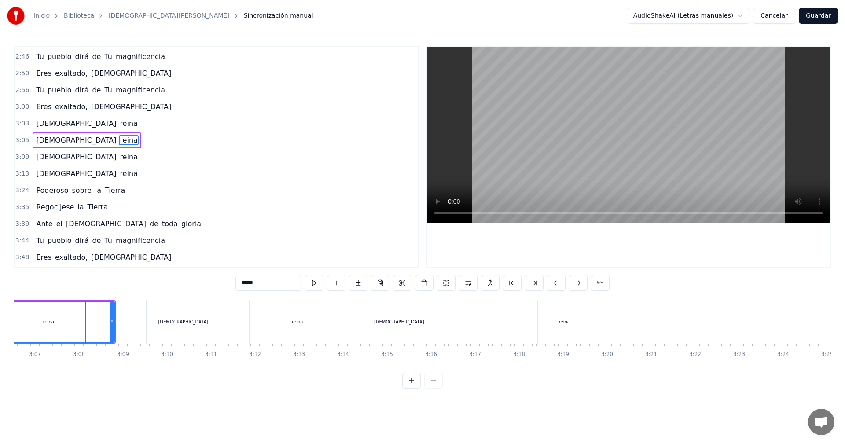
scroll to position [349, 0]
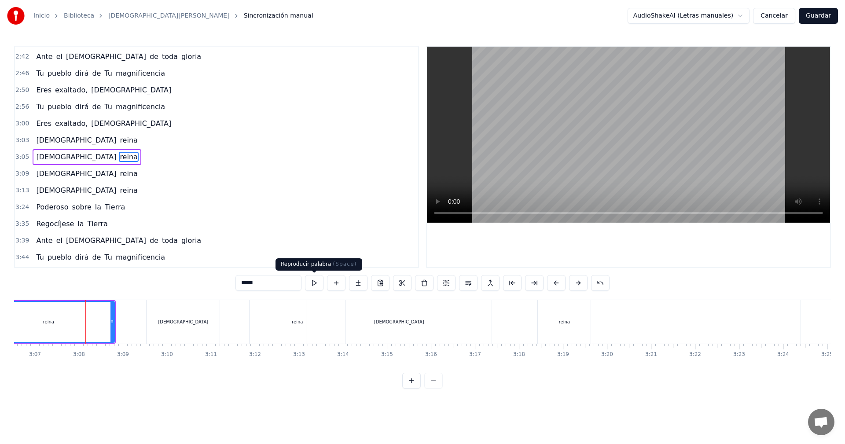
click at [314, 284] on button at bounding box center [314, 283] width 18 height 16
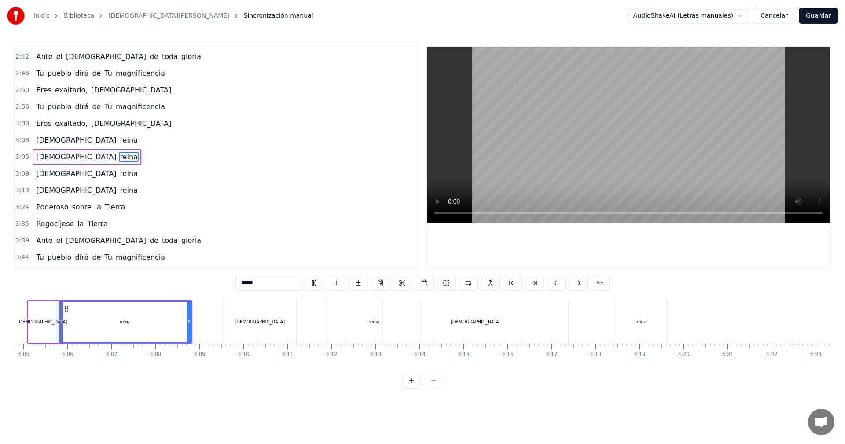
scroll to position [0, 8130]
click at [191, 324] on icon at bounding box center [189, 321] width 4 height 7
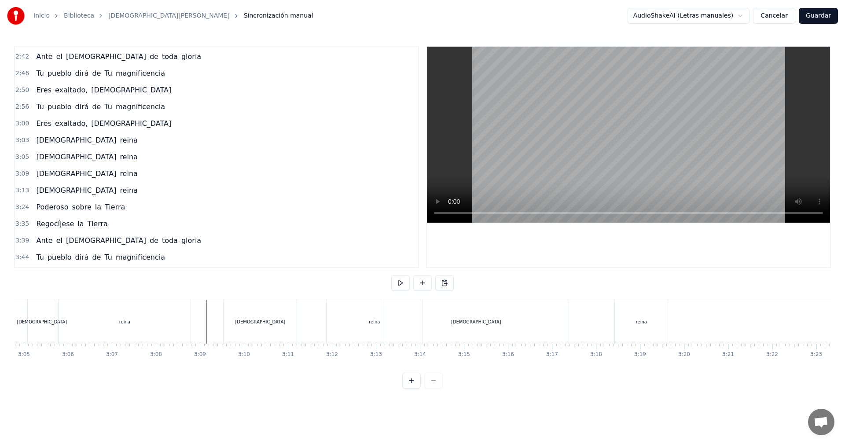
click at [178, 322] on div "reina" at bounding box center [125, 322] width 132 height 44
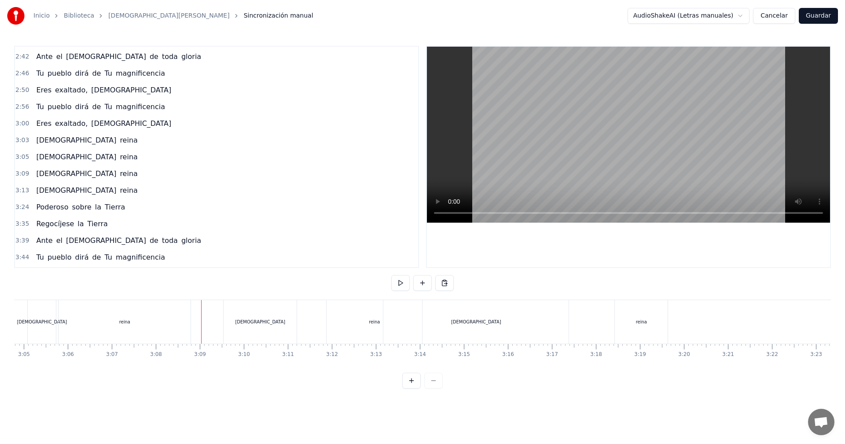
click at [179, 320] on div "reina" at bounding box center [125, 322] width 132 height 44
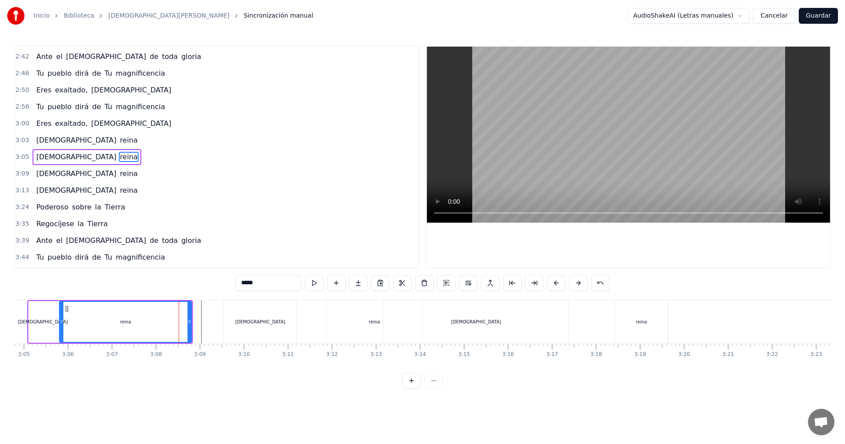
click at [238, 322] on div "[DEMOGRAPHIC_DATA]" at bounding box center [260, 322] width 73 height 44
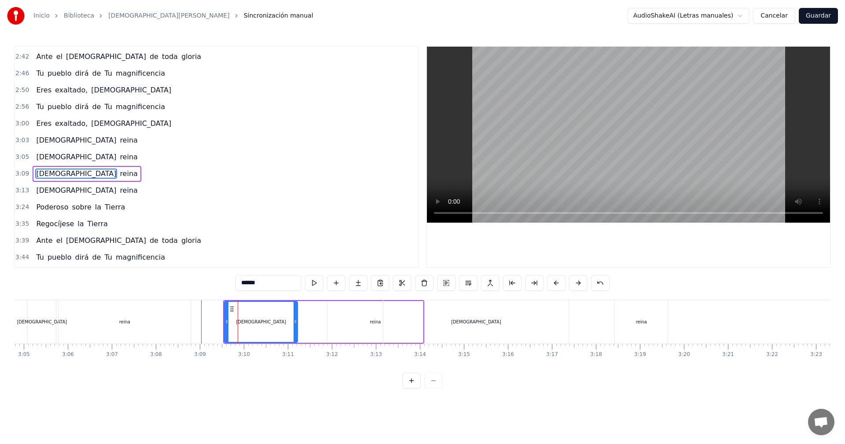
scroll to position [366, 0]
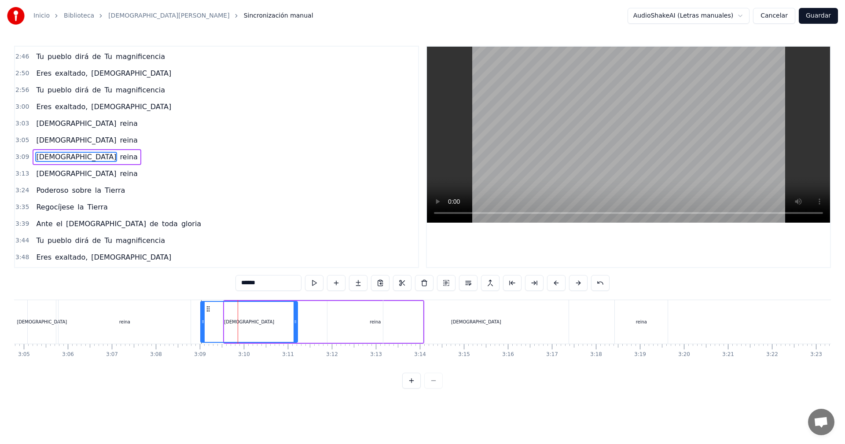
drag, startPoint x: 225, startPoint y: 323, endPoint x: 202, endPoint y: 323, distance: 23.8
click at [202, 323] on icon at bounding box center [203, 321] width 4 height 7
click at [166, 321] on div "reina" at bounding box center [125, 322] width 132 height 44
type input "*****"
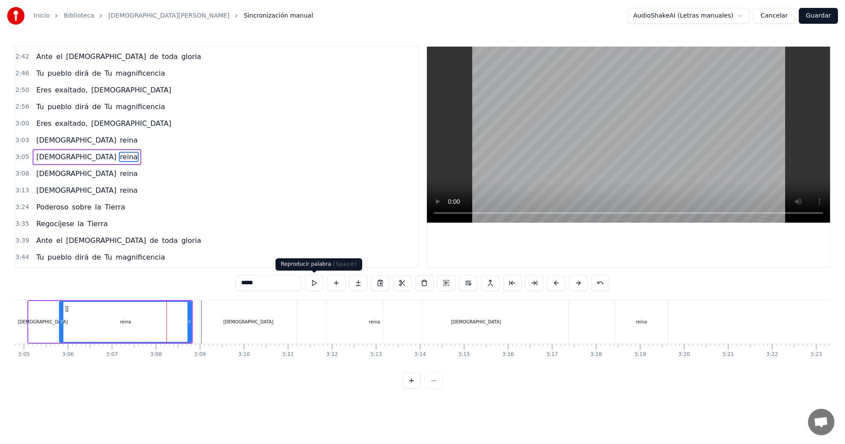
click at [313, 286] on button at bounding box center [314, 283] width 18 height 16
click at [189, 321] on icon at bounding box center [189, 321] width 4 height 7
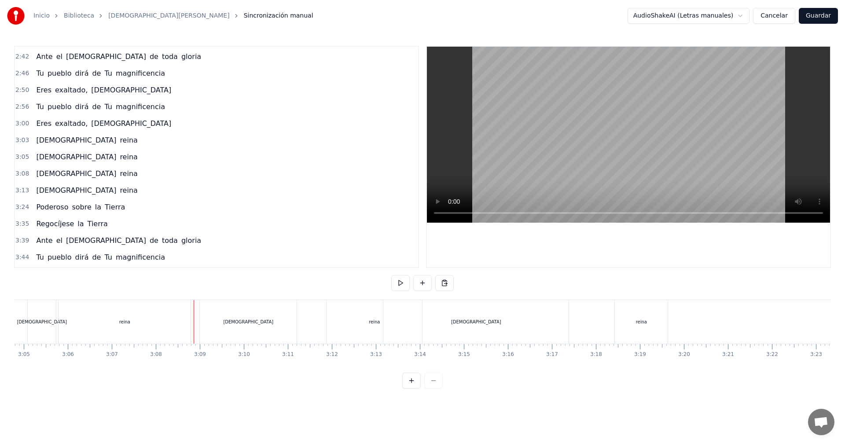
click at [204, 319] on div "[DEMOGRAPHIC_DATA]" at bounding box center [248, 322] width 97 height 44
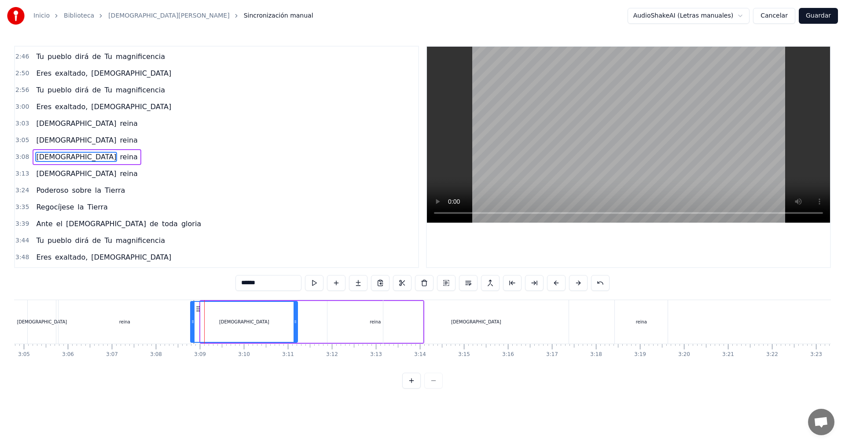
drag, startPoint x: 202, startPoint y: 320, endPoint x: 192, endPoint y: 320, distance: 10.1
click at [192, 320] on icon at bounding box center [193, 321] width 4 height 7
click at [311, 284] on button at bounding box center [314, 283] width 18 height 16
click at [44, 318] on div "[DEMOGRAPHIC_DATA]" at bounding box center [42, 322] width 28 height 44
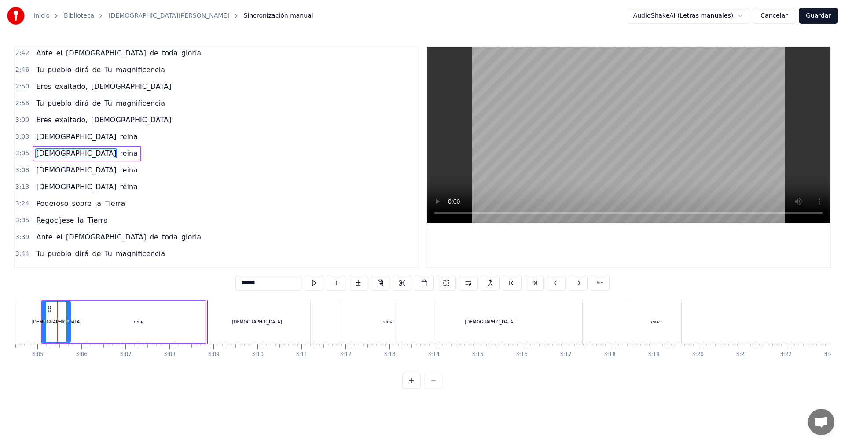
scroll to position [0, 8116]
click at [313, 284] on button at bounding box center [314, 283] width 18 height 16
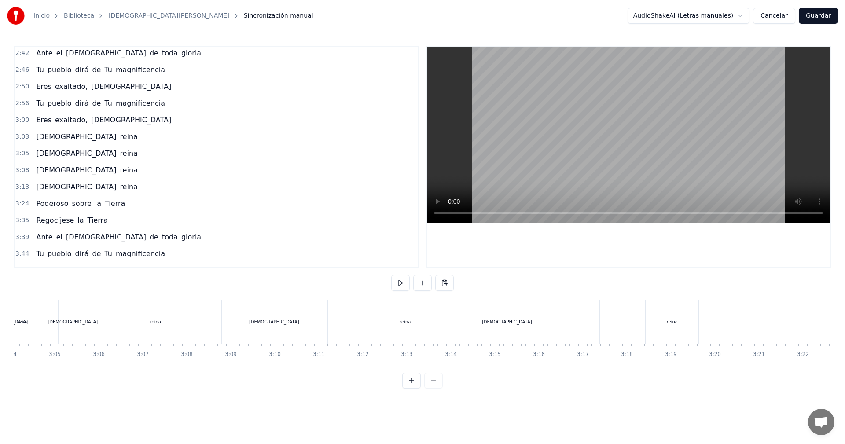
scroll to position [0, 8086]
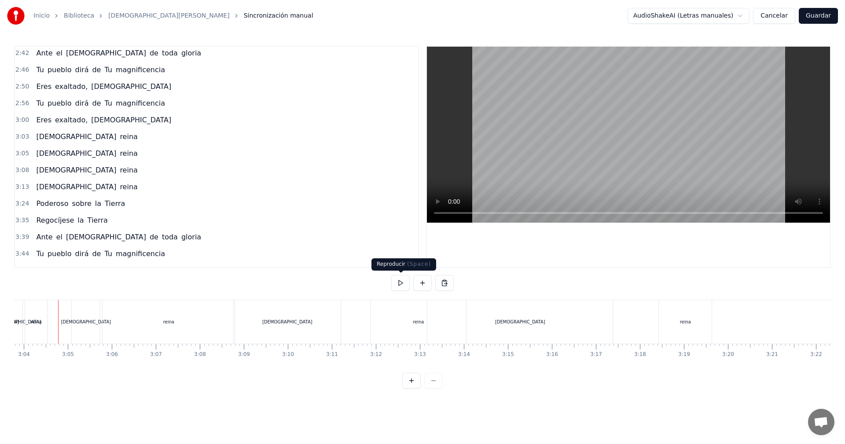
click at [401, 277] on body "Inicio Biblioteca [DEMOGRAPHIC_DATA][PERSON_NAME] [PERSON_NAME] manual AudioSha…" at bounding box center [422, 194] width 845 height 389
click at [397, 281] on button at bounding box center [400, 283] width 18 height 16
click at [398, 284] on button at bounding box center [400, 283] width 18 height 16
click at [397, 283] on button at bounding box center [400, 283] width 18 height 16
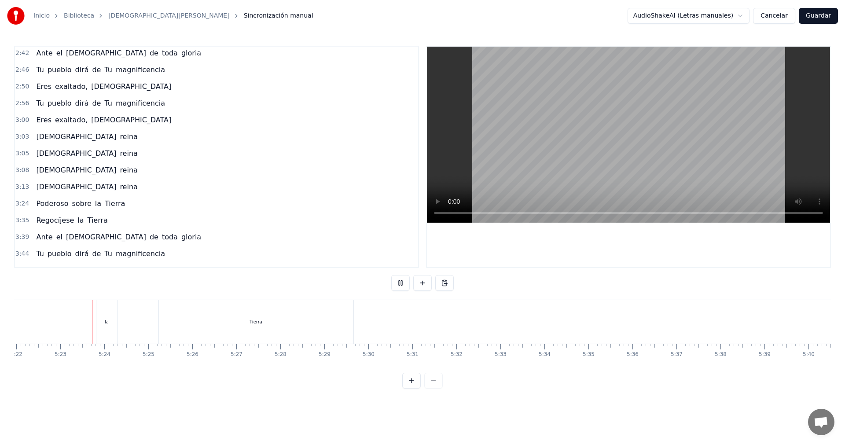
scroll to position [0, 14168]
click at [400, 282] on button at bounding box center [400, 283] width 18 height 16
click at [819, 14] on button "Guardar" at bounding box center [818, 16] width 39 height 16
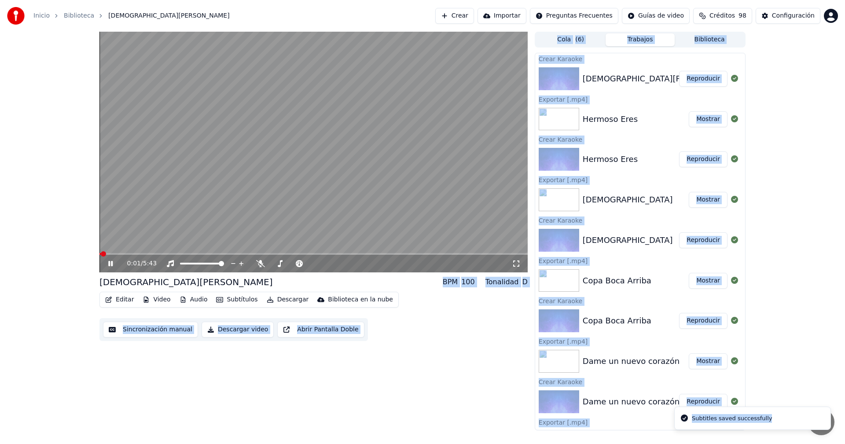
click at [455, 349] on div "0:01 / 5:43 [DEMOGRAPHIC_DATA][PERSON_NAME] BPM 100 Tonalidad D Editar Video Au…" at bounding box center [313, 231] width 428 height 399
click at [109, 262] on icon at bounding box center [110, 263] width 4 height 5
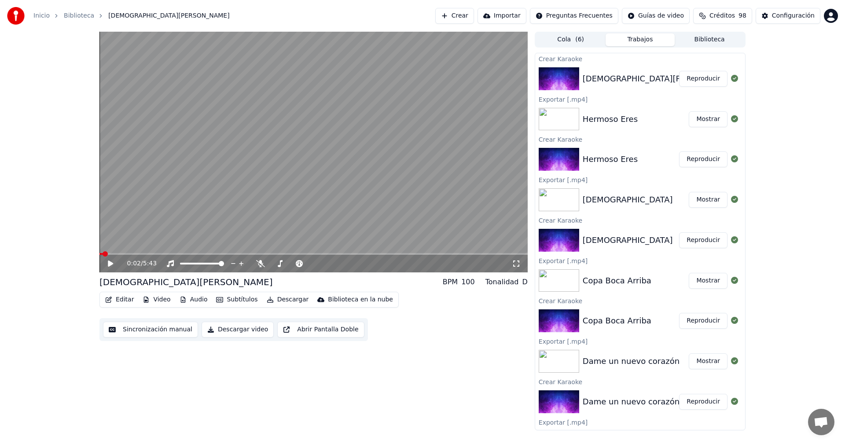
click at [274, 300] on button "Descargar" at bounding box center [287, 299] width 49 height 12
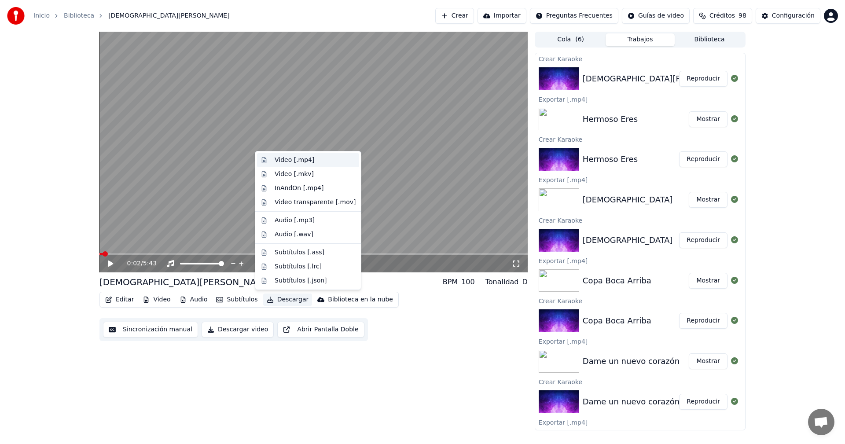
click at [290, 160] on div "Video [.mp4]" at bounding box center [295, 160] width 40 height 9
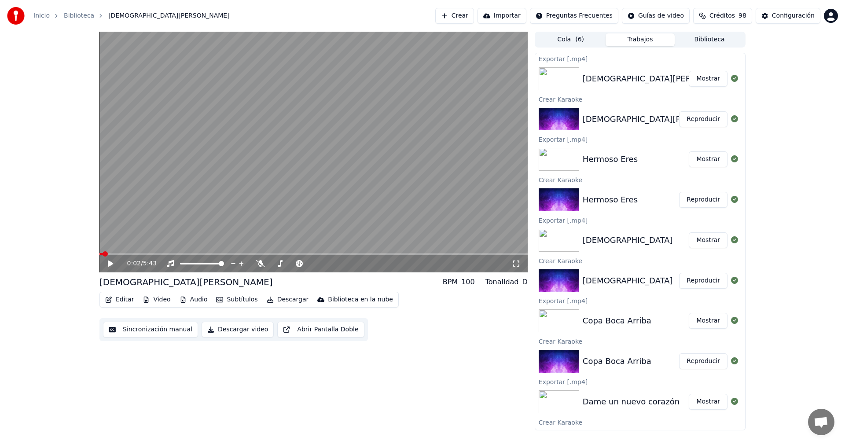
click at [702, 82] on button "Mostrar" at bounding box center [708, 79] width 39 height 16
click at [474, 15] on button "Crear" at bounding box center [454, 16] width 39 height 16
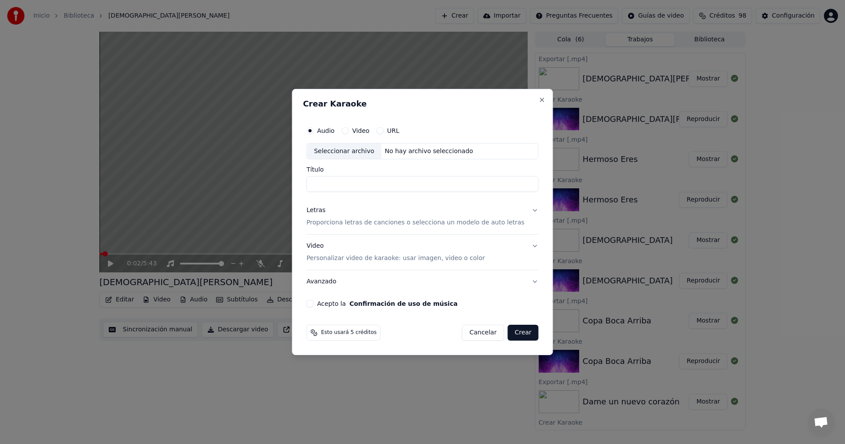
click at [376, 157] on div "Seleccionar archivo" at bounding box center [344, 151] width 74 height 16
drag, startPoint x: 344, startPoint y: 184, endPoint x: 294, endPoint y: 179, distance: 49.6
click at [294, 179] on body "**********" at bounding box center [422, 222] width 845 height 444
drag, startPoint x: 382, startPoint y: 185, endPoint x: 491, endPoint y: 187, distance: 108.3
click at [491, 187] on input "**********" at bounding box center [422, 184] width 232 height 16
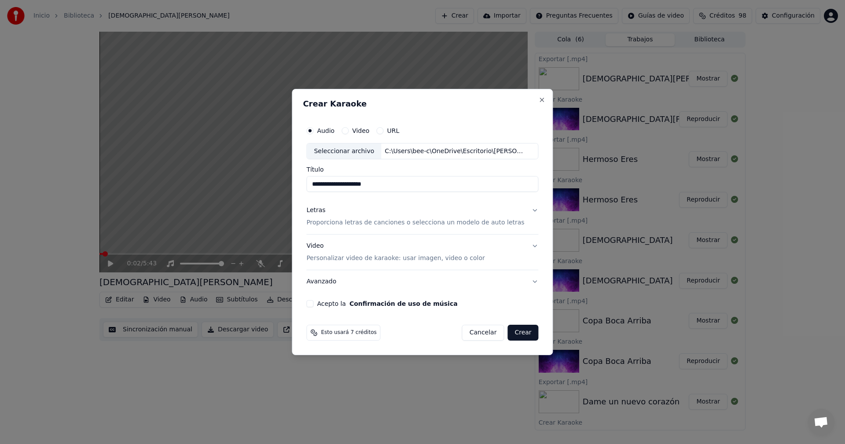
click at [320, 183] on input "**********" at bounding box center [422, 184] width 232 height 16
drag, startPoint x: 322, startPoint y: 185, endPoint x: 326, endPoint y: 184, distance: 4.5
click at [322, 185] on input "**********" at bounding box center [422, 184] width 232 height 16
type input "**********"
click at [321, 210] on div "Letras" at bounding box center [315, 210] width 19 height 9
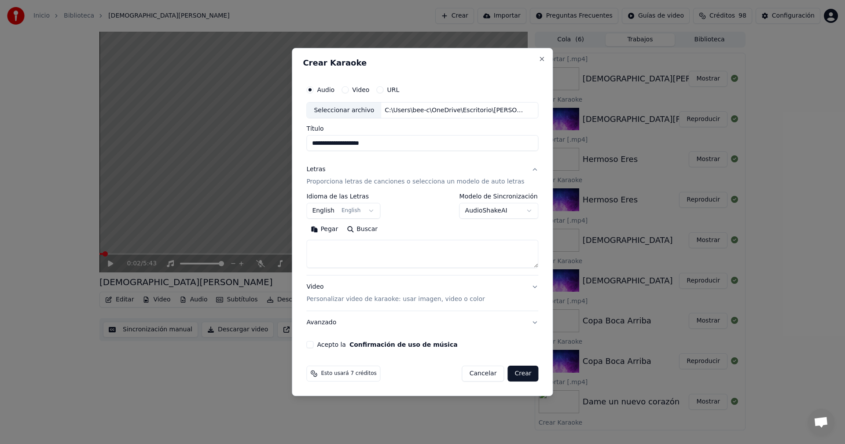
click at [366, 214] on body "**********" at bounding box center [422, 222] width 845 height 444
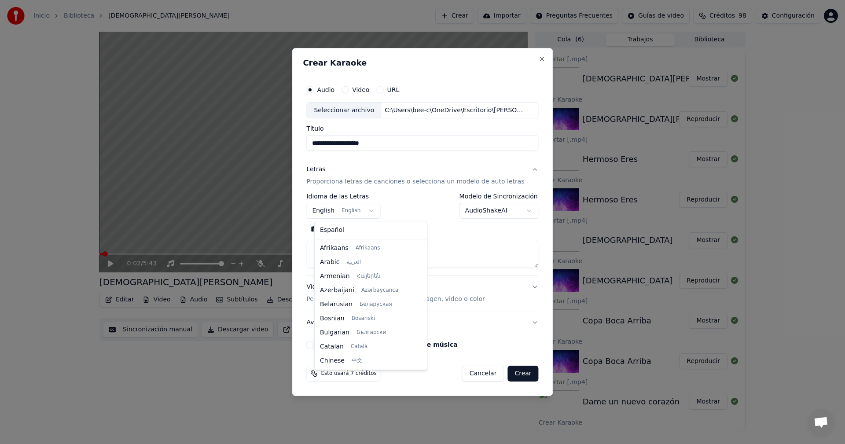
scroll to position [70, 0]
select select "**"
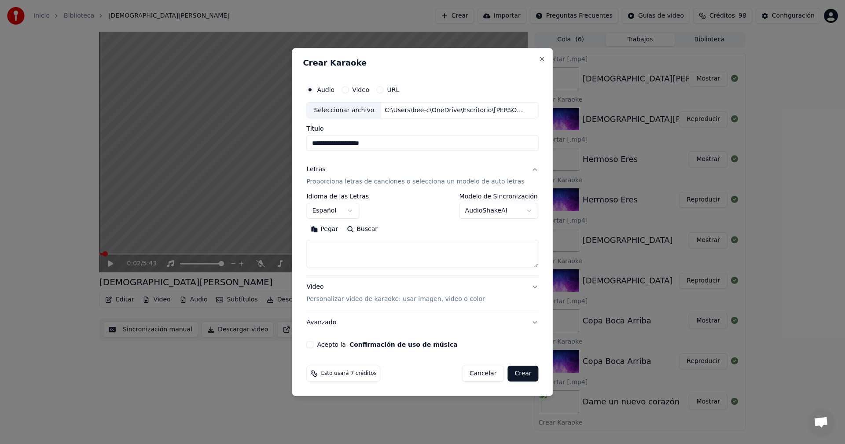
drag, startPoint x: 329, startPoint y: 227, endPoint x: 338, endPoint y: 231, distance: 10.1
click at [329, 228] on button "Pegar" at bounding box center [324, 230] width 36 height 14
type textarea "**********"
click at [313, 346] on button "Acepto la Confirmación de uso de música" at bounding box center [309, 344] width 7 height 7
click at [516, 373] on button "Crear" at bounding box center [522, 374] width 31 height 16
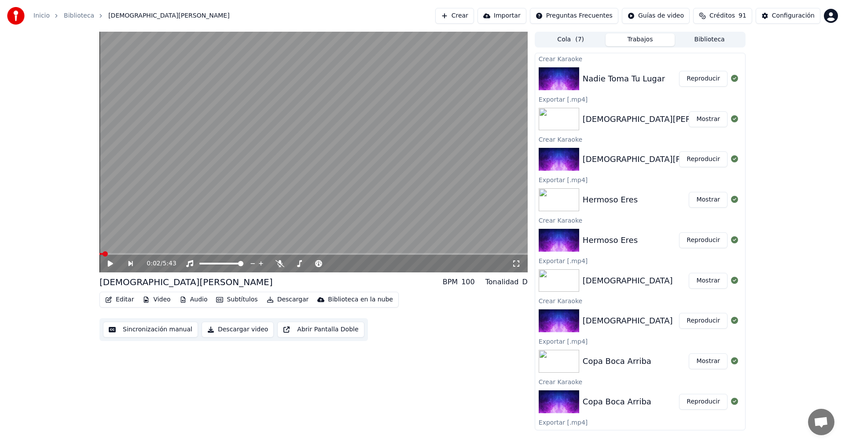
click at [685, 78] on button "Reproducir" at bounding box center [703, 79] width 48 height 16
click at [110, 262] on icon at bounding box center [110, 263] width 4 height 5
click at [108, 300] on icon "button" at bounding box center [109, 300] width 6 height 6
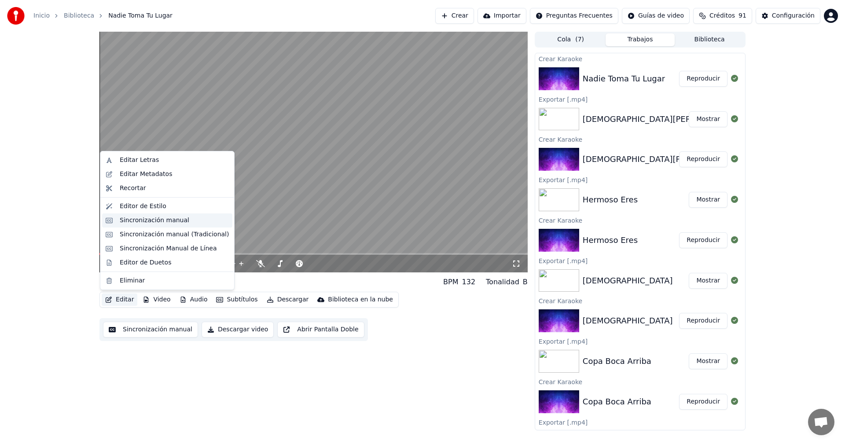
click at [122, 226] on div "Sincronización manual" at bounding box center [167, 220] width 130 height 14
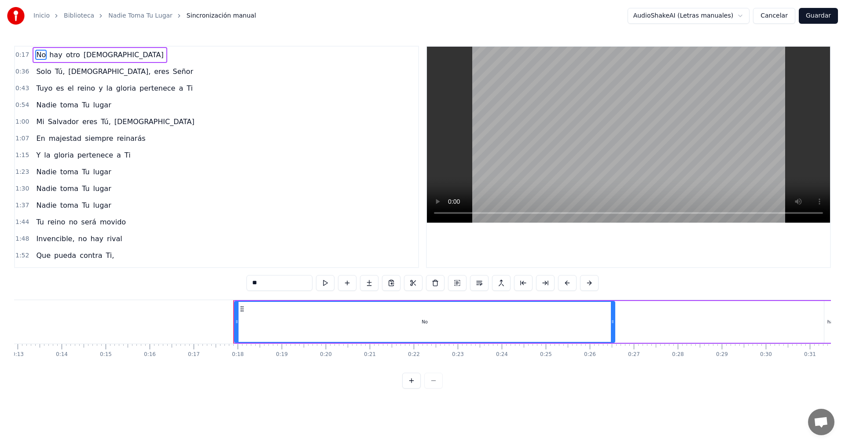
scroll to position [0, 609]
click at [419, 214] on div "0:17 No hay otro [DEMOGRAPHIC_DATA] 0:36 Solo Tú, [DEMOGRAPHIC_DATA], eres Seño…" at bounding box center [422, 157] width 817 height 222
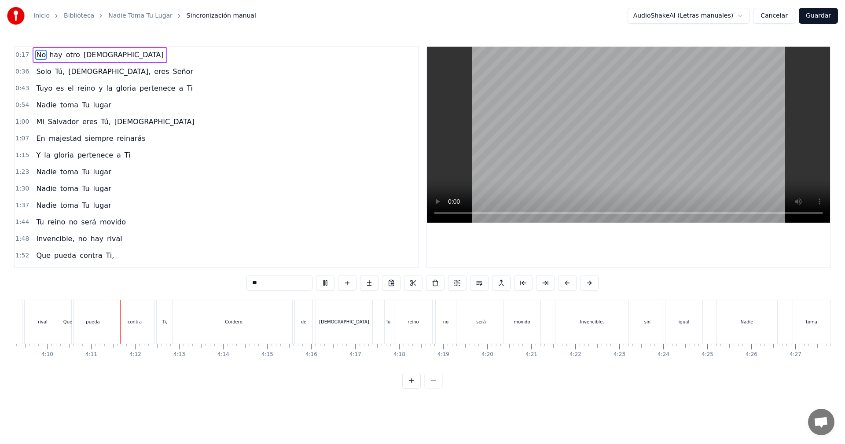
scroll to position [0, 10996]
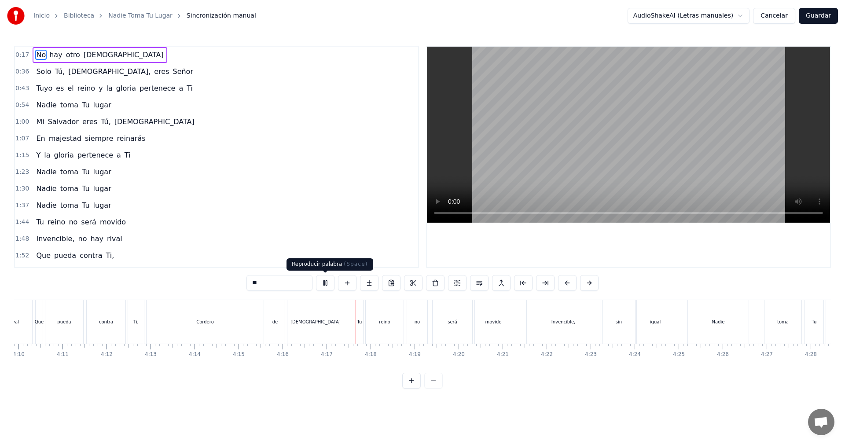
click at [328, 285] on button at bounding box center [325, 283] width 18 height 16
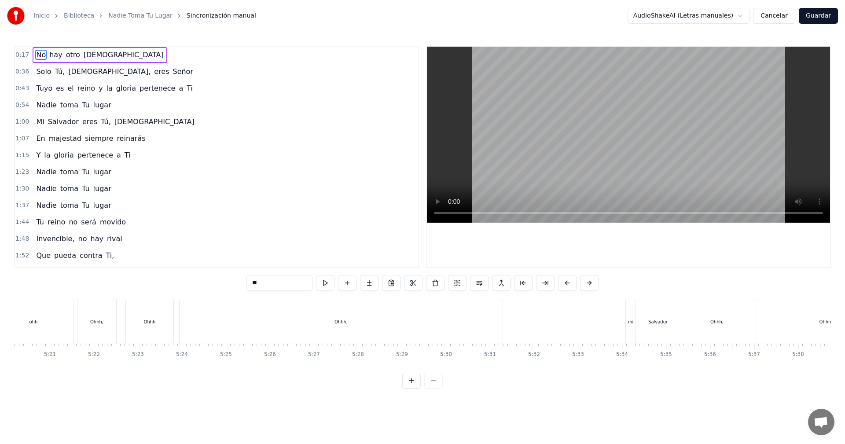
click at [165, 308] on div "Ohhh" at bounding box center [150, 322] width 48 height 44
type input "****"
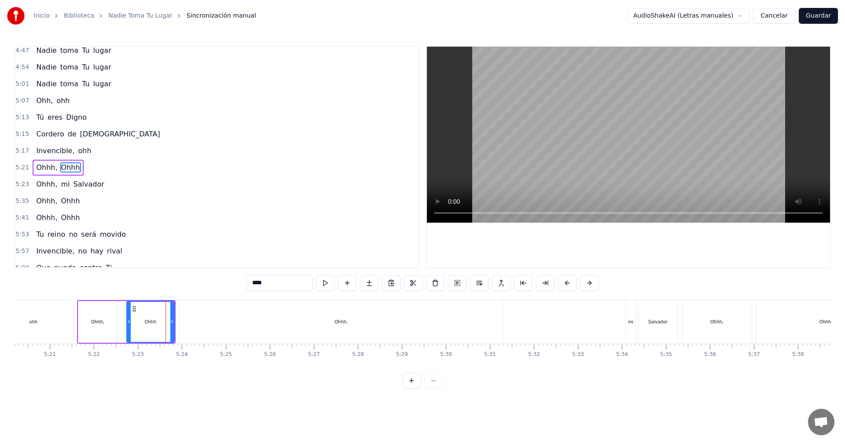
scroll to position [868, 0]
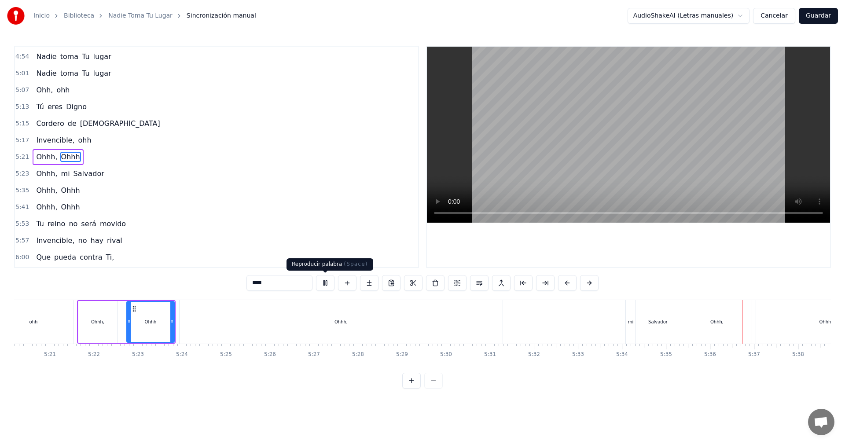
click at [327, 283] on button at bounding box center [325, 283] width 18 height 16
click at [832, 18] on button "Guardar" at bounding box center [818, 16] width 39 height 16
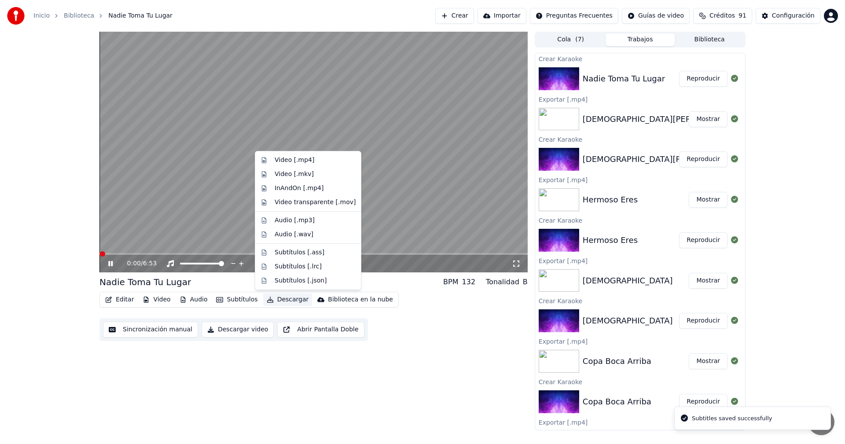
click at [278, 301] on button "Descargar" at bounding box center [287, 299] width 49 height 12
click at [297, 161] on div "Video [.mp4]" at bounding box center [295, 160] width 40 height 9
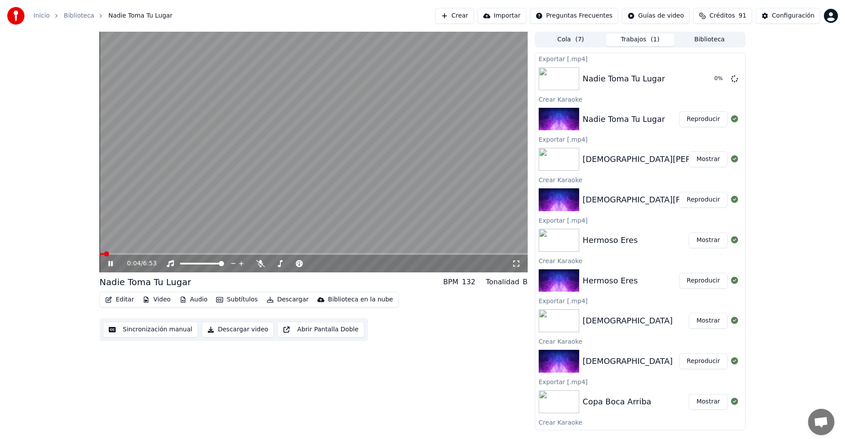
click at [110, 266] on icon at bounding box center [110, 263] width 4 height 5
click at [746, 17] on span "91" at bounding box center [742, 15] width 8 height 9
click at [700, 79] on button "Mostrar" at bounding box center [708, 79] width 39 height 16
click at [470, 18] on button "Crear" at bounding box center [454, 16] width 39 height 16
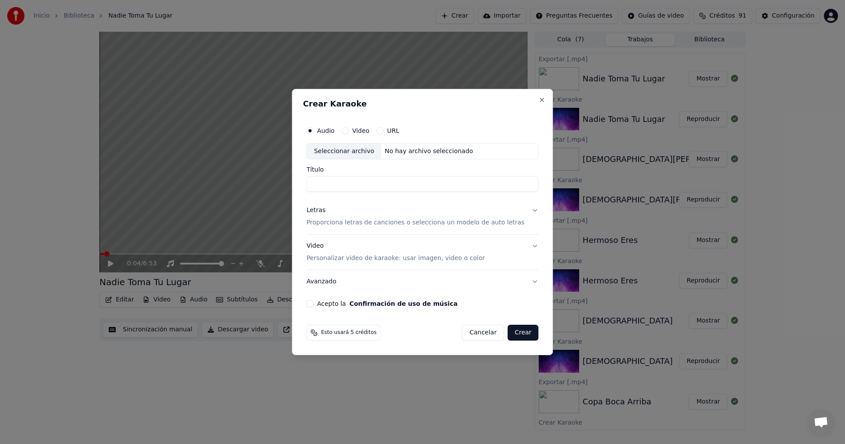
click at [374, 151] on div "Seleccionar archivo" at bounding box center [344, 151] width 74 height 16
click at [391, 152] on div "No hay archivo seleccionado" at bounding box center [428, 151] width 95 height 9
type input "**********"
click at [321, 211] on div "Letras" at bounding box center [315, 210] width 19 height 9
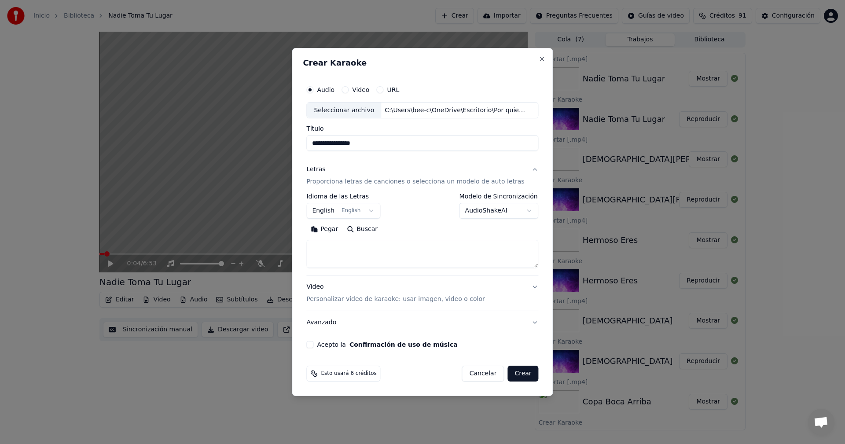
click at [376, 212] on body "**********" at bounding box center [422, 222] width 845 height 444
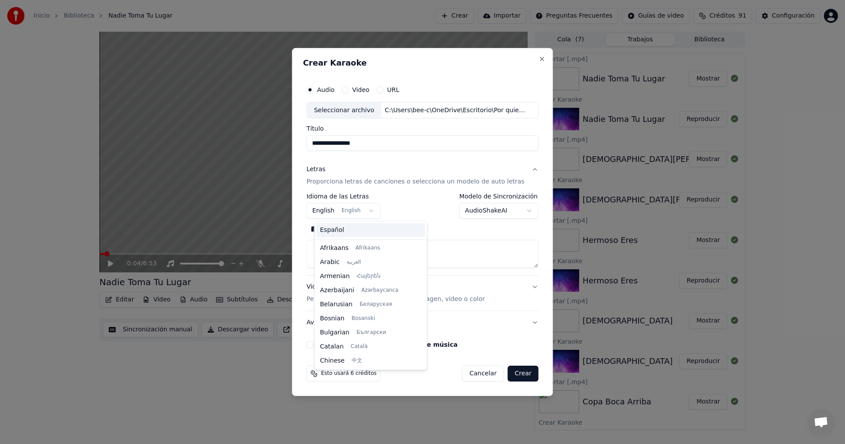
scroll to position [70, 0]
select select "**"
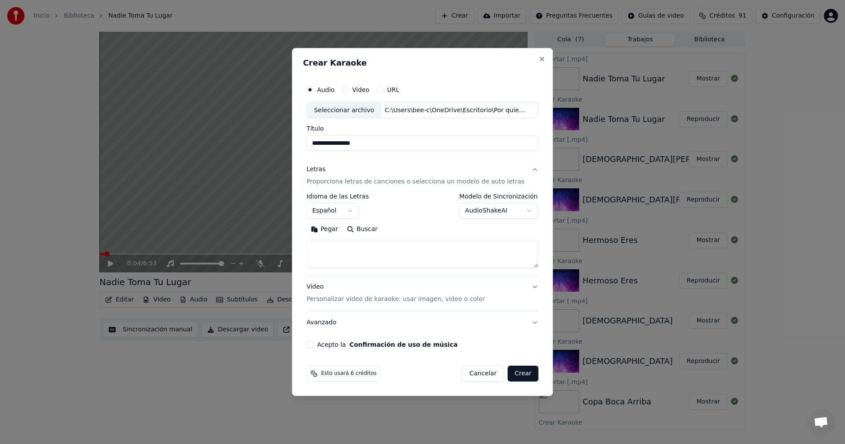
click at [330, 231] on button "Pegar" at bounding box center [324, 230] width 36 height 14
type textarea "**********"
click at [313, 346] on button "Acepto la Confirmación de uso de música" at bounding box center [309, 344] width 7 height 7
click at [520, 377] on button "Crear" at bounding box center [522, 374] width 31 height 16
select select
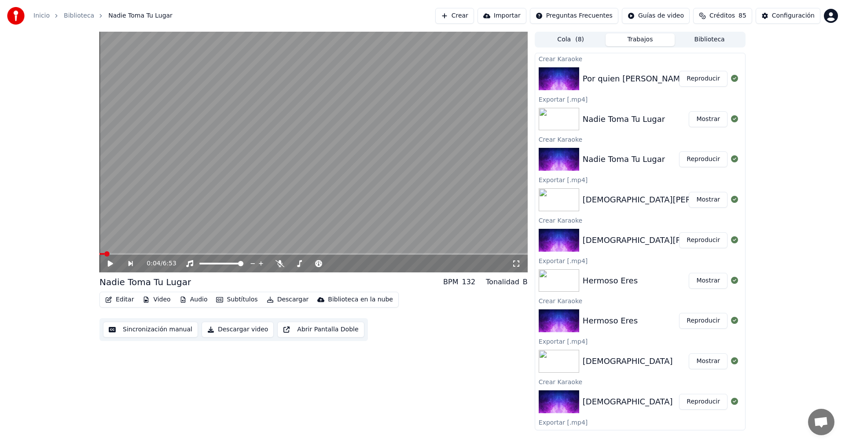
click at [697, 85] on button "Reproducir" at bounding box center [703, 79] width 48 height 16
click at [108, 264] on icon at bounding box center [116, 263] width 21 height 7
click at [120, 301] on button "Editar" at bounding box center [120, 299] width 36 height 12
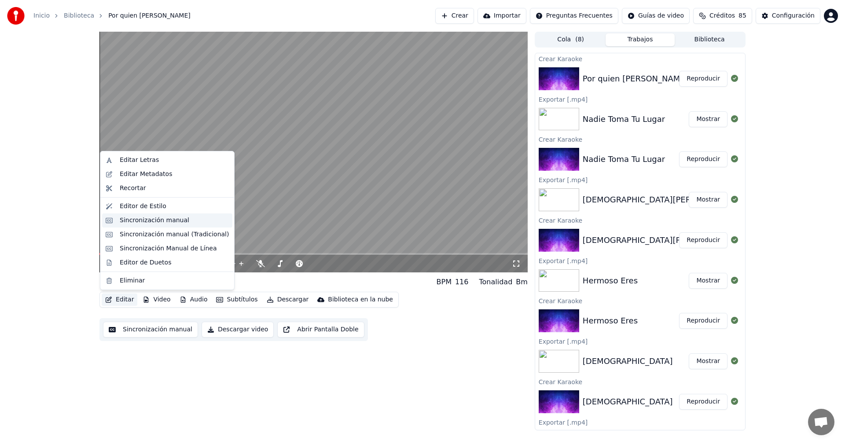
click at [109, 221] on div "Sincronización manual" at bounding box center [167, 220] width 130 height 14
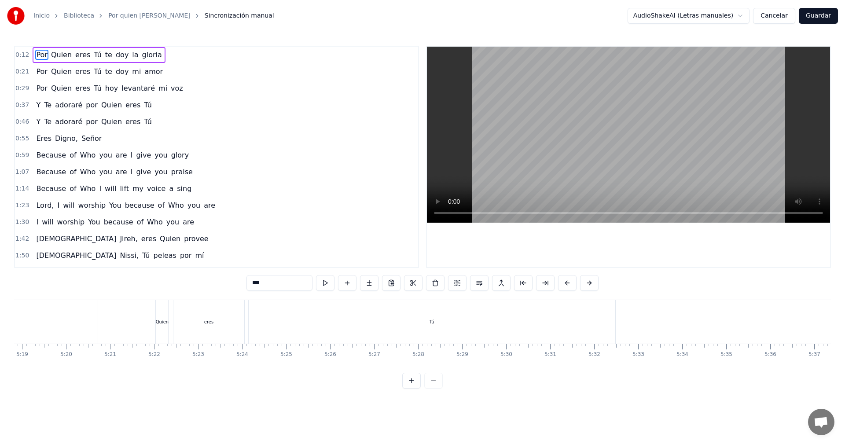
scroll to position [0, 14037]
click at [827, 15] on button "Guardar" at bounding box center [818, 16] width 39 height 16
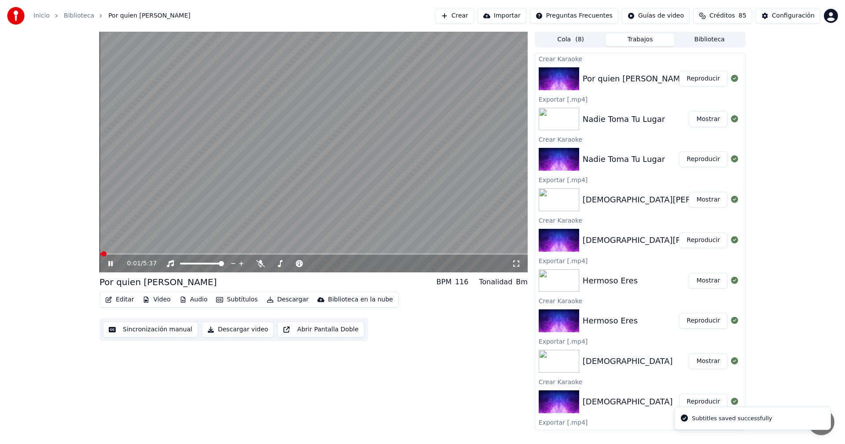
click at [111, 266] on icon at bounding box center [116, 263] width 21 height 7
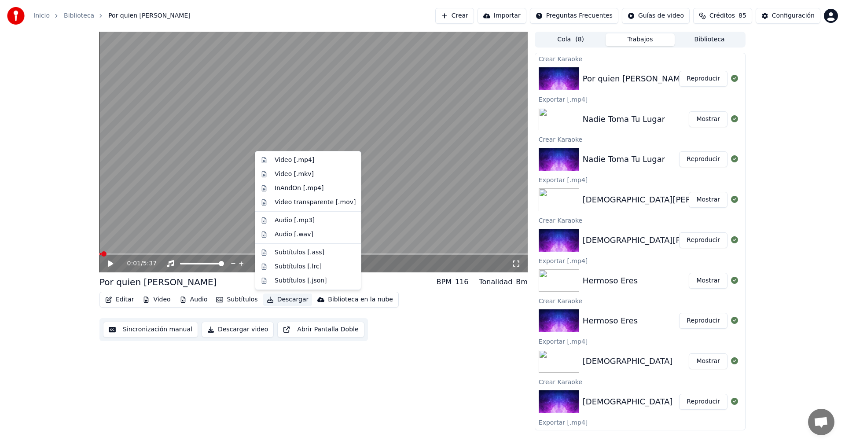
click at [283, 300] on button "Descargar" at bounding box center [287, 299] width 49 height 12
click at [293, 159] on div "Video [.mp4]" at bounding box center [295, 160] width 40 height 9
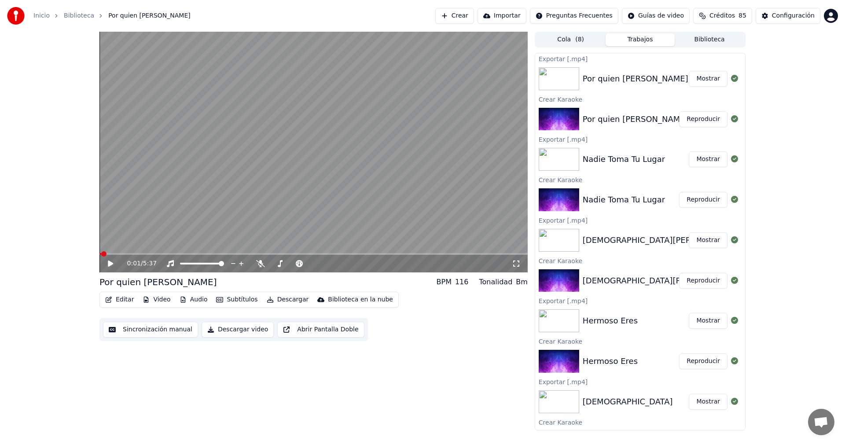
click at [700, 78] on button "Mostrar" at bounding box center [708, 79] width 39 height 16
click at [474, 16] on button "Crear" at bounding box center [454, 16] width 39 height 16
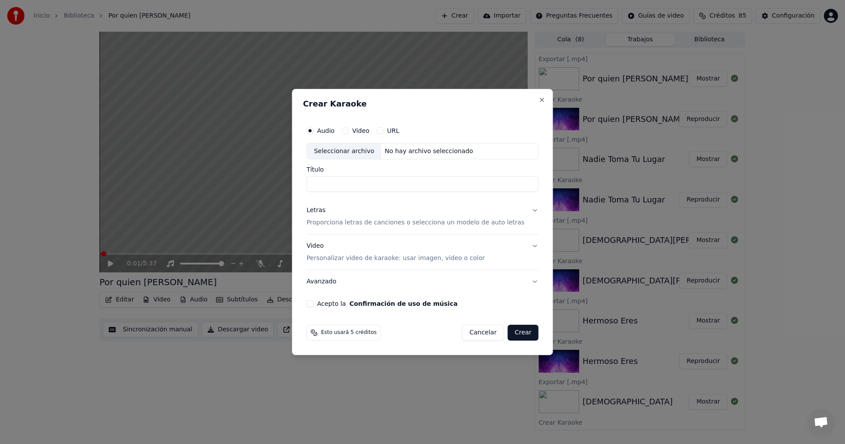
click at [373, 152] on div "Seleccionar archivo" at bounding box center [344, 151] width 74 height 16
drag, startPoint x: 345, startPoint y: 183, endPoint x: 297, endPoint y: 179, distance: 47.3
click at [297, 179] on body "Inicio Biblioteca Por quien Eres Tu Crear Importar Preguntas Frecuentes Guías d…" at bounding box center [422, 222] width 845 height 444
drag, startPoint x: 411, startPoint y: 183, endPoint x: 370, endPoint y: 185, distance: 41.9
click at [370, 185] on input "**********" at bounding box center [422, 184] width 232 height 16
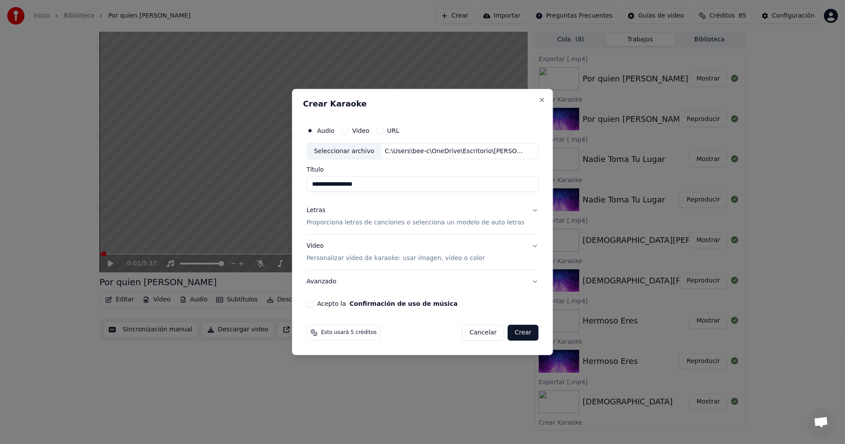
type input "**********"
click at [321, 246] on div "Video Personalizar video de karaoke: usar imagen, video o color" at bounding box center [395, 252] width 178 height 21
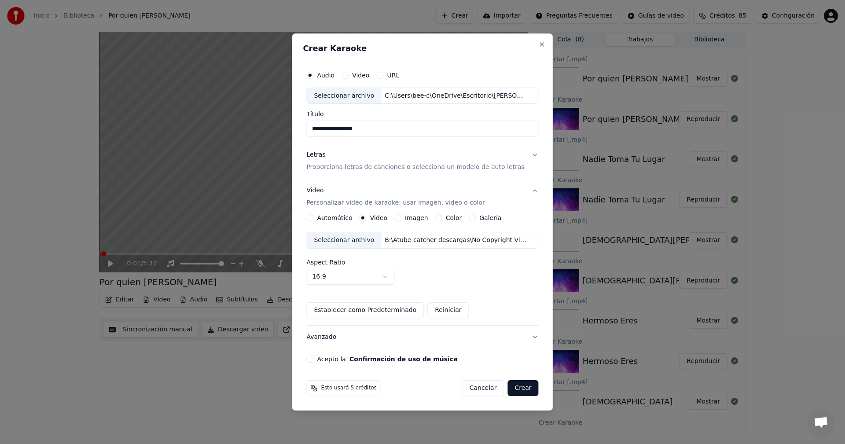
click at [323, 192] on div "Video Personalizar video de karaoke: usar imagen, video o color" at bounding box center [395, 197] width 178 height 21
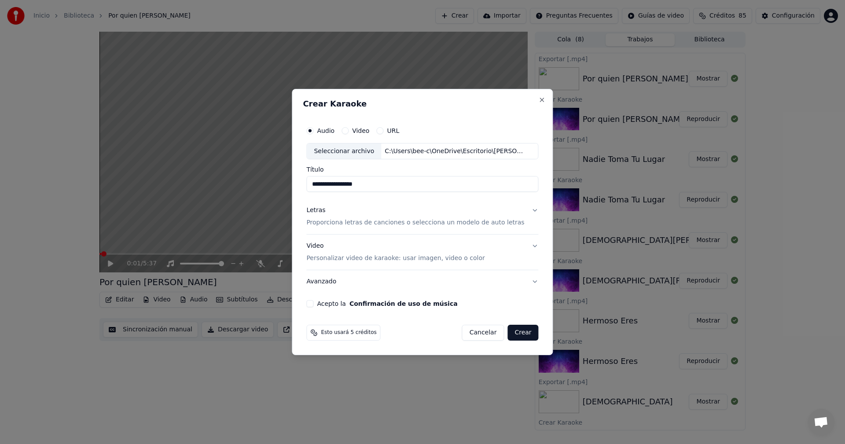
click at [323, 211] on div "Letras" at bounding box center [315, 210] width 19 height 9
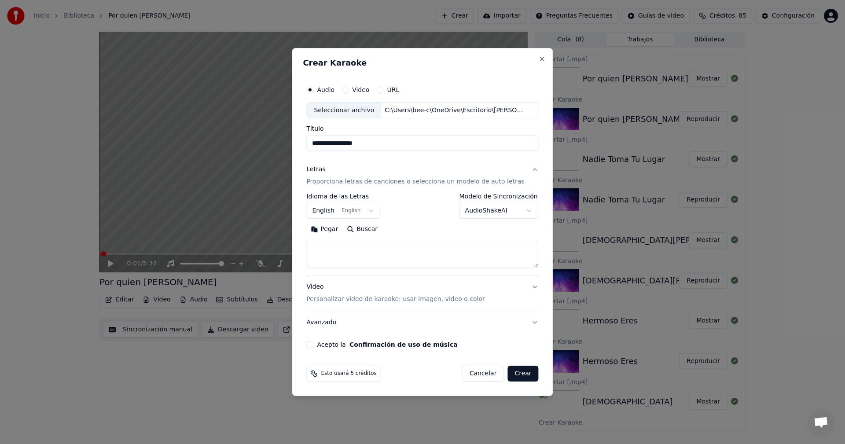
click at [364, 212] on body "Inicio Biblioteca Por quien Eres Tu Crear Importar Preguntas Frecuentes Guías d…" at bounding box center [422, 222] width 845 height 444
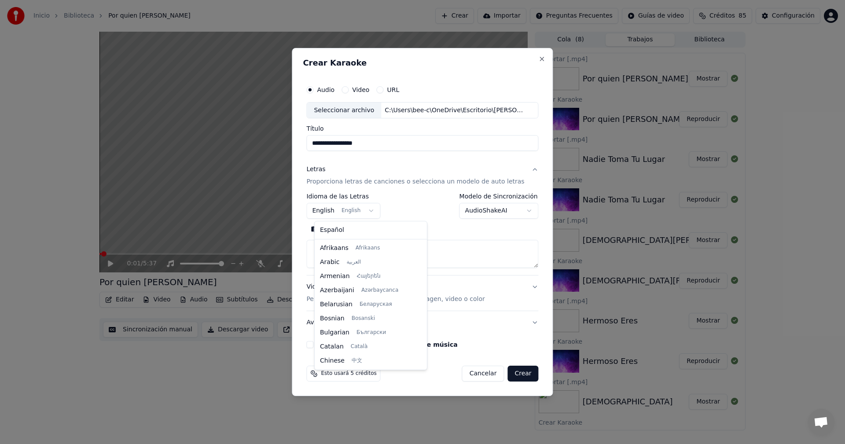
scroll to position [70, 0]
select select "**"
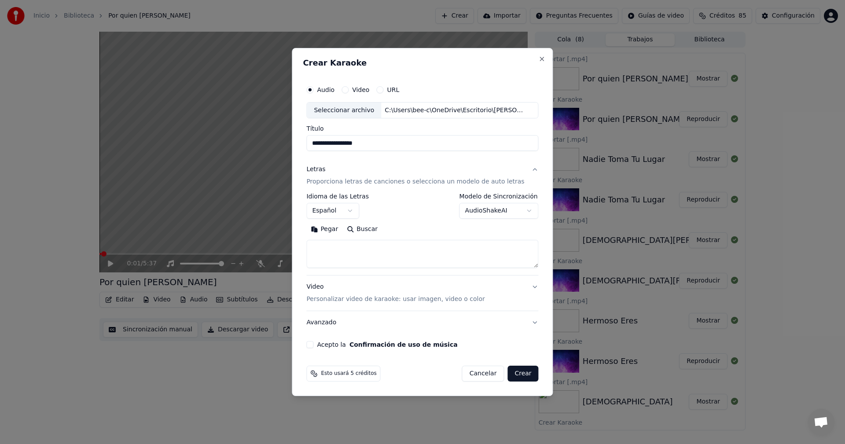
click at [328, 228] on button "Pegar" at bounding box center [324, 230] width 36 height 14
type textarea "**********"
click at [313, 344] on button "Acepto la Confirmación de uso de música" at bounding box center [309, 344] width 7 height 7
click at [515, 373] on button "Crear" at bounding box center [522, 374] width 31 height 16
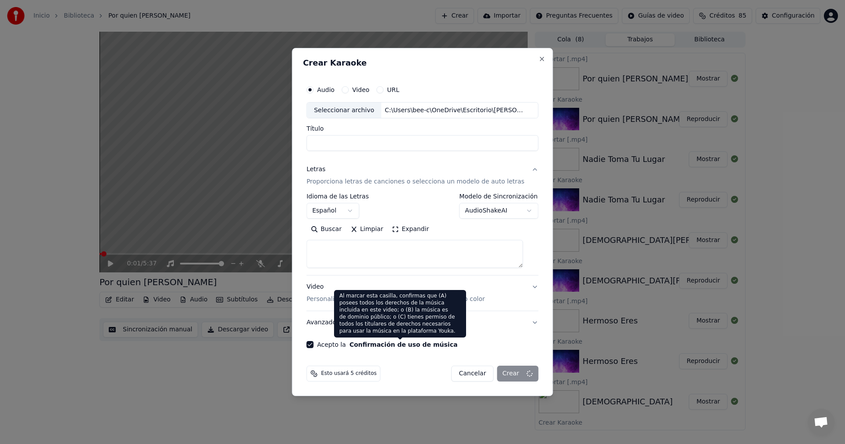
select select
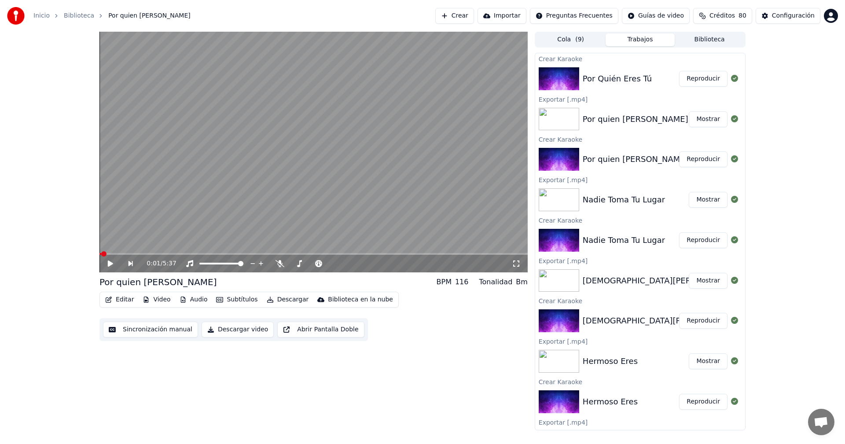
click at [692, 81] on button "Reproducir" at bounding box center [703, 79] width 48 height 16
click at [111, 261] on icon at bounding box center [116, 263] width 21 height 7
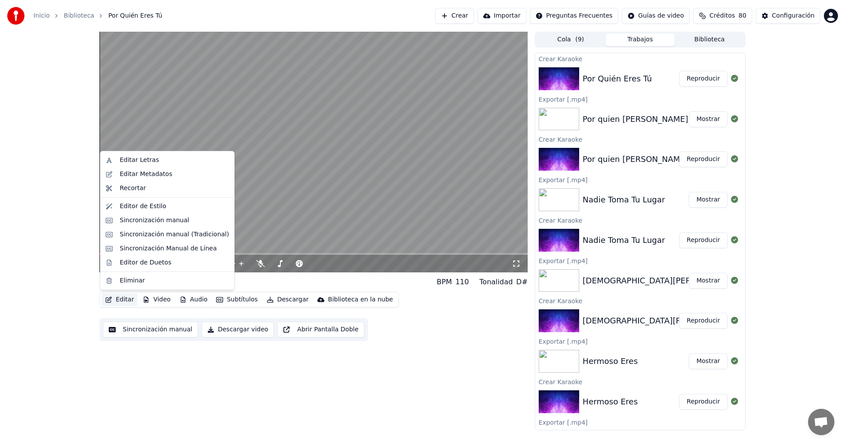
click at [110, 301] on icon "button" at bounding box center [109, 300] width 6 height 6
click at [117, 220] on div "Sincronización manual" at bounding box center [167, 220] width 130 height 14
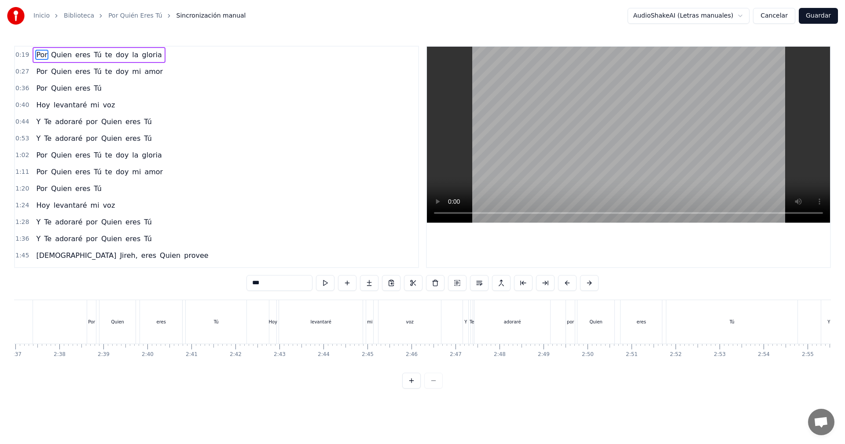
scroll to position [0, 7061]
click at [823, 17] on button "Guardar" at bounding box center [818, 16] width 39 height 16
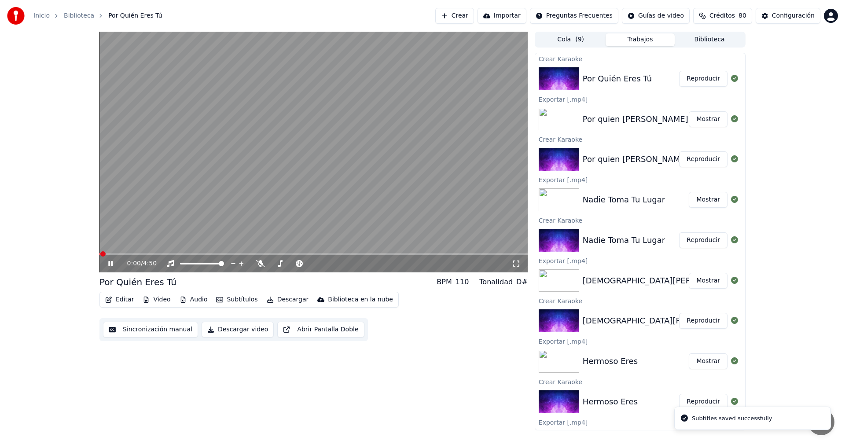
click at [276, 300] on button "Descargar" at bounding box center [287, 299] width 49 height 12
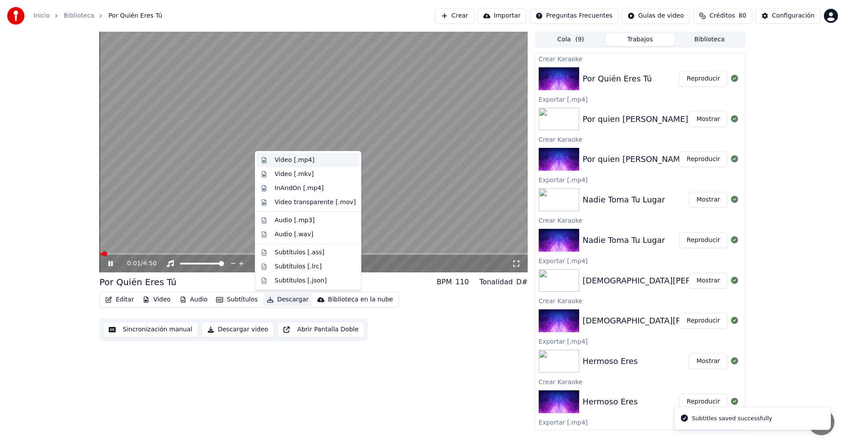
click at [293, 158] on div "Video [.mp4]" at bounding box center [295, 160] width 40 height 9
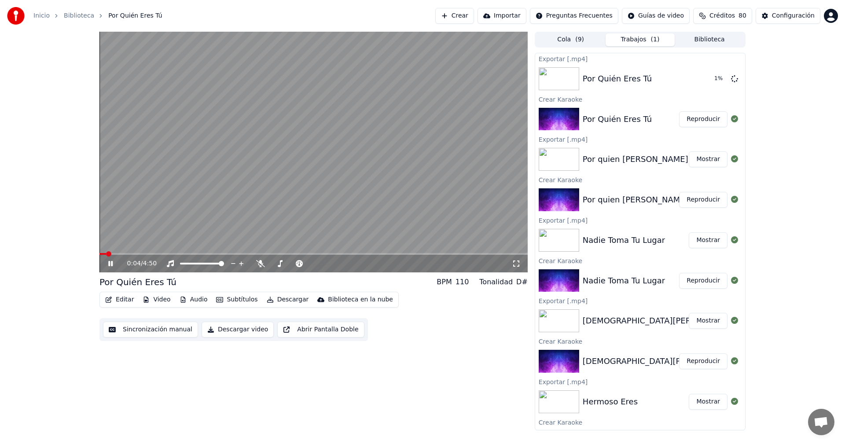
click at [111, 263] on icon at bounding box center [116, 263] width 21 height 7
click at [698, 77] on button "Mostrar" at bounding box center [708, 79] width 39 height 16
click at [474, 16] on button "Crear" at bounding box center [454, 16] width 39 height 16
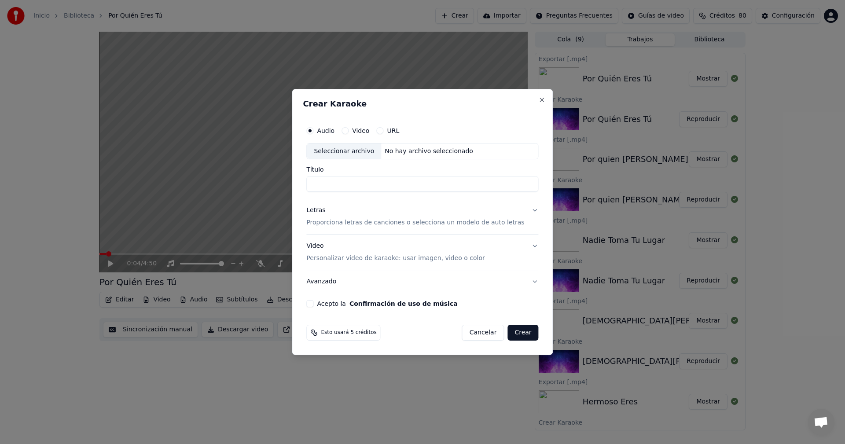
click at [377, 152] on div "Seleccionar archivo" at bounding box center [344, 151] width 74 height 16
type input "**********"
click at [325, 209] on div "Letras" at bounding box center [315, 210] width 19 height 9
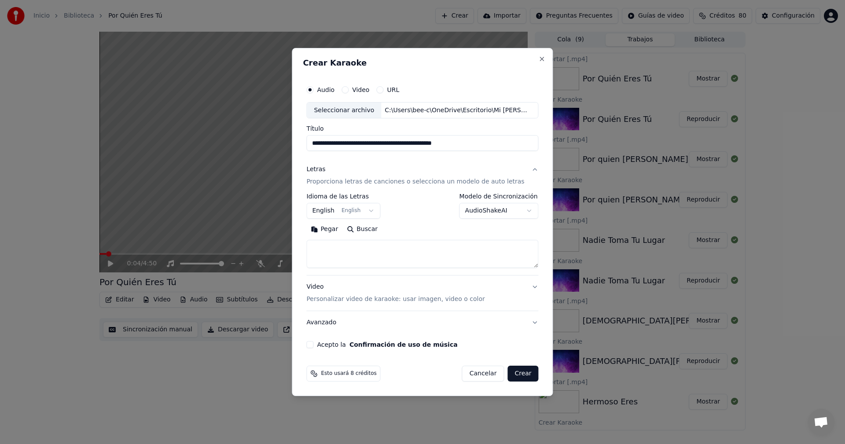
click at [367, 211] on body "Inicio Biblioteca Por Quién Eres Tú Crear Importar Preguntas Frecuentes Guías d…" at bounding box center [422, 222] width 845 height 444
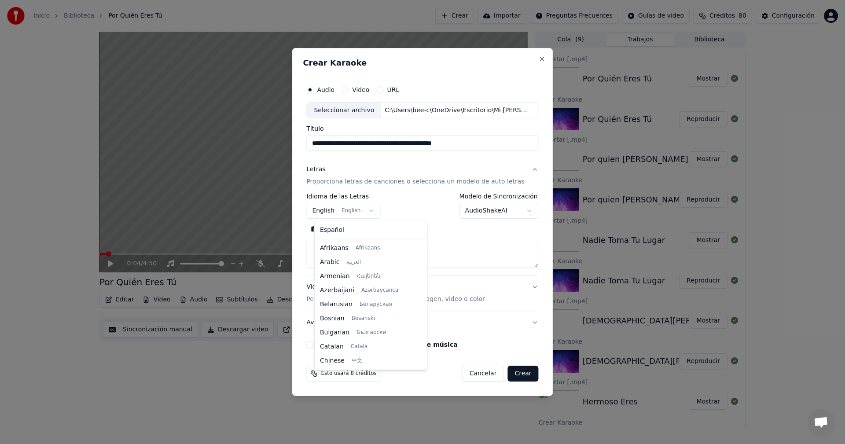
scroll to position [70, 0]
select select "**"
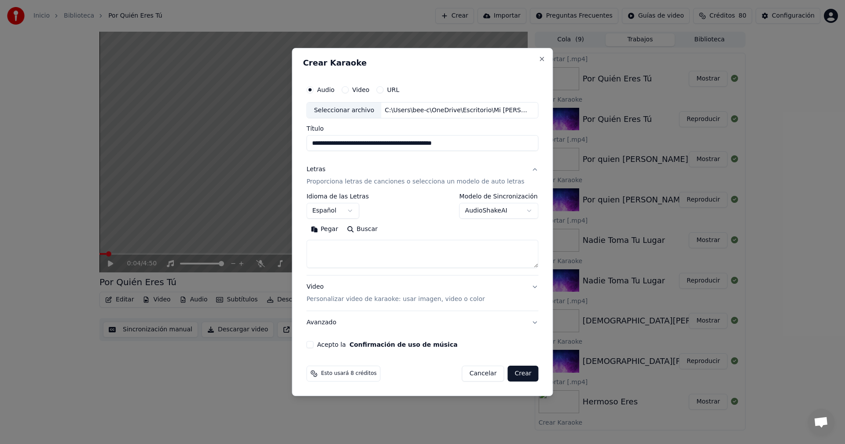
drag, startPoint x: 334, startPoint y: 230, endPoint x: 340, endPoint y: 230, distance: 5.3
click at [334, 230] on button "Pegar" at bounding box center [324, 230] width 36 height 14
type textarea "**********"
drag, startPoint x: 376, startPoint y: 144, endPoint x: 480, endPoint y: 145, distance: 104.7
click at [480, 145] on input "**********" at bounding box center [422, 144] width 232 height 16
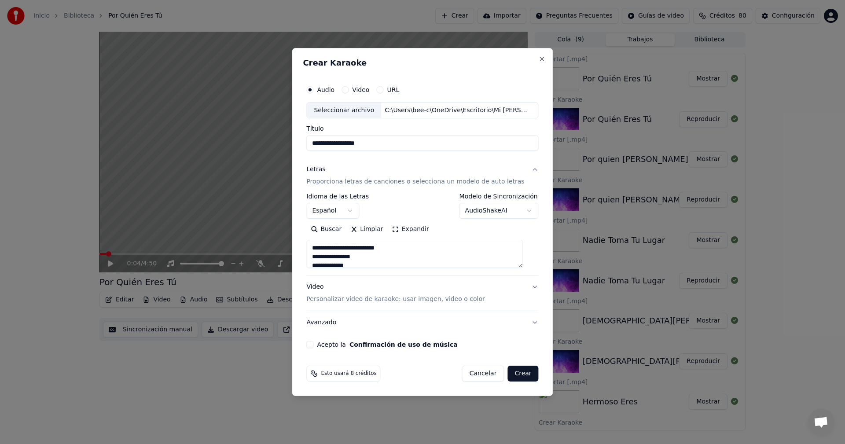
type input "**********"
click at [313, 344] on button "Acepto la Confirmación de uso de música" at bounding box center [309, 344] width 7 height 7
click at [521, 375] on button "Crear" at bounding box center [522, 374] width 31 height 16
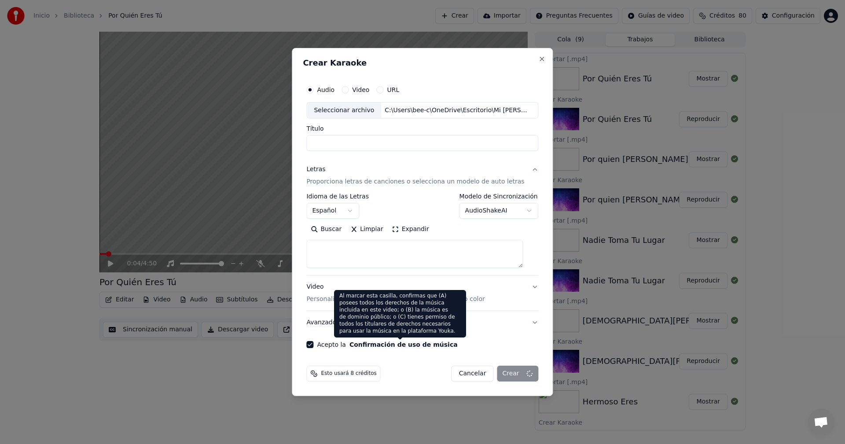
select select
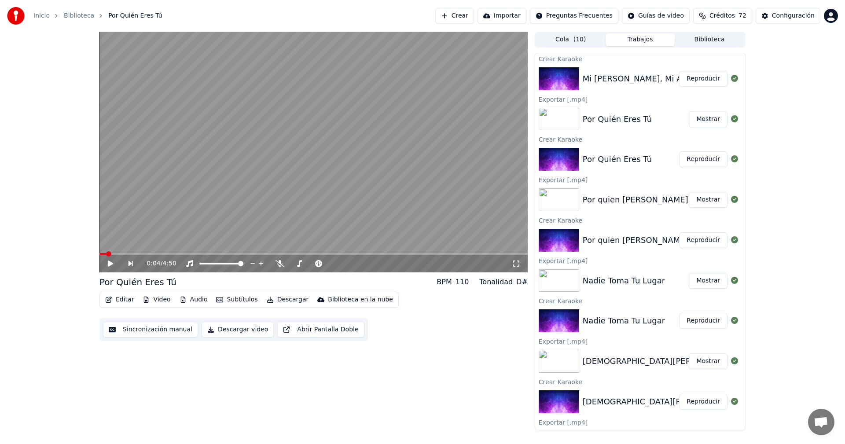
click at [697, 82] on button "Reproducir" at bounding box center [703, 79] width 48 height 16
click at [111, 266] on icon at bounding box center [110, 263] width 4 height 5
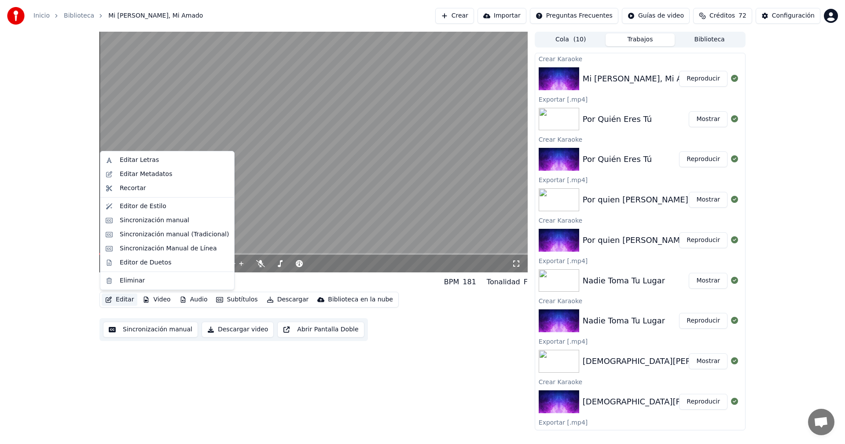
click at [121, 298] on button "Editar" at bounding box center [120, 299] width 36 height 12
click at [121, 220] on div "Sincronización manual" at bounding box center [155, 220] width 70 height 9
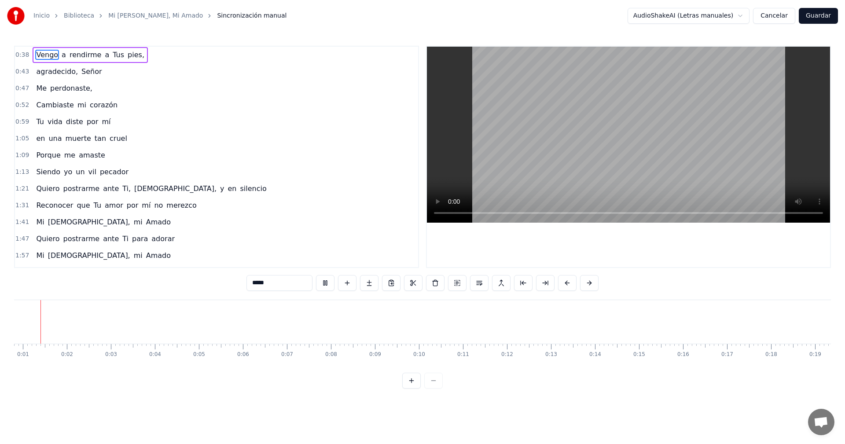
scroll to position [0, 15]
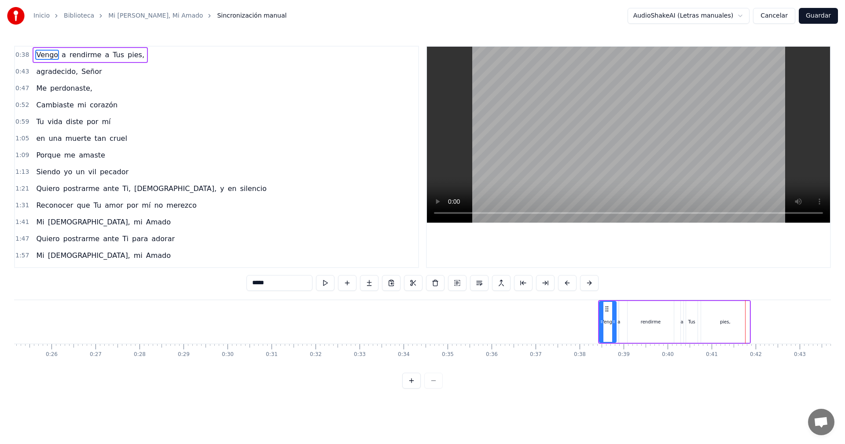
scroll to position [0, 1085]
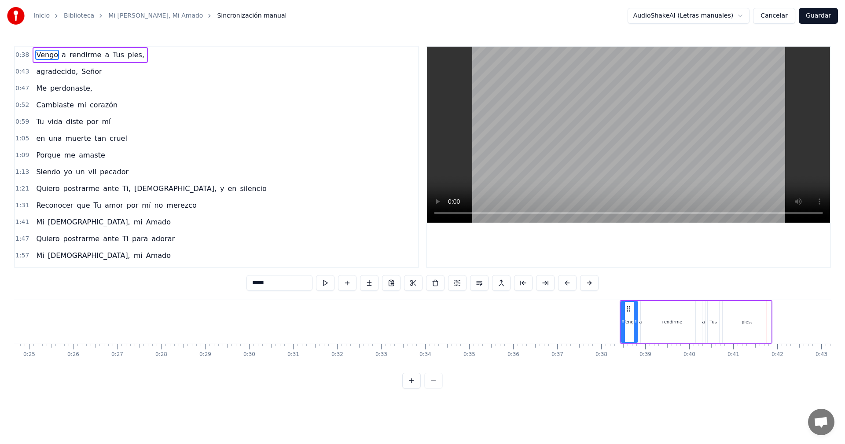
click at [814, 19] on button "Guardar" at bounding box center [818, 16] width 39 height 16
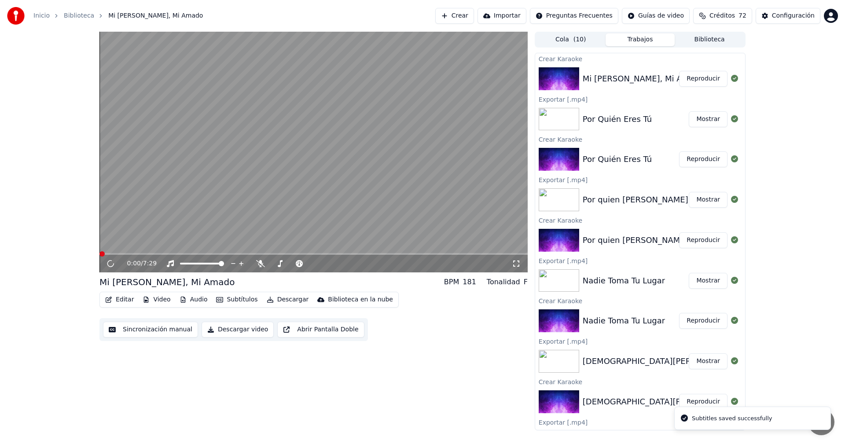
click at [279, 300] on button "Descargar" at bounding box center [287, 299] width 49 height 12
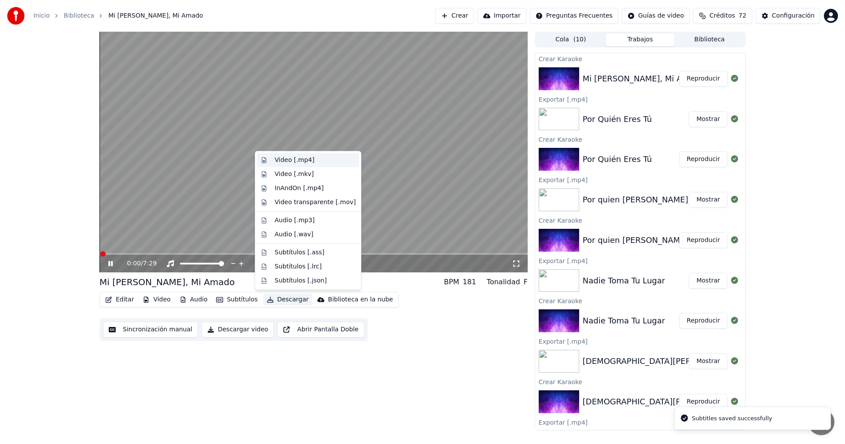
click at [304, 163] on div "Video [.mp4]" at bounding box center [295, 160] width 40 height 9
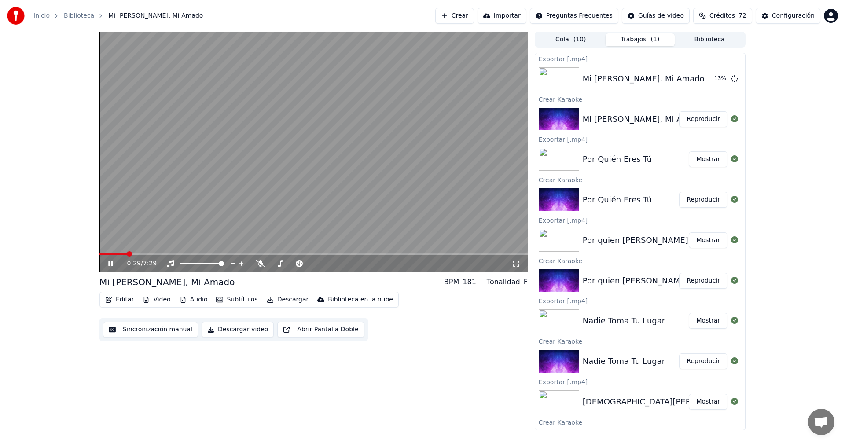
click at [109, 264] on icon at bounding box center [110, 263] width 4 height 5
click at [473, 18] on button "Crear" at bounding box center [454, 16] width 39 height 16
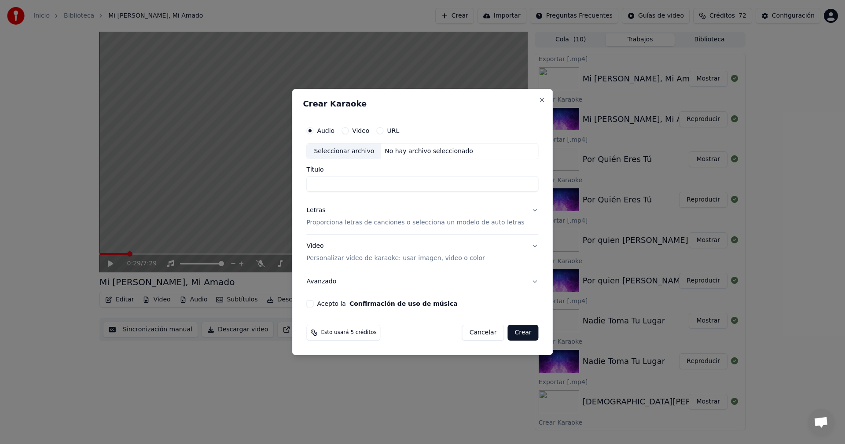
click at [396, 150] on div "No hay archivo seleccionado" at bounding box center [428, 151] width 95 height 9
type input "**********"
click at [321, 212] on div "Letras" at bounding box center [315, 210] width 19 height 9
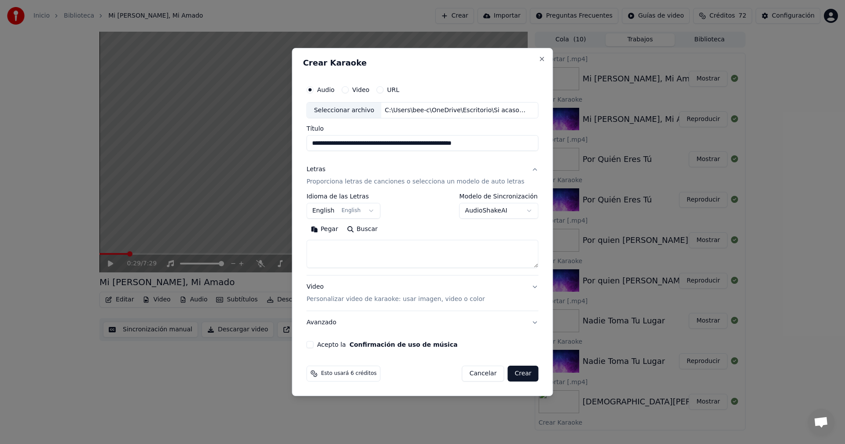
click at [370, 212] on body "Inicio Biblioteca Mi Jesús, Mi Amado Crear Importar Preguntas Frecuentes Guías …" at bounding box center [422, 222] width 845 height 444
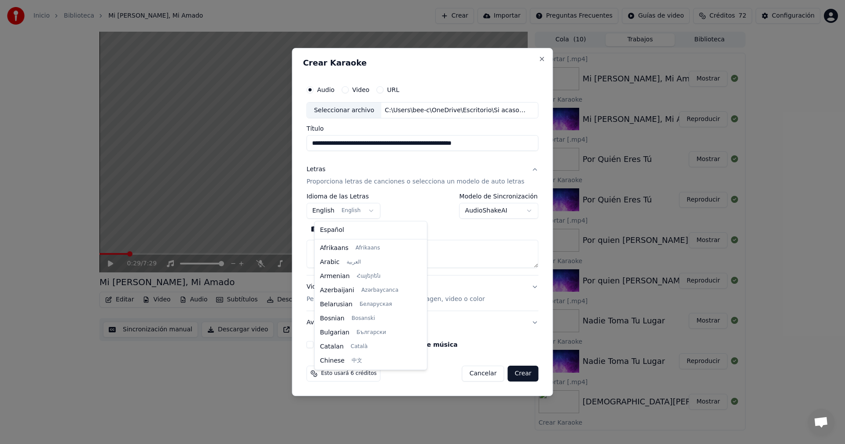
scroll to position [70, 0]
select select "**"
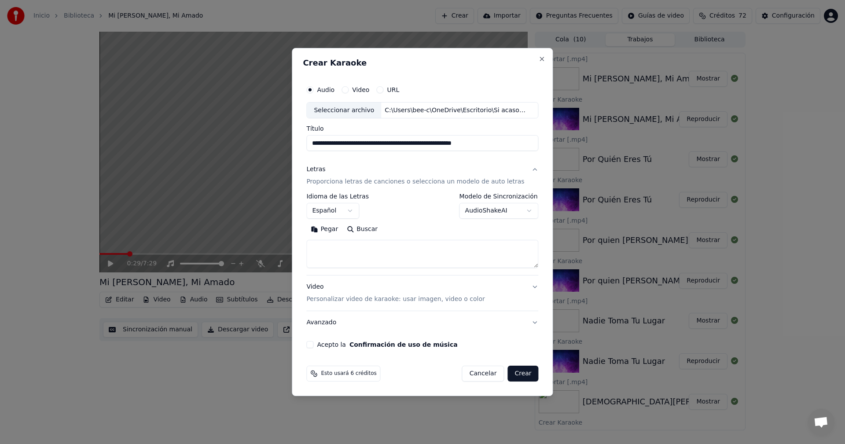
click at [334, 231] on button "Pegar" at bounding box center [324, 230] width 36 height 14
type textarea "**********"
drag, startPoint x: 379, startPoint y: 145, endPoint x: 505, endPoint y: 146, distance: 126.3
click at [505, 146] on input "**********" at bounding box center [422, 144] width 232 height 16
type input "**********"
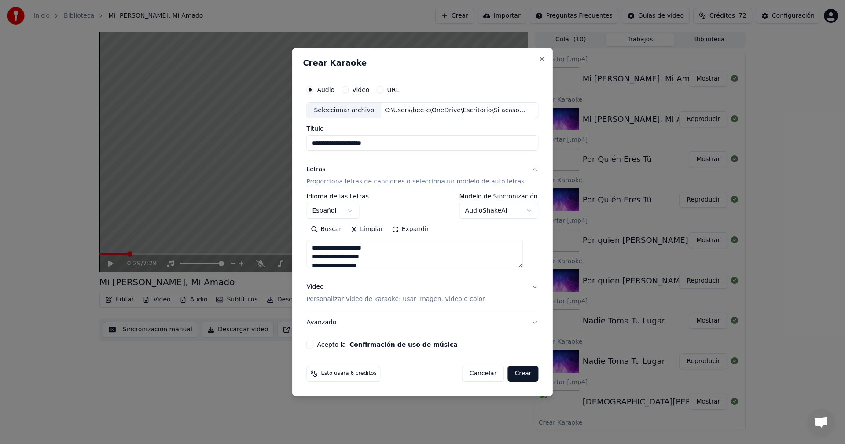
click at [313, 344] on button "Acepto la Confirmación de uso de música" at bounding box center [309, 344] width 7 height 7
click at [517, 375] on button "Crear" at bounding box center [522, 374] width 31 height 16
select select
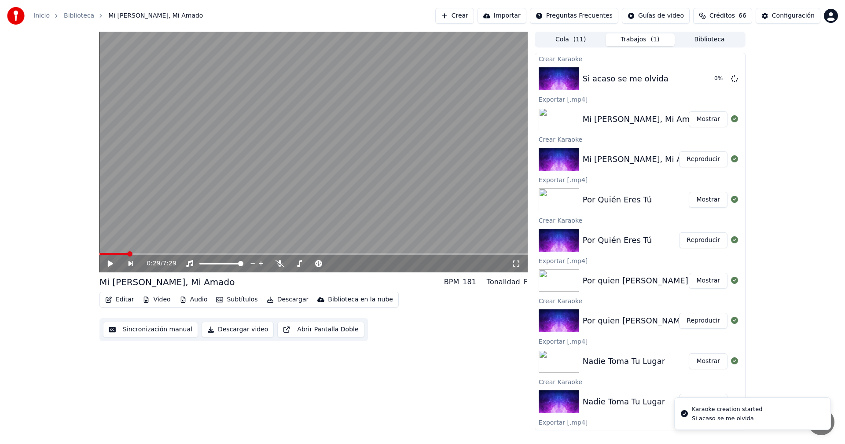
click at [700, 121] on button "Mostrar" at bounding box center [708, 119] width 39 height 16
click at [689, 77] on button "Reproducir" at bounding box center [703, 79] width 48 height 16
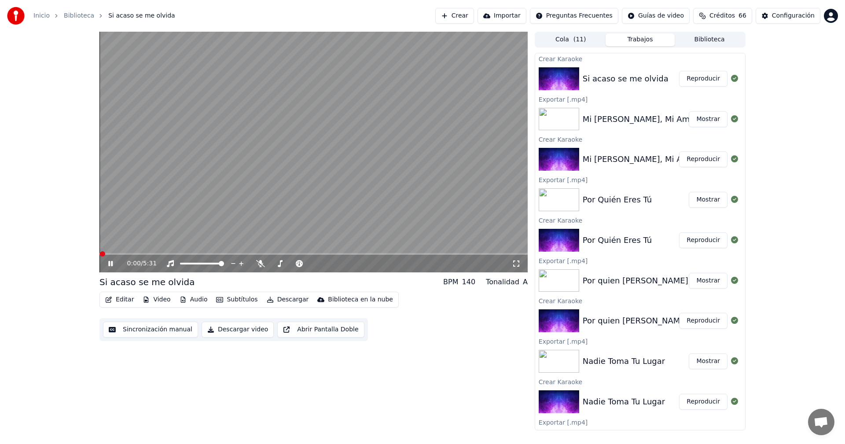
click at [110, 265] on icon at bounding box center [116, 263] width 21 height 7
click at [114, 301] on button "Editar" at bounding box center [120, 299] width 36 height 12
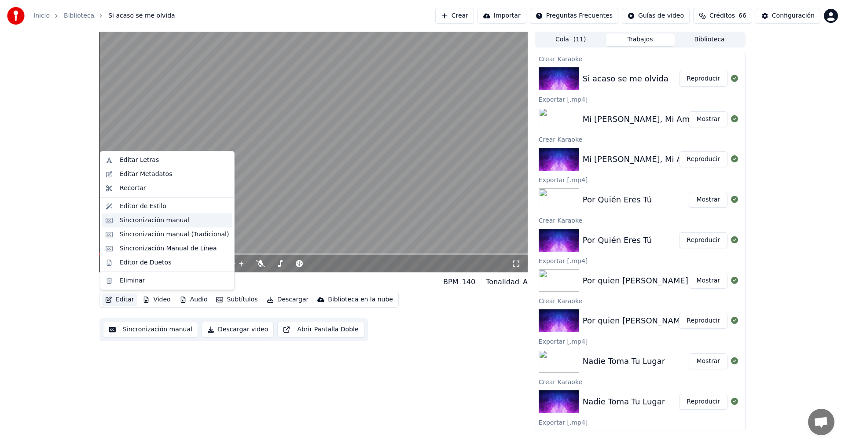
click at [117, 222] on div "Sincronización manual" at bounding box center [167, 220] width 130 height 14
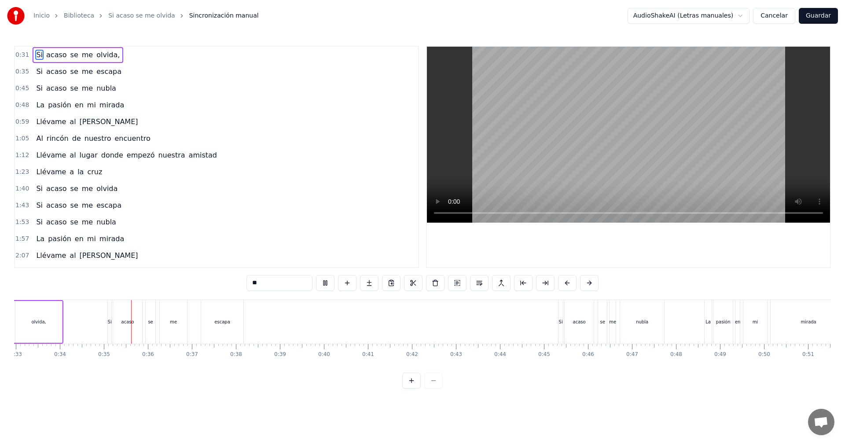
scroll to position [0, 1493]
click at [819, 16] on button "Guardar" at bounding box center [818, 16] width 39 height 16
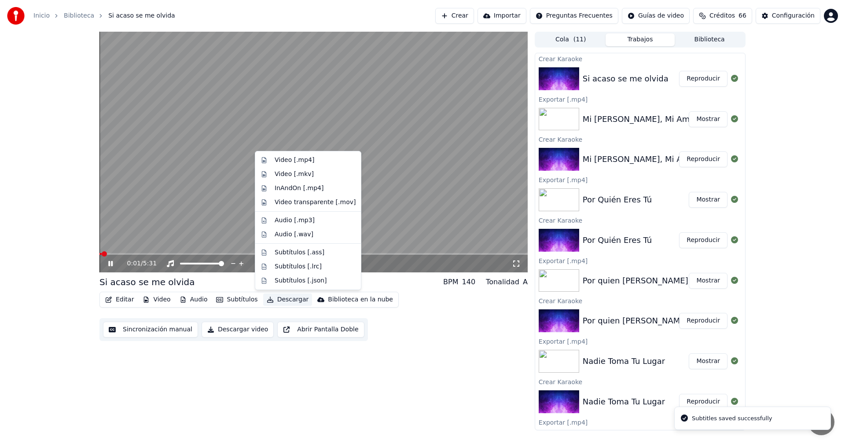
click at [273, 301] on button "Descargar" at bounding box center [287, 299] width 49 height 12
click at [298, 161] on div "Video [.mp4]" at bounding box center [295, 160] width 40 height 9
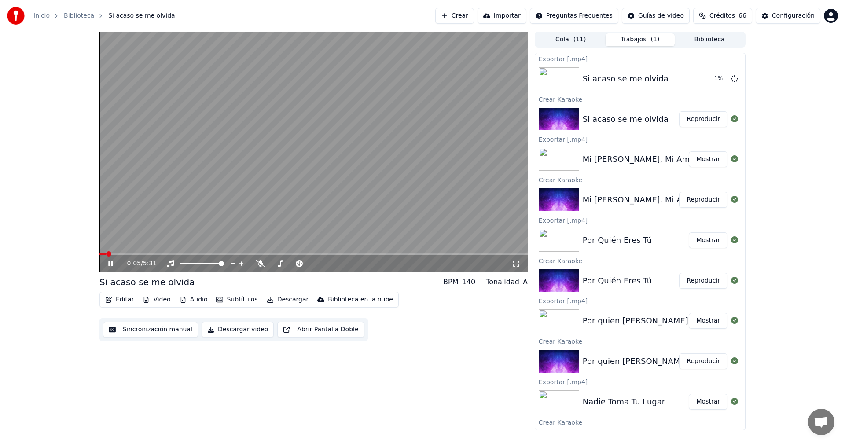
click at [110, 264] on icon at bounding box center [110, 263] width 4 height 5
click at [474, 18] on button "Crear" at bounding box center [454, 16] width 39 height 16
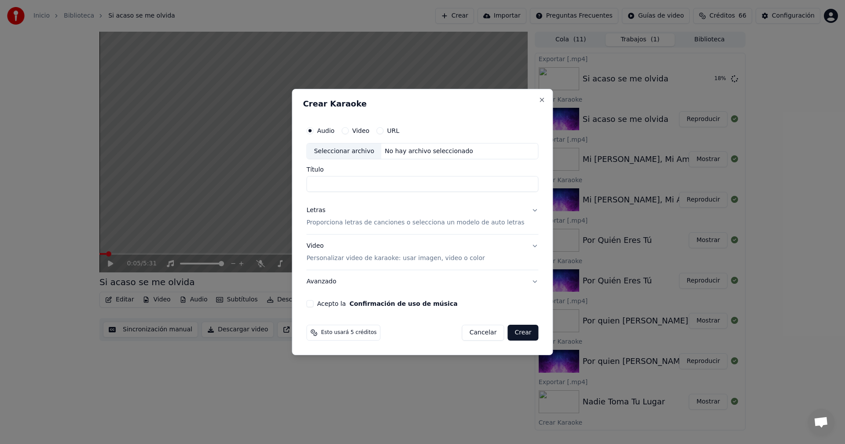
click at [364, 152] on div "Seleccionar archivo" at bounding box center [344, 151] width 74 height 16
type input "**********"
click at [325, 213] on div "Letras" at bounding box center [315, 210] width 19 height 9
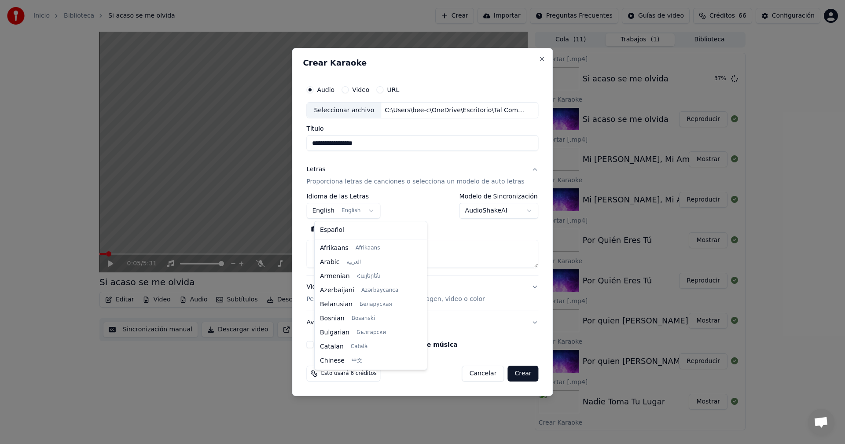
click at [368, 212] on body "Inicio Biblioteca Si acaso se me olvida Crear Importar Preguntas Frecuentes Guí…" at bounding box center [422, 222] width 845 height 444
select select "**"
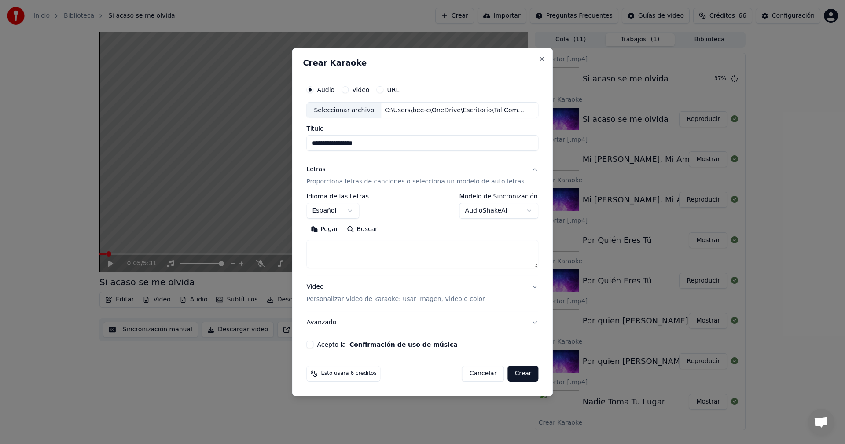
click at [336, 232] on button "Pegar" at bounding box center [324, 230] width 36 height 14
type textarea "**********"
click at [313, 348] on button "Acepto la Confirmación de uso de música" at bounding box center [309, 344] width 7 height 7
click at [516, 375] on button "Crear" at bounding box center [522, 374] width 31 height 16
select select
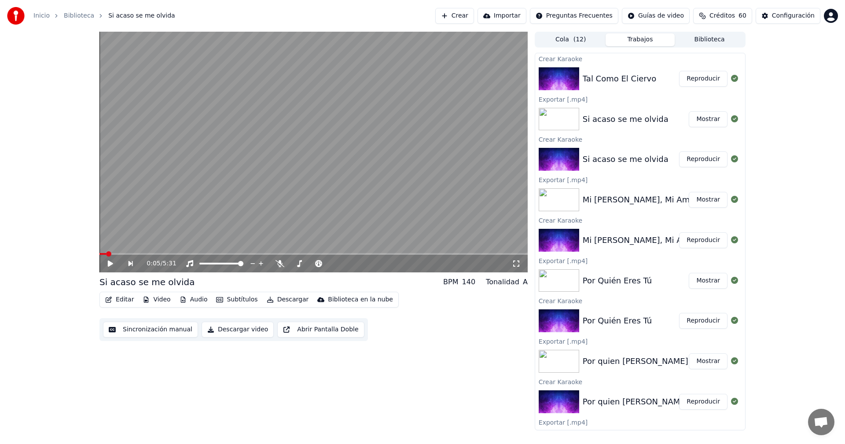
click at [703, 123] on button "Mostrar" at bounding box center [708, 119] width 39 height 16
click at [696, 80] on button "Reproducir" at bounding box center [703, 79] width 48 height 16
click at [110, 264] on icon at bounding box center [116, 263] width 21 height 7
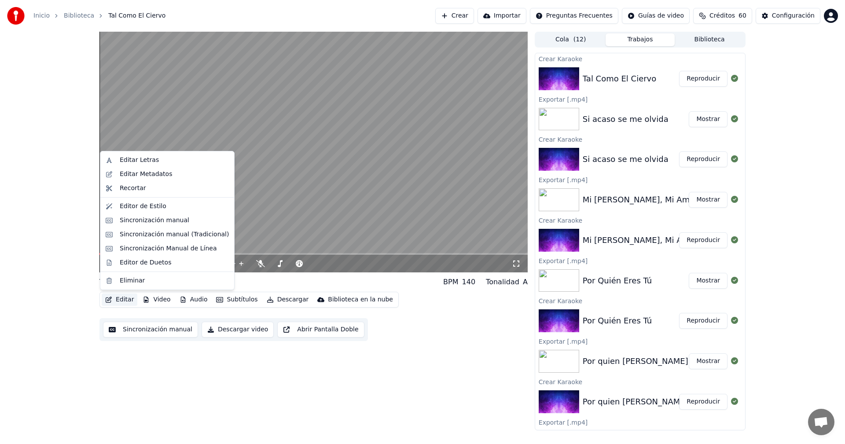
click at [122, 299] on button "Editar" at bounding box center [120, 299] width 36 height 12
click at [128, 221] on div "Sincronización manual" at bounding box center [155, 220] width 70 height 9
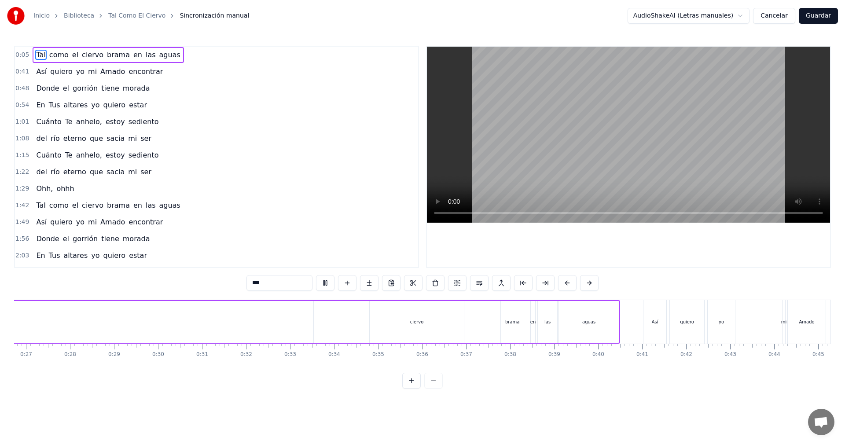
scroll to position [0, 1248]
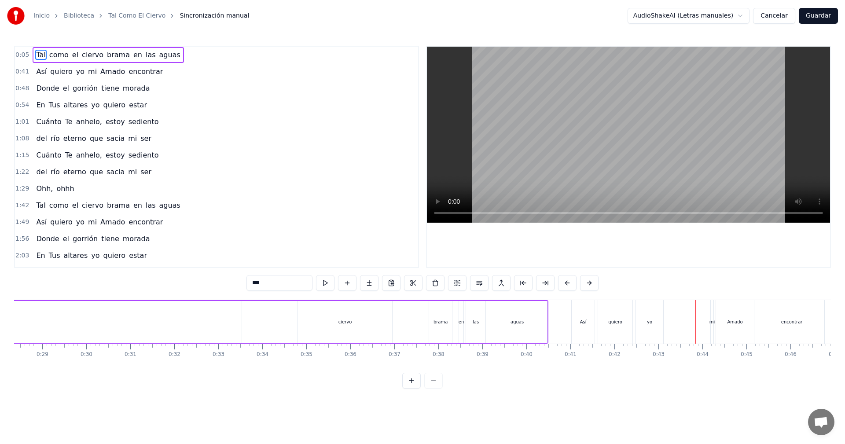
click at [821, 15] on button "Guardar" at bounding box center [818, 16] width 39 height 16
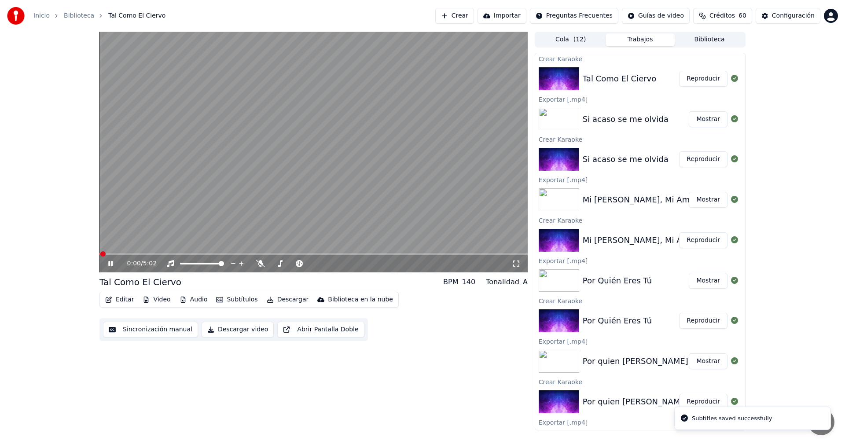
click at [283, 298] on button "Descargar" at bounding box center [287, 299] width 49 height 12
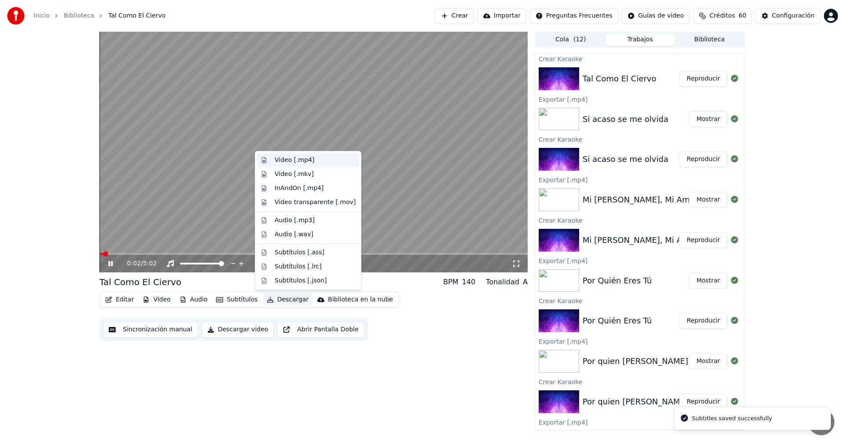
click at [278, 163] on div "Video [.mp4]" at bounding box center [295, 160] width 40 height 9
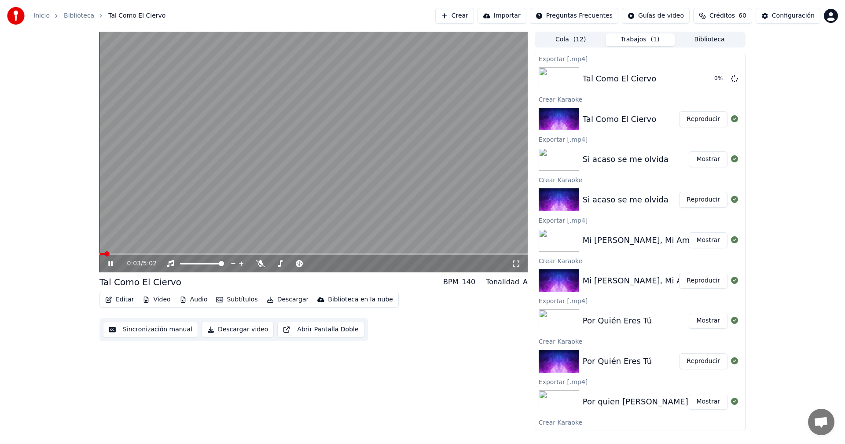
click at [108, 265] on icon at bounding box center [116, 263] width 21 height 7
click at [472, 15] on button "Crear" at bounding box center [454, 16] width 39 height 16
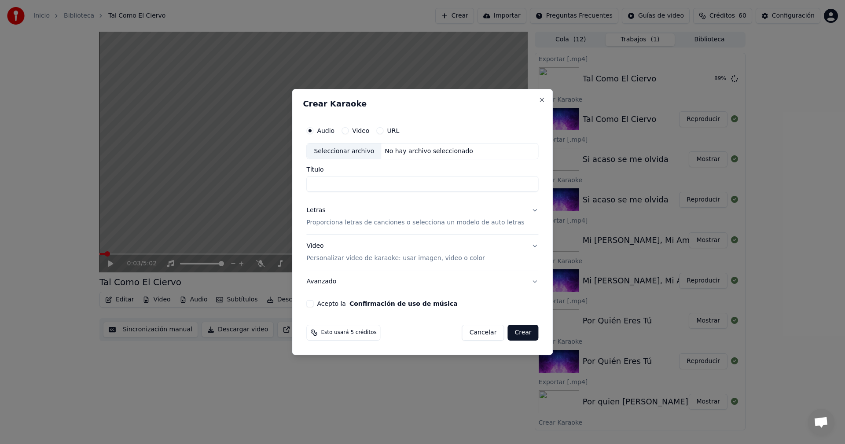
click at [365, 150] on div "Seleccionar archivo" at bounding box center [344, 151] width 74 height 16
click at [395, 153] on div "No hay archivo seleccionado" at bounding box center [428, 151] width 95 height 9
drag, startPoint x: 359, startPoint y: 183, endPoint x: 305, endPoint y: 178, distance: 54.4
click at [305, 178] on div "**********" at bounding box center [422, 222] width 261 height 267
drag, startPoint x: 425, startPoint y: 185, endPoint x: 361, endPoint y: 186, distance: 63.4
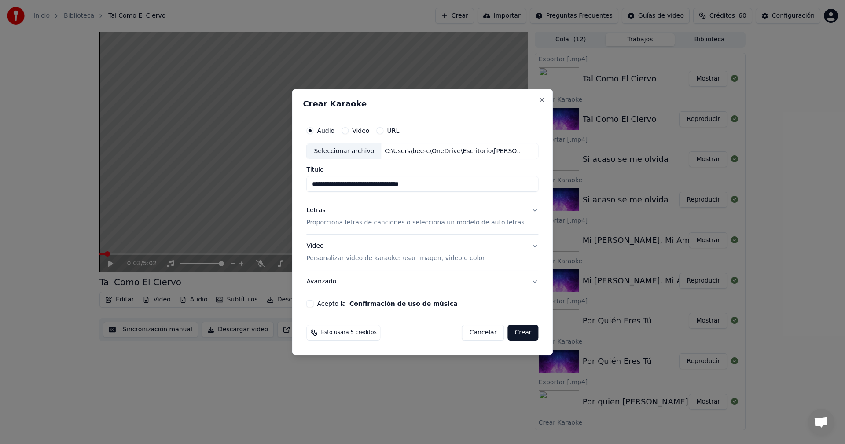
click at [361, 186] on input "**********" at bounding box center [422, 184] width 232 height 16
drag, startPoint x: 435, startPoint y: 183, endPoint x: 365, endPoint y: 186, distance: 70.4
click at [365, 186] on input "**********" at bounding box center [422, 184] width 232 height 16
type input "**********"
click at [321, 213] on div "Letras" at bounding box center [315, 210] width 19 height 9
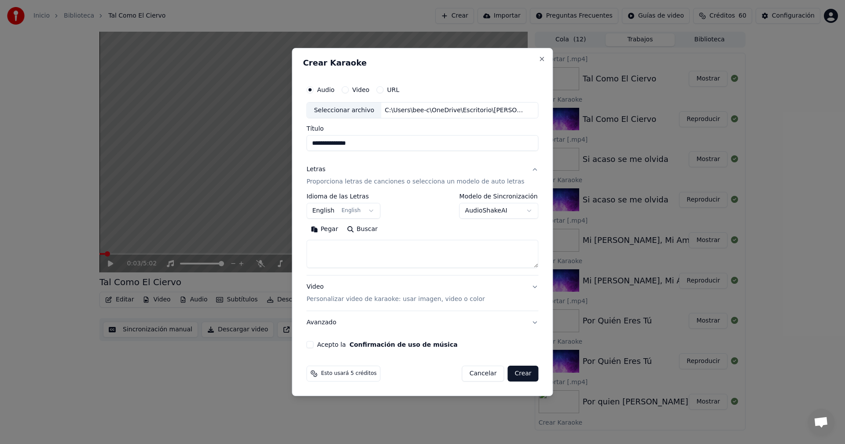
click at [362, 213] on body "Inicio Biblioteca Tal Como El Ciervo Crear Importar Preguntas Frecuentes Guías …" at bounding box center [422, 222] width 845 height 444
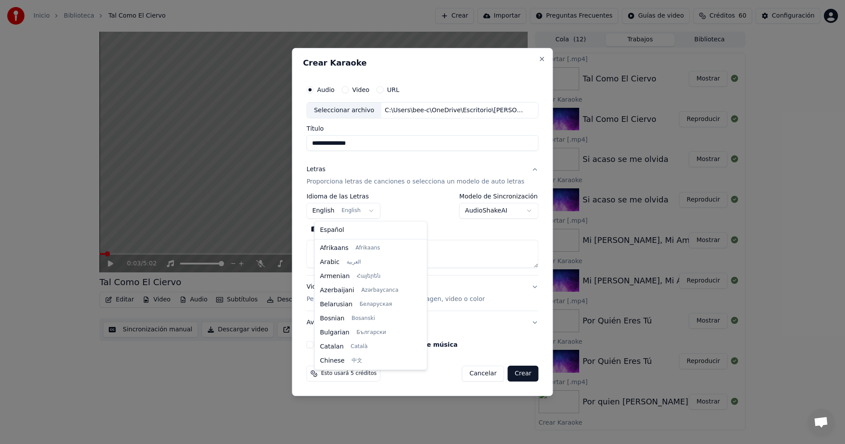
scroll to position [70, 0]
select select "**"
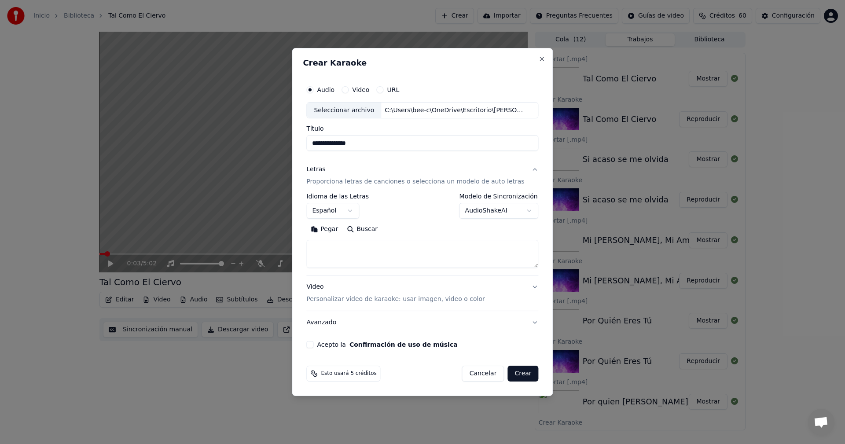
click at [329, 228] on button "Pegar" at bounding box center [324, 230] width 36 height 14
type textarea "**********"
click at [313, 343] on button "Acepto la Confirmación de uso de música" at bounding box center [309, 344] width 7 height 7
click at [513, 374] on button "Crear" at bounding box center [522, 374] width 31 height 16
select select
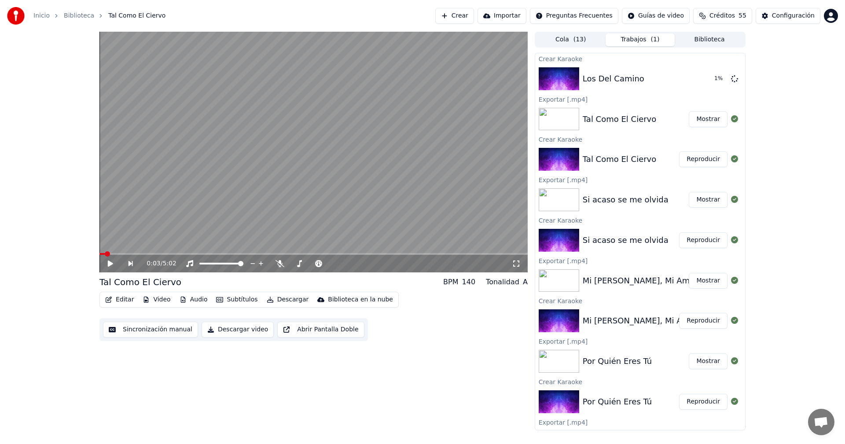
click at [706, 121] on button "Mostrar" at bounding box center [708, 119] width 39 height 16
click at [688, 81] on button "Reproducir" at bounding box center [703, 79] width 48 height 16
click at [114, 302] on button "Editar" at bounding box center [120, 299] width 36 height 12
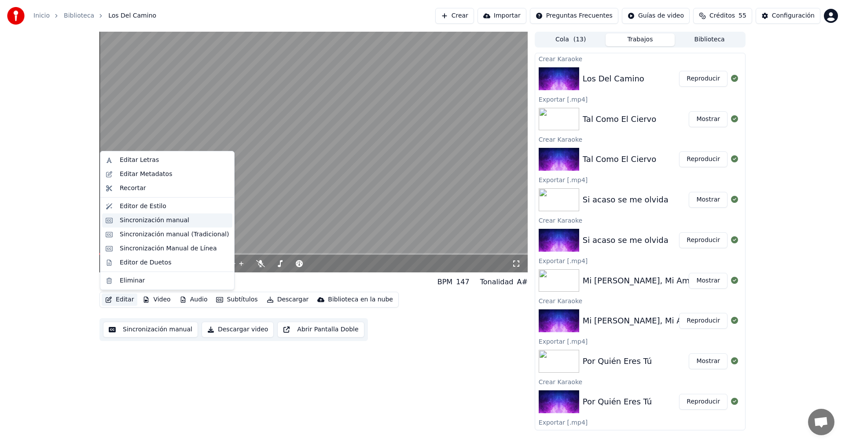
click at [121, 223] on div "Sincronización manual" at bounding box center [155, 220] width 70 height 9
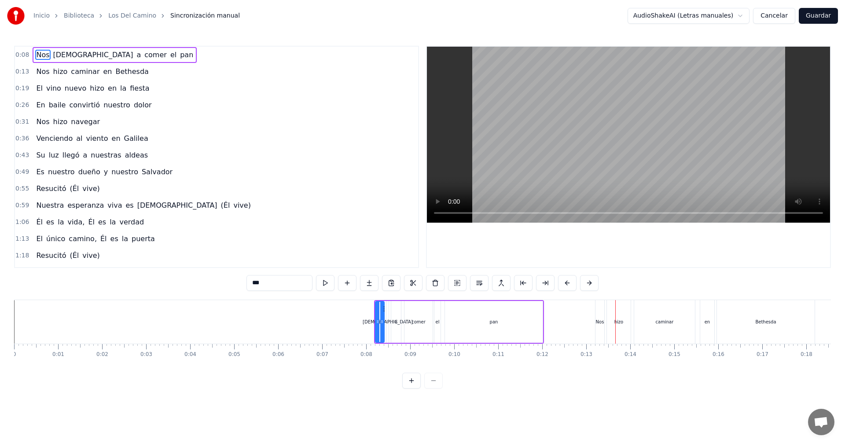
click at [824, 15] on button "Guardar" at bounding box center [818, 16] width 39 height 16
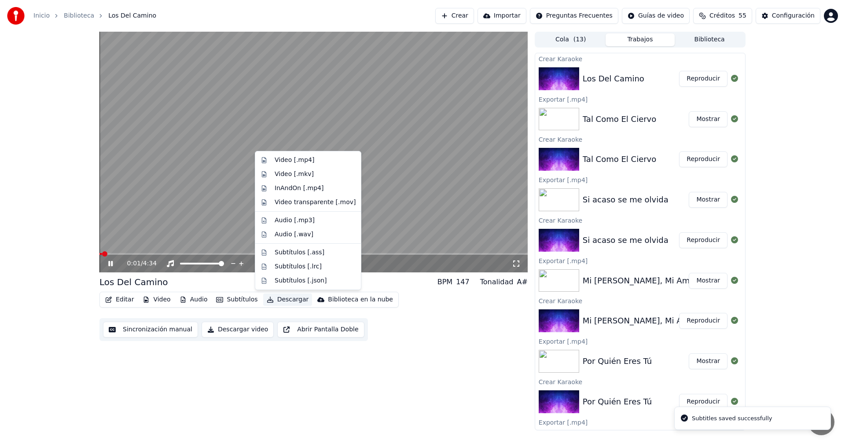
click at [278, 301] on button "Descargar" at bounding box center [287, 299] width 49 height 12
click at [301, 162] on div "Video [.mp4]" at bounding box center [295, 160] width 40 height 9
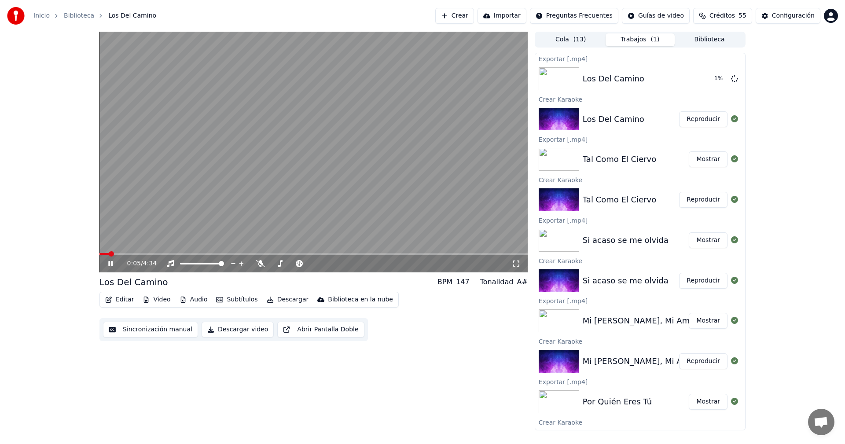
click at [106, 261] on icon at bounding box center [116, 263] width 21 height 7
click at [466, 15] on button "Crear" at bounding box center [454, 16] width 39 height 16
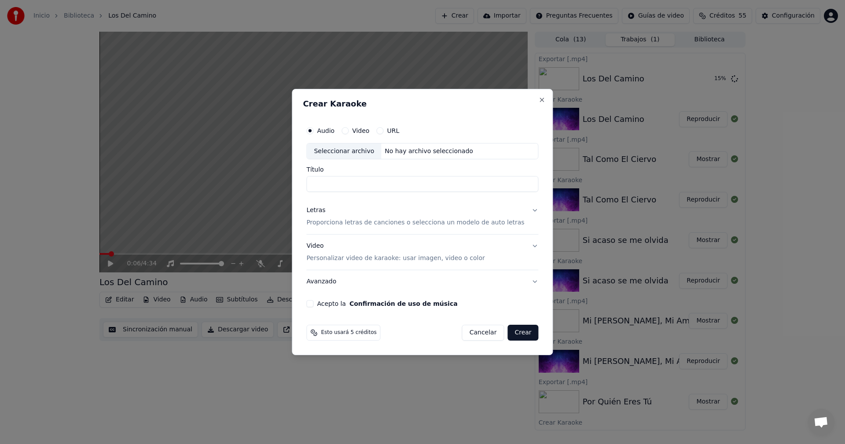
click at [373, 150] on div "Seleccionar archivo" at bounding box center [344, 151] width 74 height 16
type input "**********"
click at [324, 211] on div "Letras" at bounding box center [315, 210] width 19 height 9
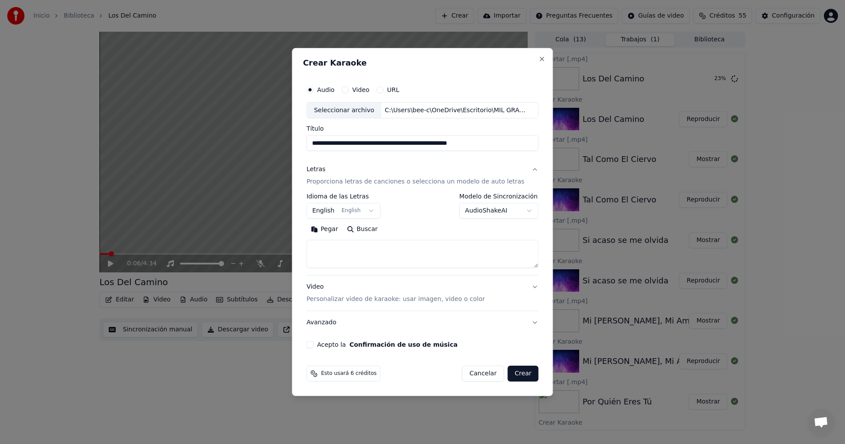
click at [368, 212] on body "Inicio Biblioteca Los Del Camino Crear Importar Preguntas Frecuentes Guías de v…" at bounding box center [422, 222] width 845 height 444
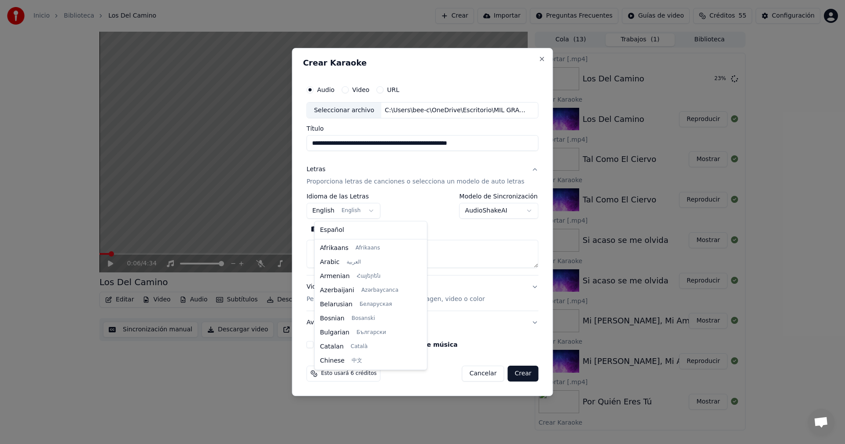
scroll to position [70, 0]
select select "**"
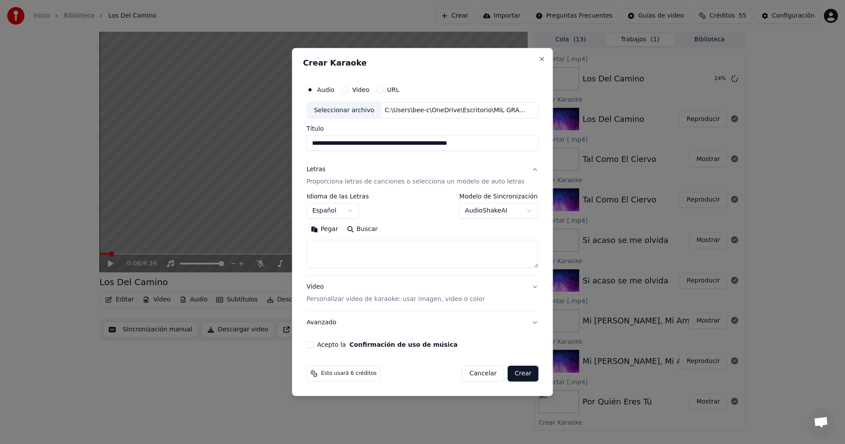
click at [337, 231] on button "Pegar" at bounding box center [324, 230] width 36 height 14
type textarea "**********"
drag, startPoint x: 357, startPoint y: 144, endPoint x: 504, endPoint y: 142, distance: 147.0
click at [504, 142] on input "**********" at bounding box center [422, 144] width 232 height 16
type input "**********"
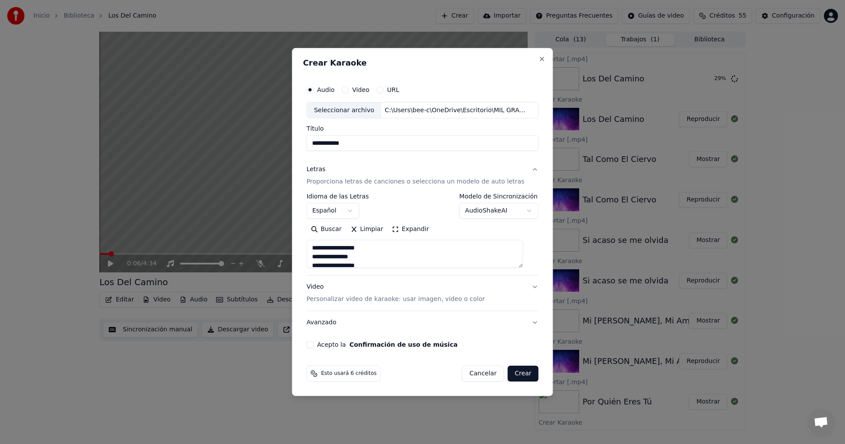
click at [313, 341] on button "Acepto la Confirmación de uso de música" at bounding box center [309, 344] width 7 height 7
click at [515, 373] on button "Crear" at bounding box center [522, 374] width 31 height 16
select select
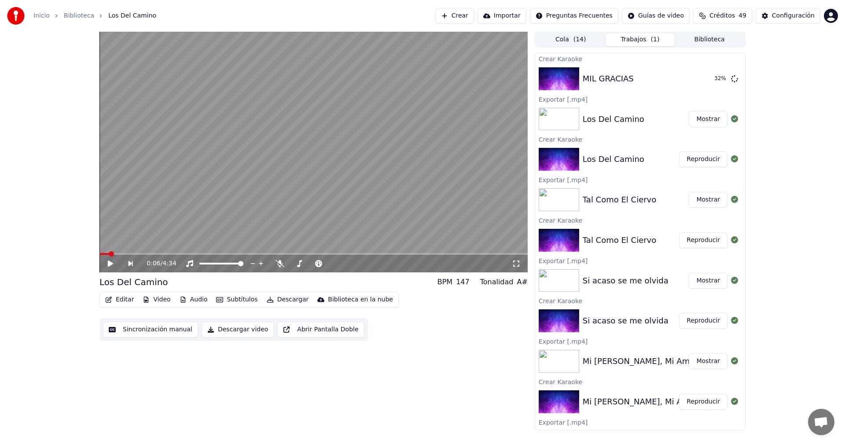
click at [699, 125] on button "Mostrar" at bounding box center [708, 119] width 39 height 16
click at [701, 80] on button "Reproducir" at bounding box center [703, 79] width 48 height 16
click at [111, 266] on icon at bounding box center [116, 263] width 21 height 7
click at [115, 300] on button "Editar" at bounding box center [120, 299] width 36 height 12
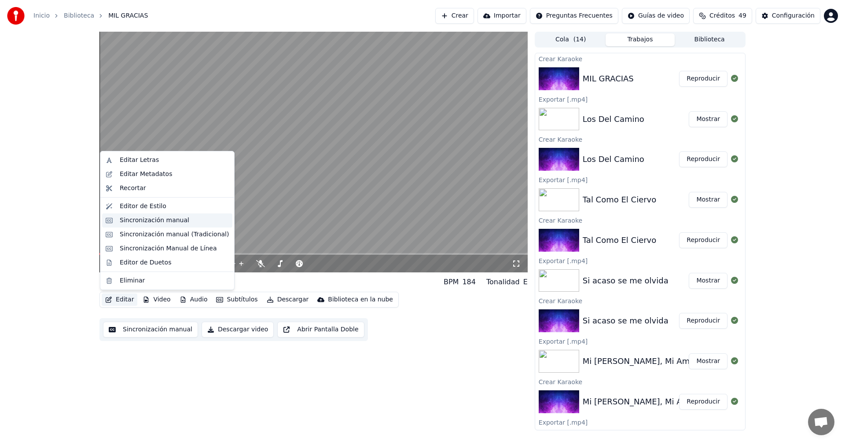
click at [124, 221] on div "Sincronización manual" at bounding box center [155, 220] width 70 height 9
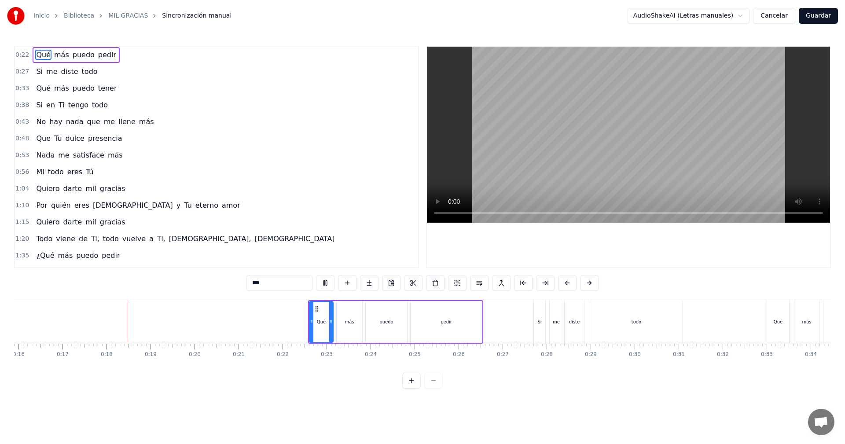
scroll to position [0, 744]
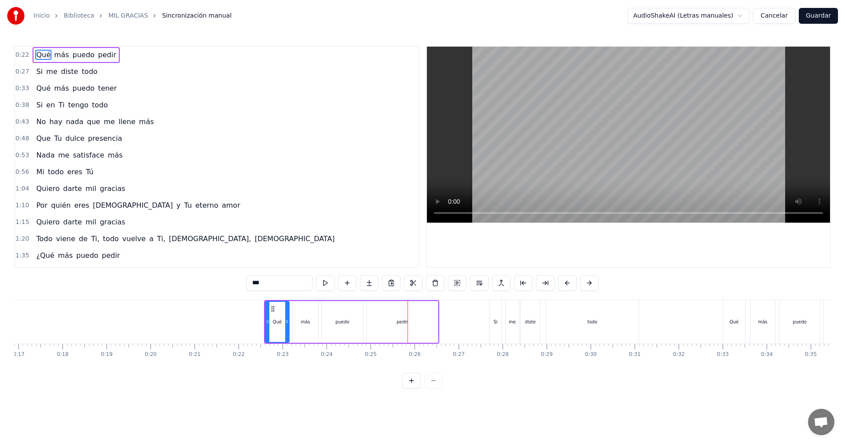
click at [834, 22] on button "Guardar" at bounding box center [818, 16] width 39 height 16
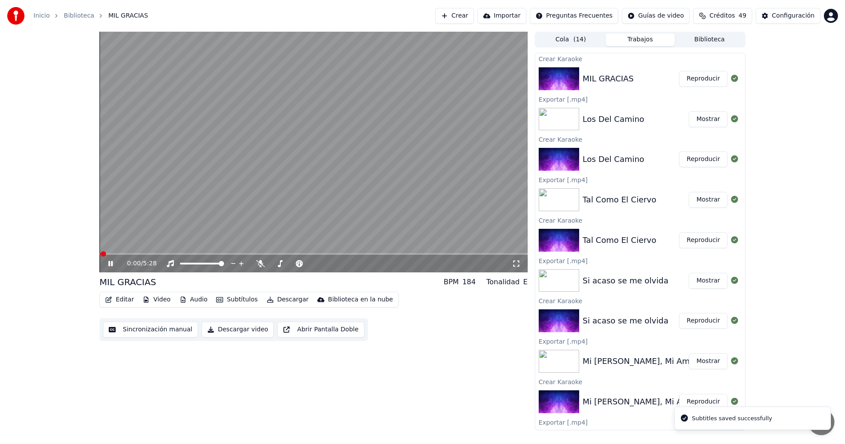
click at [278, 301] on button "Descargar" at bounding box center [287, 299] width 49 height 12
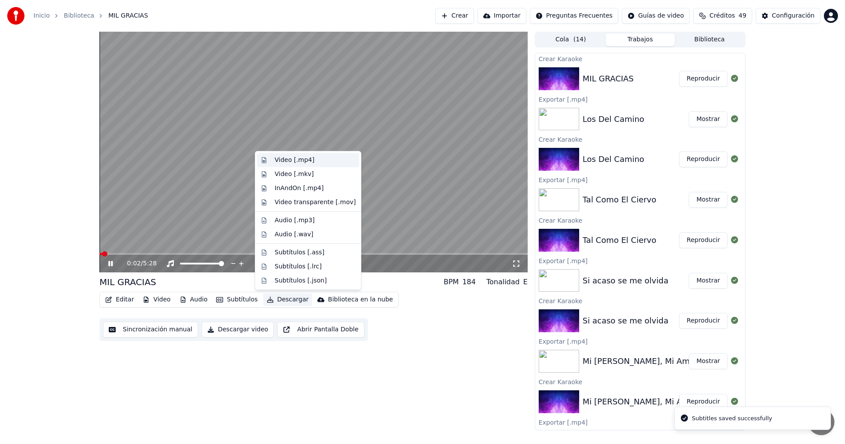
click at [298, 159] on div "Video [.mp4]" at bounding box center [295, 160] width 40 height 9
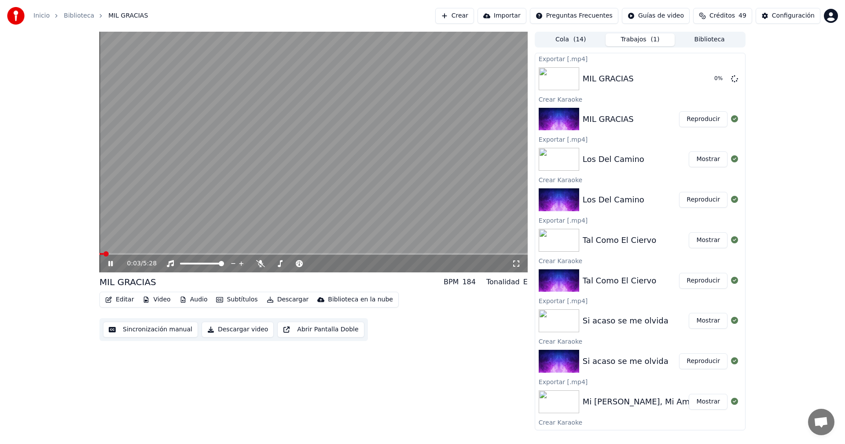
click at [110, 263] on icon at bounding box center [110, 263] width 4 height 5
click at [474, 18] on button "Crear" at bounding box center [454, 16] width 39 height 16
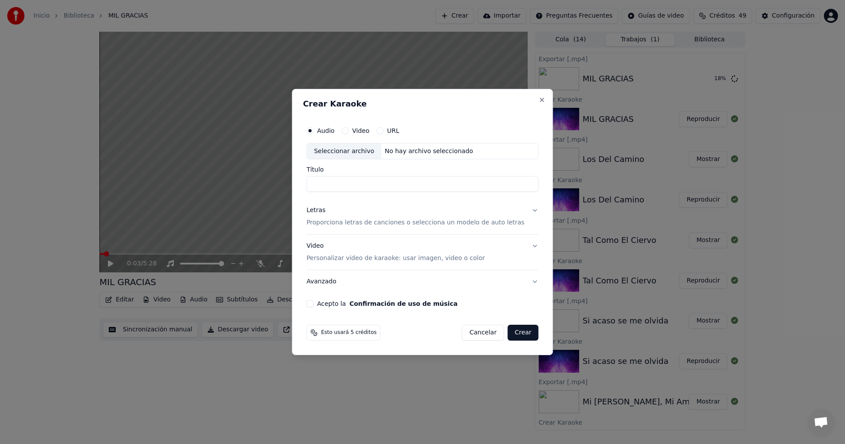
click at [384, 152] on div "No hay archivo seleccionado" at bounding box center [428, 151] width 95 height 9
type input "*******"
click at [325, 211] on div "Letras" at bounding box center [315, 210] width 19 height 9
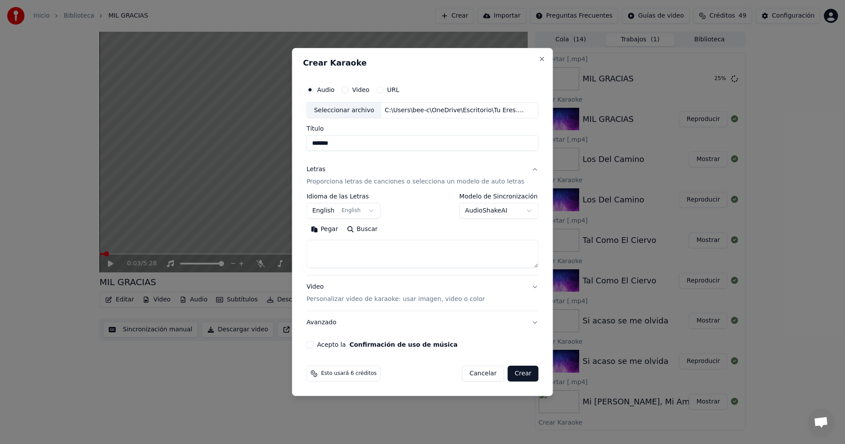
click at [338, 232] on button "Pegar" at bounding box center [324, 230] width 36 height 14
type textarea "**********"
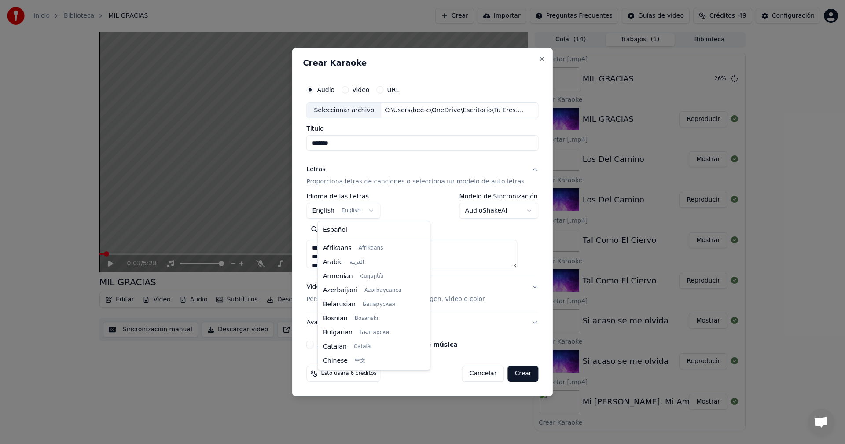
click at [374, 210] on body "Inicio Biblioteca MIL GRACIAS Crear Importar Preguntas Frecuentes Guías de vide…" at bounding box center [422, 222] width 845 height 444
select select "**"
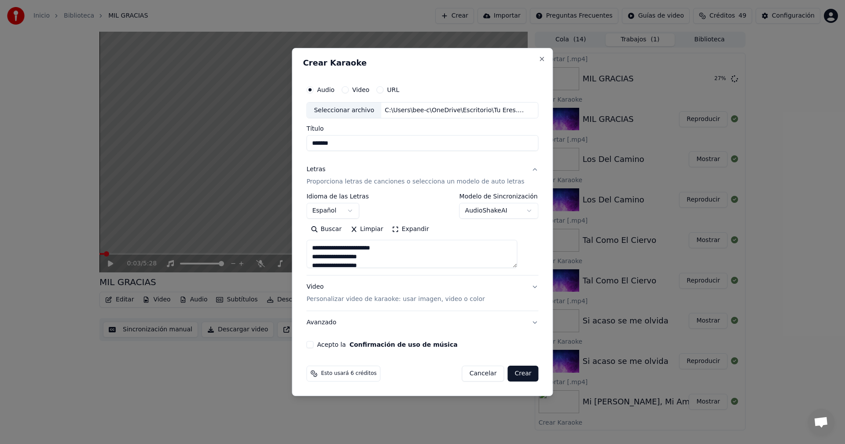
click at [375, 227] on button "Limpiar" at bounding box center [366, 230] width 41 height 14
click at [359, 212] on button "Español" at bounding box center [332, 211] width 53 height 16
click at [329, 227] on button "Pegar" at bounding box center [324, 230] width 36 height 14
type textarea "**********"
click at [313, 345] on button "Acepto la Confirmación de uso de música" at bounding box center [309, 344] width 7 height 7
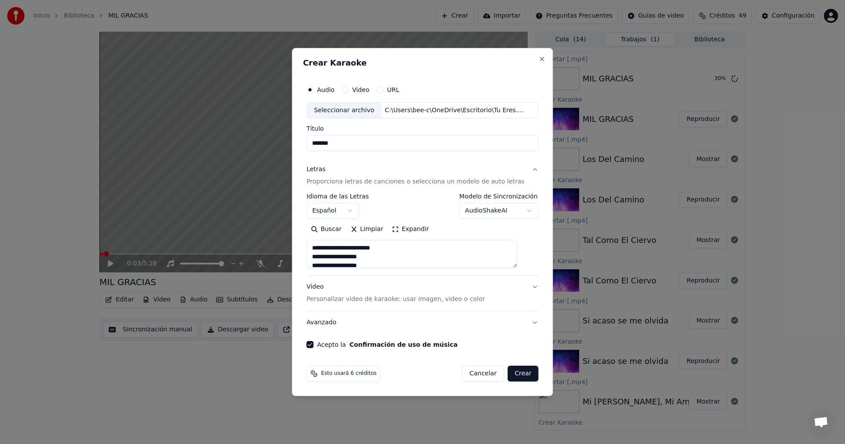
click at [512, 374] on button "Crear" at bounding box center [522, 374] width 31 height 16
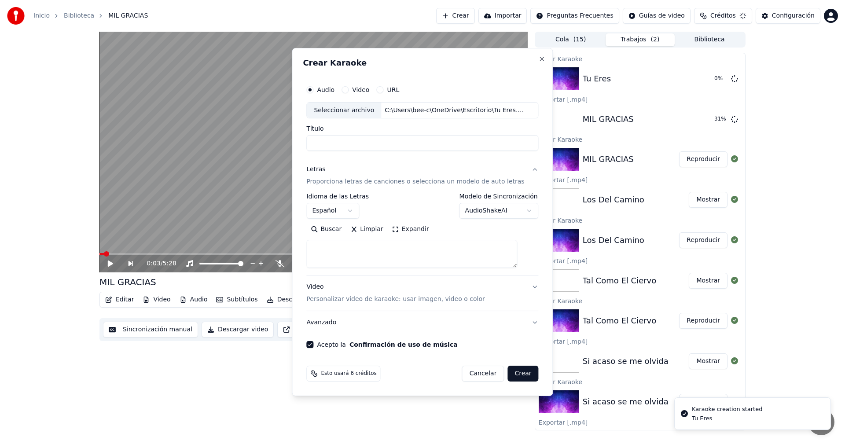
select select
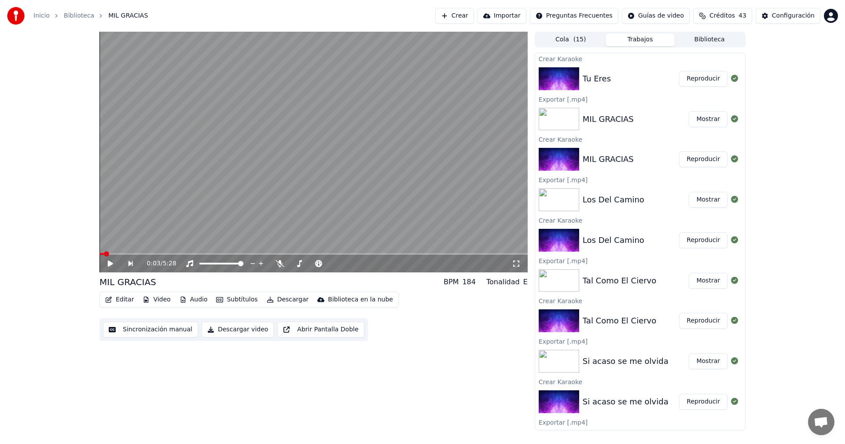
click at [701, 120] on button "Mostrar" at bounding box center [708, 119] width 39 height 16
click at [689, 83] on button "Reproducir" at bounding box center [703, 79] width 48 height 16
click at [112, 264] on icon at bounding box center [110, 263] width 4 height 5
click at [116, 302] on button "Editar" at bounding box center [120, 299] width 36 height 12
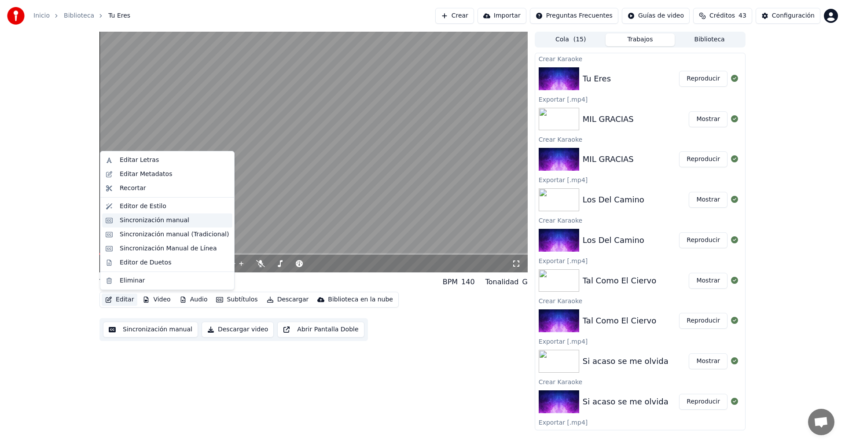
click at [121, 220] on div "Sincronización manual" at bounding box center [155, 220] width 70 height 9
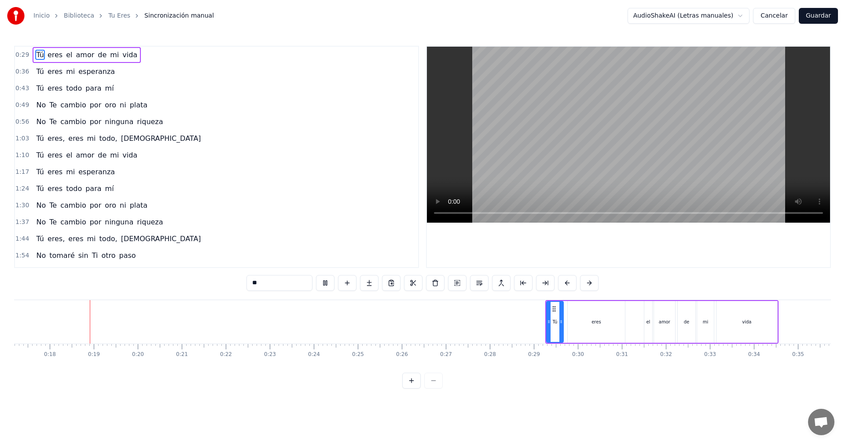
scroll to position [0, 760]
click at [832, 18] on button "Guardar" at bounding box center [818, 16] width 39 height 16
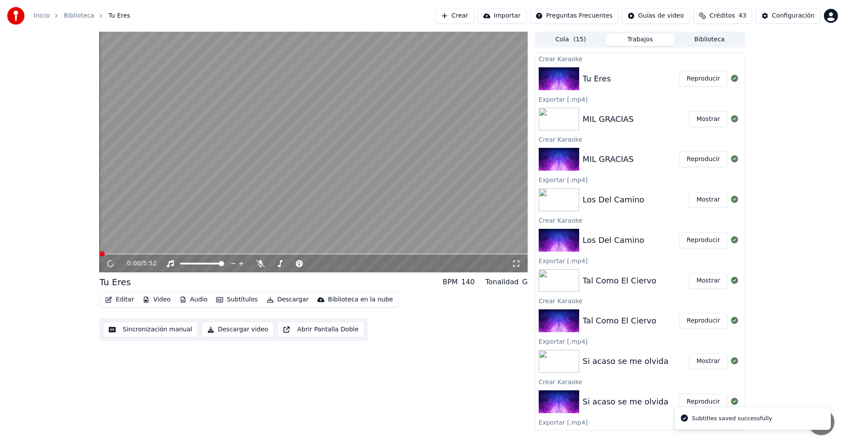
click at [277, 304] on button "Descargar" at bounding box center [287, 299] width 49 height 12
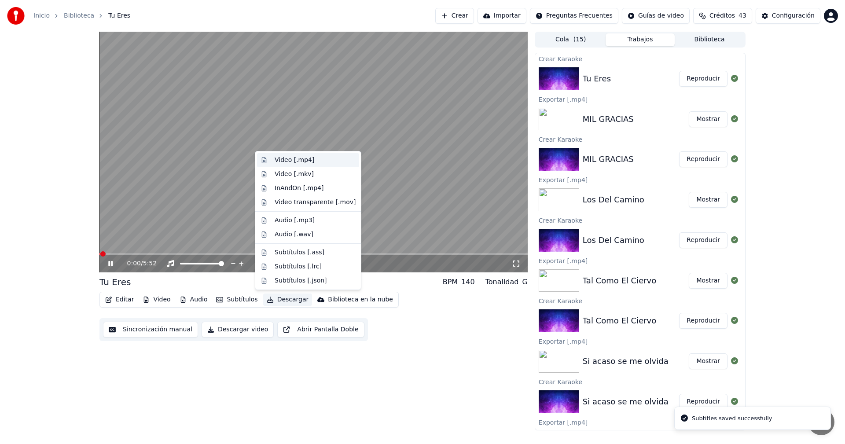
click at [291, 158] on div "Video [.mp4]" at bounding box center [295, 160] width 40 height 9
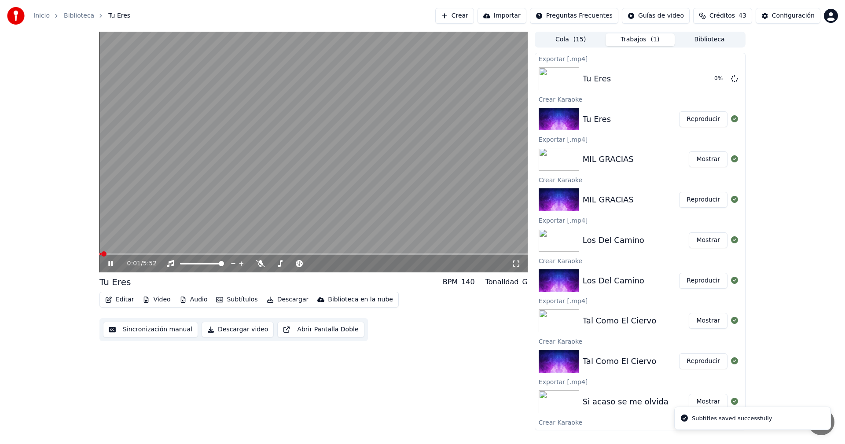
click at [110, 265] on icon at bounding box center [110, 263] width 4 height 5
click at [473, 16] on button "Crear" at bounding box center [454, 16] width 39 height 16
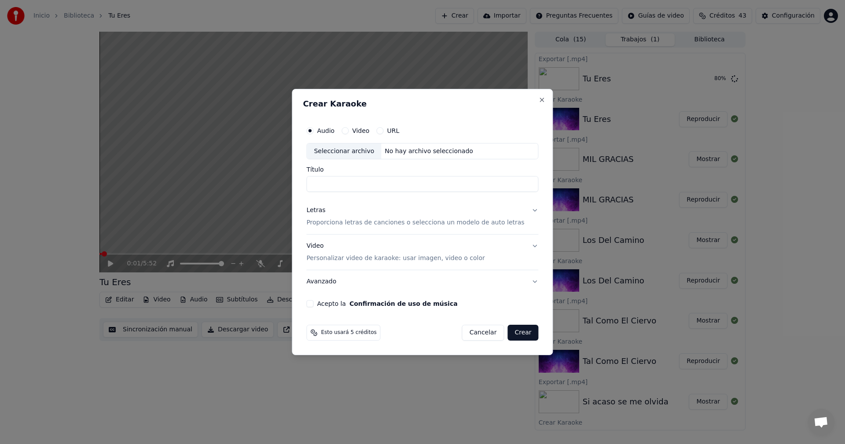
click at [377, 150] on div "Seleccionar archivo" at bounding box center [344, 151] width 74 height 16
type input "**********"
click at [321, 211] on div "Letras" at bounding box center [315, 210] width 19 height 9
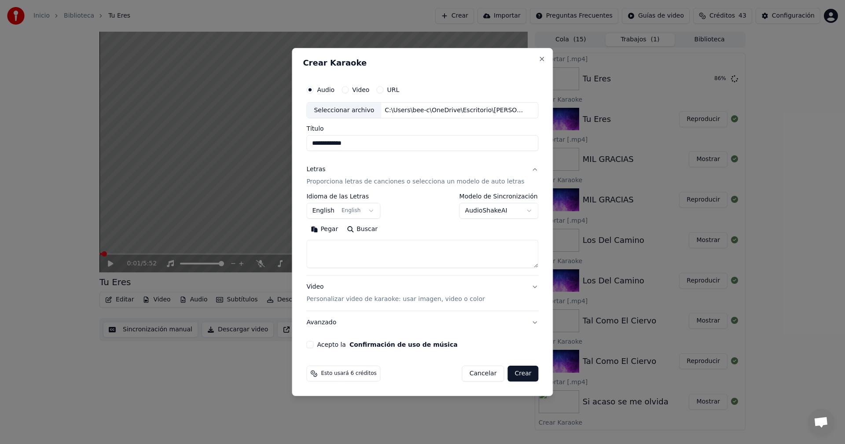
click at [371, 211] on body "Inicio Biblioteca Tu Eres Crear Importar Preguntas Frecuentes Guías de video Cr…" at bounding box center [422, 222] width 845 height 444
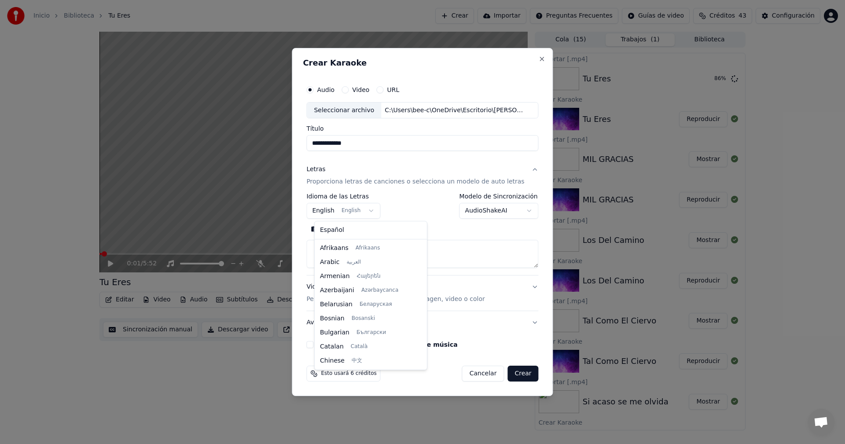
scroll to position [70, 0]
select select "**"
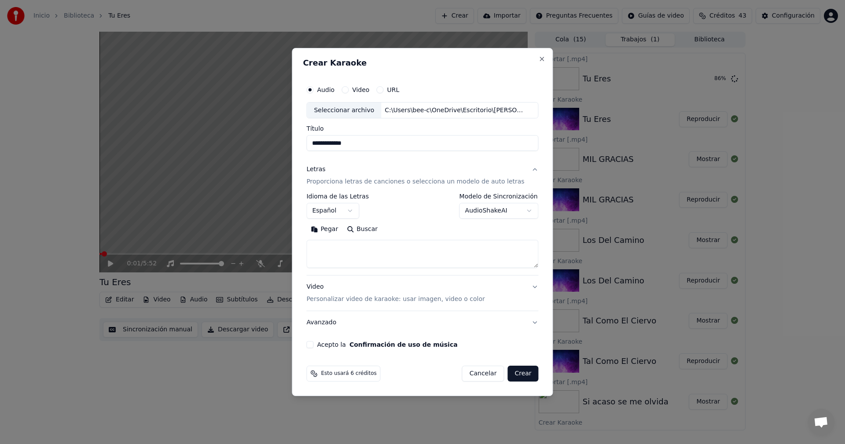
click at [332, 230] on button "Pegar" at bounding box center [324, 230] width 36 height 14
type textarea "**********"
click at [313, 346] on button "Acepto la Confirmación de uso de música" at bounding box center [309, 344] width 7 height 7
click at [515, 374] on button "Crear" at bounding box center [522, 374] width 31 height 16
select select
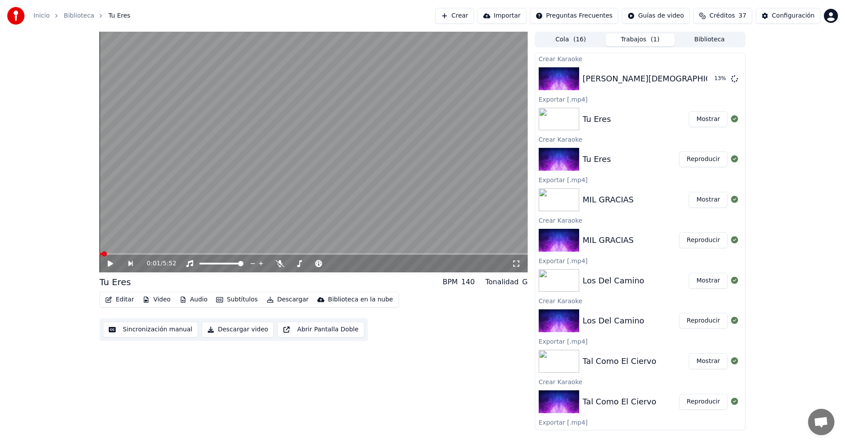
click at [706, 117] on button "Mostrar" at bounding box center [708, 119] width 39 height 16
click at [692, 84] on button "Reproducir" at bounding box center [703, 79] width 48 height 16
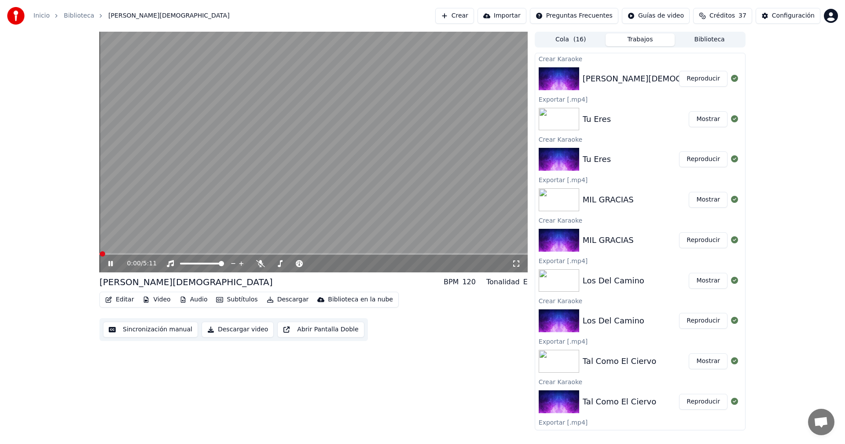
click at [107, 262] on icon at bounding box center [116, 263] width 21 height 7
click at [110, 298] on icon "button" at bounding box center [108, 300] width 7 height 6
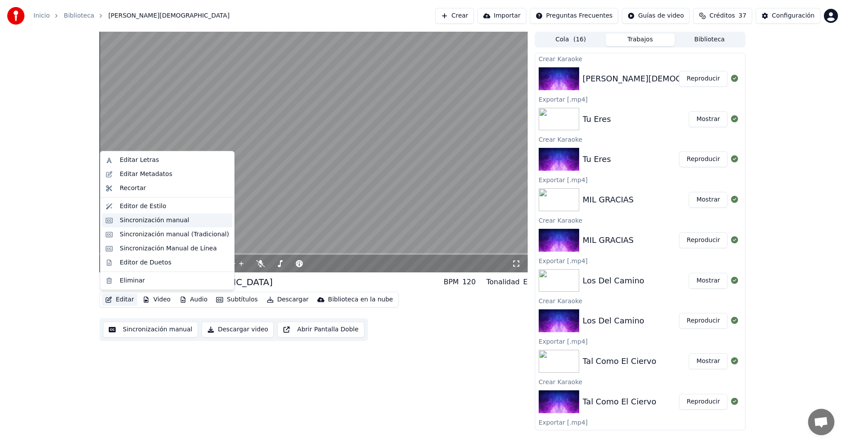
click at [131, 219] on div "Sincronización manual" at bounding box center [155, 220] width 70 height 9
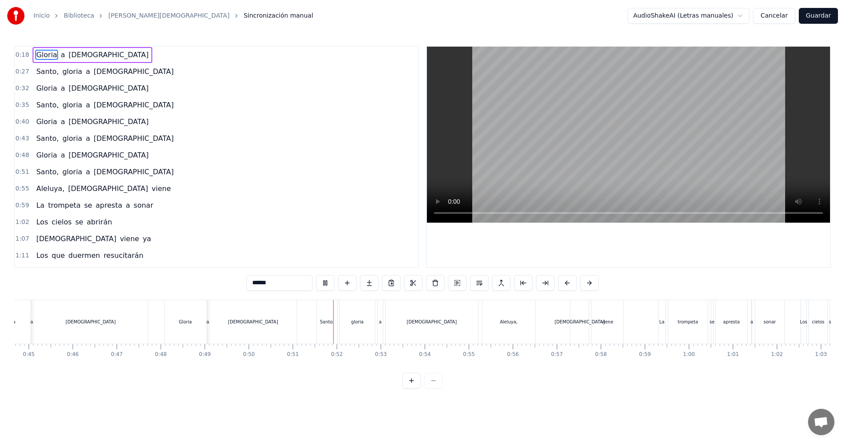
scroll to position [0, 2213]
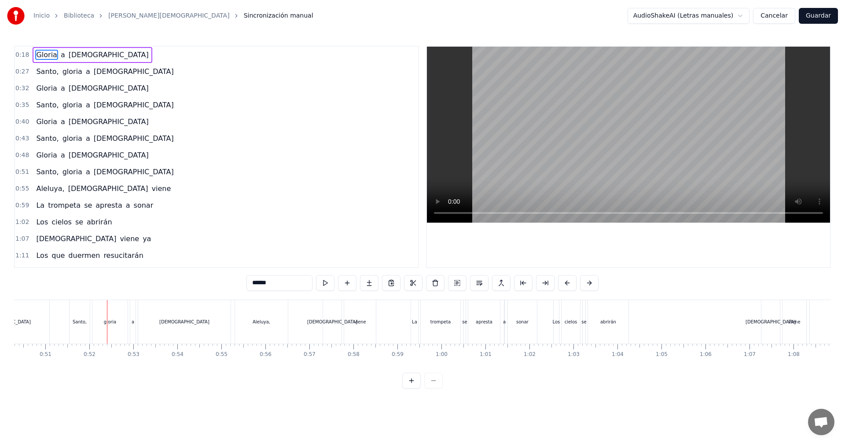
click at [818, 17] on button "Guardar" at bounding box center [818, 16] width 39 height 16
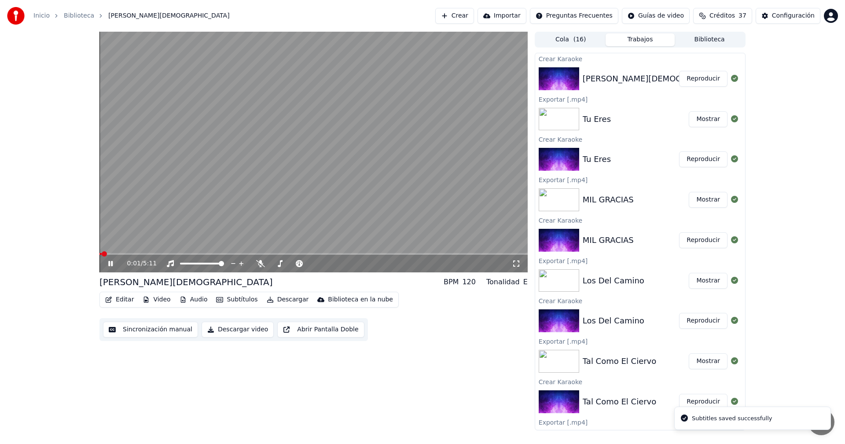
click at [109, 262] on icon at bounding box center [110, 263] width 4 height 5
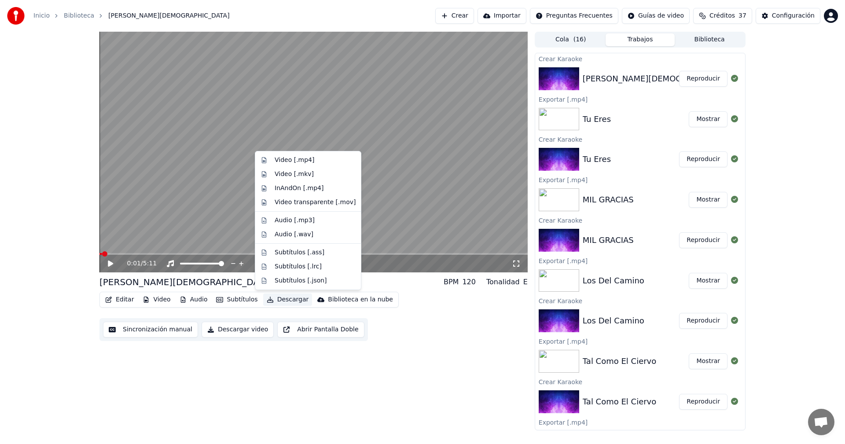
click at [272, 297] on button "Descargar" at bounding box center [287, 299] width 49 height 12
click at [307, 162] on div "Video [.mp4]" at bounding box center [295, 160] width 40 height 9
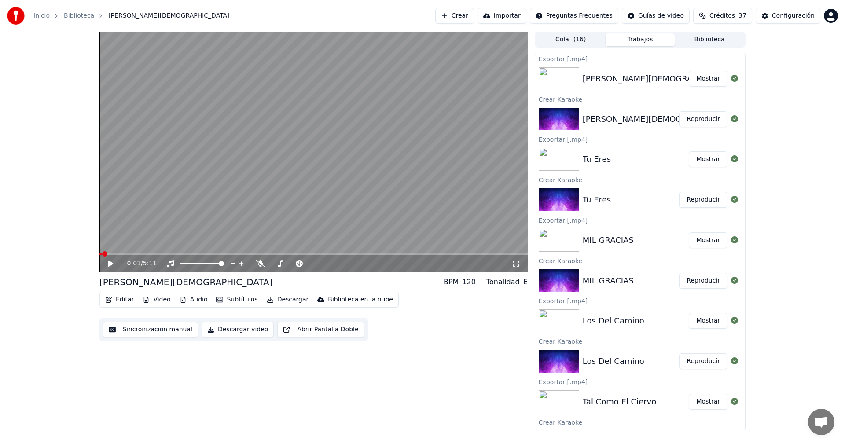
click at [706, 82] on button "Mostrar" at bounding box center [708, 79] width 39 height 16
